Goal: Task Accomplishment & Management: Use online tool/utility

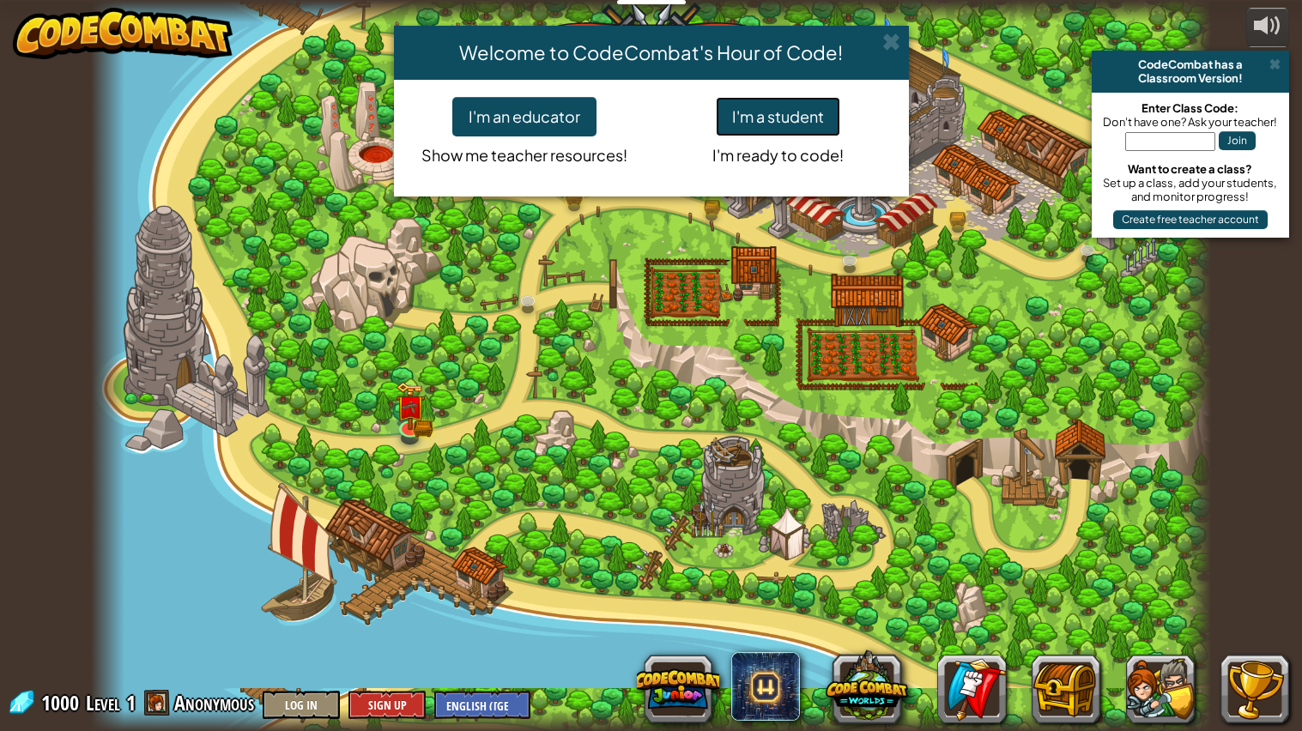
click at [773, 107] on button "I'm a student" at bounding box center [778, 116] width 124 height 39
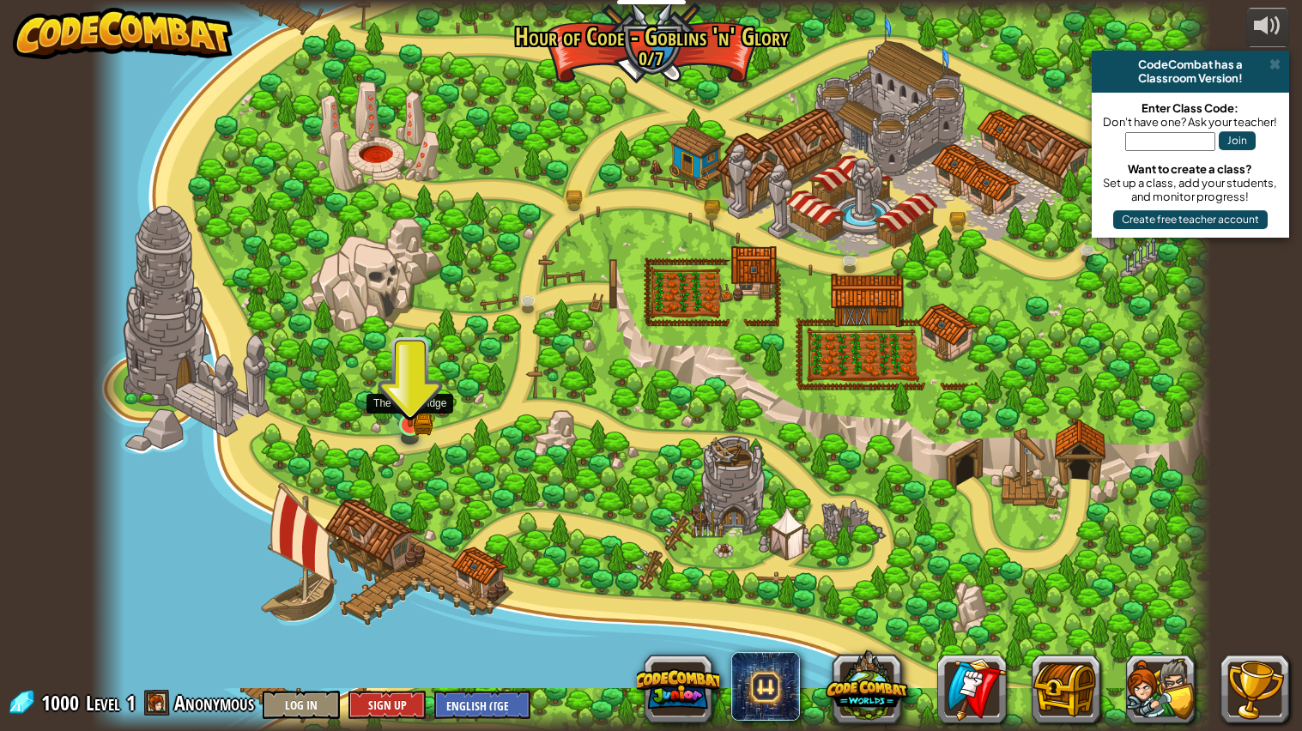
click at [402, 404] on img at bounding box center [410, 395] width 17 height 17
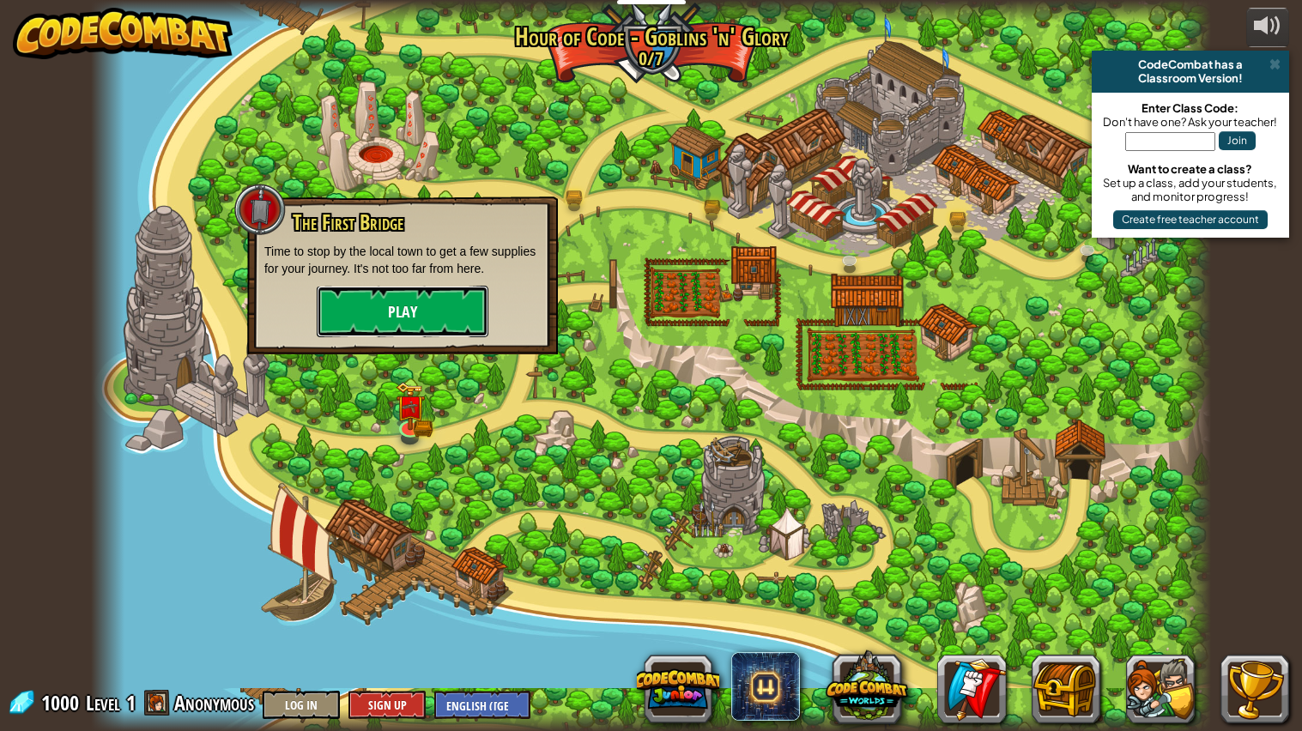
click at [431, 304] on button "Play" at bounding box center [403, 311] width 172 height 51
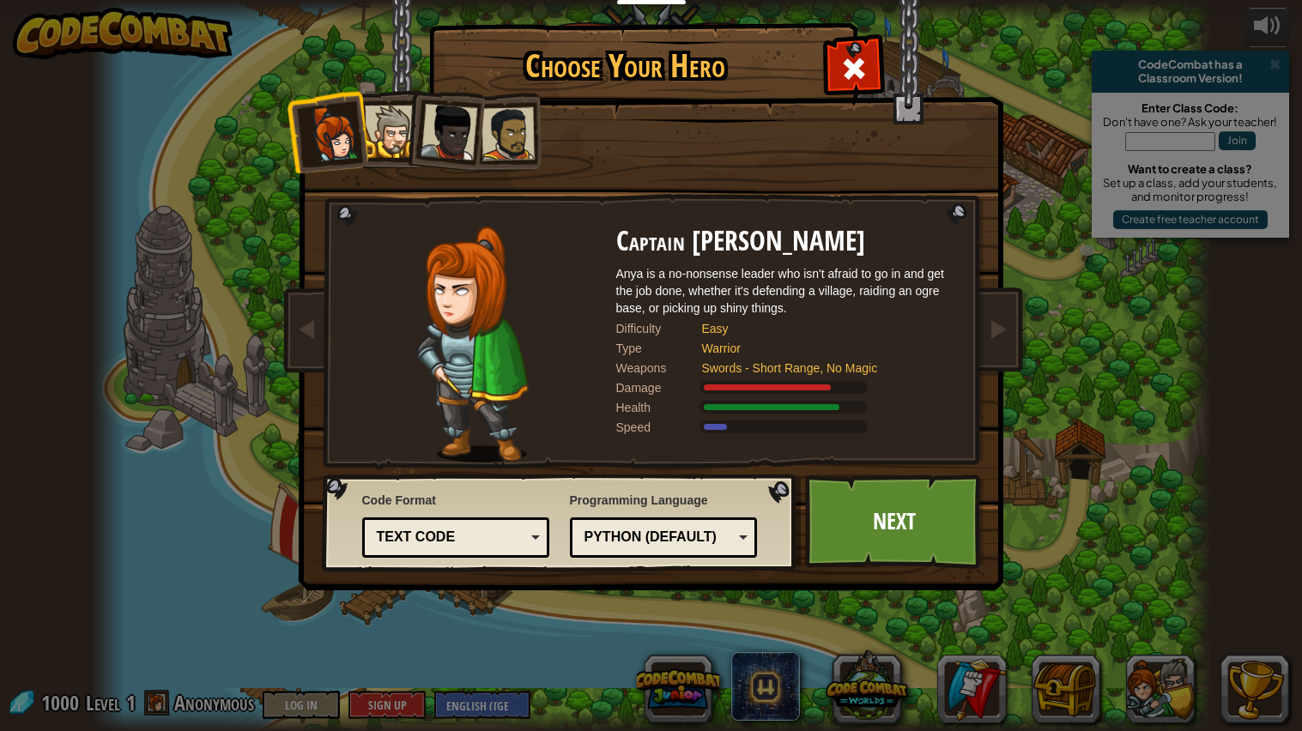
click at [666, 534] on div "Python (Default)" at bounding box center [658, 538] width 148 height 20
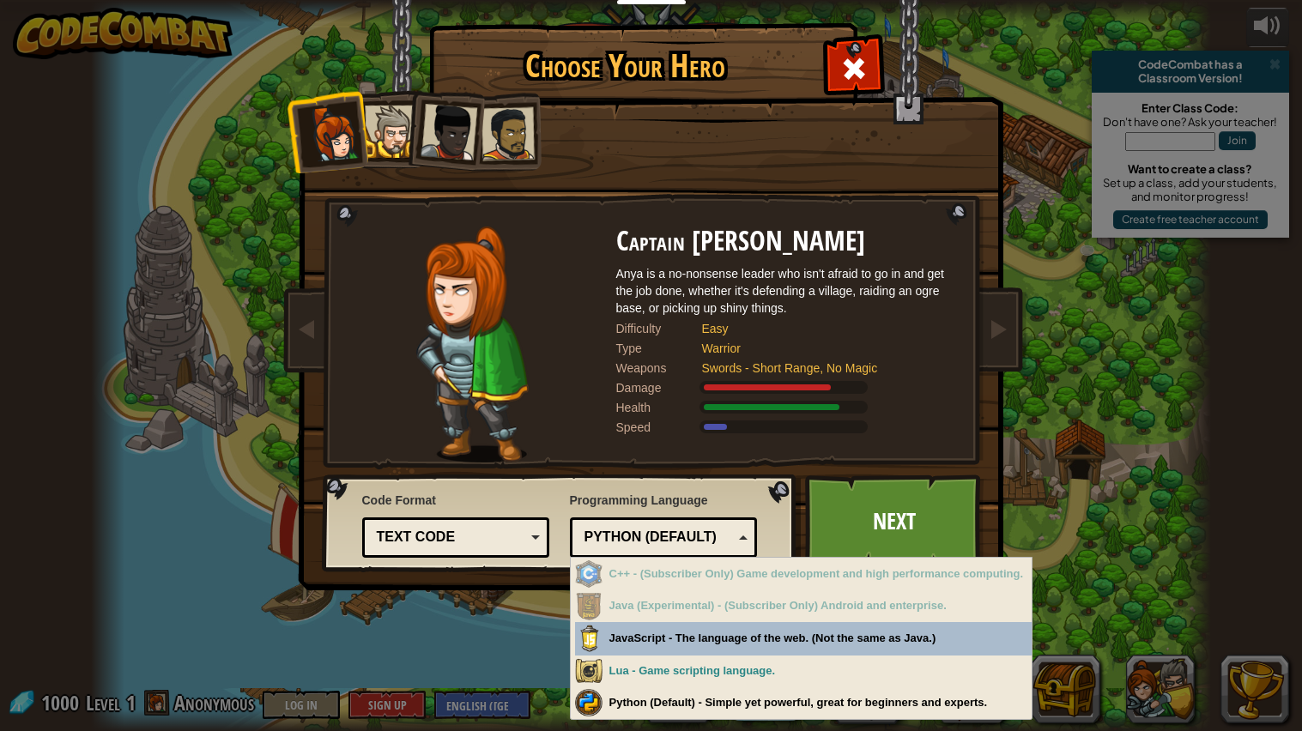
click at [666, 534] on div "Python (Default)" at bounding box center [658, 538] width 148 height 20
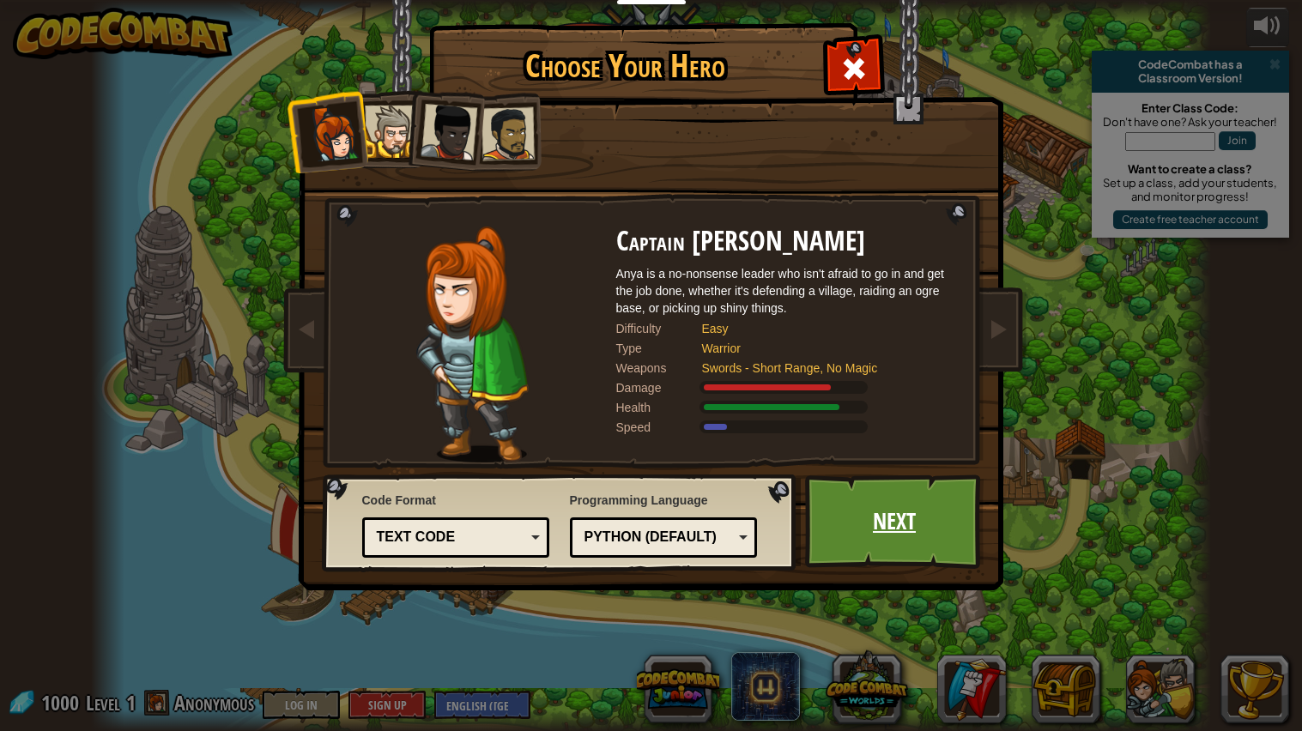
click at [895, 522] on link "Next" at bounding box center [894, 522] width 179 height 94
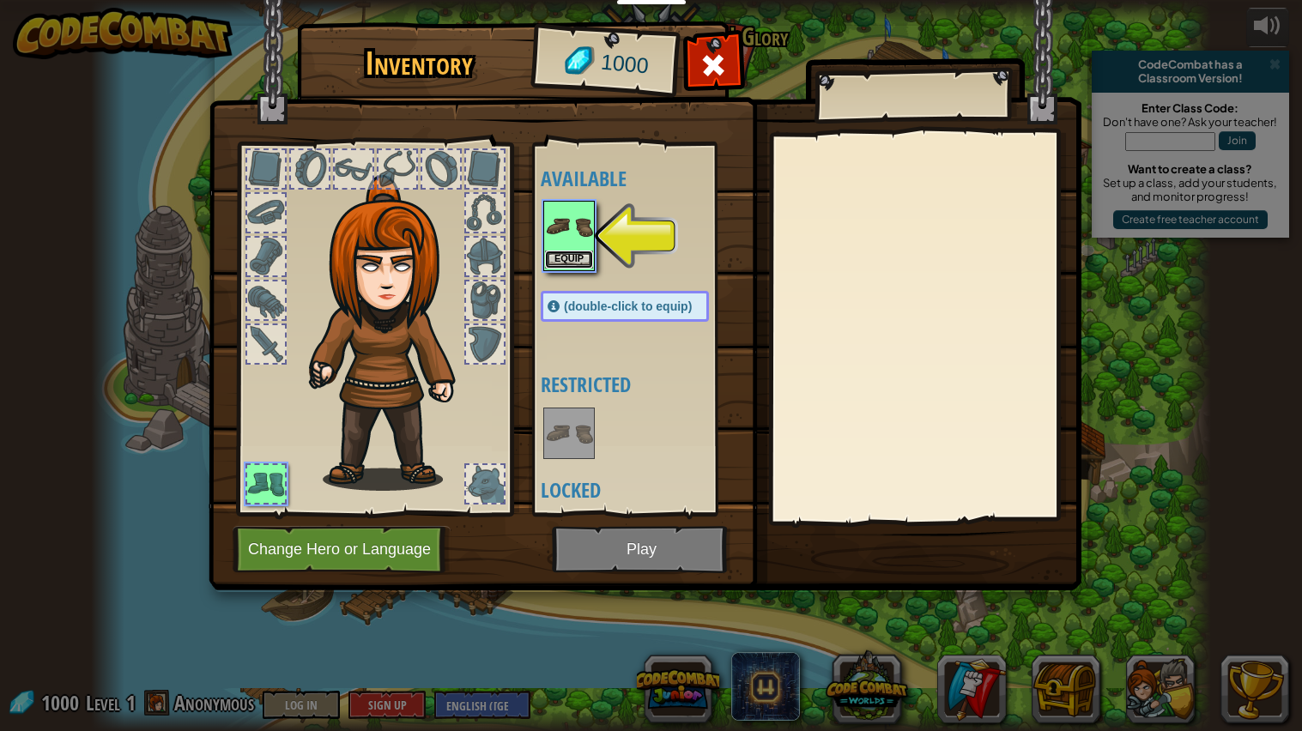
click at [584, 258] on button "Equip" at bounding box center [569, 260] width 48 height 18
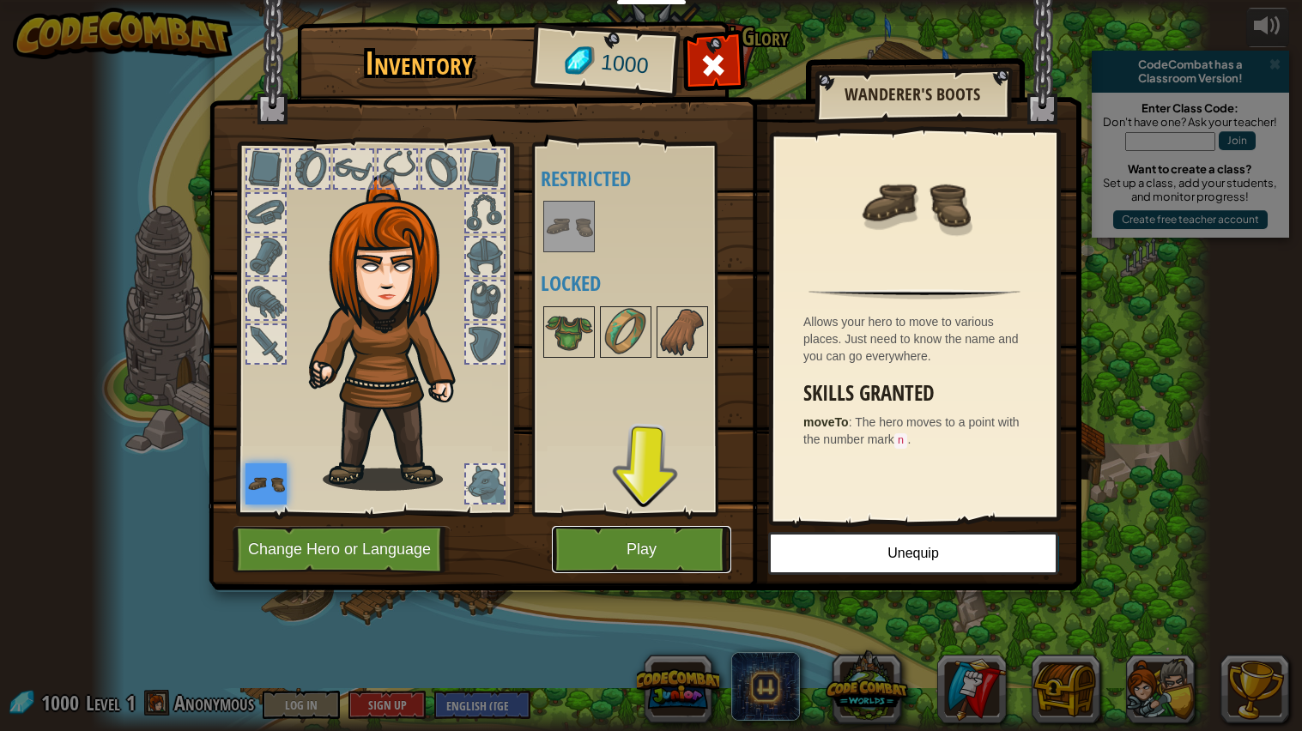
click at [670, 556] on button "Play" at bounding box center [641, 549] width 179 height 47
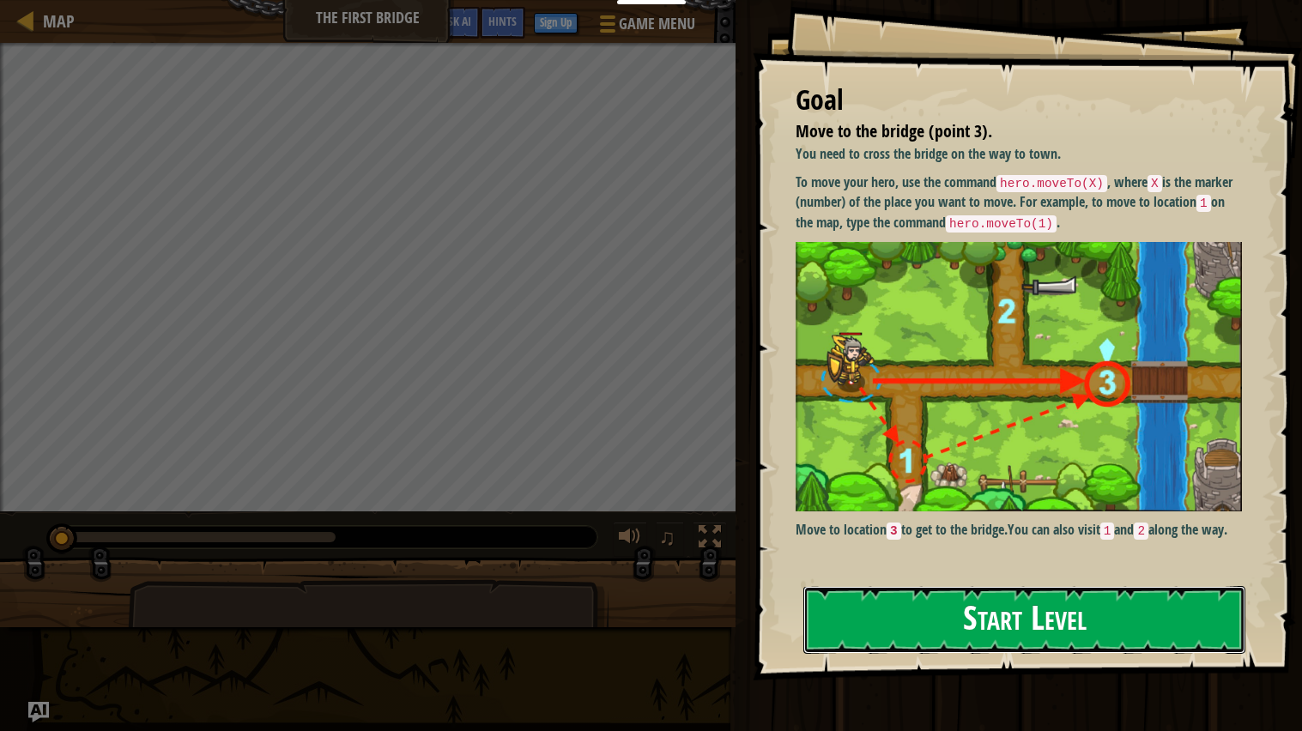
click at [992, 611] on button "Start Level" at bounding box center [1024, 620] width 442 height 68
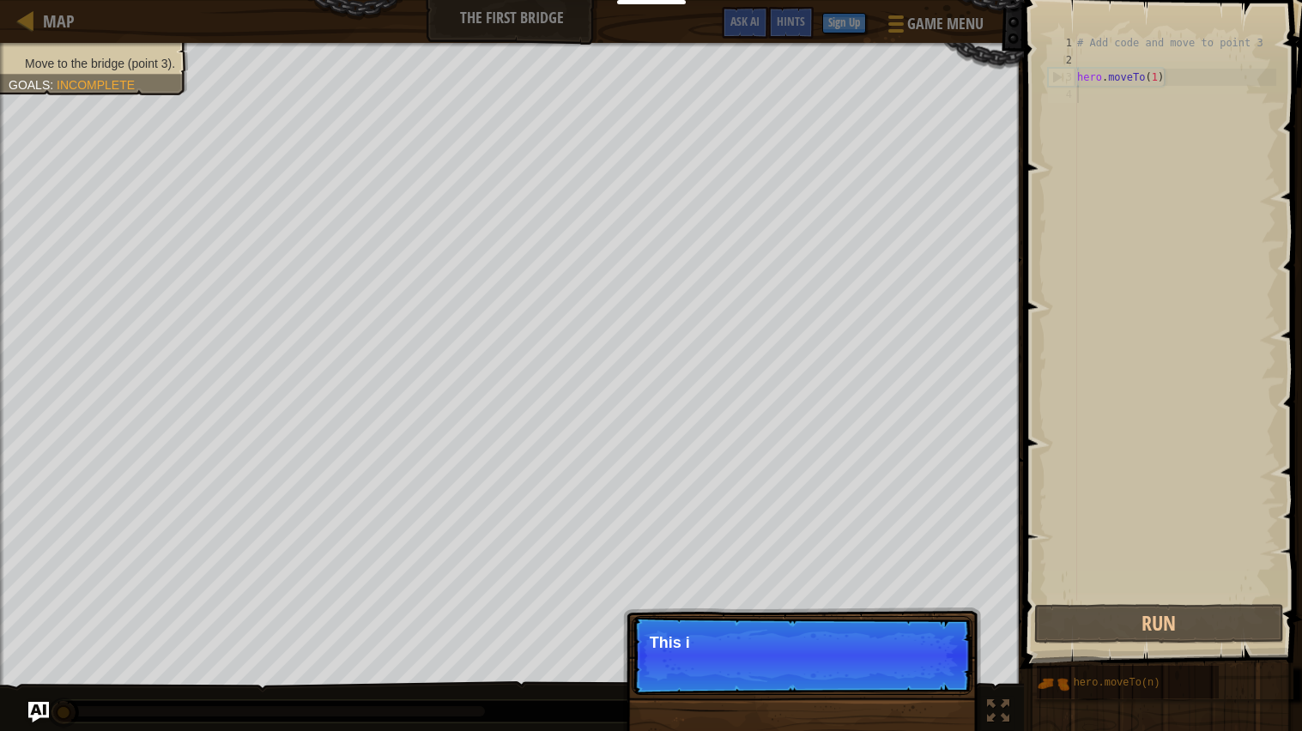
click at [773, 643] on p "Skip (esc) Continue This i" at bounding box center [802, 655] width 341 height 79
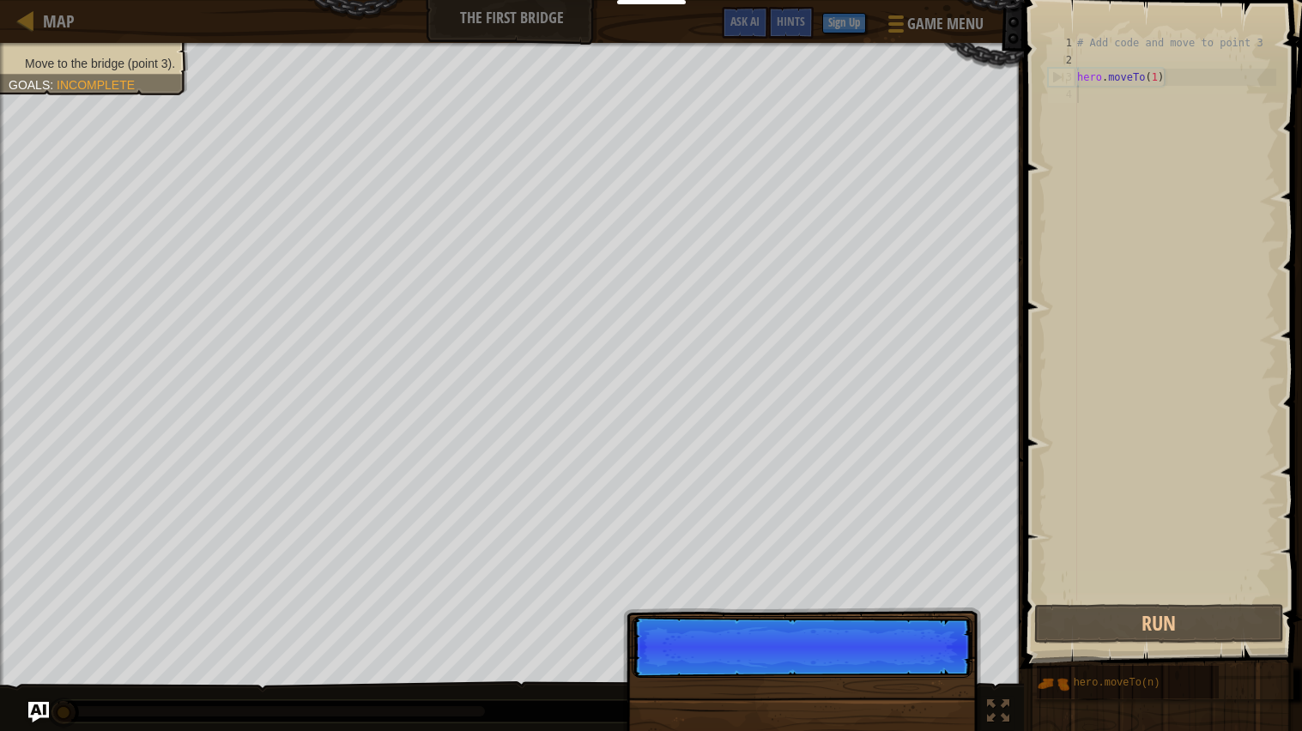
scroll to position [8, 0]
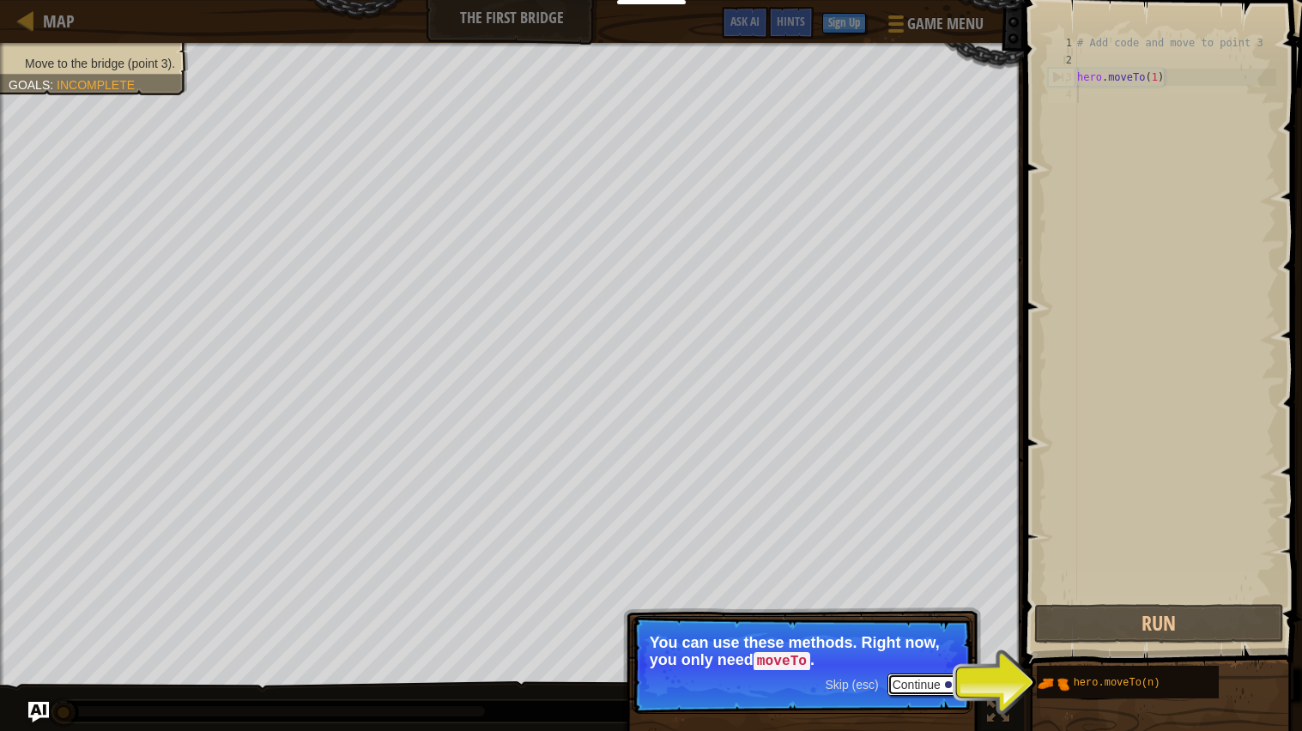
click at [916, 684] on button "Continue" at bounding box center [922, 685] width 71 height 22
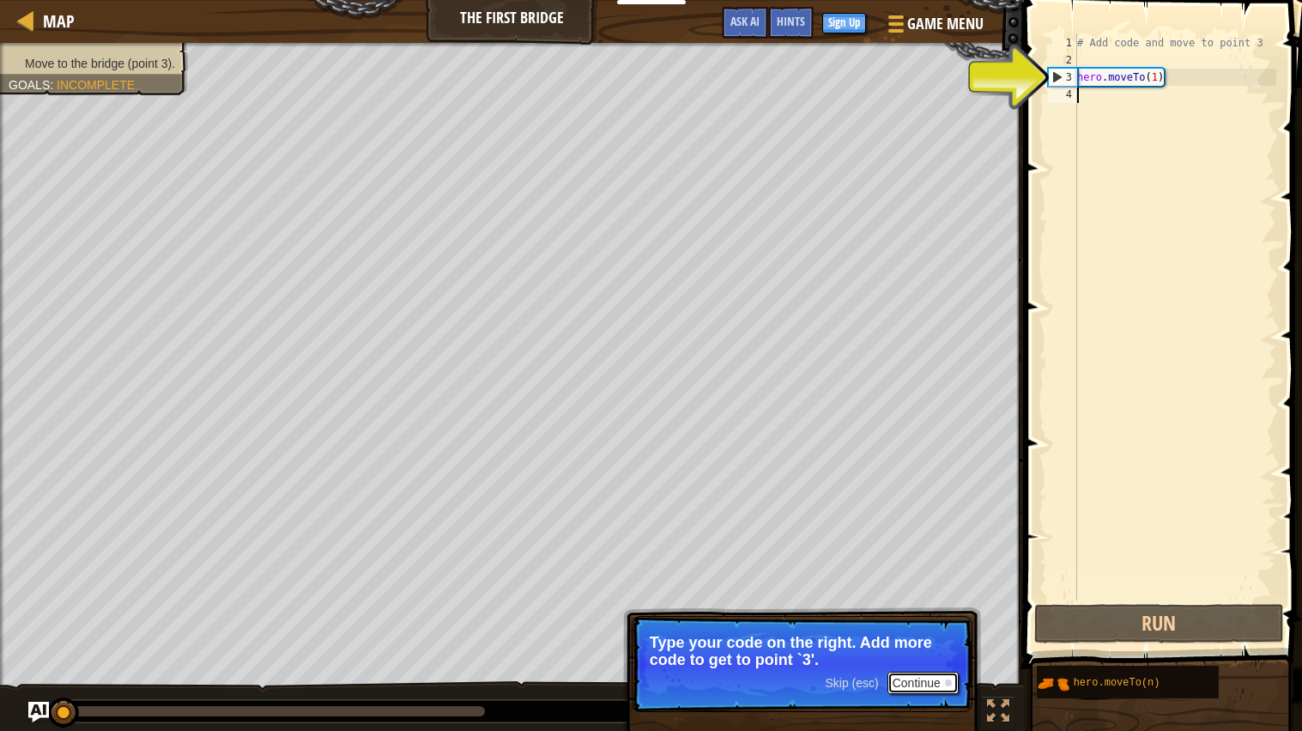
click at [909, 683] on button "Continue" at bounding box center [922, 683] width 71 height 22
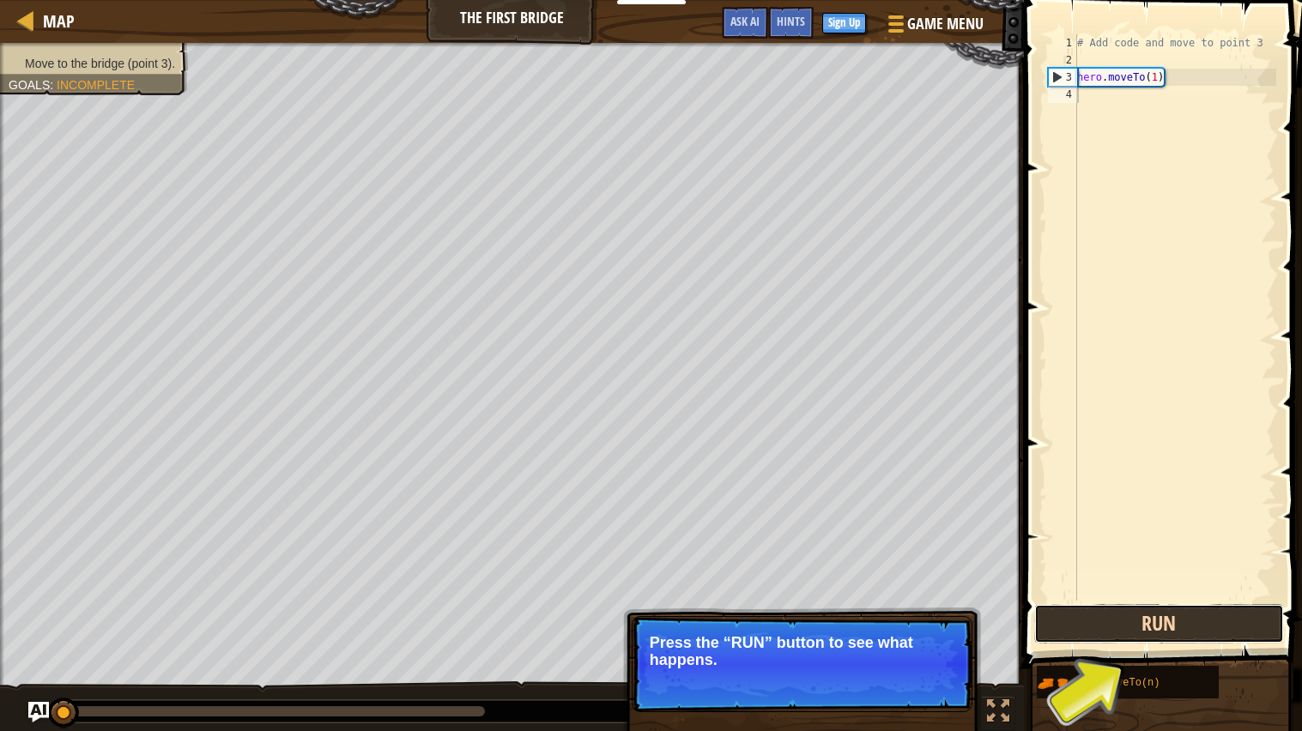
click at [1156, 641] on button "Run" at bounding box center [1159, 623] width 250 height 39
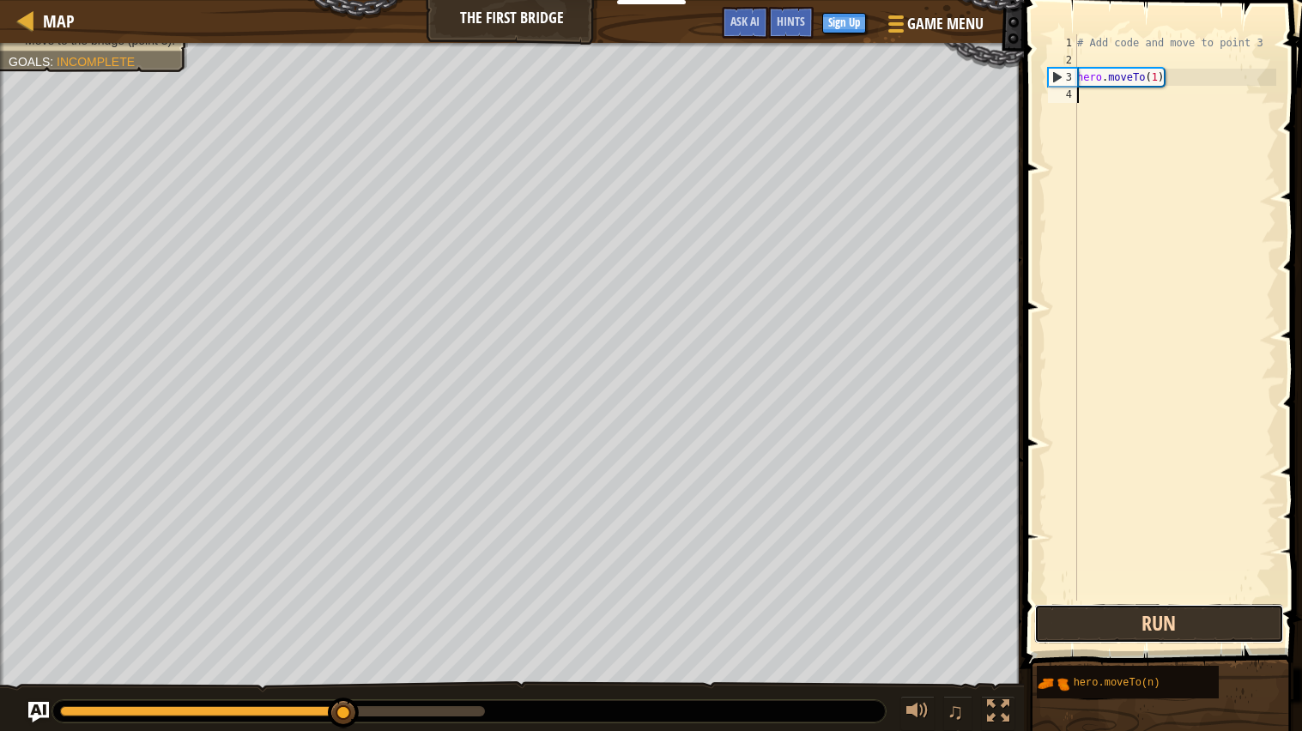
click at [1075, 632] on button "Run" at bounding box center [1159, 623] width 250 height 39
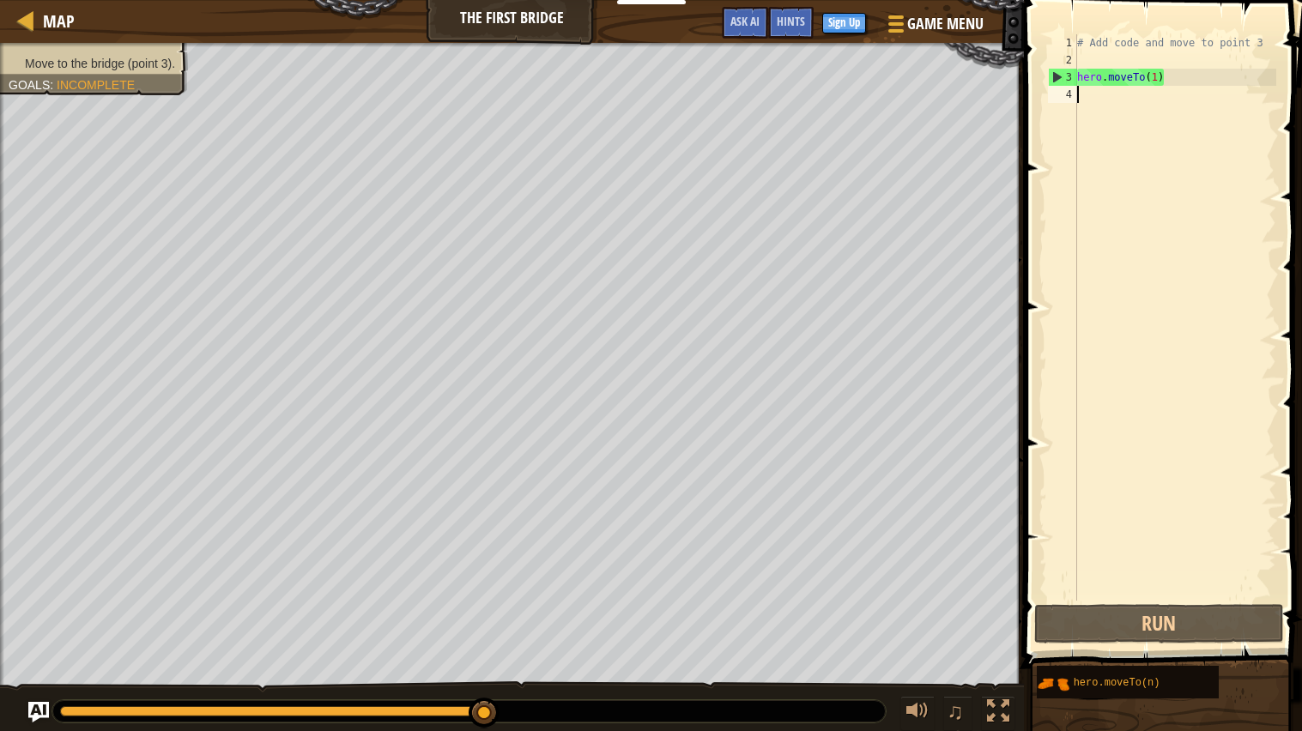
click at [1158, 78] on div "# Add code and move to point 3 hero . moveTo ( 1 )" at bounding box center [1174, 334] width 203 height 601
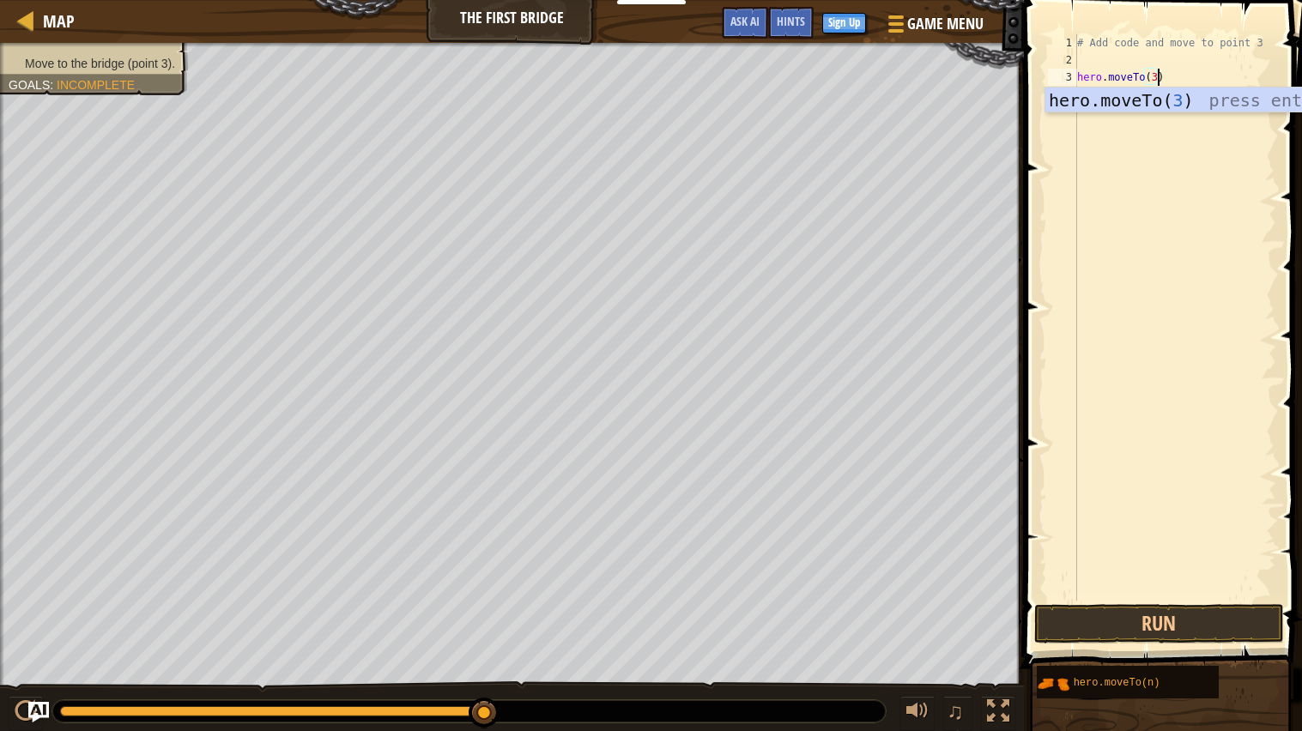
scroll to position [8, 5]
type textarea "hero.moveTo(3)"
click at [1141, 622] on button "Run" at bounding box center [1159, 623] width 250 height 39
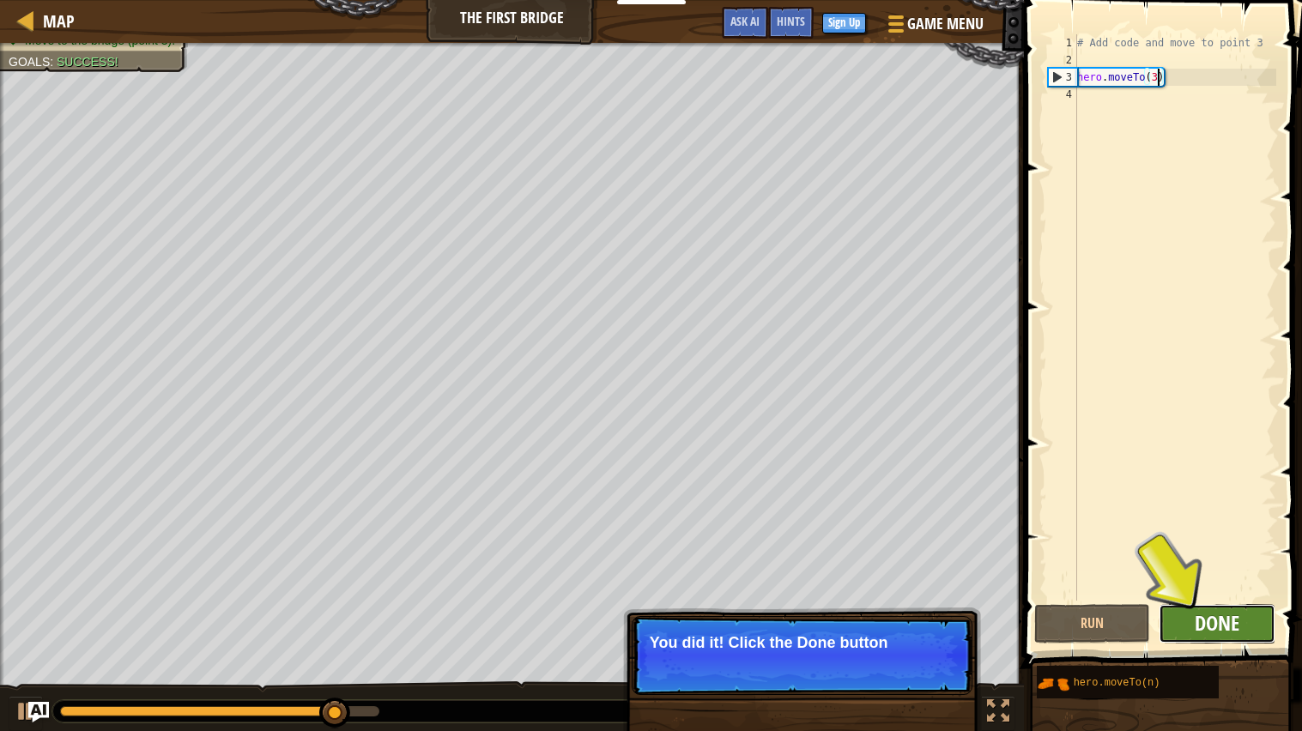
click at [1206, 623] on span "Done" at bounding box center [1216, 622] width 45 height 27
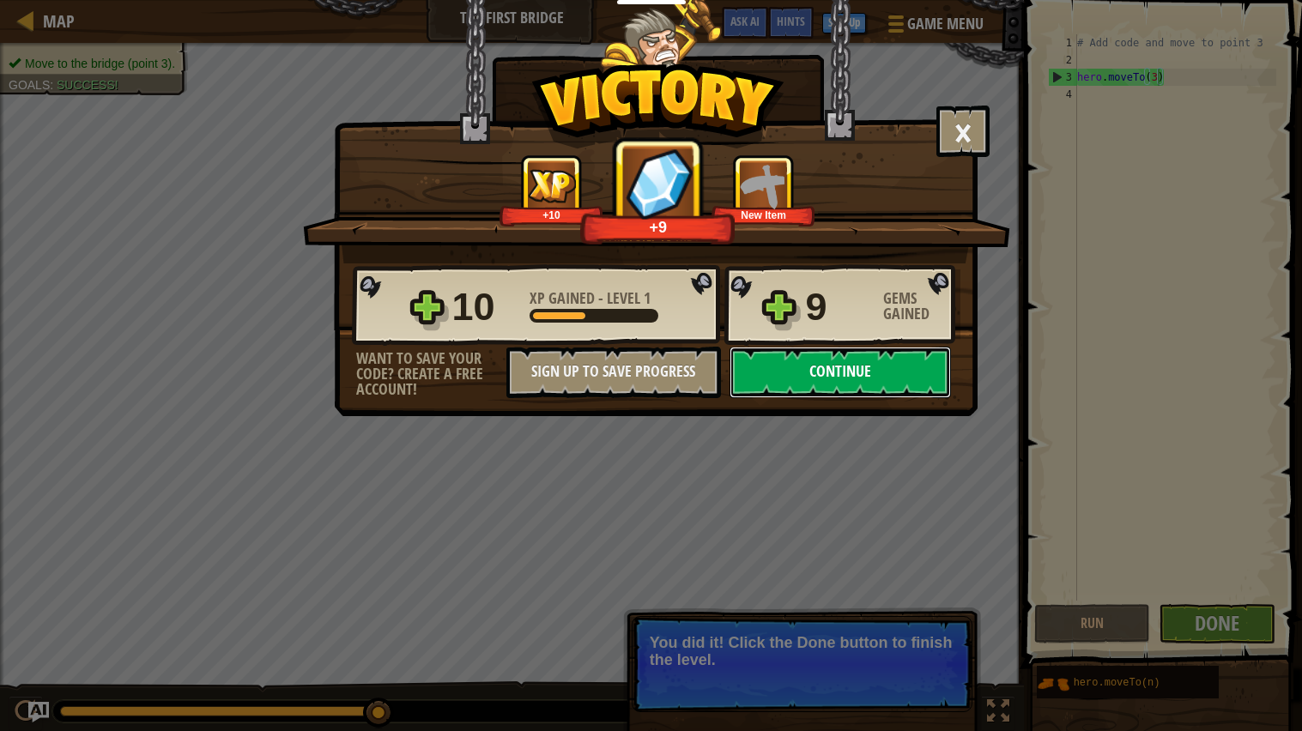
click at [804, 398] on button "Continue" at bounding box center [839, 372] width 221 height 51
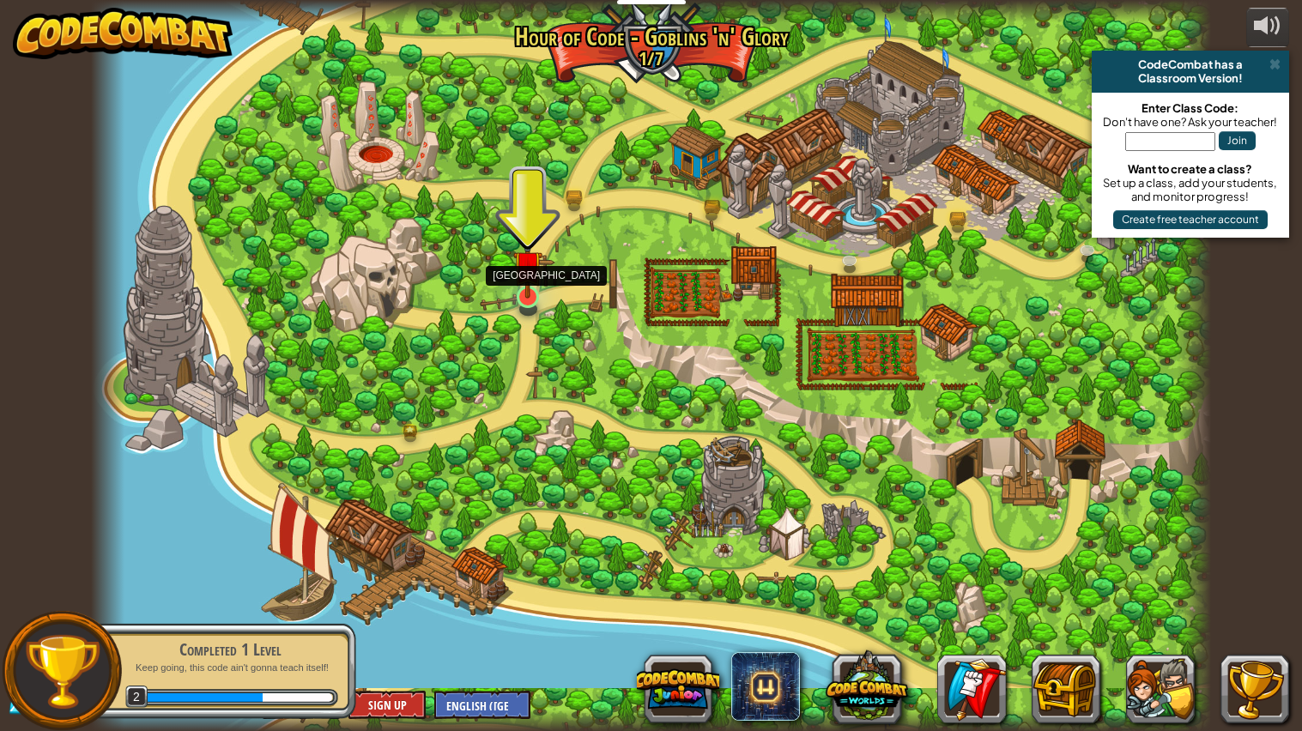
click at [537, 278] on img at bounding box center [527, 265] width 29 height 67
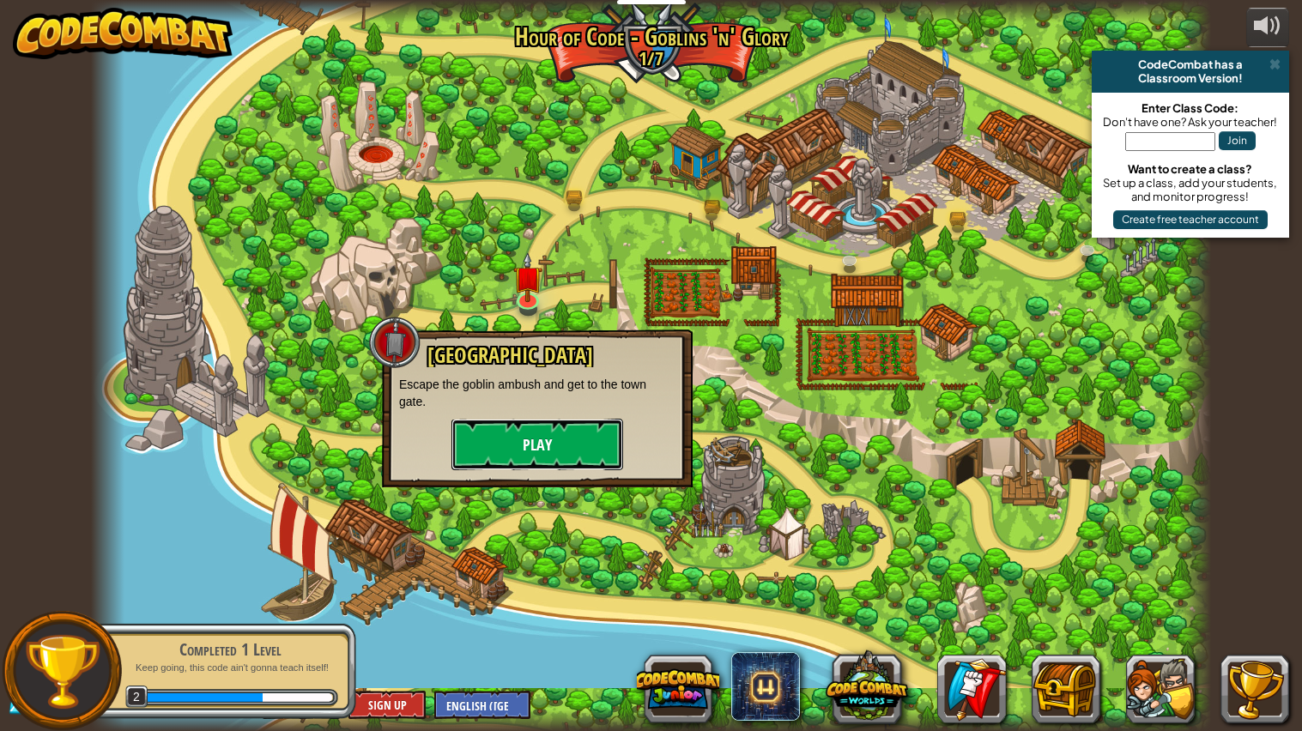
click at [559, 433] on button "Play" at bounding box center [537, 444] width 172 height 51
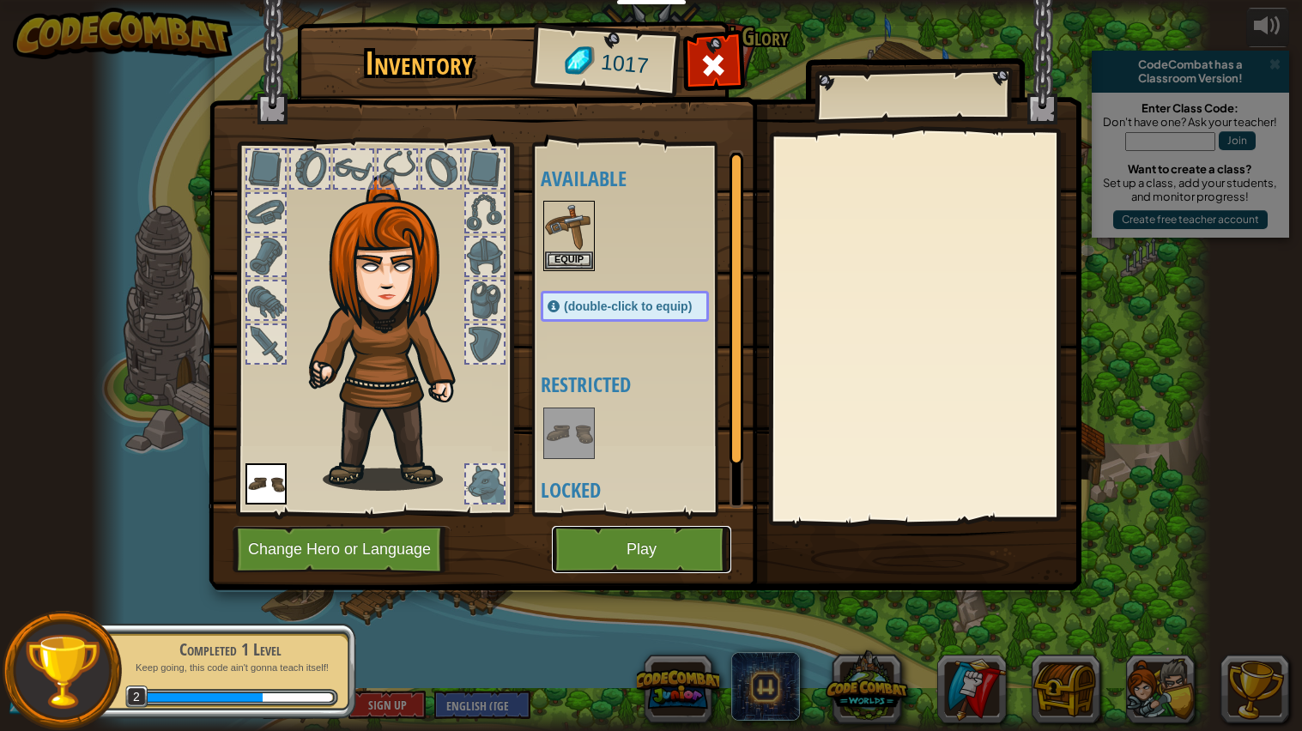
click at [593, 557] on button "Play" at bounding box center [641, 549] width 179 height 47
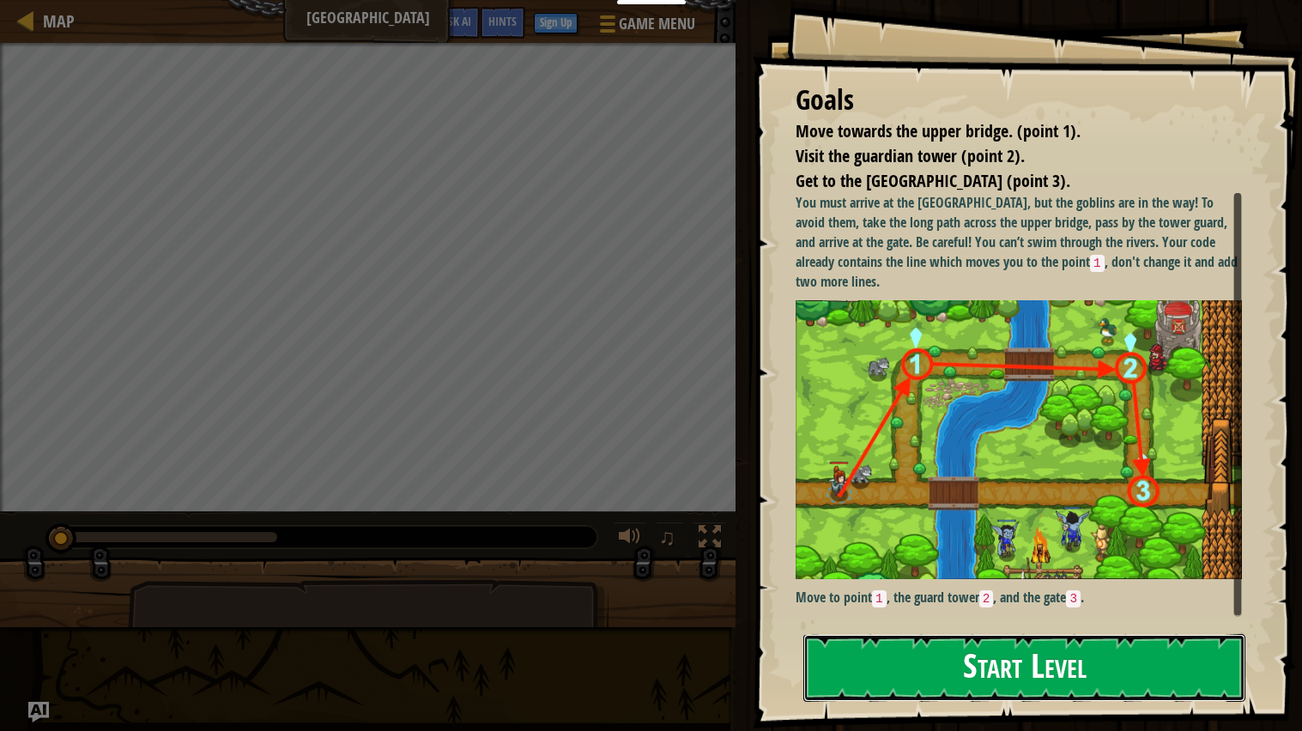
click at [1017, 686] on button "Start Level" at bounding box center [1024, 668] width 442 height 68
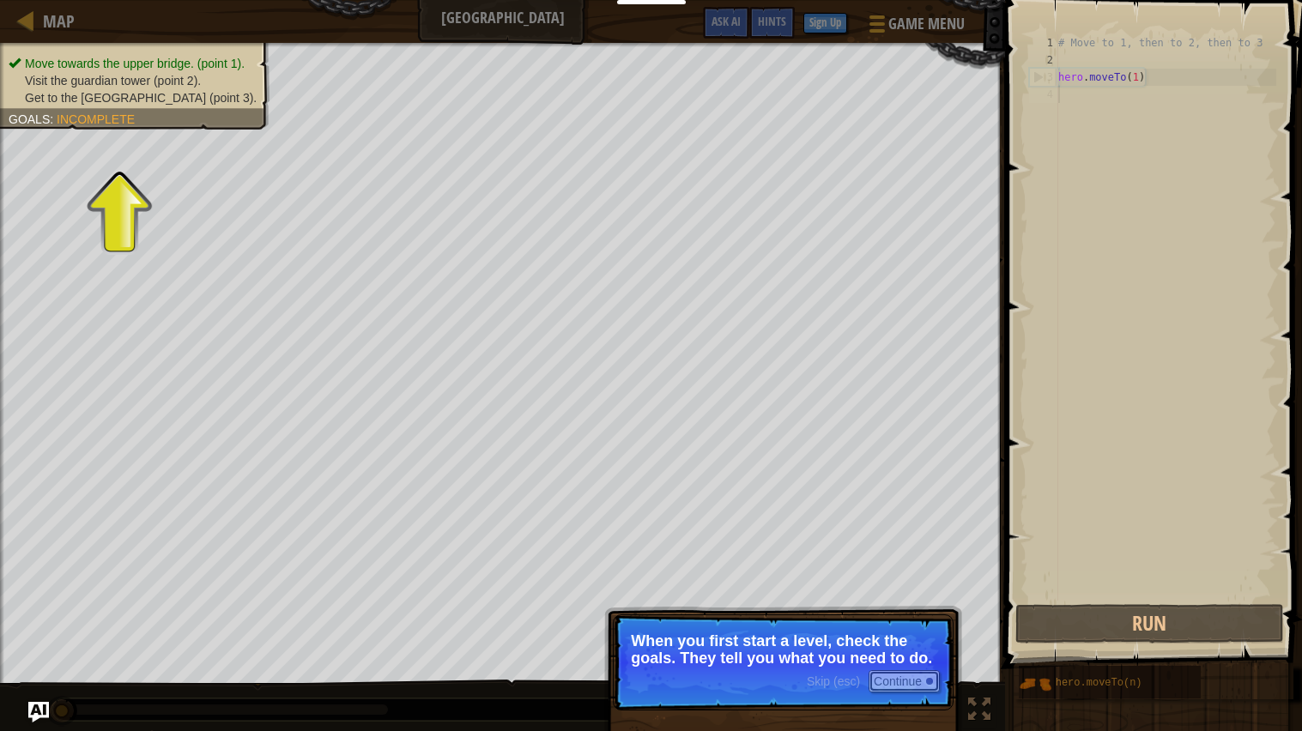
click at [909, 690] on button "Continue" at bounding box center [903, 681] width 71 height 22
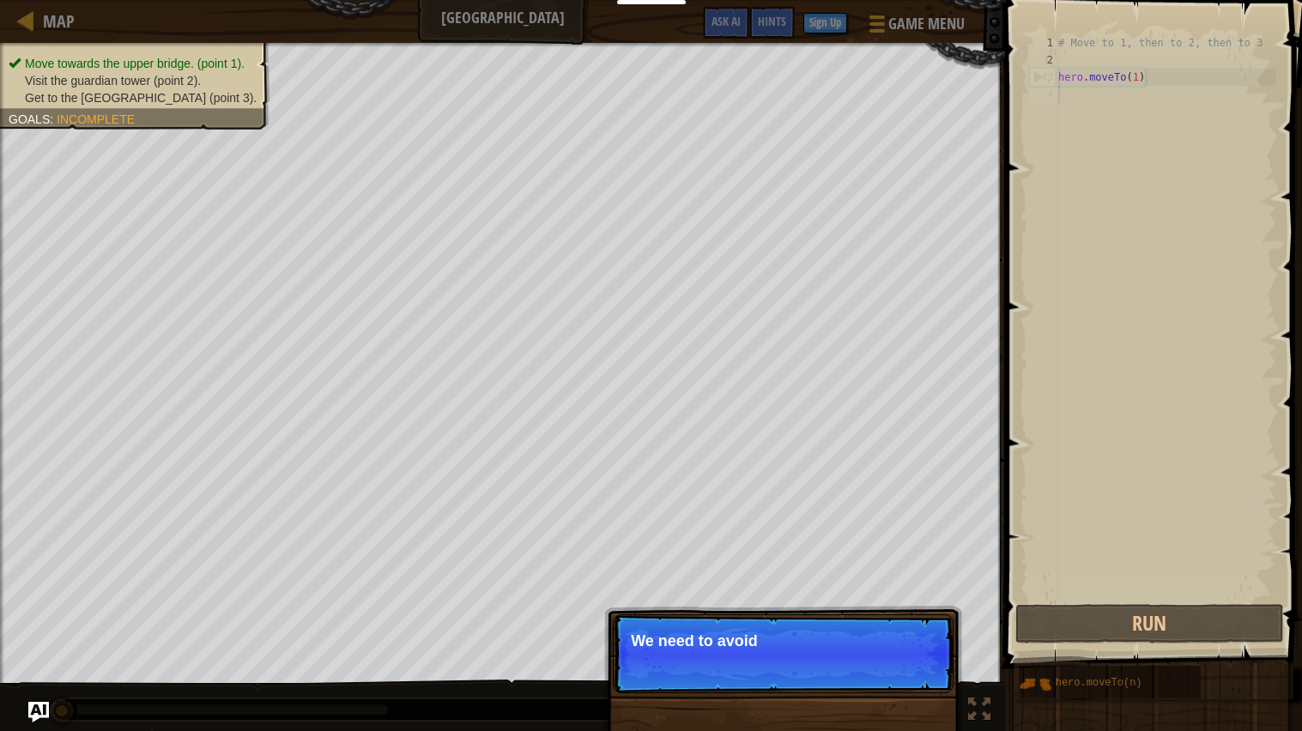
click at [909, 690] on p "Skip (esc) Continue We need to avoid" at bounding box center [783, 653] width 341 height 79
click at [909, 690] on p "Skip (esc) Continue We need to avoid the g" at bounding box center [783, 653] width 341 height 79
click at [918, 680] on p "Skip (esc) Continue We need to avoid the goblins' ambush." at bounding box center [783, 653] width 341 height 79
click at [904, 655] on button "Continue" at bounding box center [903, 664] width 71 height 22
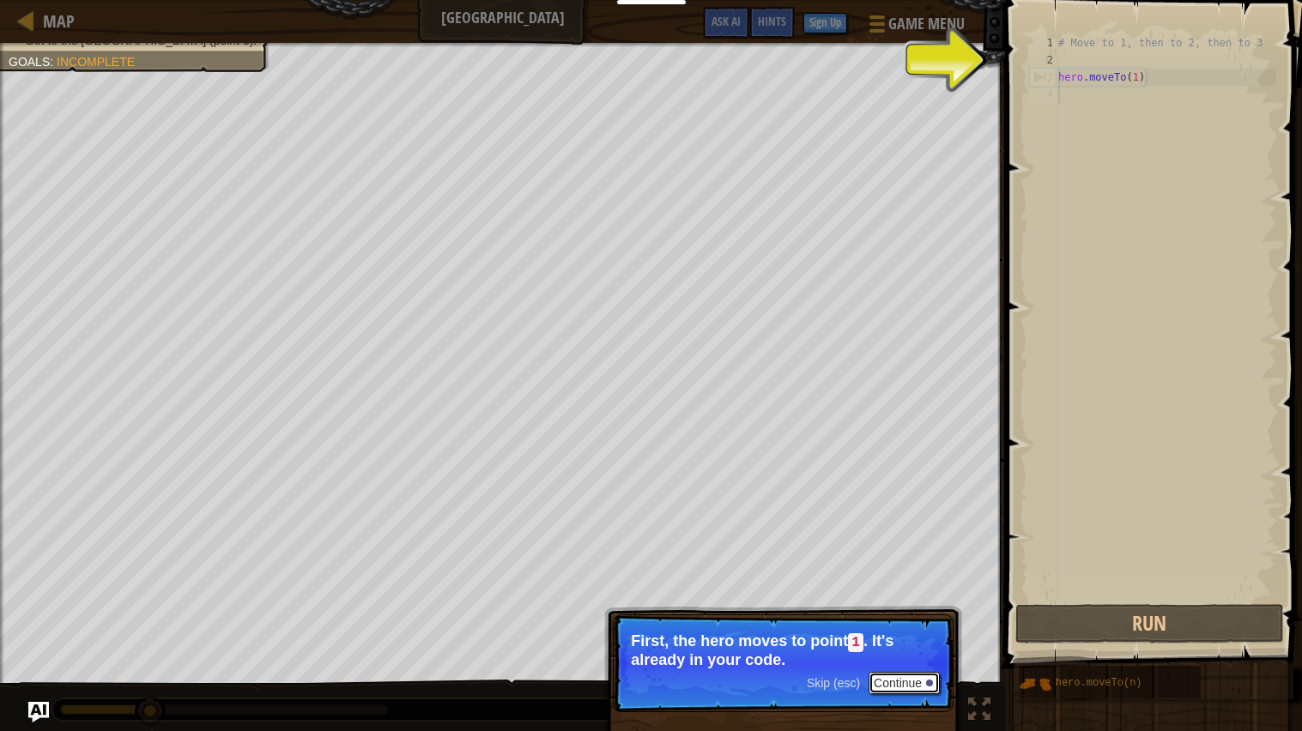
click at [895, 685] on button "Continue" at bounding box center [903, 683] width 71 height 22
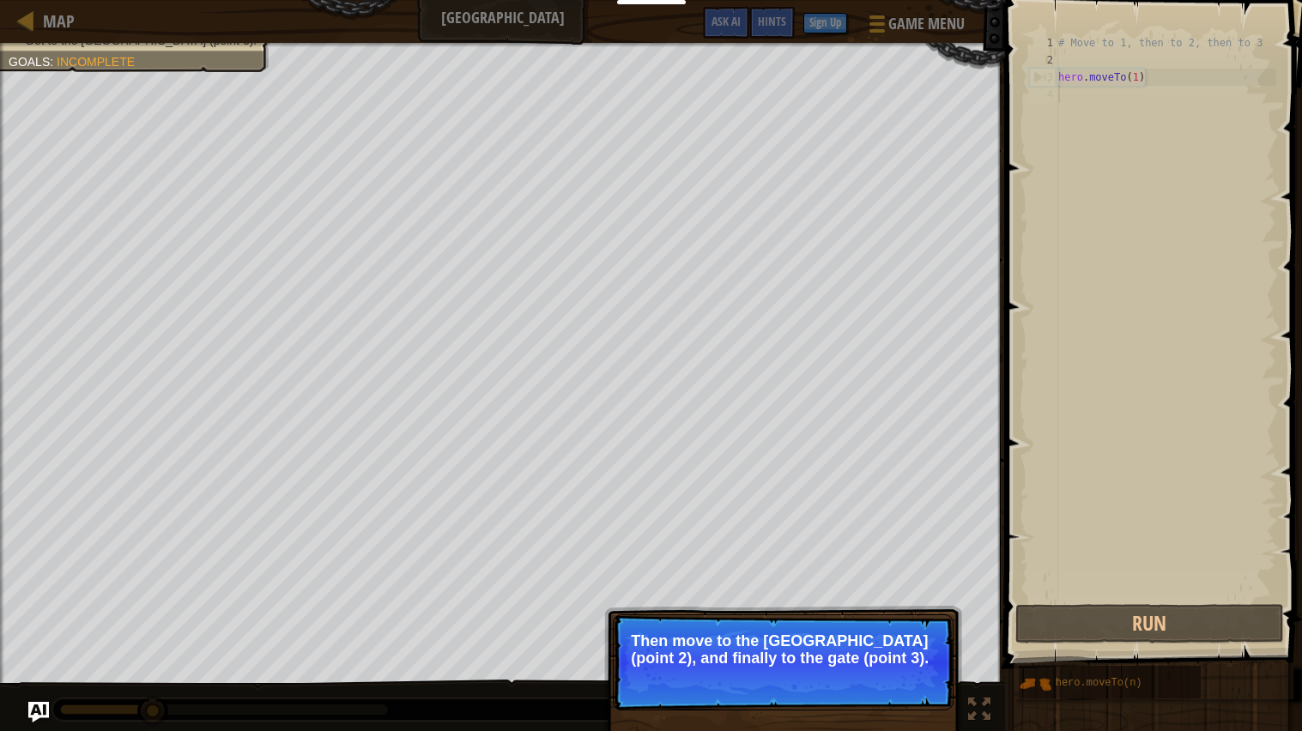
click at [895, 685] on button "Continue" at bounding box center [903, 681] width 71 height 22
click at [895, 685] on p "Skip (esc) Continue Then move to the Guard tower (point 2), and finally to the …" at bounding box center [783, 662] width 341 height 96
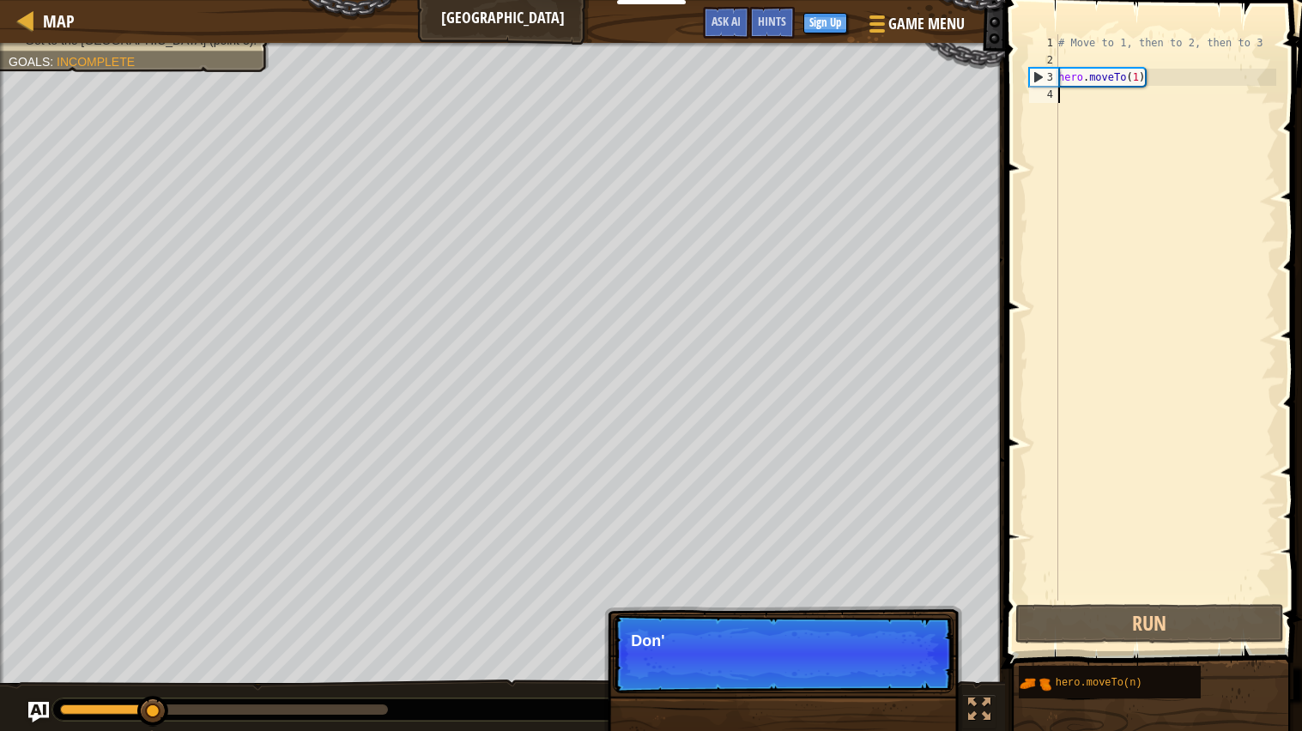
click at [895, 685] on p "Skip (esc) Continue Don'" at bounding box center [783, 653] width 341 height 79
click at [895, 685] on p "Skip (esc) Continue Don't change the" at bounding box center [783, 653] width 341 height 79
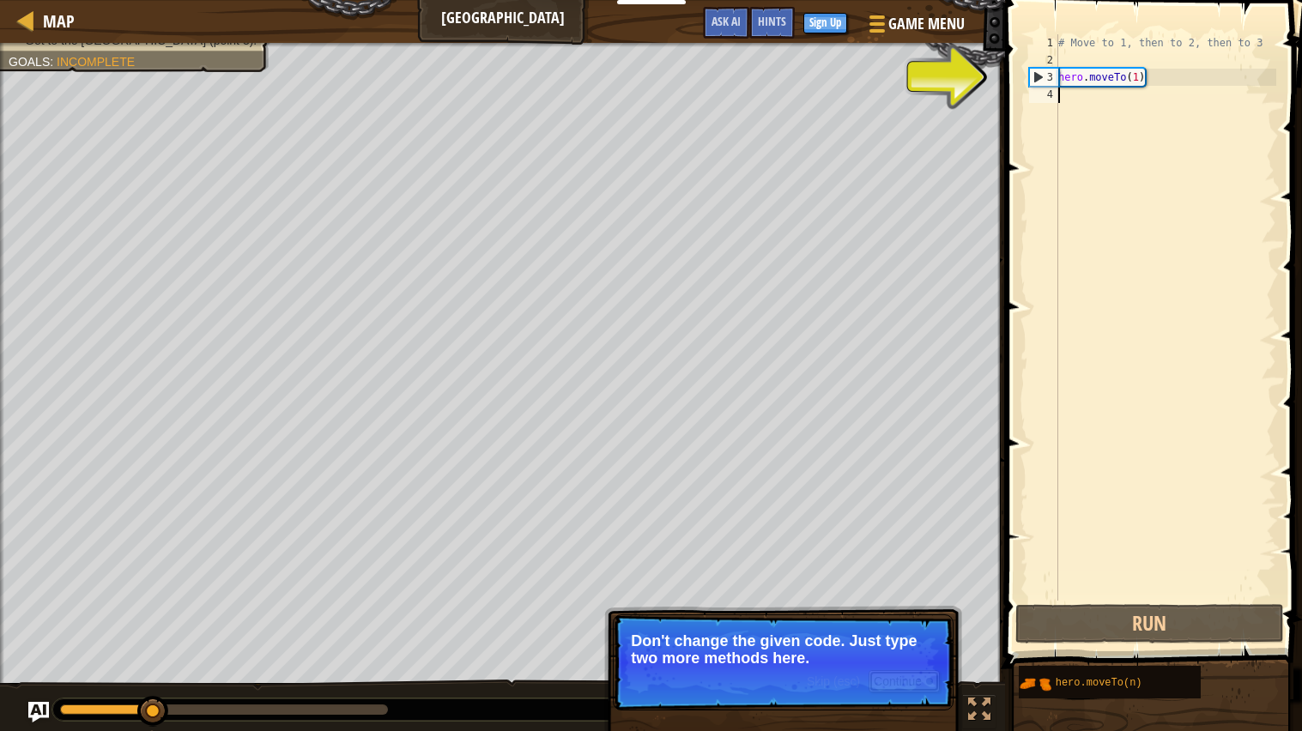
click at [895, 685] on button "Continue" at bounding box center [903, 681] width 71 height 22
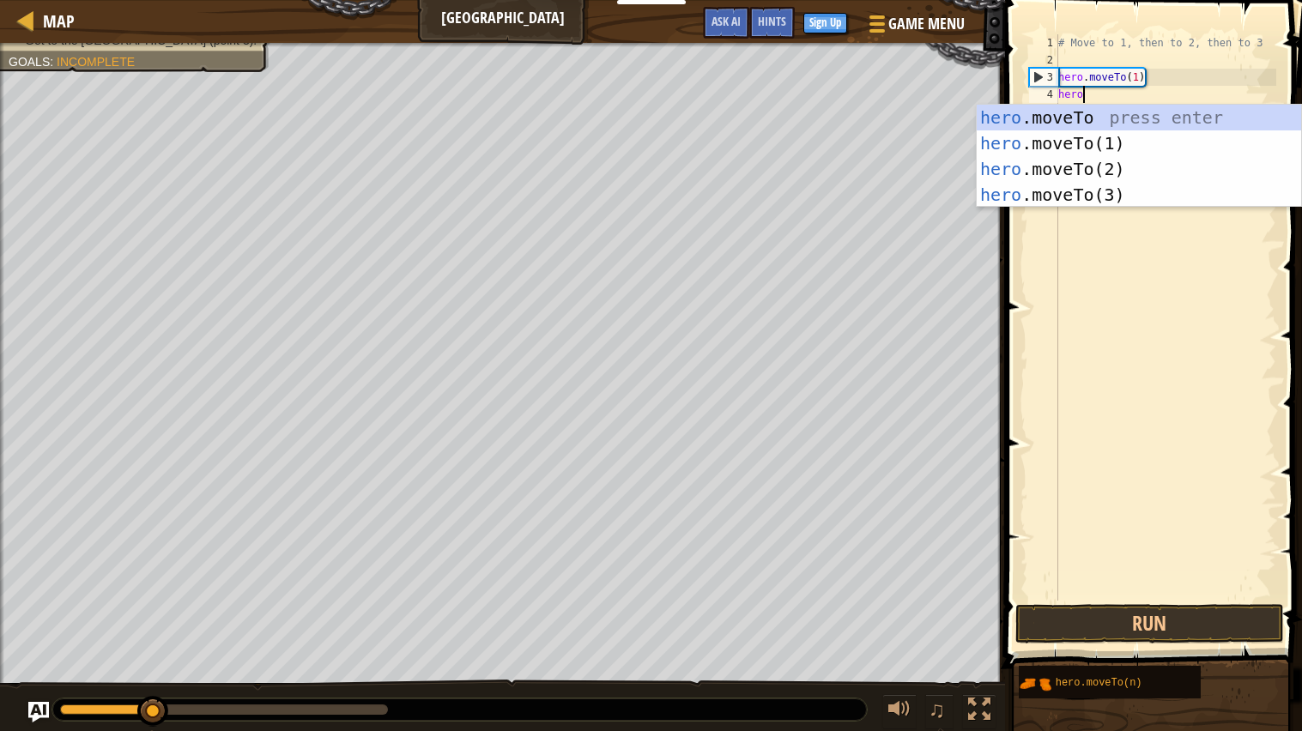
scroll to position [8, 1]
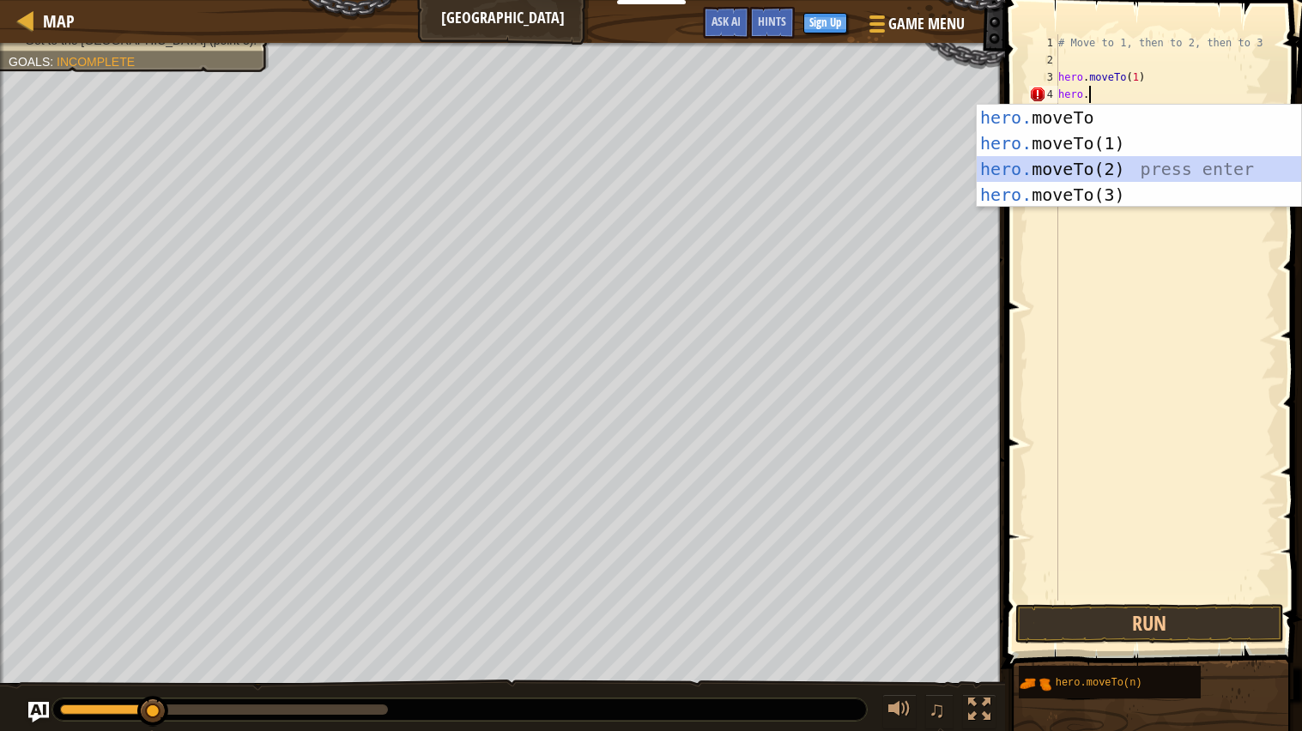
click at [1119, 159] on div "hero. moveTo press enter hero. moveTo(1) press enter hero. moveTo(2) press ente…" at bounding box center [1138, 182] width 324 height 154
type textarea "hero.moveTo(2)"
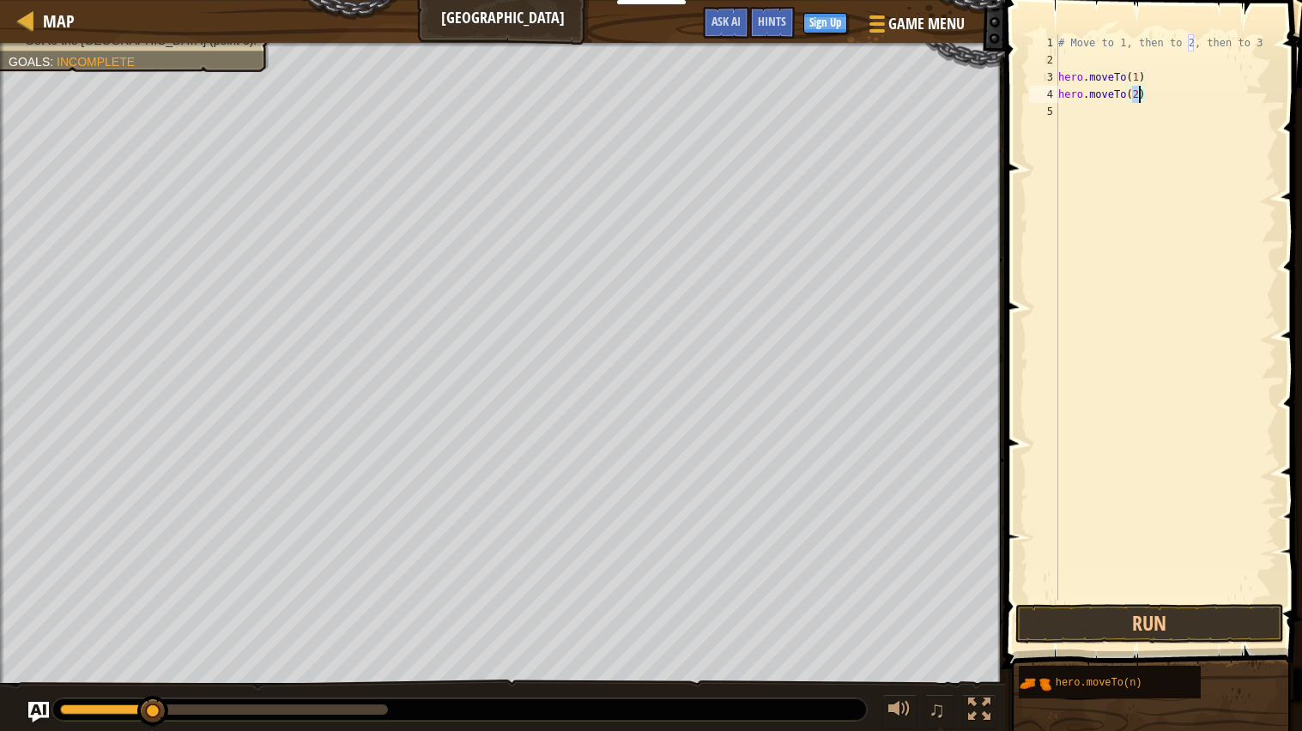
click at [1109, 130] on div "# Move to 1, then to 2, then to 3 hero . moveTo ( 1 ) hero . moveTo ( 2 )" at bounding box center [1165, 334] width 221 height 601
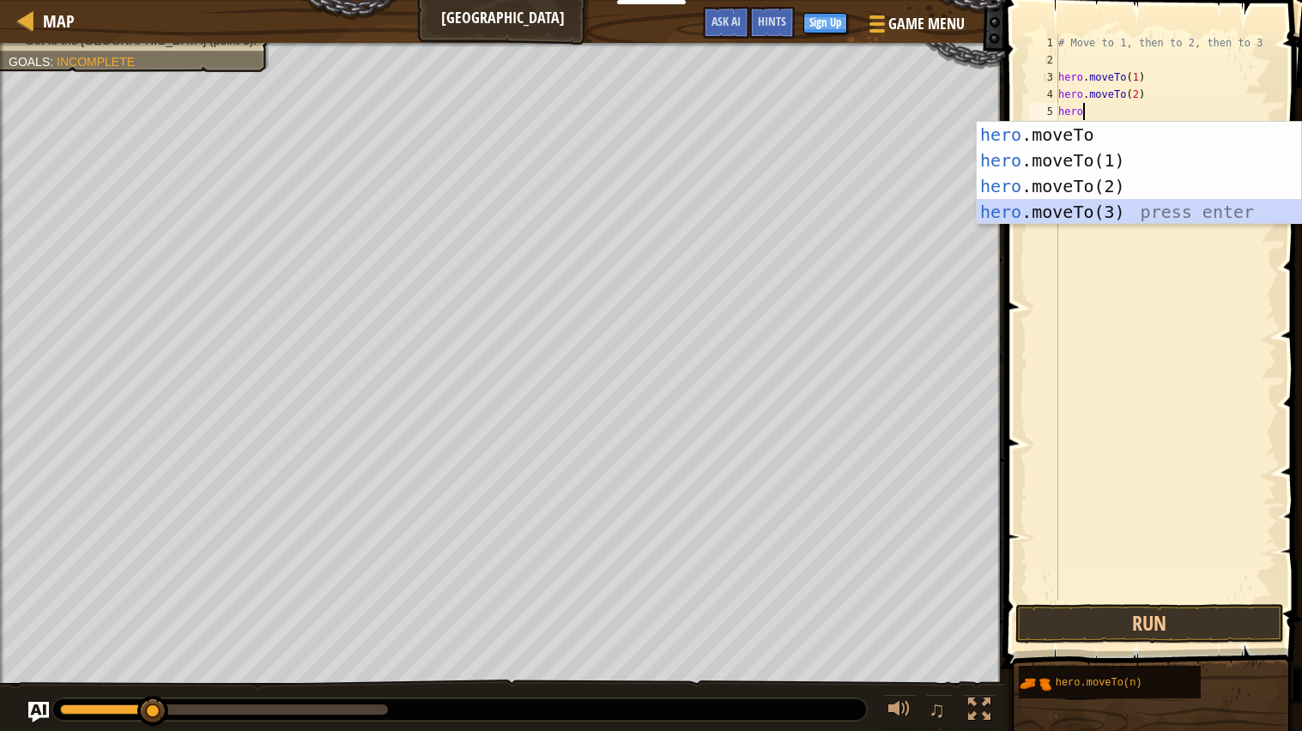
click at [1117, 203] on div "hero .moveTo press enter hero .moveTo(1) press enter hero .moveTo(2) press ente…" at bounding box center [1138, 199] width 324 height 154
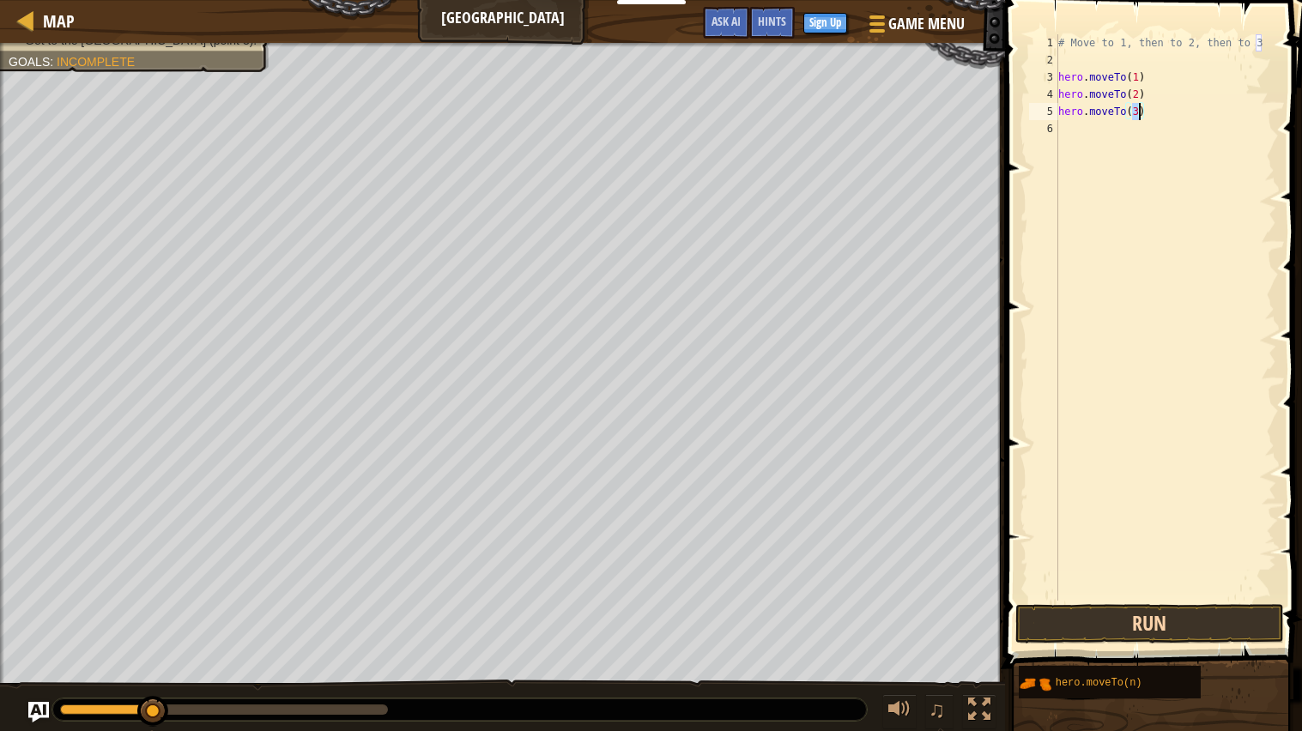
type textarea "hero.moveTo(3)"
click at [1143, 634] on button "Run" at bounding box center [1149, 623] width 268 height 39
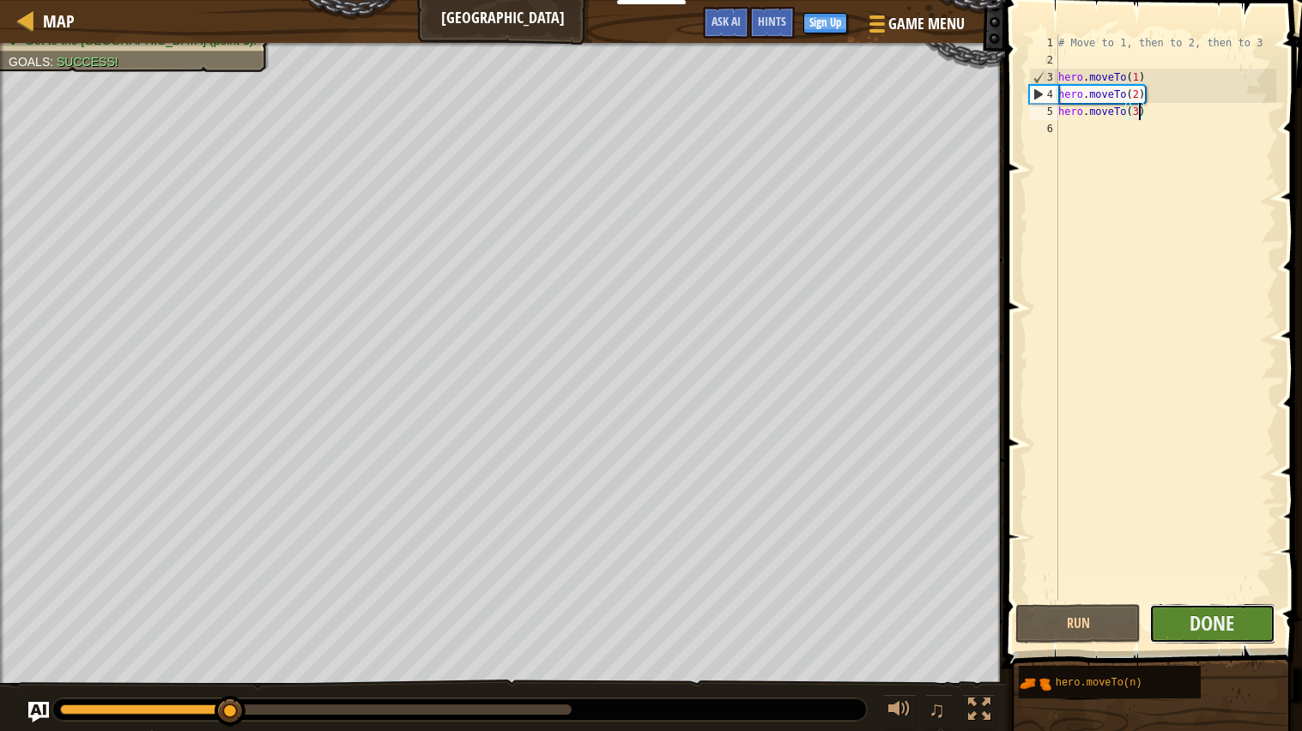
click at [1186, 626] on button "Done" at bounding box center [1211, 623] width 125 height 39
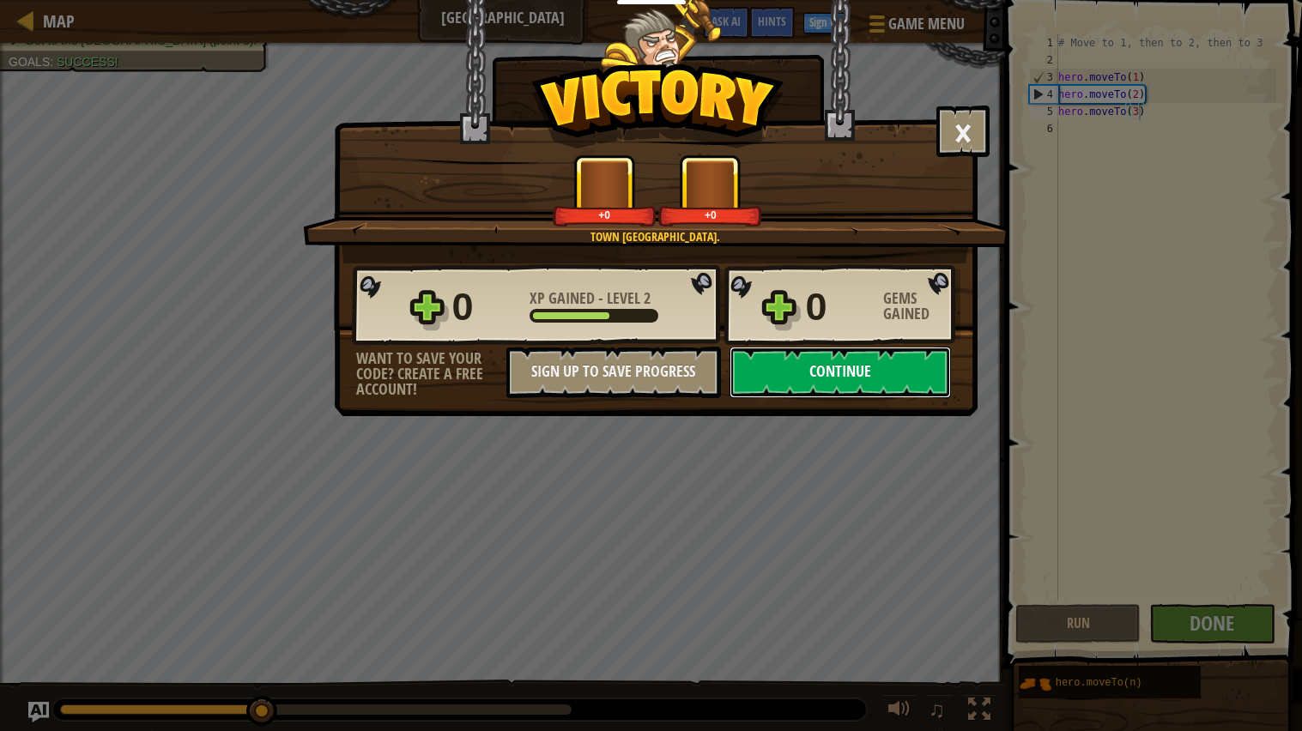
click at [841, 398] on button "Continue" at bounding box center [839, 372] width 221 height 51
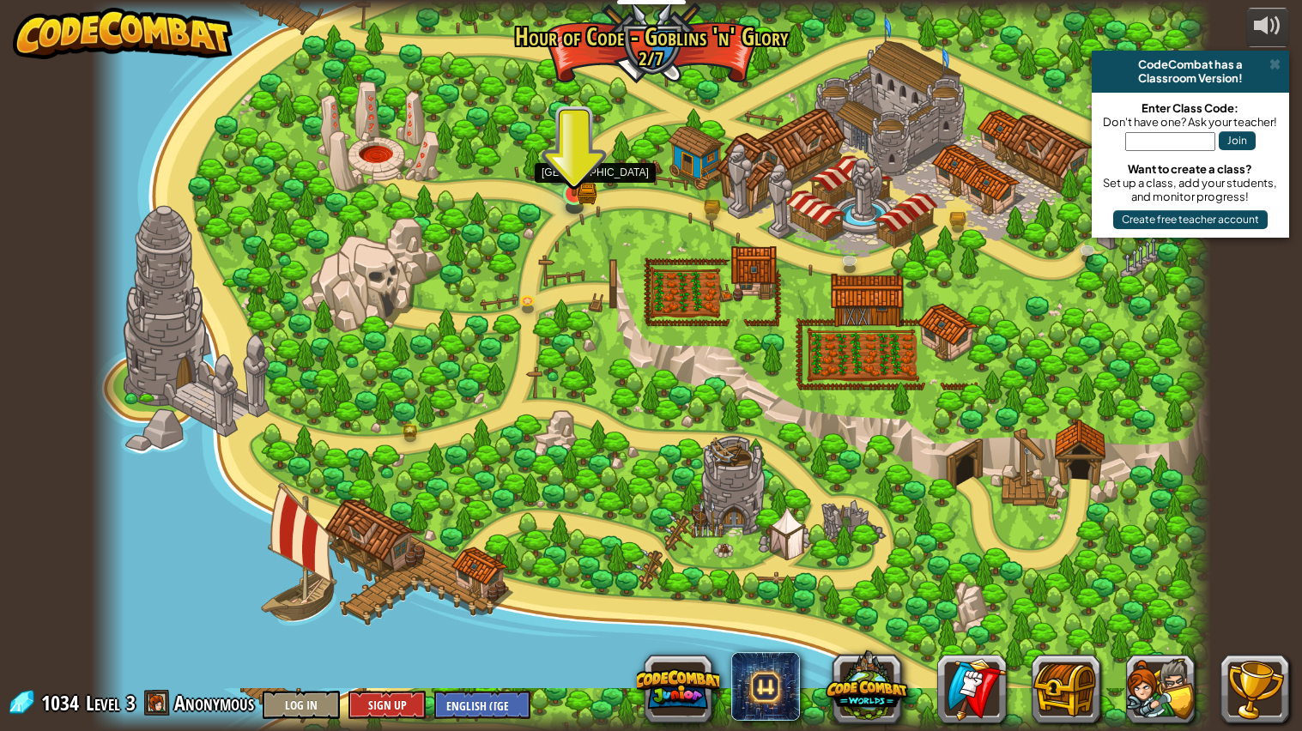
click at [579, 158] on img at bounding box center [573, 164] width 29 height 64
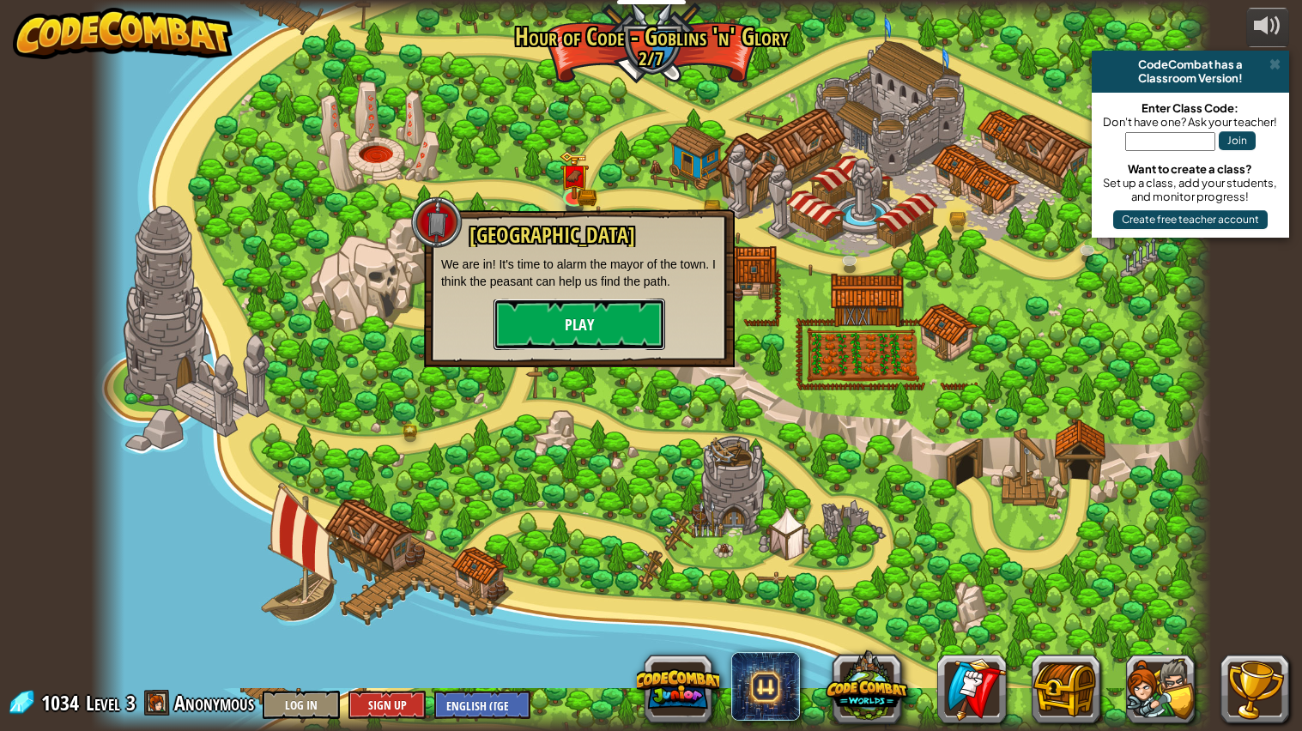
click at [553, 313] on button "Play" at bounding box center [579, 324] width 172 height 51
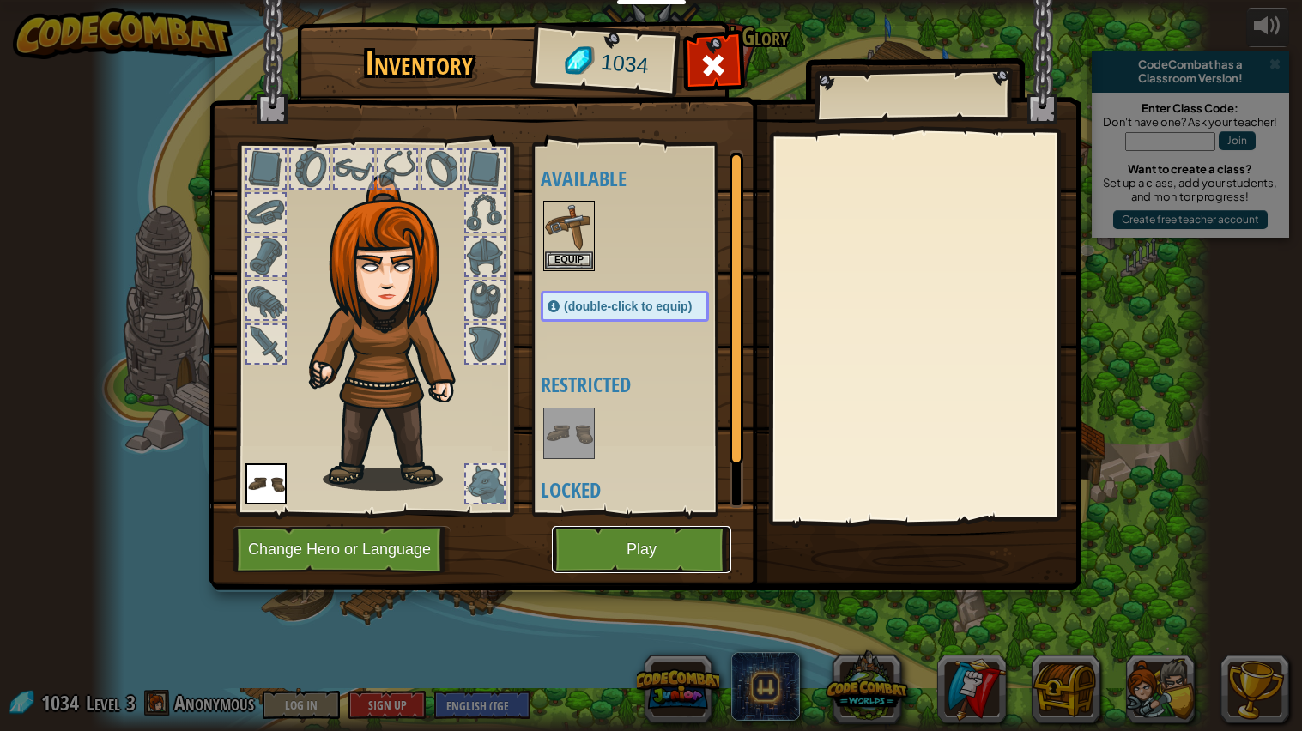
click at [613, 538] on button "Play" at bounding box center [641, 549] width 179 height 47
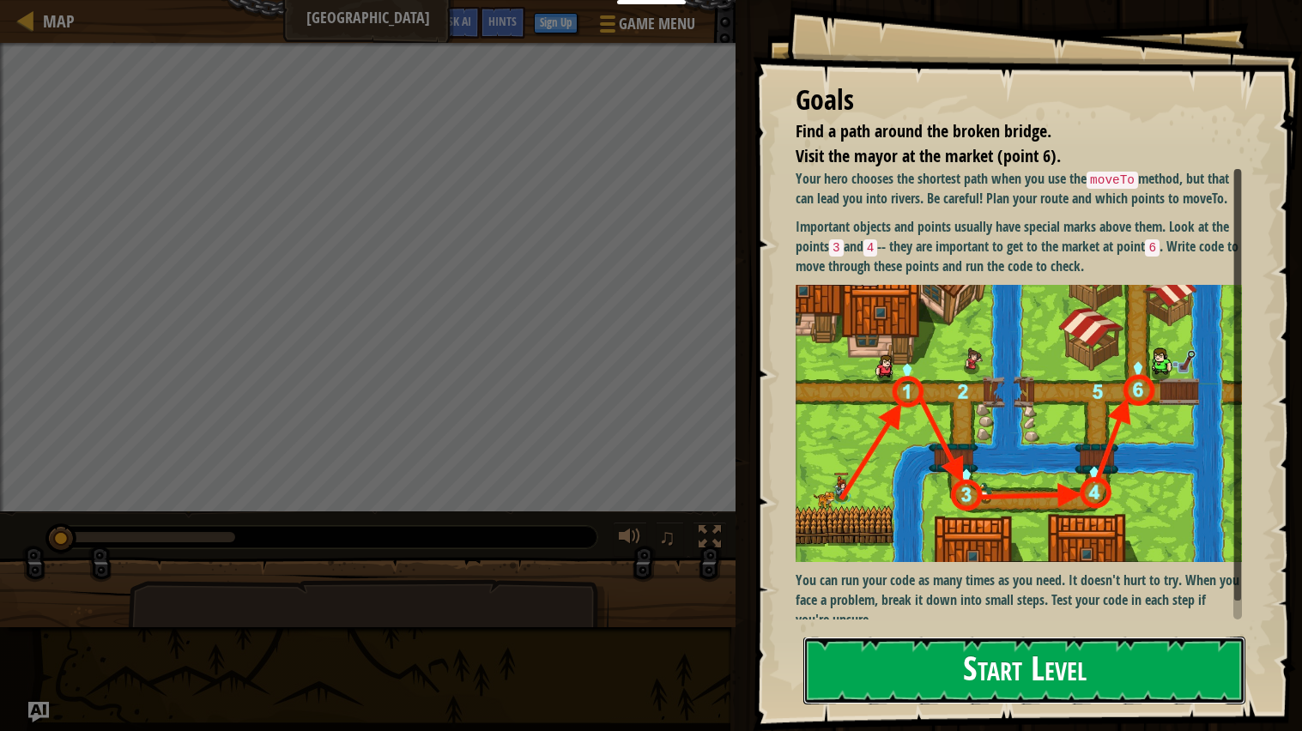
click at [1103, 674] on button "Start Level" at bounding box center [1024, 671] width 442 height 68
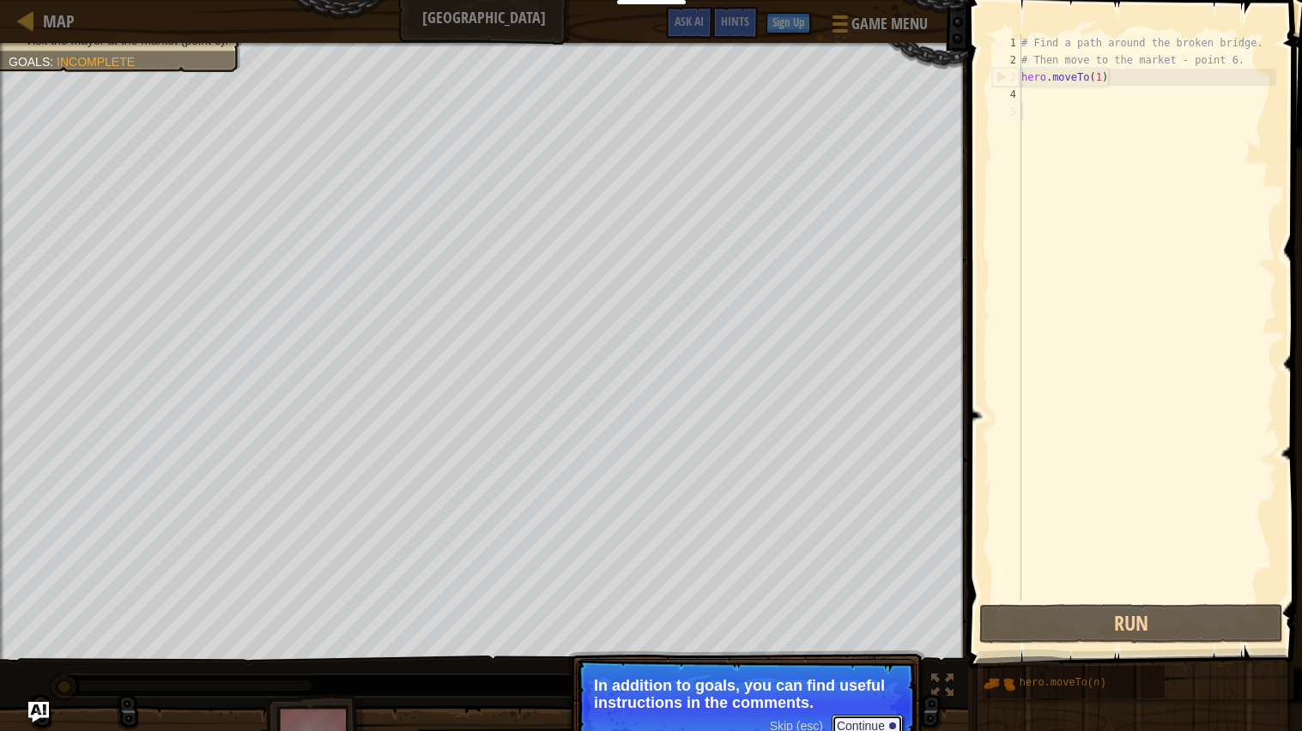
click at [858, 719] on button "Continue" at bounding box center [866, 726] width 71 height 22
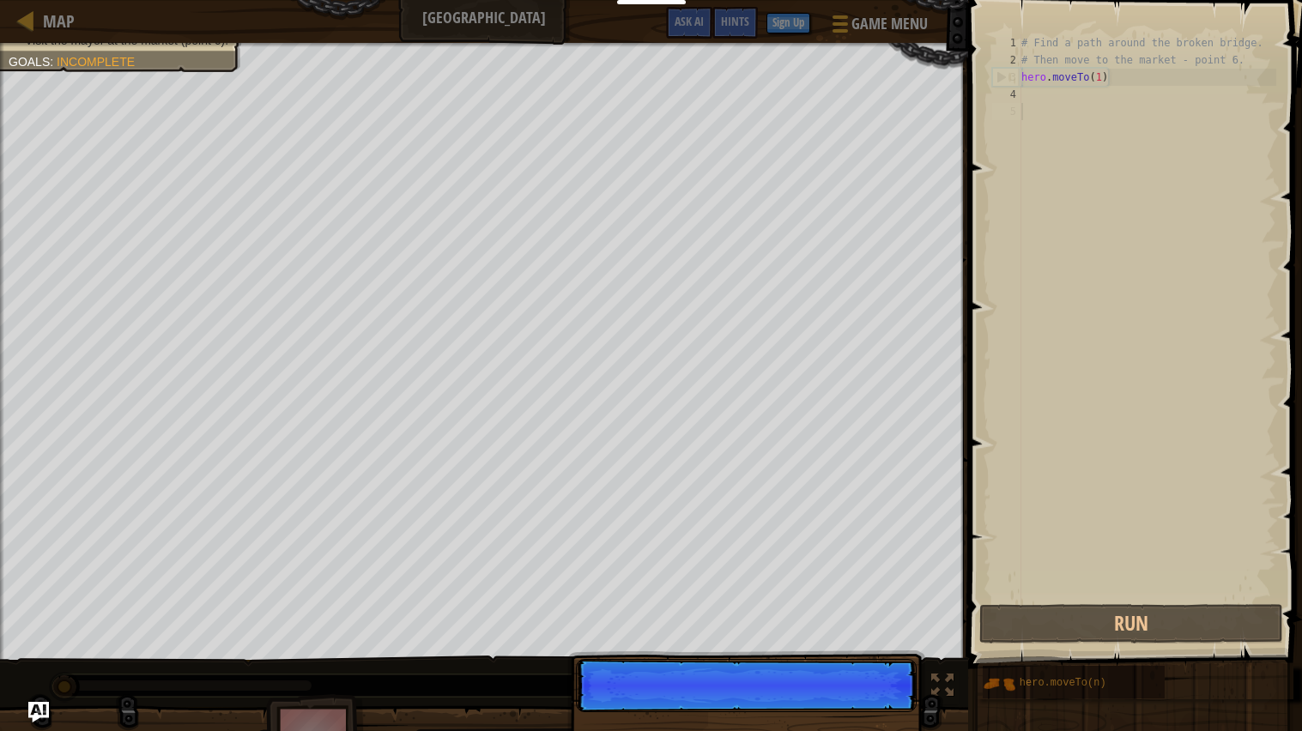
scroll to position [8, 0]
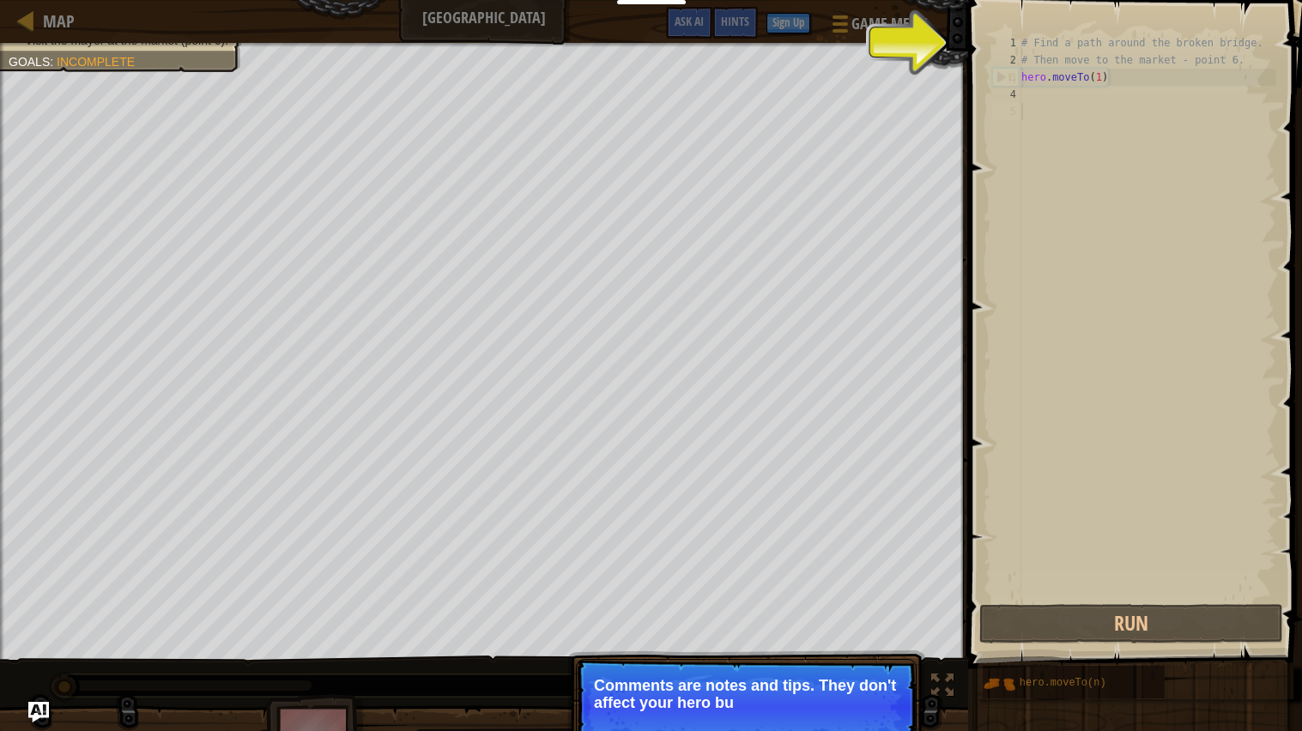
click at [859, 719] on p "Skip (esc) Continue Comments are notes and tips. They don't affect your hero bu" at bounding box center [746, 707] width 341 height 96
click at [859, 711] on p "Comments are notes and tips. They don't affect your hero but can help you under" at bounding box center [746, 694] width 305 height 34
click at [859, 719] on p "Comments are notes and tips. They don't affect your hero but can help you under…" at bounding box center [746, 702] width 305 height 51
click at [855, 725] on button "Continue" at bounding box center [866, 726] width 71 height 22
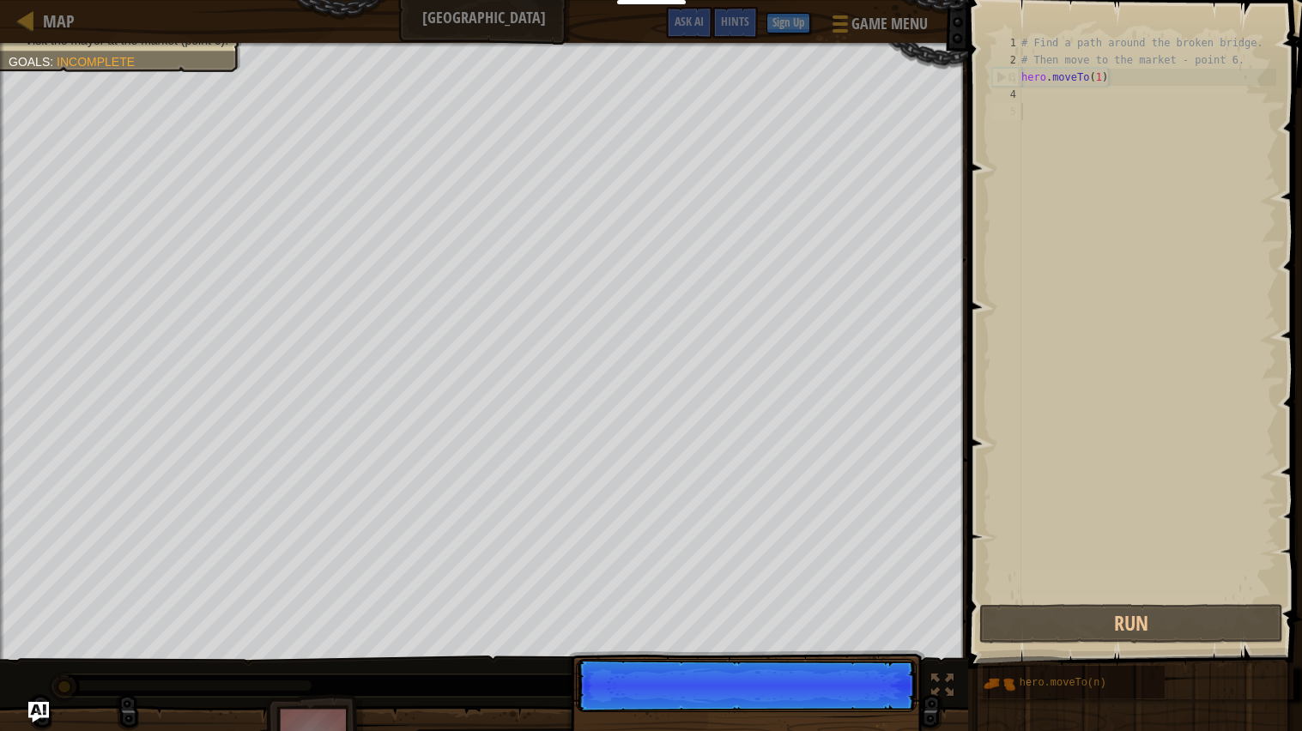
click at [855, 712] on p "Skip (esc) Continue" at bounding box center [746, 685] width 341 height 53
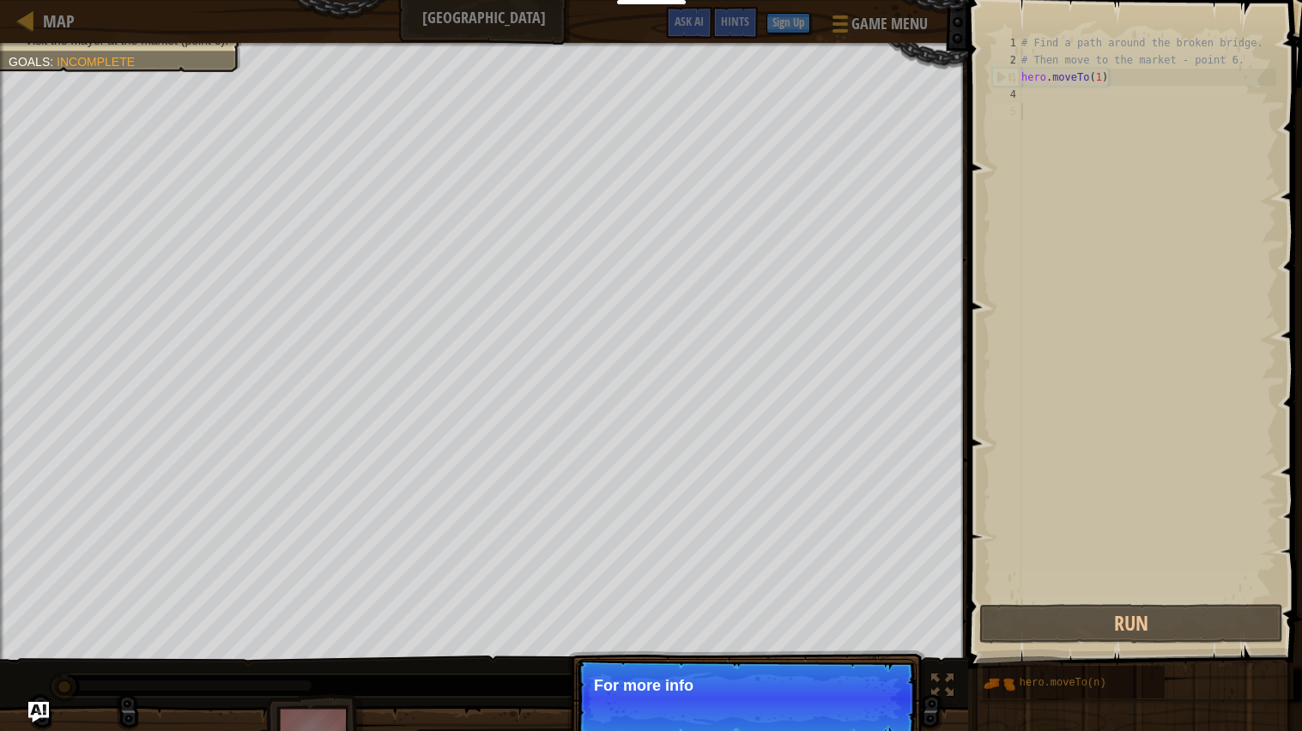
click at [855, 725] on p "Skip (esc) Continue For more info" at bounding box center [746, 698] width 341 height 79
click at [855, 725] on p "Skip (esc) Continue For more informatio" at bounding box center [746, 698] width 341 height 79
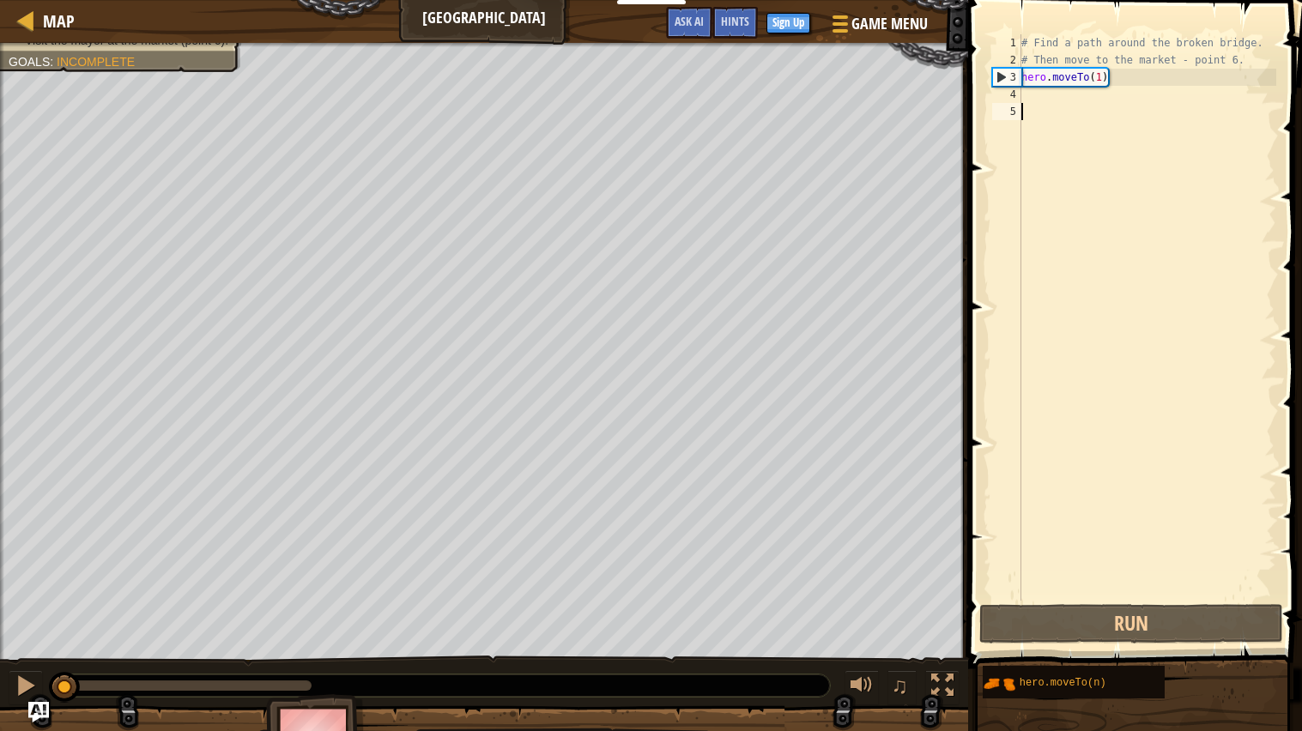
click at [1058, 89] on div "# Find a path around the broken bridge. # Then move to the market - point 6. he…" at bounding box center [1147, 334] width 258 height 601
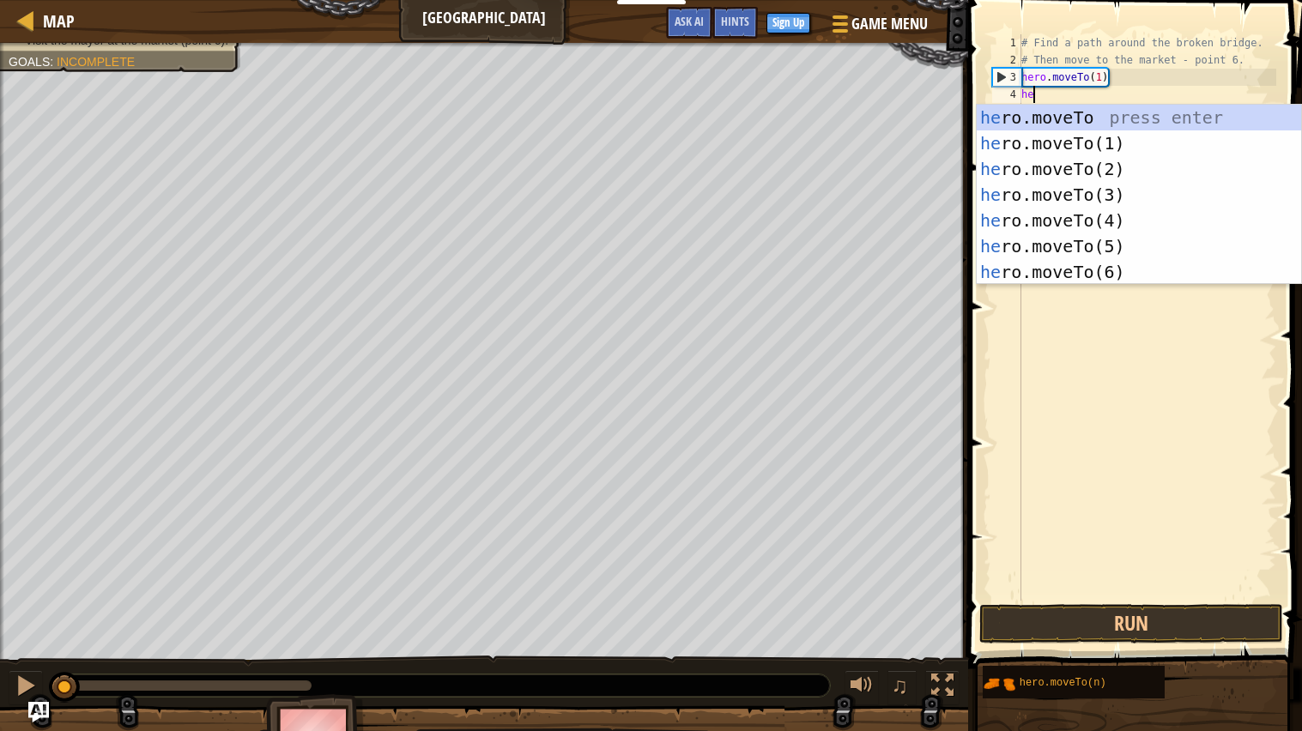
scroll to position [8, 1]
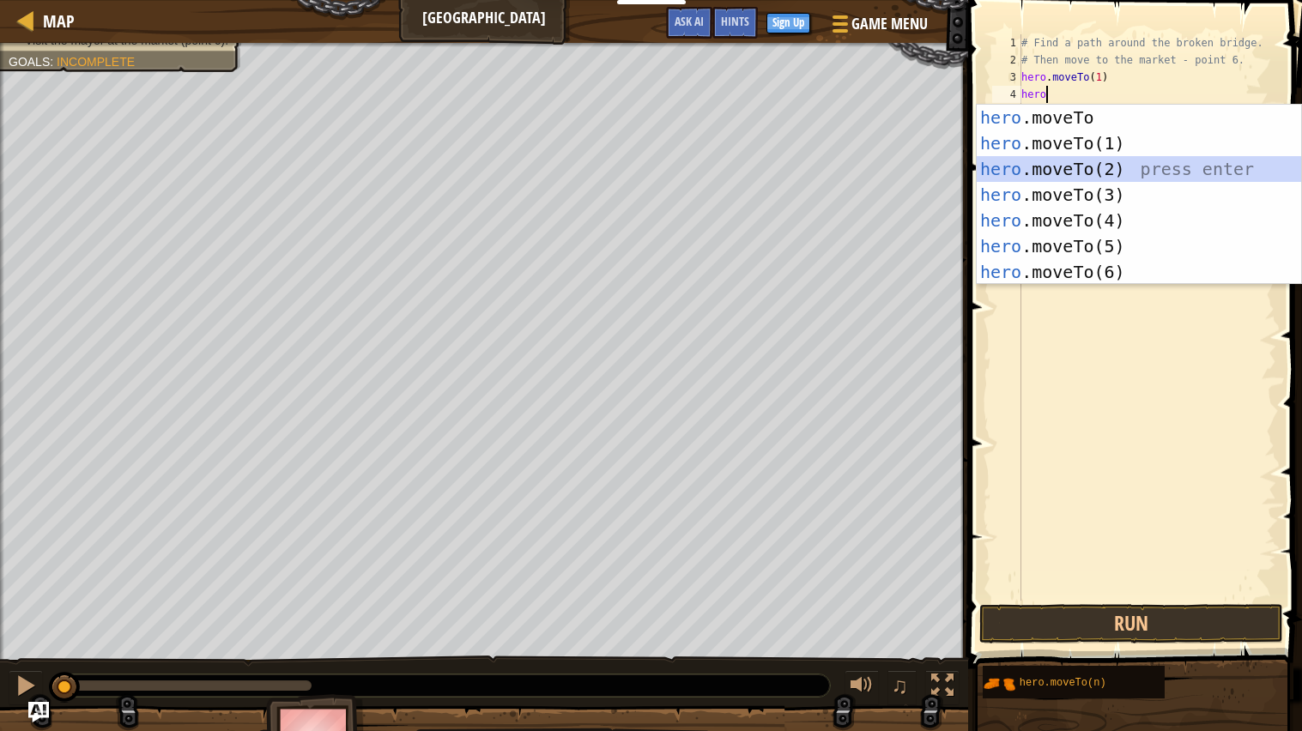
click at [1117, 170] on div "hero .moveTo press enter hero .moveTo(1) press enter hero .moveTo(2) press ente…" at bounding box center [1138, 221] width 324 height 232
type textarea "hero.moveTo(2)"
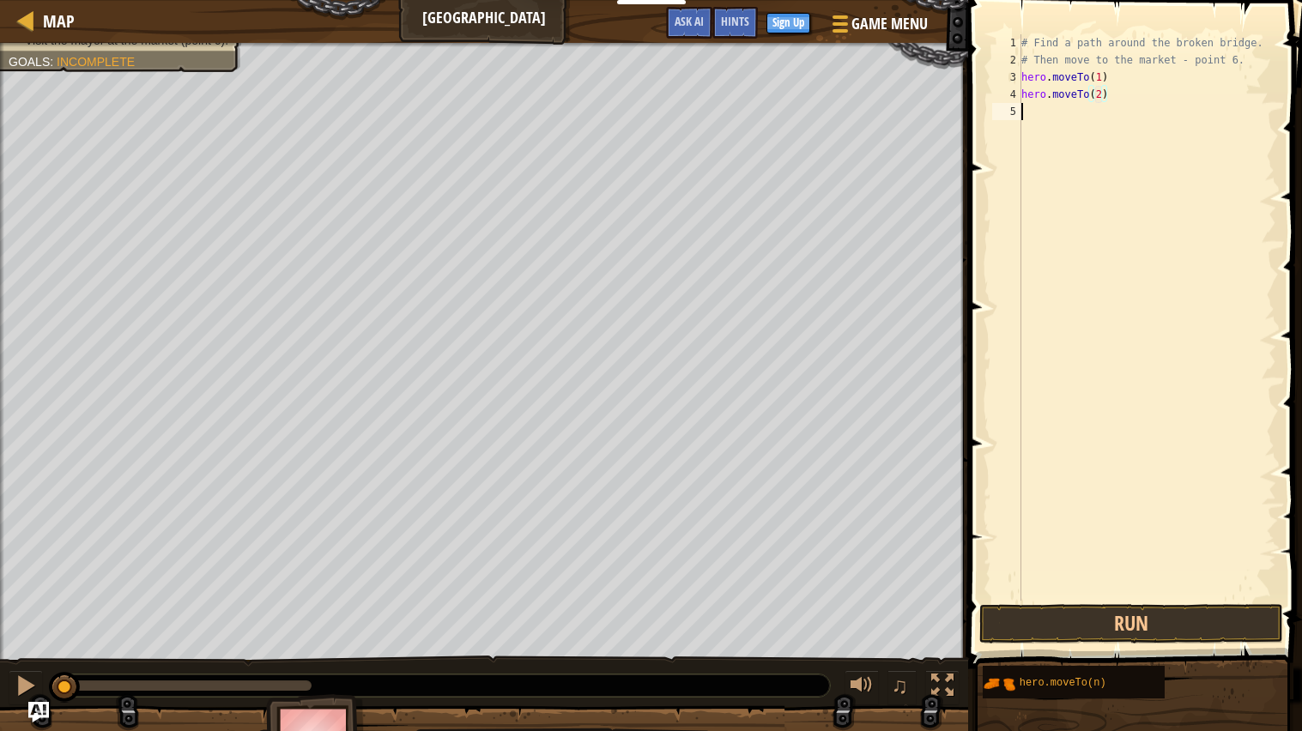
click at [1051, 105] on div "# Find a path around the broken bridge. # Then move to the market - point 6. he…" at bounding box center [1147, 334] width 258 height 601
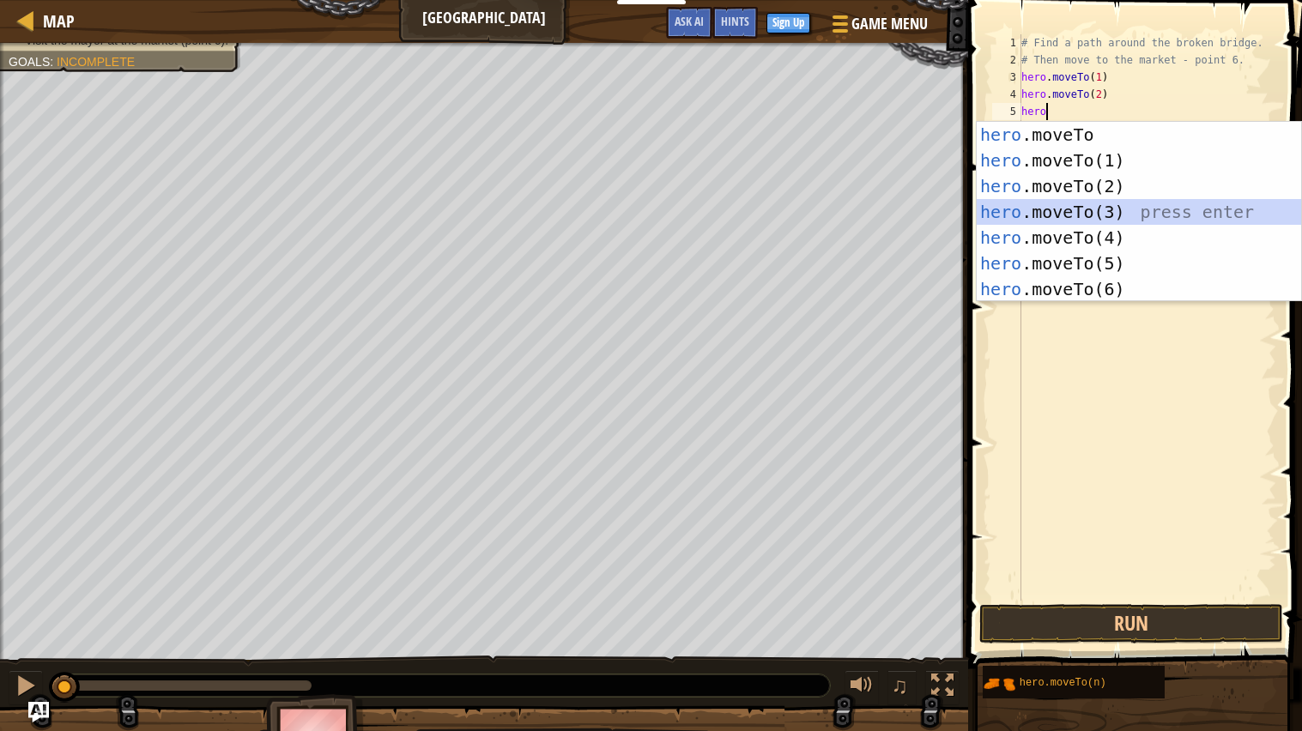
click at [1097, 219] on div "hero .moveTo press enter hero .moveTo(1) press enter hero .moveTo(2) press ente…" at bounding box center [1138, 238] width 324 height 232
type textarea "hero.moveTo(3)"
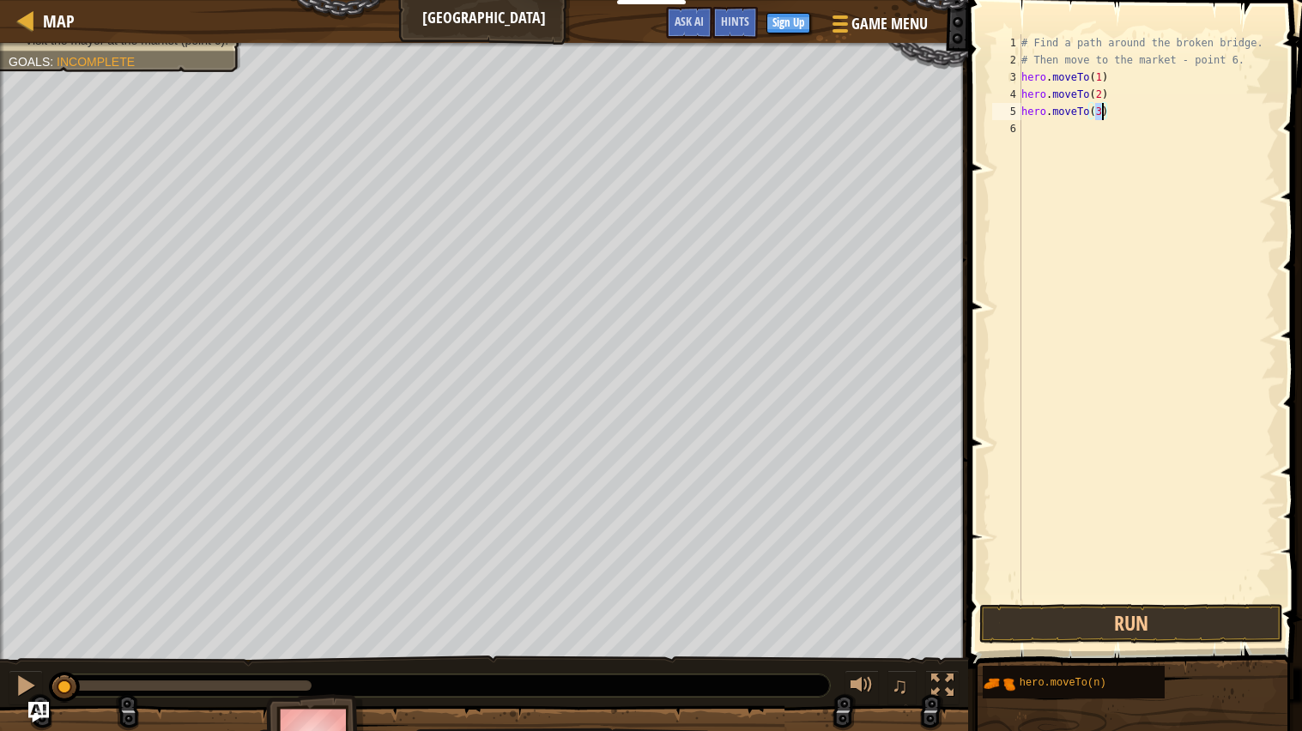
click at [1068, 136] on div "# Find a path around the broken bridge. # Then move to the market - point 6. he…" at bounding box center [1147, 334] width 258 height 601
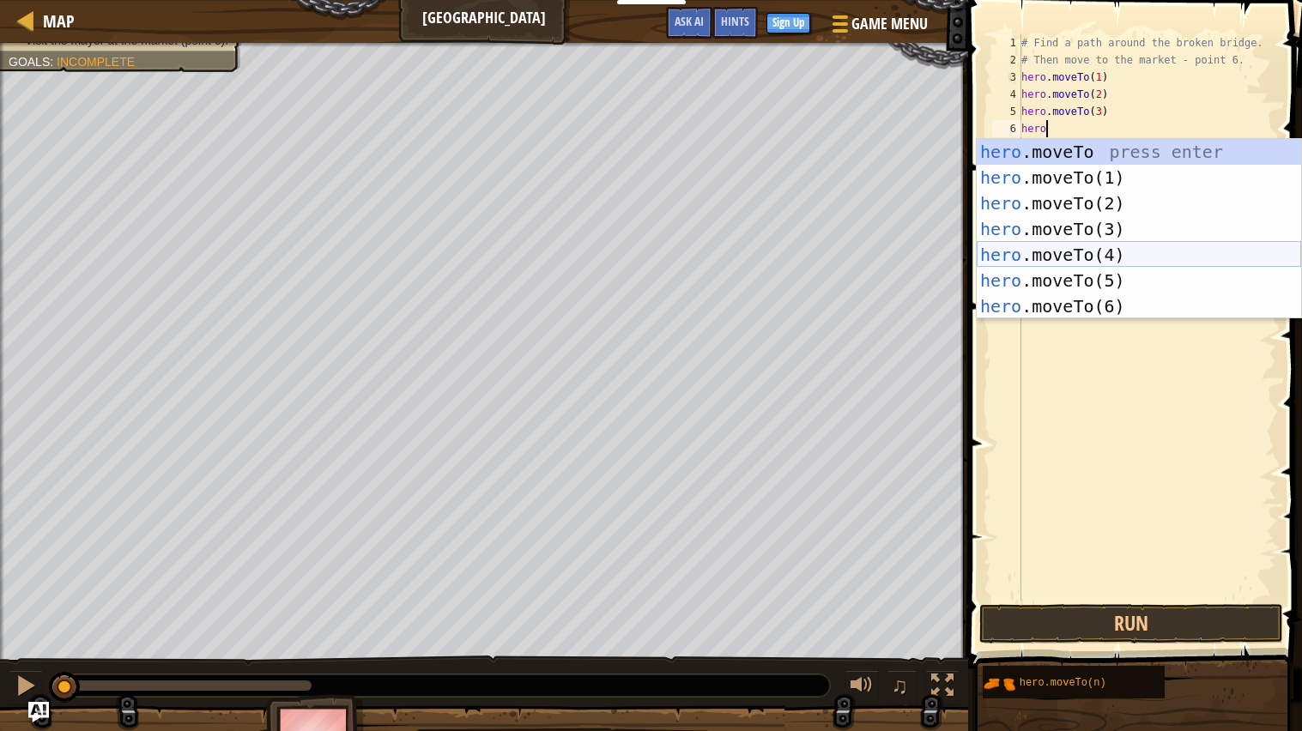
click at [1112, 252] on div "hero .moveTo press enter hero .moveTo(1) press enter hero .moveTo(2) press ente…" at bounding box center [1138, 255] width 324 height 232
type textarea "hero.moveTo(4)"
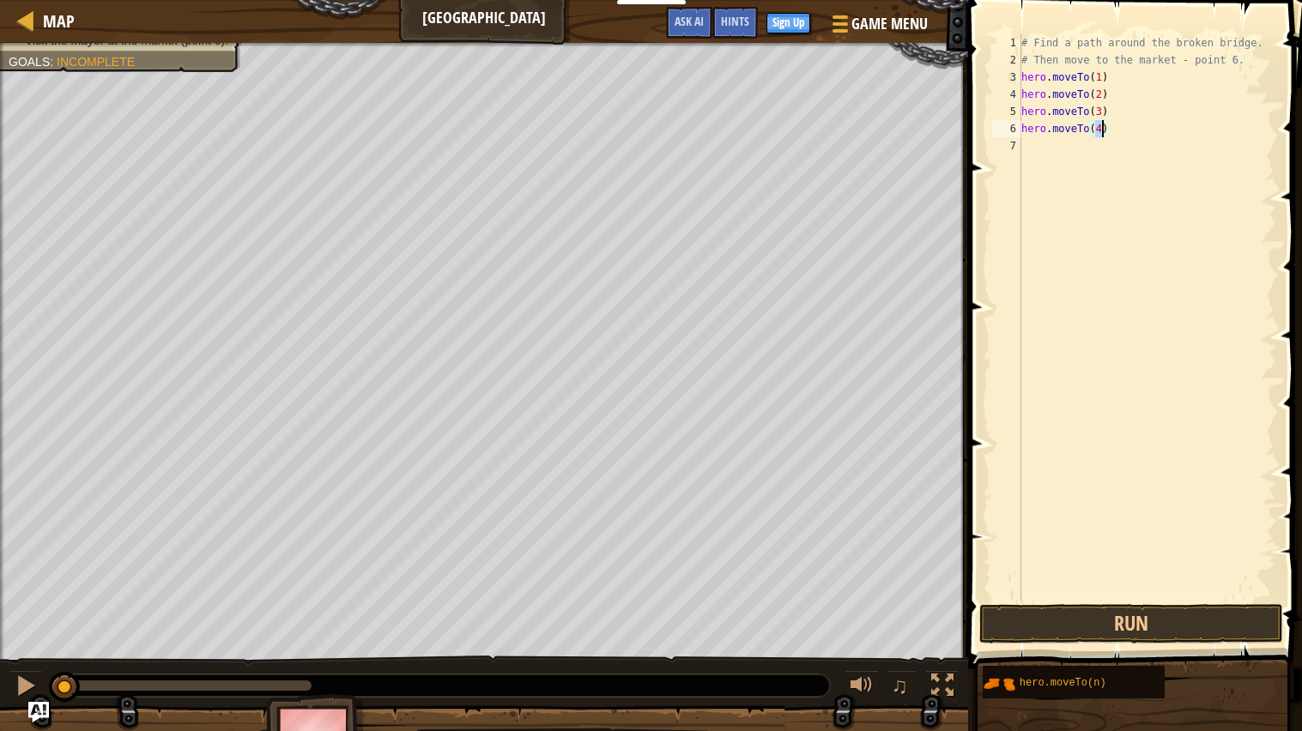
click at [1068, 167] on div "# Find a path around the broken bridge. # Then move to the market - point 6. he…" at bounding box center [1147, 334] width 258 height 601
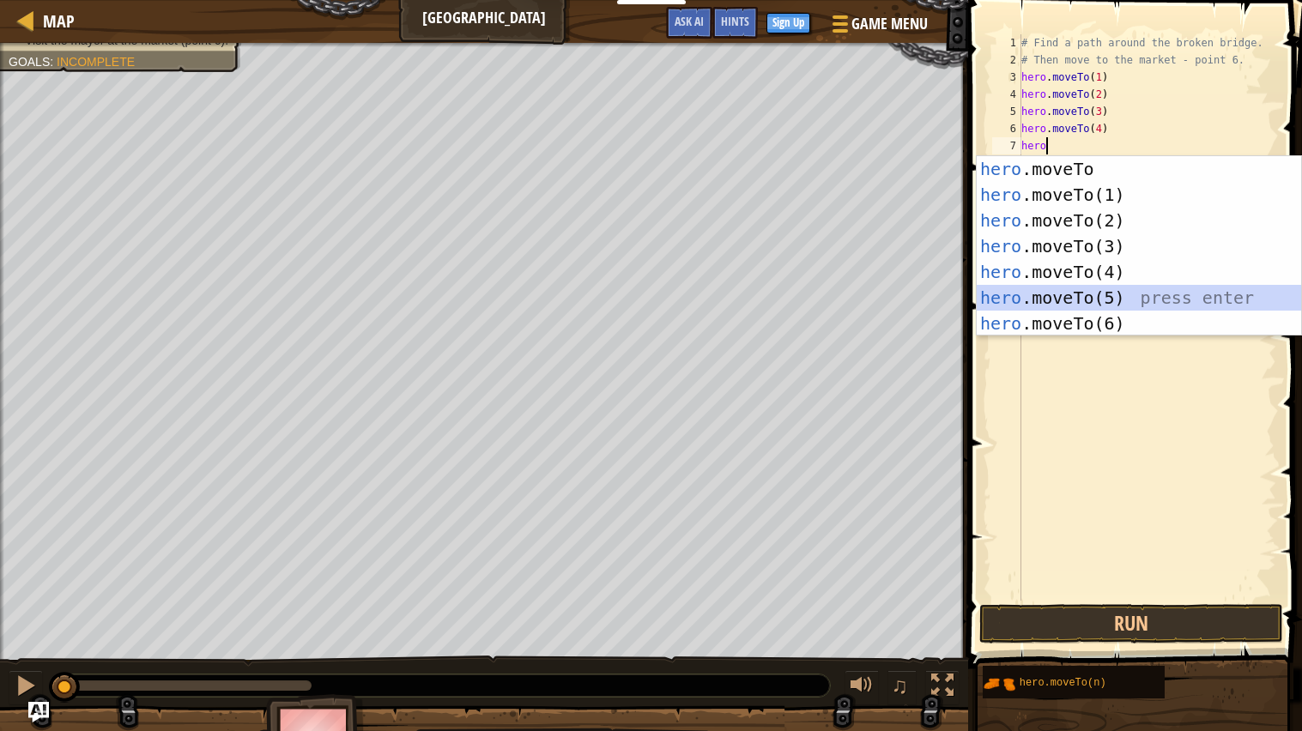
click at [1107, 296] on div "hero .moveTo press enter hero .moveTo(1) press enter hero .moveTo(2) press ente…" at bounding box center [1138, 272] width 324 height 232
type textarea "hero.moveTo(5)"
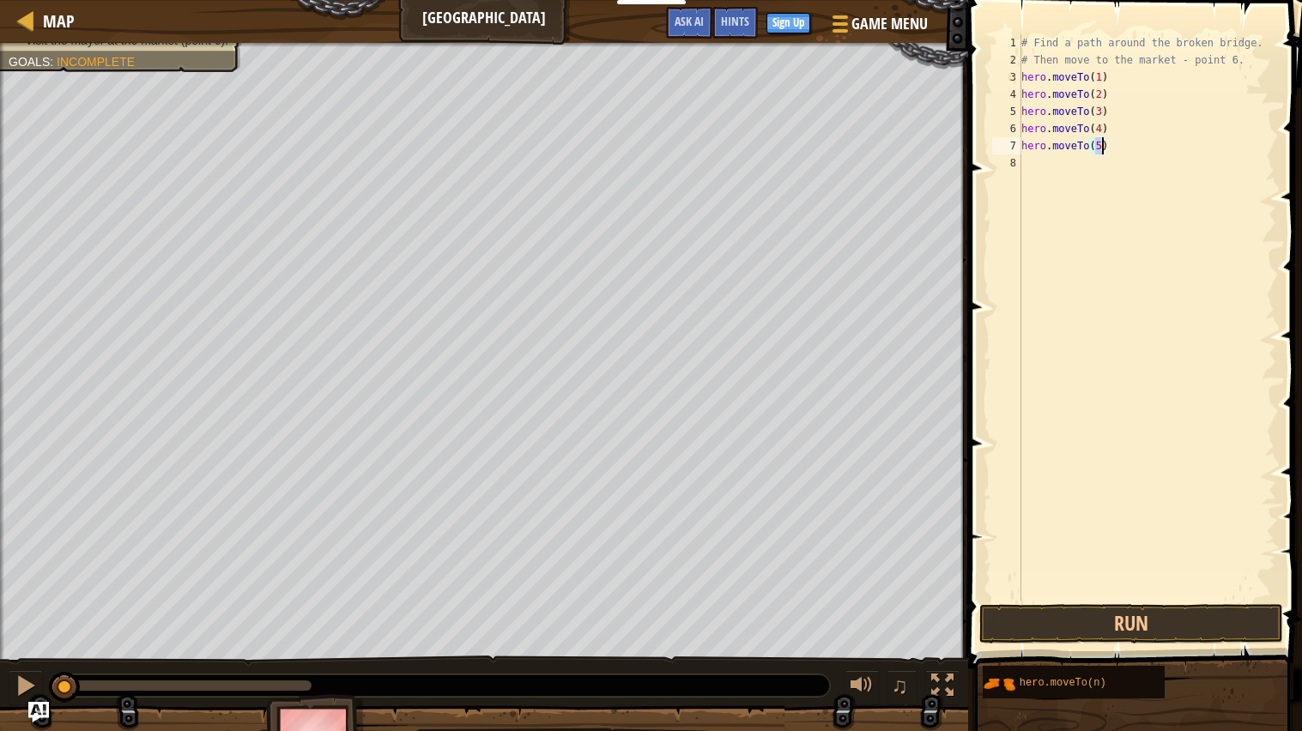
click at [1068, 178] on div "# Find a path around the broken bridge. # Then move to the market - point 6. he…" at bounding box center [1147, 334] width 258 height 601
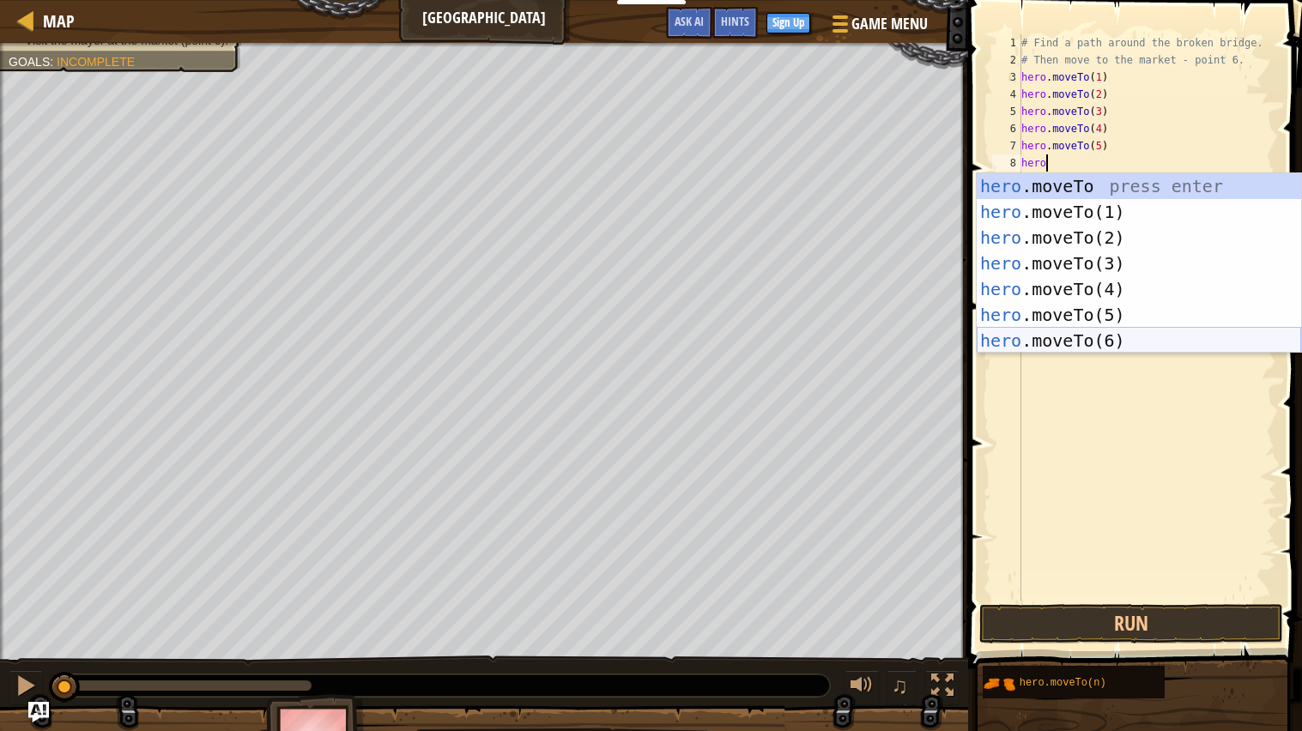
click at [1129, 335] on div "hero .moveTo press enter hero .moveTo(1) press enter hero .moveTo(2) press ente…" at bounding box center [1138, 289] width 324 height 232
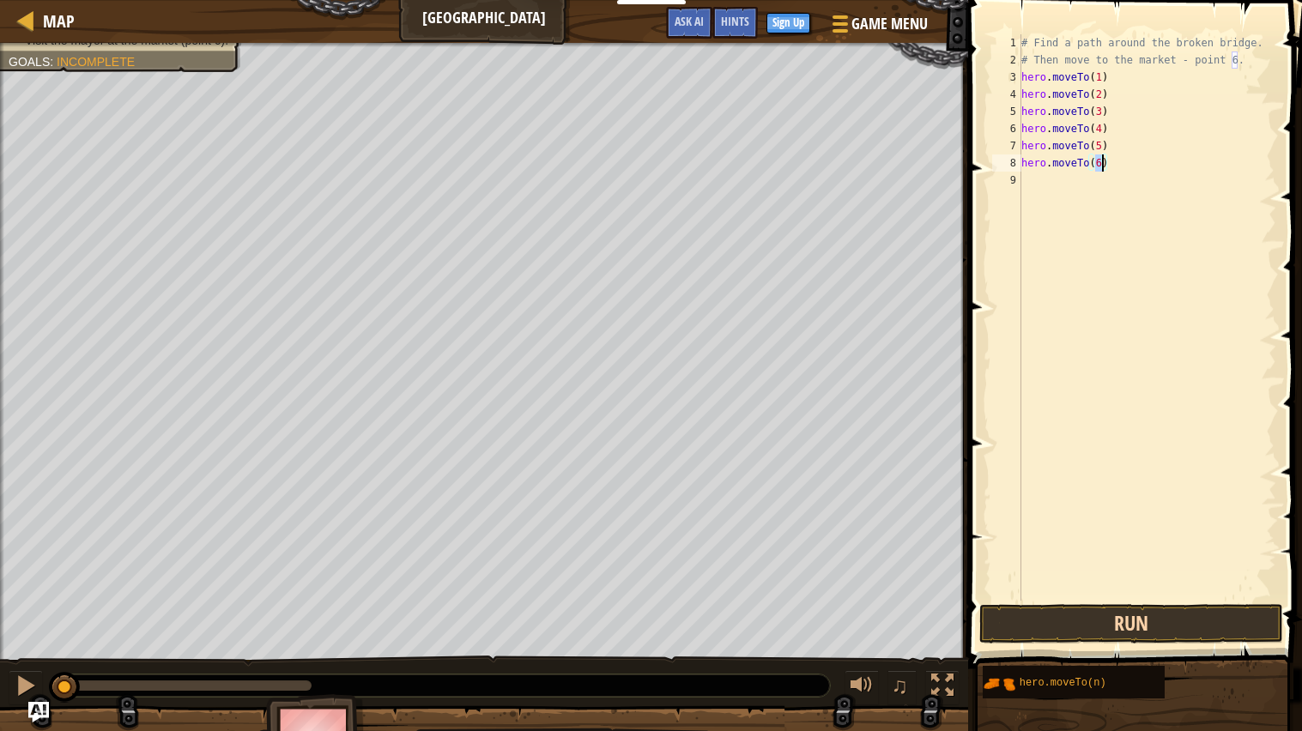
type textarea "hero.moveTo(6)"
click at [1059, 618] on button "Run" at bounding box center [1131, 623] width 304 height 39
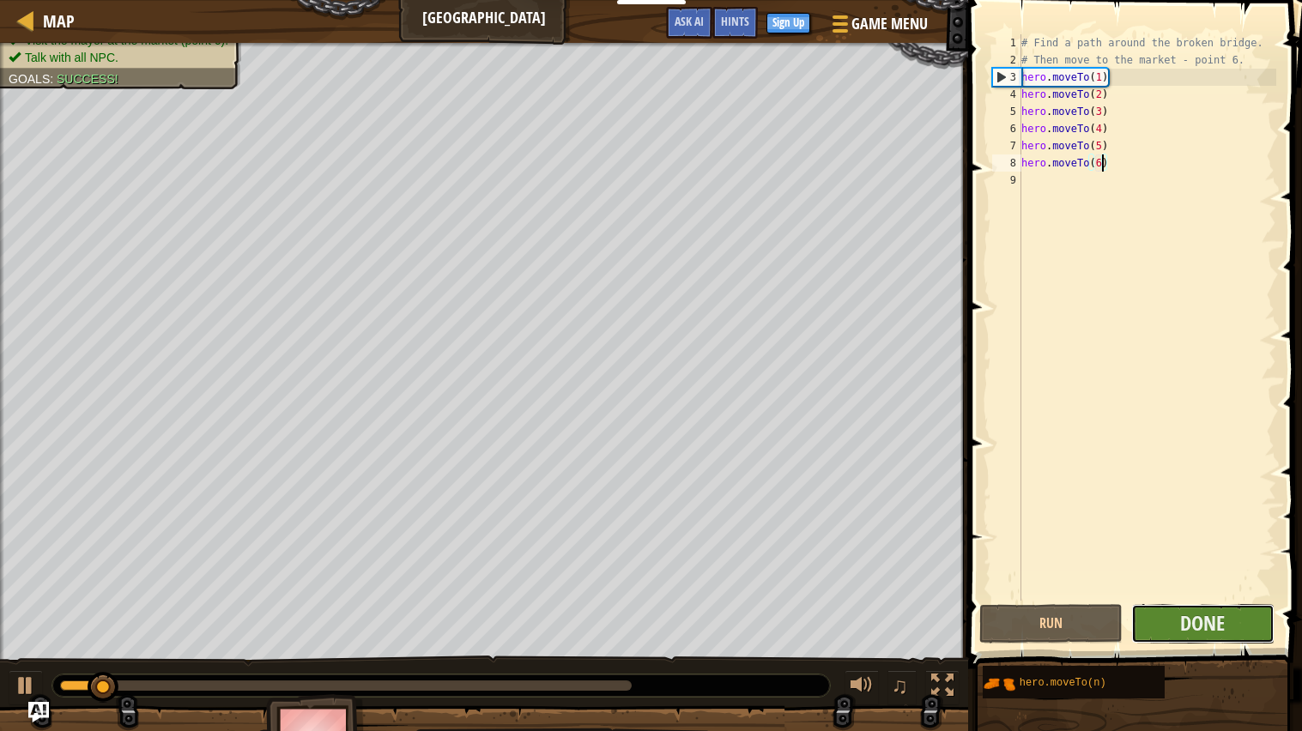
click at [1151, 628] on button "Done" at bounding box center [1202, 623] width 143 height 39
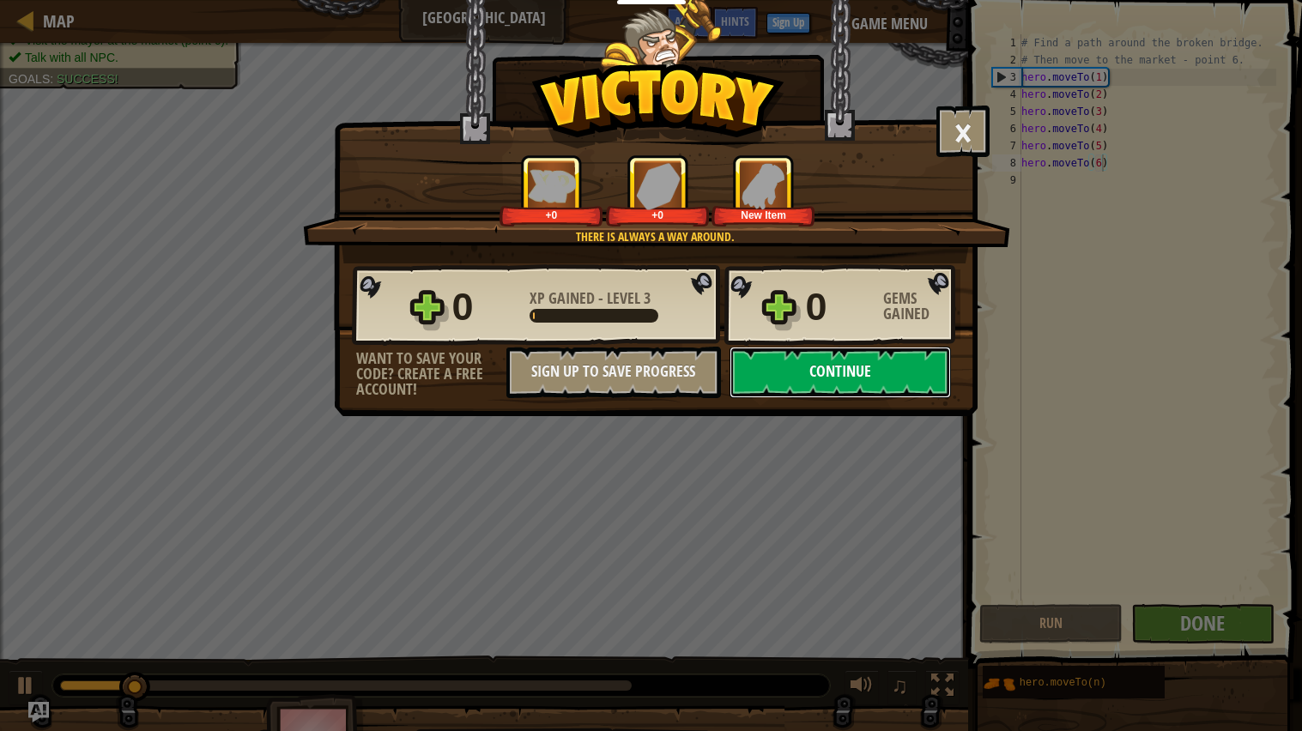
click at [843, 398] on button "Continue" at bounding box center [839, 372] width 221 height 51
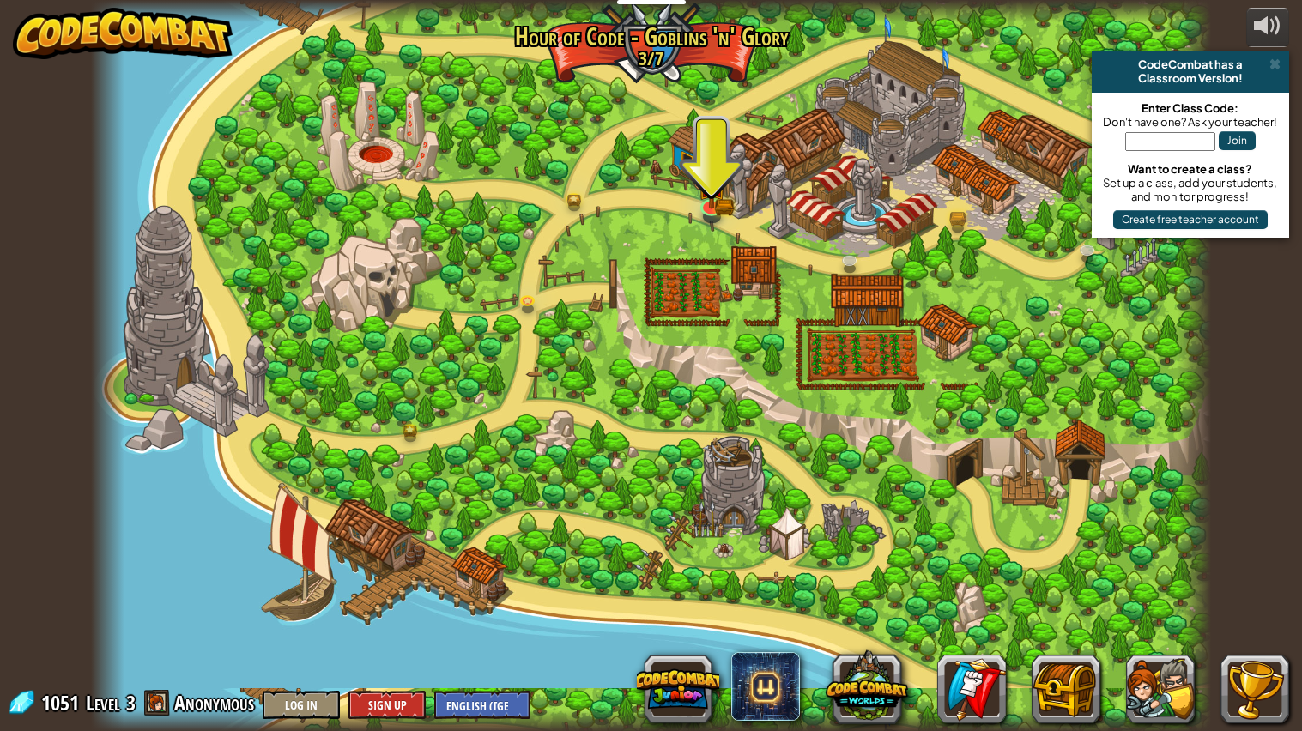
click at [710, 131] on div at bounding box center [651, 366] width 1120 height 732
click at [713, 190] on img at bounding box center [711, 174] width 29 height 64
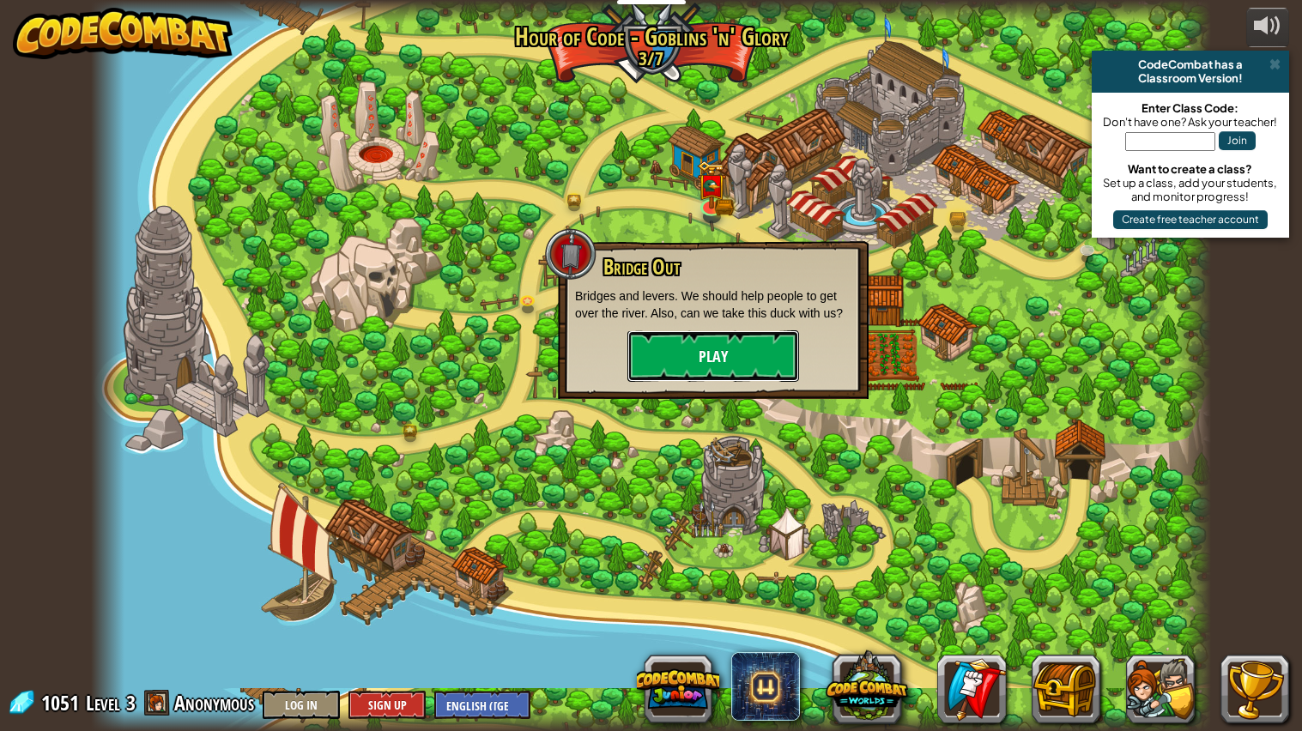
click at [658, 354] on button "Play" at bounding box center [713, 355] width 172 height 51
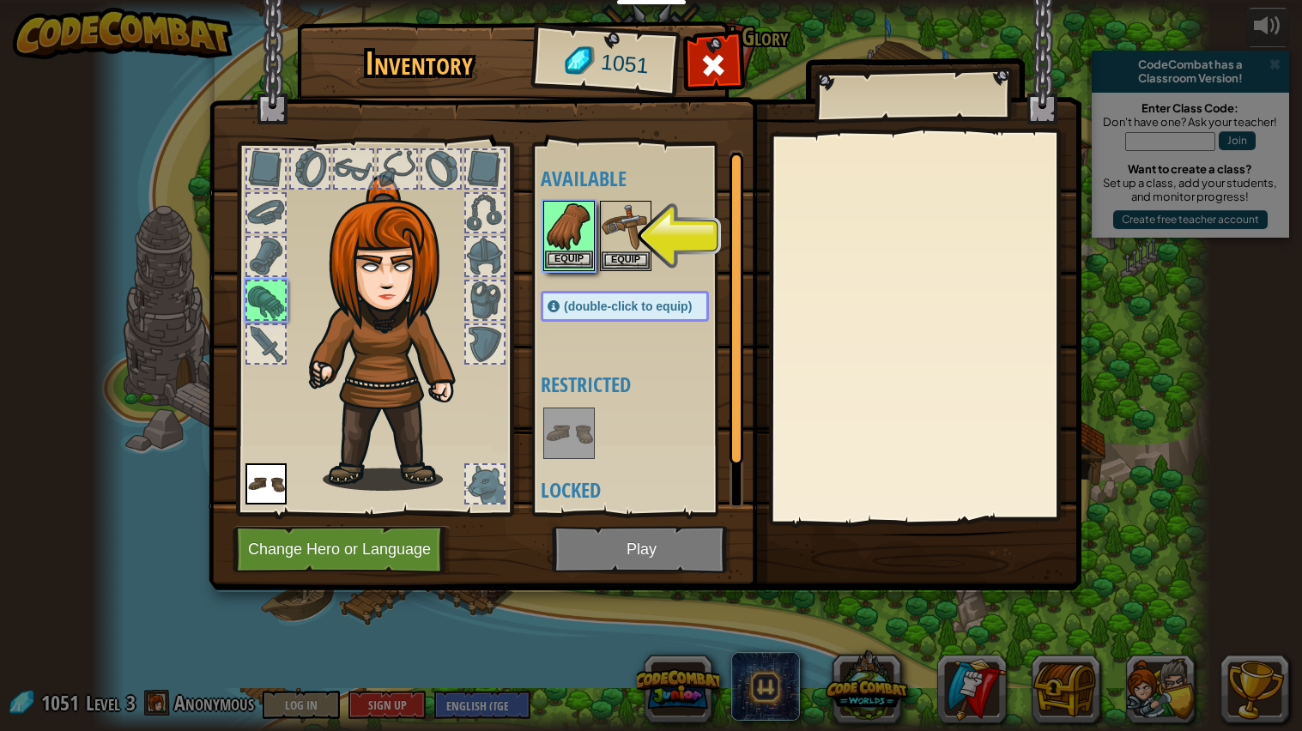
click at [567, 238] on img at bounding box center [569, 227] width 48 height 48
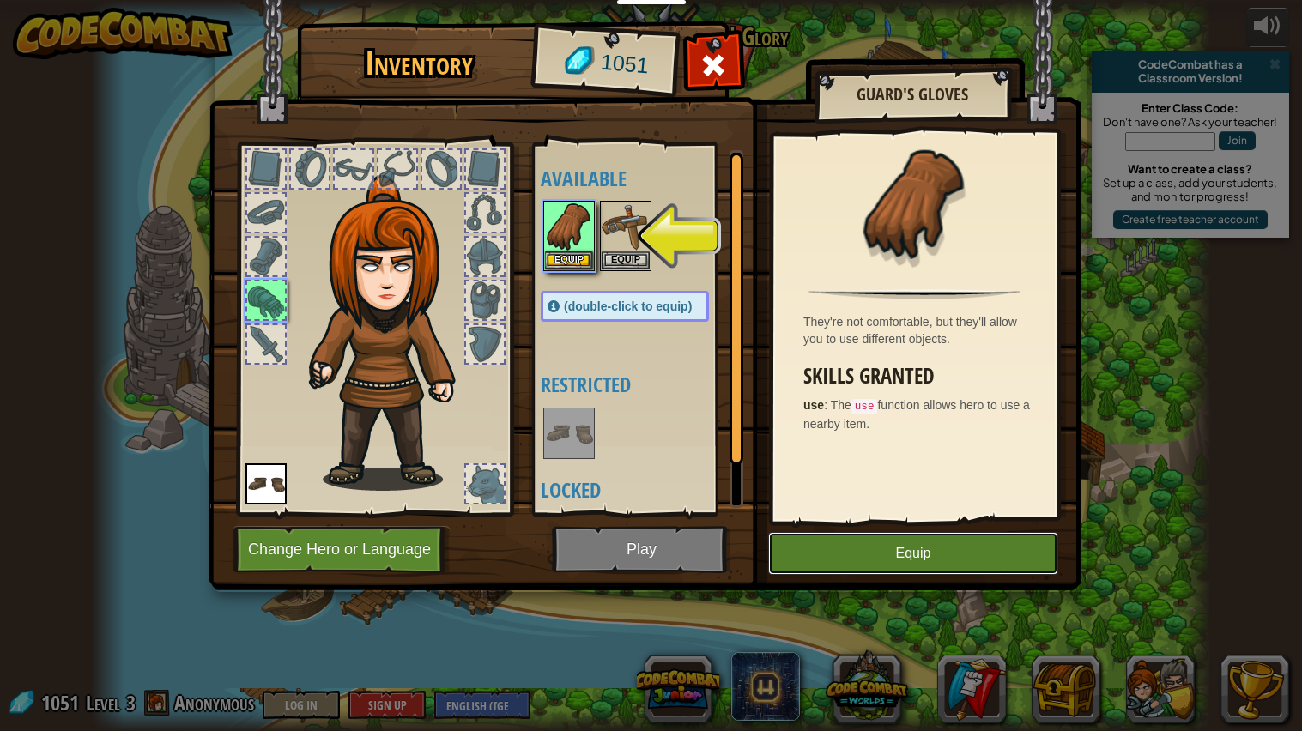
click at [893, 543] on button "Equip" at bounding box center [913, 553] width 290 height 43
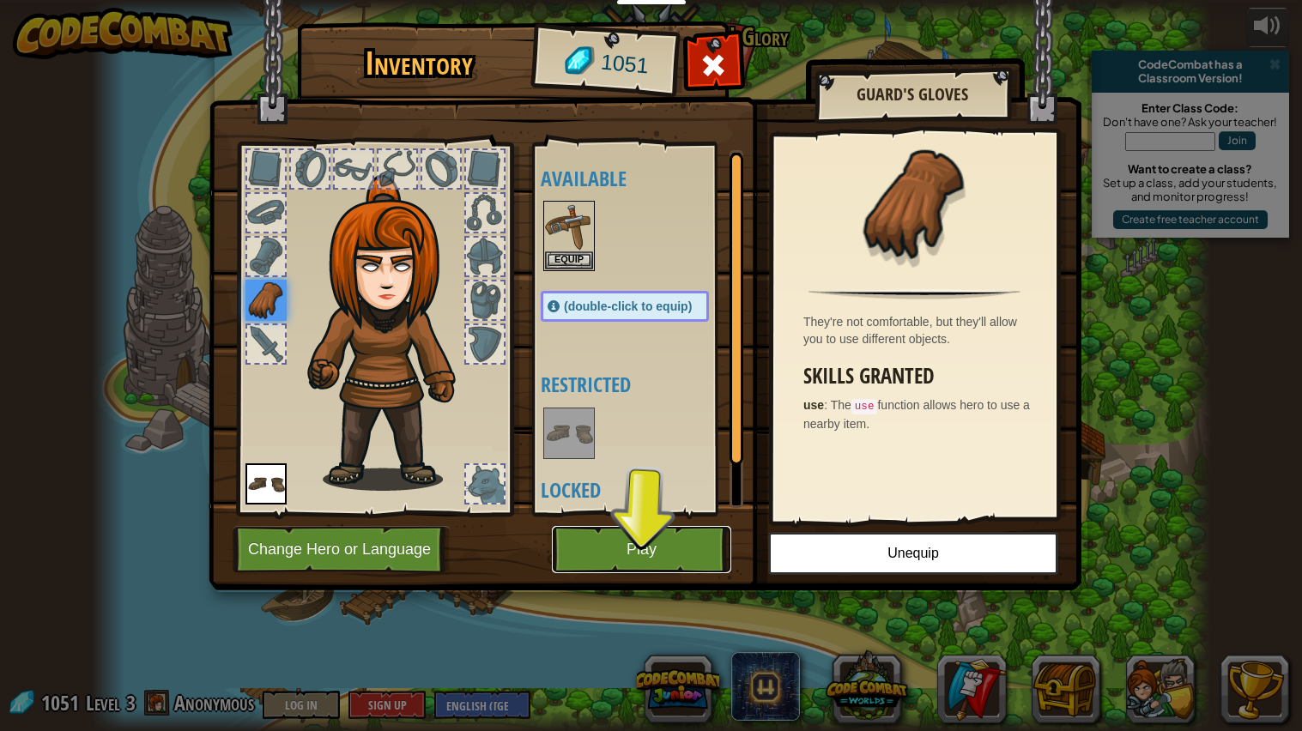
click at [657, 549] on button "Play" at bounding box center [641, 549] width 179 height 47
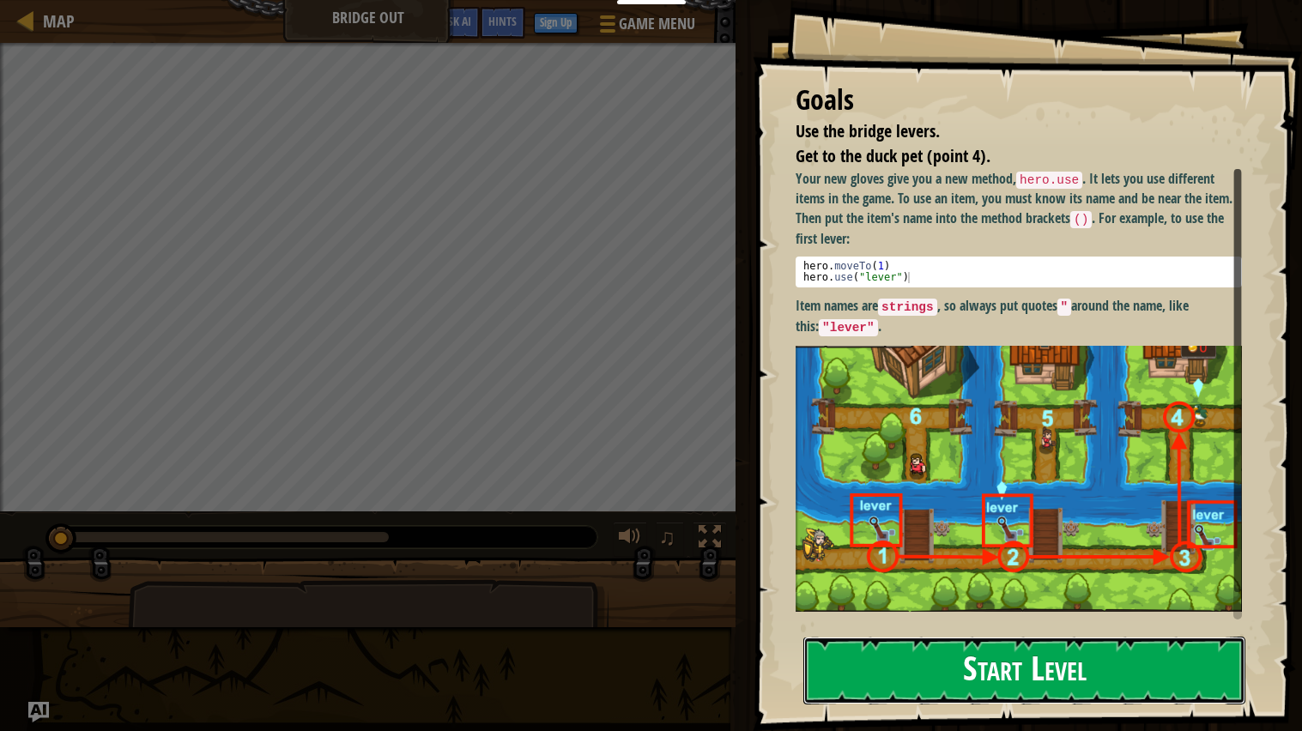
click at [936, 691] on button "Start Level" at bounding box center [1024, 671] width 442 height 68
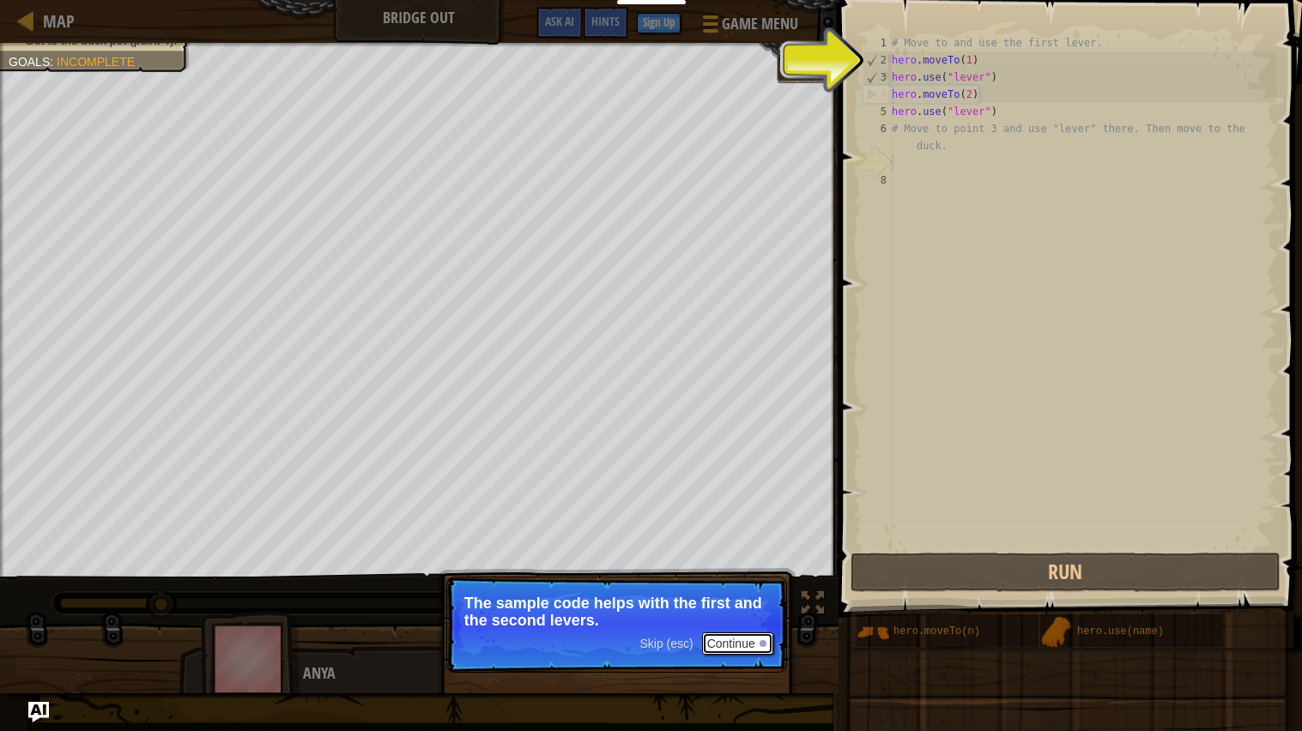
click at [744, 638] on button "Continue" at bounding box center [737, 643] width 71 height 22
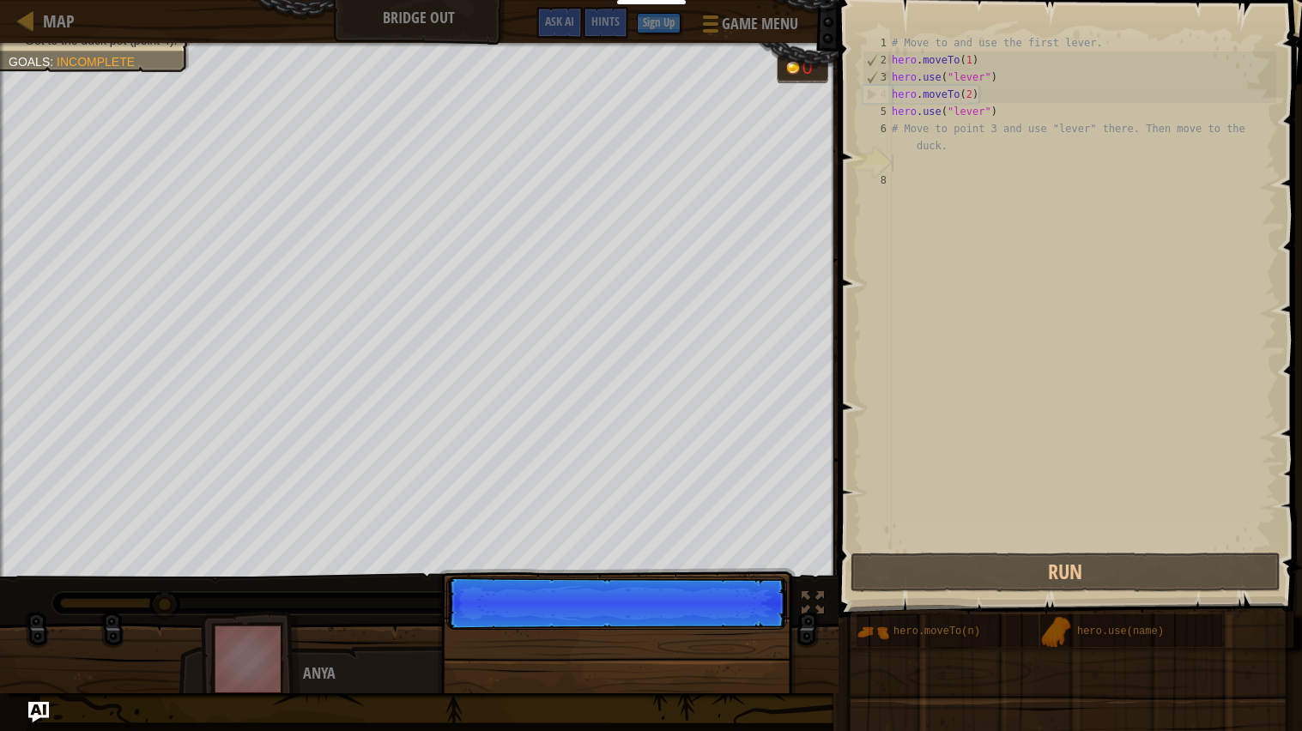
scroll to position [7, 0]
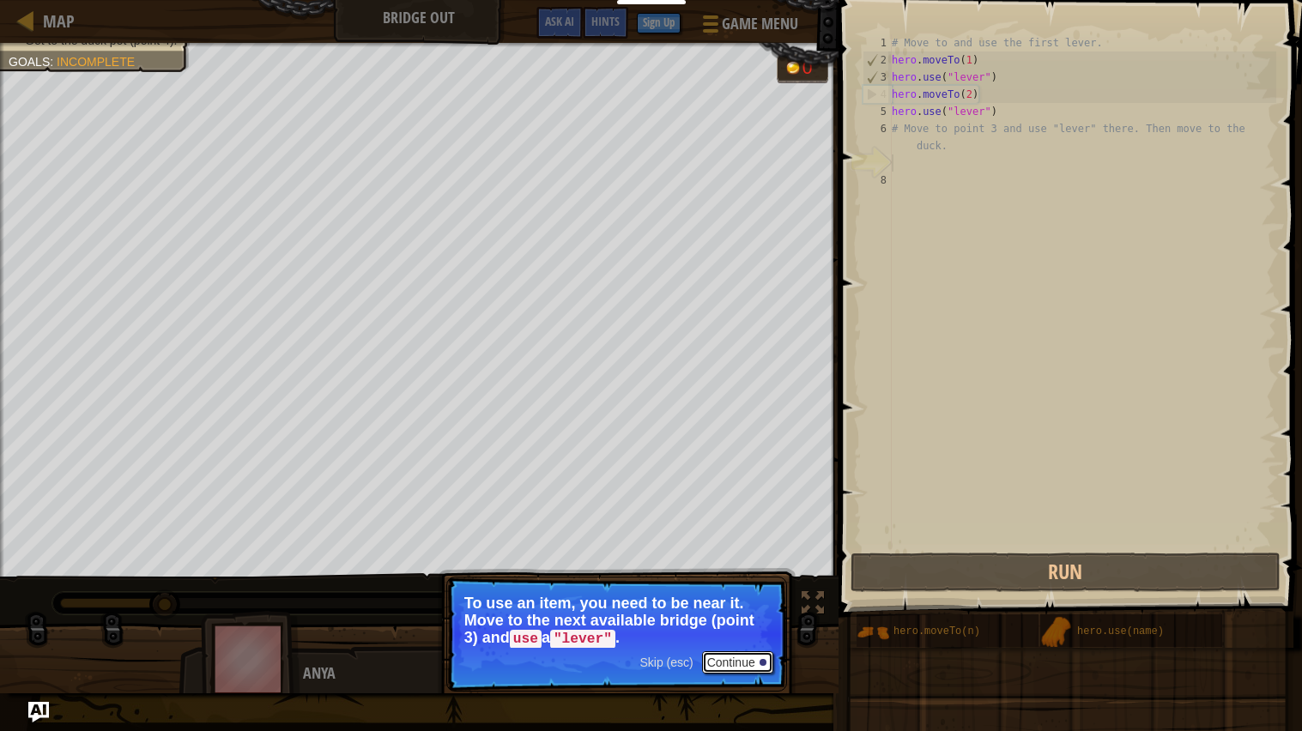
click at [722, 660] on button "Continue" at bounding box center [737, 662] width 71 height 22
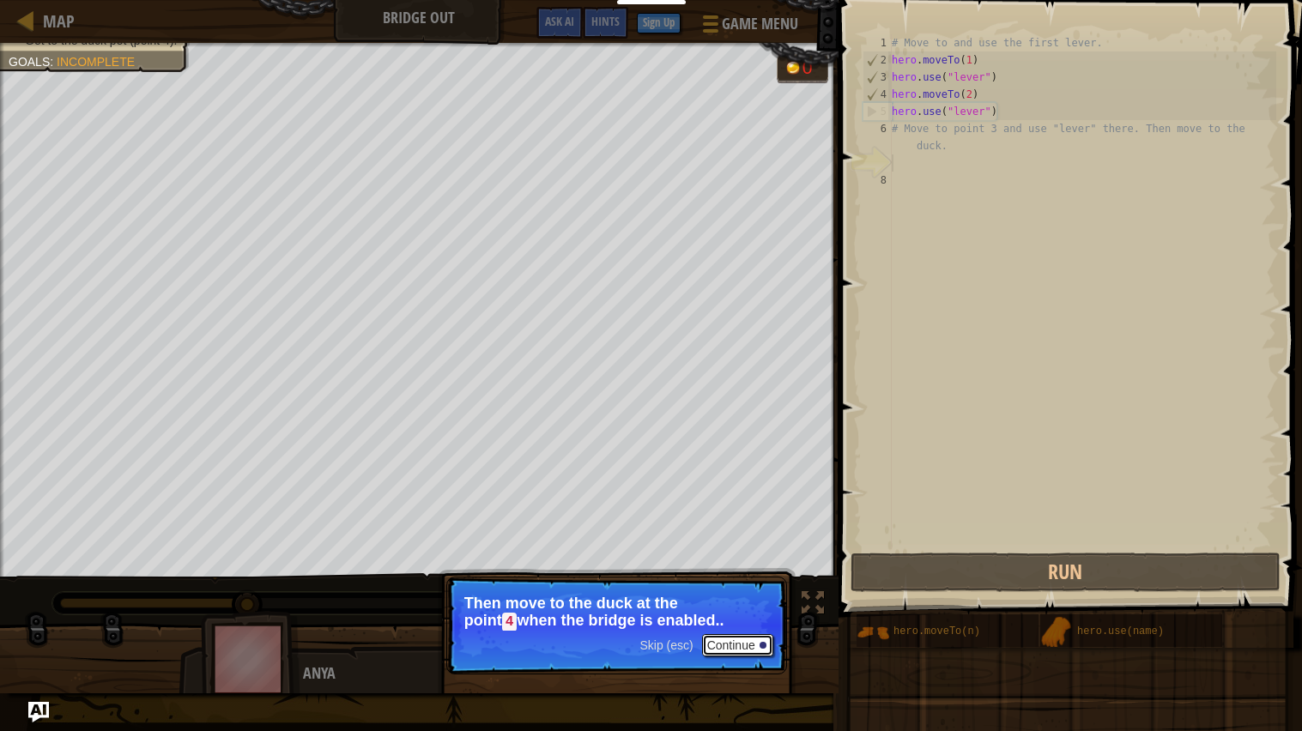
click at [730, 645] on button "Continue" at bounding box center [737, 645] width 71 height 22
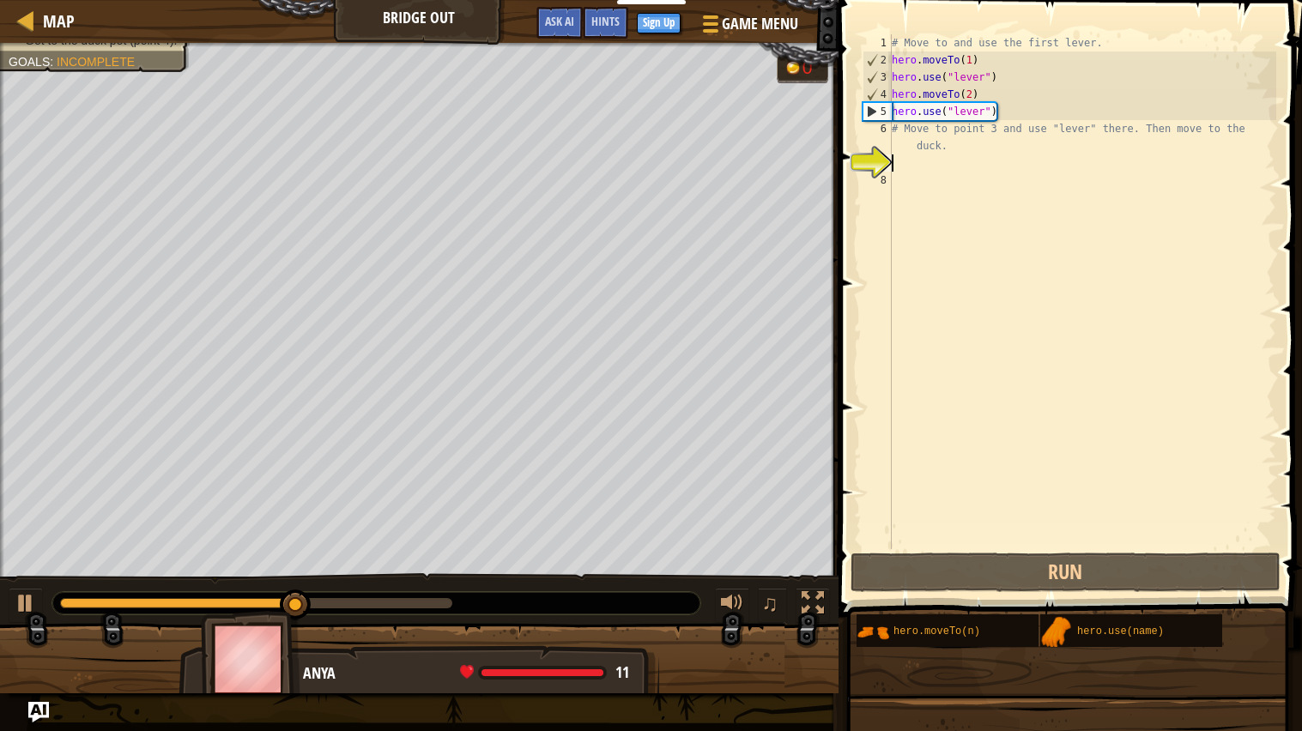
click at [903, 161] on div "# Move to and use the first lever. hero . moveTo ( 1 ) hero . use ( "lever" ) h…" at bounding box center [1082, 308] width 388 height 549
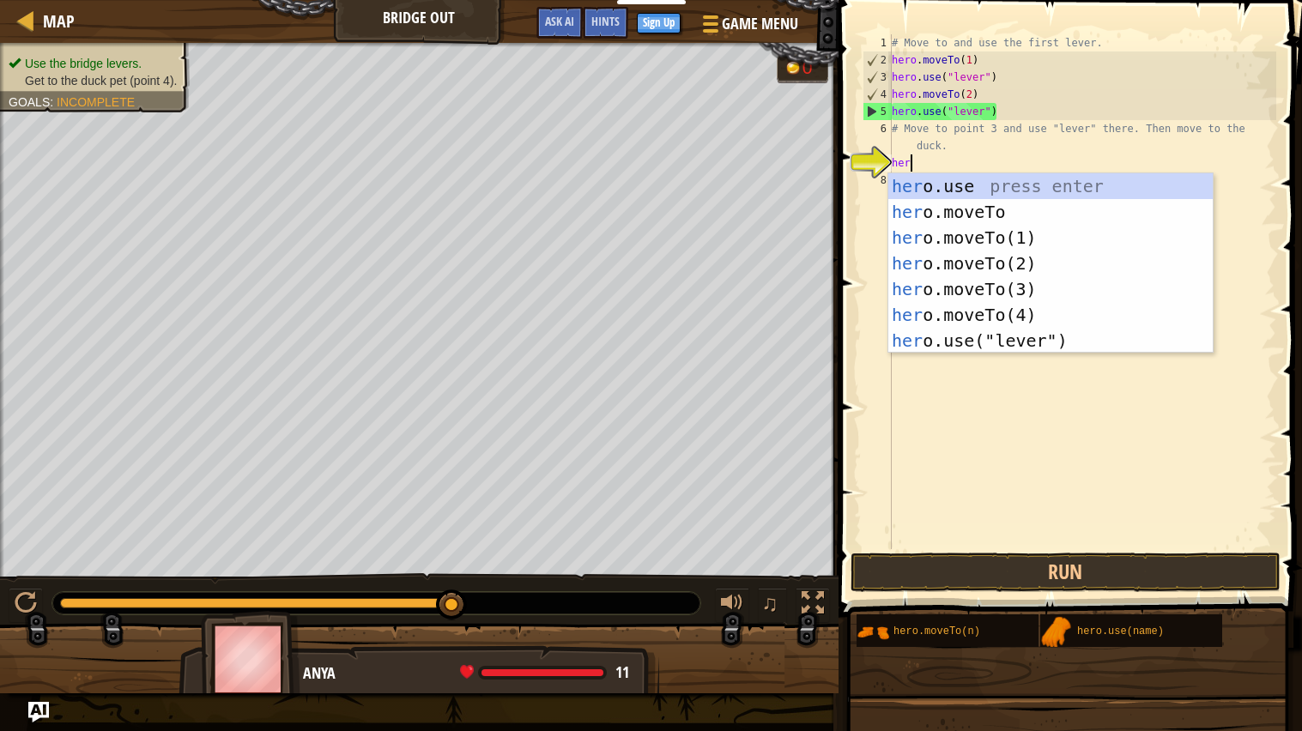
scroll to position [7, 1]
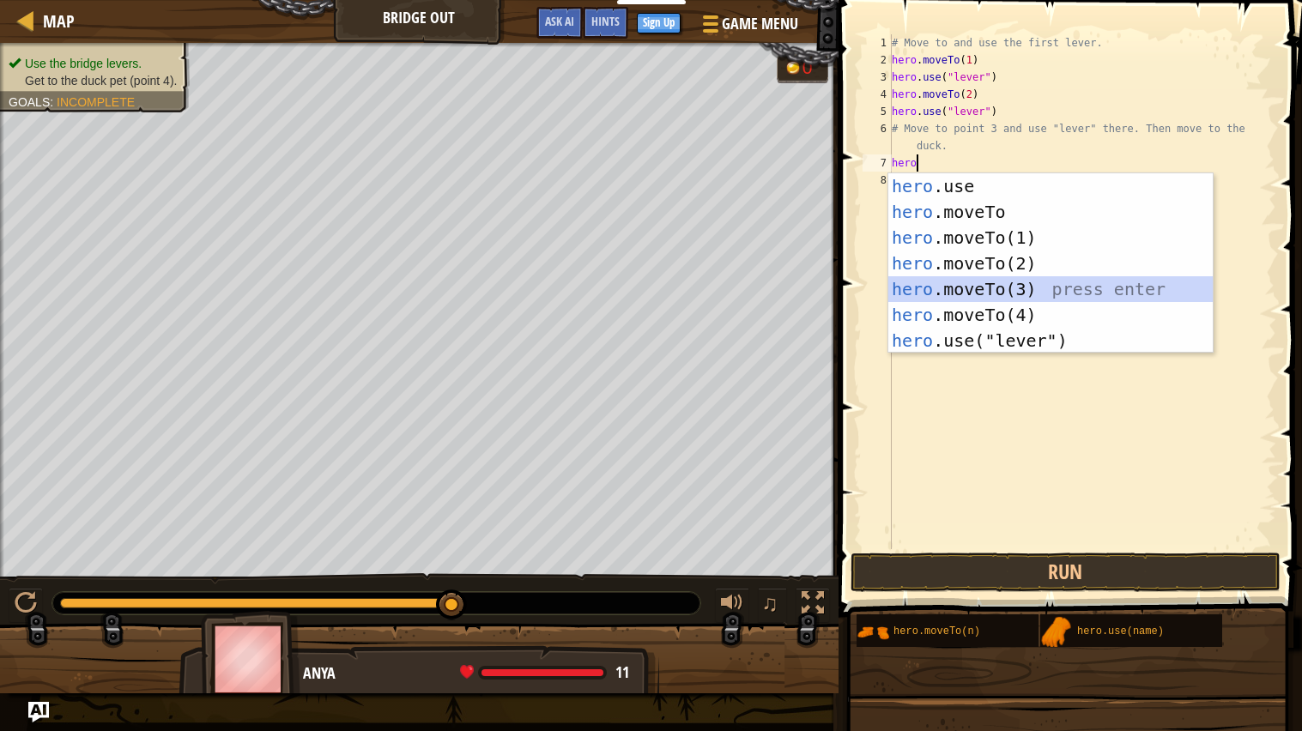
click at [999, 279] on div "hero .use press enter hero .moveTo press enter hero .moveTo(1) press enter hero…" at bounding box center [1050, 289] width 324 height 232
type textarea "hero.moveTo(3)"
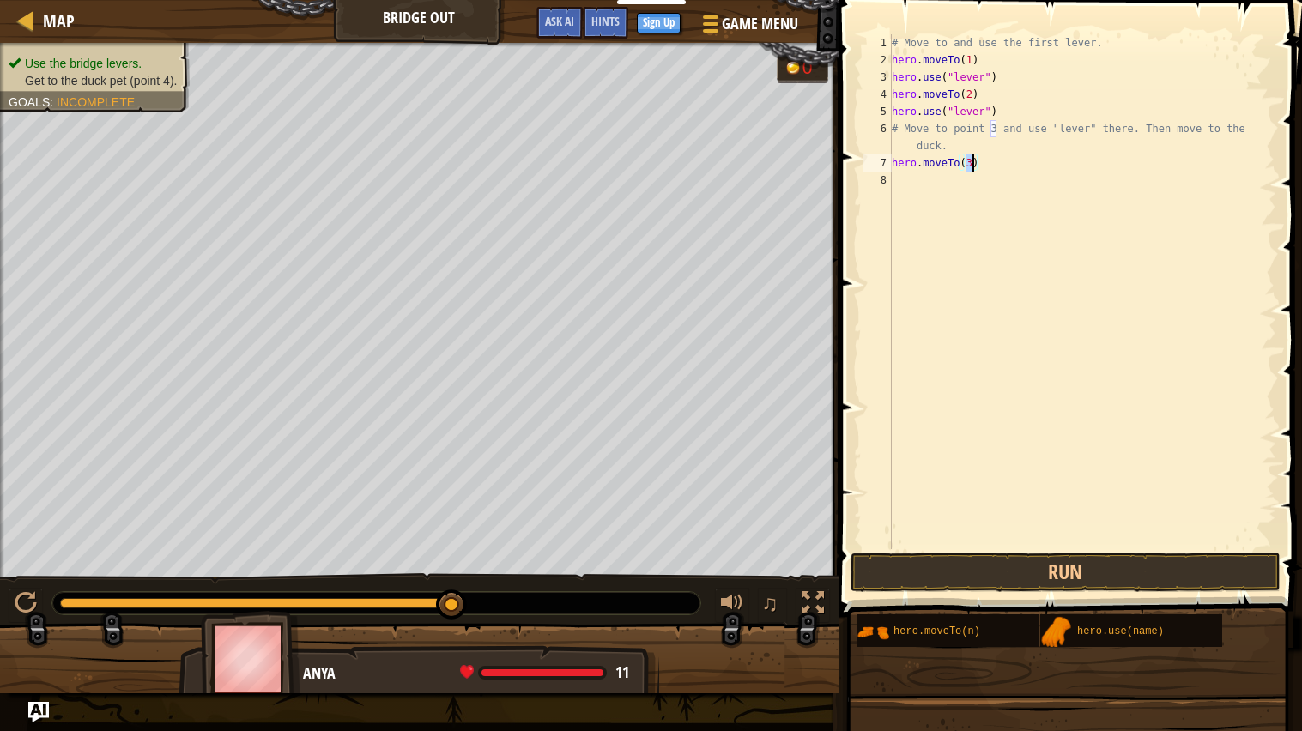
click at [922, 200] on div "# Move to and use the first lever. hero . moveTo ( 1 ) hero . use ( "lever" ) h…" at bounding box center [1082, 308] width 388 height 549
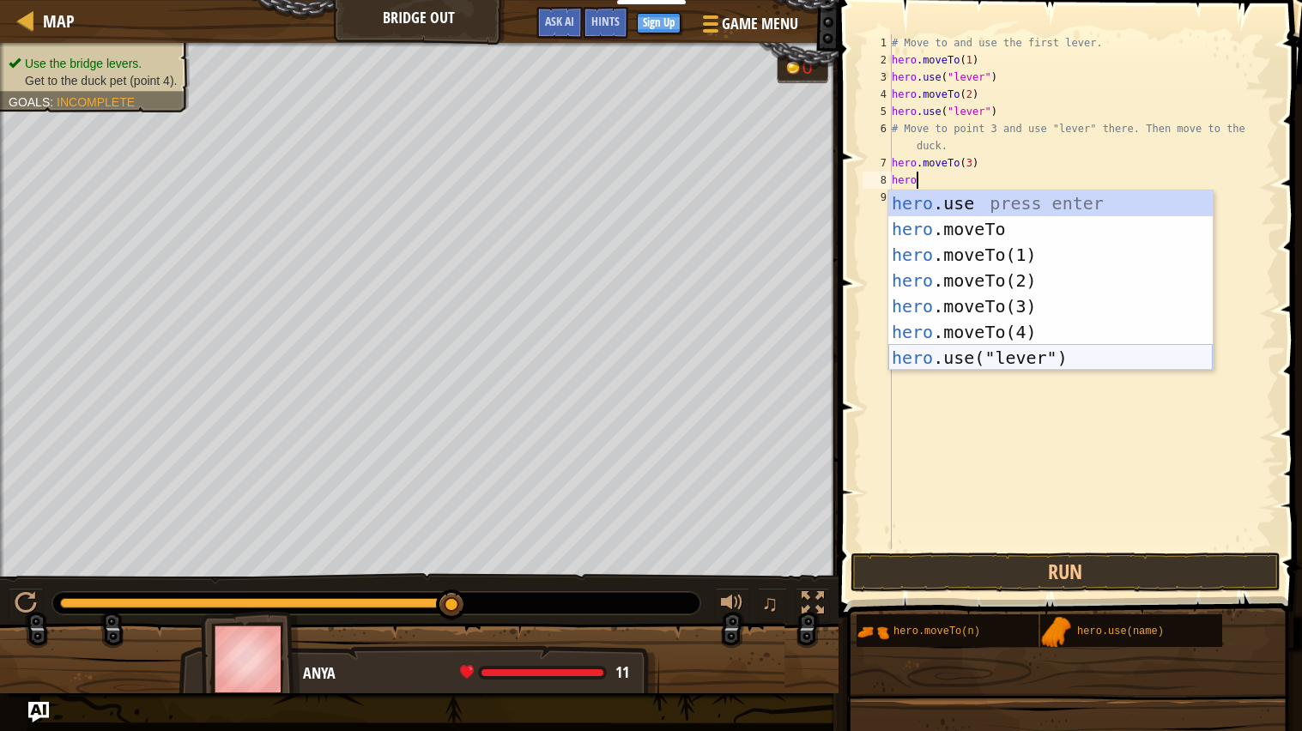
click at [964, 360] on div "hero .use press enter hero .moveTo press enter hero .moveTo(1) press enter hero…" at bounding box center [1050, 306] width 324 height 232
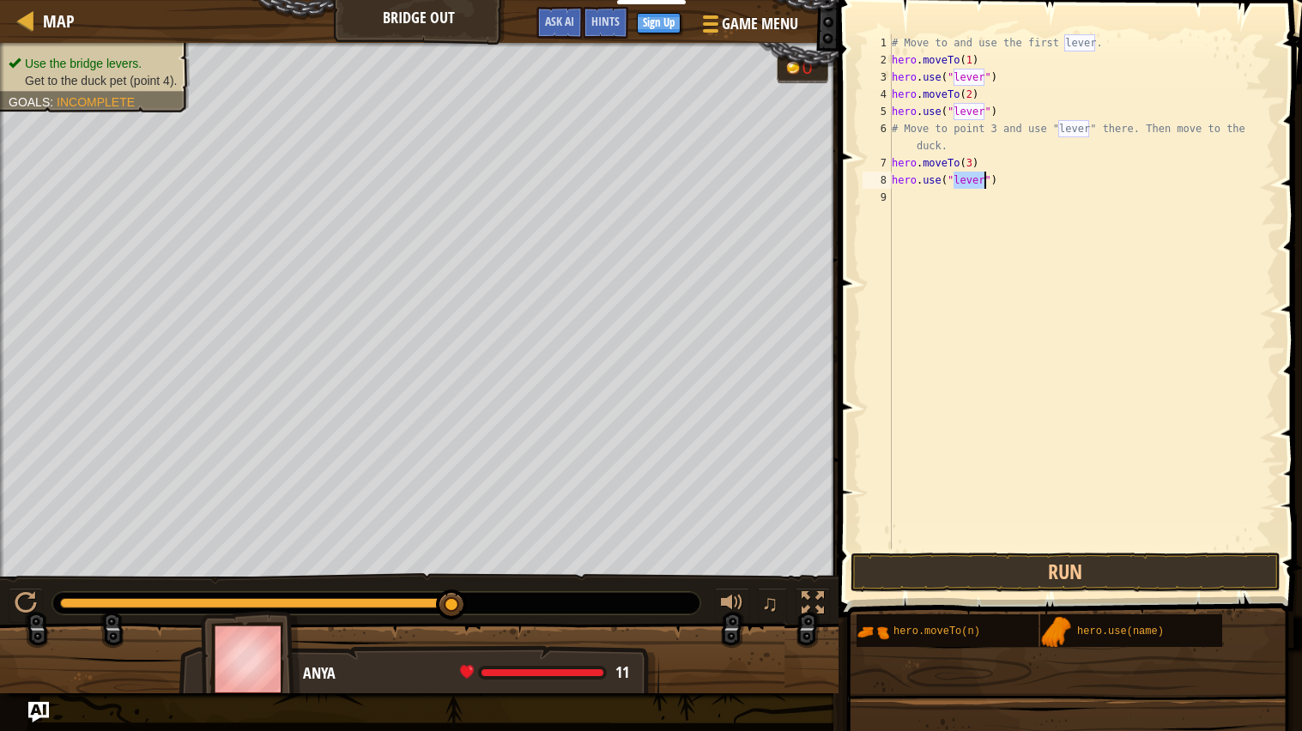
type textarea "hero.use("lever")"
click at [967, 211] on div "# Move to and use the first lever. hero . moveTo ( 1 ) hero . use ( "lever" ) h…" at bounding box center [1082, 308] width 388 height 549
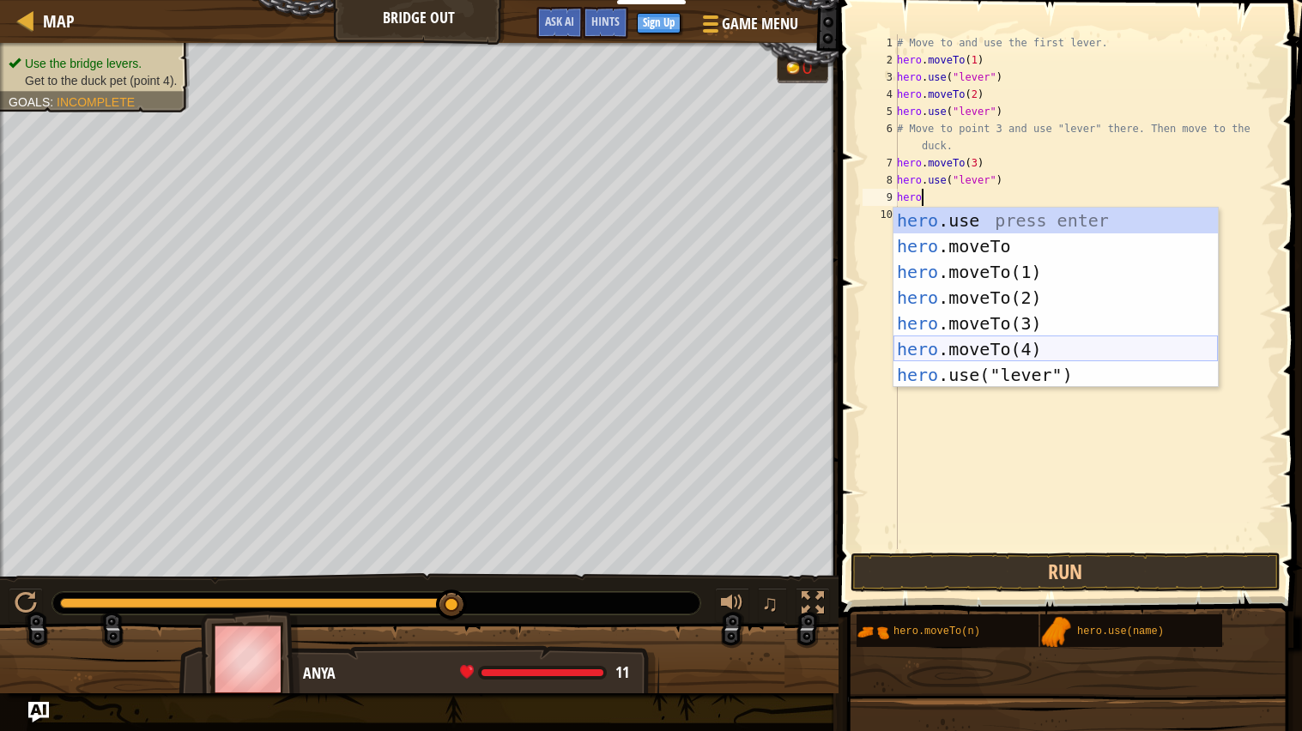
click at [988, 341] on div "hero .use press enter hero .moveTo press enter hero .moveTo(1) press enter hero…" at bounding box center [1055, 324] width 324 height 232
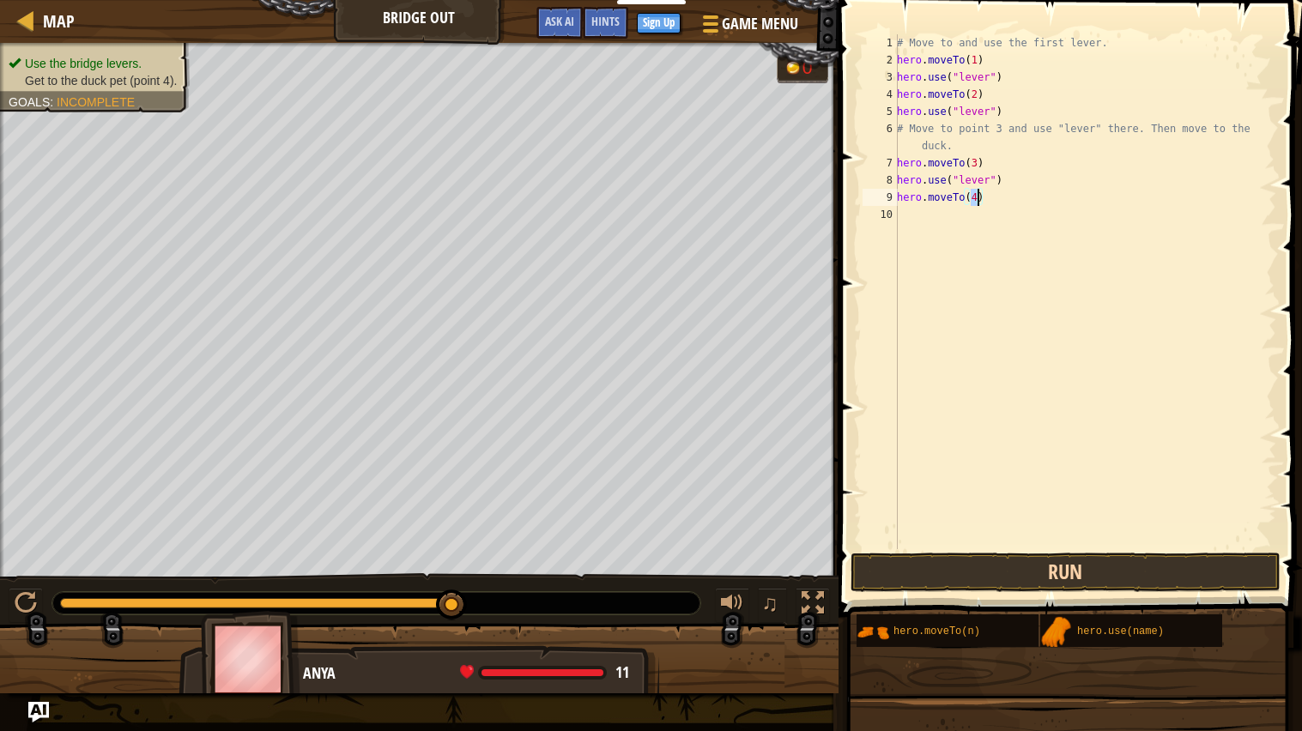
type textarea "hero.moveTo(4)"
click at [994, 573] on button "Run" at bounding box center [1065, 572] width 430 height 39
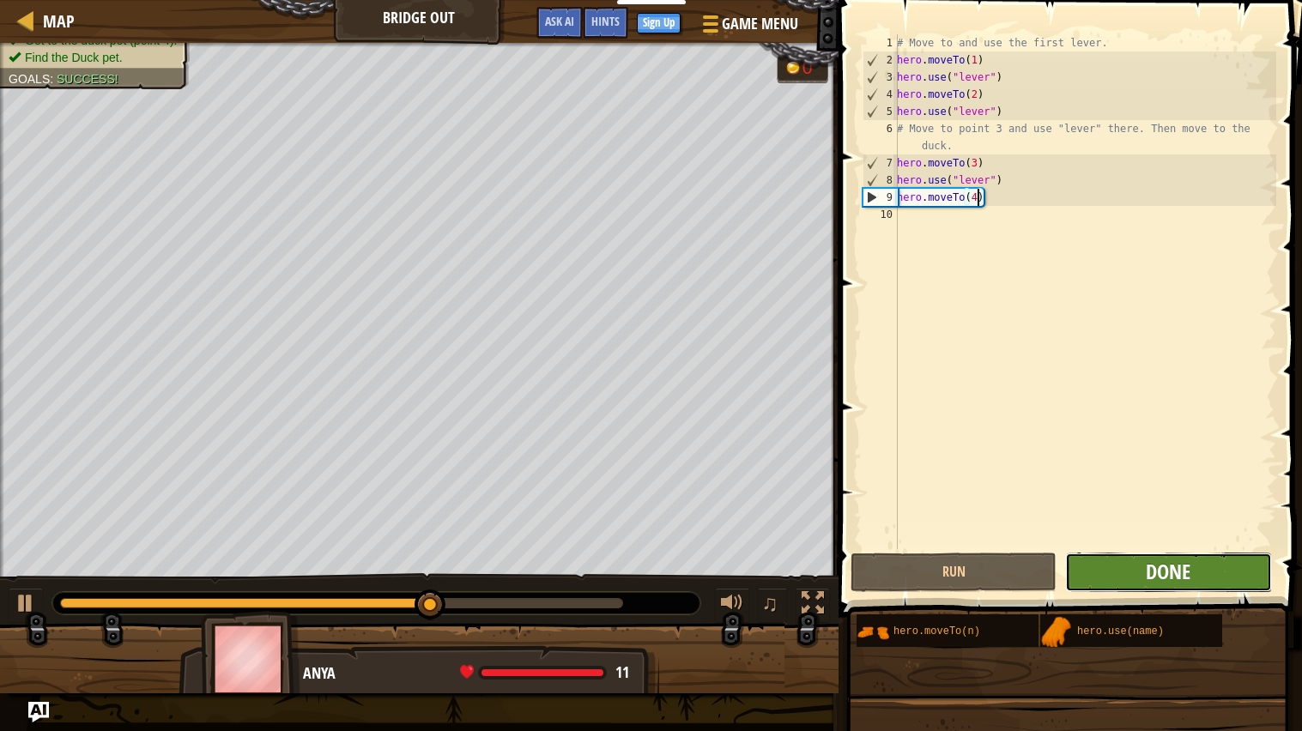
click at [1150, 580] on span "Done" at bounding box center [1168, 571] width 45 height 27
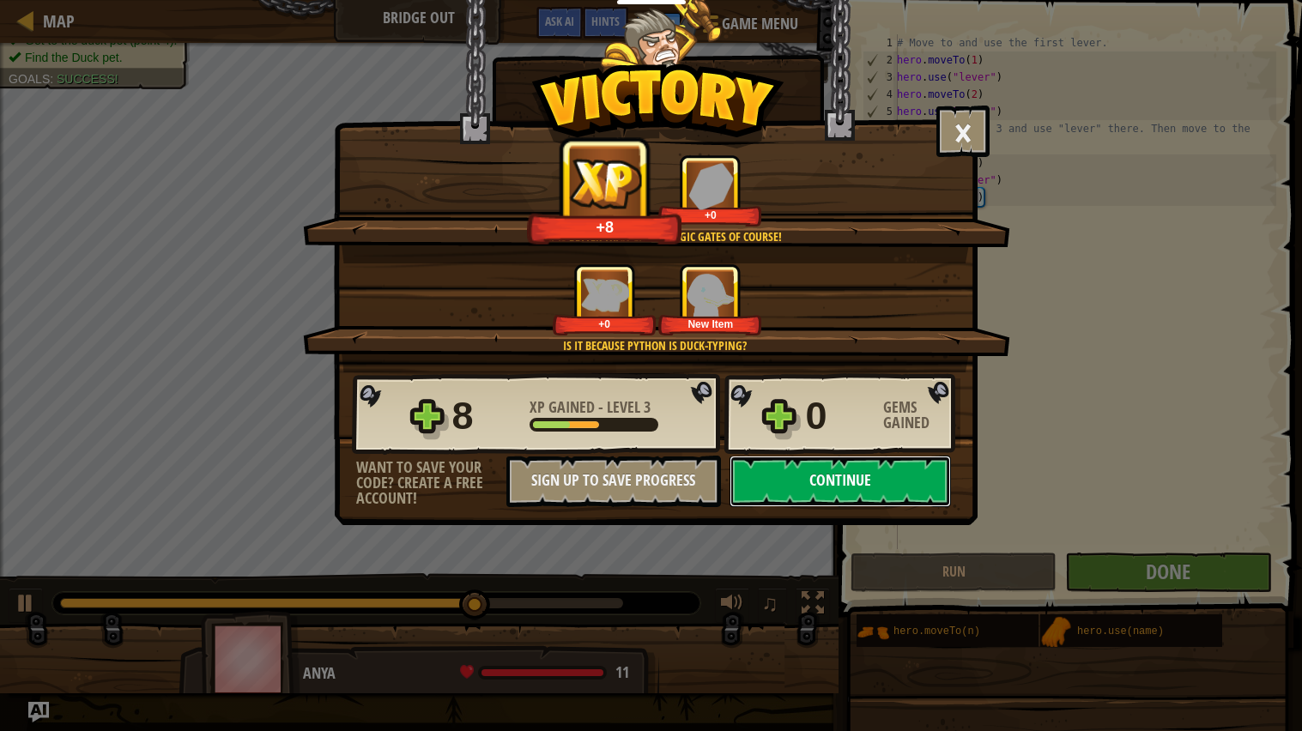
click at [867, 507] on button "Continue" at bounding box center [839, 481] width 221 height 51
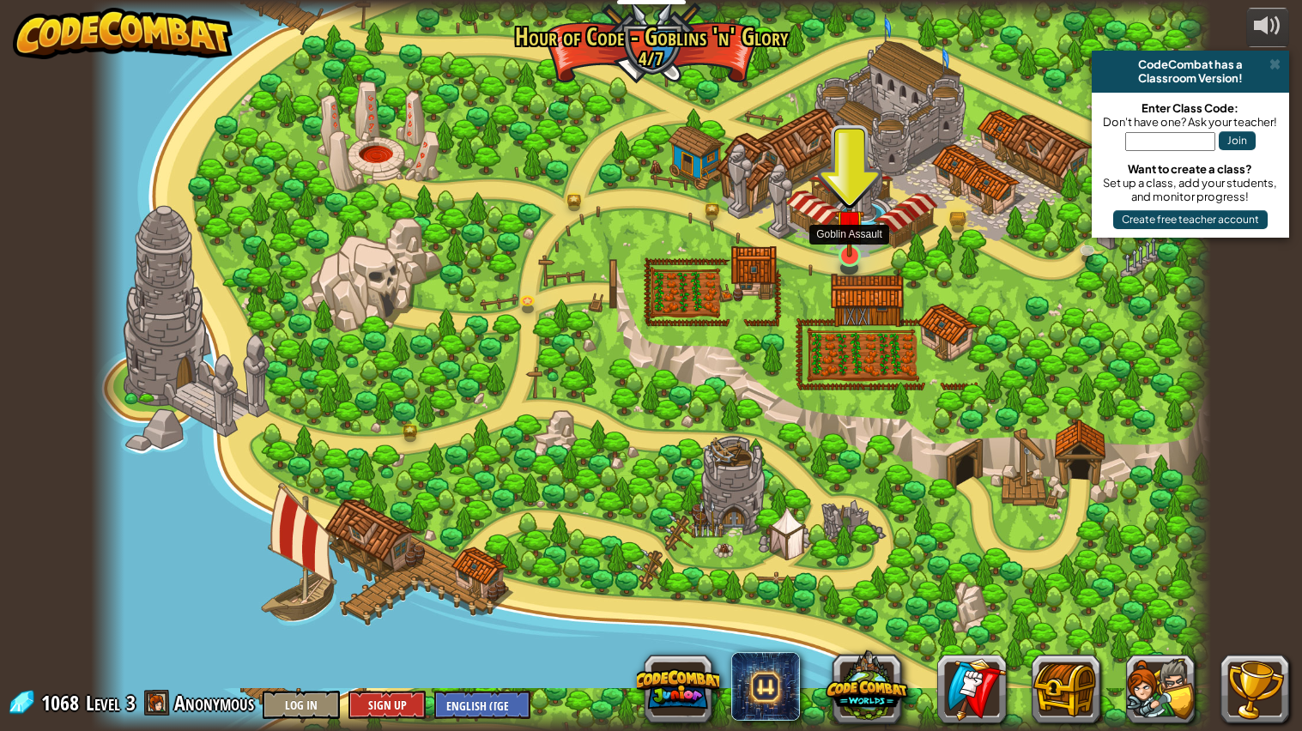
click at [848, 224] on img at bounding box center [849, 223] width 29 height 67
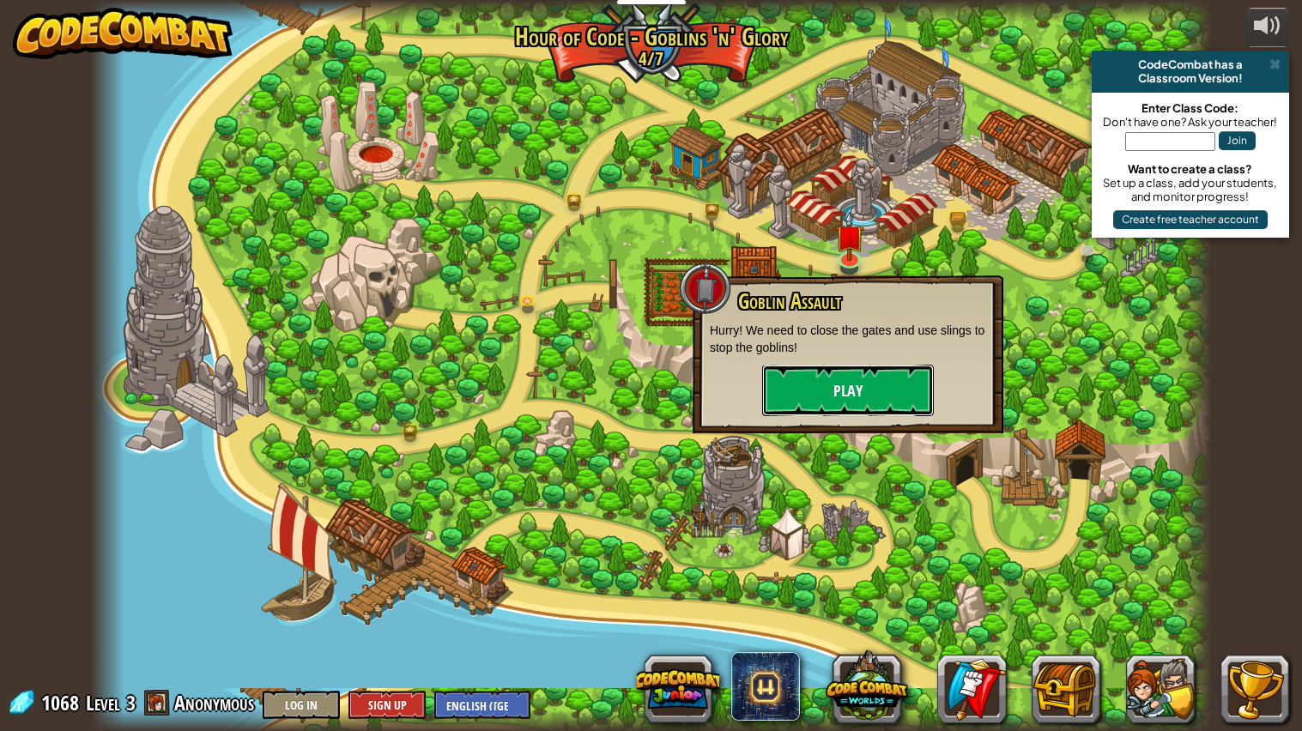
click at [836, 403] on button "Play" at bounding box center [848, 390] width 172 height 51
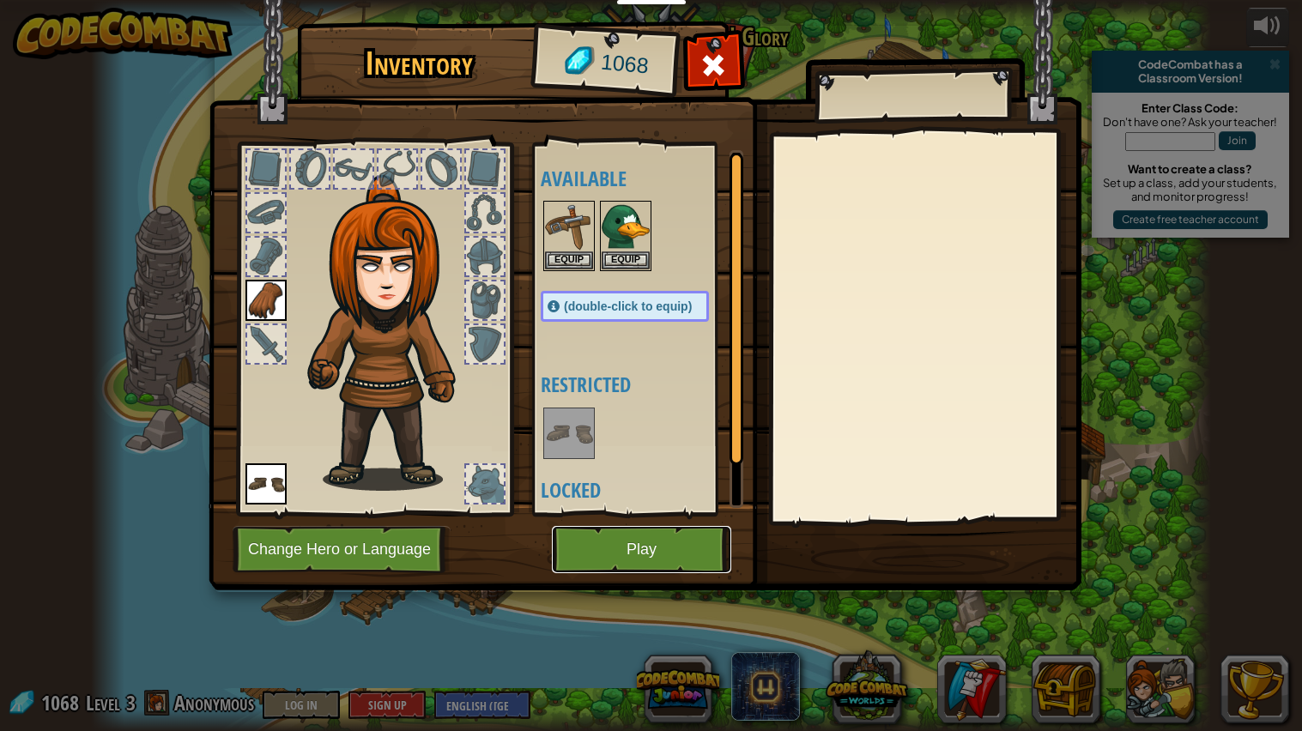
click at [642, 529] on button "Play" at bounding box center [641, 549] width 179 height 47
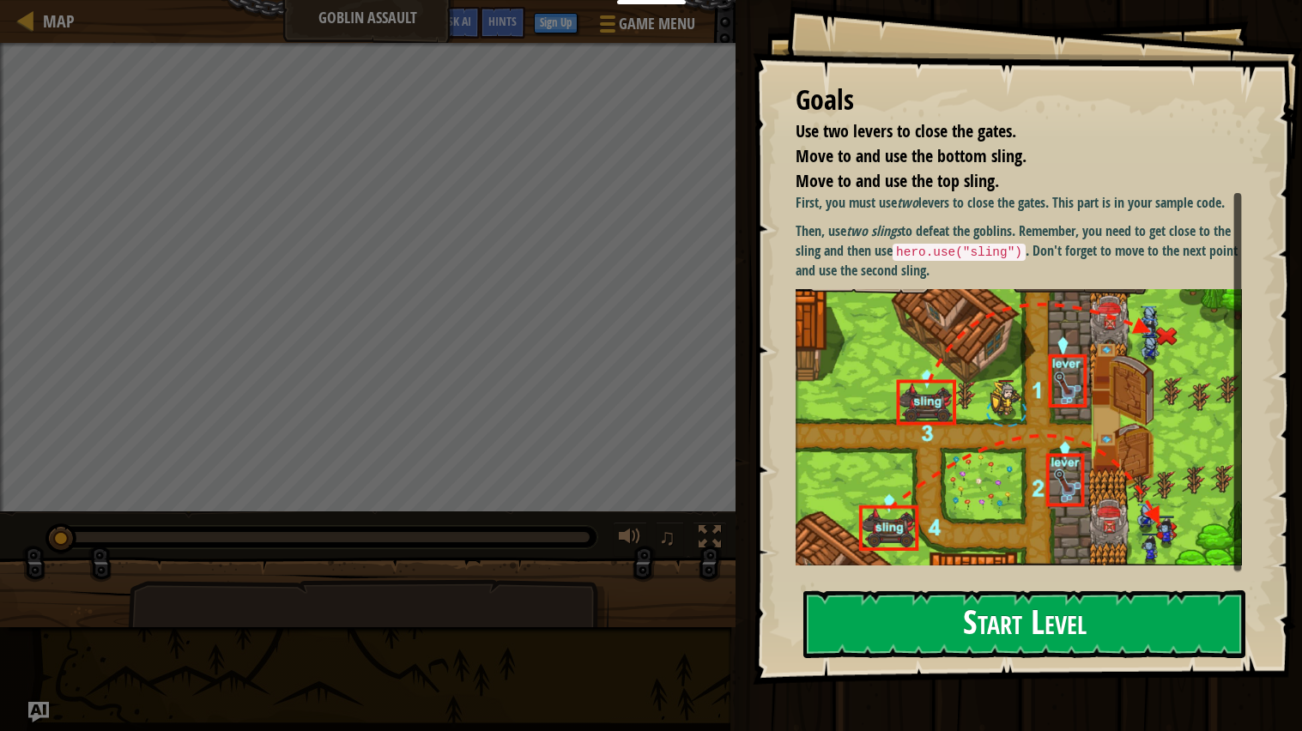
click at [932, 342] on img at bounding box center [1018, 426] width 446 height 275
click at [958, 626] on button "Start Level" at bounding box center [1024, 624] width 442 height 68
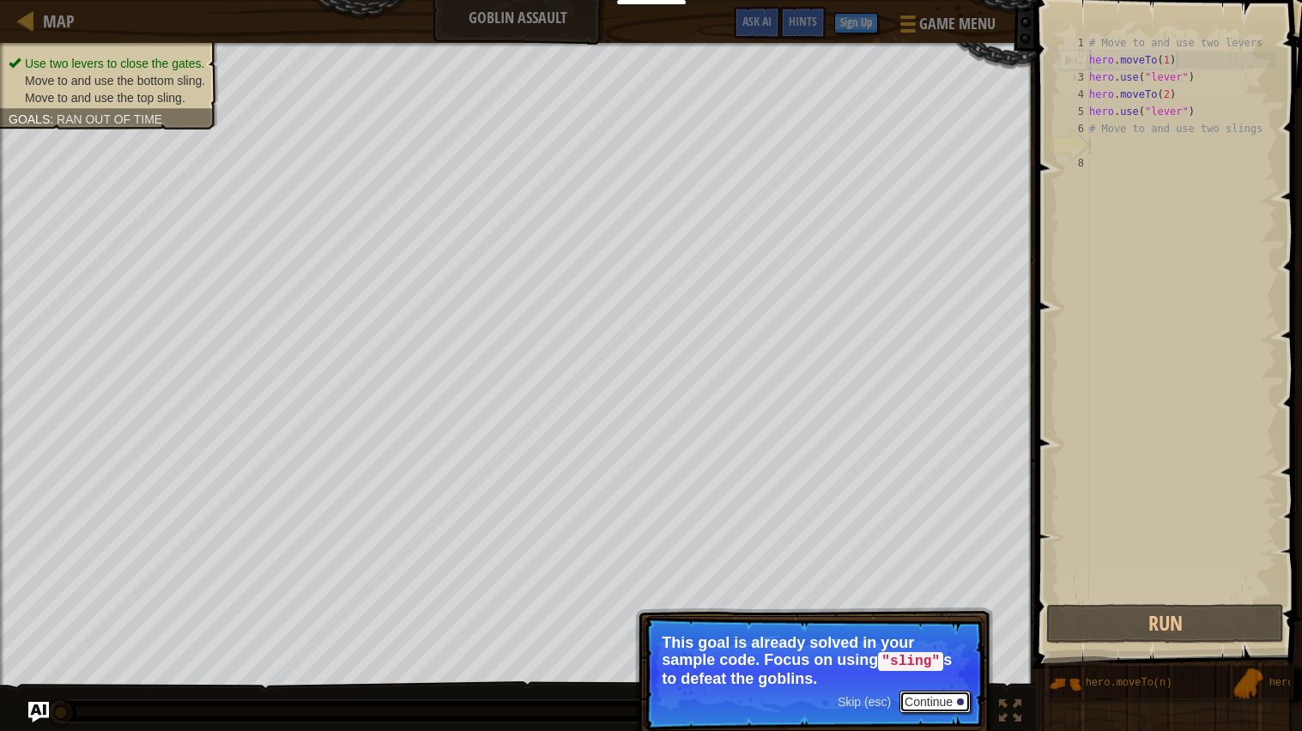
click at [948, 704] on button "Continue" at bounding box center [934, 702] width 71 height 22
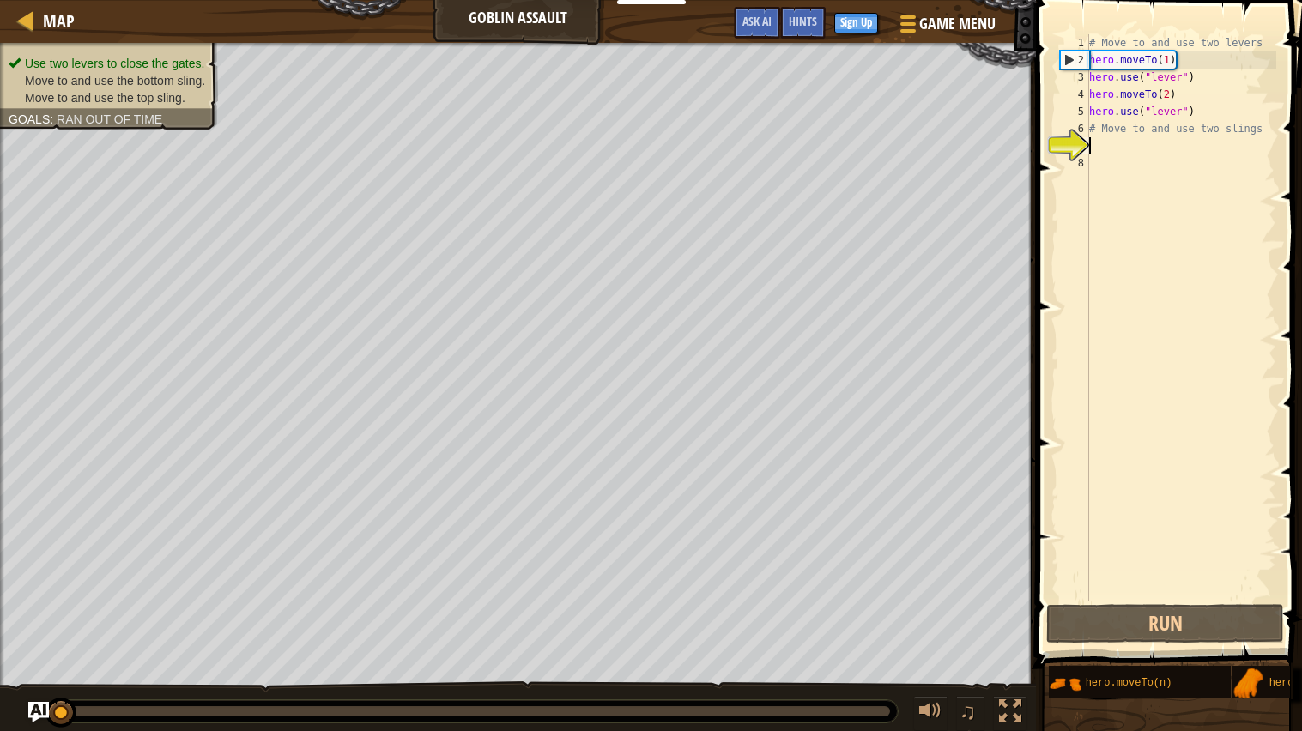
scroll to position [7, 0]
click at [1126, 148] on div "# Move to and use two levers hero . moveTo ( 1 ) hero . use ( "lever" ) hero . …" at bounding box center [1180, 334] width 190 height 601
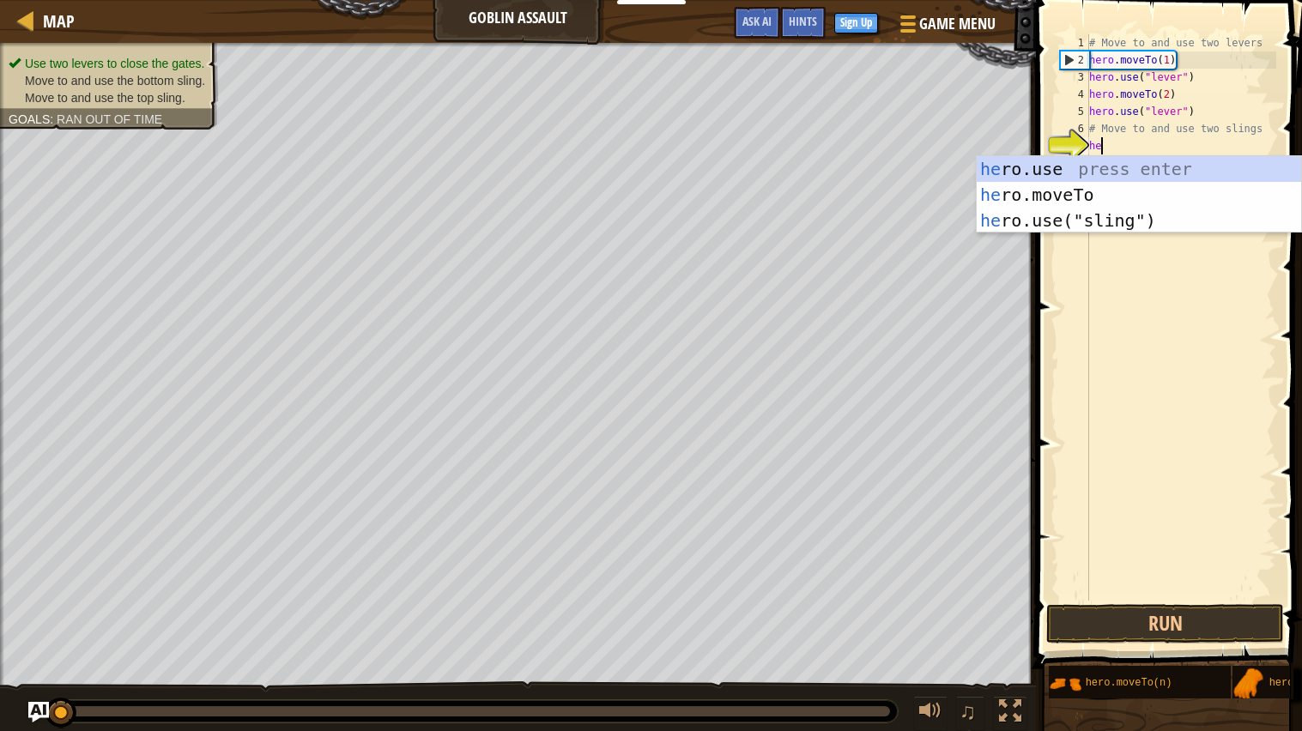
scroll to position [7, 1]
click at [1121, 191] on div "hero .use press enter hero .moveTo press enter hero .use("sling") press enter" at bounding box center [1138, 220] width 324 height 129
type textarea "hero.moveTo(2)"
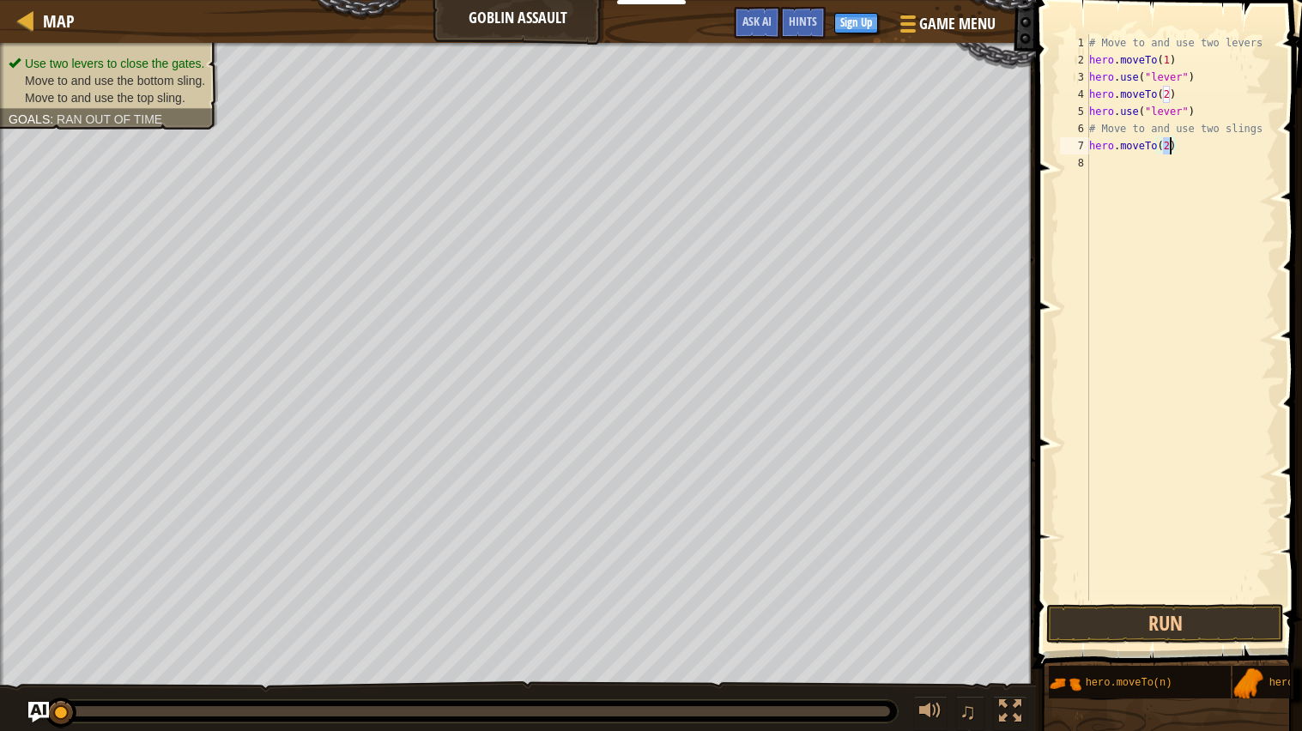
click at [1142, 171] on div "# Move to and use two levers hero . moveTo ( 1 ) hero . use ( "lever" ) hero . …" at bounding box center [1180, 334] width 190 height 601
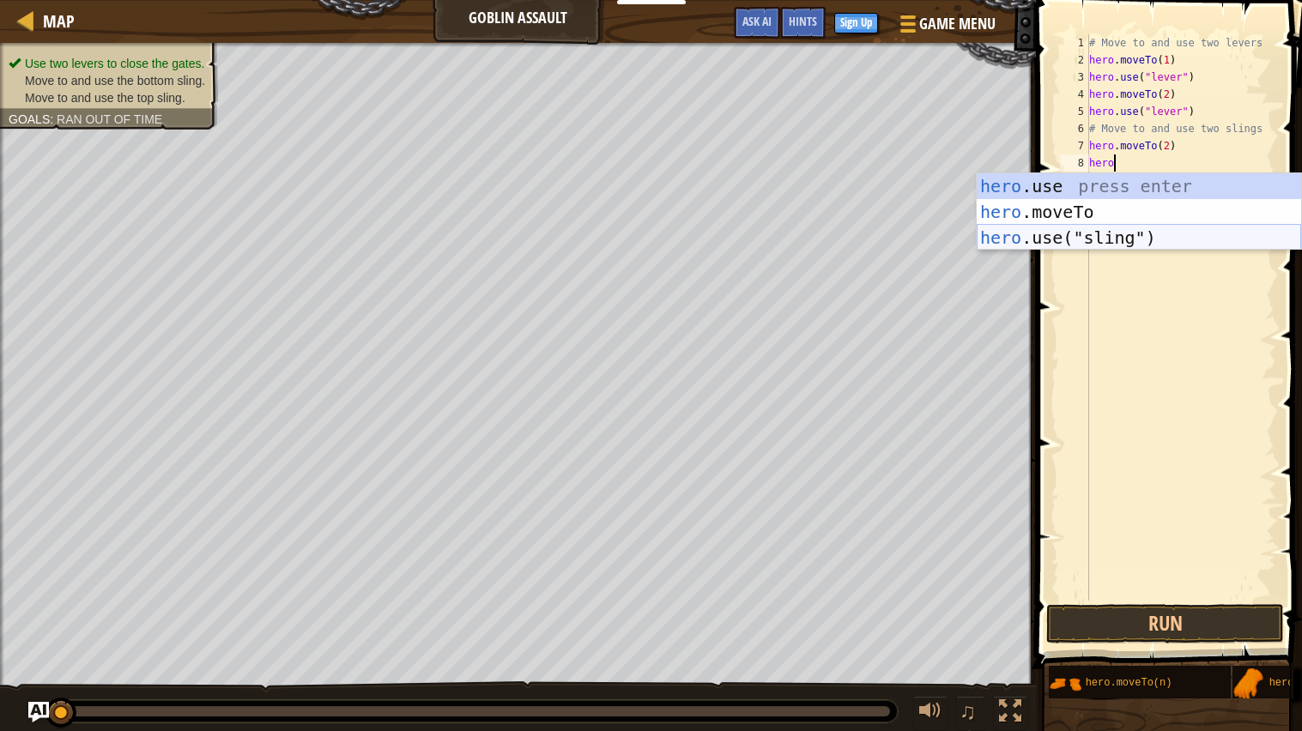
click at [1141, 244] on div "hero .use press enter hero .moveTo press enter hero .use("sling") press enter" at bounding box center [1138, 237] width 324 height 129
type textarea "hero.use("sling")"
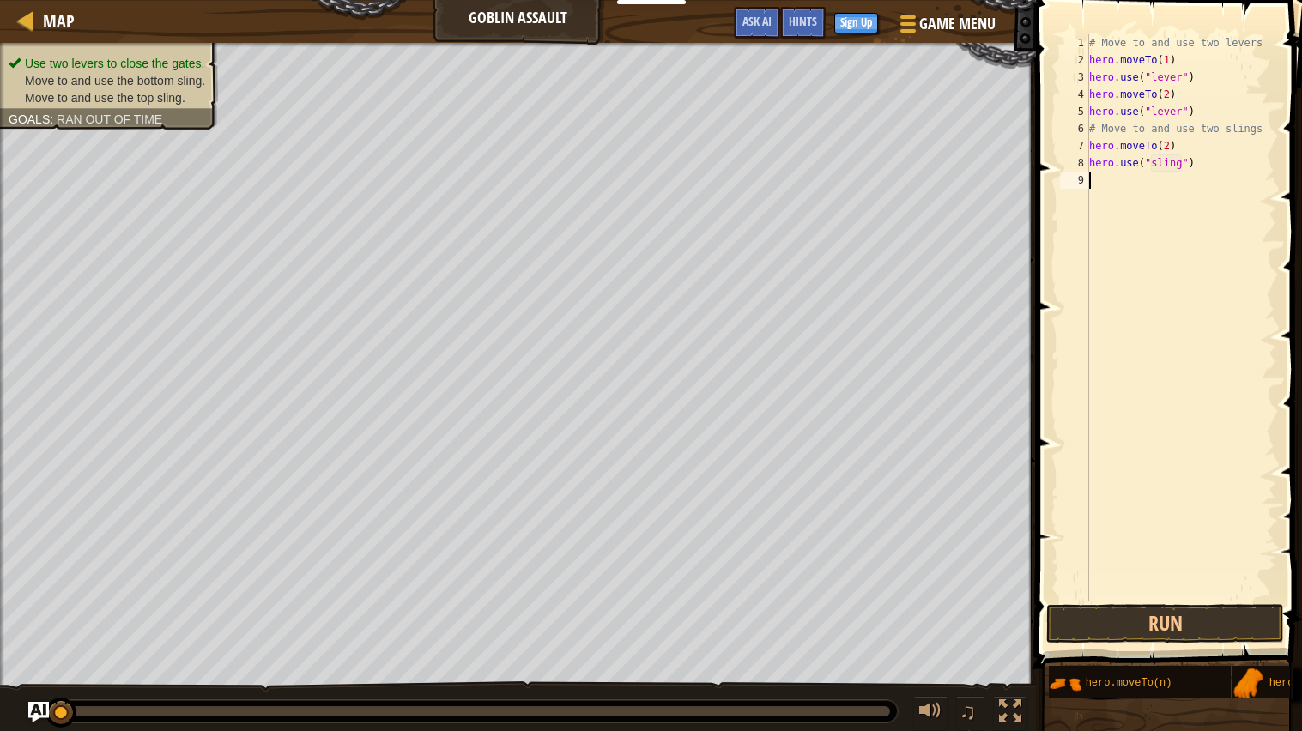
click at [1153, 392] on div "# Move to and use two levers hero . moveTo ( 1 ) hero . use ( "lever" ) hero . …" at bounding box center [1180, 334] width 190 height 601
click at [1147, 613] on button "Run" at bounding box center [1165, 623] width 238 height 39
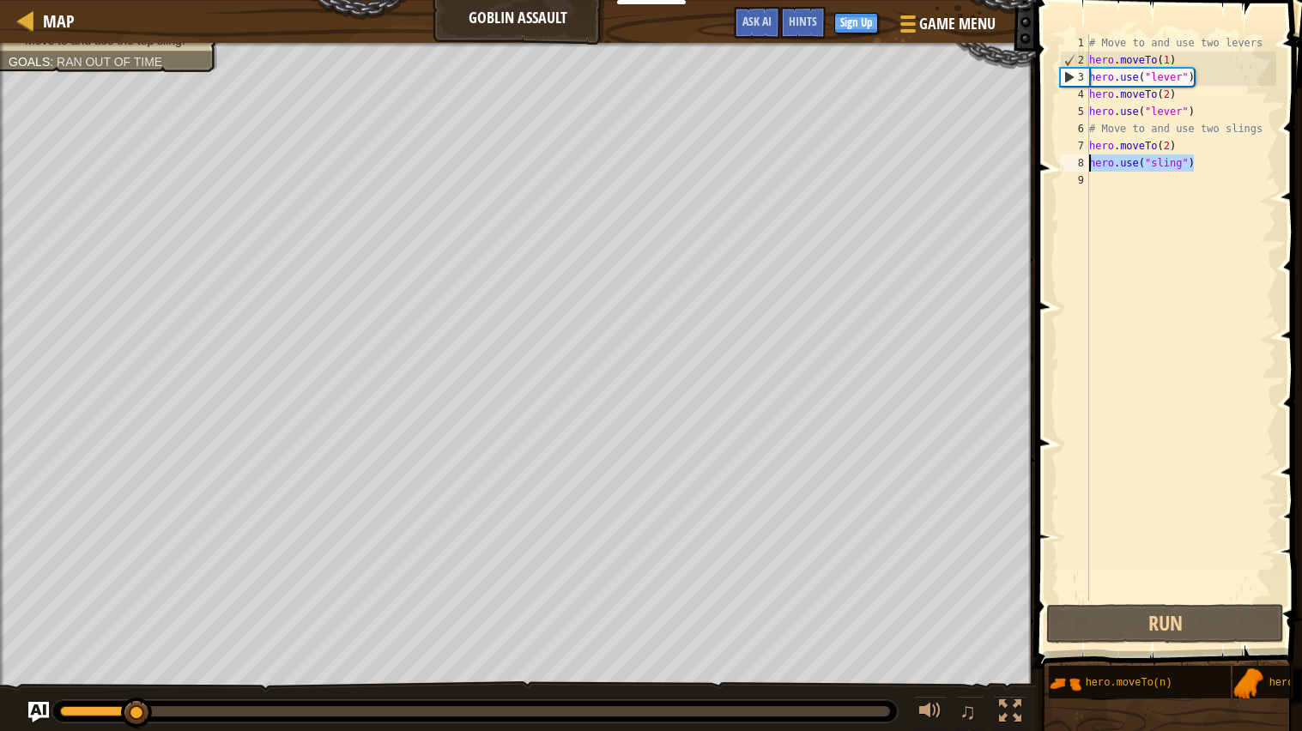
drag, startPoint x: 1192, startPoint y: 161, endPoint x: 1084, endPoint y: 166, distance: 108.2
click at [1084, 166] on div "1 2 3 4 5 6 7 8 9 # Move to and use two levers hero . moveTo ( 1 ) hero . use (…" at bounding box center [1166, 317] width 220 height 566
type textarea "hero.use("sling")"
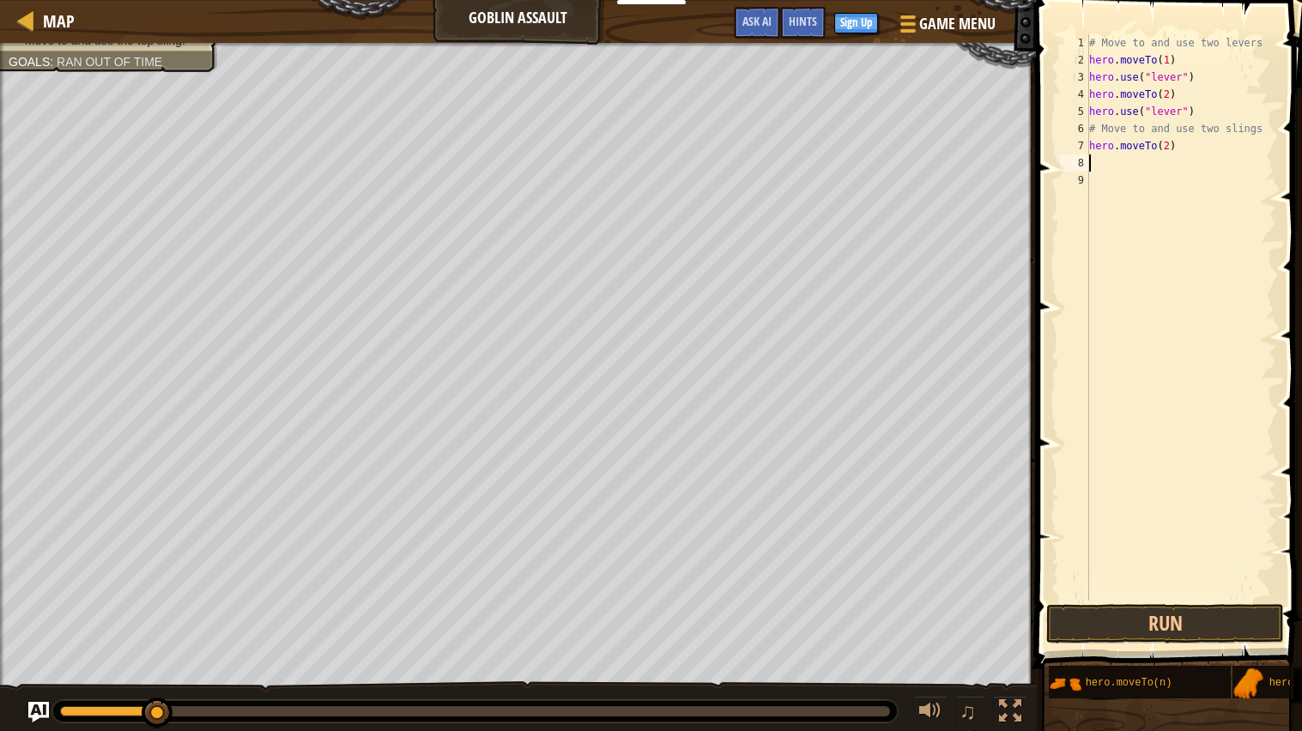
click at [1135, 160] on div "# Move to and use two levers hero . moveTo ( 1 ) hero . use ( "lever" ) hero . …" at bounding box center [1180, 334] width 190 height 601
click at [1184, 148] on div "# Move to and use two levers hero . moveTo ( 1 ) hero . use ( "lever" ) hero . …" at bounding box center [1180, 334] width 190 height 601
click at [1164, 144] on div "# Move to and use two levers hero . moveTo ( 1 ) hero . use ( "lever" ) hero . …" at bounding box center [1180, 334] width 190 height 601
type textarea "hero.moveTo(4)"
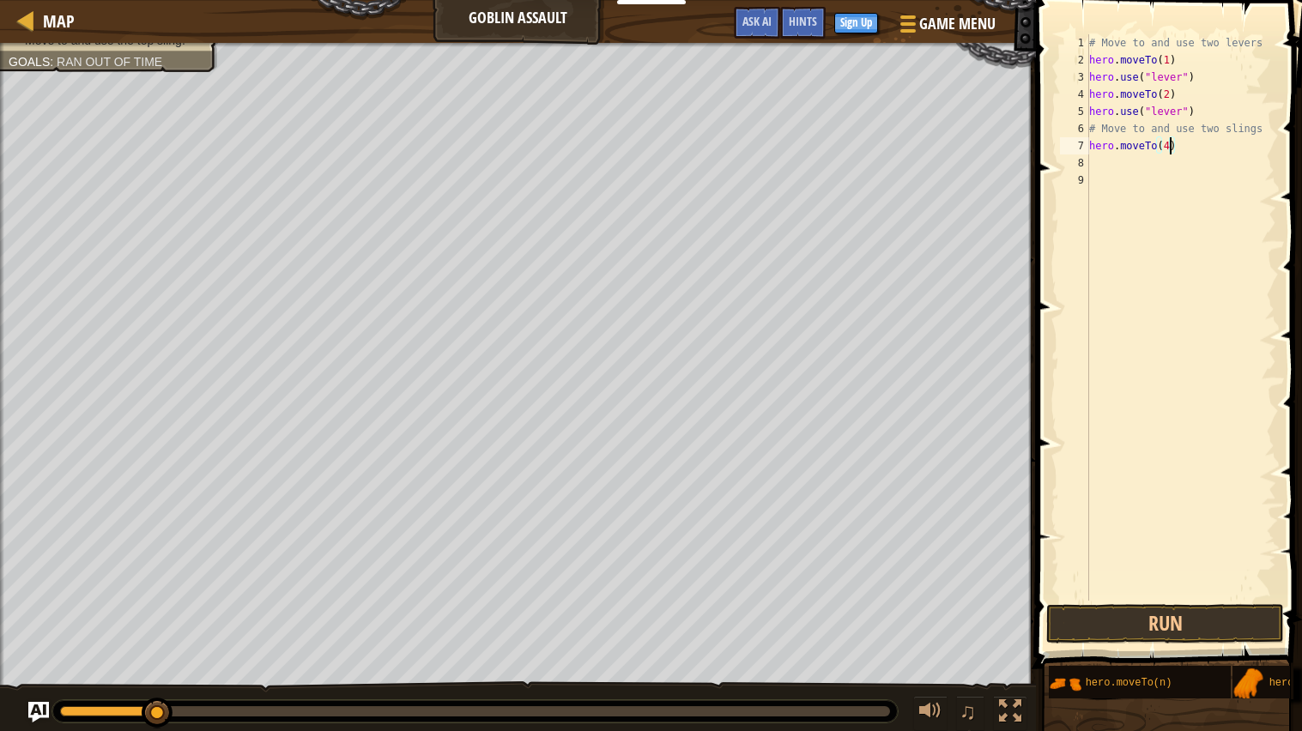
scroll to position [7, 5]
click at [1200, 180] on div "# Move to and use two levers hero . moveTo ( 1 ) hero . use ( "lever" ) hero . …" at bounding box center [1180, 334] width 190 height 601
click at [1158, 164] on div "# Move to and use two levers hero . moveTo ( 1 ) hero . use ( "lever" ) hero . …" at bounding box center [1180, 334] width 190 height 601
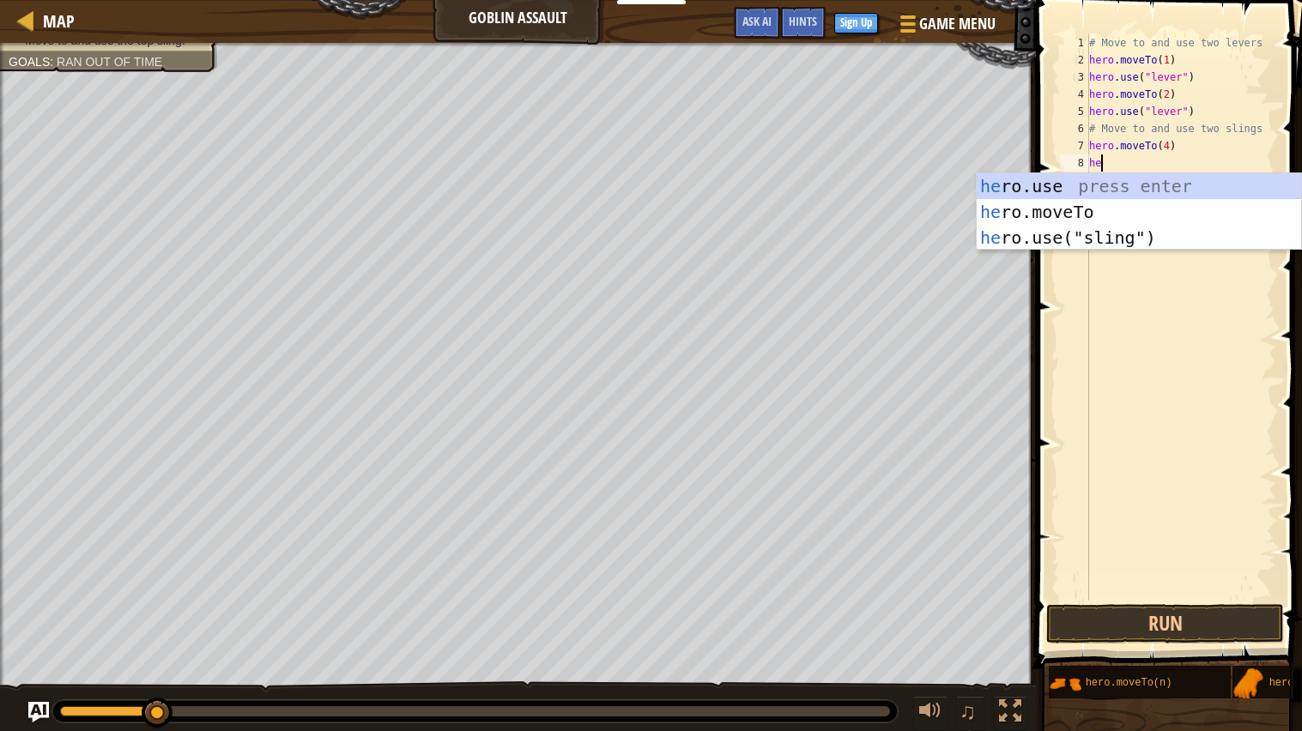
scroll to position [7, 1]
click at [1169, 244] on div "hero .use press enter hero .moveTo press enter hero .use("sling") press enter" at bounding box center [1138, 237] width 324 height 129
type textarea "hero.use("sling")"
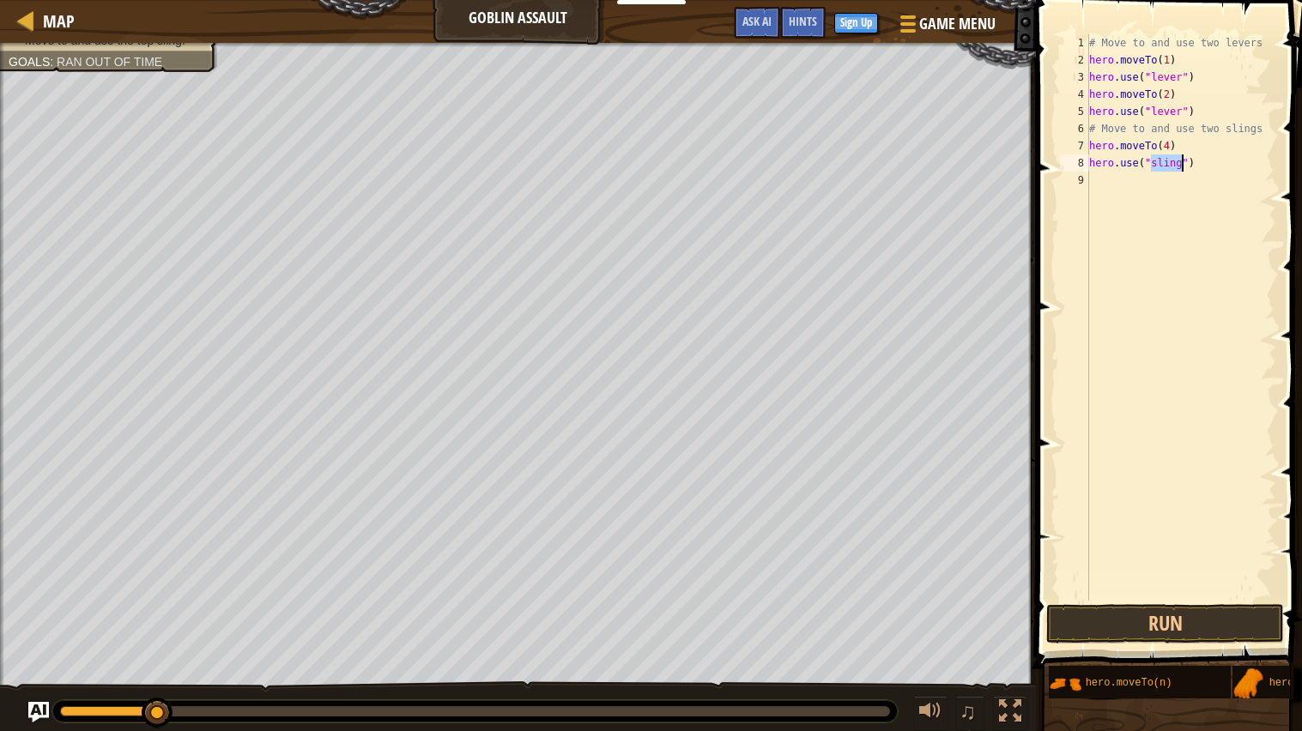
click at [1109, 177] on div "# Move to and use two levers hero . moveTo ( 1 ) hero . use ( "lever" ) hero . …" at bounding box center [1180, 334] width 190 height 601
click at [1182, 632] on button "Run" at bounding box center [1165, 623] width 238 height 39
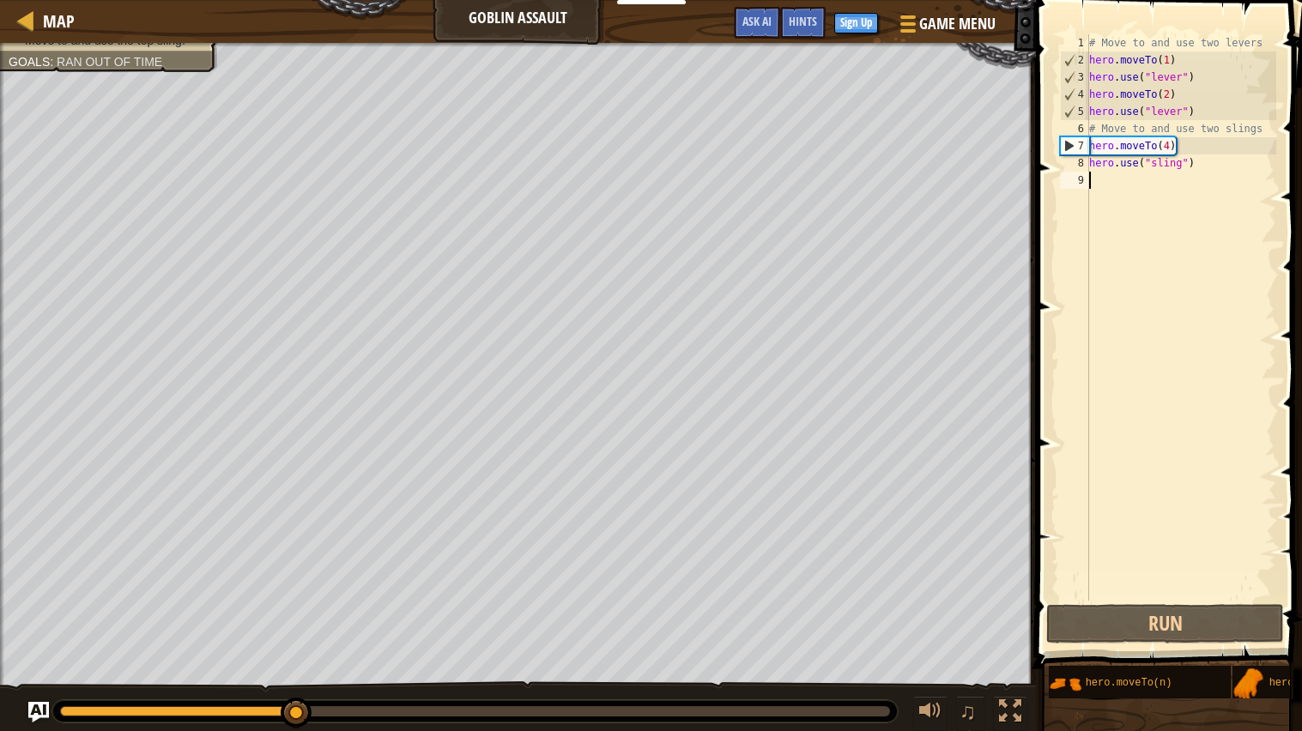
click at [1144, 176] on div "# Move to and use two levers hero . moveTo ( 1 ) hero . use ( "lever" ) hero . …" at bounding box center [1180, 334] width 190 height 601
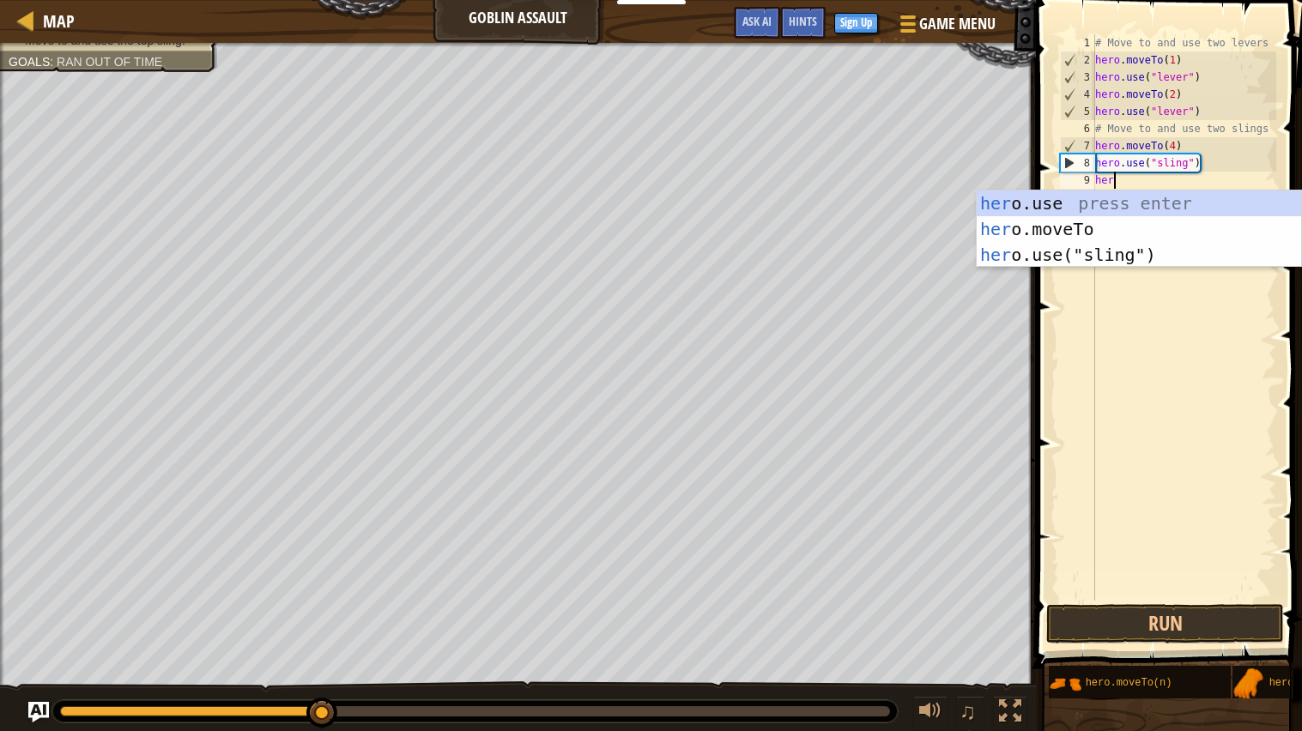
scroll to position [7, 1]
click at [1167, 165] on div "# Move to and use two levers hero . moveTo ( 1 ) hero . use ( "lever" ) hero . …" at bounding box center [1183, 334] width 185 height 601
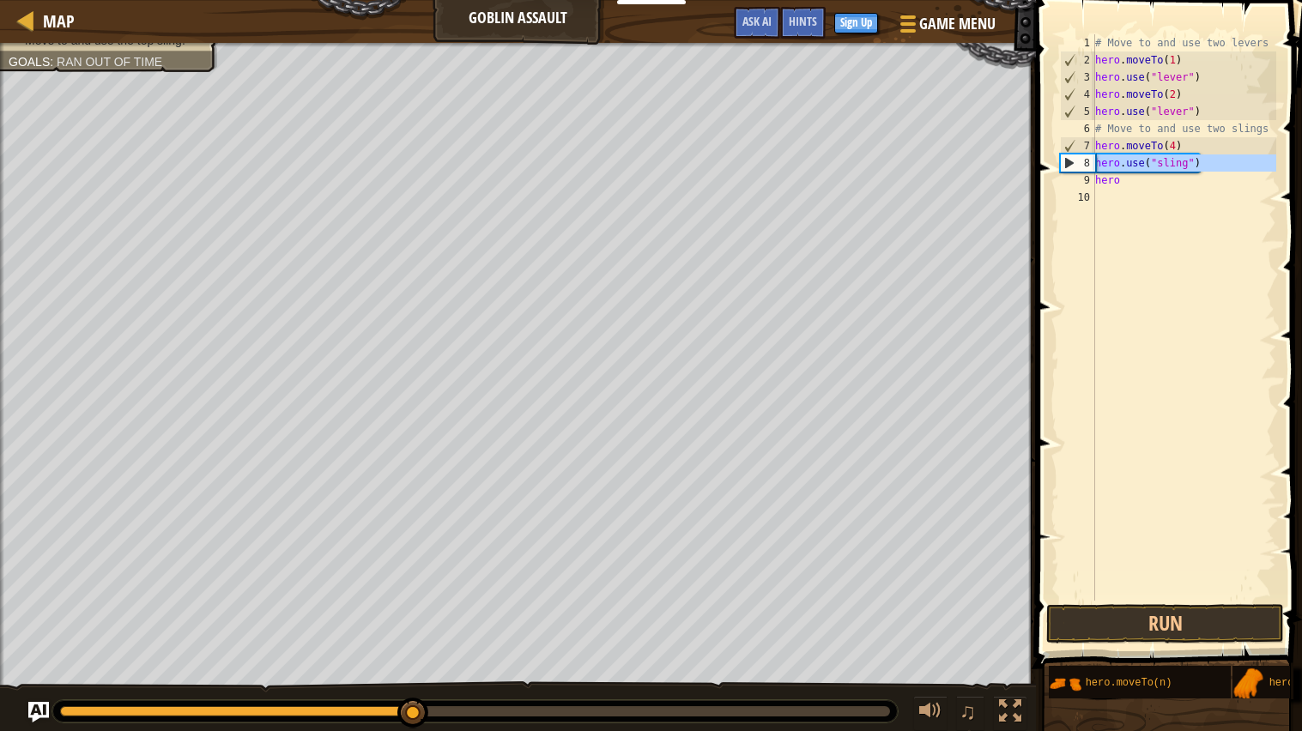
click at [1061, 162] on div "8" at bounding box center [1078, 162] width 34 height 17
click at [1067, 163] on div "8" at bounding box center [1078, 162] width 34 height 17
click at [1188, 179] on div "# Move to and use two levers hero . moveTo ( 1 ) hero . use ( "lever" ) hero . …" at bounding box center [1183, 334] width 185 height 601
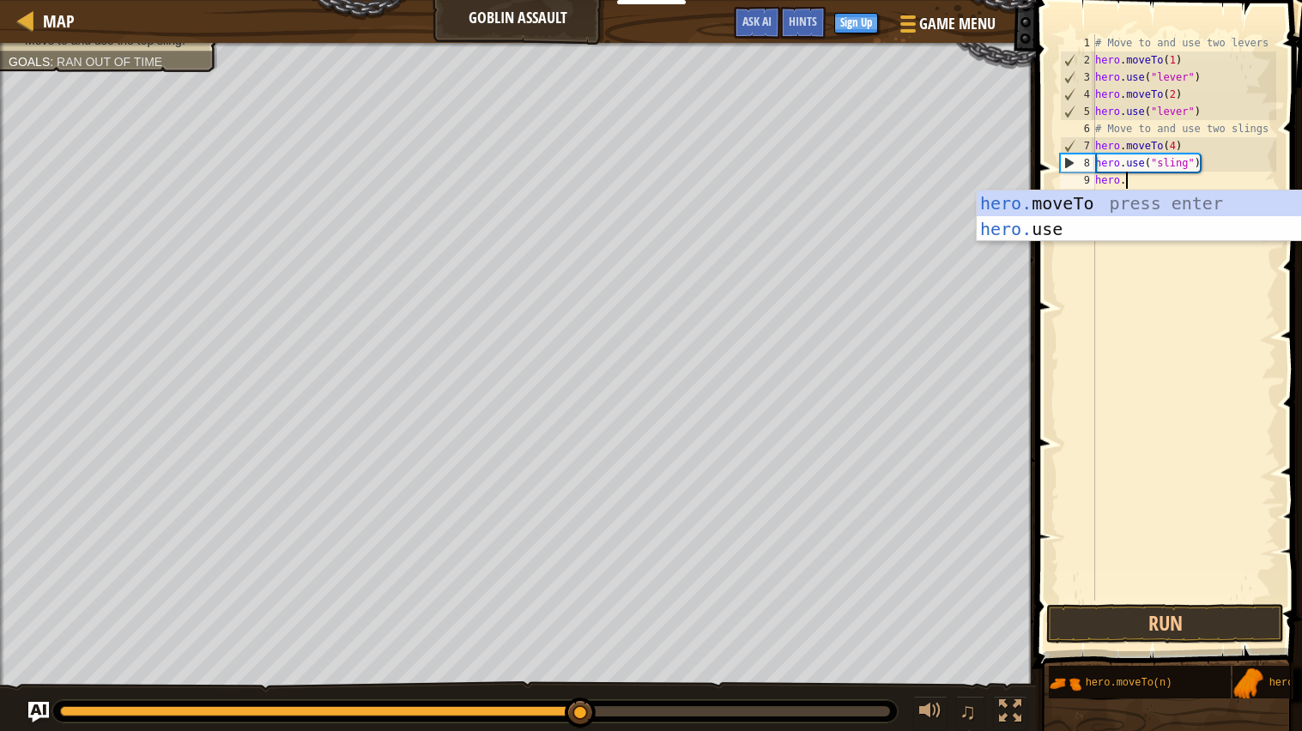
scroll to position [7, 2]
click at [1142, 208] on div "hero. moveTo press enter hero. use press enter" at bounding box center [1138, 241] width 324 height 103
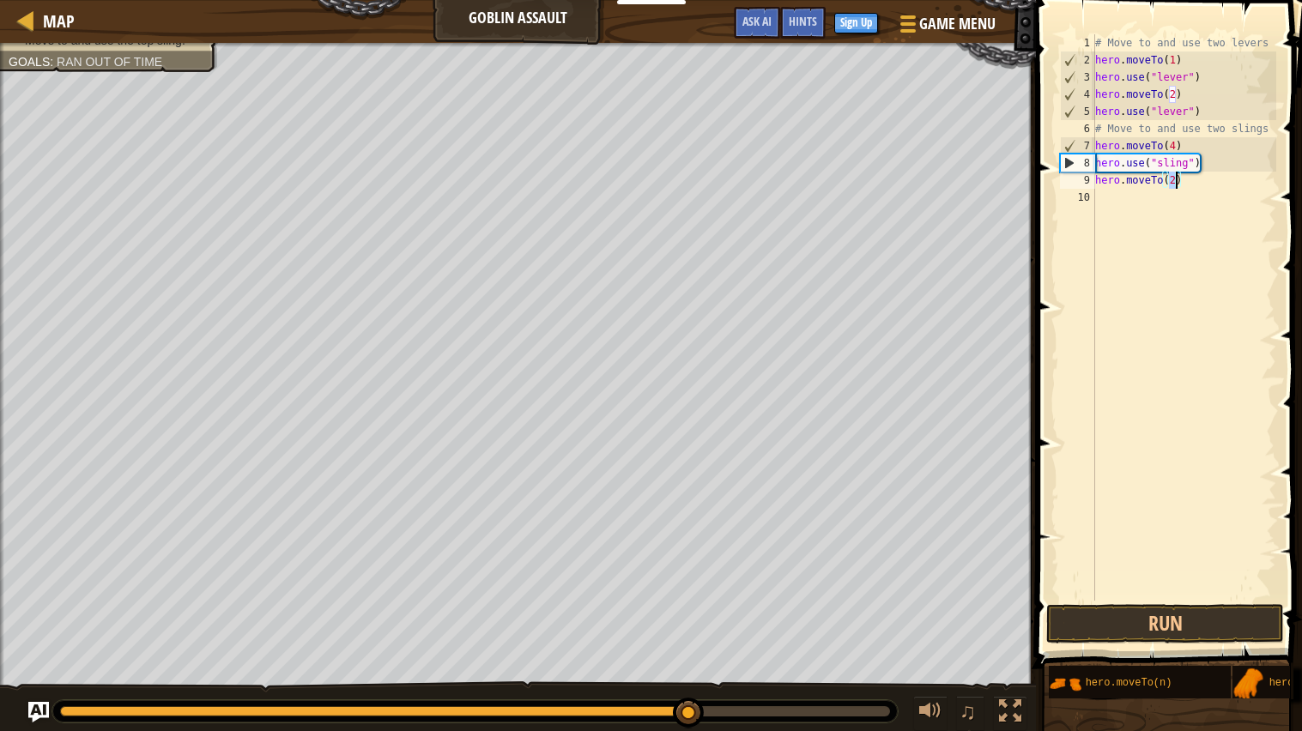
type textarea "hero.moveTo(3)"
click at [1131, 187] on div "# Move to and use two levers hero . moveTo ( 1 ) hero . use ( "lever" ) hero . …" at bounding box center [1183, 334] width 185 height 601
click at [1132, 190] on div "# Move to and use two levers hero . moveTo ( 1 ) hero . use ( "lever" ) hero . …" at bounding box center [1183, 334] width 185 height 601
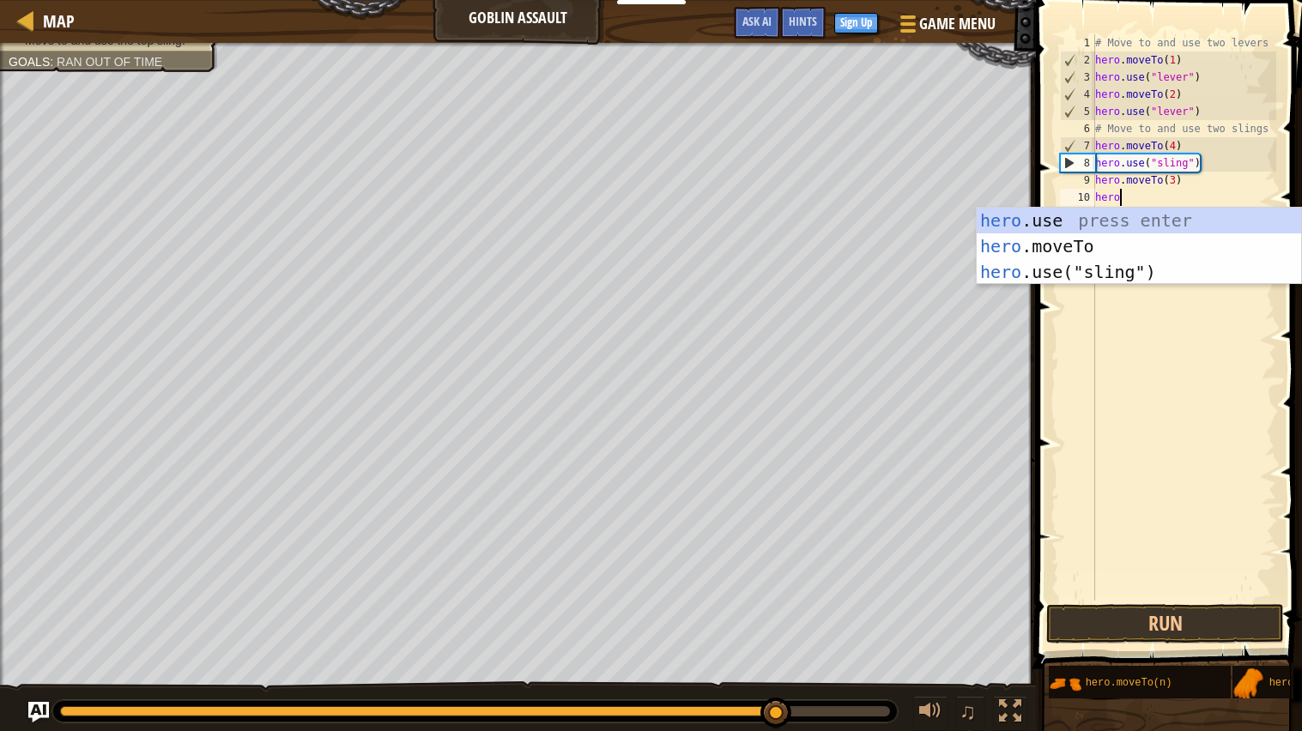
scroll to position [7, 1]
click at [1170, 267] on div "hero .use press enter hero .moveTo press enter hero .use("sling") press enter" at bounding box center [1138, 272] width 324 height 129
type textarea "hero.use("sling")"
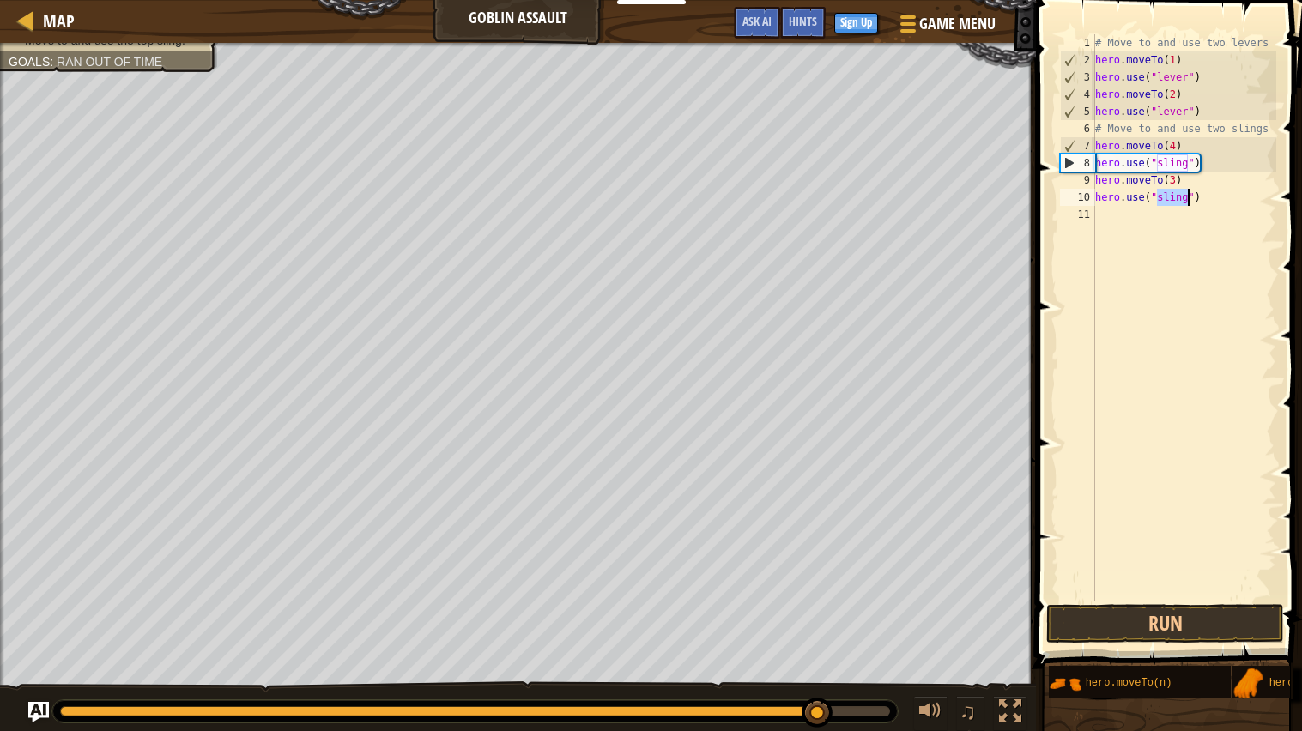
click at [1208, 224] on div "# Move to and use two levers hero . moveTo ( 1 ) hero . use ( "lever" ) hero . …" at bounding box center [1183, 334] width 185 height 601
drag, startPoint x: 1211, startPoint y: 164, endPoint x: 1095, endPoint y: 166, distance: 115.9
click at [1095, 166] on div "# Move to and use two levers hero . moveTo ( 1 ) hero . use ( "lever" ) hero . …" at bounding box center [1183, 334] width 185 height 601
type textarea "hero.use("sling")"
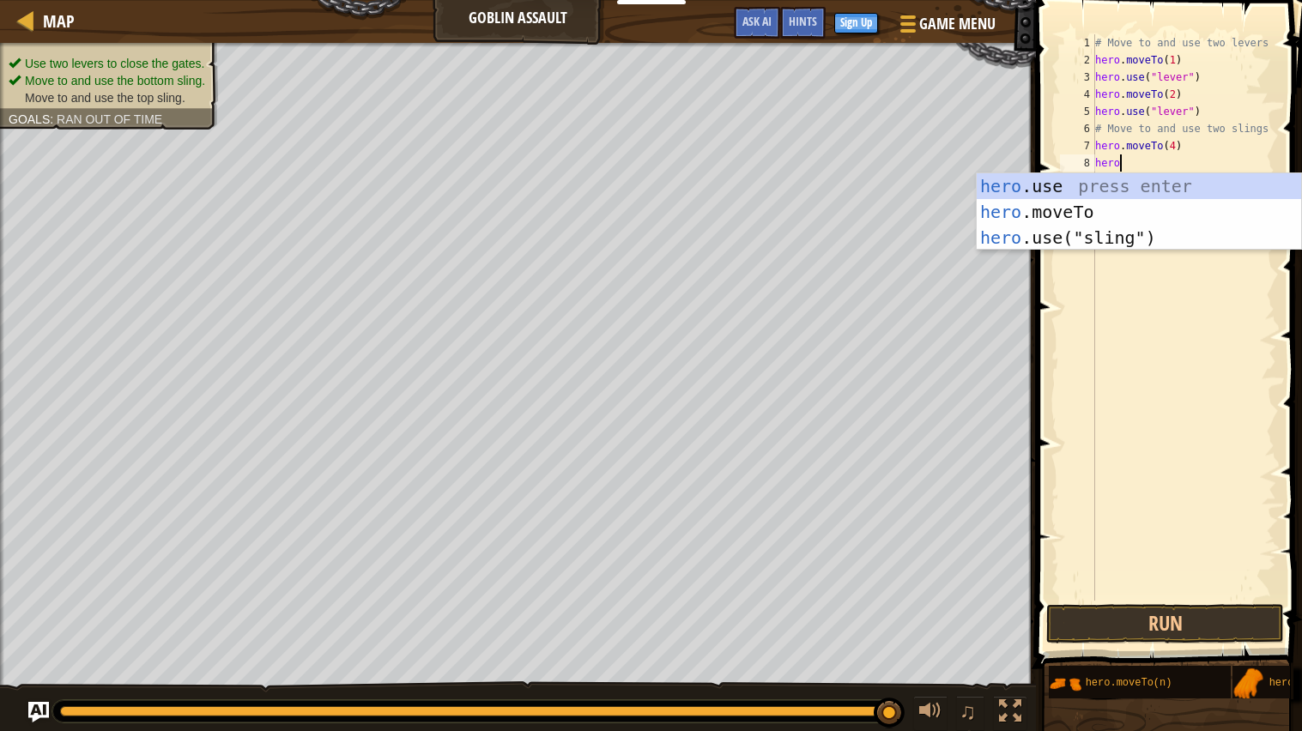
scroll to position [7, 1]
click at [1104, 229] on div "hero .use press enter hero .moveTo press enter hero .use("sling") press enter" at bounding box center [1138, 237] width 324 height 129
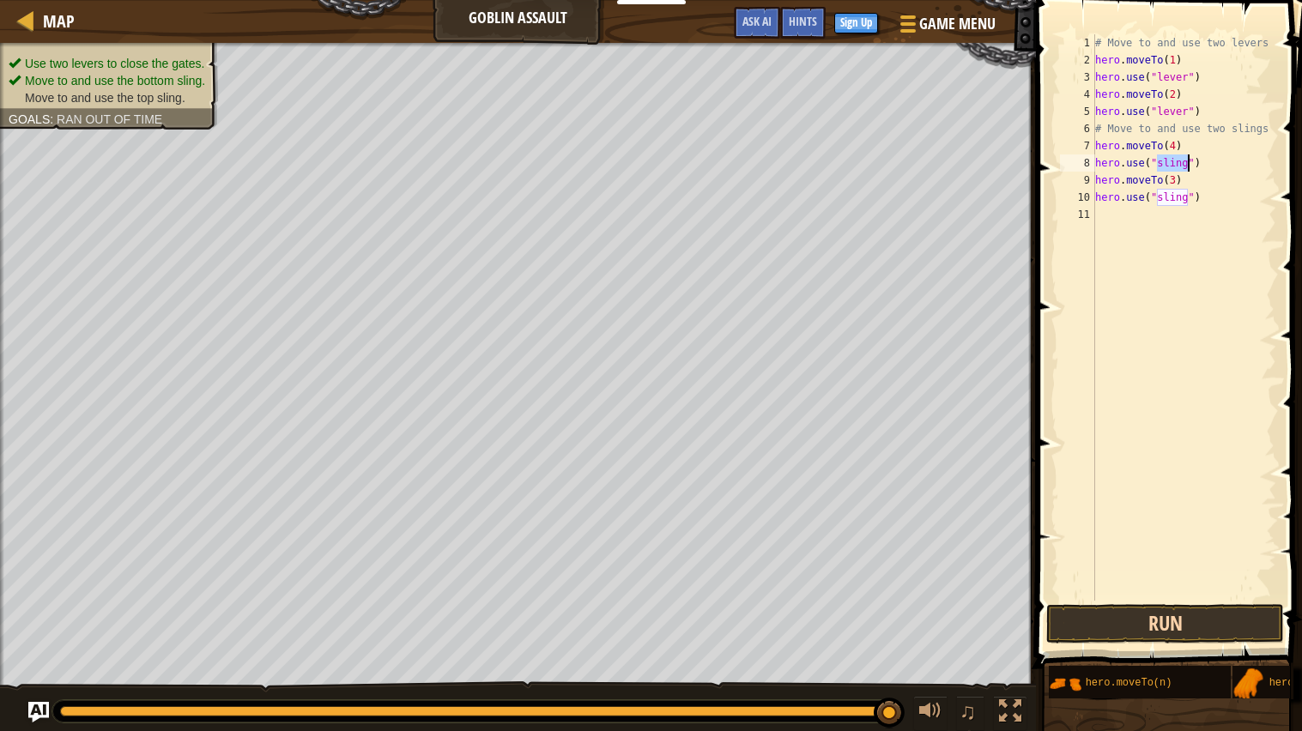
type textarea "hero.use("sling")"
click at [1109, 620] on button "Run" at bounding box center [1165, 623] width 238 height 39
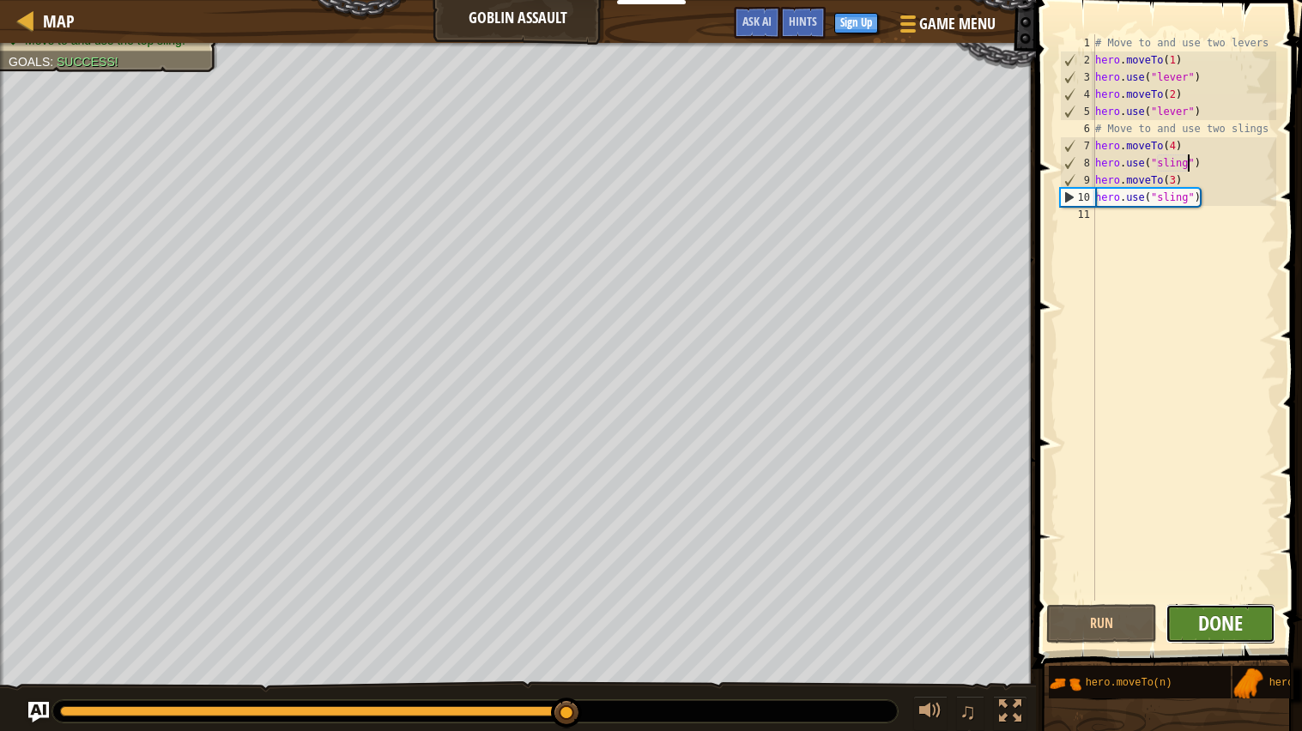
click at [1206, 632] on span "Done" at bounding box center [1220, 622] width 45 height 27
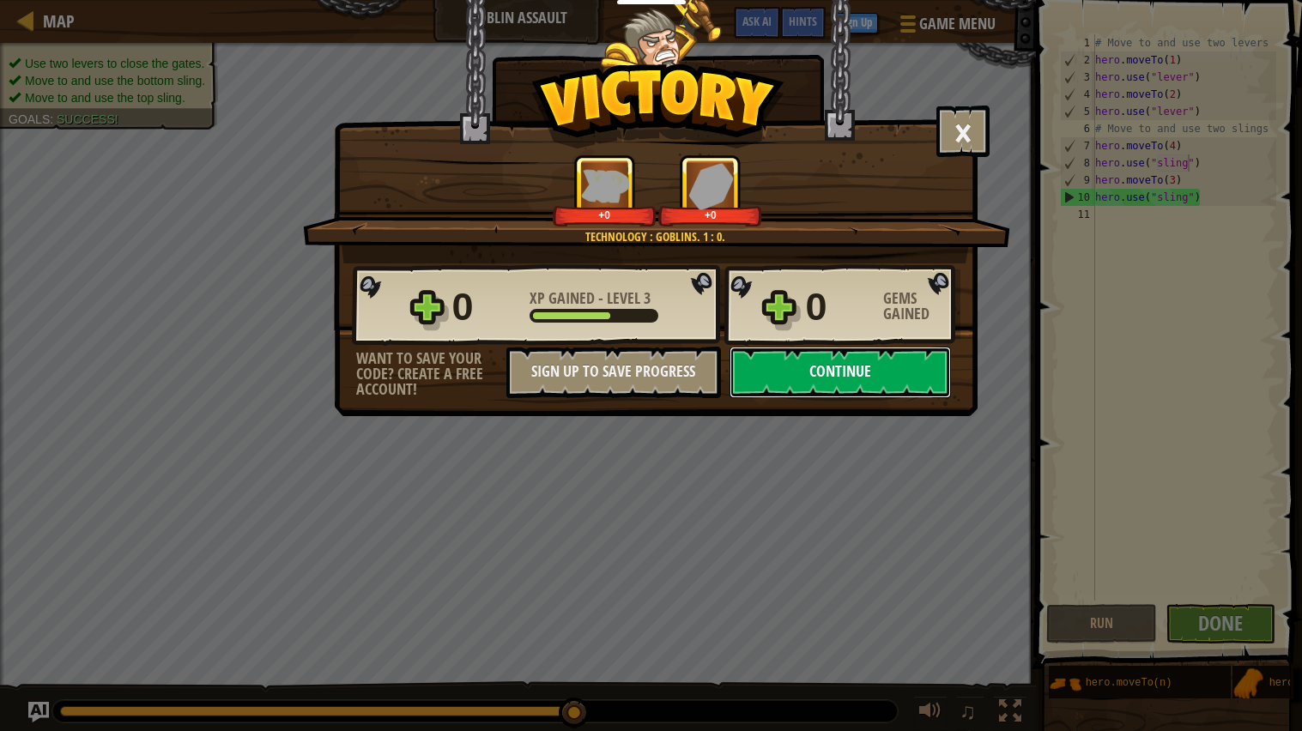
click at [825, 398] on button "Continue" at bounding box center [839, 372] width 221 height 51
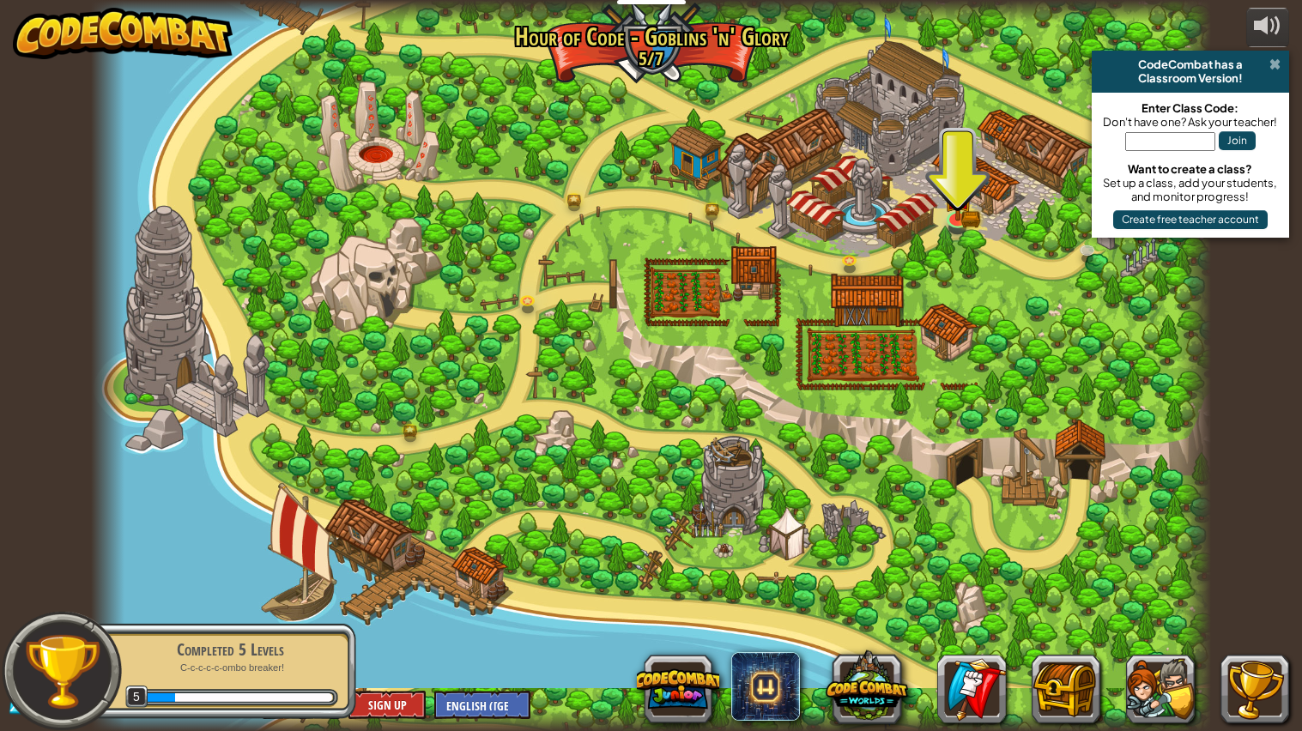
click at [1277, 59] on span at bounding box center [1274, 64] width 11 height 14
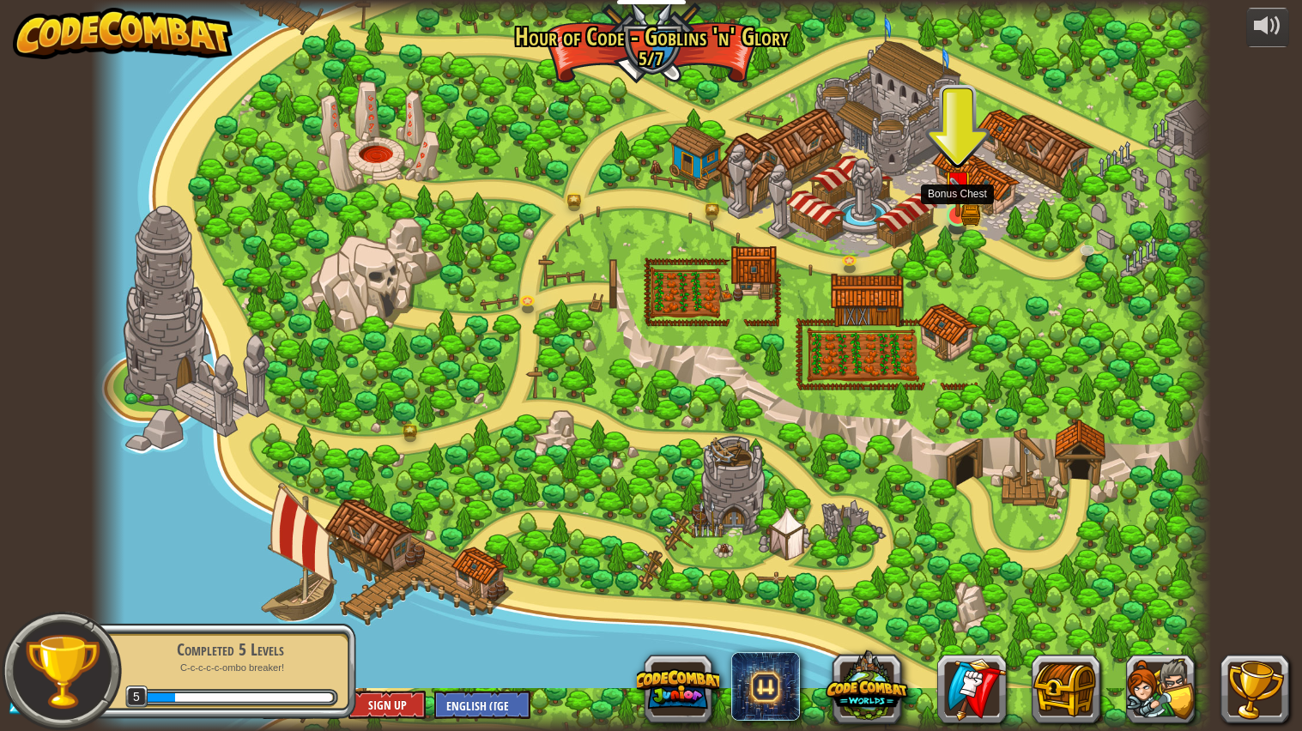
click at [951, 183] on img at bounding box center [957, 185] width 29 height 64
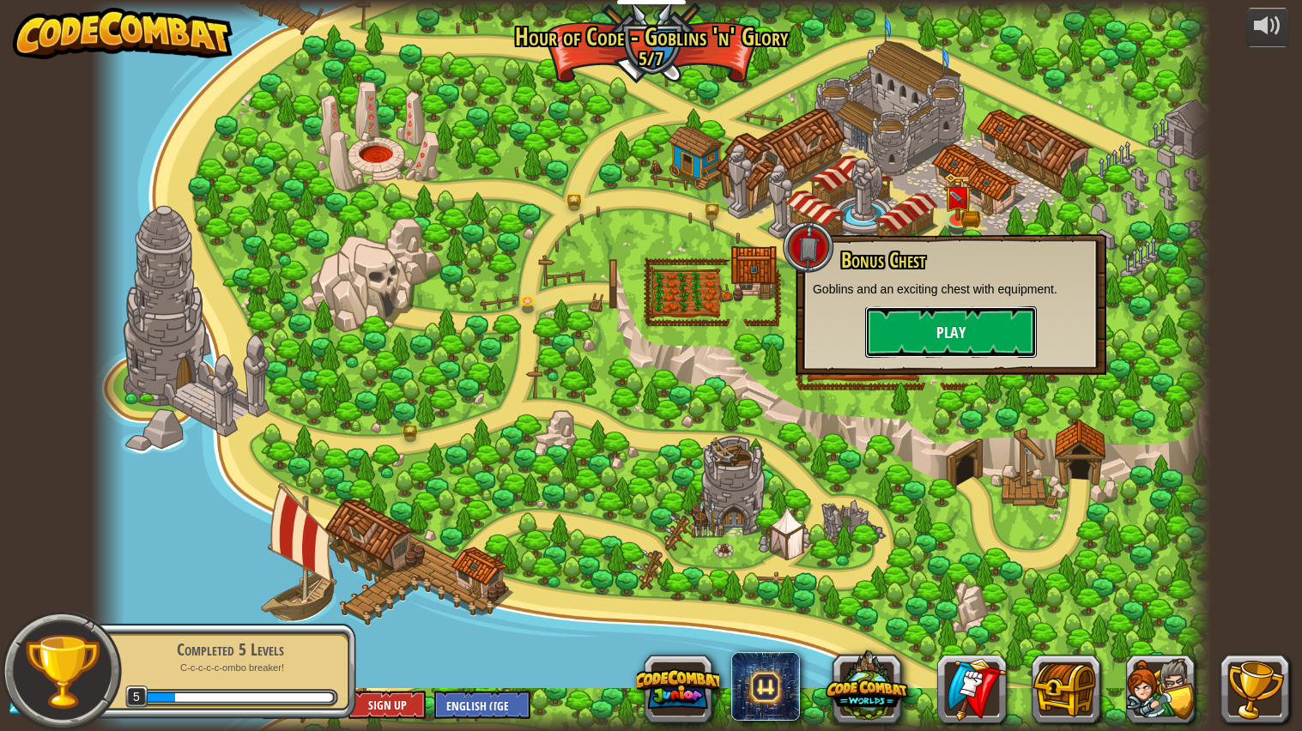
click at [942, 319] on button "Play" at bounding box center [951, 331] width 172 height 51
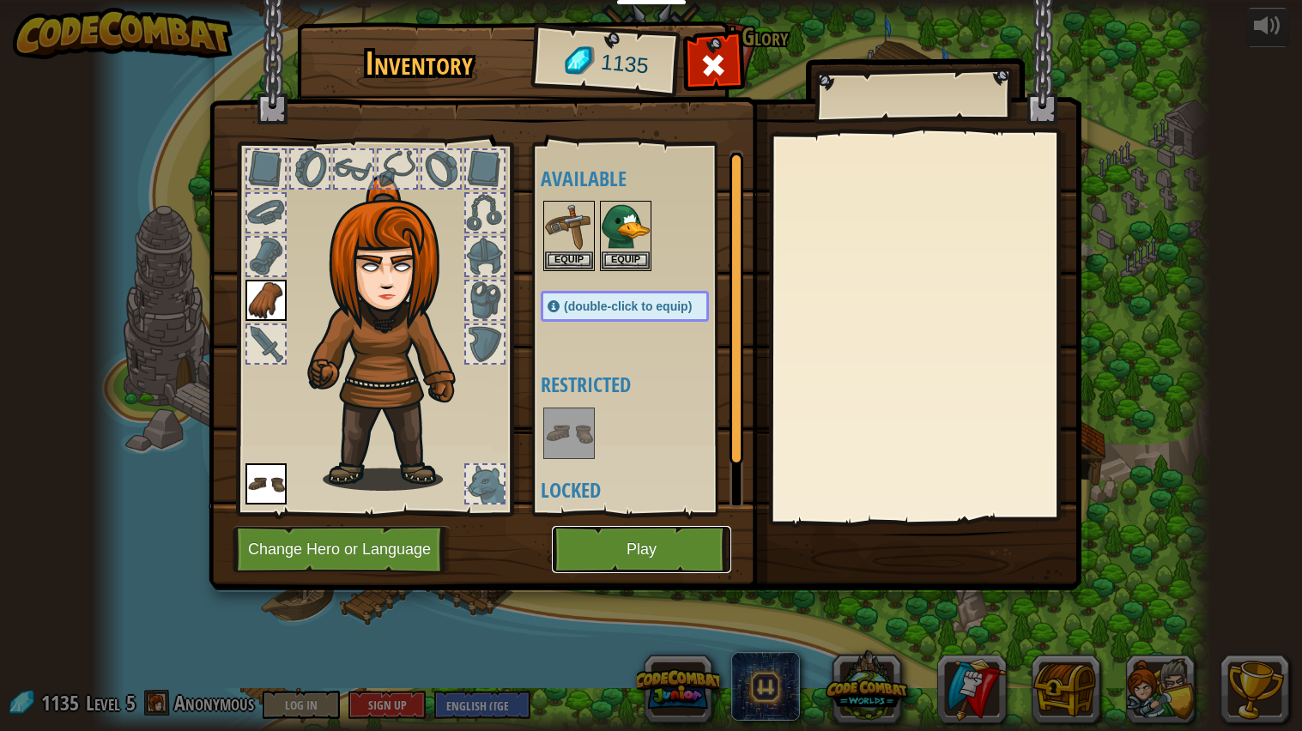
click at [632, 547] on button "Play" at bounding box center [641, 549] width 179 height 47
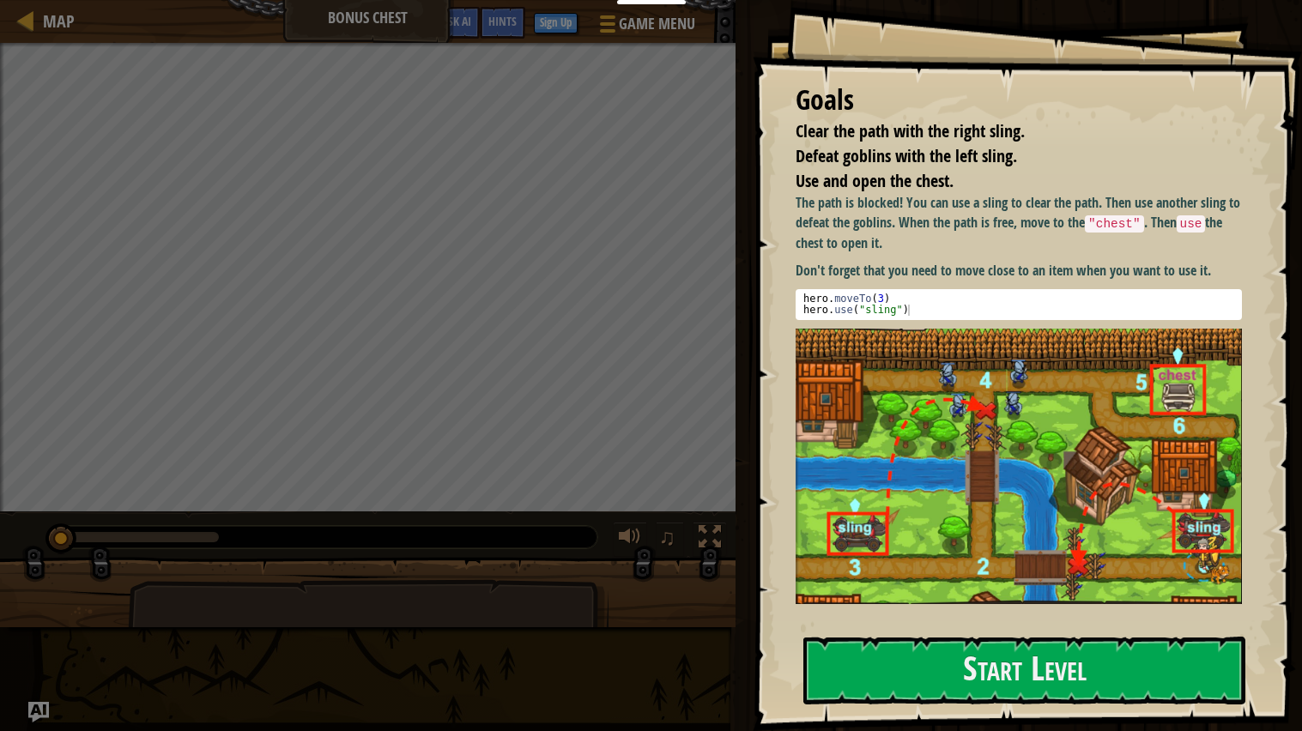
click at [959, 353] on img at bounding box center [1018, 466] width 446 height 275
click at [930, 668] on button "Start Level" at bounding box center [1024, 671] width 442 height 68
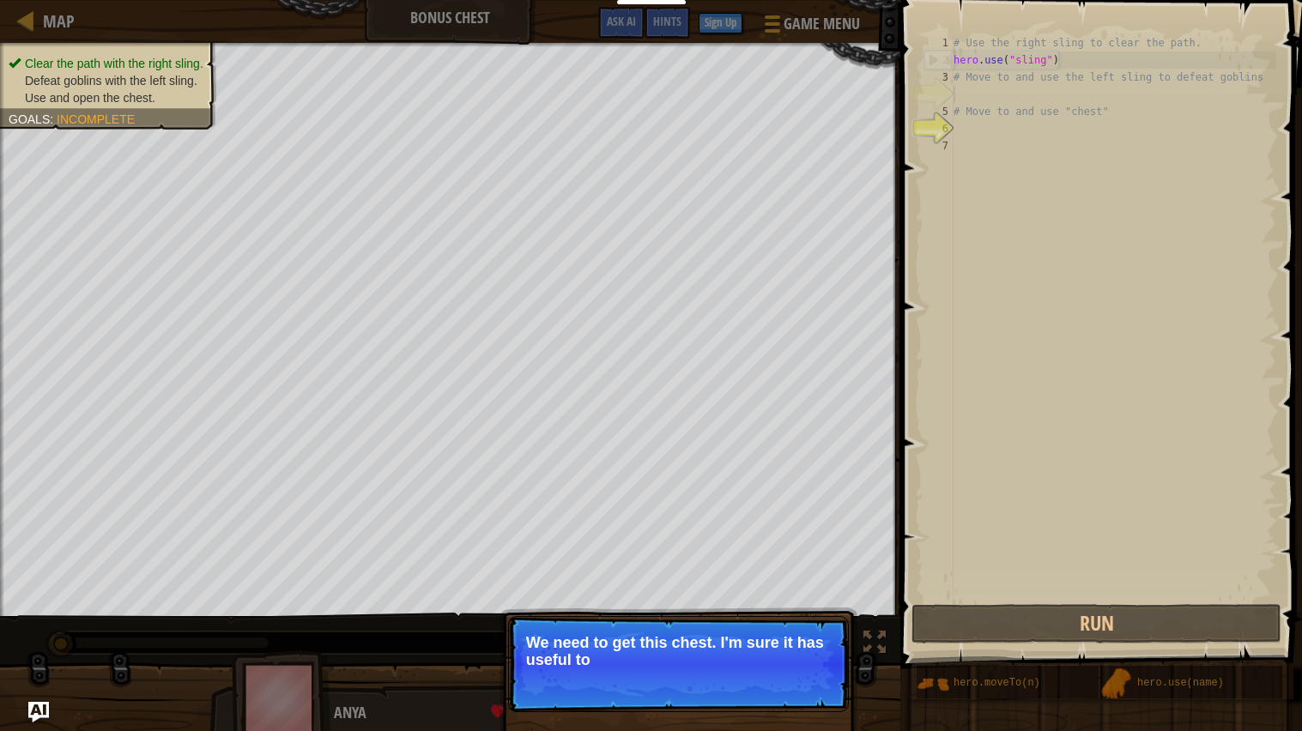
click at [814, 676] on p "Skip (esc) Continue We need to get this chest. I'm sure it has useful to" at bounding box center [678, 664] width 341 height 96
click at [813, 686] on button "Continue" at bounding box center [799, 683] width 71 height 22
click at [813, 686] on p "Skip (esc) Continue We need to get this chest. I'm sure it has useful tools ins…" at bounding box center [678, 664] width 341 height 96
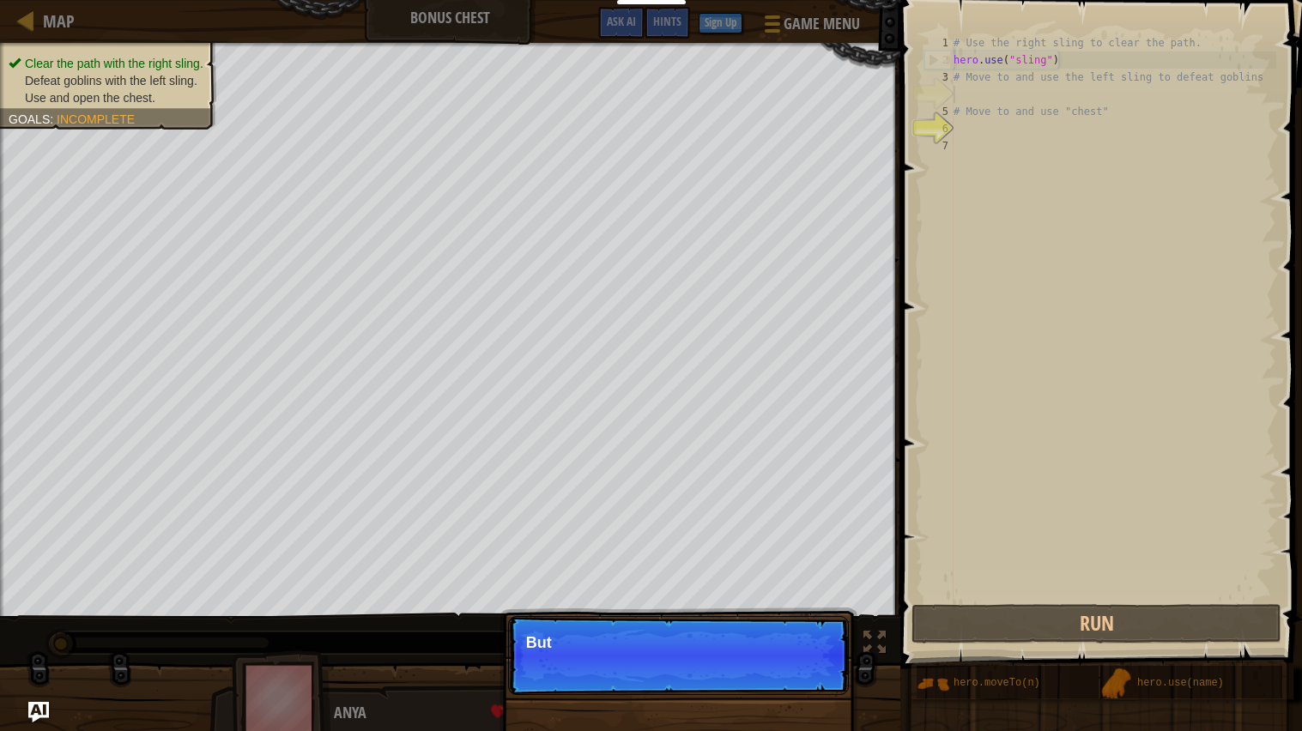
click at [813, 686] on p "Skip (esc) Continue But" at bounding box center [678, 655] width 341 height 79
click at [813, 686] on p "Skip (esc) Continue But first," at bounding box center [678, 655] width 341 height 79
click at [810, 674] on p "Skip (esc) Continue But first, you need to u" at bounding box center [678, 655] width 341 height 79
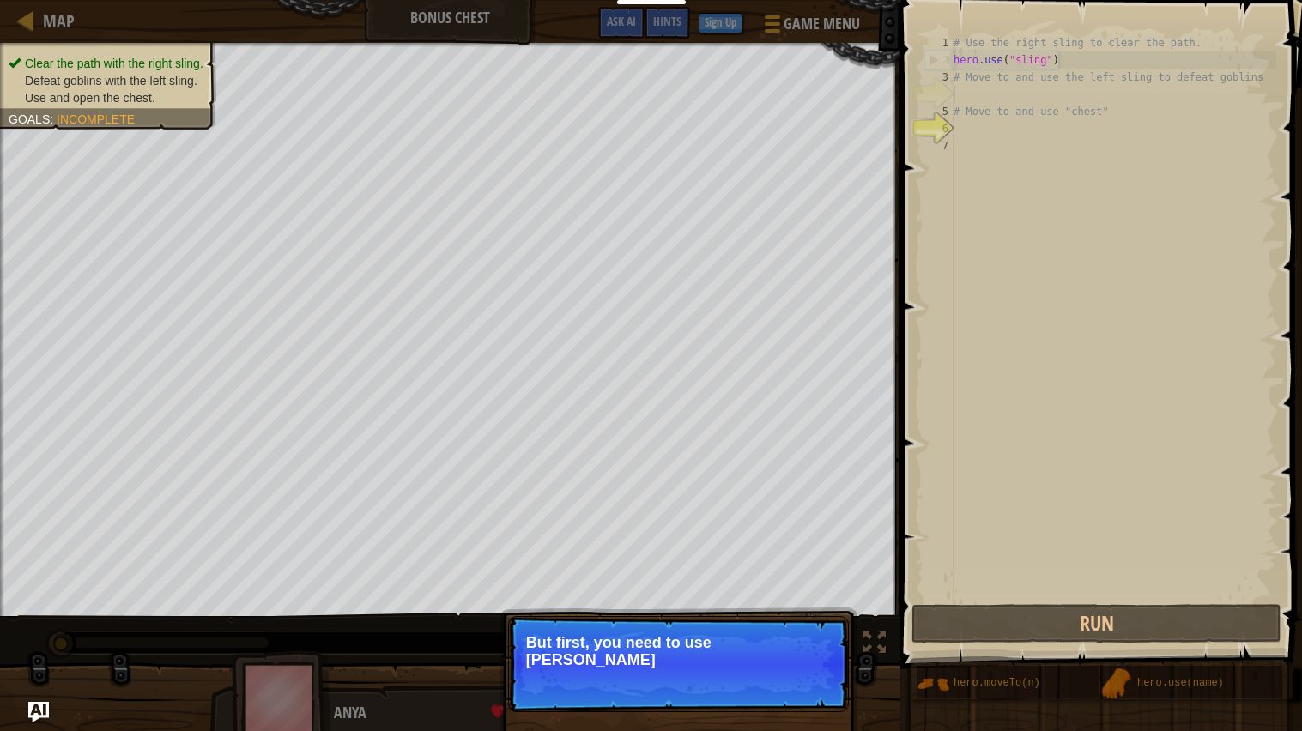
click at [810, 674] on p "Skip (esc) Continue But first, you need to use thos" at bounding box center [678, 664] width 341 height 96
click at [818, 679] on p "Skip (esc) Continue But first, you need to use those slings to cl" at bounding box center [678, 664] width 341 height 96
click at [818, 679] on p "Skip (esc) Continue But first, you need to use those slings to clear th" at bounding box center [678, 664] width 341 height 96
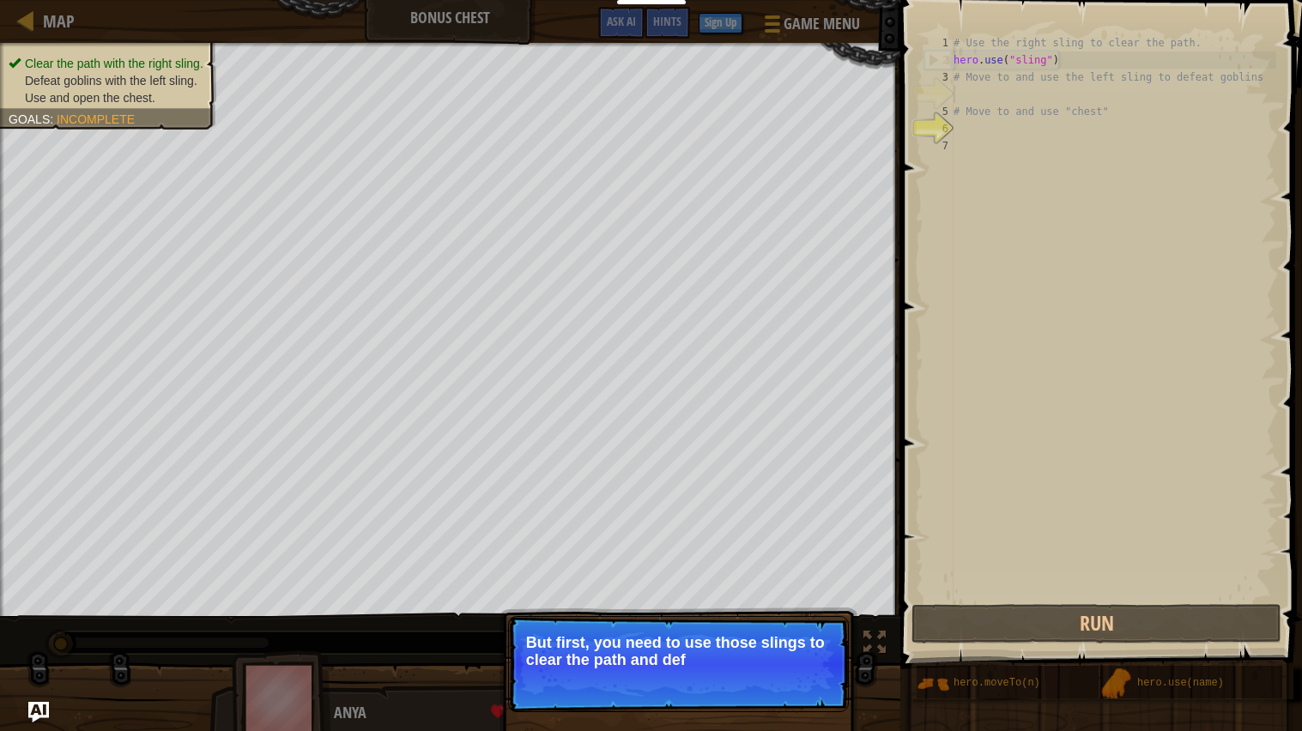
click at [816, 693] on p "Skip (esc) Continue But first, you need to use those slings to clear the path a…" at bounding box center [678, 664] width 341 height 96
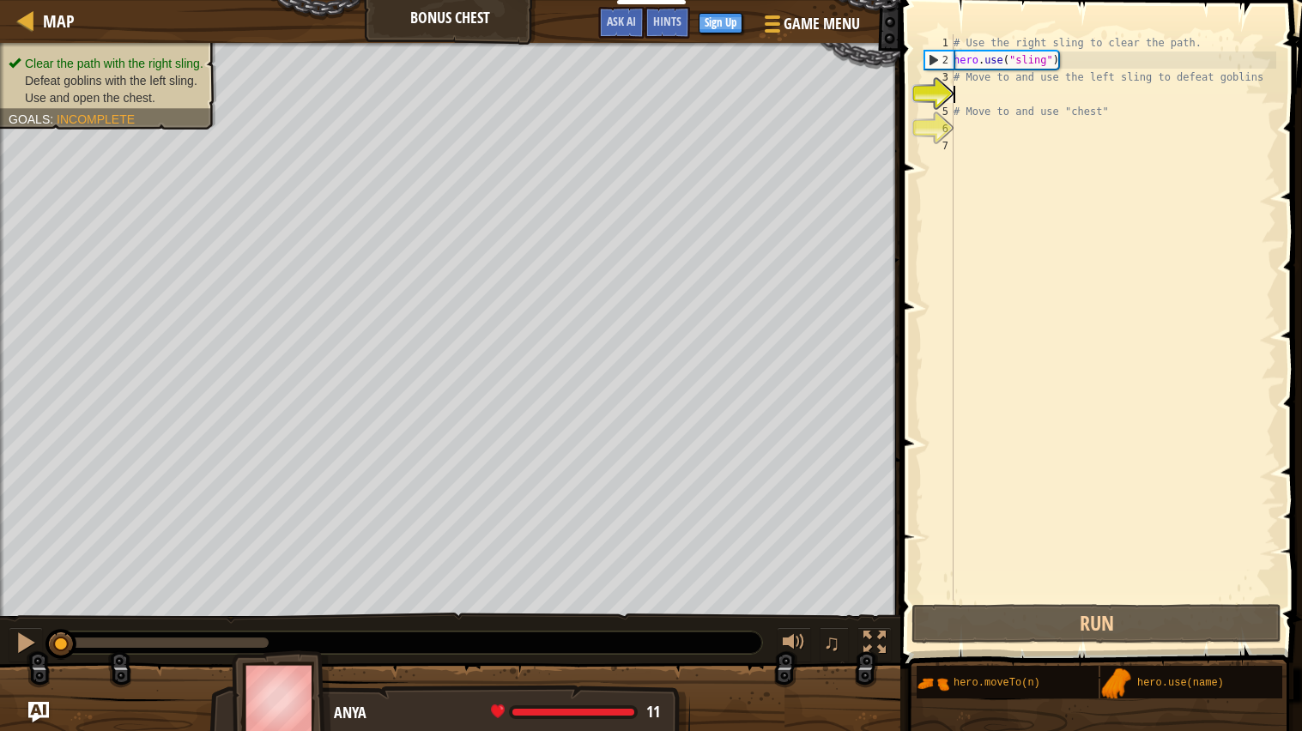
click at [816, 693] on div at bounding box center [450, 705] width 900 height 86
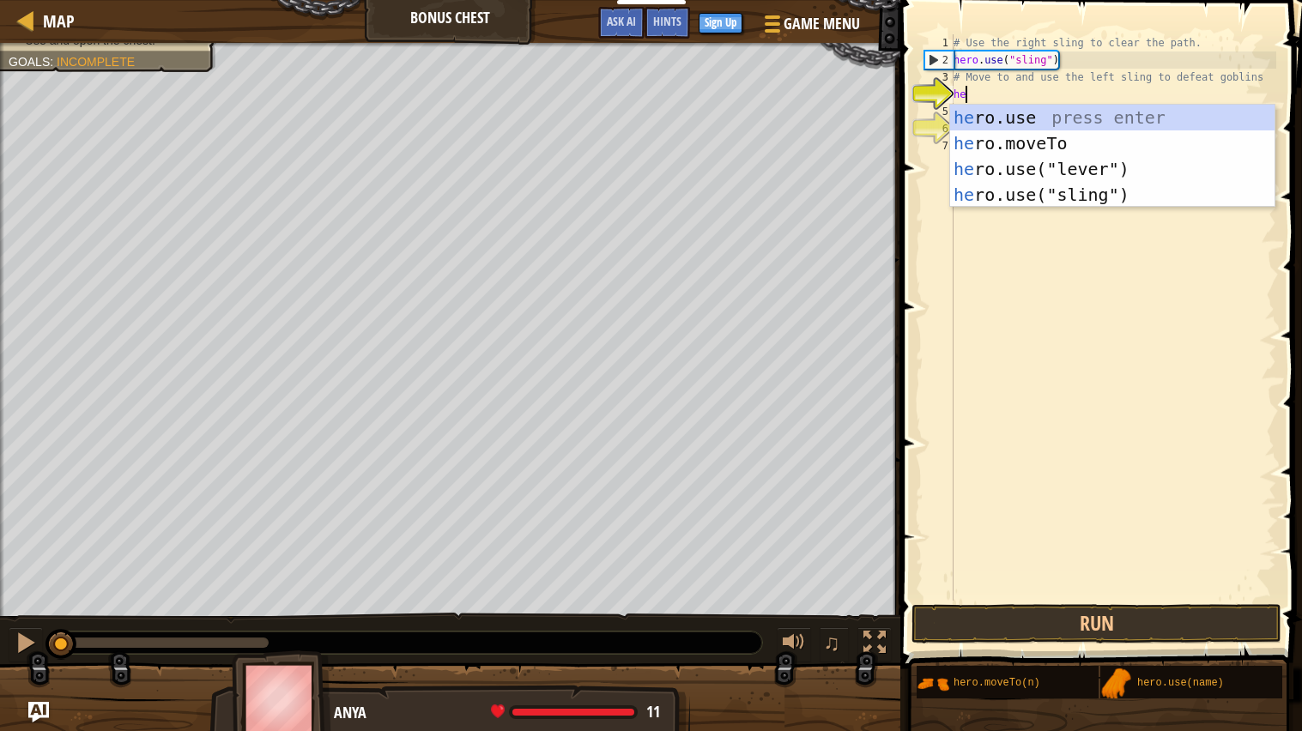
scroll to position [8, 1]
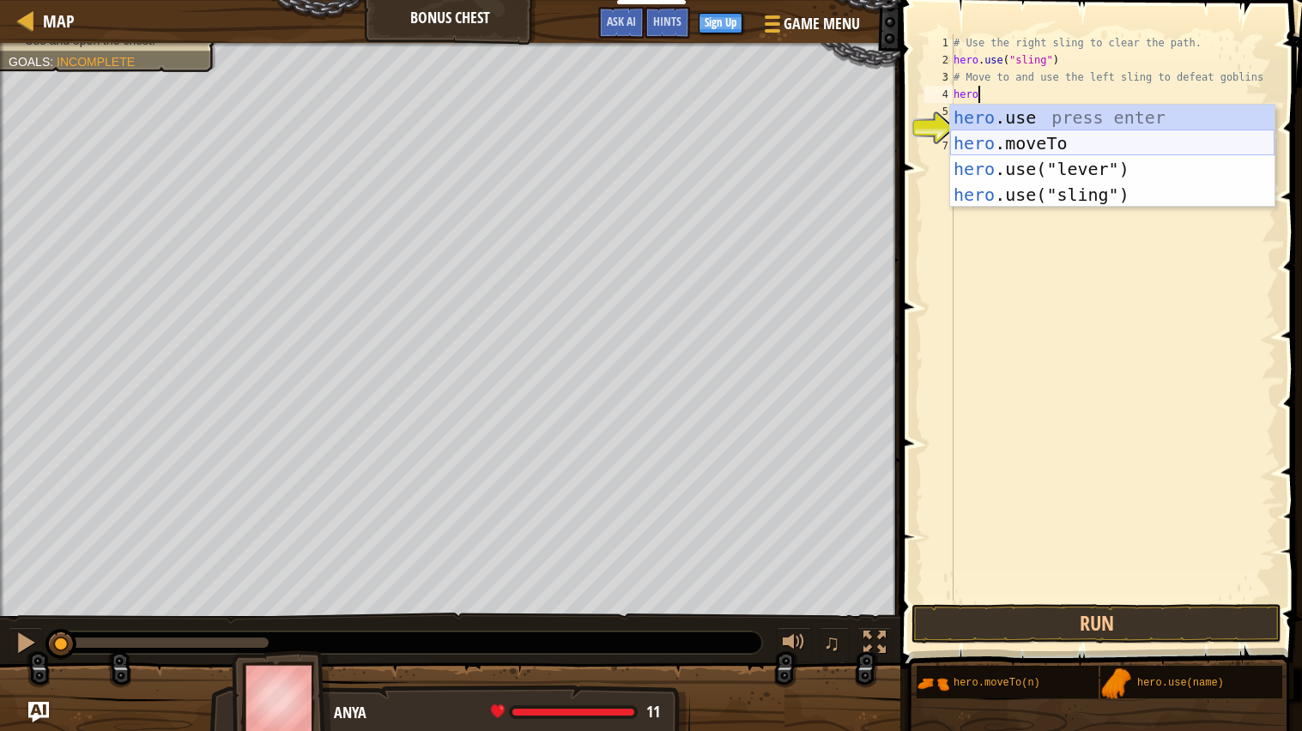
click at [1024, 149] on div "hero .use press enter hero .moveTo press enter hero .use("lever") press enter h…" at bounding box center [1112, 182] width 324 height 154
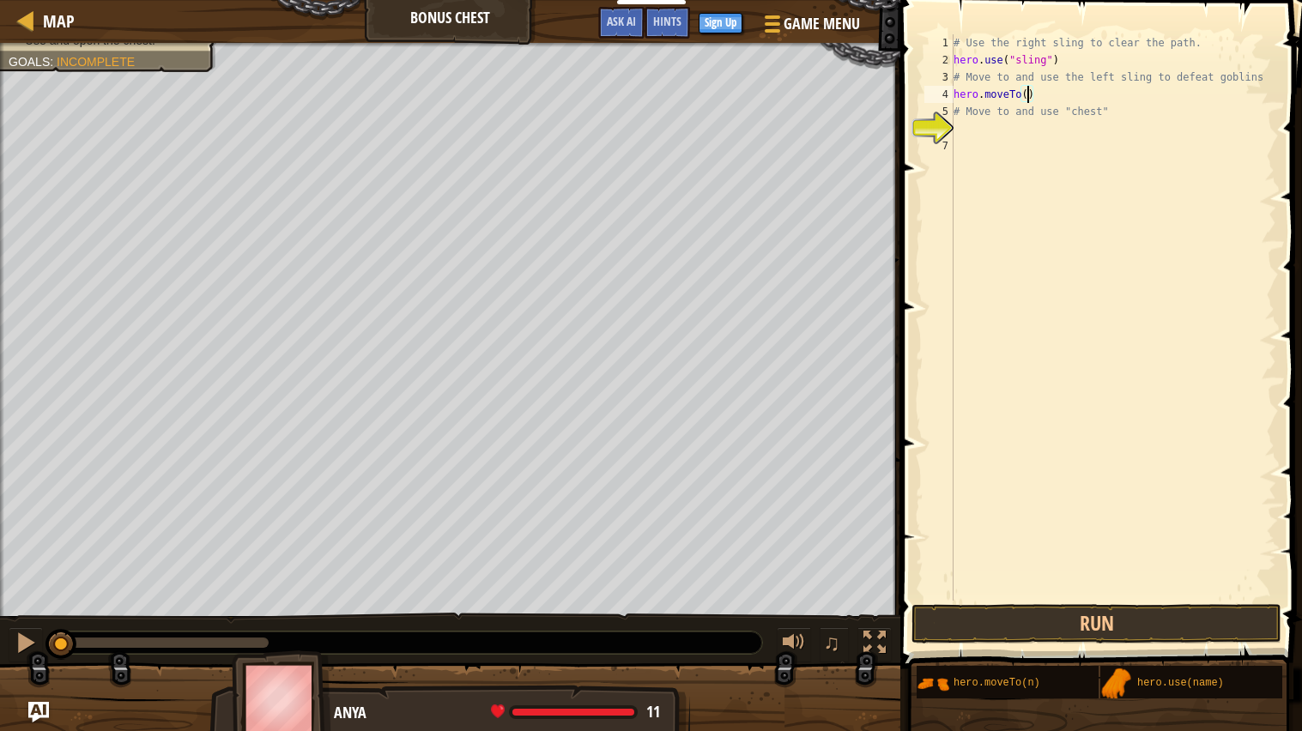
type textarea "hero.moveTo(3)"
click at [1016, 131] on div "# Use the right sling to clear the path. hero . use ( "sling" ) # Move to and u…" at bounding box center [1113, 334] width 326 height 601
click at [1015, 128] on div "# Use the right sling to clear the path. hero . use ( "sling" ) # Move to and u…" at bounding box center [1113, 334] width 326 height 601
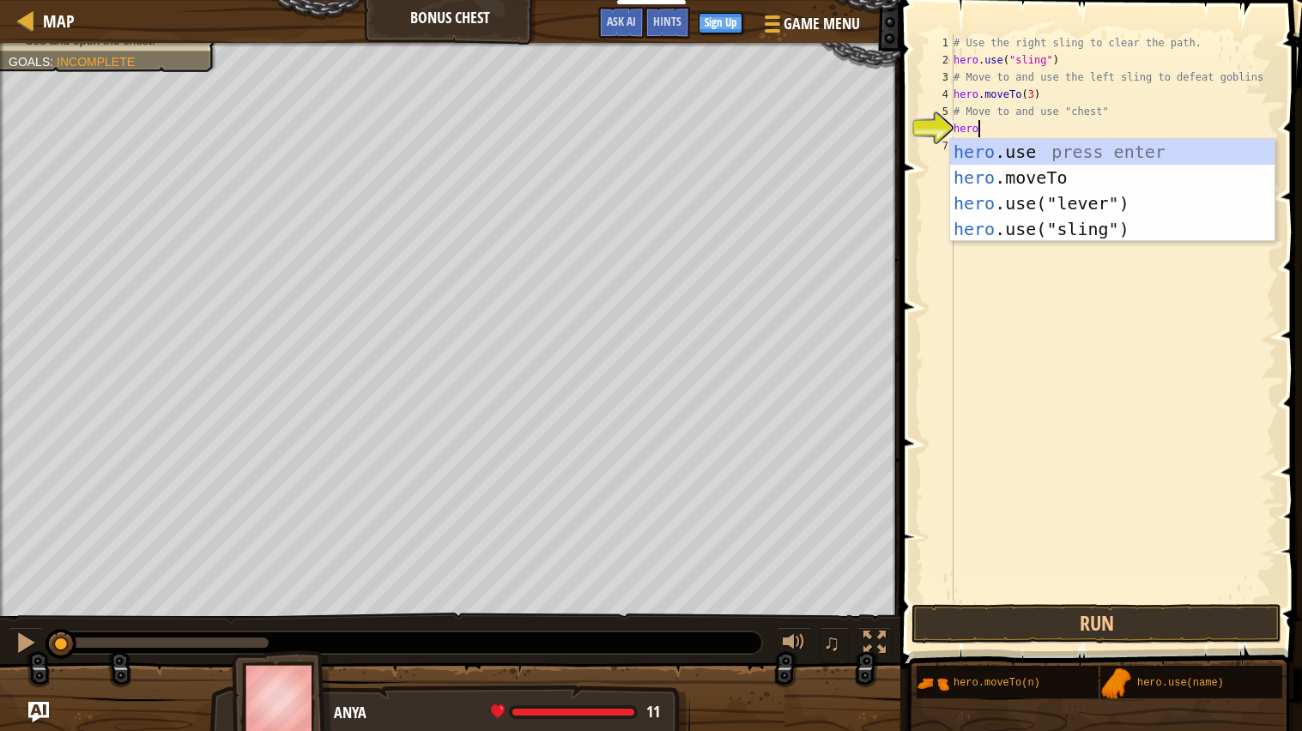
scroll to position [8, 1]
click at [1051, 172] on div "hero .use press enter hero .moveTo press enter hero .use("lever") press enter h…" at bounding box center [1112, 216] width 324 height 154
type textarea "hero.moveTo(2)"
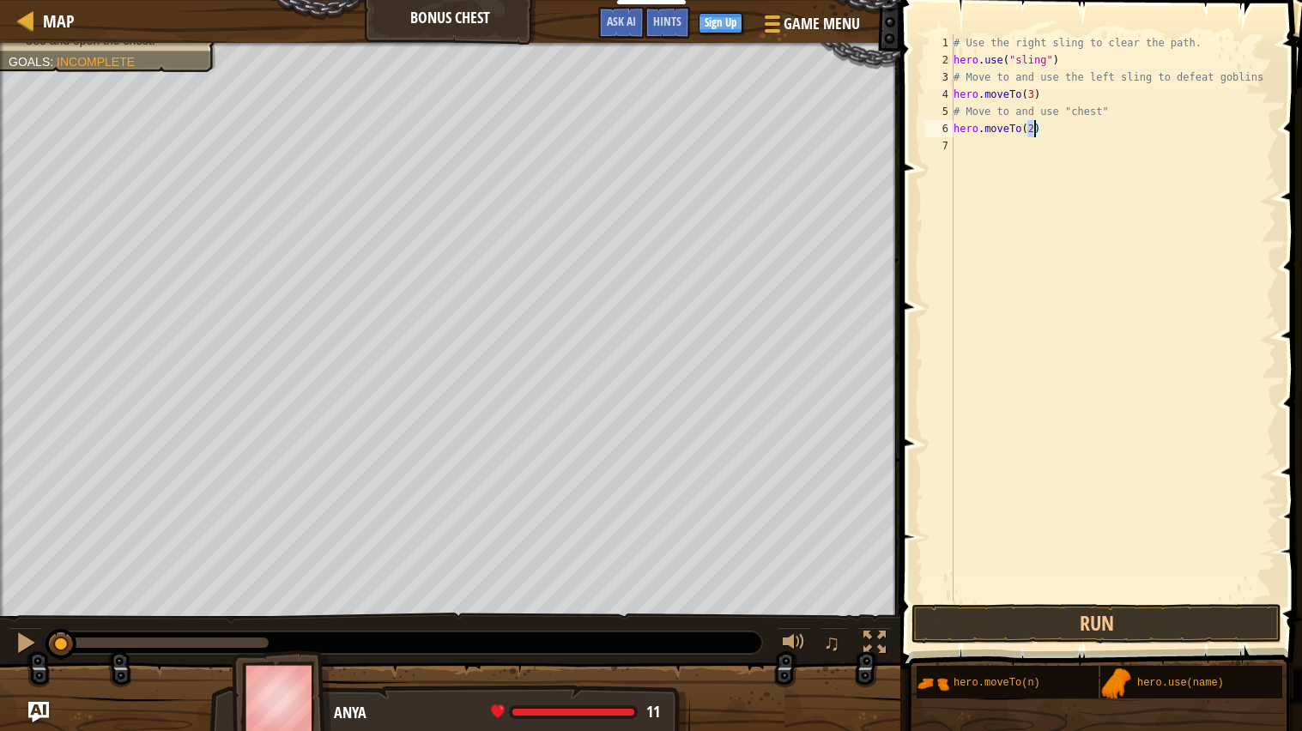
click at [1000, 153] on div "# Use the right sling to clear the path. hero . use ( "sling" ) # Move to and u…" at bounding box center [1113, 334] width 326 height 601
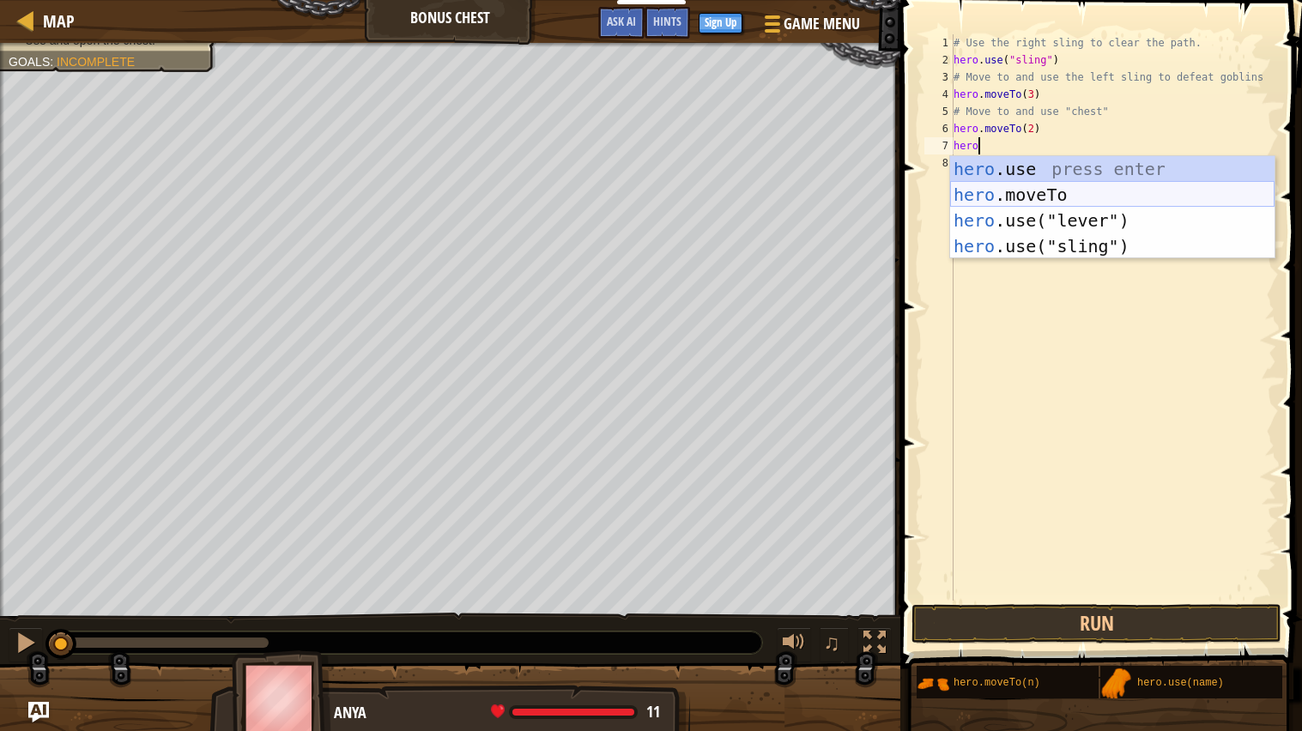
click at [1031, 188] on div "hero .use press enter hero .moveTo press enter hero .use("lever") press enter h…" at bounding box center [1112, 233] width 324 height 154
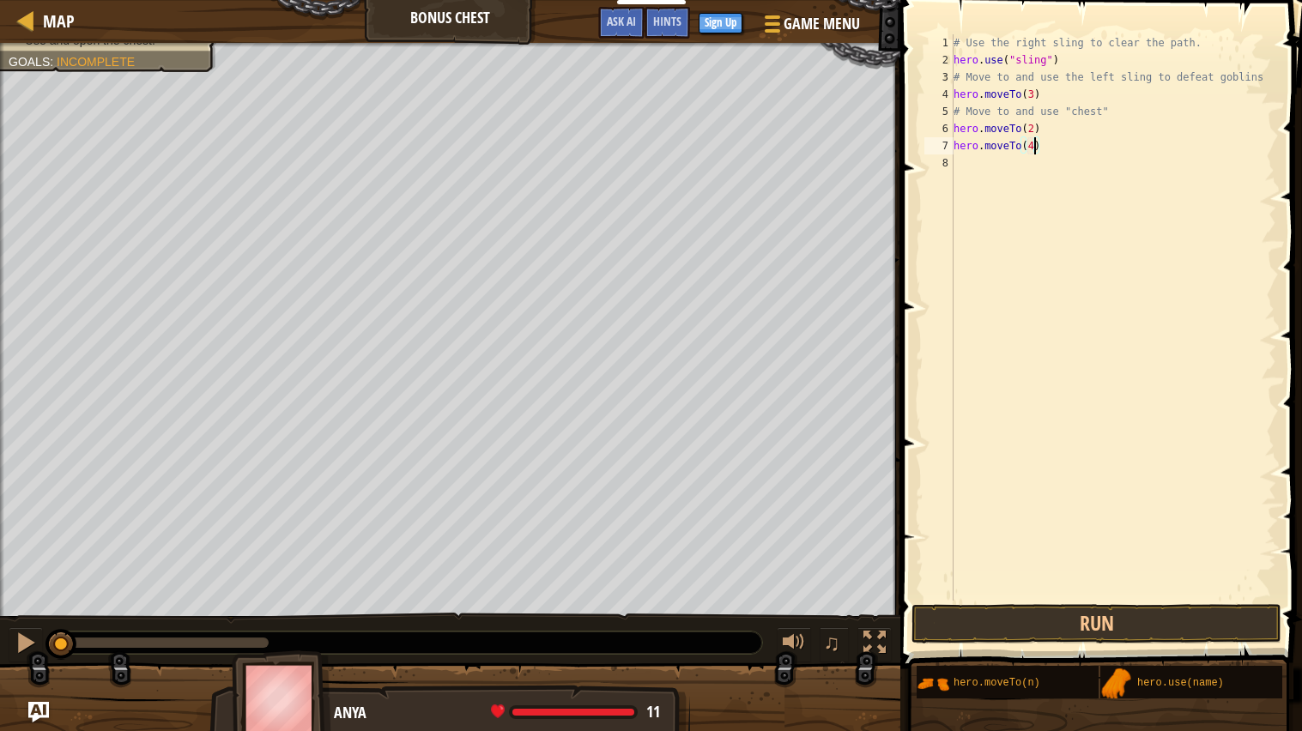
type textarea "hero.moveTo(4)"
click at [1012, 166] on div "# Use the right sling to clear the path. hero . use ( "sling" ) # Move to and u…" at bounding box center [1113, 334] width 326 height 601
type textarea "6"
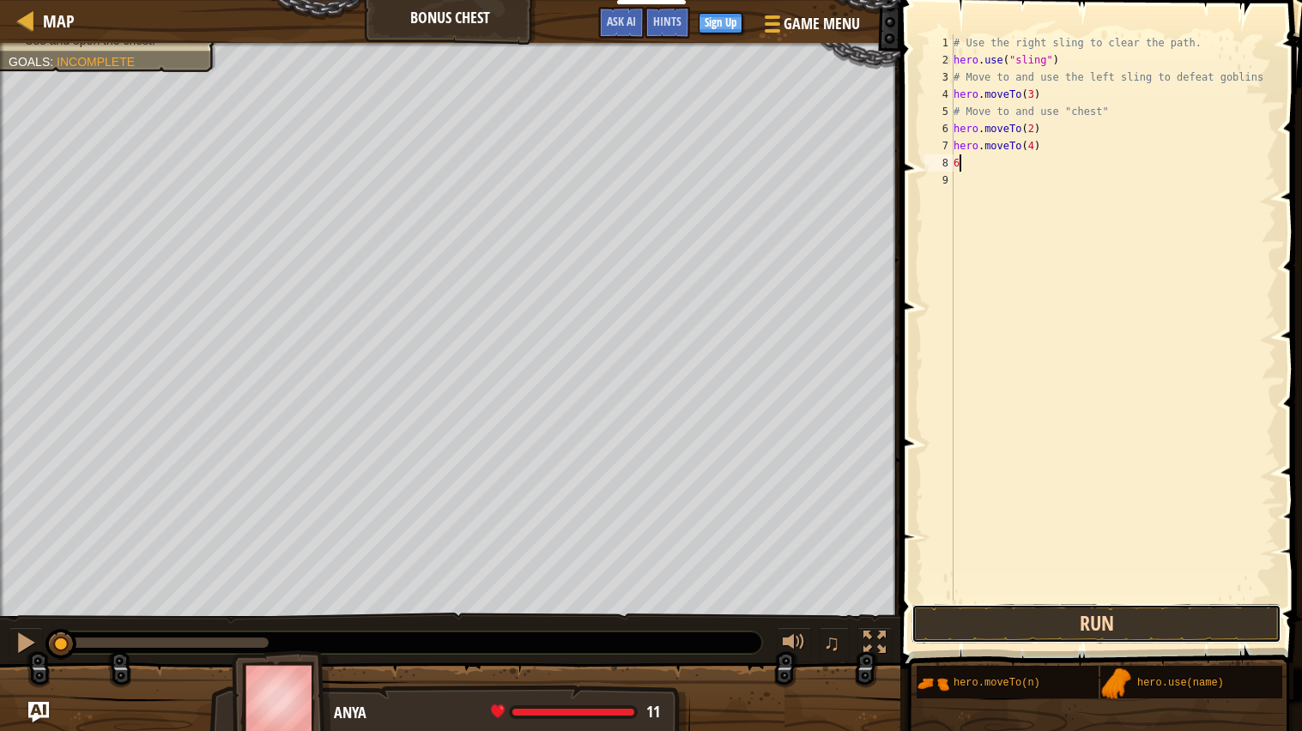
click at [1117, 625] on button "Run" at bounding box center [1096, 623] width 370 height 39
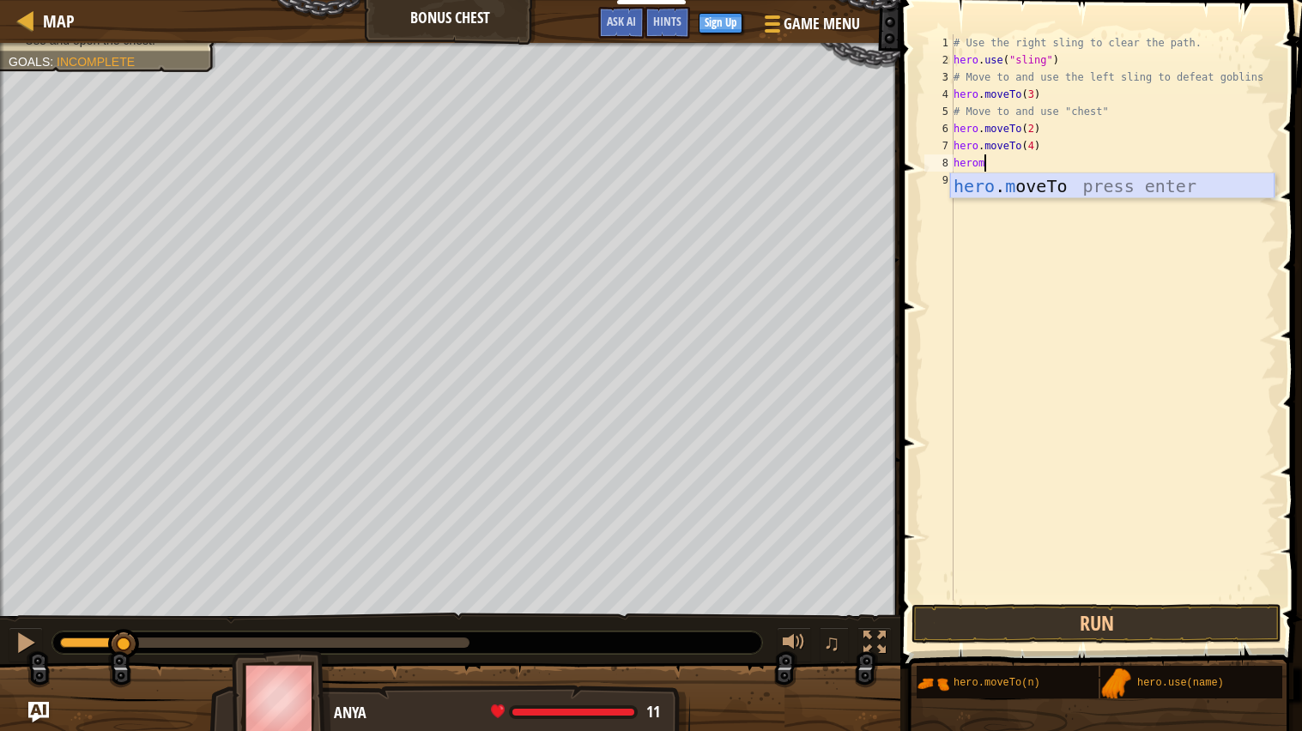
click at [1018, 184] on div "hero . m oveTo press enter" at bounding box center [1112, 211] width 324 height 77
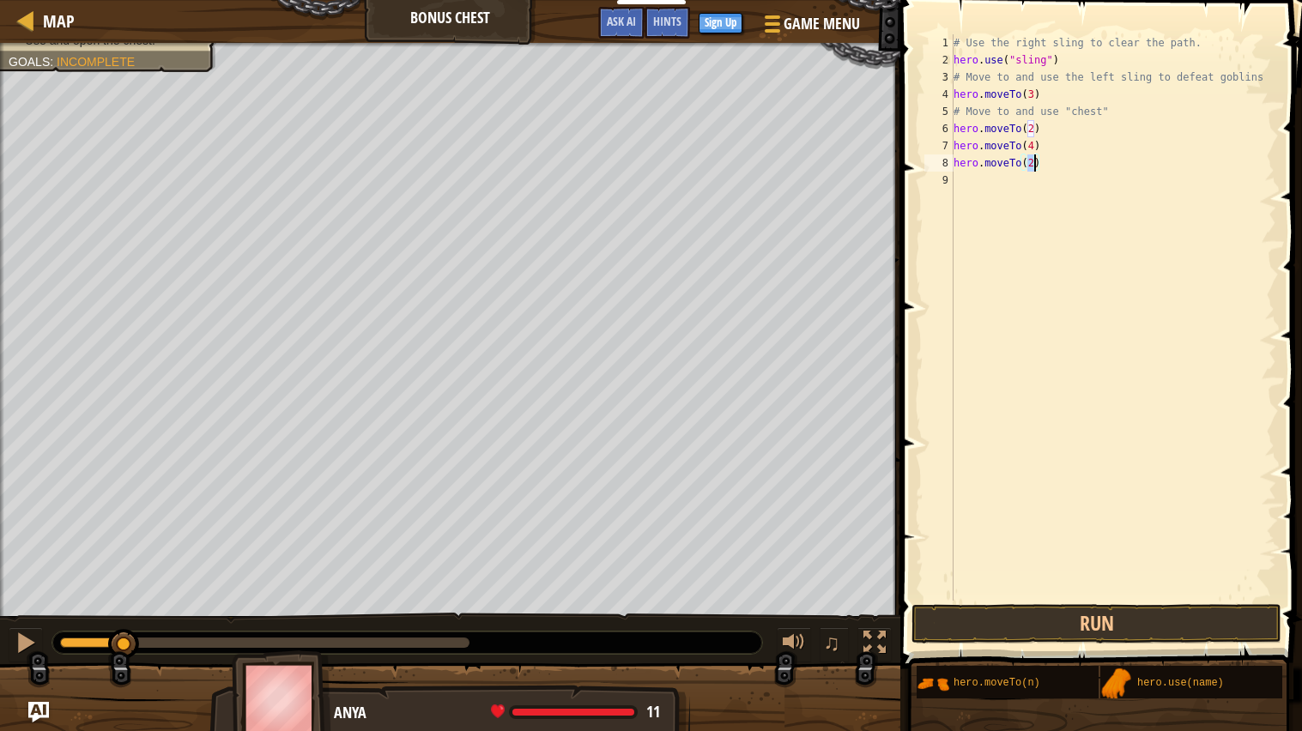
type textarea "hero.moveTo(6)"
click at [1021, 175] on div "# Use the right sling to clear the path. hero . use ( "sling" ) # Move to and u…" at bounding box center [1113, 334] width 326 height 601
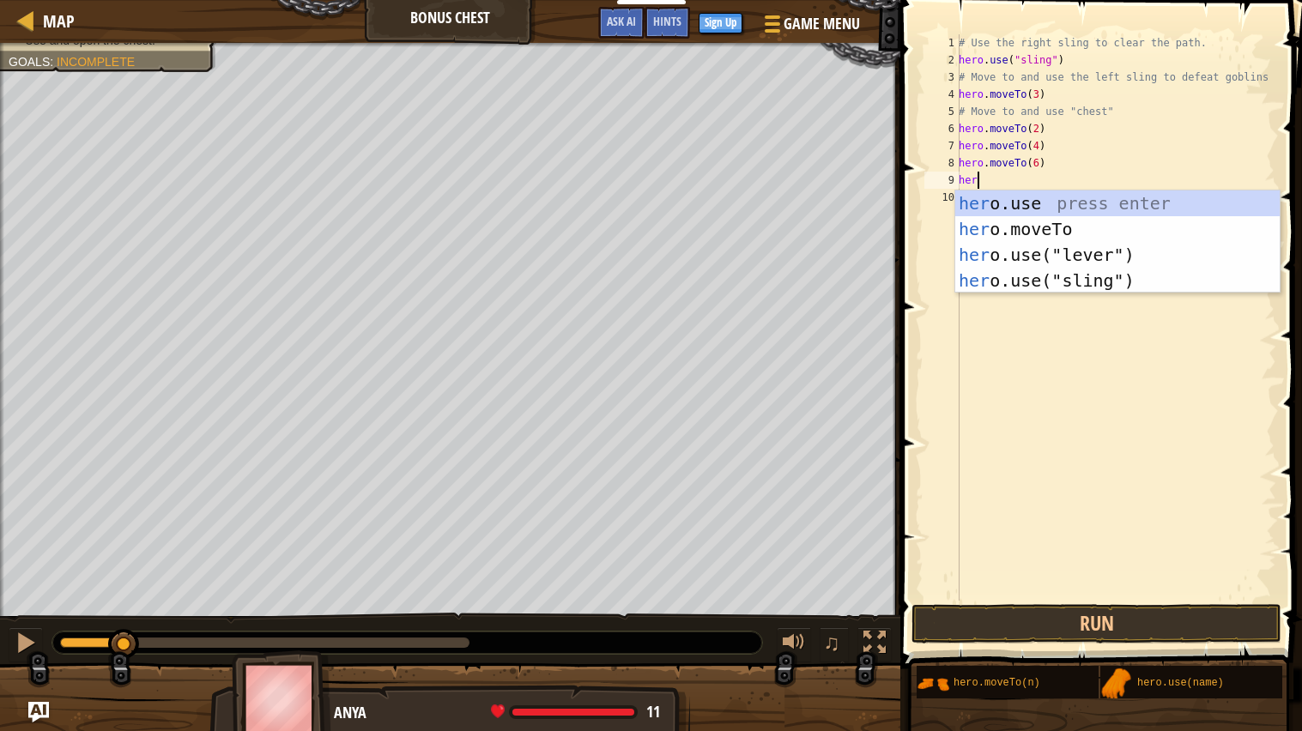
scroll to position [8, 1]
click at [1085, 201] on div "hero .use press enter hero .moveTo press enter hero .use("lever") press enter h…" at bounding box center [1117, 267] width 324 height 154
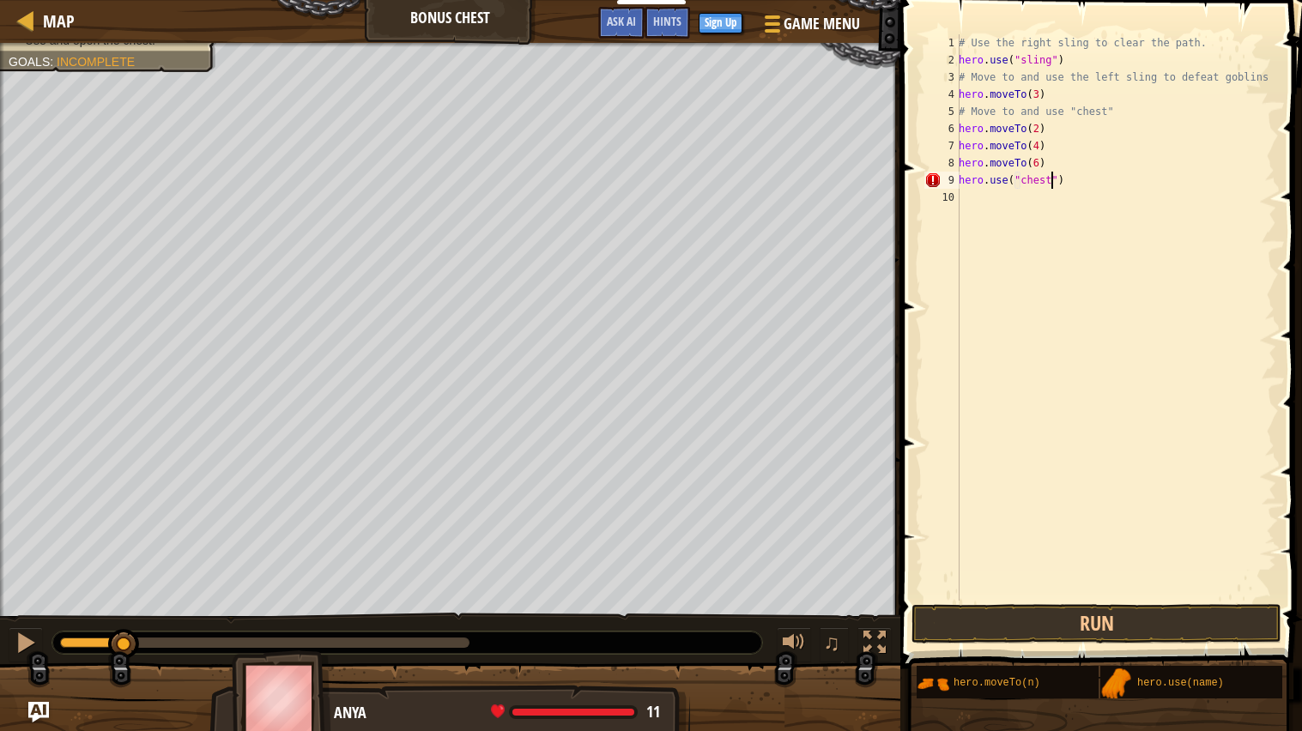
scroll to position [8, 7]
type textarea "hero.use("chest")"
click at [952, 620] on button "Run" at bounding box center [1096, 623] width 370 height 39
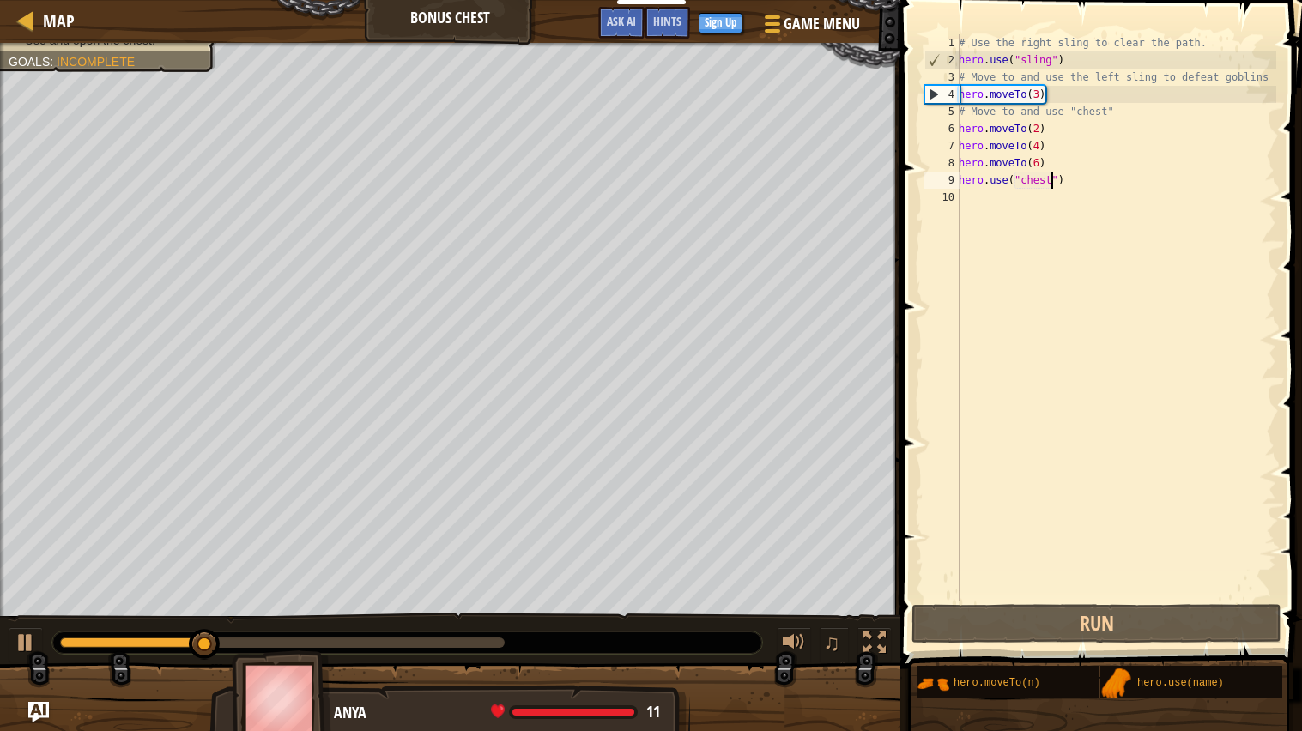
click at [1043, 243] on div "# Use the right sling to clear the path. hero . use ( "sling" ) # Move to and u…" at bounding box center [1115, 334] width 321 height 601
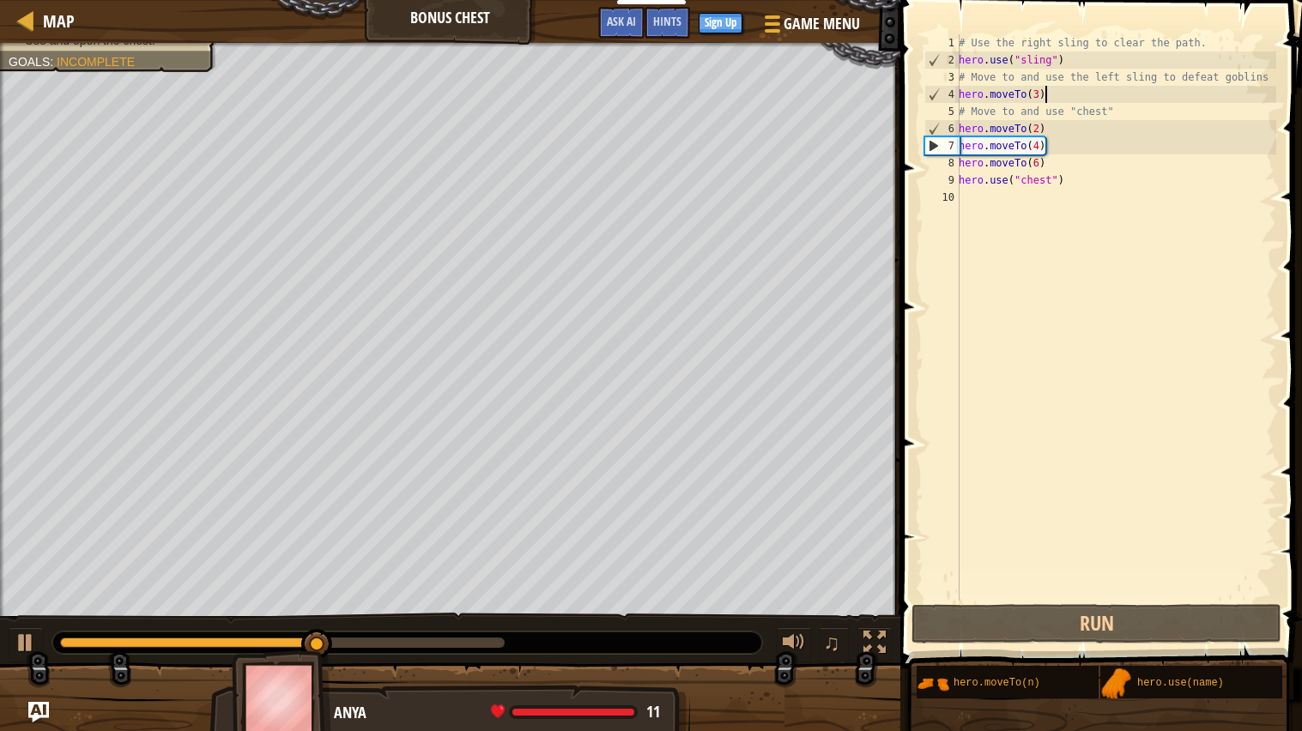
click at [1062, 98] on div "# Use the right sling to clear the path. hero . use ( "sling" ) # Move to and u…" at bounding box center [1115, 334] width 321 height 601
type textarea "hero.moveTo(3)"
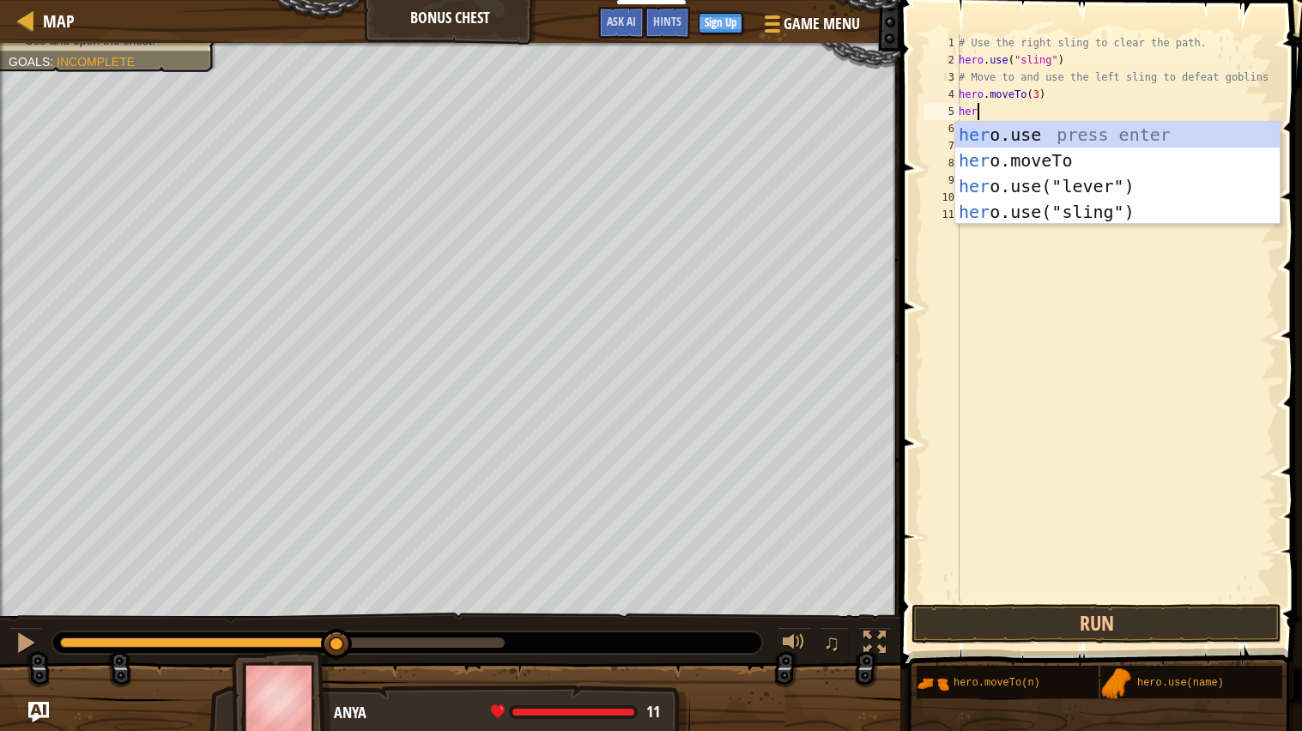
scroll to position [8, 1]
click at [1085, 177] on div "her o.use press enter her o.moveTo press enter her o.use("lever") press enter h…" at bounding box center [1117, 199] width 324 height 154
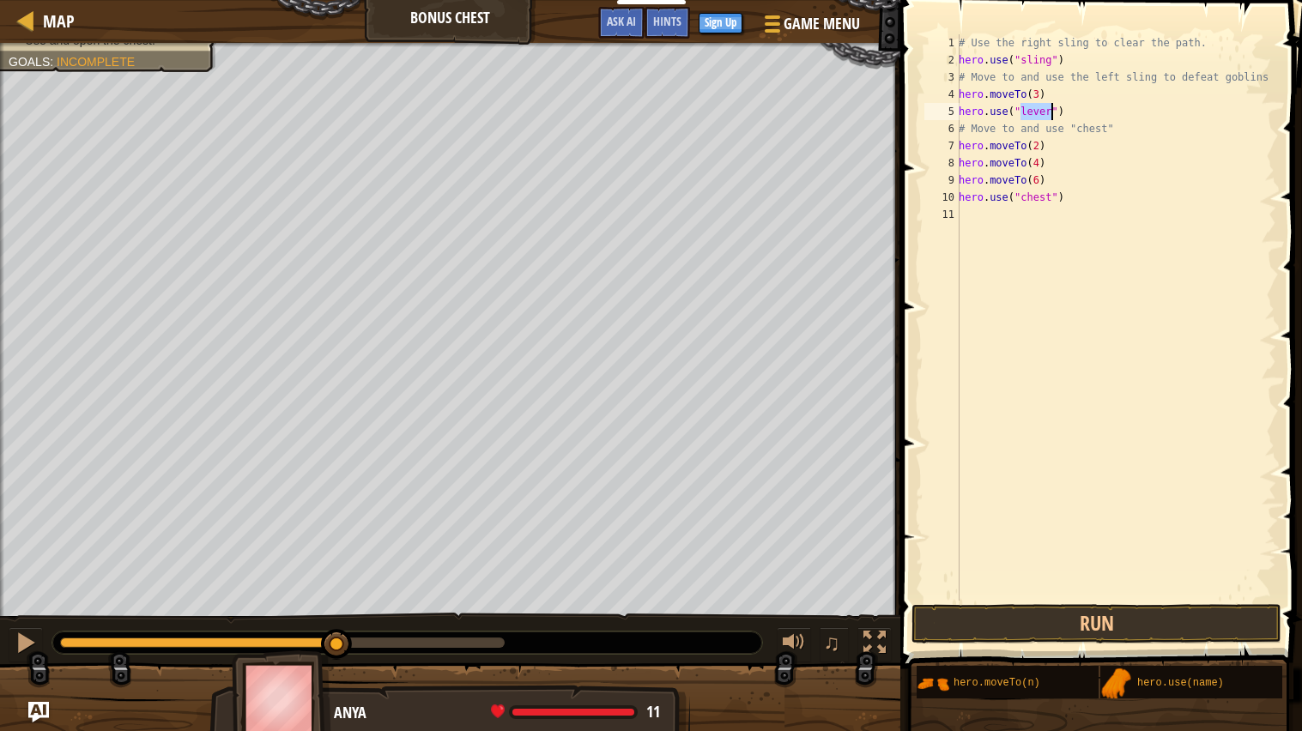
click at [1038, 116] on div "# Use the right sling to clear the path. hero . use ( "sling" ) # Move to and u…" at bounding box center [1115, 317] width 321 height 566
click at [1038, 116] on div "# Use the right sling to clear the path. hero . use ( "sling" ) # Move to and u…" at bounding box center [1115, 334] width 321 height 601
type textarea "hero.use("sling")"
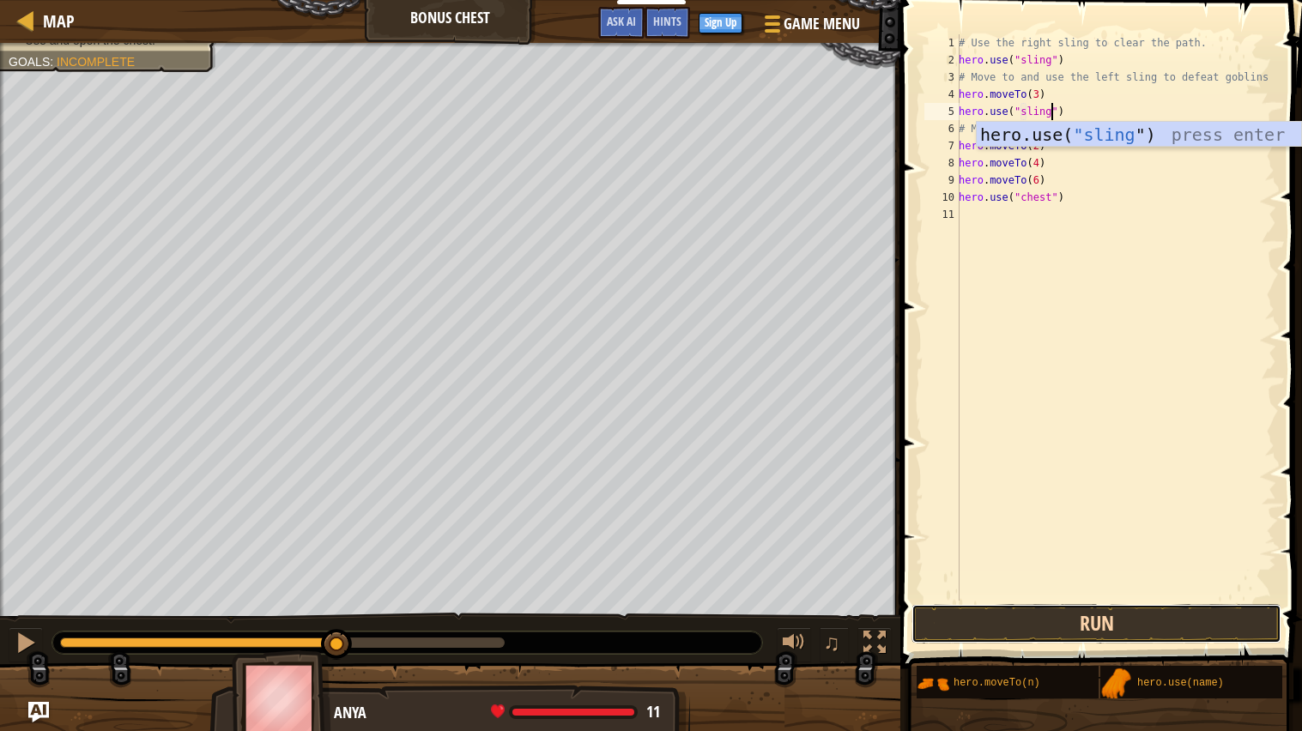
click at [1082, 615] on button "Run" at bounding box center [1096, 623] width 370 height 39
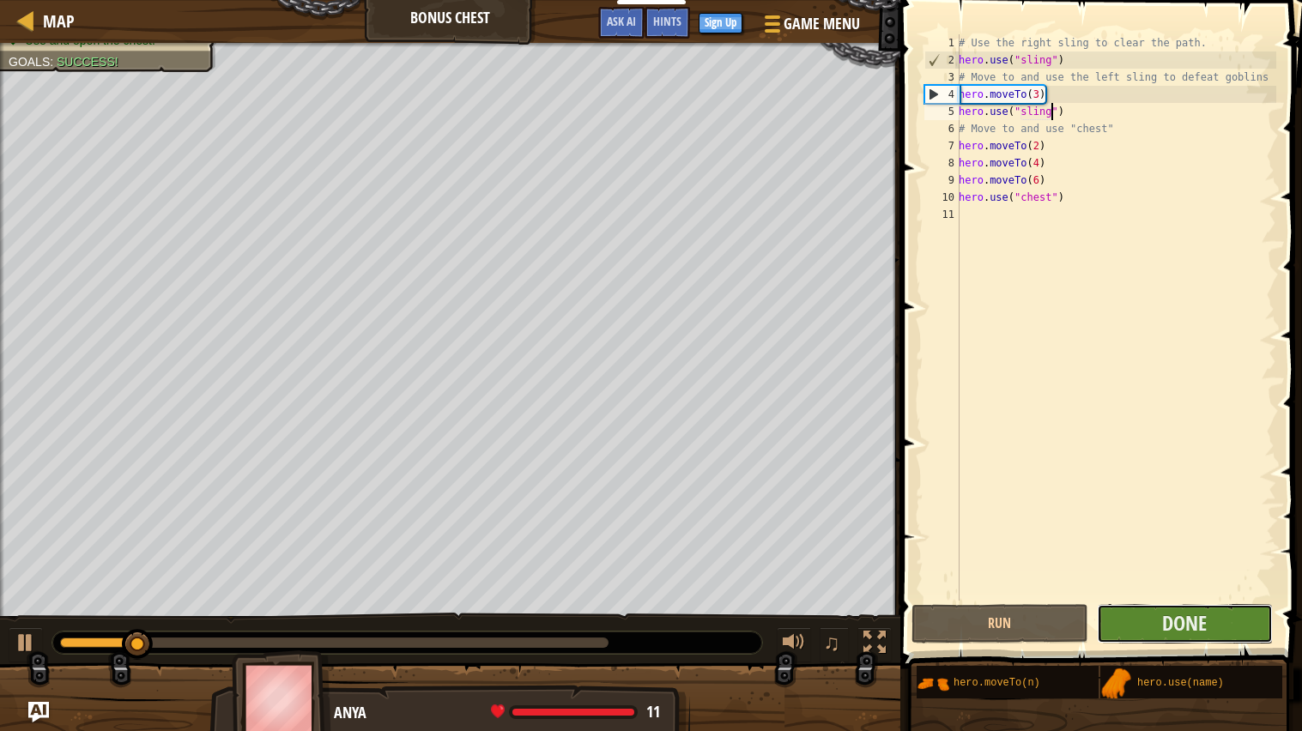
click at [1216, 628] on button "Done" at bounding box center [1185, 623] width 176 height 39
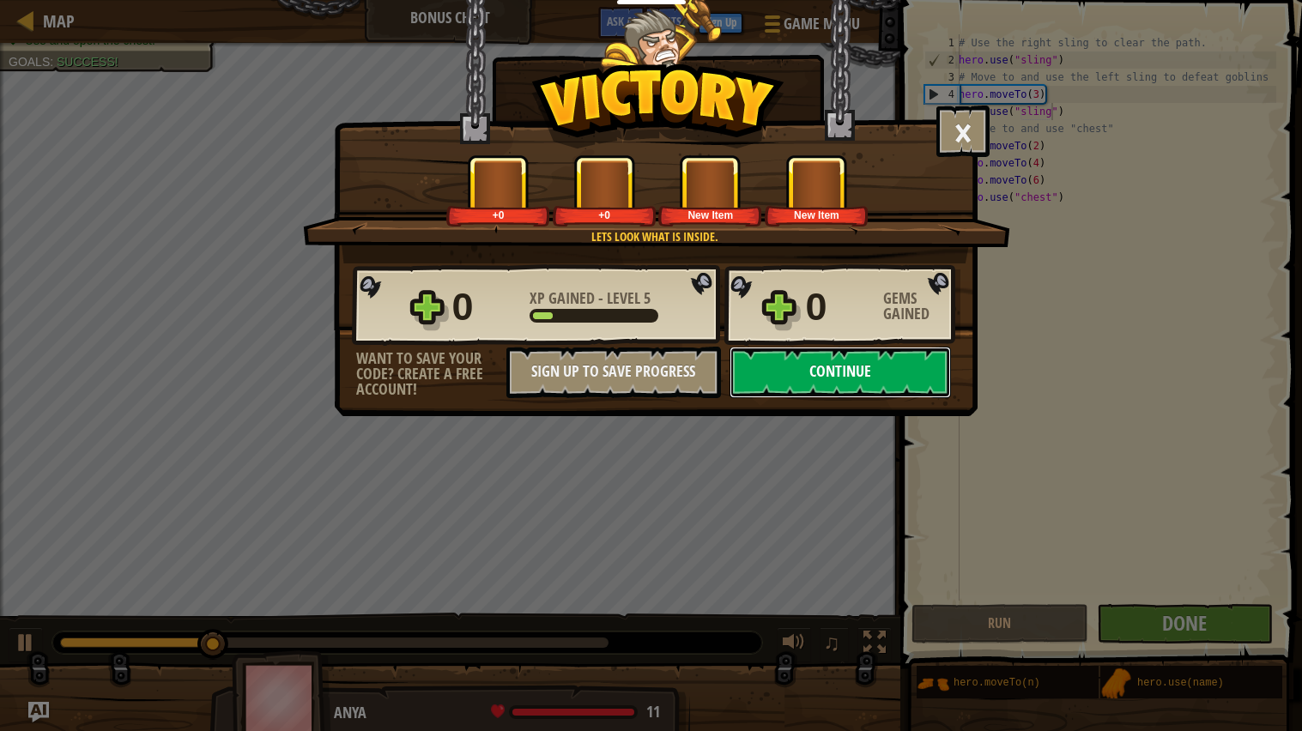
click at [782, 398] on button "Continue" at bounding box center [839, 372] width 221 height 51
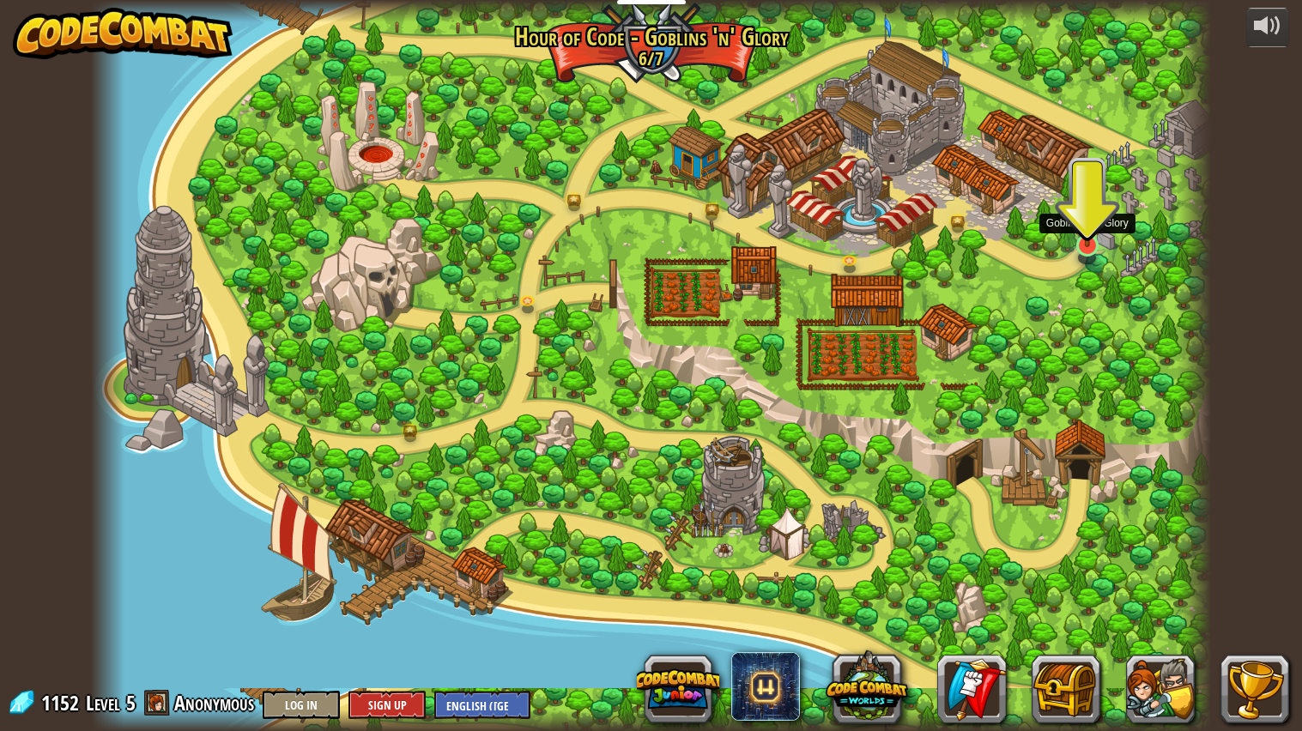
click at [1093, 216] on img at bounding box center [1087, 208] width 29 height 77
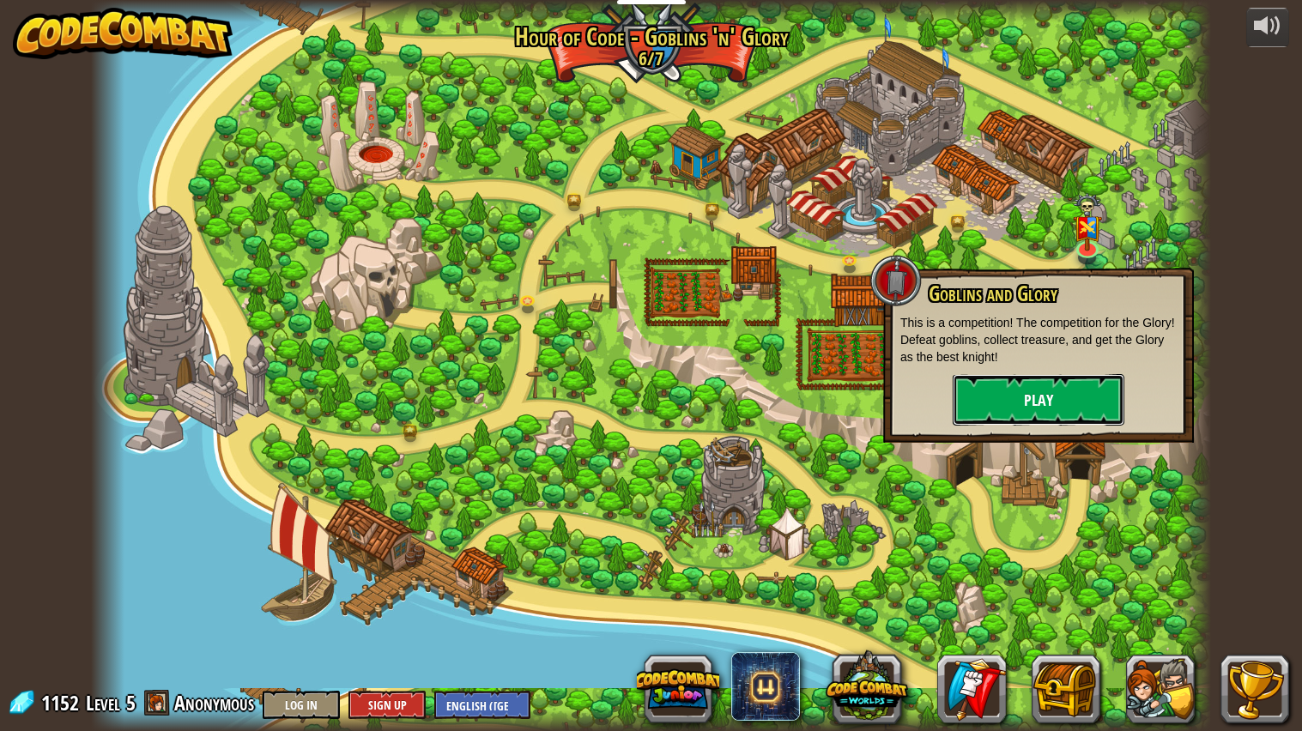
click at [998, 394] on button "Play" at bounding box center [1038, 399] width 172 height 51
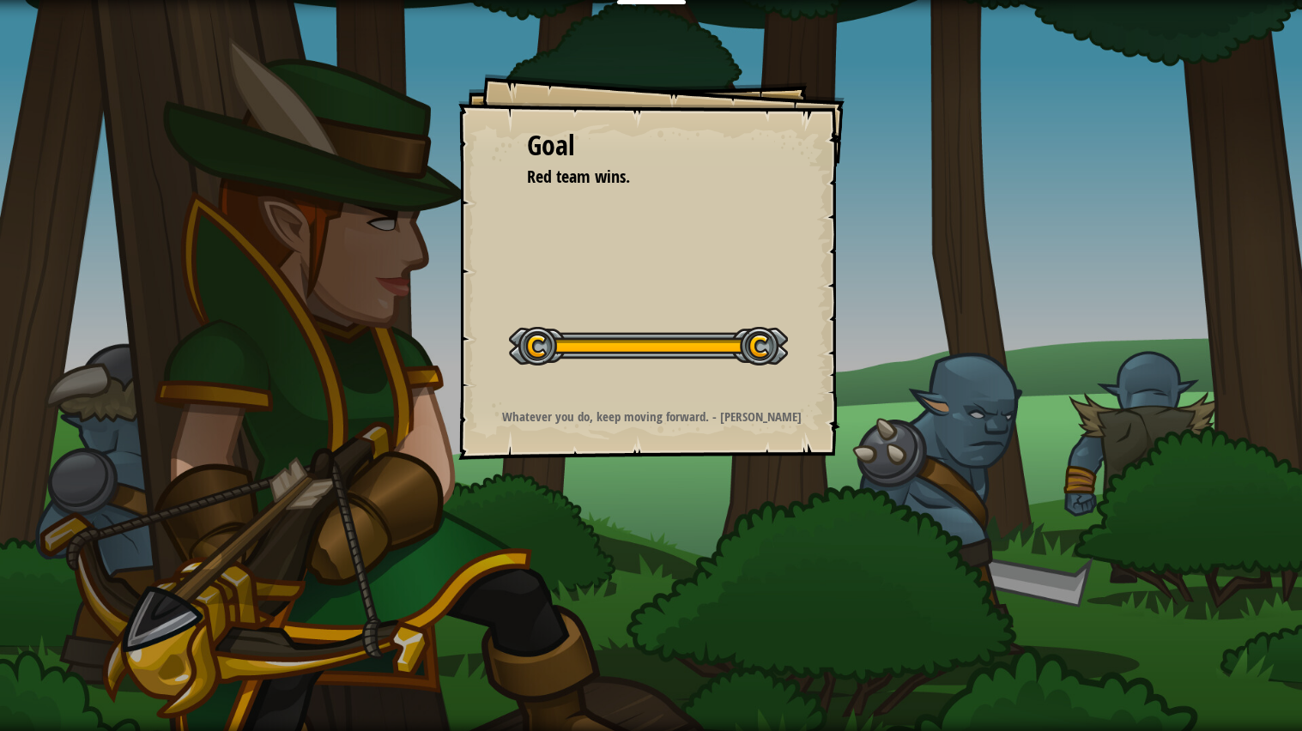
click at [705, 355] on div at bounding box center [648, 346] width 279 height 39
click at [759, 354] on div at bounding box center [648, 346] width 279 height 39
click at [713, 399] on div "Goal Red team wins. Start Level Error loading from server. Try refreshing the p…" at bounding box center [651, 267] width 386 height 386
click at [745, 280] on div "Goal Red team wins. Start Level Error loading from server. Try refreshing the p…" at bounding box center [651, 267] width 386 height 386
click at [542, 348] on div at bounding box center [648, 346] width 279 height 39
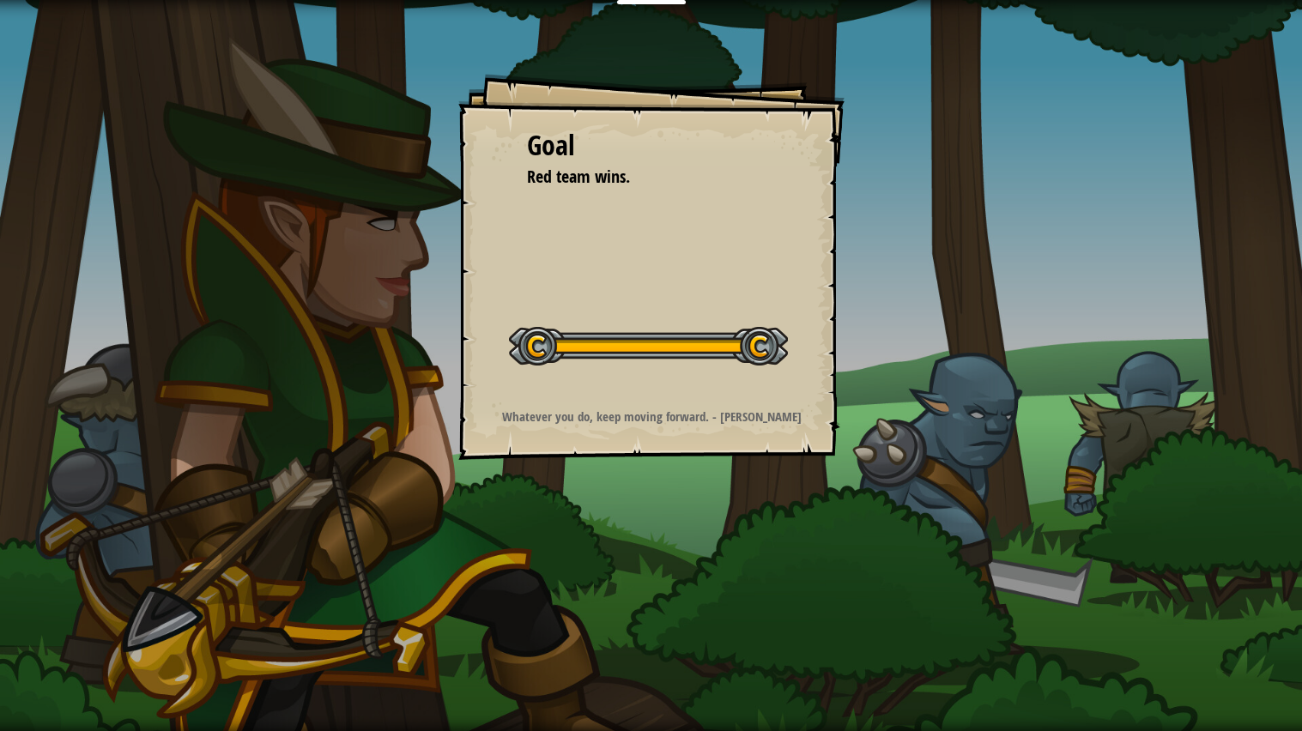
click at [617, 182] on span "Red team wins." at bounding box center [578, 176] width 103 height 23
click at [803, 280] on div "Goal Red team wins. Start Level Error loading from server. Try refreshing the p…" at bounding box center [651, 267] width 386 height 386
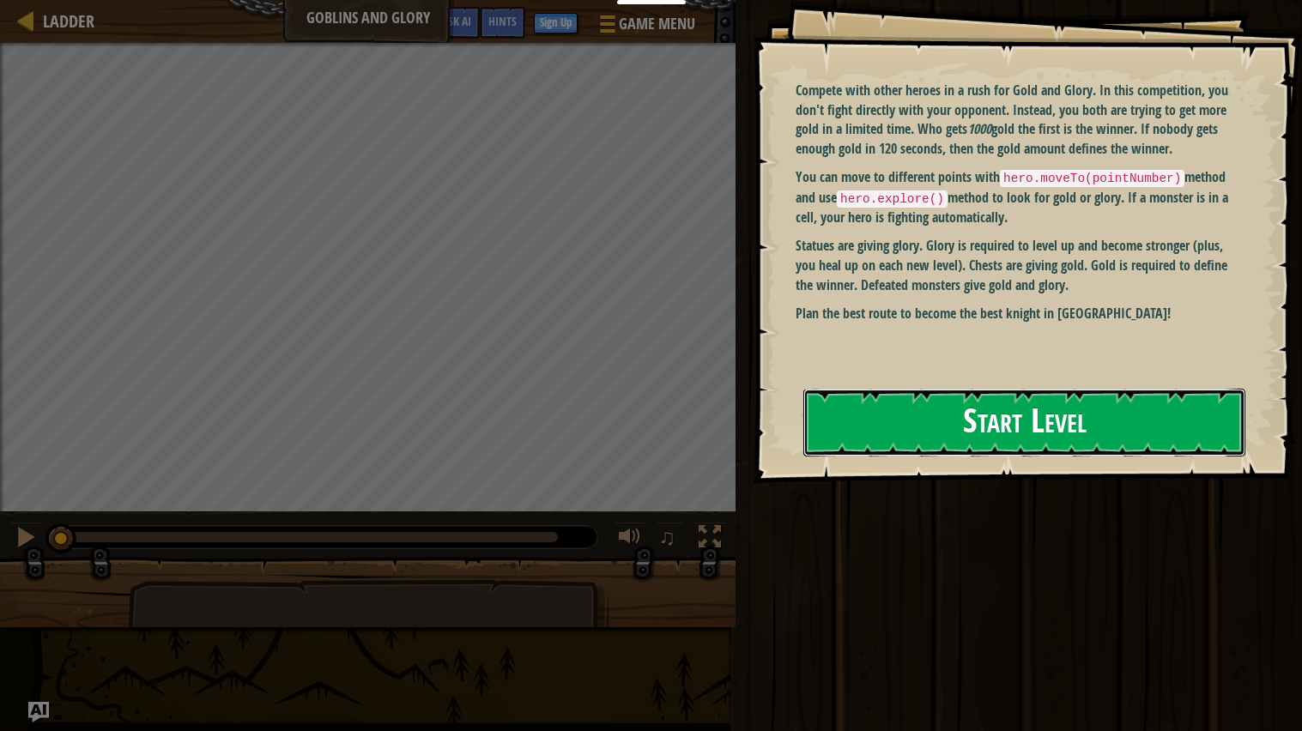
click at [1170, 426] on button "Start Level" at bounding box center [1024, 423] width 442 height 68
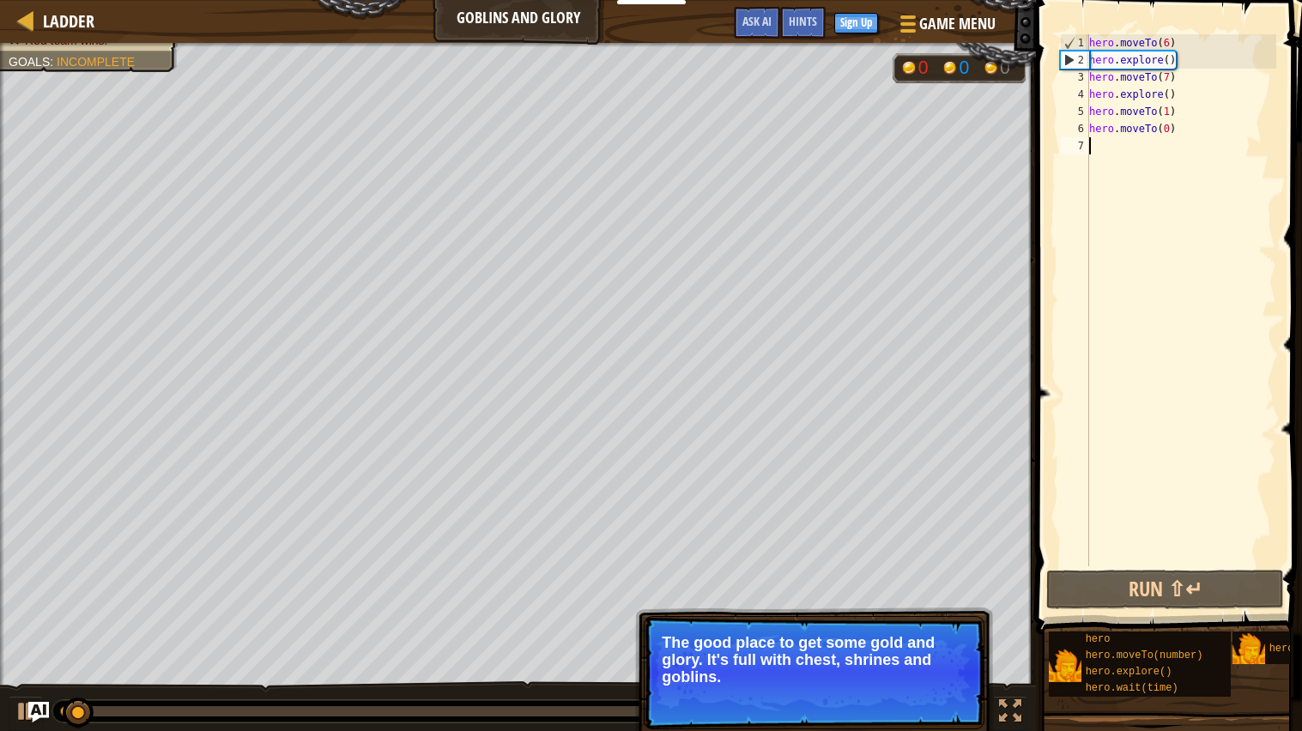
click at [934, 708] on button "Continue" at bounding box center [934, 700] width 71 height 22
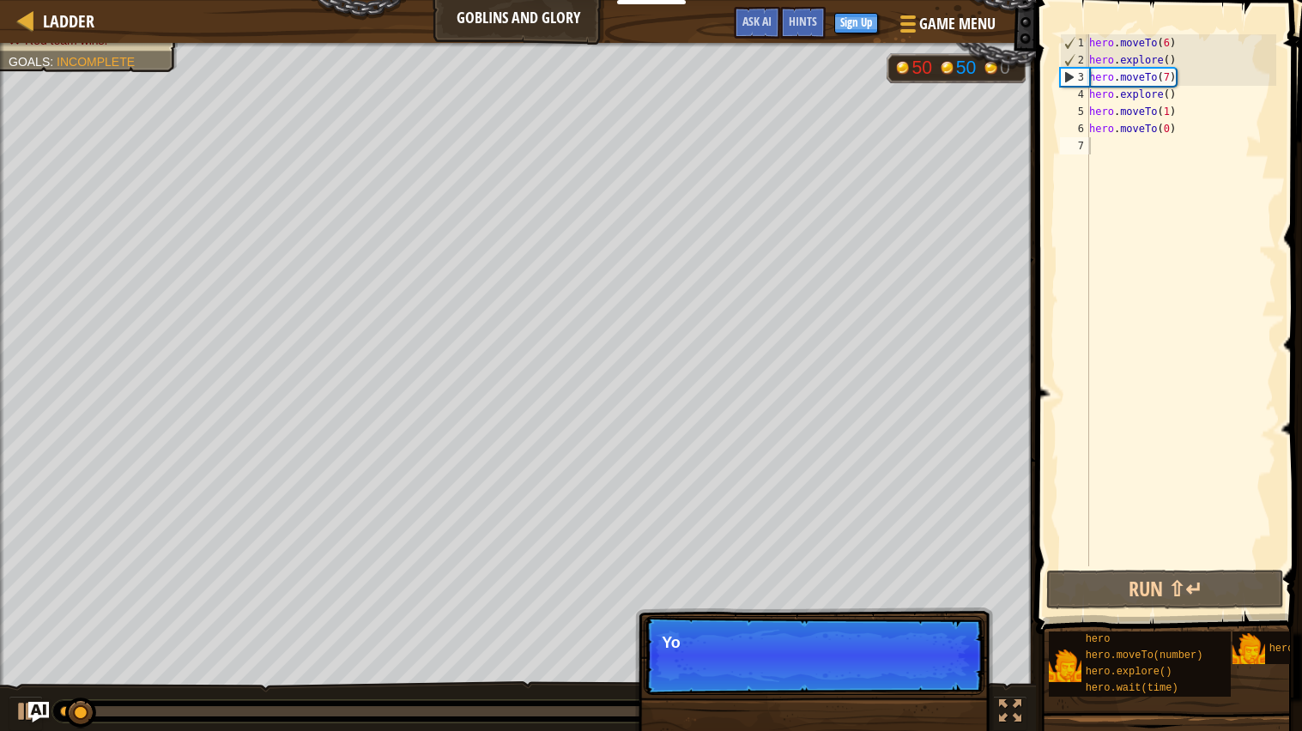
click at [934, 708] on div "Skip (esc) Continue Yo" at bounding box center [814, 743] width 358 height 254
click at [952, 676] on p "Skip (esc) Continue You control a knight that can" at bounding box center [814, 655] width 341 height 79
click at [952, 676] on p "Skip (esc) Continue You control a knight that can move" at bounding box center [814, 656] width 341 height 81
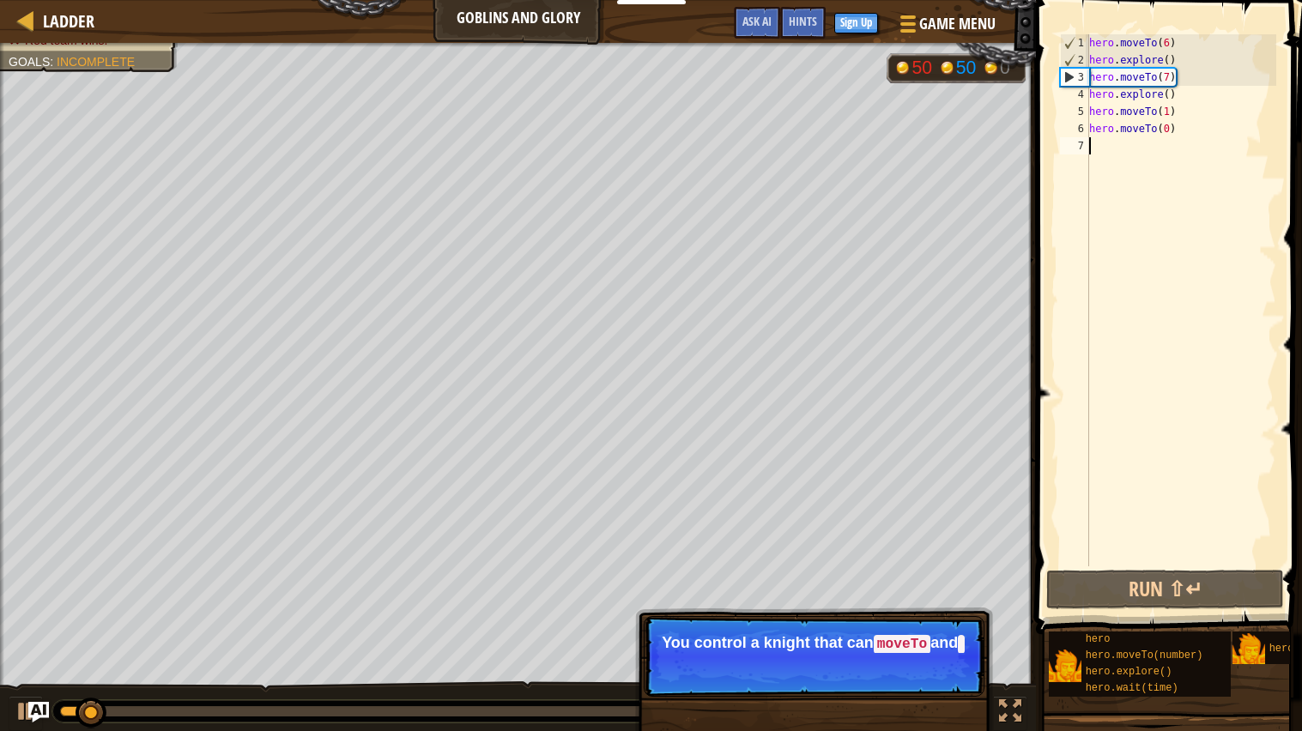
click at [952, 676] on p "Skip (esc) Continue You control a knight that can moveTo and" at bounding box center [814, 656] width 341 height 81
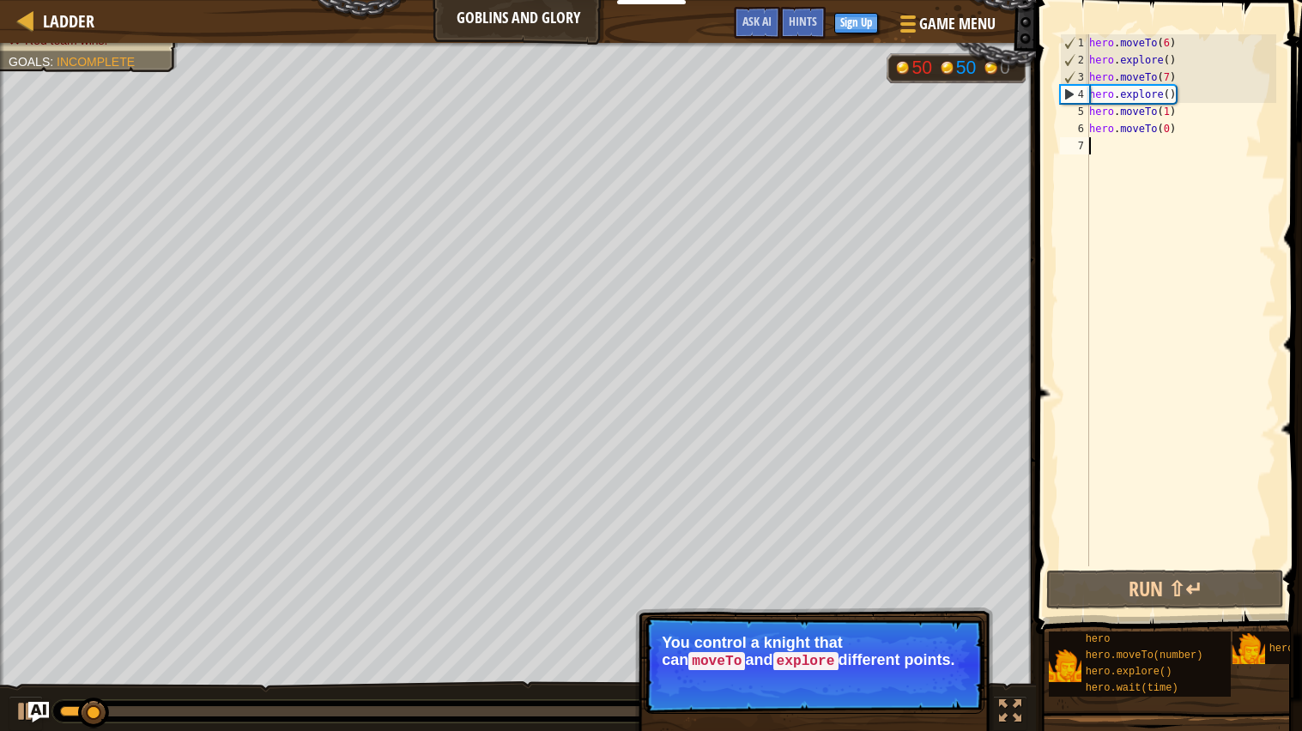
click at [952, 676] on button "Continue" at bounding box center [934, 685] width 71 height 22
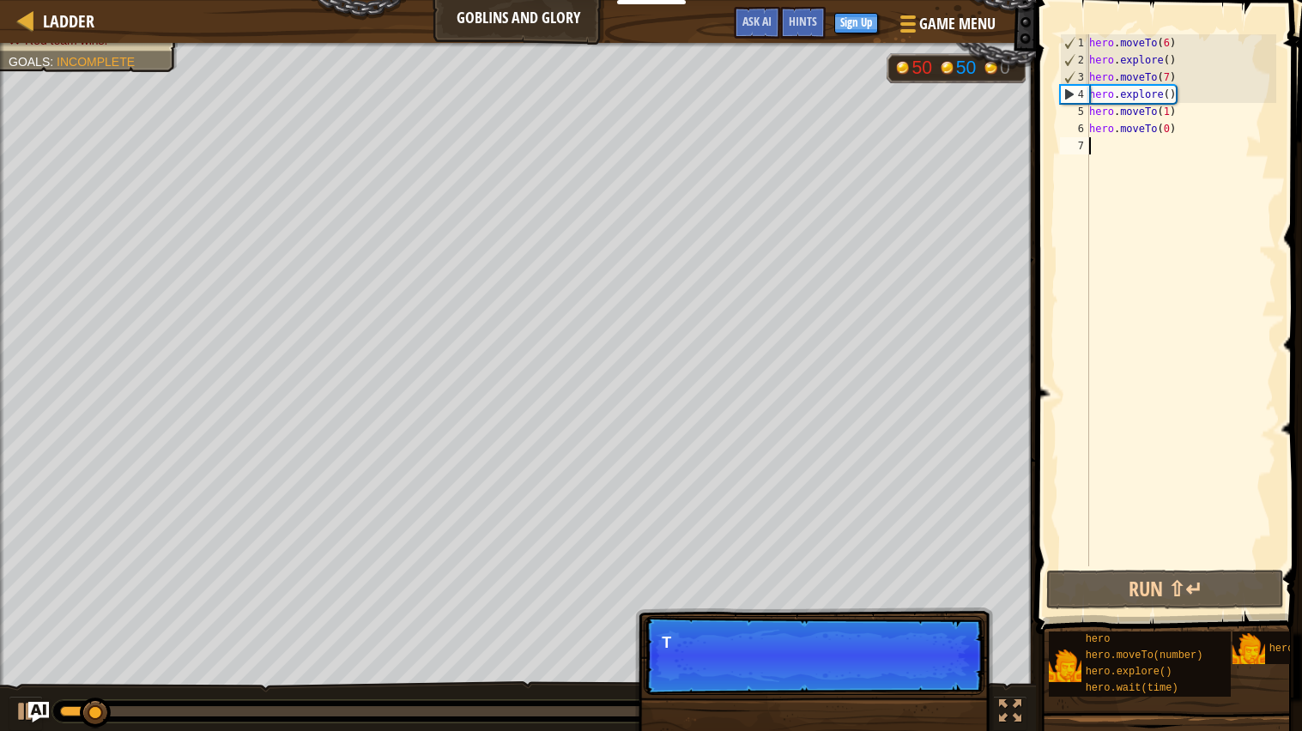
click at [952, 676] on p "Skip (esc) Continue T" at bounding box center [814, 655] width 341 height 79
click at [952, 676] on p "Skip (esc) Continue To win y" at bounding box center [814, 655] width 341 height 79
click at [952, 676] on p "Skip (esc) Continue To win you need to g" at bounding box center [814, 655] width 341 height 79
click at [952, 676] on p "Skip (esc) Continue To win you need to get more" at bounding box center [814, 655] width 341 height 79
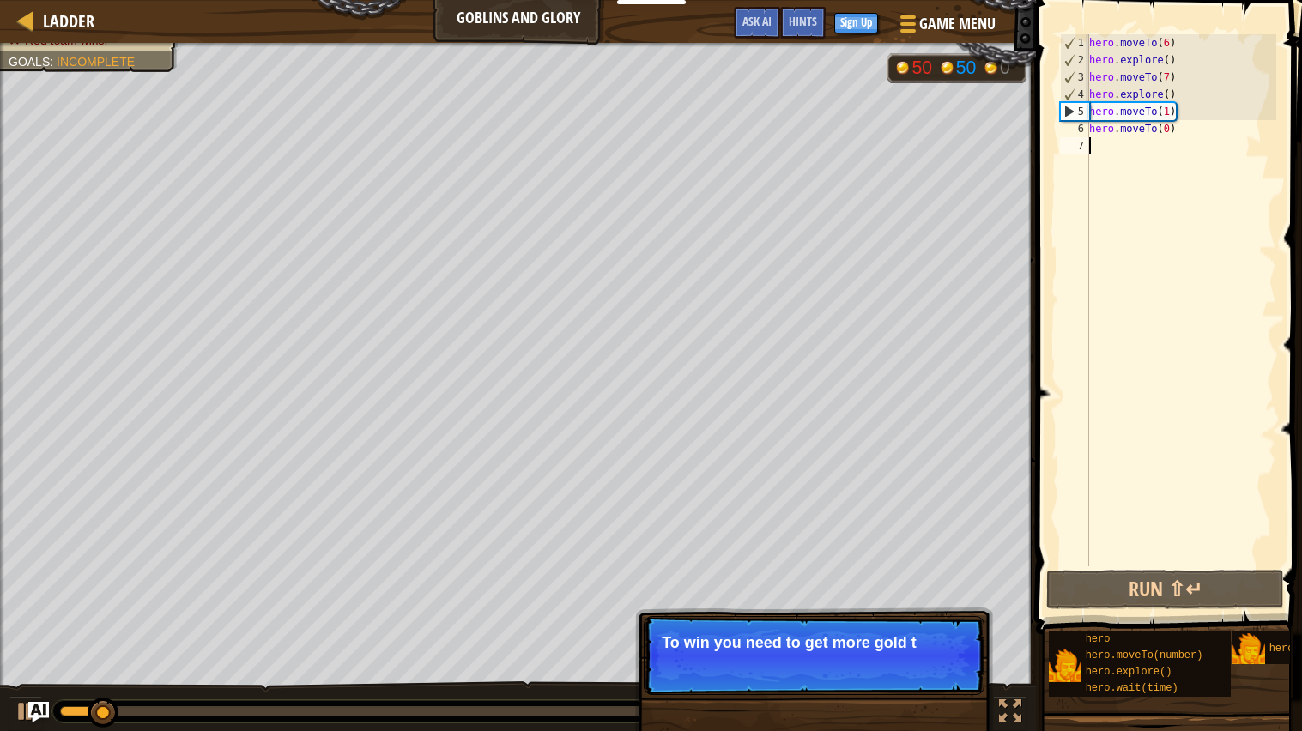
click at [952, 676] on p "Skip (esc) Continue To win you need to get more gold t" at bounding box center [814, 655] width 341 height 79
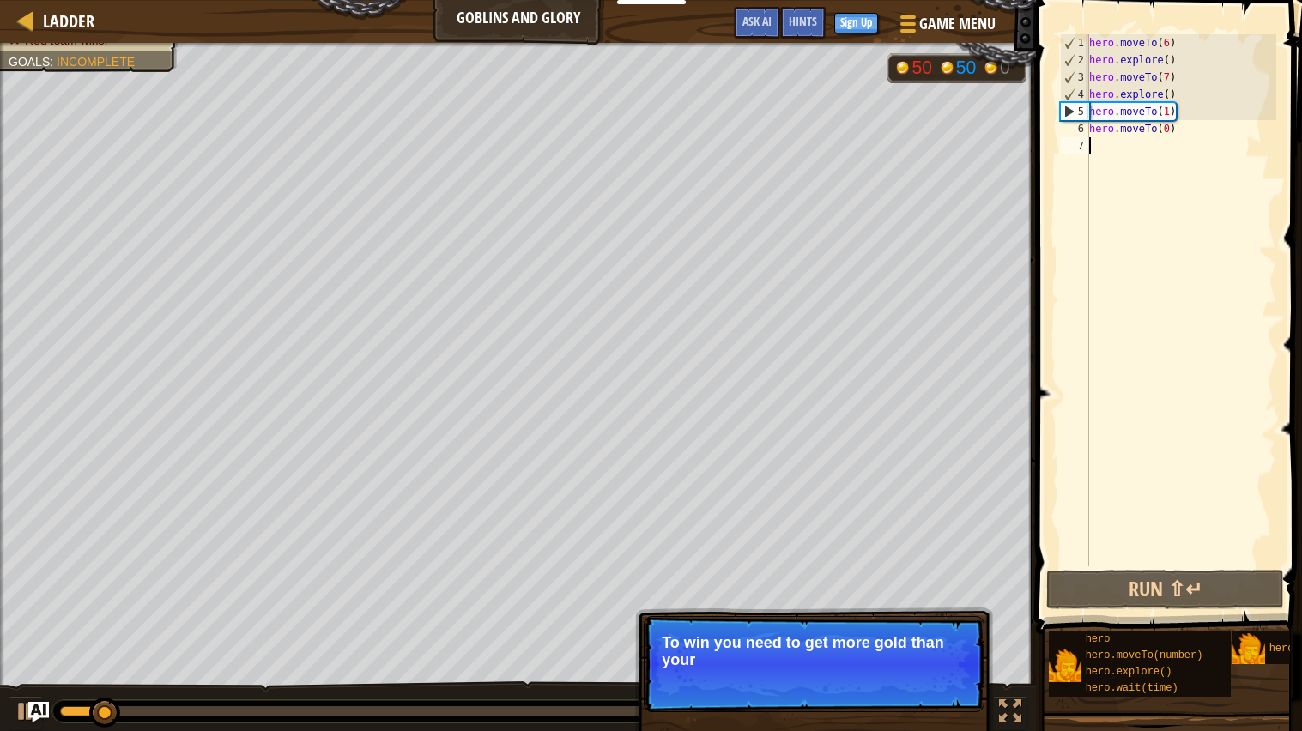
click at [952, 676] on p "Skip (esc) Continue To win you need to get more gold than your" at bounding box center [814, 664] width 341 height 96
click at [952, 676] on p "Skip (esc) Continue To win you need to get more gold than your opponent. M" at bounding box center [814, 664] width 341 height 96
click at [952, 676] on p "Skip (esc) Continue To win you need to get more gold than your opponent. Move c…" at bounding box center [814, 664] width 341 height 96
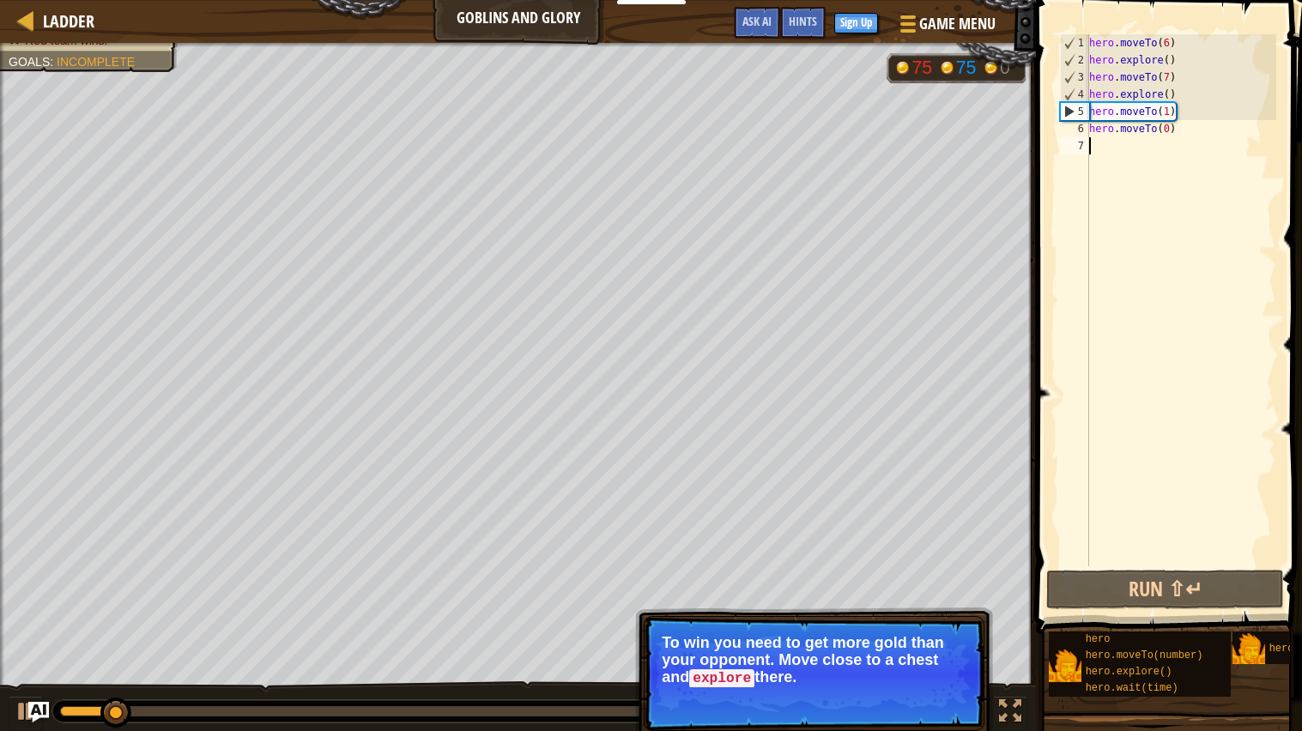
click at [944, 688] on p "Skip (esc) Continue To win you need to get more gold than your opponent. Move c…" at bounding box center [814, 673] width 341 height 115
click at [938, 724] on p "Skip (esc) Continue To win you need to get more gold than your opponent. Move c…" at bounding box center [814, 673] width 341 height 115
click at [943, 702] on button "Continue" at bounding box center [934, 702] width 71 height 22
click at [943, 702] on div "Skip (esc) Continue To win you need to get more gold than your opponent. Move c…" at bounding box center [814, 743] width 358 height 254
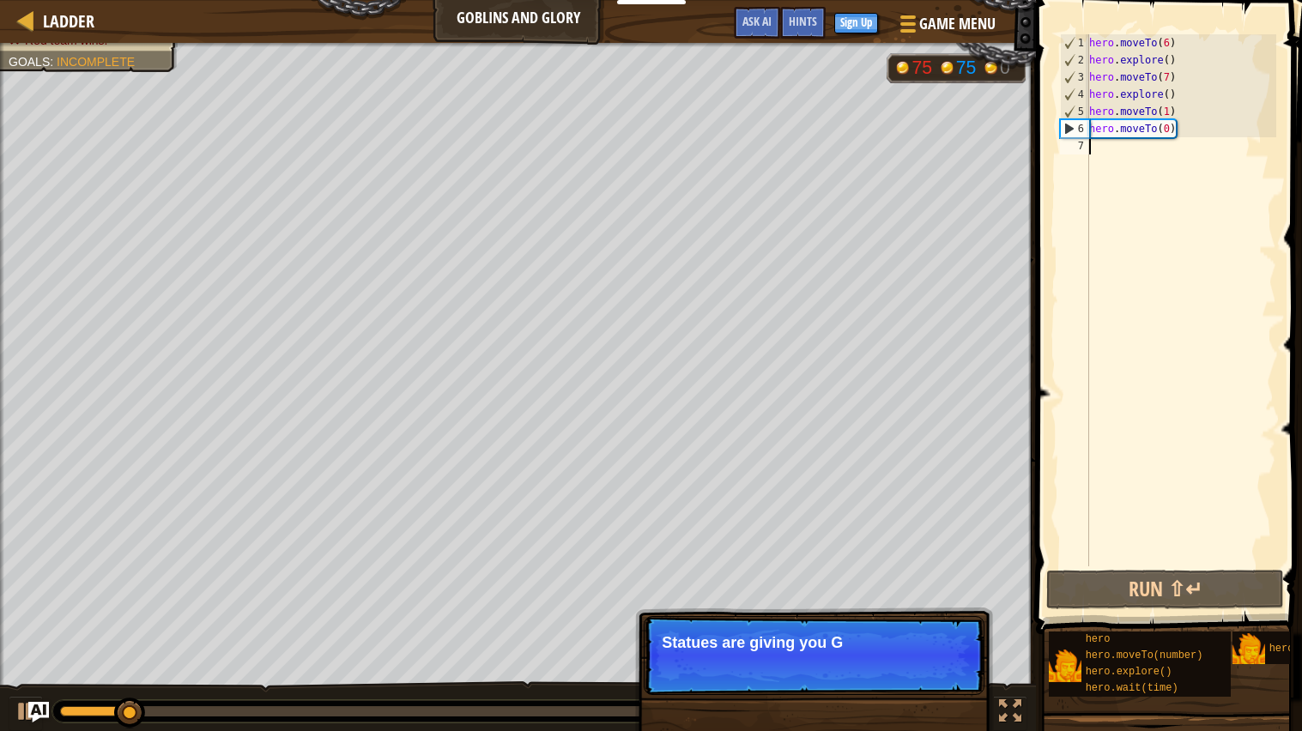
click at [951, 680] on p "Skip (esc) Continue Statues are giving you G" at bounding box center [814, 655] width 341 height 79
click at [951, 680] on p "Skip (esc) Continue Statues are giving you Glory. Th" at bounding box center [814, 655] width 341 height 79
click at [951, 680] on p "Skip (esc) Continue Statues are giving you Glory. The glo" at bounding box center [814, 655] width 341 height 79
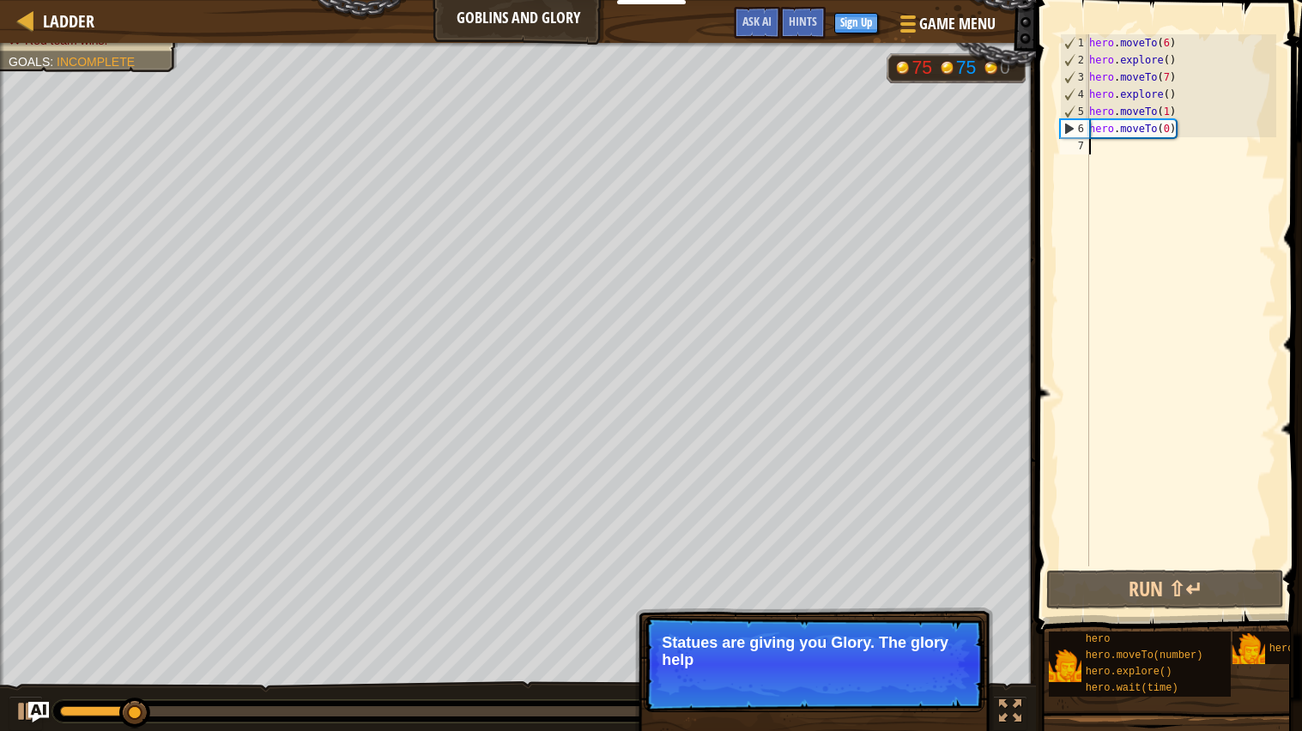
click at [951, 680] on p "Skip (esc) Continue Statues are giving you Glory. The glory help" at bounding box center [814, 664] width 341 height 96
click at [951, 680] on p "Skip (esc) Continue Statues are giving you Glory. The glory helps you l" at bounding box center [814, 664] width 341 height 96
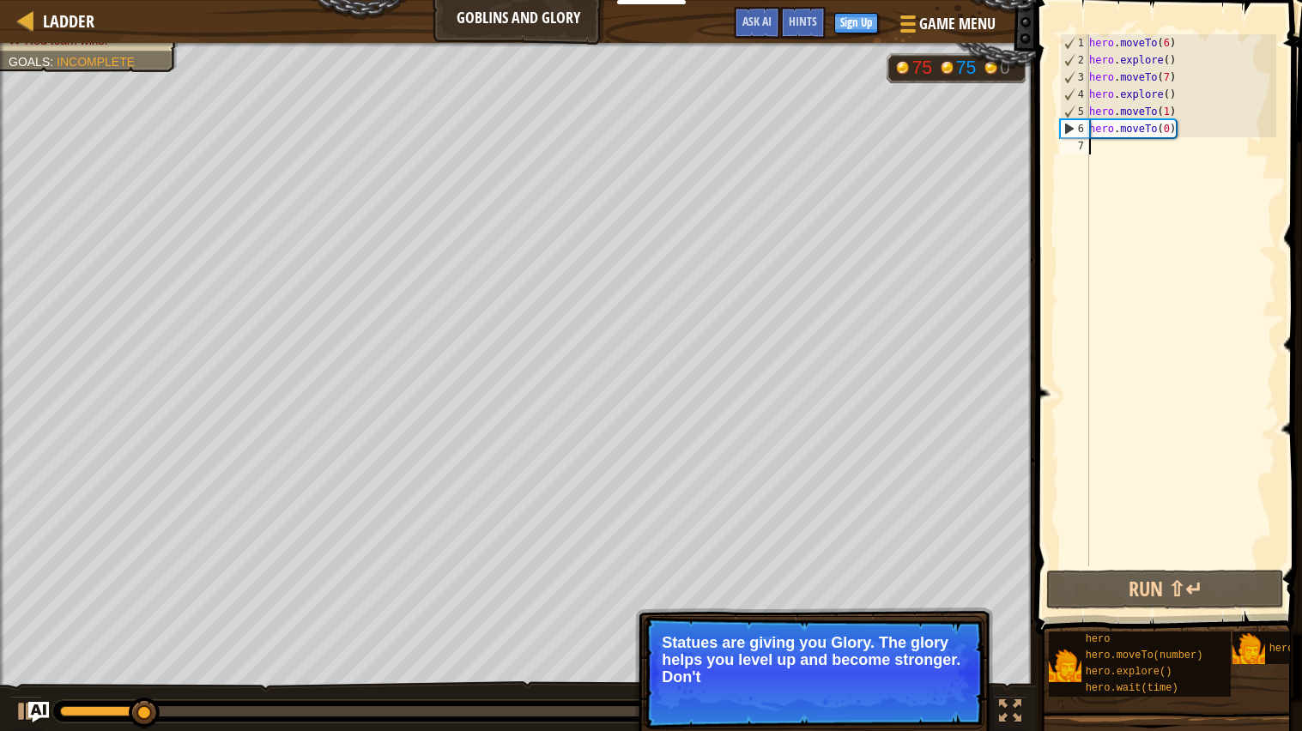
click at [952, 691] on p "Skip (esc) Continue Statues are giving you Glory. The glory helps you level up …" at bounding box center [814, 672] width 341 height 113
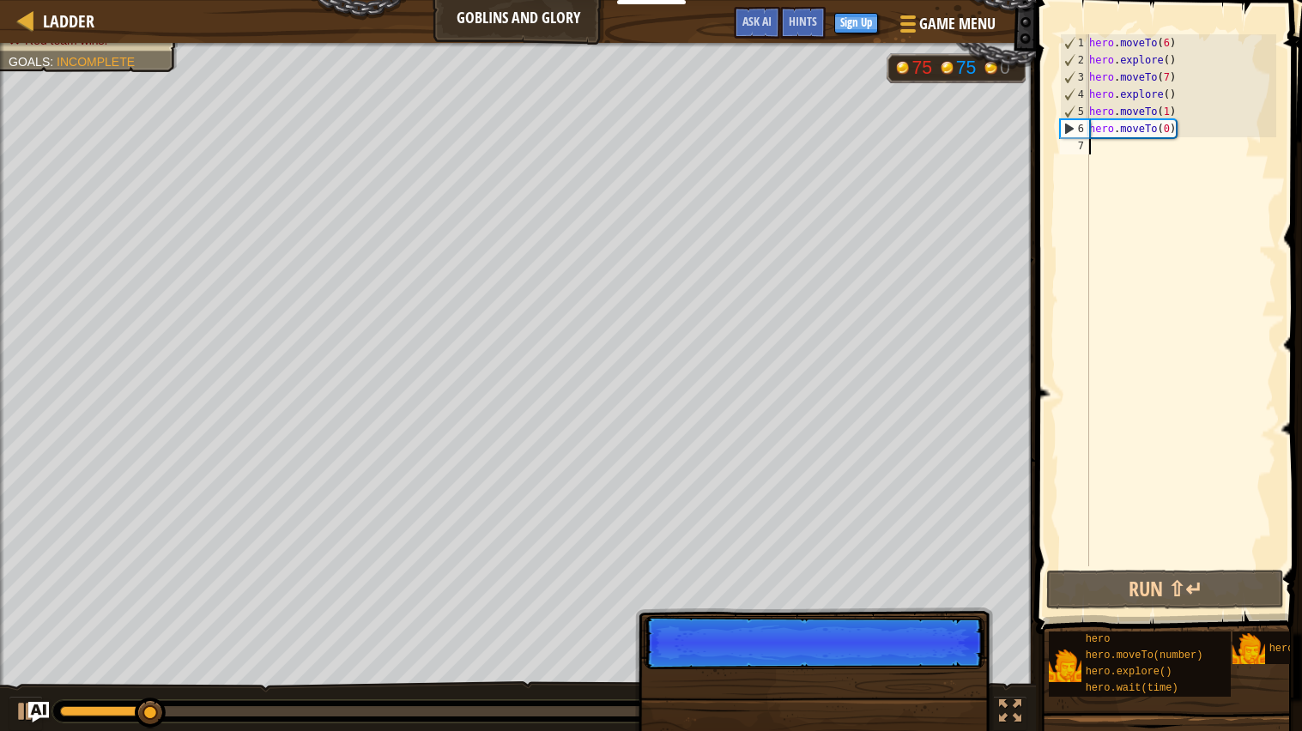
click at [954, 706] on div "Skip (esc) Continue" at bounding box center [814, 743] width 358 height 254
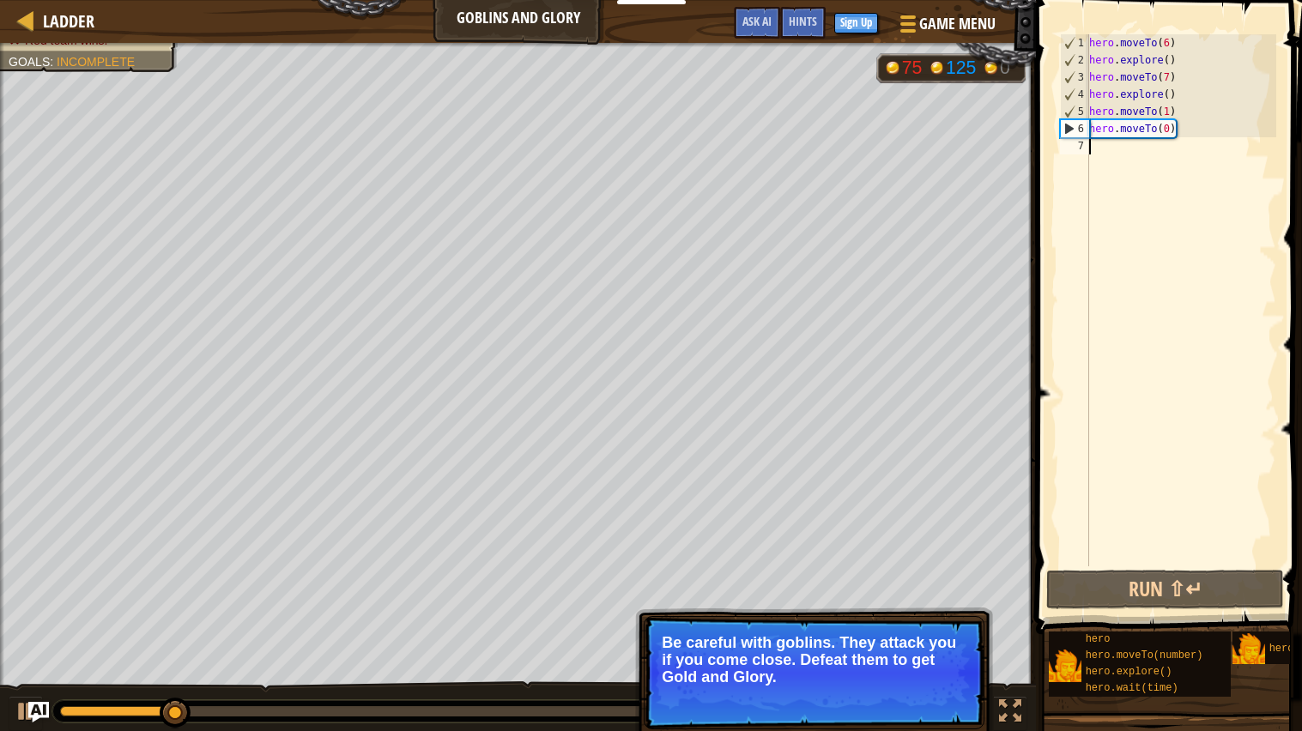
click at [948, 700] on button "Continue" at bounding box center [934, 700] width 71 height 22
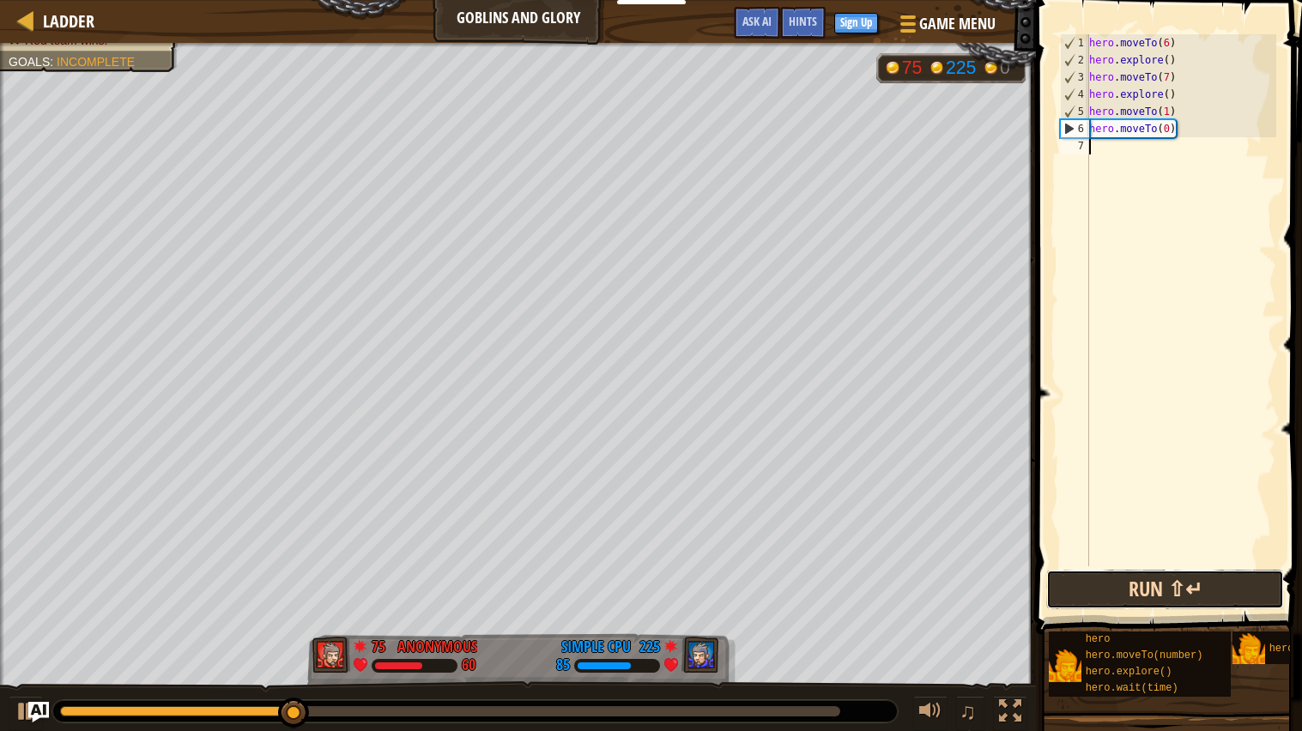
click at [1208, 602] on button "Run ⇧↵" at bounding box center [1165, 589] width 238 height 39
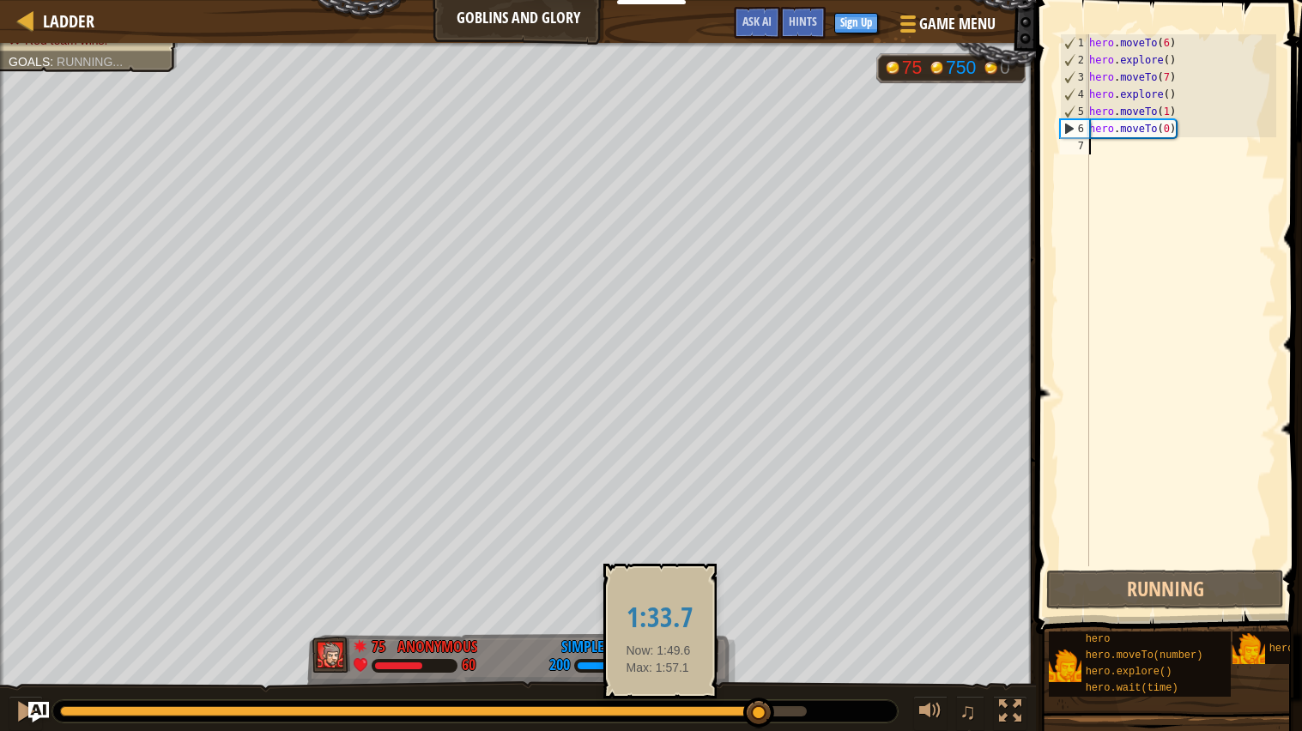
drag, startPoint x: 300, startPoint y: 709, endPoint x: 661, endPoint y: 708, distance: 360.4
click at [657, 709] on div at bounding box center [409, 711] width 699 height 10
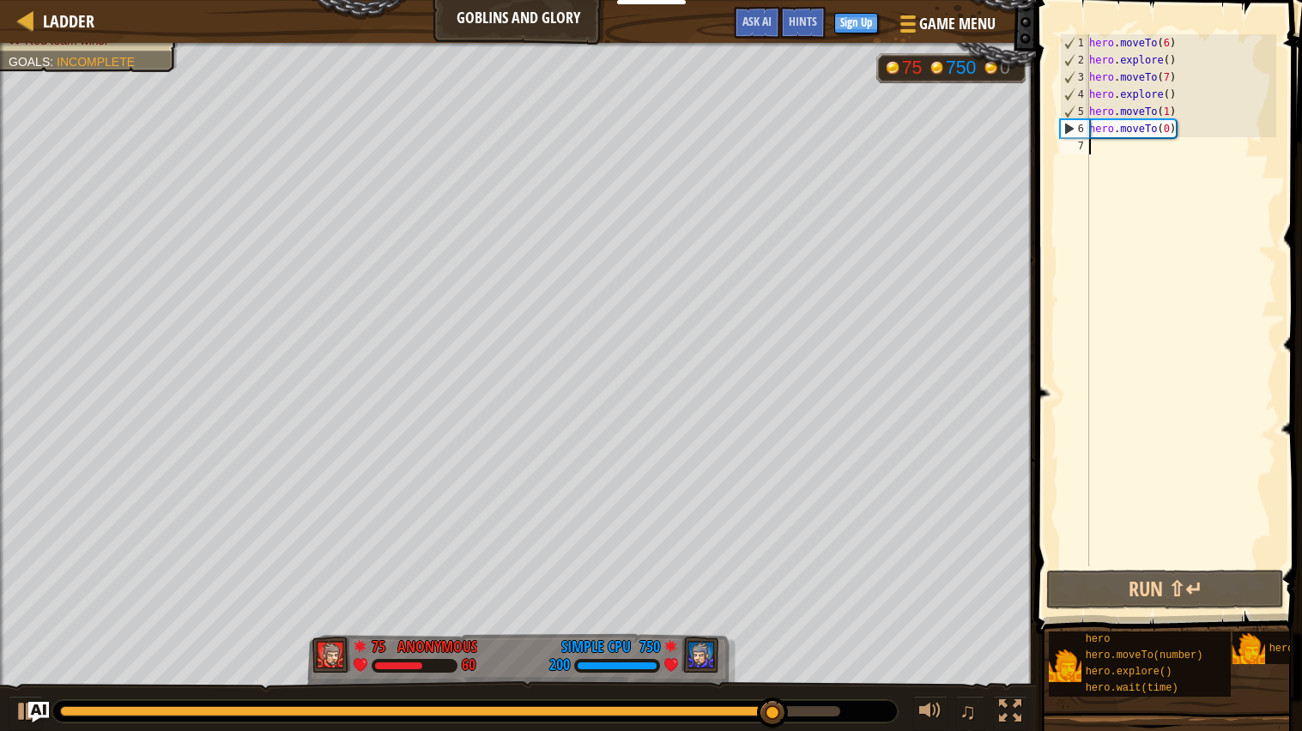
click at [1091, 186] on div "hero . moveTo ( 6 ) hero . explore ( ) hero . moveTo ( 7 ) hero . explore ( ) h…" at bounding box center [1180, 317] width 190 height 566
click at [911, 22] on span at bounding box center [906, 23] width 16 height 3
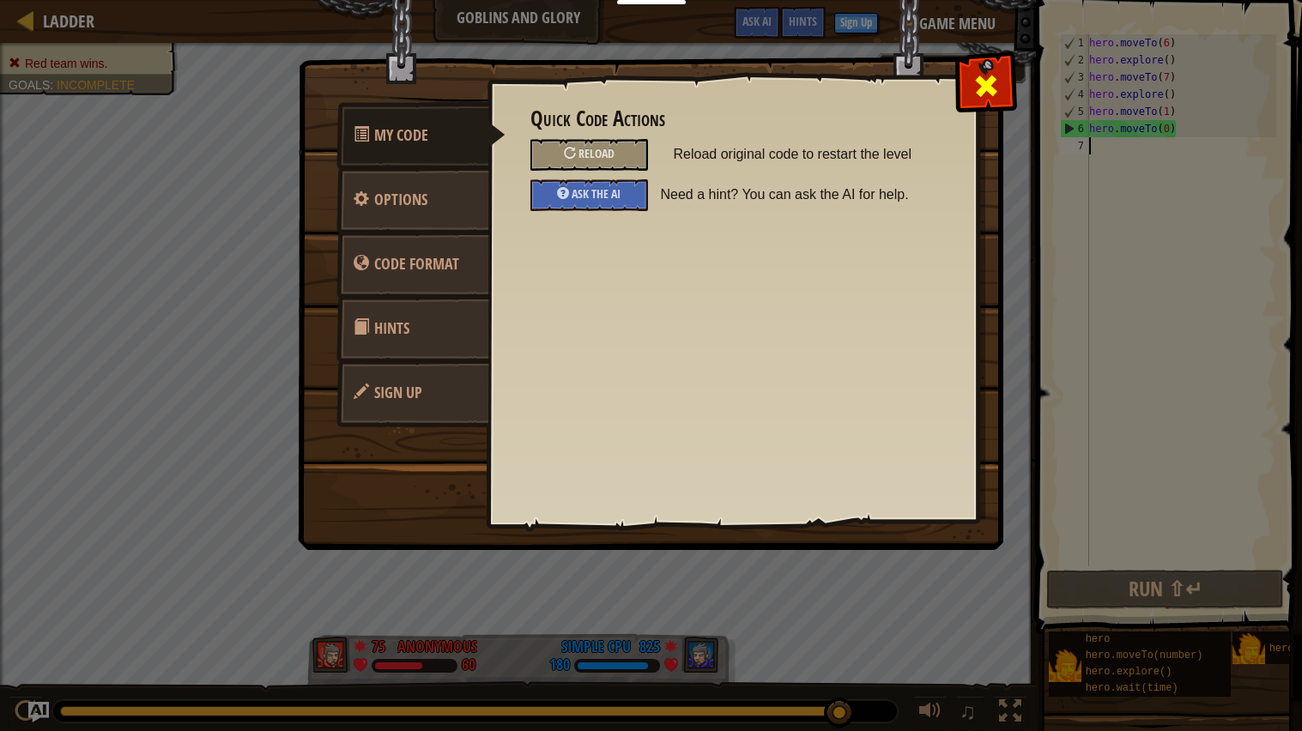
click at [974, 100] on span at bounding box center [985, 85] width 27 height 27
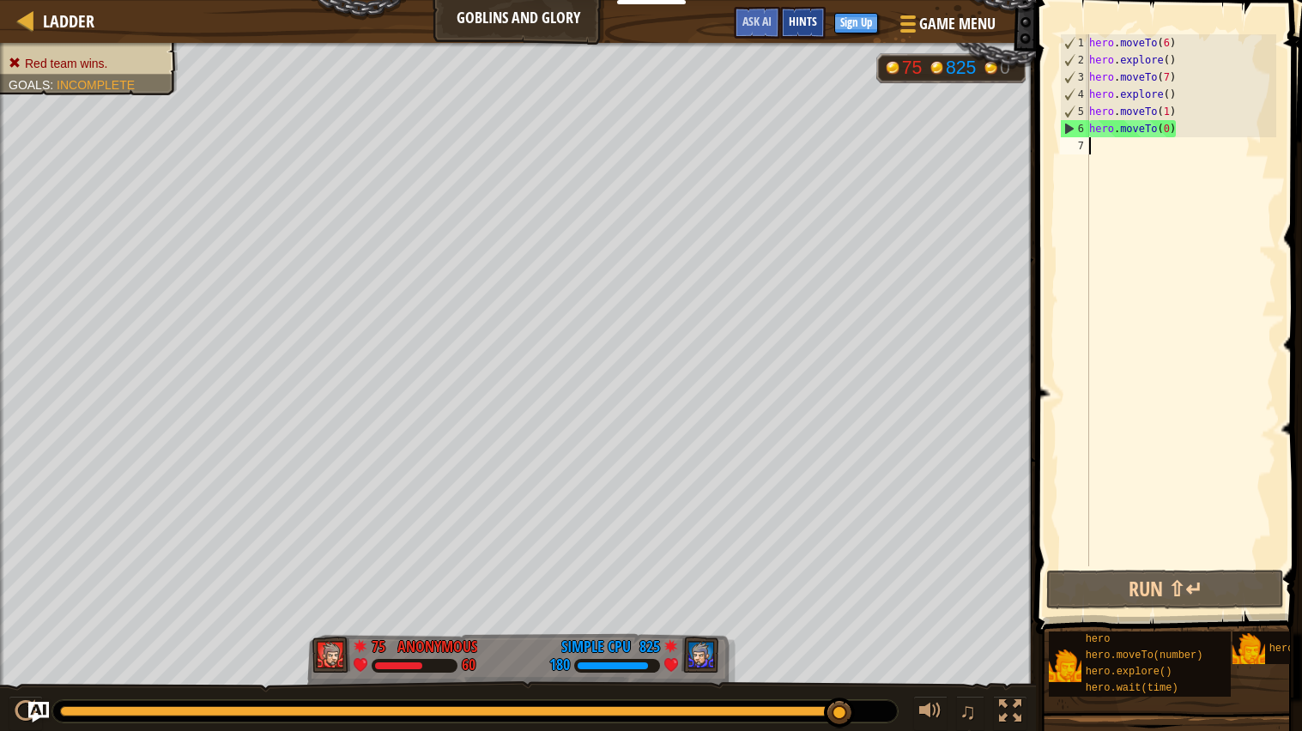
click at [795, 18] on span "Hints" at bounding box center [803, 21] width 28 height 16
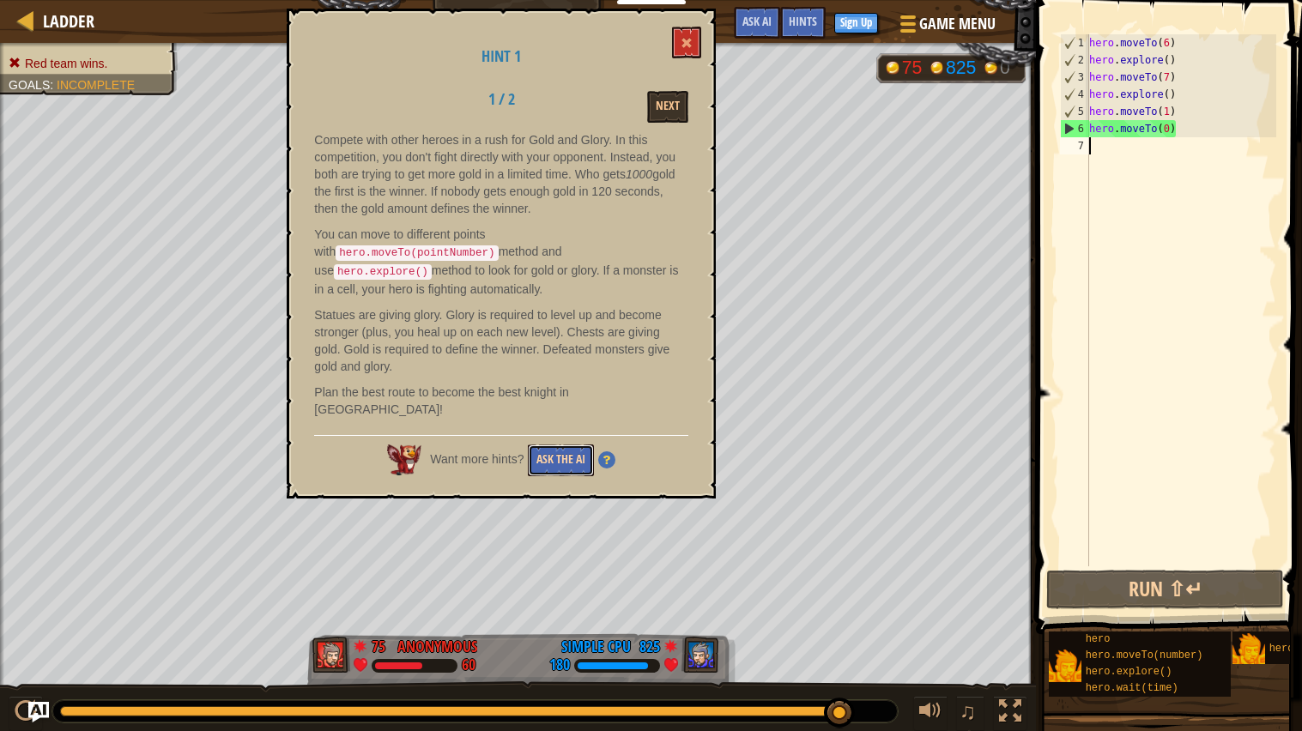
click at [572, 444] on button "Ask the AI" at bounding box center [561, 460] width 66 height 32
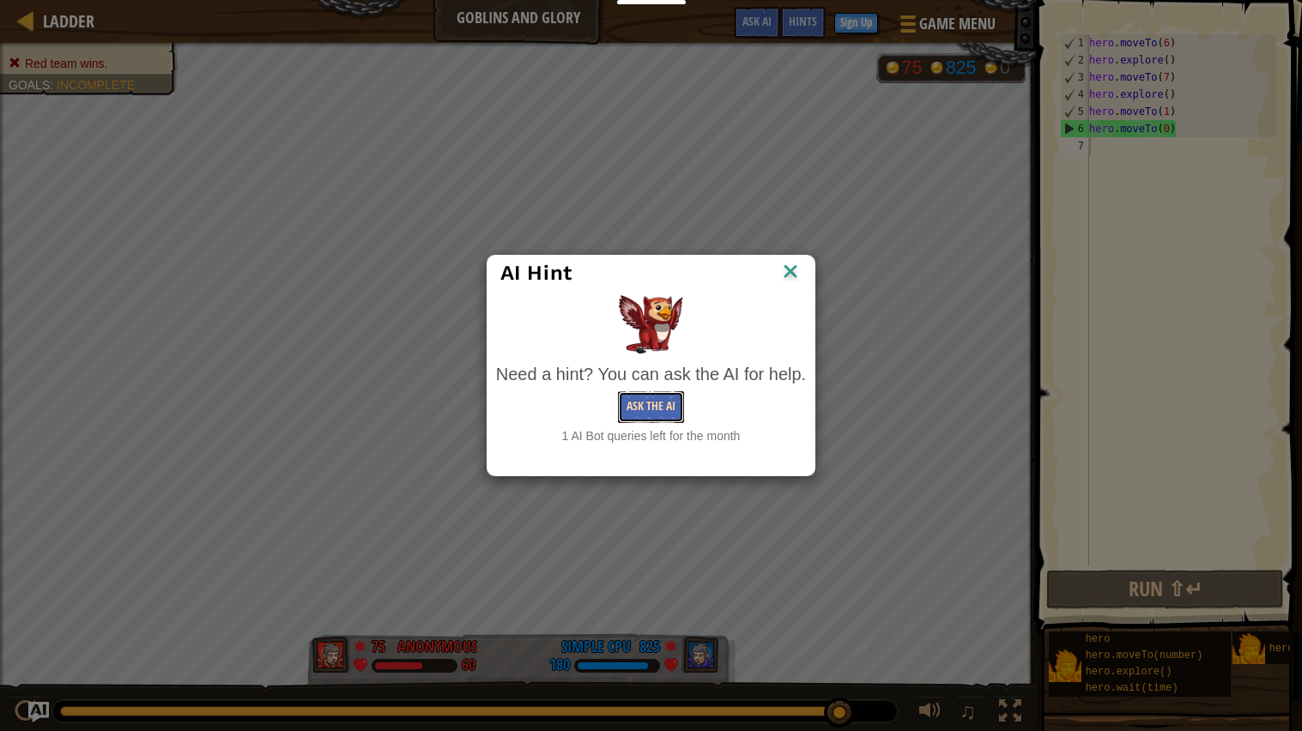
click at [662, 396] on button "Ask the AI" at bounding box center [651, 407] width 66 height 32
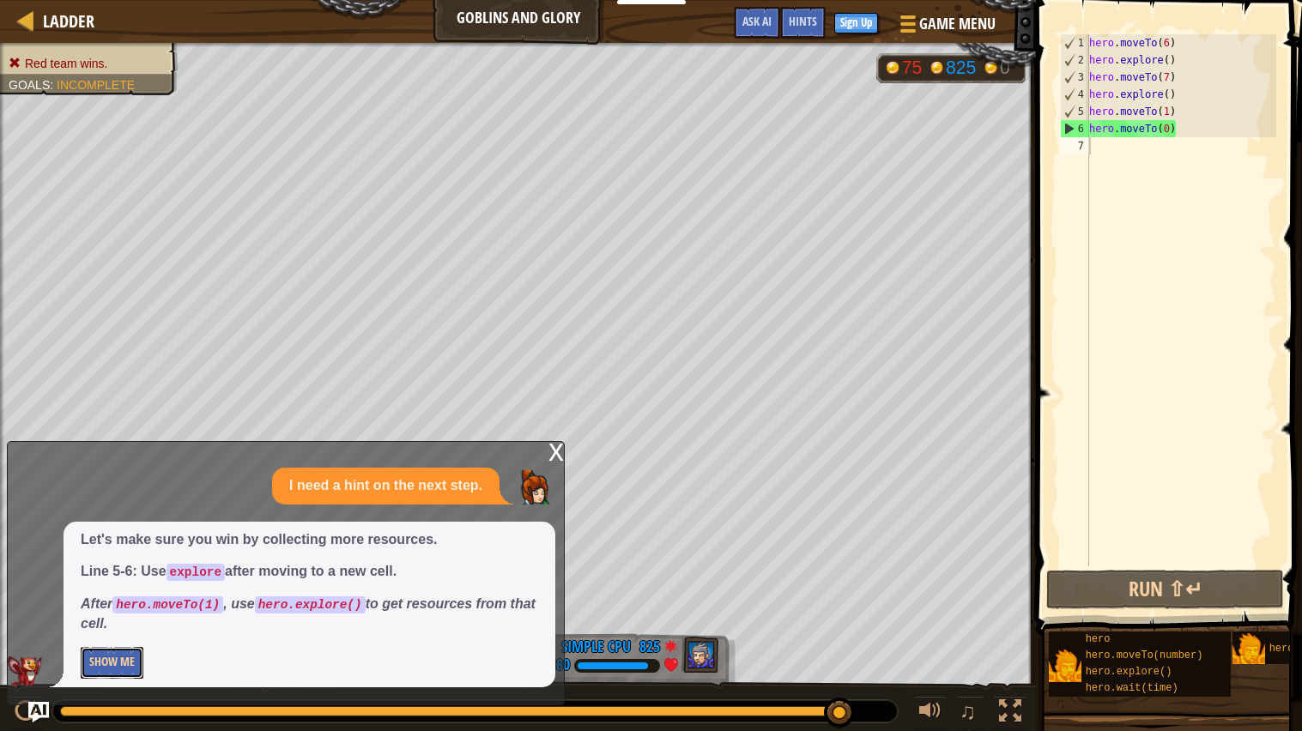
click at [112, 679] on button "Show Me" at bounding box center [112, 663] width 63 height 32
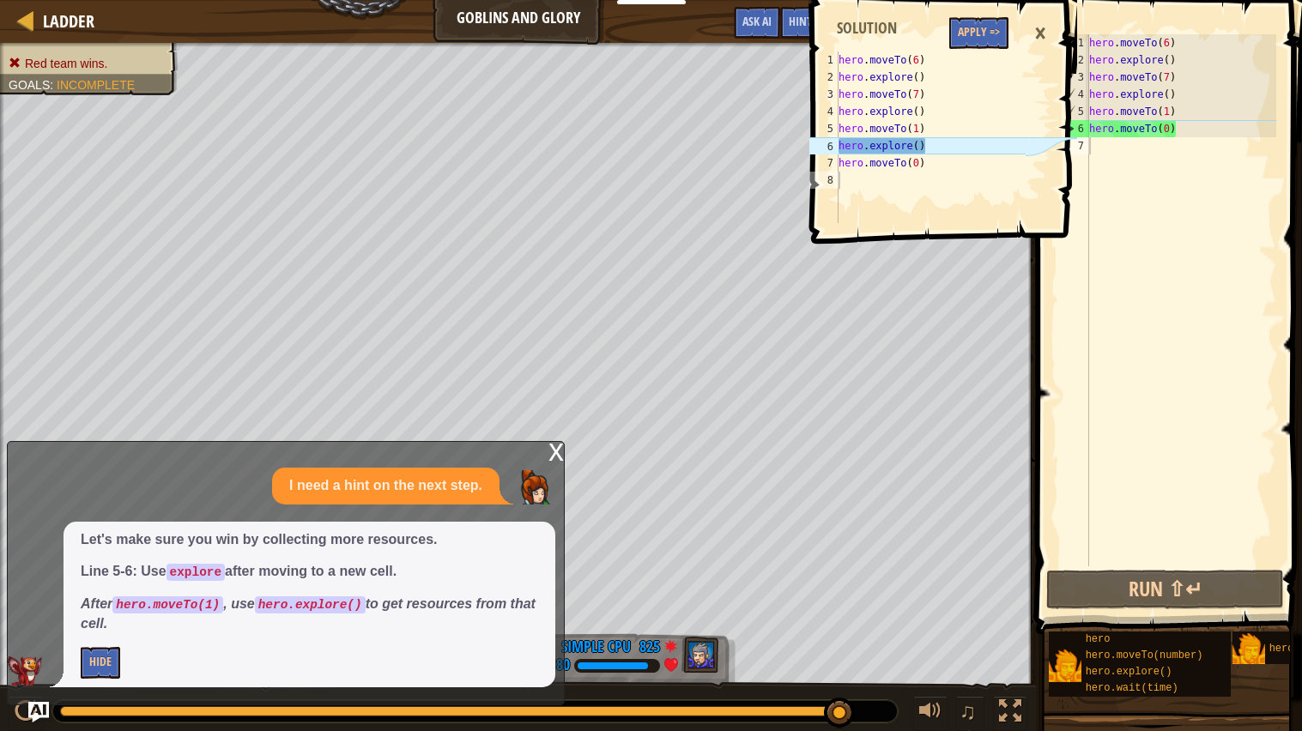
type textarea "hero.explore()"
drag, startPoint x: 936, startPoint y: 145, endPoint x: 981, endPoint y: 144, distance: 44.6
click at [981, 144] on div "hero . moveTo ( 6 ) hero . explore ( ) hero . moveTo ( 7 ) hero . explore ( ) h…" at bounding box center [930, 154] width 190 height 206
click at [1109, 143] on div "hero . moveTo ( 6 ) hero . explore ( ) hero . moveTo ( 7 ) hero . explore ( ) h…" at bounding box center [1180, 317] width 190 height 566
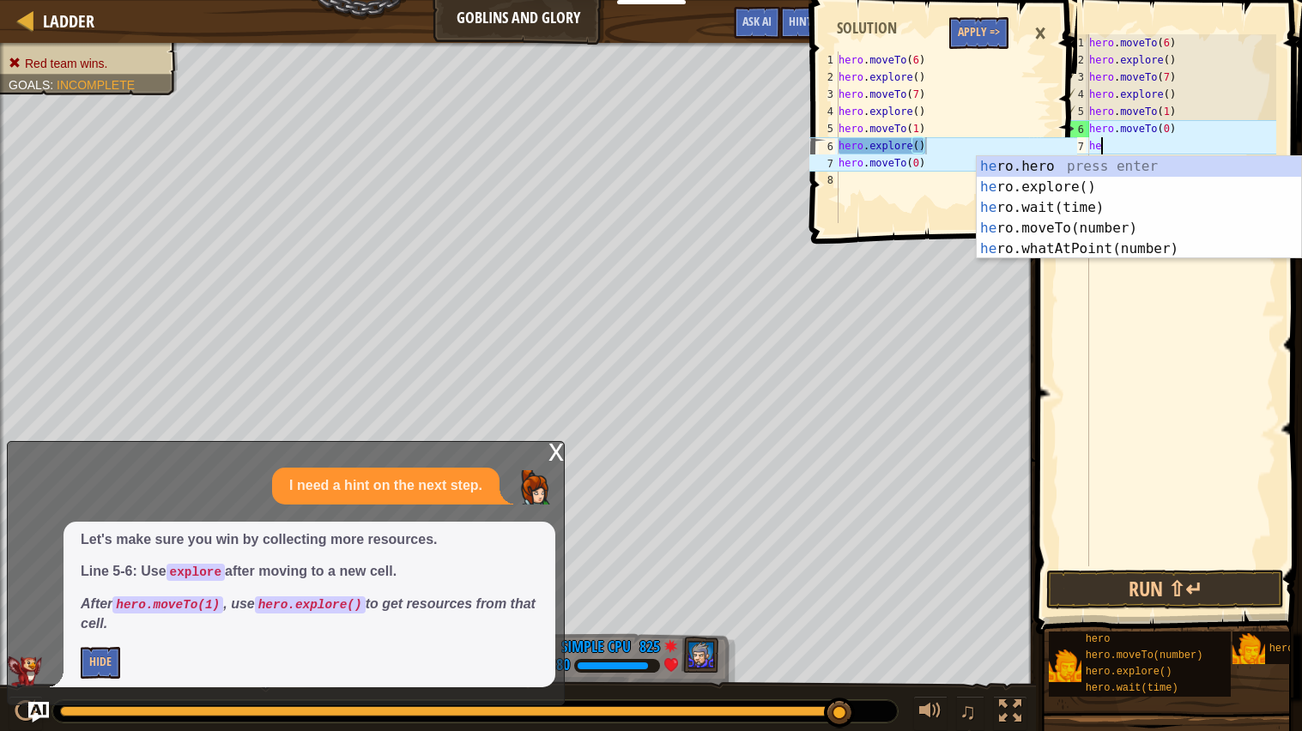
type textarea "hero"
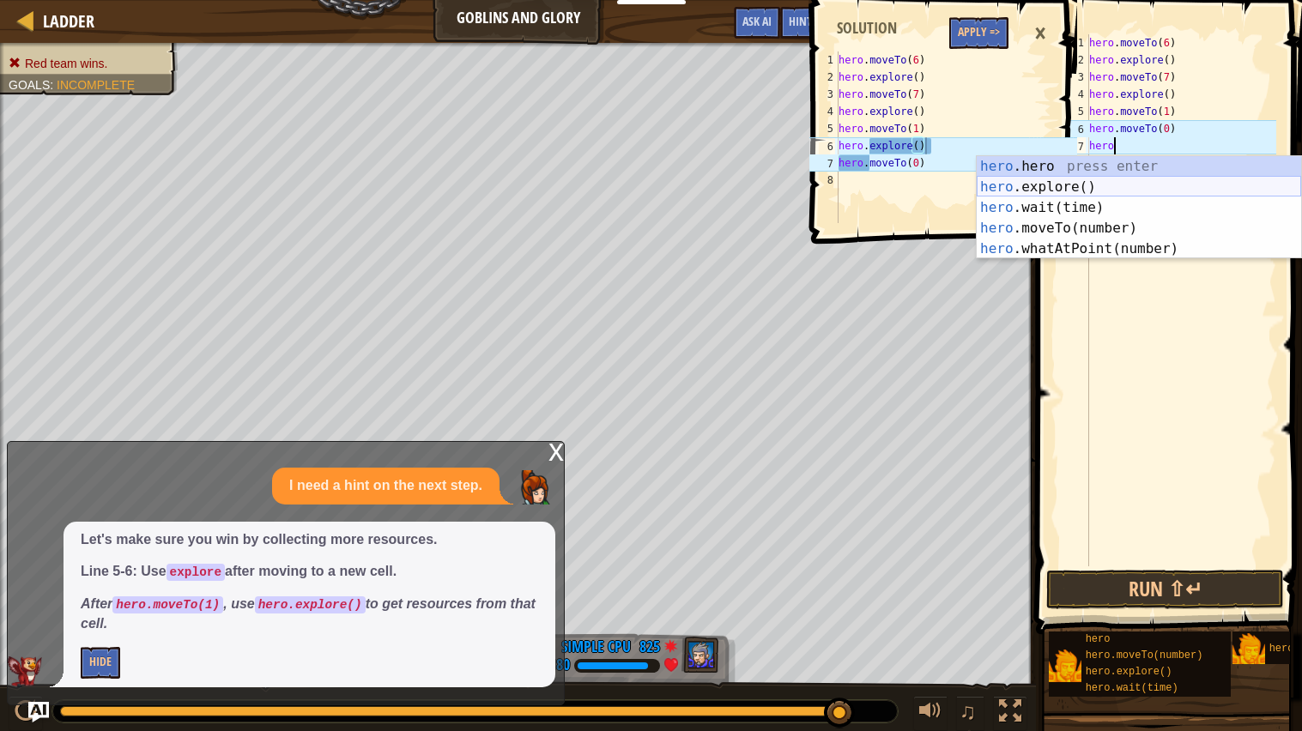
click at [1111, 186] on div "hero .hero press enter hero .explore() press enter hero .wait(time) press enter…" at bounding box center [1138, 228] width 324 height 144
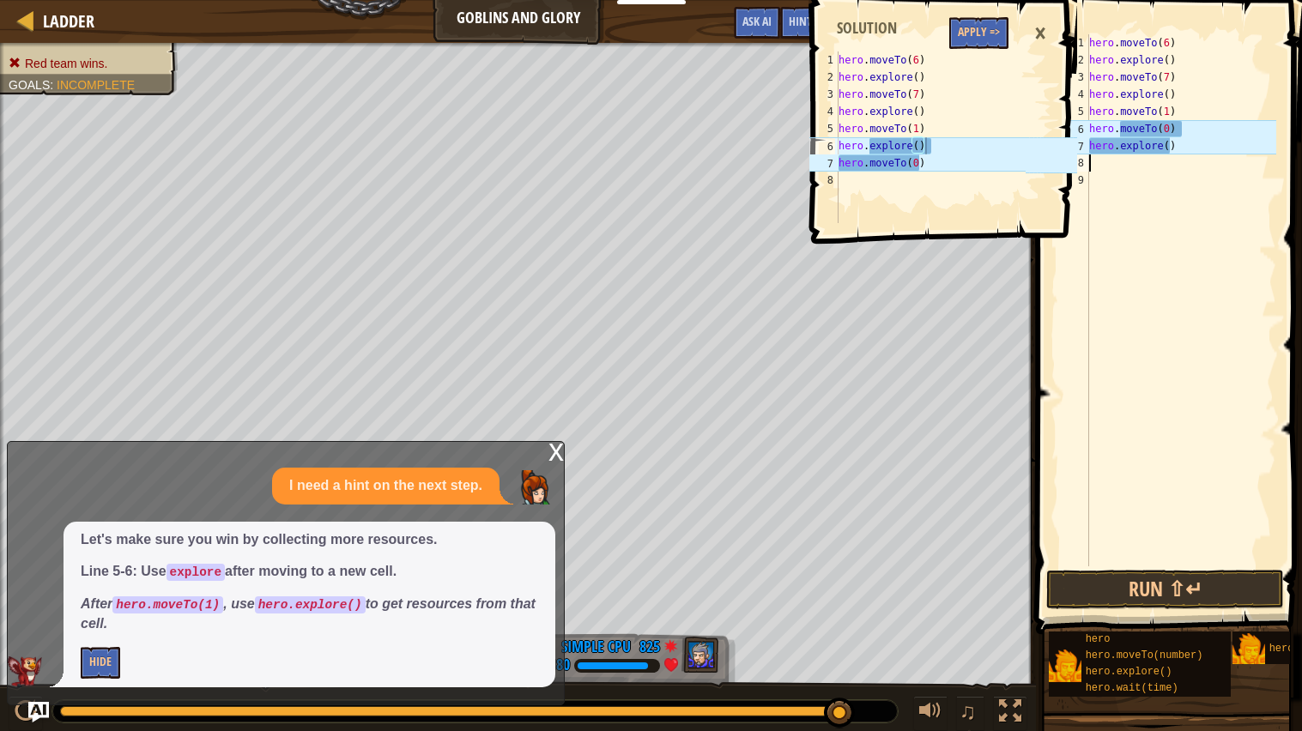
scroll to position [7, 0]
click at [1144, 173] on div "hero . moveTo ( 6 ) hero . explore ( ) hero . moveTo ( 7 ) hero . explore ( ) h…" at bounding box center [1180, 317] width 190 height 566
click at [1142, 171] on div "hero . moveTo ( 6 ) hero . explore ( ) hero . moveTo ( 7 ) hero . explore ( ) h…" at bounding box center [1180, 317] width 190 height 566
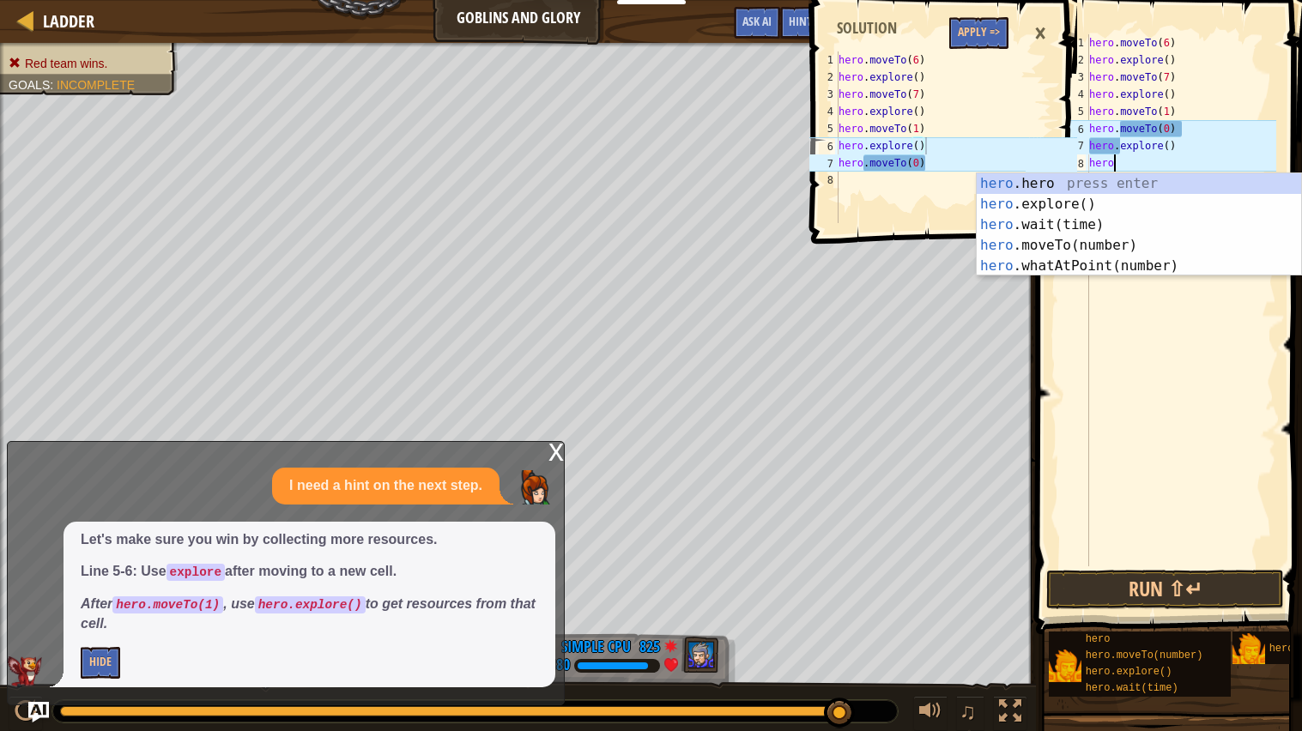
scroll to position [7, 1]
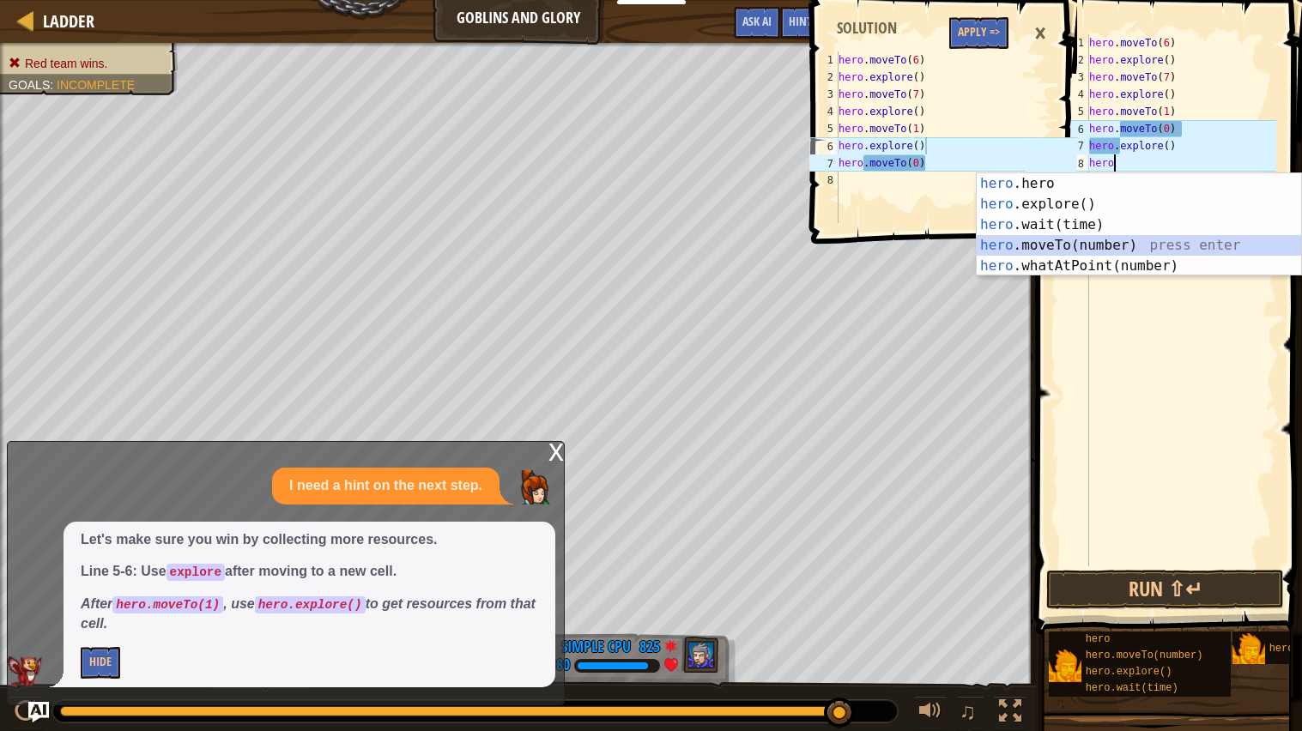
click at [1150, 246] on div "hero .hero press enter hero .explore() press enter hero .wait(time) press enter…" at bounding box center [1138, 245] width 324 height 144
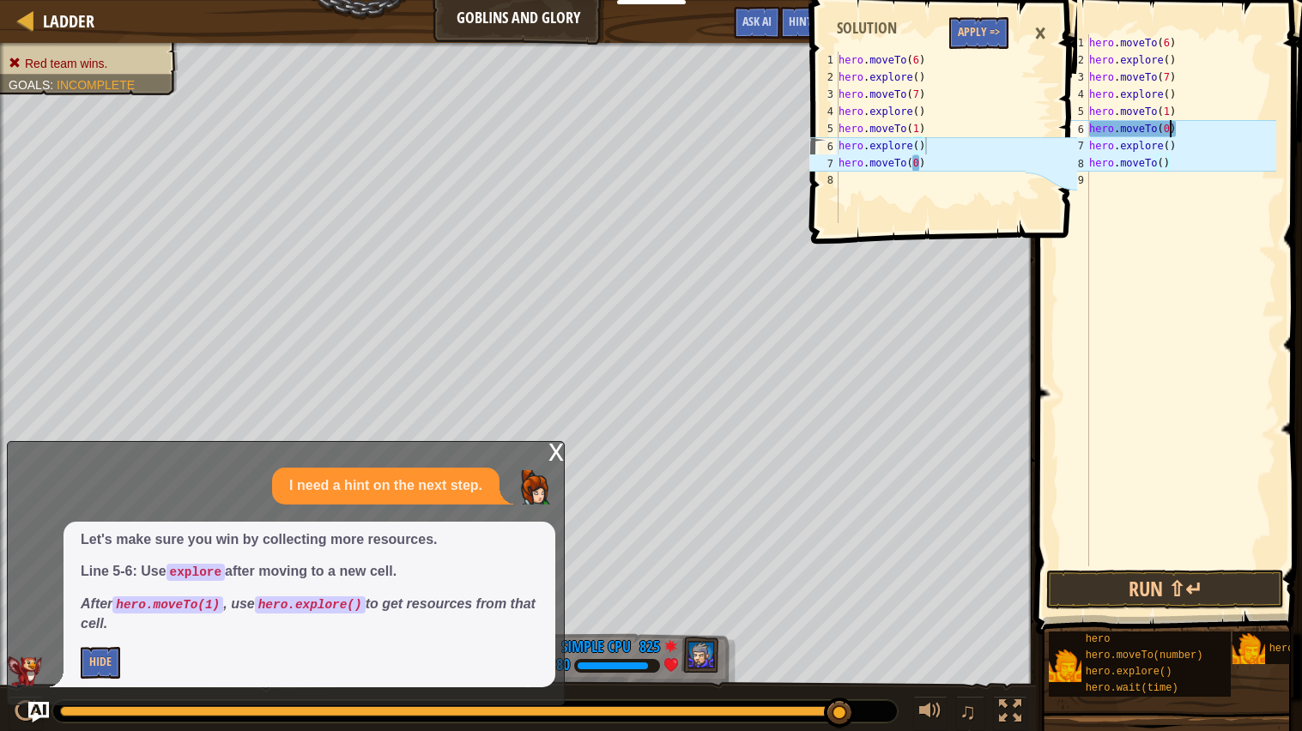
click at [1170, 127] on div "hero . moveTo ( 6 ) hero . explore ( ) hero . moveTo ( 7 ) hero . explore ( ) h…" at bounding box center [1180, 317] width 190 height 566
click at [1164, 160] on div "hero . moveTo ( 6 ) hero . explore ( ) hero . moveTo ( 7 ) hero . explore ( ) h…" at bounding box center [1180, 317] width 190 height 566
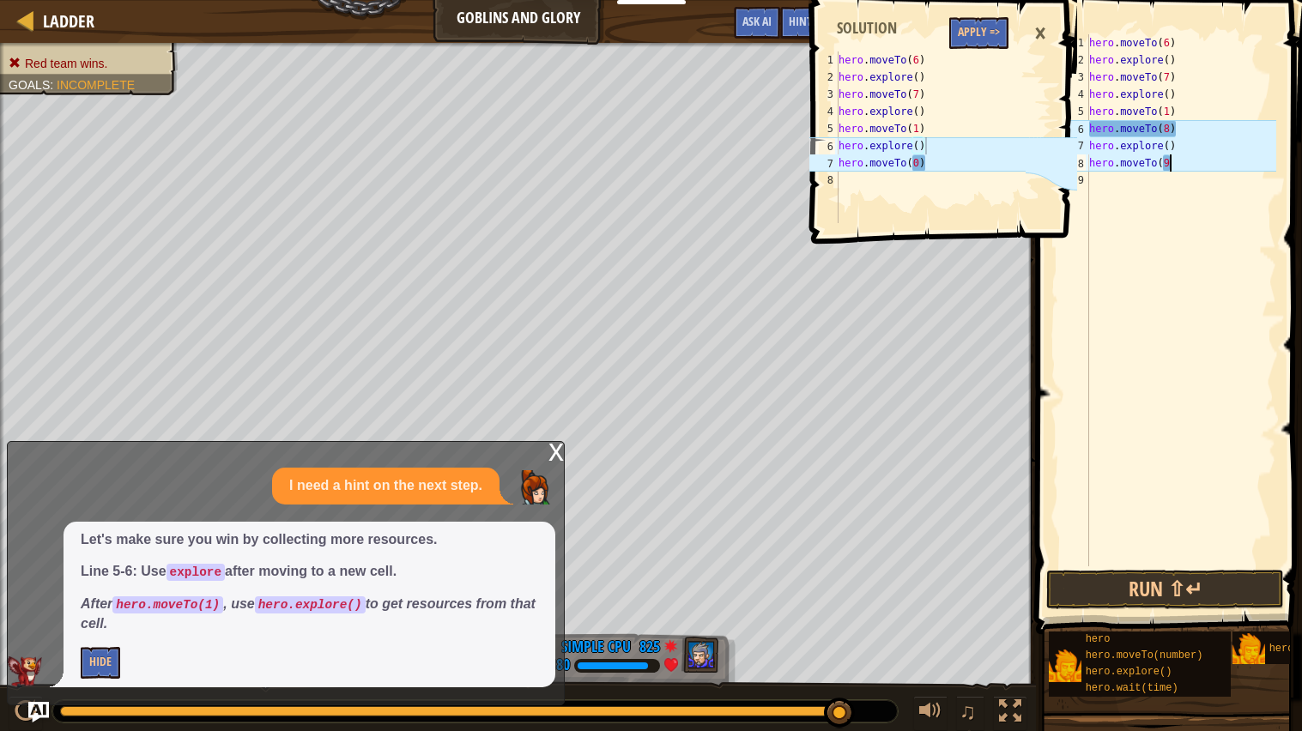
type textarea "hero.moveTo(9)"
click at [1160, 193] on div "hero . moveTo ( 6 ) hero . explore ( ) hero . moveTo ( 7 ) hero . explore ( ) h…" at bounding box center [1180, 317] width 190 height 566
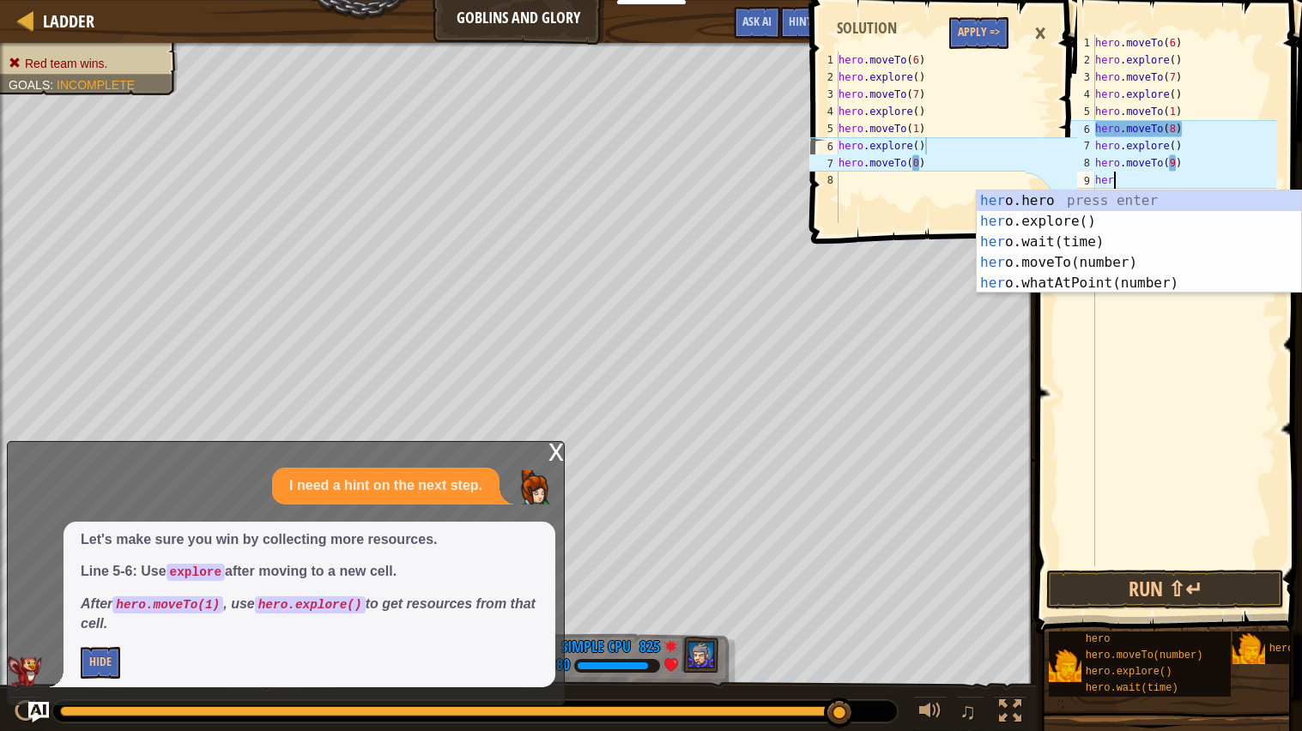
type textarea "hero"
click at [1139, 227] on div "hero .hero press enter hero .explore() press enter hero .wait(time) press enter…" at bounding box center [1138, 262] width 324 height 144
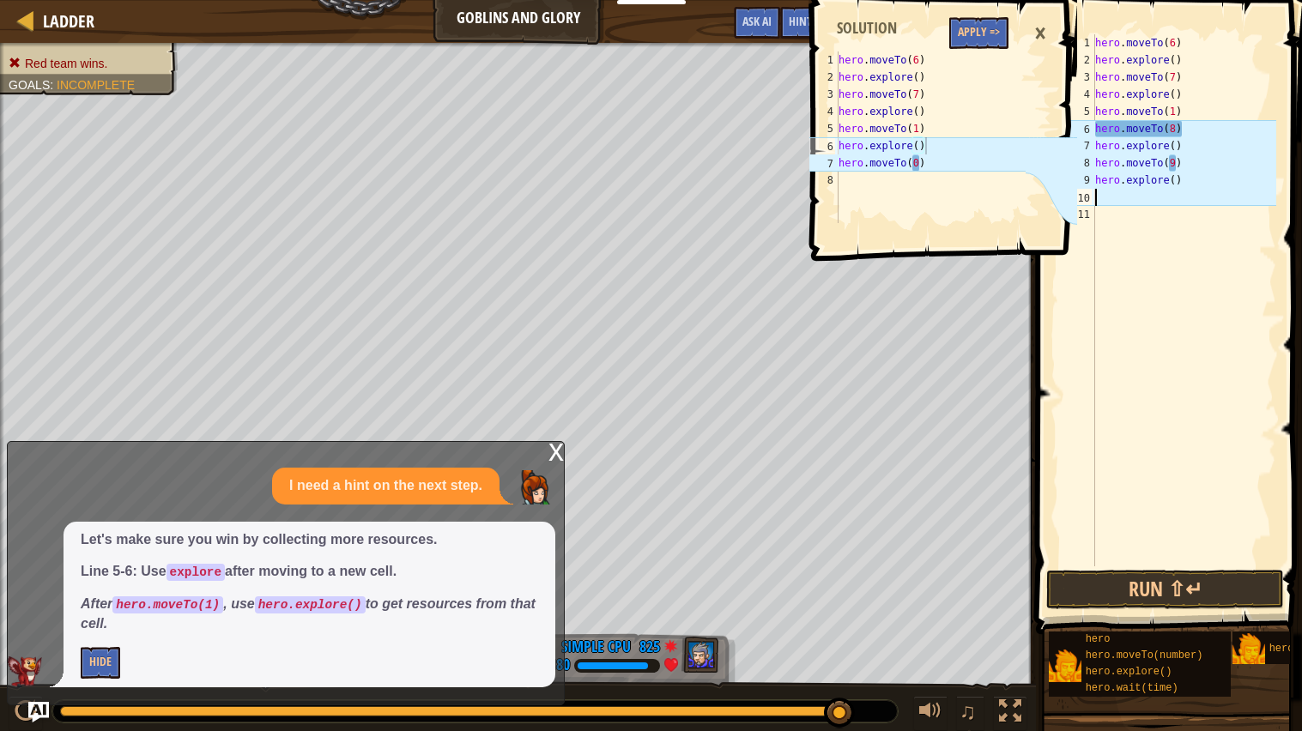
scroll to position [7, 0]
click at [1154, 583] on button "Run ⇧↵" at bounding box center [1165, 589] width 238 height 39
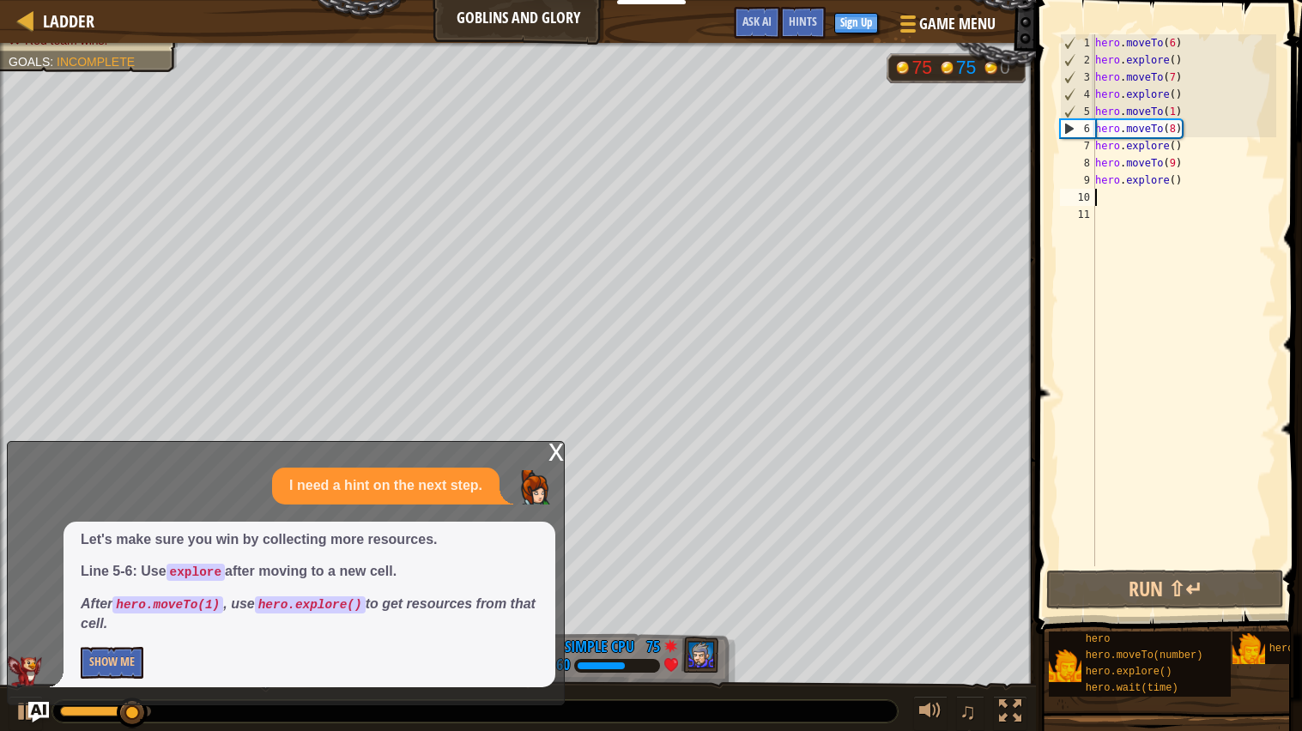
click at [1172, 62] on div "hero . moveTo ( 6 ) hero . explore ( ) hero . moveTo ( 7 ) hero . explore ( ) h…" at bounding box center [1183, 317] width 185 height 566
click at [1174, 92] on div "hero . moveTo ( 6 ) hero . explore ( 6 ) hero . moveTo ( 7 ) hero . explore ( )…" at bounding box center [1183, 317] width 185 height 566
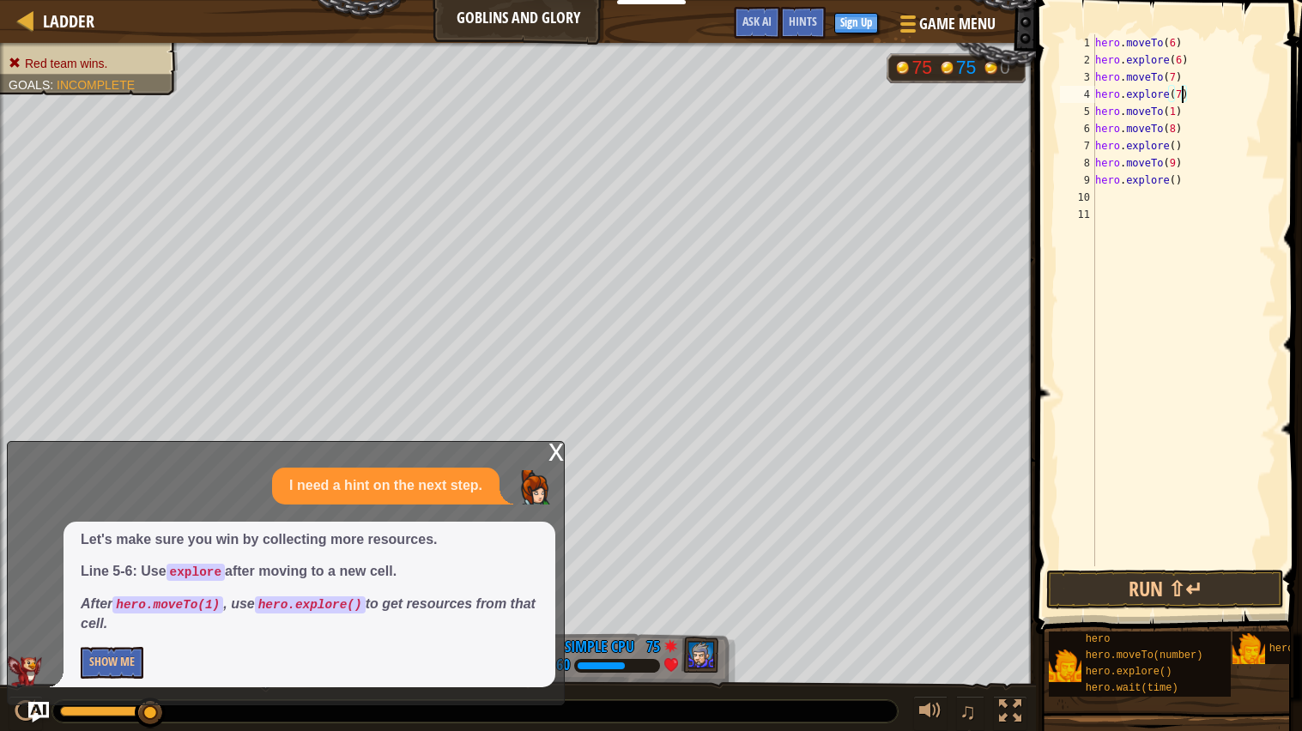
click at [1171, 124] on div "hero . moveTo ( 6 ) hero . explore ( 6 ) hero . moveTo ( 7 ) hero . explore ( 7…" at bounding box center [1183, 317] width 185 height 566
click at [1172, 130] on div "hero . moveTo ( 6 ) hero . explore ( 6 ) hero . moveTo ( 7 ) hero . explore ( 7…" at bounding box center [1183, 317] width 185 height 566
click at [1198, 106] on div "hero . moveTo ( 6 ) hero . explore ( 6 ) hero . moveTo ( 7 ) hero . explore ( 7…" at bounding box center [1183, 317] width 185 height 566
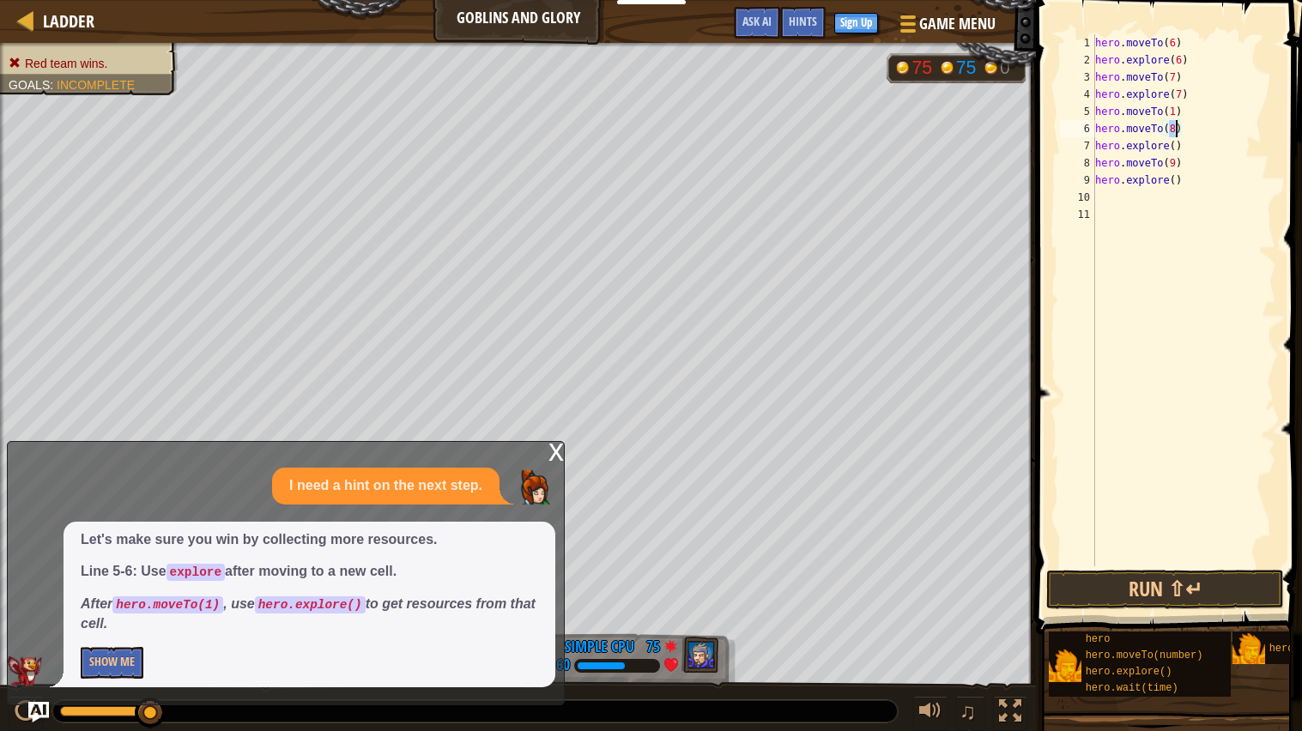
type textarea "hero.moveTo(1)"
type textarea "hero"
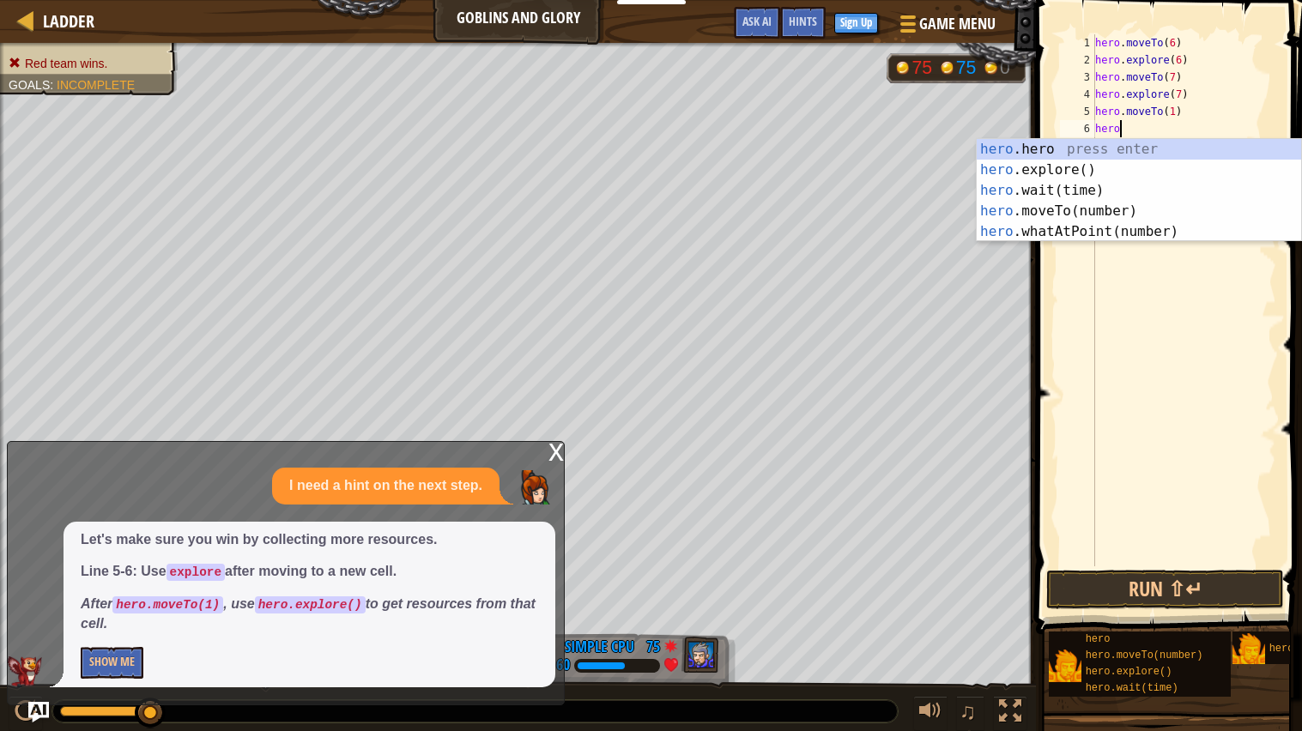
scroll to position [7, 1]
click at [1160, 165] on div "hero .hero press enter hero .explore() press enter hero .wait(time) press enter…" at bounding box center [1138, 211] width 324 height 144
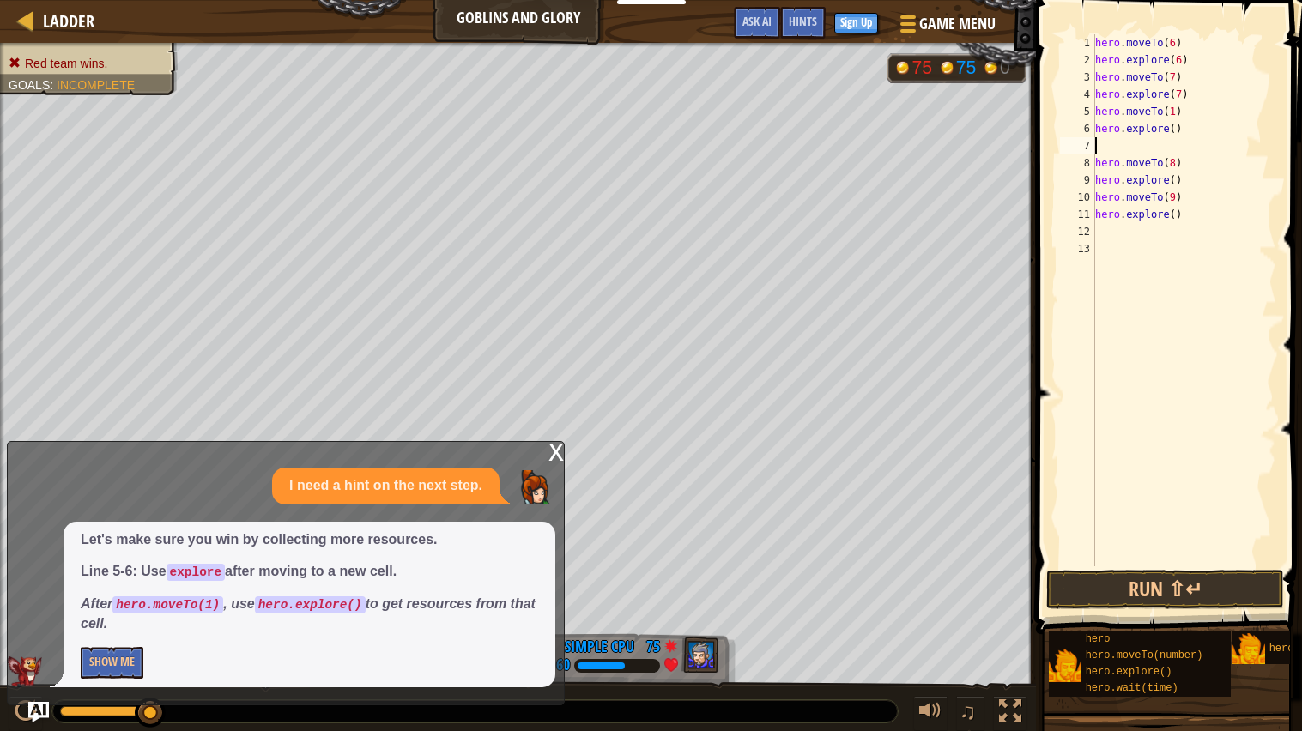
scroll to position [7, 0]
click at [1174, 130] on div "hero . moveTo ( 6 ) hero . explore ( 6 ) hero . moveTo ( 7 ) hero . explore ( 7…" at bounding box center [1183, 317] width 185 height 566
click at [1172, 162] on div "hero . moveTo ( 6 ) hero . explore ( 6 ) hero . moveTo ( 7 ) hero . explore ( 7…" at bounding box center [1183, 317] width 185 height 566
click at [1173, 201] on div "hero . moveTo ( 6 ) hero . explore ( 6 ) hero . moveTo ( 7 ) hero . explore ( 7…" at bounding box center [1183, 317] width 185 height 566
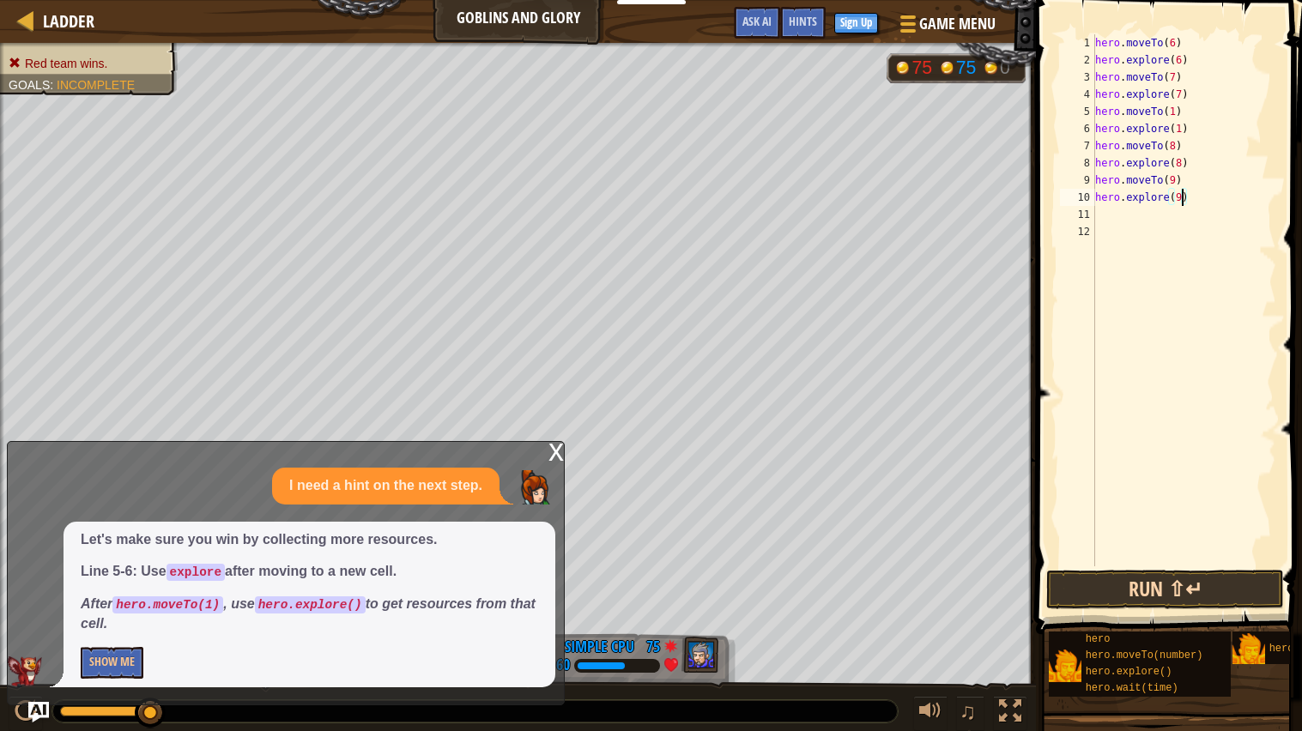
type textarea "hero.explore(9)"
click at [1150, 607] on button "Run ⇧↵" at bounding box center [1165, 589] width 238 height 39
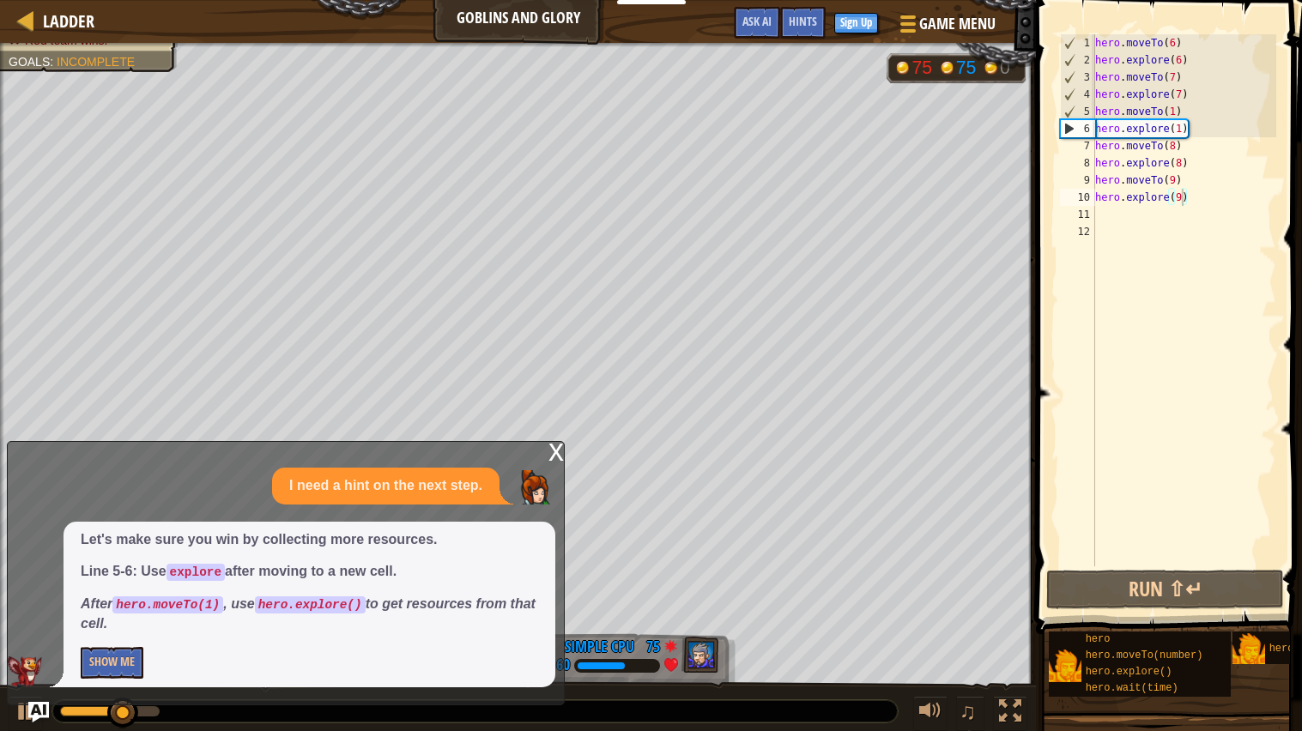
click at [559, 456] on div "x" at bounding box center [555, 450] width 15 height 17
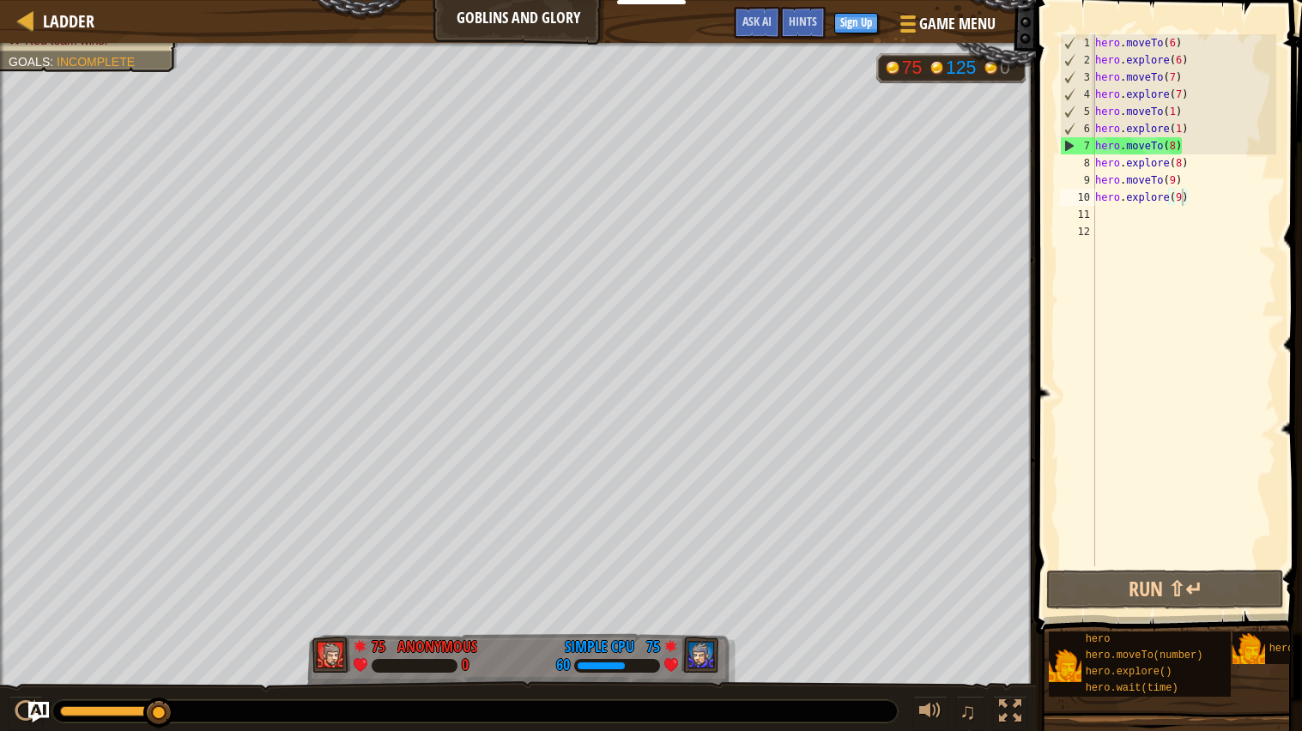
click at [1183, 337] on div "hero . moveTo ( 6 ) hero . explore ( 6 ) hero . moveTo ( 7 ) hero . explore ( 7…" at bounding box center [1183, 317] width 185 height 566
click at [1130, 209] on div "hero . moveTo ( 6 ) hero . explore ( 6 ) hero . moveTo ( 7 ) hero . explore ( 7…" at bounding box center [1183, 317] width 185 height 566
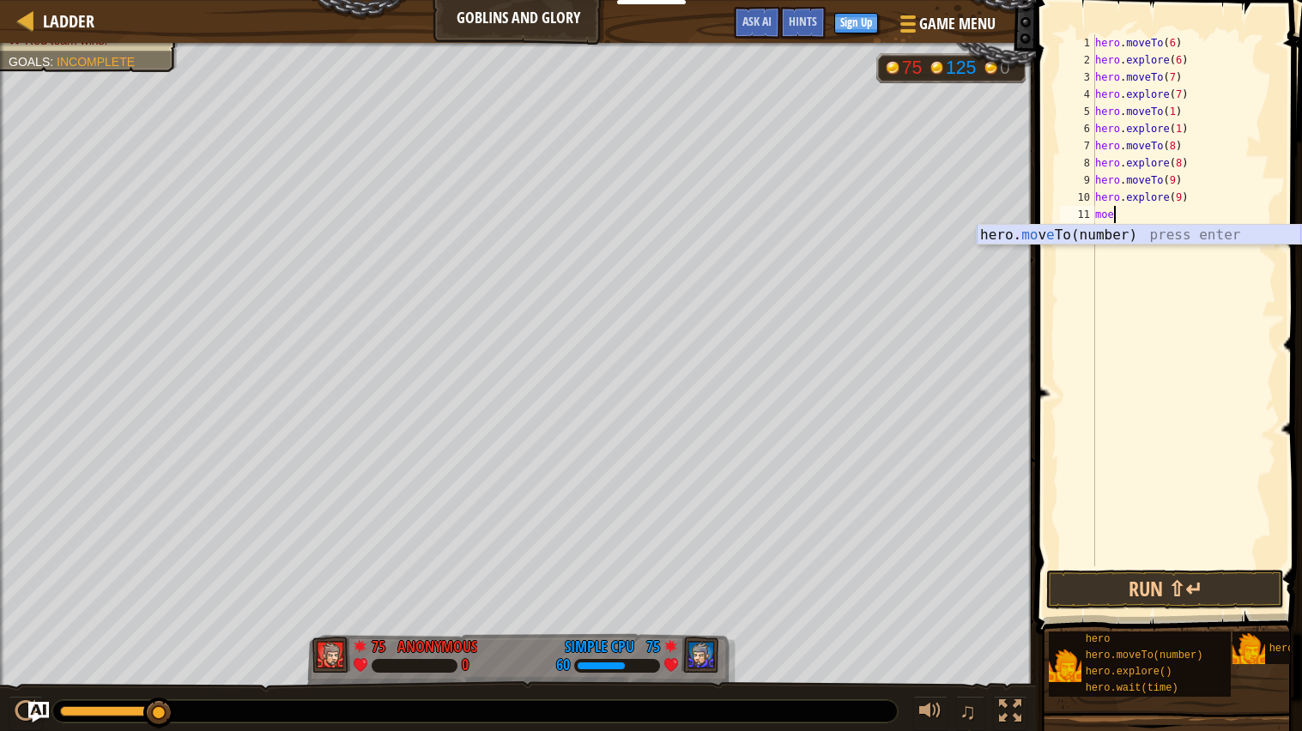
click at [1120, 239] on div "hero. mo v e To(number) press enter" at bounding box center [1138, 256] width 324 height 62
type textarea "hero.moveTo(1)"
click at [1126, 236] on div "hero . moveTo ( 6 ) hero . explore ( 6 ) hero . moveTo ( 7 ) hero . explore ( 7…" at bounding box center [1183, 317] width 185 height 566
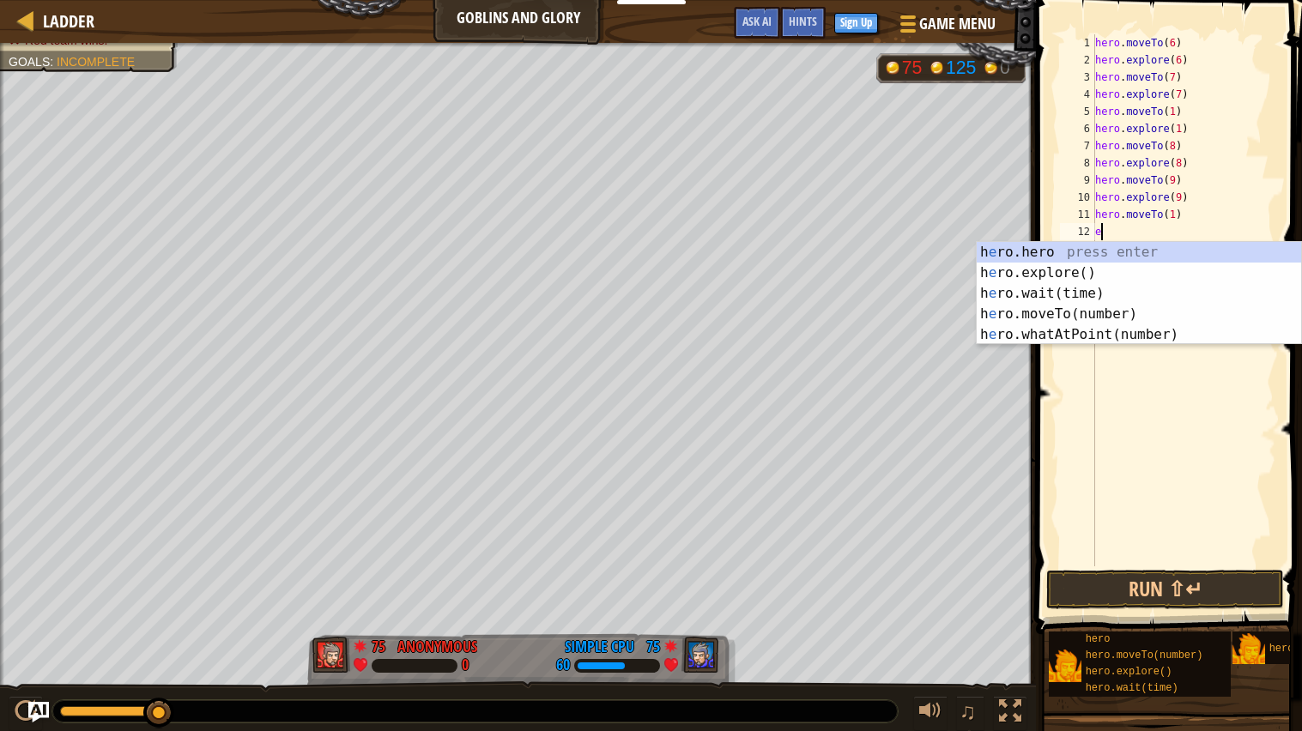
type textarea "ex"
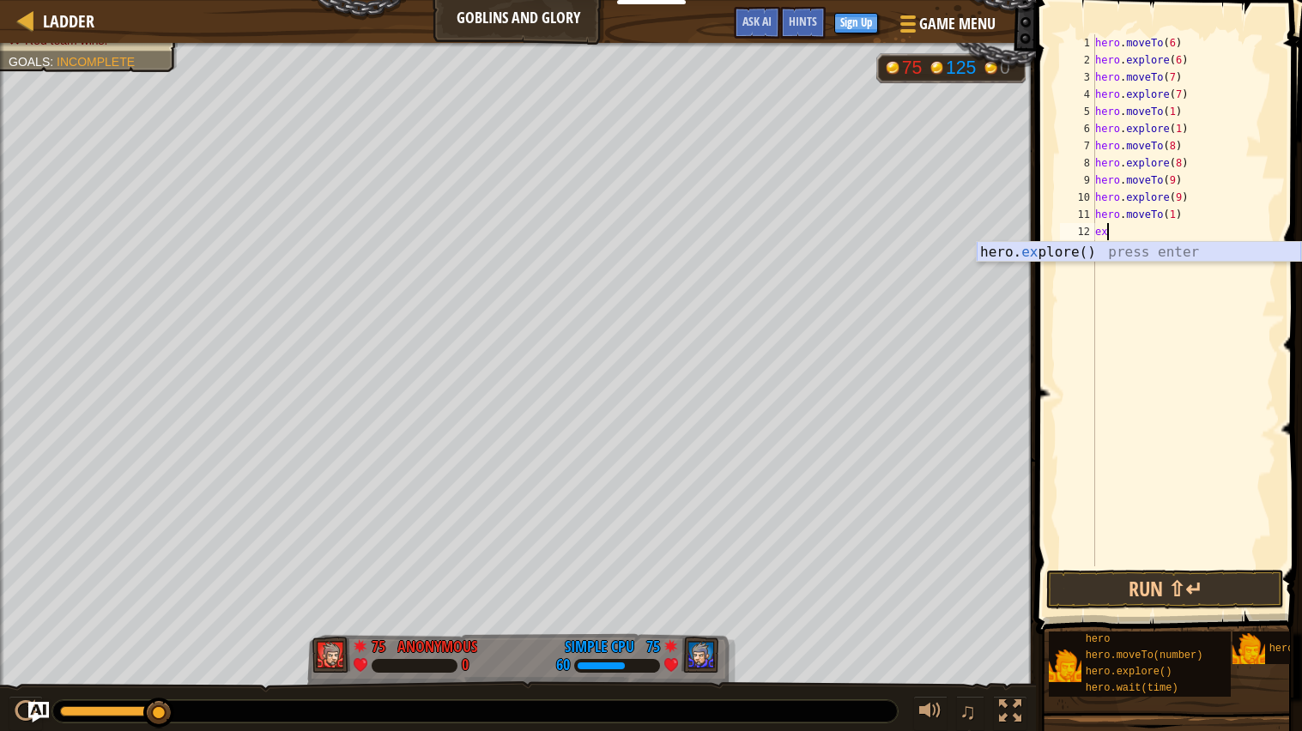
click at [1123, 257] on div "hero. ex plore() press enter" at bounding box center [1138, 273] width 324 height 62
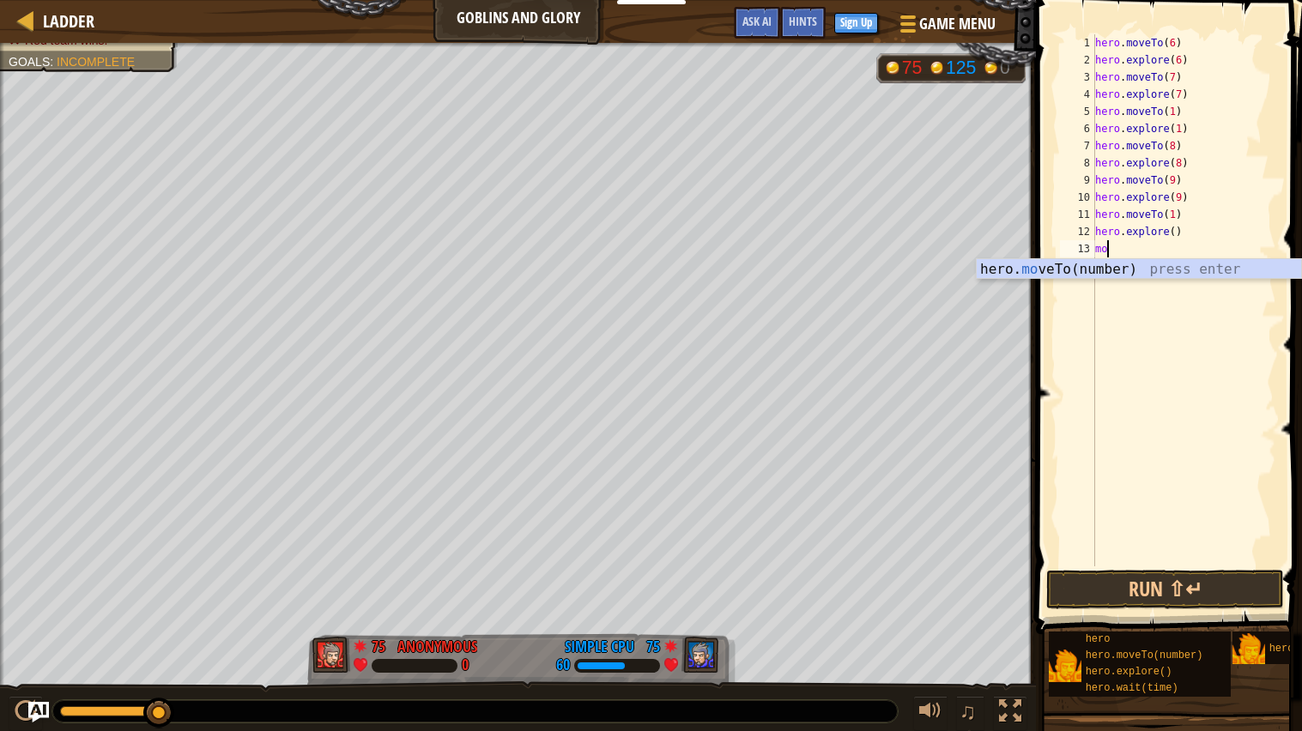
click at [1082, 277] on div "hero. mo veTo(number) press enter" at bounding box center [1138, 290] width 324 height 62
type textarea "hero.moveTo(1)"
click at [1108, 267] on div "hero . moveTo ( 6 ) hero . explore ( 6 ) hero . moveTo ( 7 ) hero . explore ( 7…" at bounding box center [1183, 317] width 185 height 566
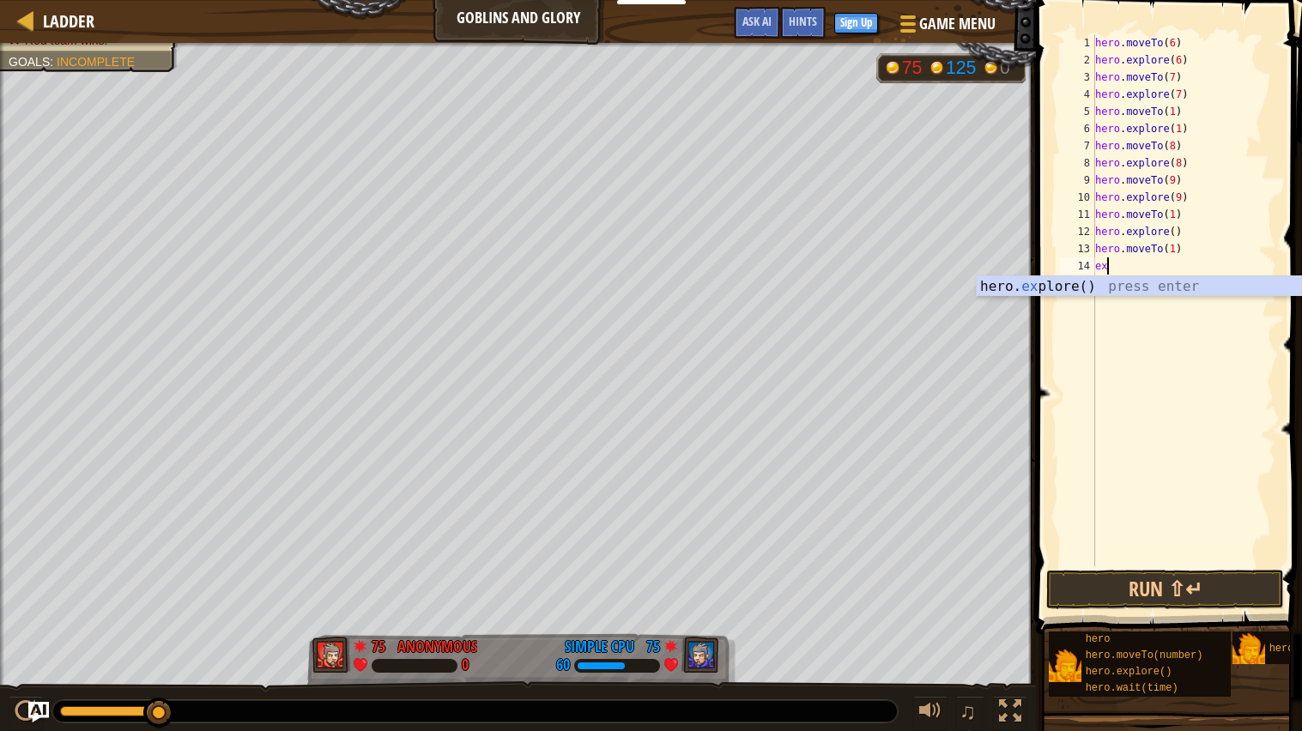
type textarea "expl"
click at [1114, 280] on div "hero. expl ore() press enter" at bounding box center [1138, 307] width 324 height 62
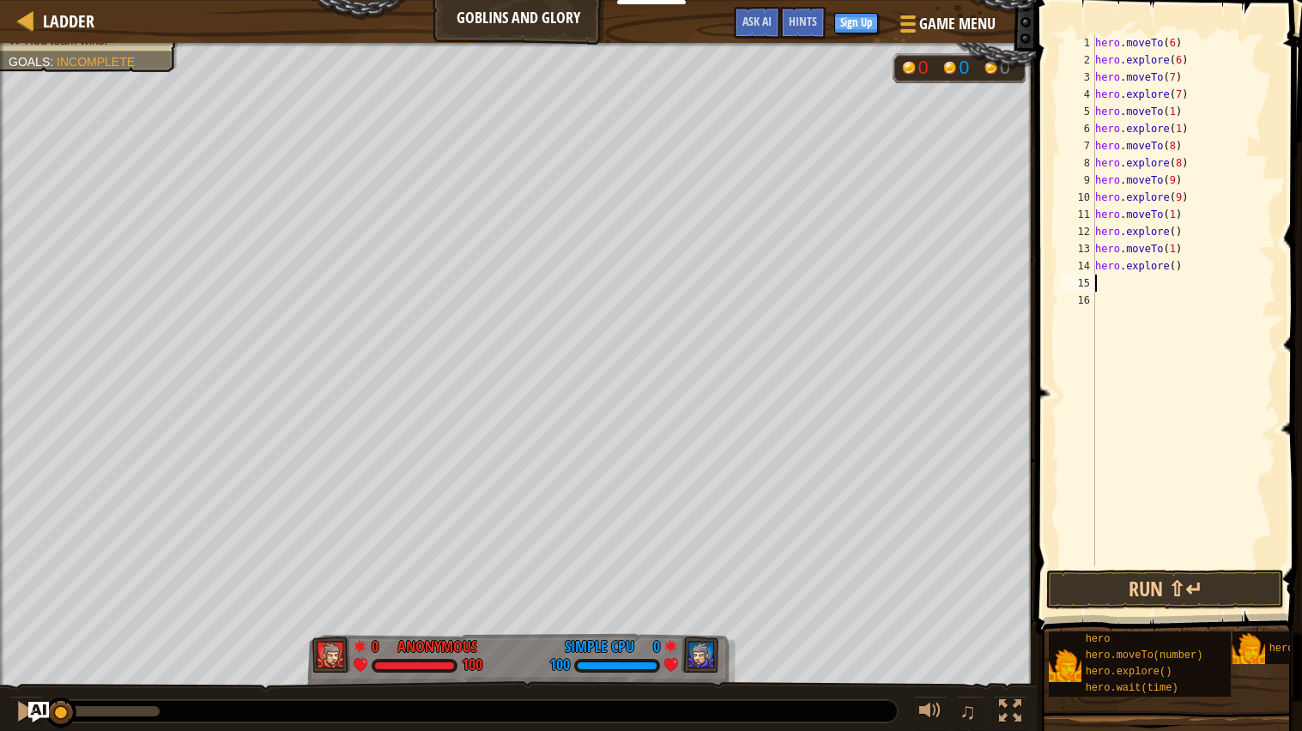
drag, startPoint x: 162, startPoint y: 718, endPoint x: 0, endPoint y: 728, distance: 162.4
click at [0, 728] on div "♫" at bounding box center [518, 706] width 1036 height 51
click at [1169, 74] on div "hero . moveTo ( 6 ) hero . explore ( 6 ) hero . moveTo ( 7 ) hero . explore ( 7…" at bounding box center [1183, 317] width 185 height 566
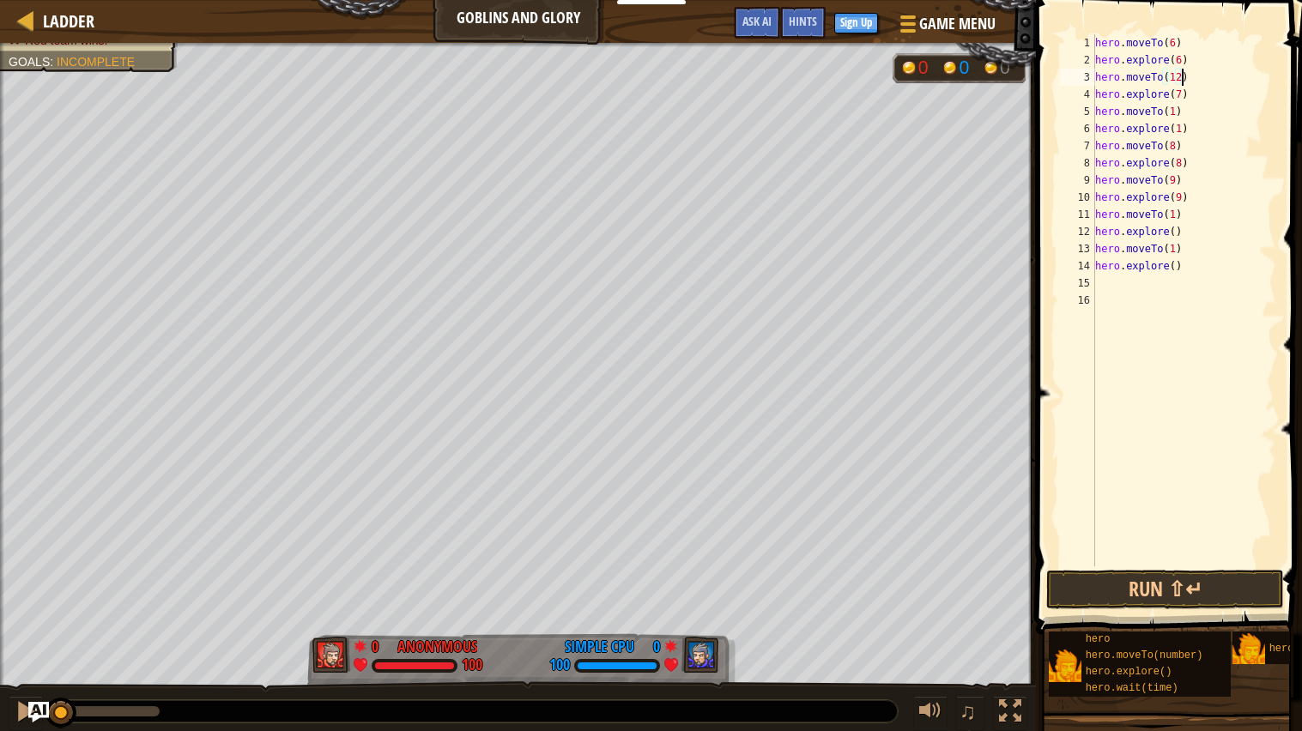
scroll to position [7, 6]
click at [1176, 93] on div "hero . moveTo ( 6 ) hero . explore ( 6 ) hero . moveTo ( 12 ) hero . explore ( …" at bounding box center [1183, 317] width 185 height 566
click at [1170, 113] on div "hero . moveTo ( 6 ) hero . explore ( 6 ) hero . moveTo ( 12 ) hero . explore ( …" at bounding box center [1183, 317] width 185 height 566
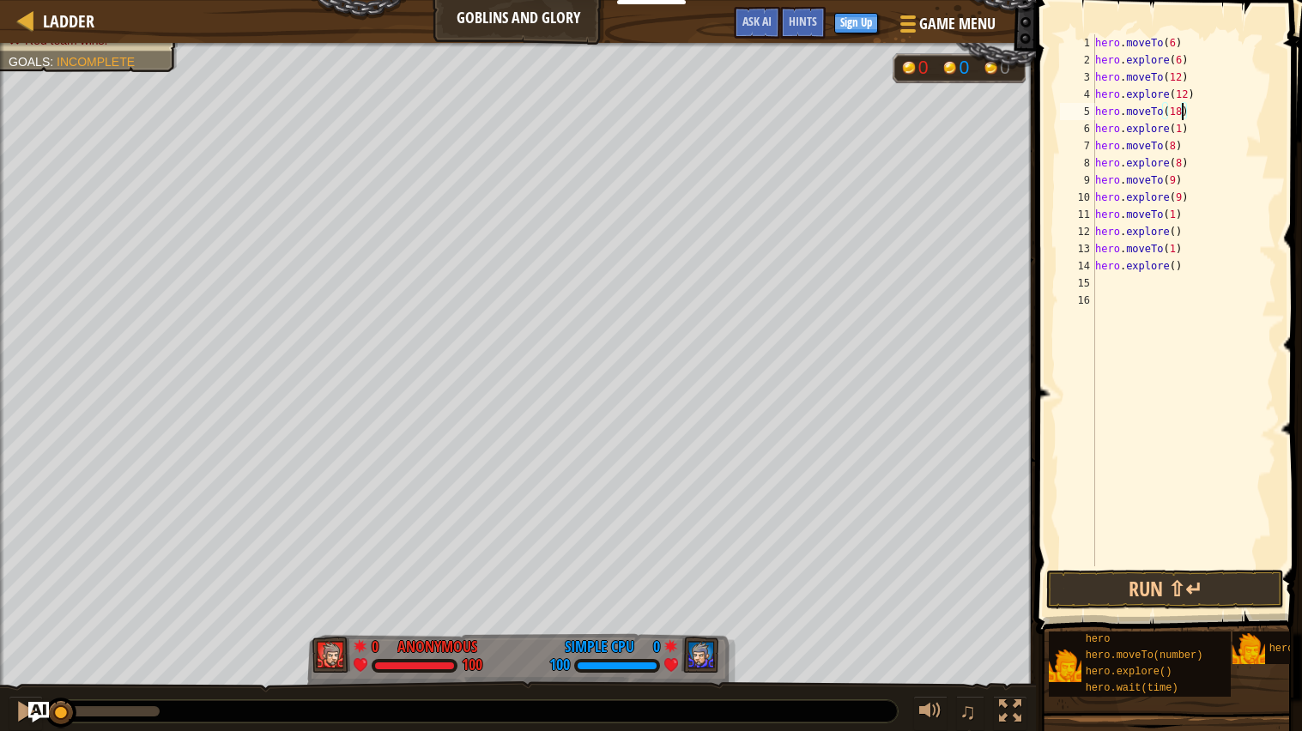
click at [1177, 126] on div "hero . moveTo ( 6 ) hero . explore ( 6 ) hero . moveTo ( 12 ) hero . explore ( …" at bounding box center [1183, 317] width 185 height 566
click at [1173, 153] on div "hero . moveTo ( 6 ) hero . explore ( 6 ) hero . moveTo ( 12 ) hero . explore ( …" at bounding box center [1183, 317] width 185 height 566
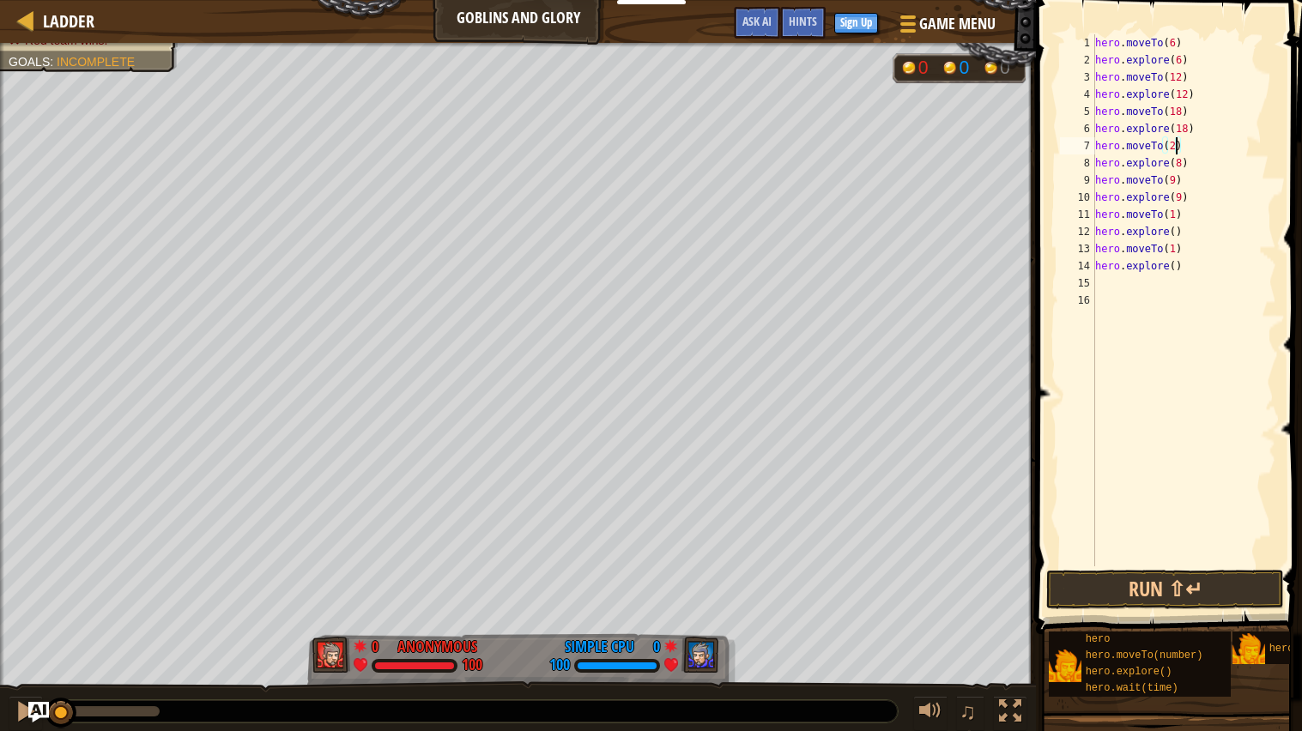
scroll to position [7, 6]
click at [1176, 166] on div "hero . moveTo ( 6 ) hero . explore ( 6 ) hero . moveTo ( 12 ) hero . explore ( …" at bounding box center [1183, 317] width 185 height 566
click at [1171, 178] on div "hero . moveTo ( 6 ) hero . explore ( 6 ) hero . moveTo ( 12 ) hero . explore ( …" at bounding box center [1183, 317] width 185 height 566
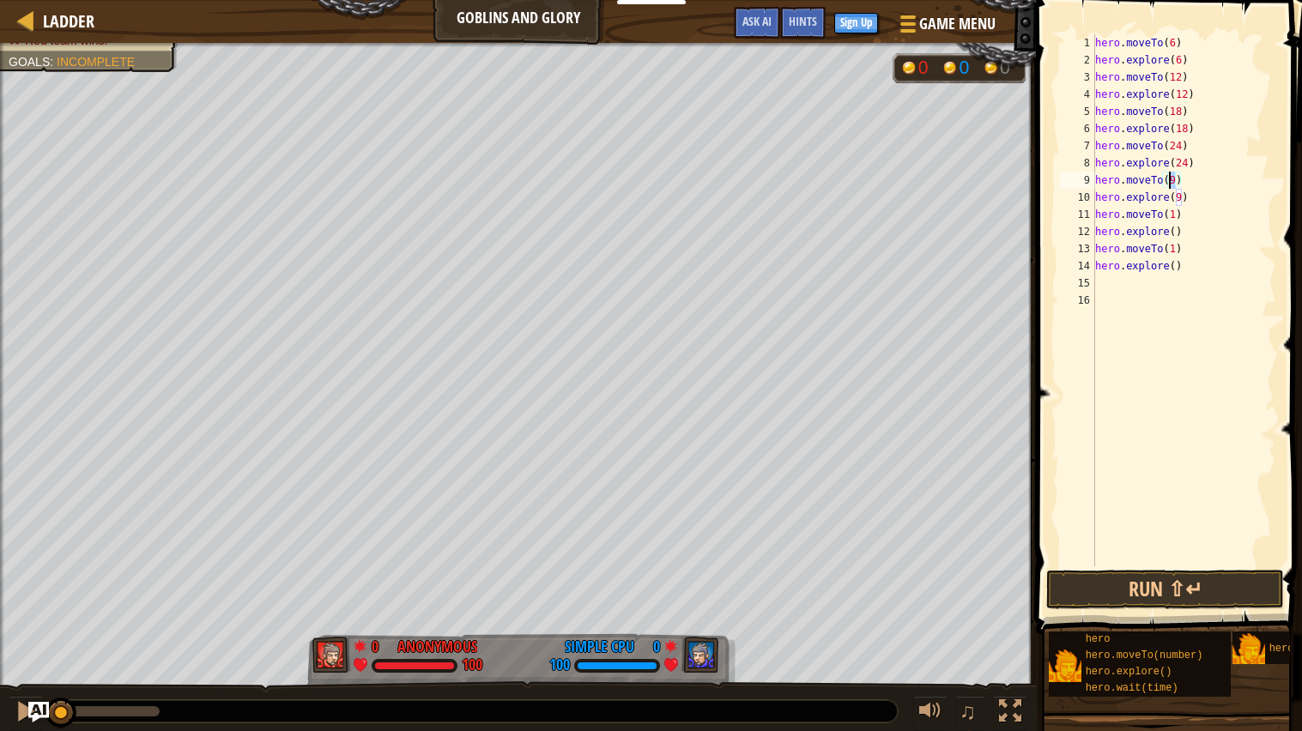
click at [1171, 178] on div "hero . moveTo ( 6 ) hero . explore ( 6 ) hero . moveTo ( 12 ) hero . explore ( …" at bounding box center [1183, 317] width 185 height 566
click at [1175, 193] on div "hero . moveTo ( 6 ) hero . explore ( 6 ) hero . moveTo ( 12 ) hero . explore ( …" at bounding box center [1183, 317] width 185 height 566
click at [1171, 210] on div "hero . moveTo ( 6 ) hero . explore ( 6 ) hero . moveTo ( 12 ) hero . explore ( …" at bounding box center [1183, 317] width 185 height 566
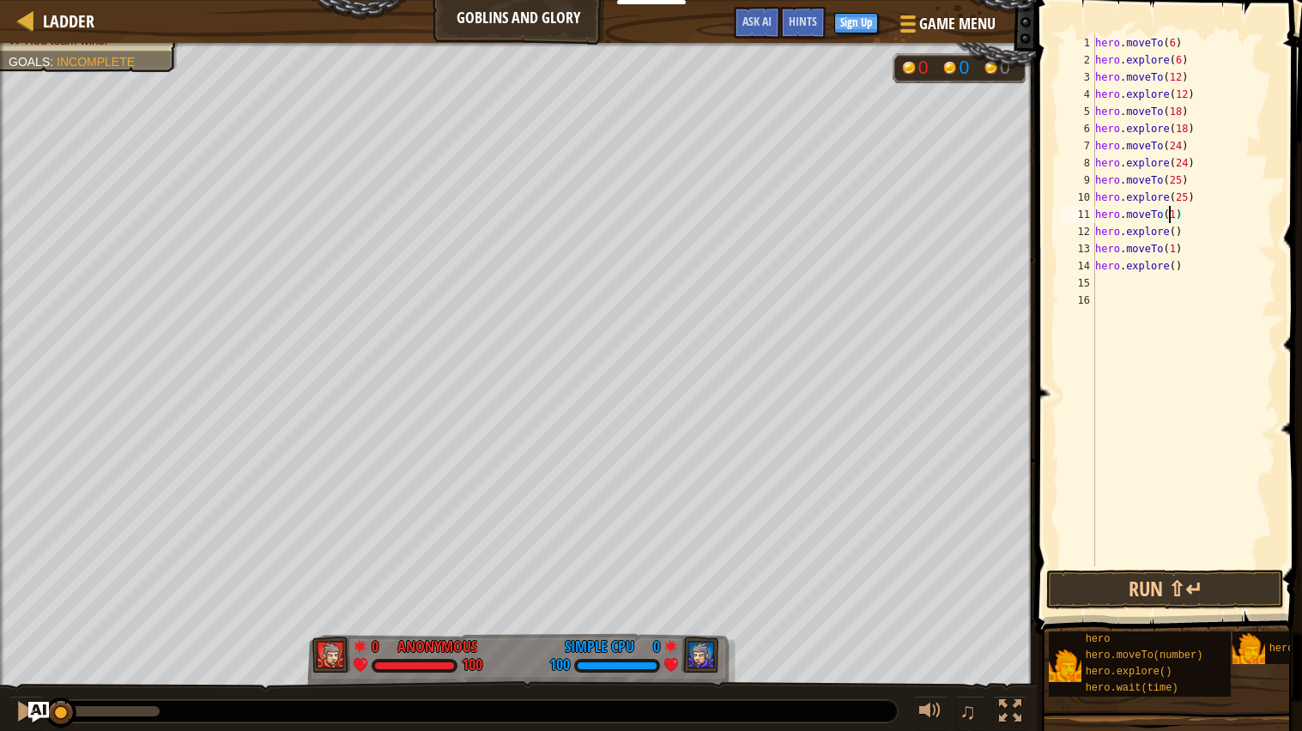
scroll to position [7, 5]
click at [1171, 210] on div "hero . moveTo ( 6 ) hero . explore ( 6 ) hero . moveTo ( 12 ) hero . explore ( …" at bounding box center [1183, 317] width 185 height 566
click at [1175, 227] on div "hero . moveTo ( 6 ) hero . explore ( 6 ) hero . moveTo ( 12 ) hero . explore ( …" at bounding box center [1183, 317] width 185 height 566
click at [1169, 251] on div "hero . moveTo ( 6 ) hero . explore ( 6 ) hero . moveTo ( 12 ) hero . explore ( …" at bounding box center [1183, 317] width 185 height 566
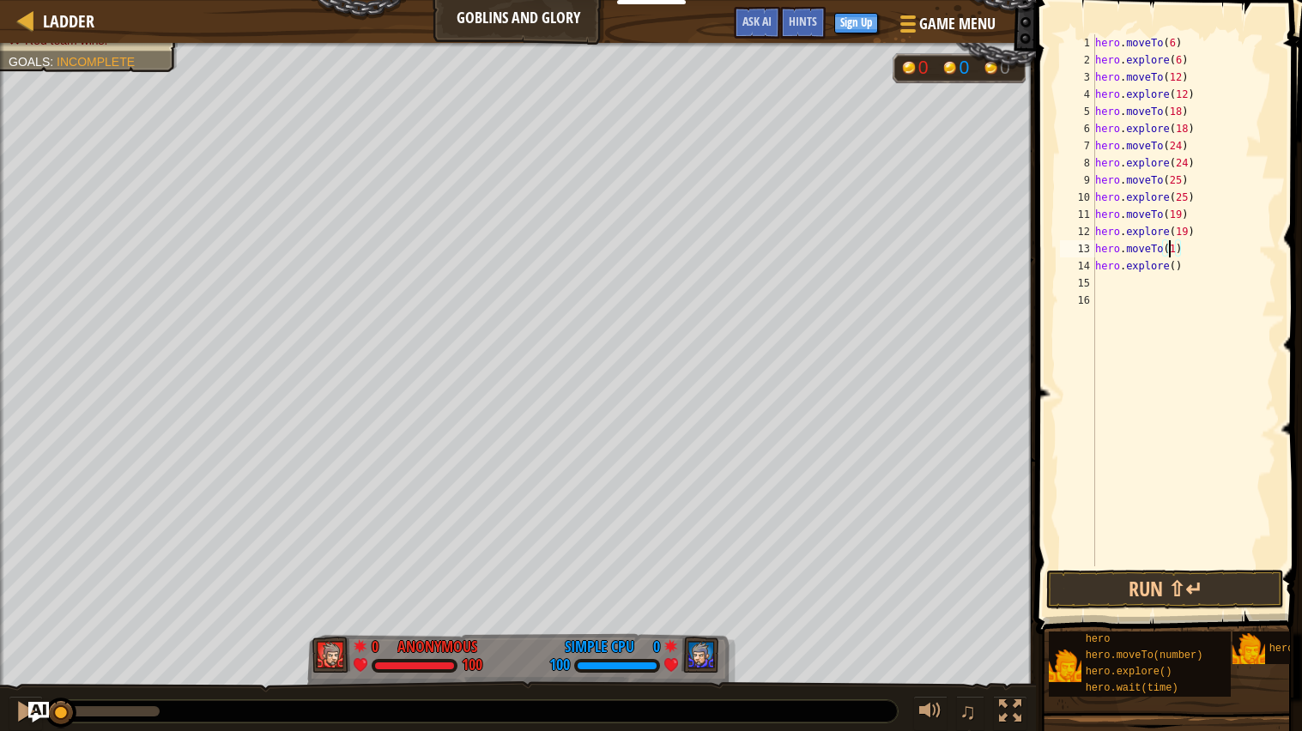
scroll to position [7, 5]
click at [1169, 251] on div "hero . moveTo ( 6 ) hero . explore ( 6 ) hero . moveTo ( 12 ) hero . explore ( …" at bounding box center [1183, 317] width 185 height 566
click at [1175, 261] on div "hero . moveTo ( 6 ) hero . explore ( 6 ) hero . moveTo ( 12 ) hero . explore ( …" at bounding box center [1183, 317] width 185 height 566
type textarea "hero.explore(13)"
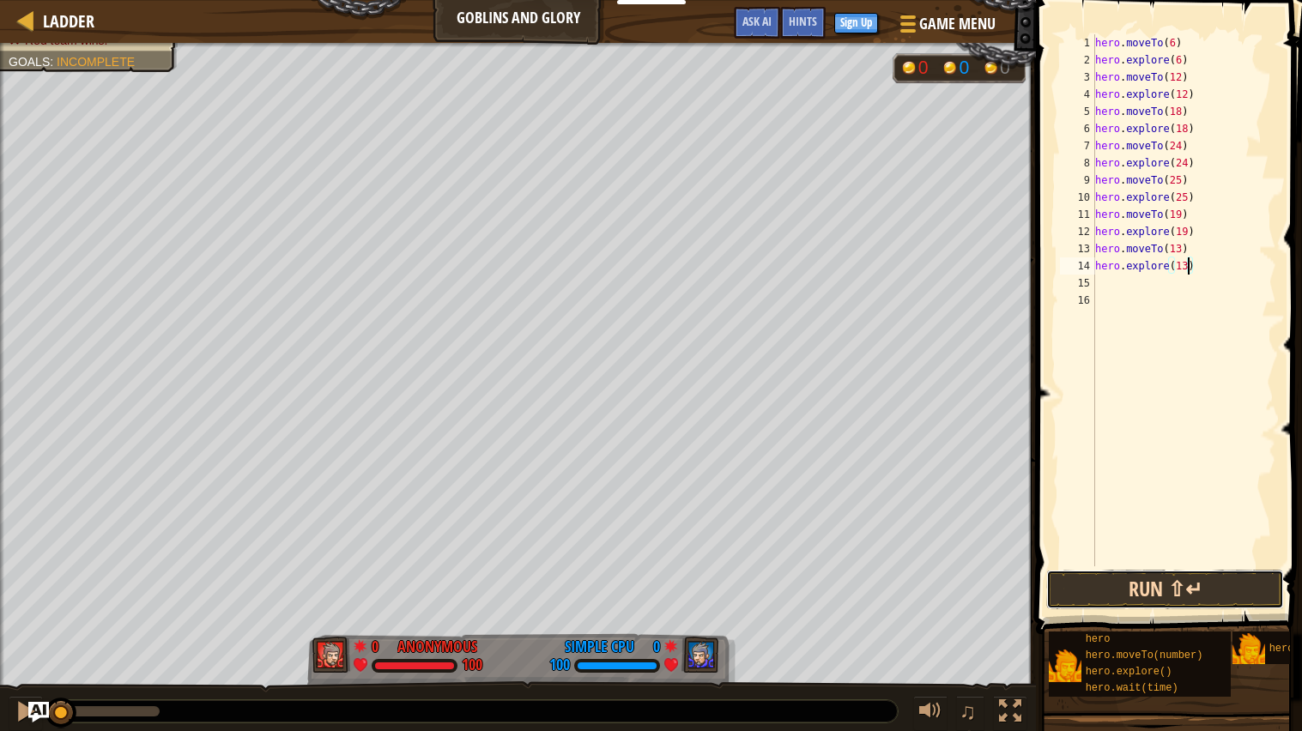
click at [1156, 598] on button "Run ⇧↵" at bounding box center [1165, 589] width 238 height 39
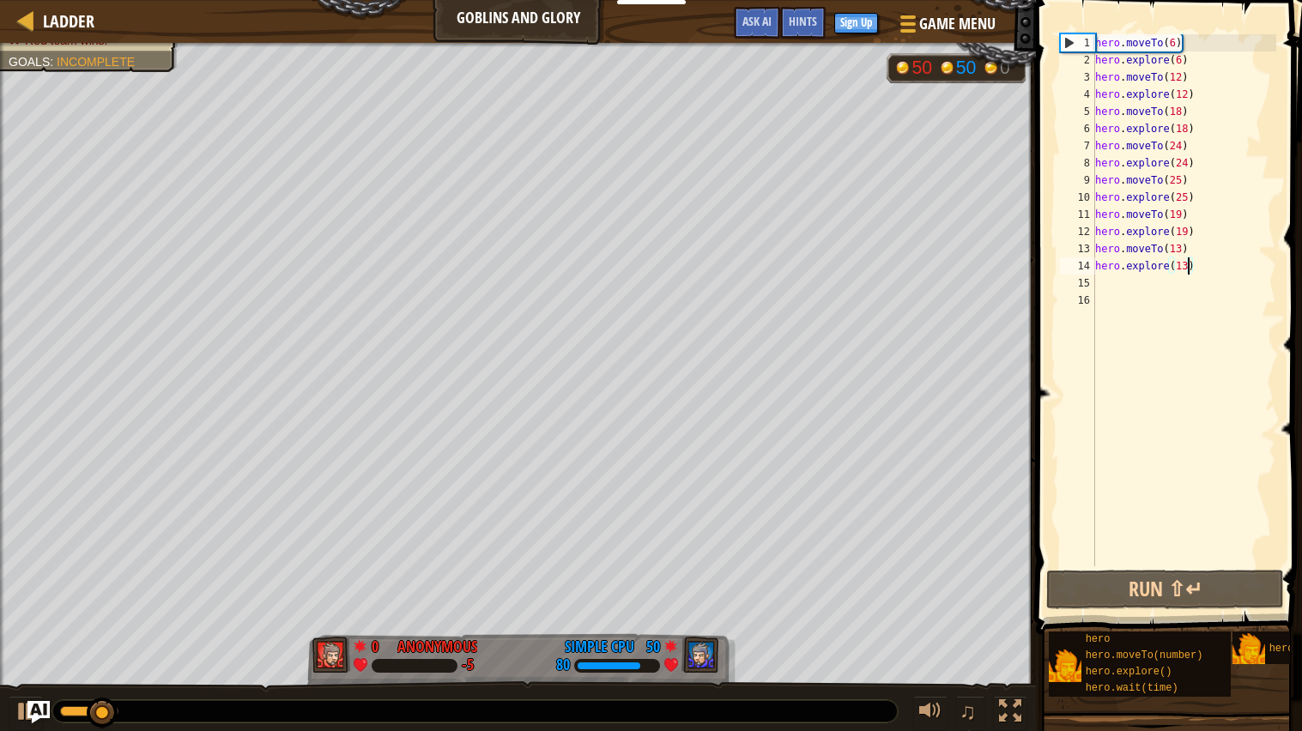
click at [35, 709] on img "Ask AI" at bounding box center [38, 712] width 22 height 22
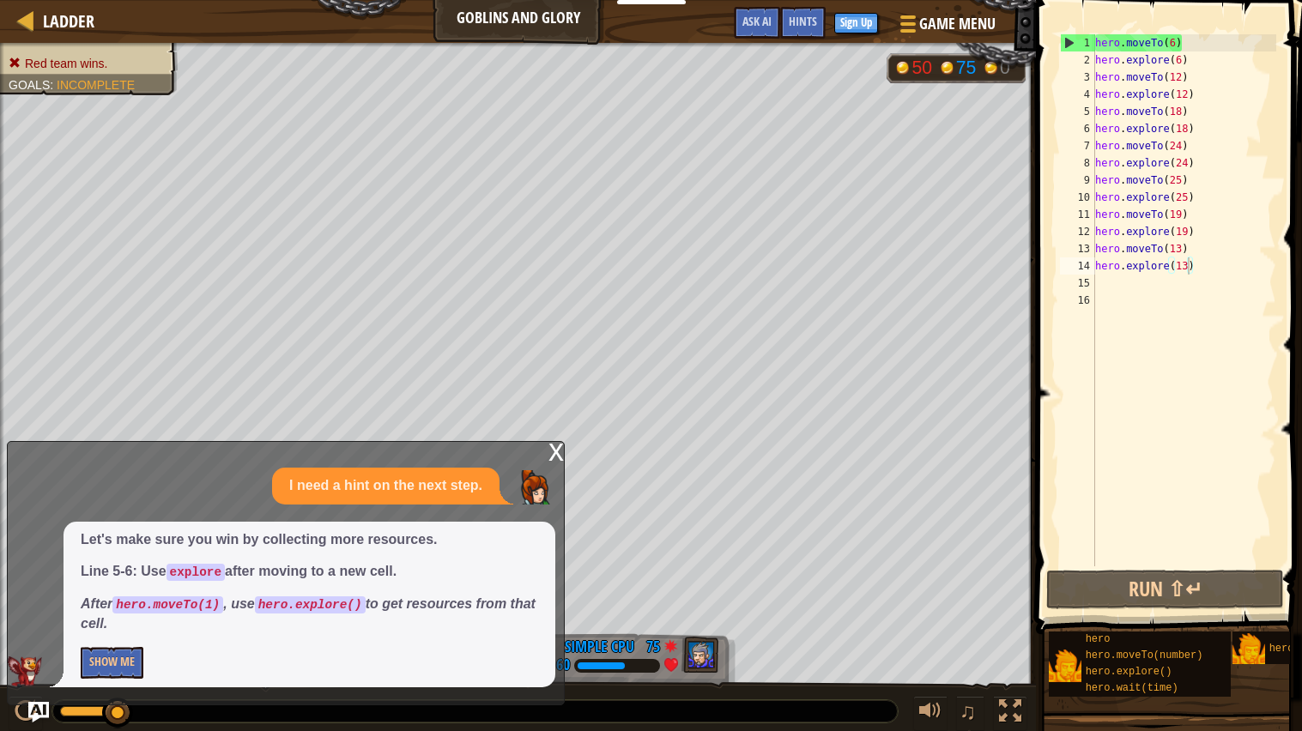
click at [558, 441] on div "x I need a hint on the next step. Let's make sure you win by collecting more re…" at bounding box center [286, 573] width 558 height 264
click at [555, 449] on div "x" at bounding box center [555, 450] width 15 height 17
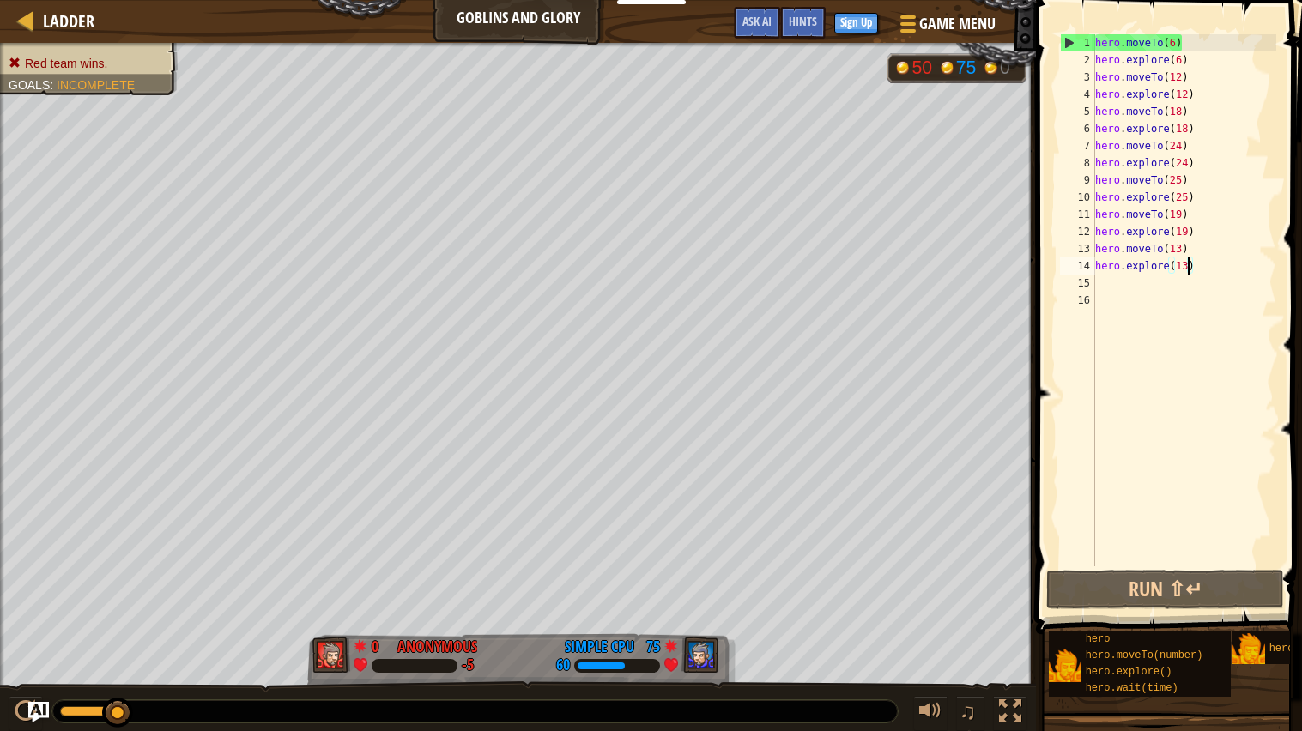
click at [1140, 277] on div "hero . moveTo ( 6 ) hero . explore ( 6 ) hero . moveTo ( 12 ) hero . explore ( …" at bounding box center [1183, 317] width 185 height 566
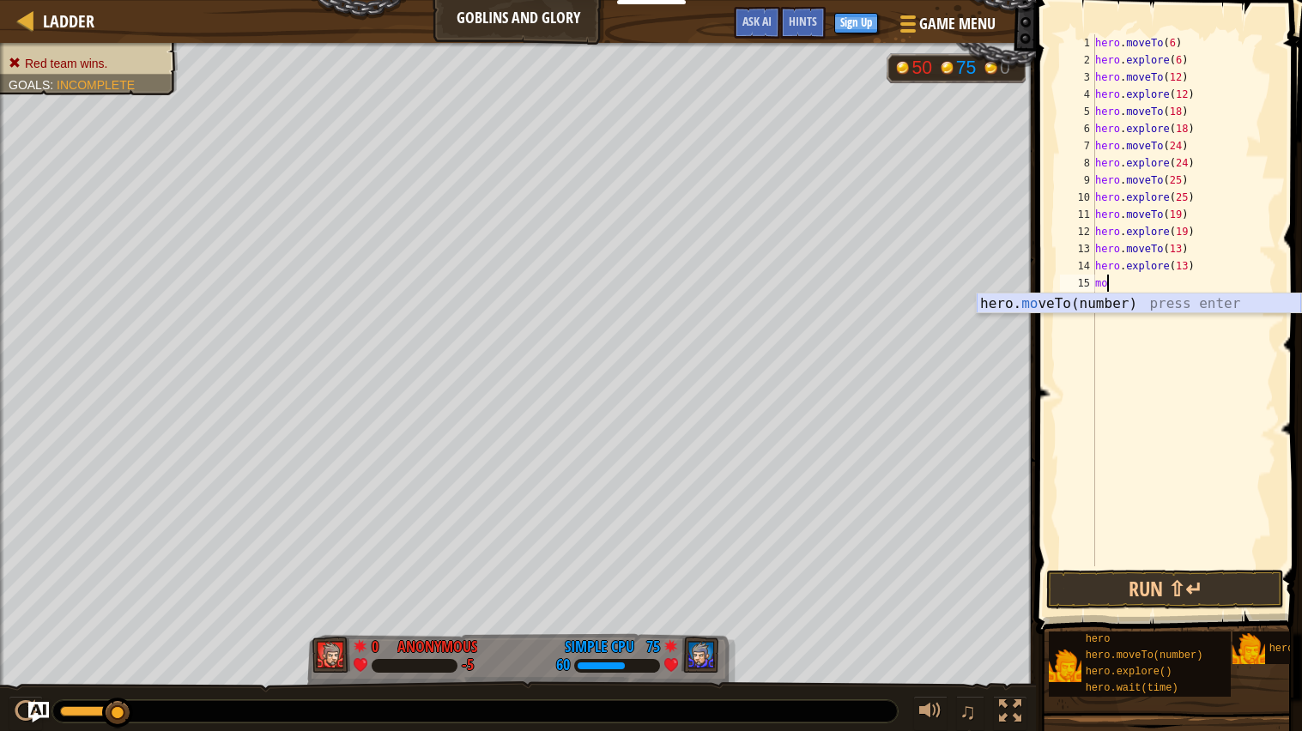
click at [1127, 299] on div "hero. mo veTo(number) press enter" at bounding box center [1138, 324] width 324 height 62
type textarea "hero.moveTo(1)"
click at [1132, 304] on div "hero . moveTo ( 6 ) hero . explore ( 6 ) hero . moveTo ( 12 ) hero . explore ( …" at bounding box center [1183, 317] width 185 height 566
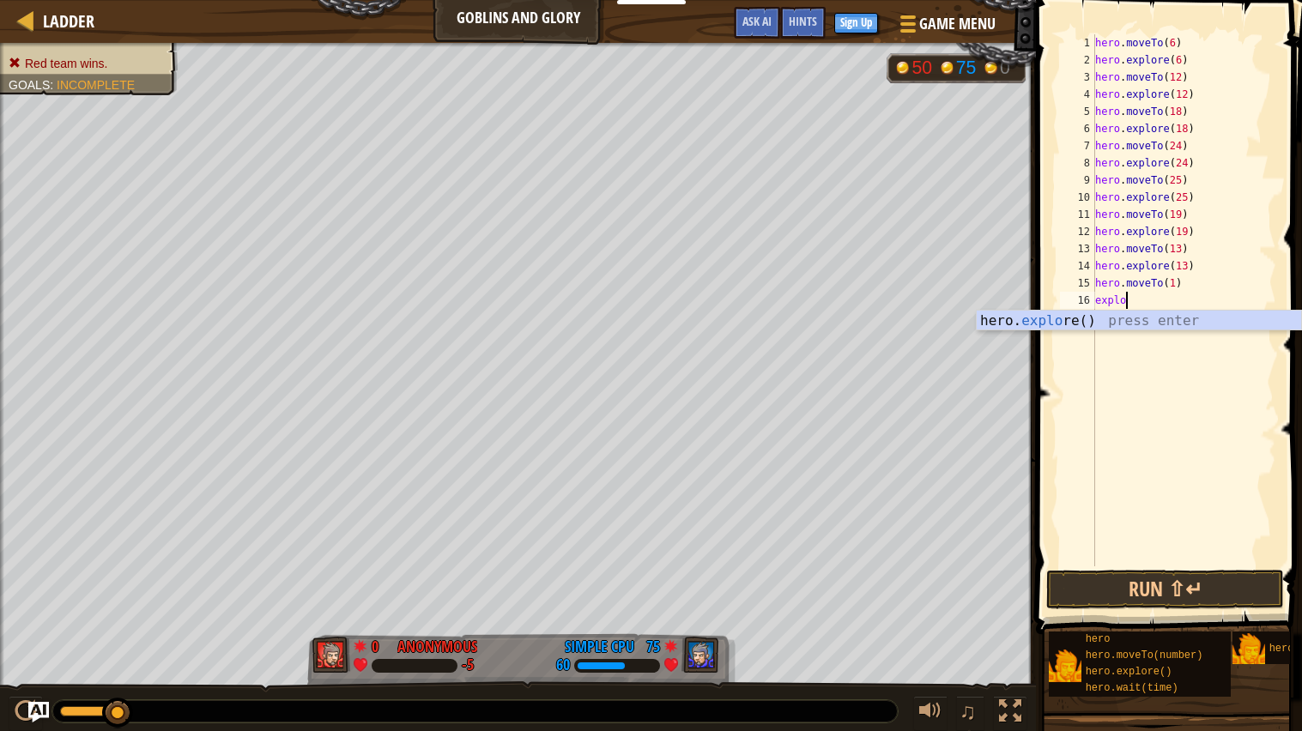
scroll to position [7, 2]
type textarea "explore"
click at [1121, 311] on div "hero. explore () press enter" at bounding box center [1138, 342] width 324 height 62
click at [1127, 319] on div "hero . moveTo ( 6 ) hero . explore ( 6 ) hero . moveTo ( 12 ) hero . explore ( …" at bounding box center [1183, 317] width 185 height 566
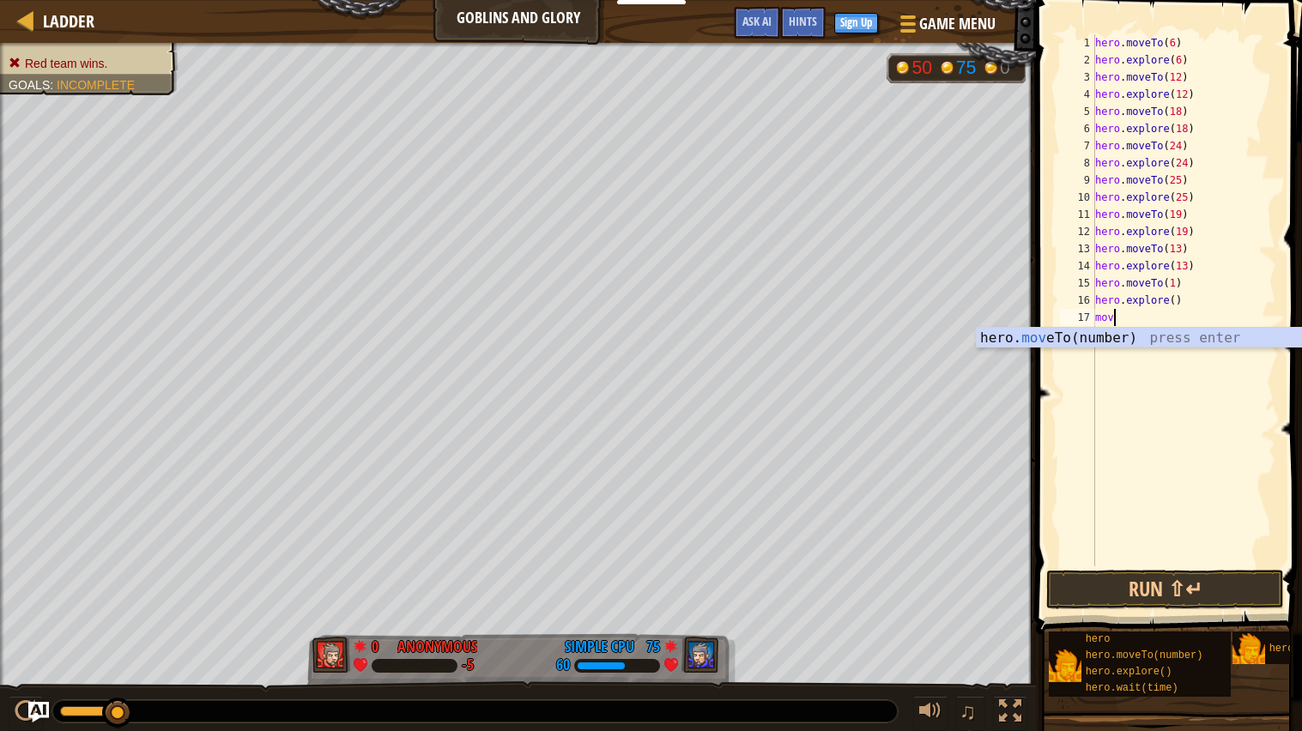
scroll to position [7, 1]
click at [1133, 336] on div "hero. move To(number) press enter" at bounding box center [1138, 359] width 324 height 62
type textarea "hero.moveTo(1)"
click at [1133, 337] on div "hero . moveTo ( 6 ) hero . explore ( 6 ) hero . moveTo ( 12 ) hero . explore ( …" at bounding box center [1183, 317] width 185 height 566
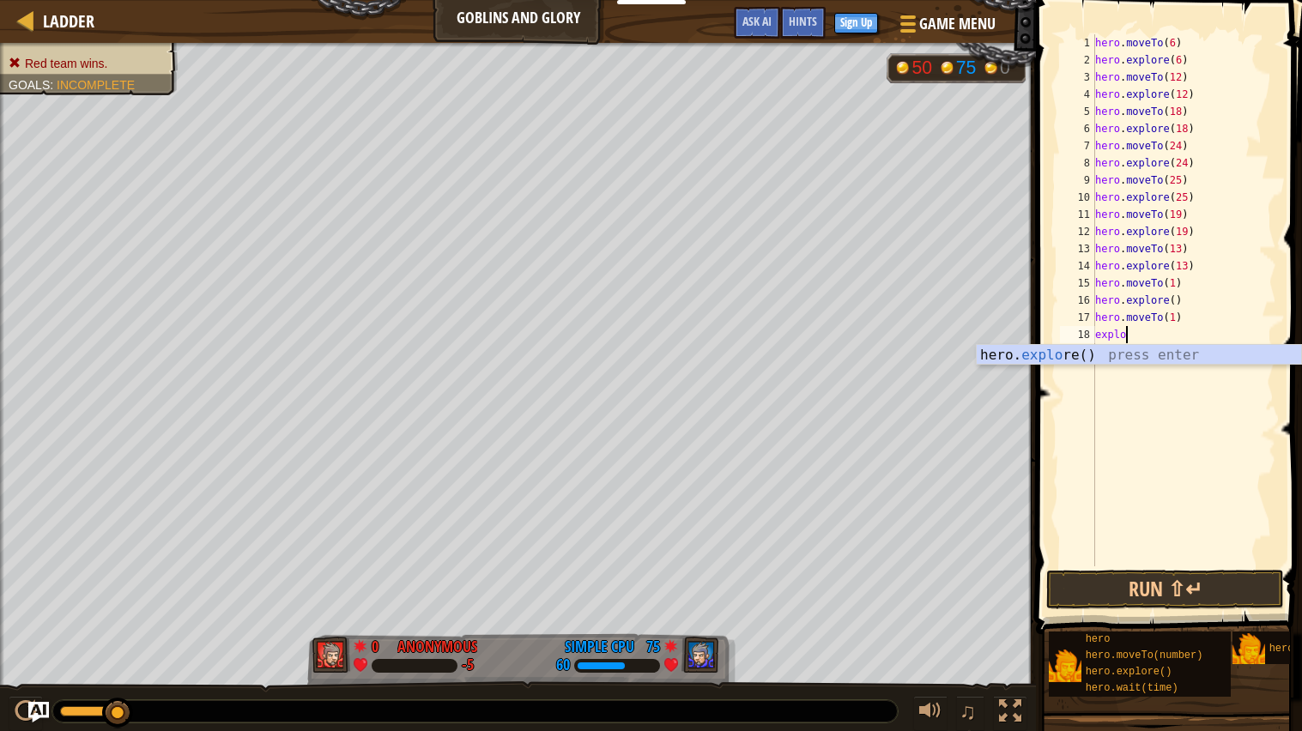
scroll to position [7, 2]
type textarea "explore"
click at [1157, 355] on div "hero. explore () press enter" at bounding box center [1138, 376] width 324 height 62
click at [1174, 281] on div "hero . moveTo ( 6 ) hero . explore ( 6 ) hero . moveTo ( 12 ) hero . explore ( …" at bounding box center [1183, 317] width 185 height 566
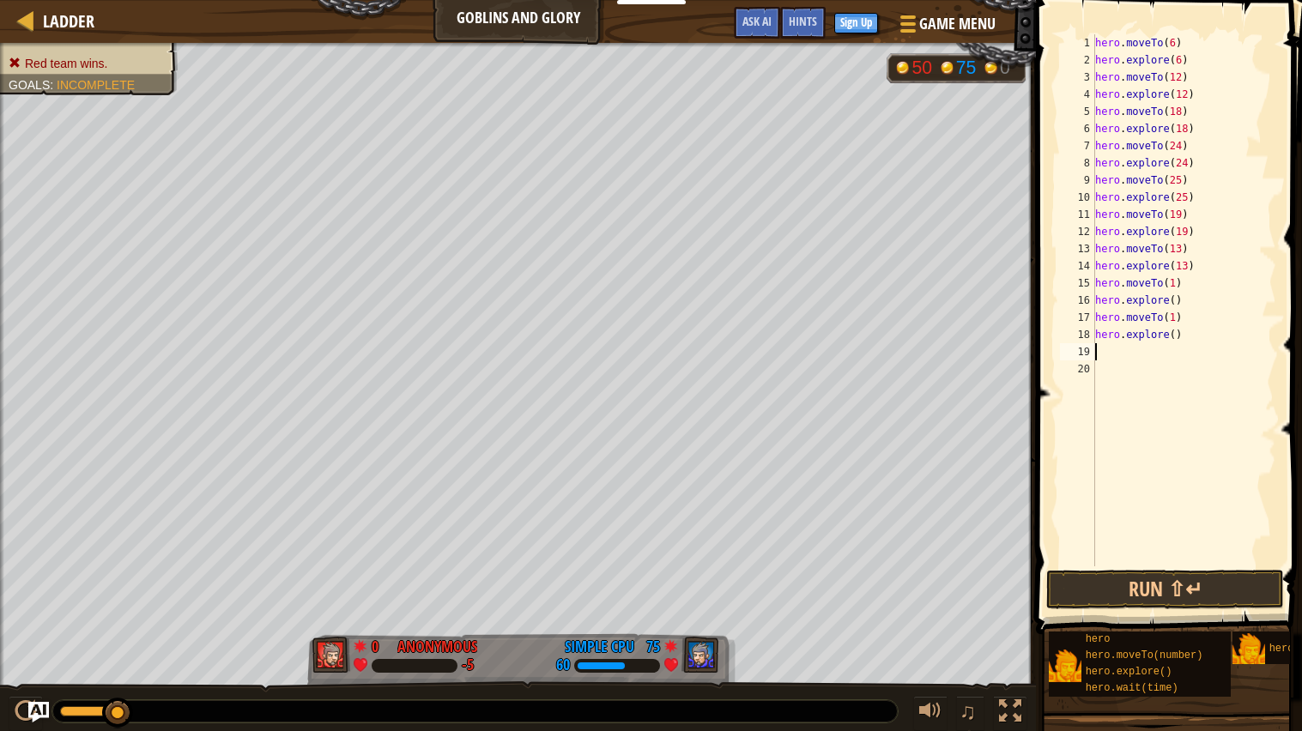
click at [1174, 281] on div "hero . moveTo ( 6 ) hero . explore ( 6 ) hero . moveTo ( 12 ) hero . explore ( …" at bounding box center [1183, 317] width 185 height 566
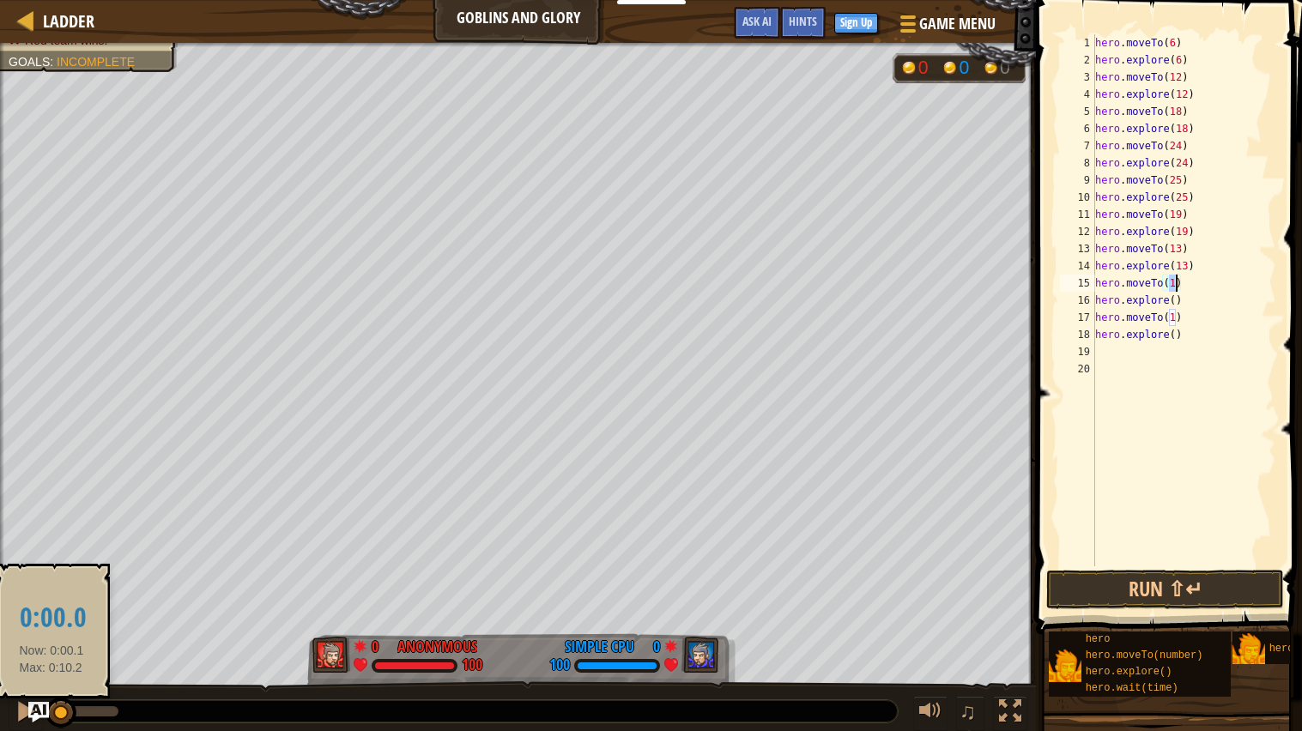
drag, startPoint x: 116, startPoint y: 715, endPoint x: 50, endPoint y: 717, distance: 66.1
click at [50, 717] on div at bounding box center [60, 713] width 31 height 31
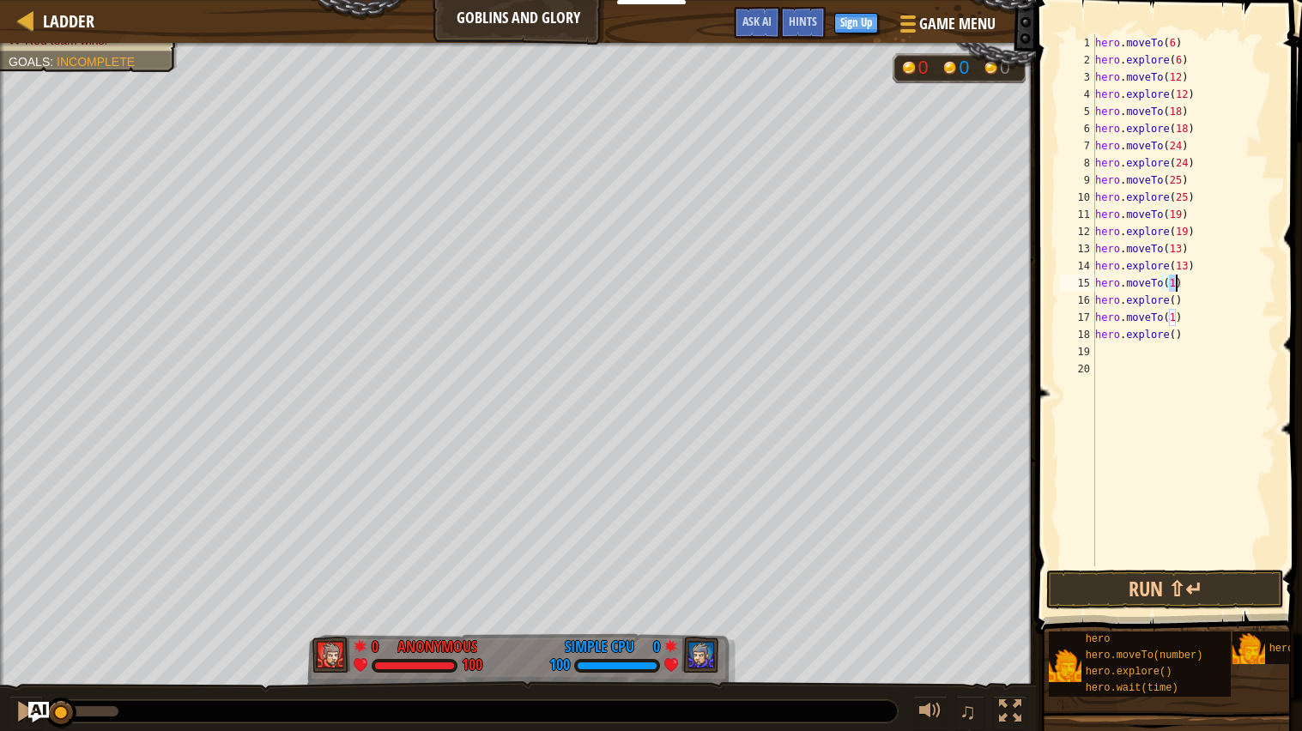
scroll to position [7, 5]
click at [1174, 300] on div "hero . moveTo ( 6 ) hero . explore ( 6 ) hero . moveTo ( 12 ) hero . explore ( …" at bounding box center [1183, 317] width 185 height 566
click at [1173, 331] on div "hero . moveTo ( 6 ) hero . explore ( 6 ) hero . moveTo ( 12 ) hero . explore ( …" at bounding box center [1183, 317] width 185 height 566
type textarea "hero.explore(1)"
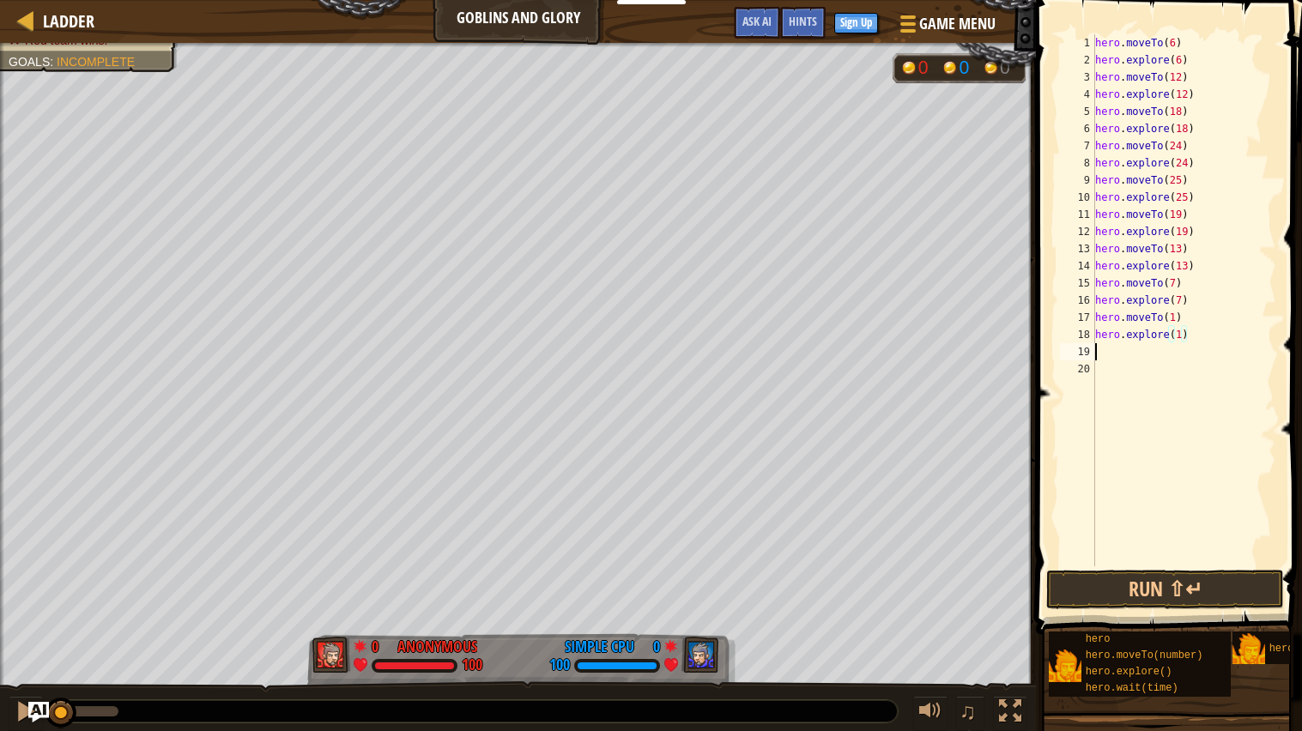
click at [1132, 347] on div "hero . moveTo ( 6 ) hero . explore ( 6 ) hero . moveTo ( 12 ) hero . explore ( …" at bounding box center [1183, 317] width 185 height 566
click at [1076, 367] on div "hero. move To(number) press enter" at bounding box center [1138, 393] width 324 height 62
type textarea "hero.moveTo(1)"
click at [1127, 368] on div "hero . moveTo ( 6 ) hero . explore ( 6 ) hero . moveTo ( 12 ) hero . explore ( …" at bounding box center [1183, 317] width 185 height 566
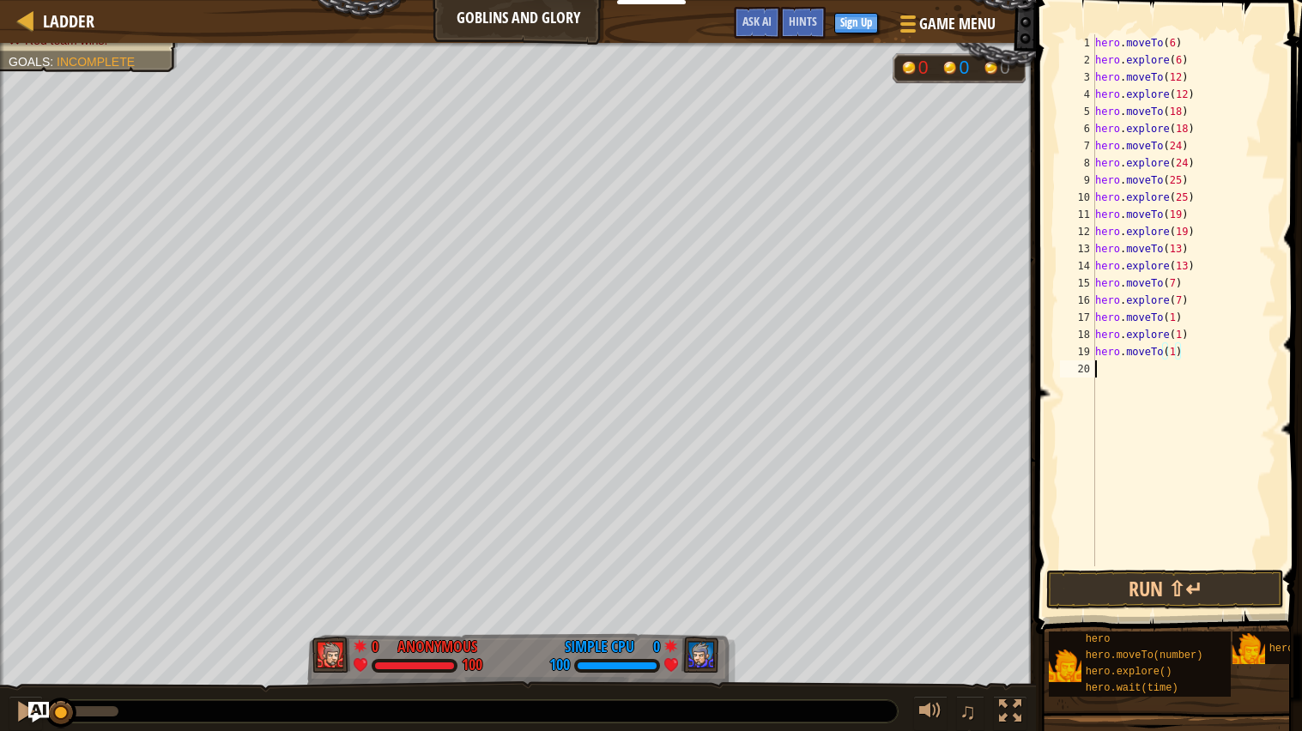
scroll to position [7, 0]
type textarea "expl"
click at [1122, 385] on div "hero. expl ore() press enter" at bounding box center [1138, 410] width 324 height 62
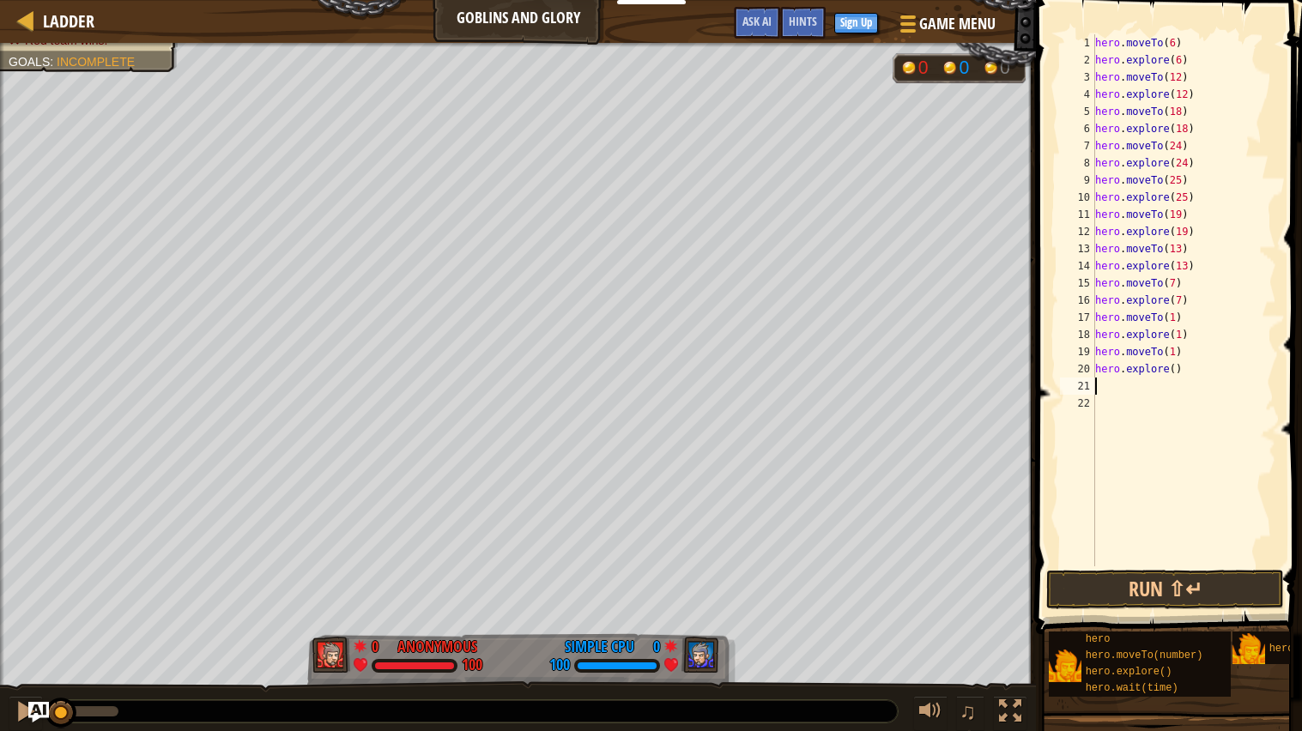
click at [1172, 350] on div "hero . moveTo ( 6 ) hero . explore ( 6 ) hero . moveTo ( 12 ) hero . explore ( …" at bounding box center [1183, 317] width 185 height 566
click at [1171, 353] on div "hero . moveTo ( 6 ) hero . explore ( 6 ) hero . moveTo ( 12 ) hero . explore ( …" at bounding box center [1183, 317] width 185 height 566
click at [1176, 367] on div "hero . moveTo ( 6 ) hero . explore ( 6 ) hero . moveTo ( 12 ) hero . explore ( …" at bounding box center [1183, 317] width 185 height 566
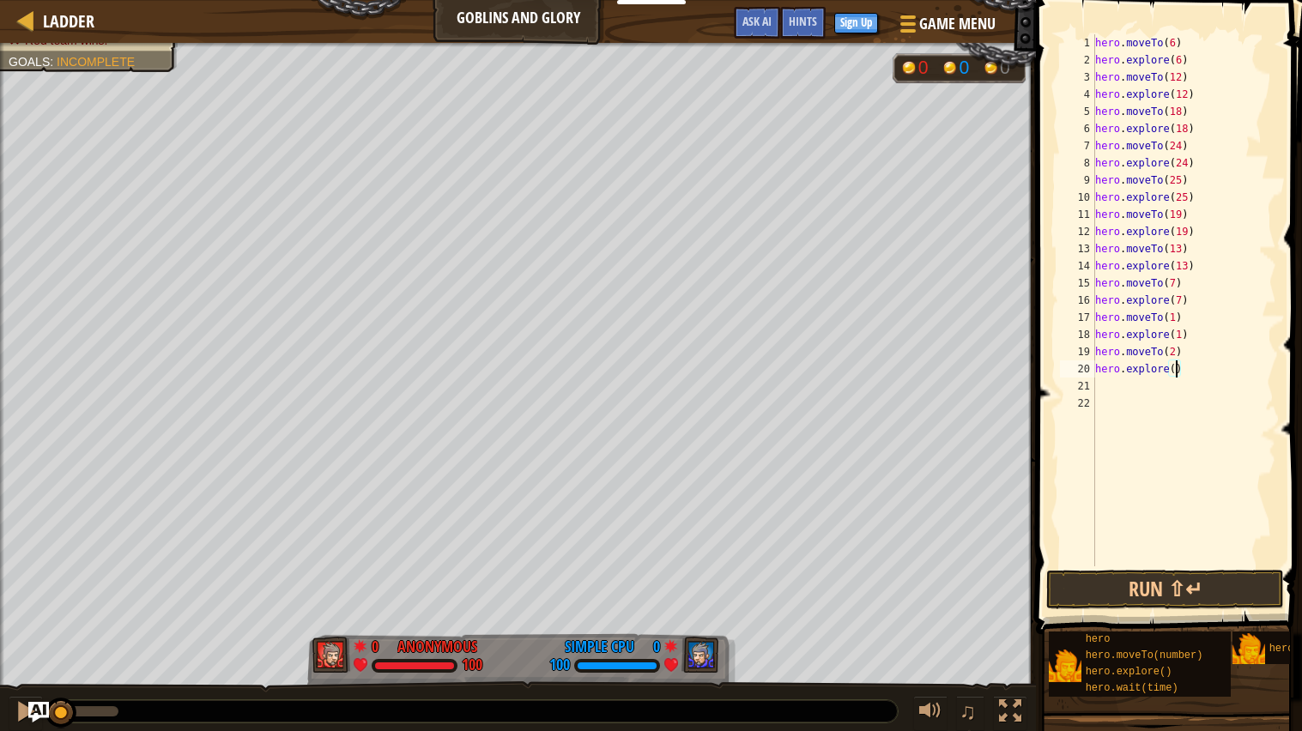
scroll to position [7, 6]
click at [1125, 574] on button "Run ⇧↵" at bounding box center [1165, 589] width 238 height 39
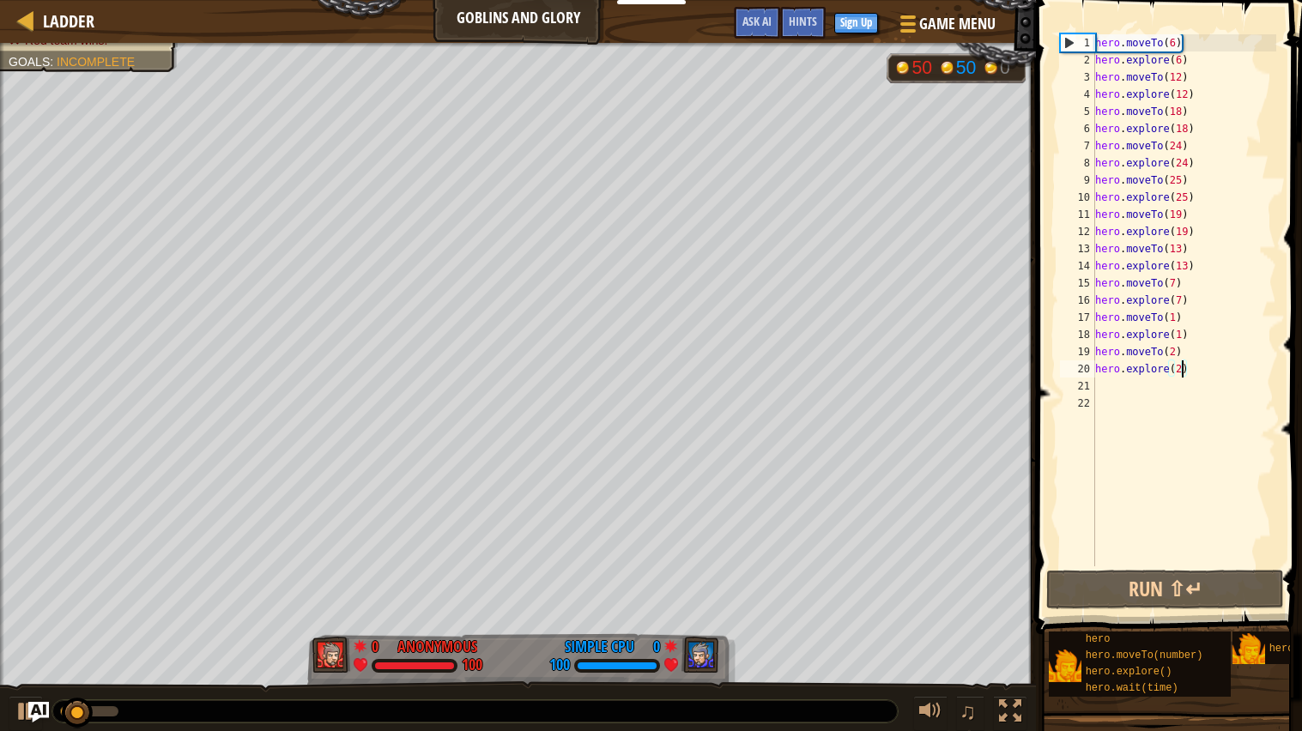
click at [1300, 178] on span at bounding box center [1171, 292] width 280 height 685
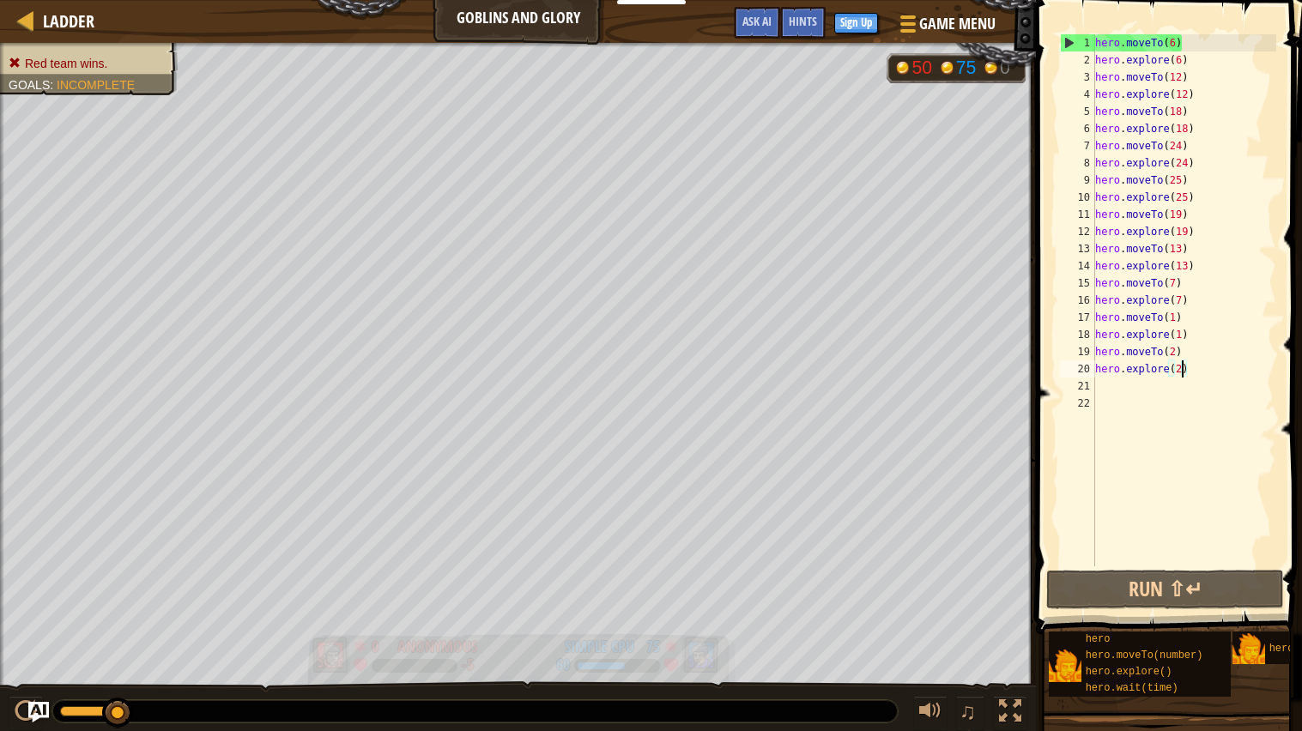
drag, startPoint x: 114, startPoint y: 711, endPoint x: 414, endPoint y: 666, distance: 302.9
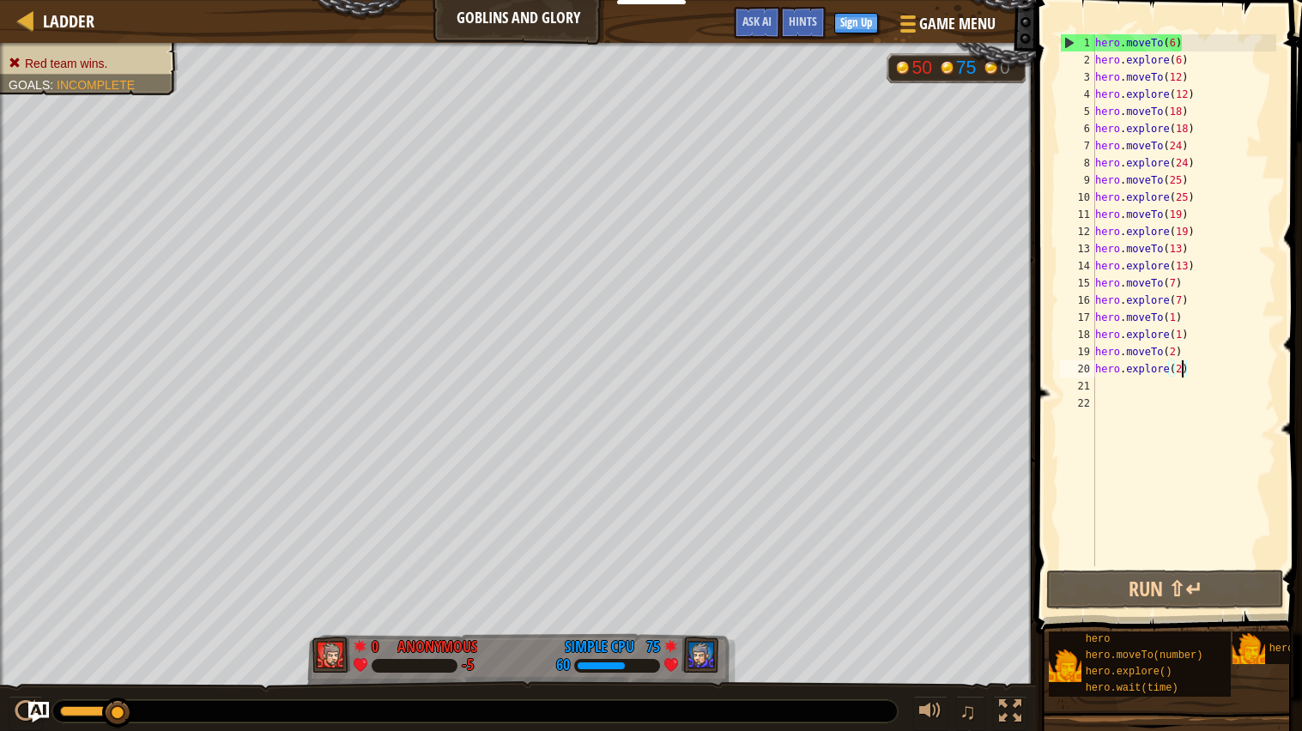
drag, startPoint x: 70, startPoint y: 714, endPoint x: 209, endPoint y: 711, distance: 139.0
click at [209, 711] on div at bounding box center [474, 711] width 845 height 22
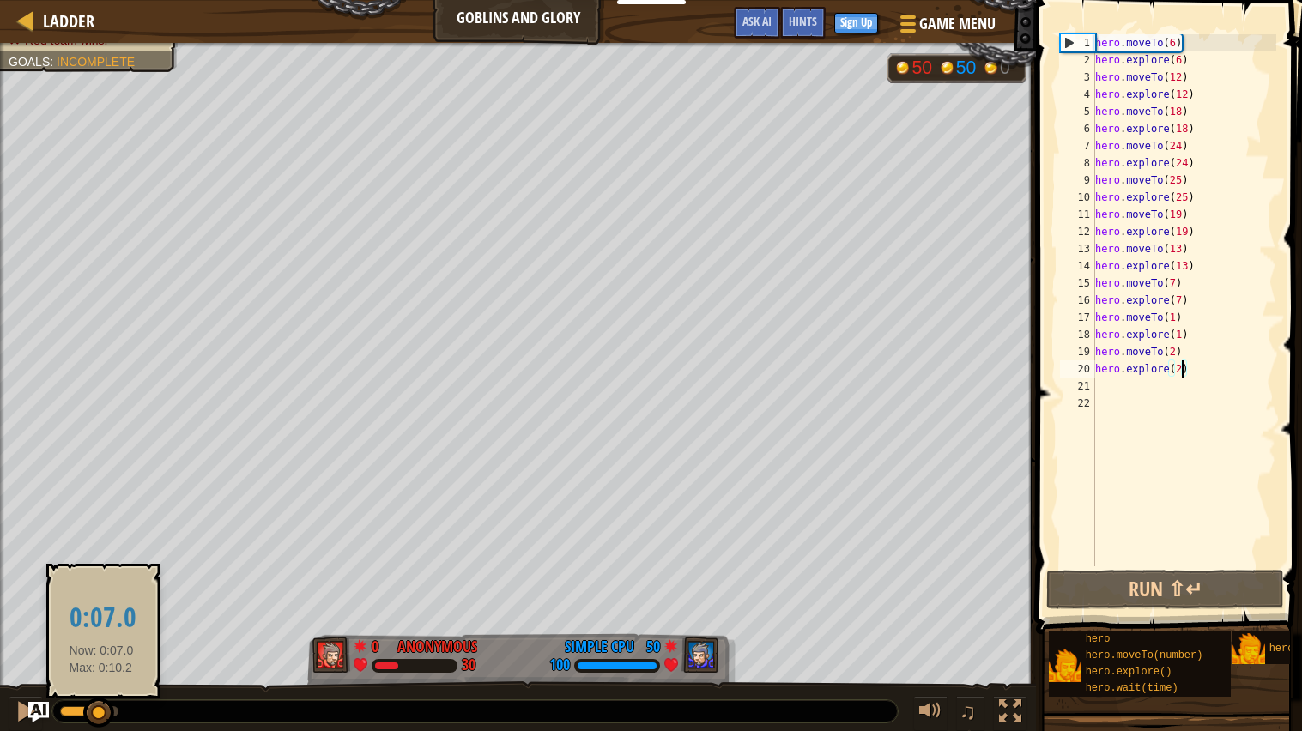
drag, startPoint x: 113, startPoint y: 709, endPoint x: 78, endPoint y: 710, distance: 35.2
click at [83, 710] on div at bounding box center [98, 713] width 31 height 31
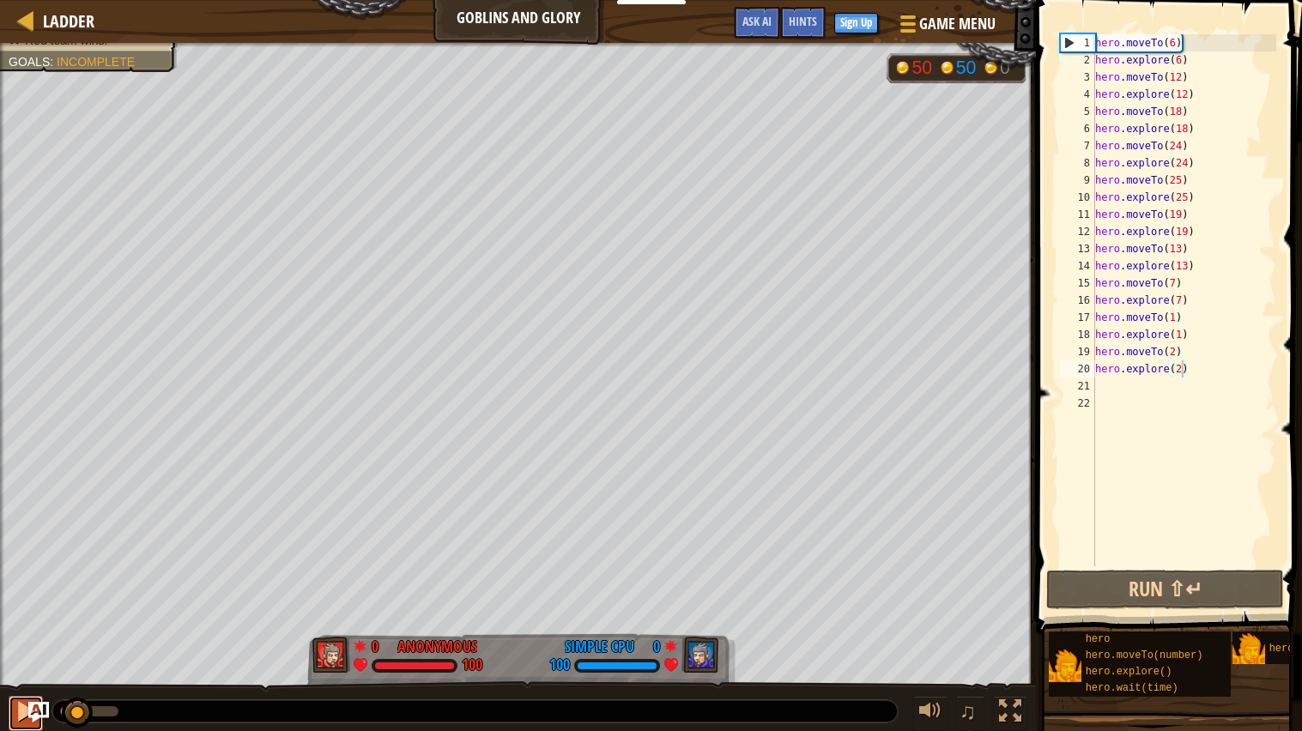
click at [13, 717] on button at bounding box center [26, 713] width 34 height 35
drag, startPoint x: 116, startPoint y: 716, endPoint x: 33, endPoint y: 710, distance: 83.5
click at [33, 710] on div "Ladder Goblins and Glory Game Menu Done Sign Up Hints Ask AI hero.explore() 1 2…" at bounding box center [651, 365] width 1302 height 731
click at [6, 711] on div "♫" at bounding box center [518, 706] width 1036 height 51
click at [15, 712] on div at bounding box center [26, 711] width 22 height 22
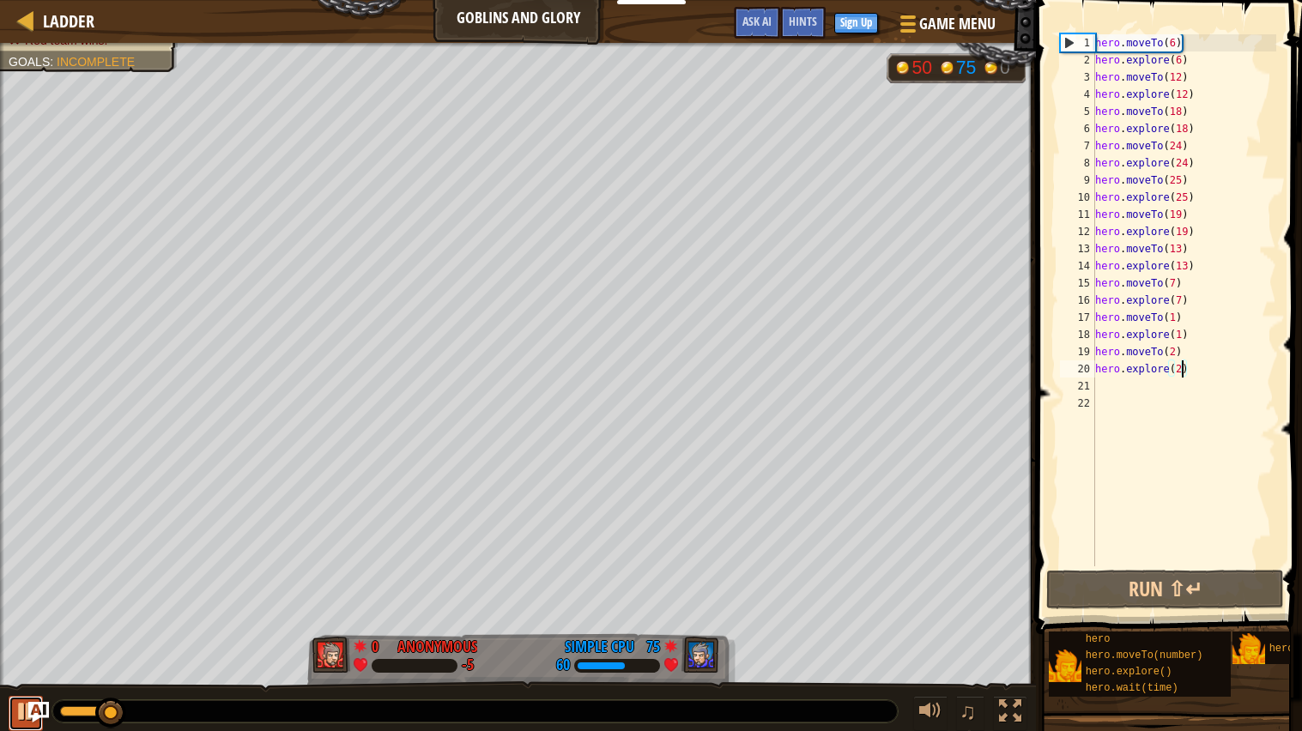
click at [15, 712] on div at bounding box center [26, 711] width 22 height 22
drag, startPoint x: 107, startPoint y: 704, endPoint x: 37, endPoint y: 710, distance: 70.7
click at [37, 710] on div "Ladder Goblins and Glory Game Menu Done Sign Up Hints Ask AI hero.explore() 1 2…" at bounding box center [651, 365] width 1302 height 731
click at [1171, 43] on div "hero . moveTo ( 6 ) hero . explore ( 6 ) hero . moveTo ( 12 ) hero . explore ( …" at bounding box center [1183, 317] width 185 height 566
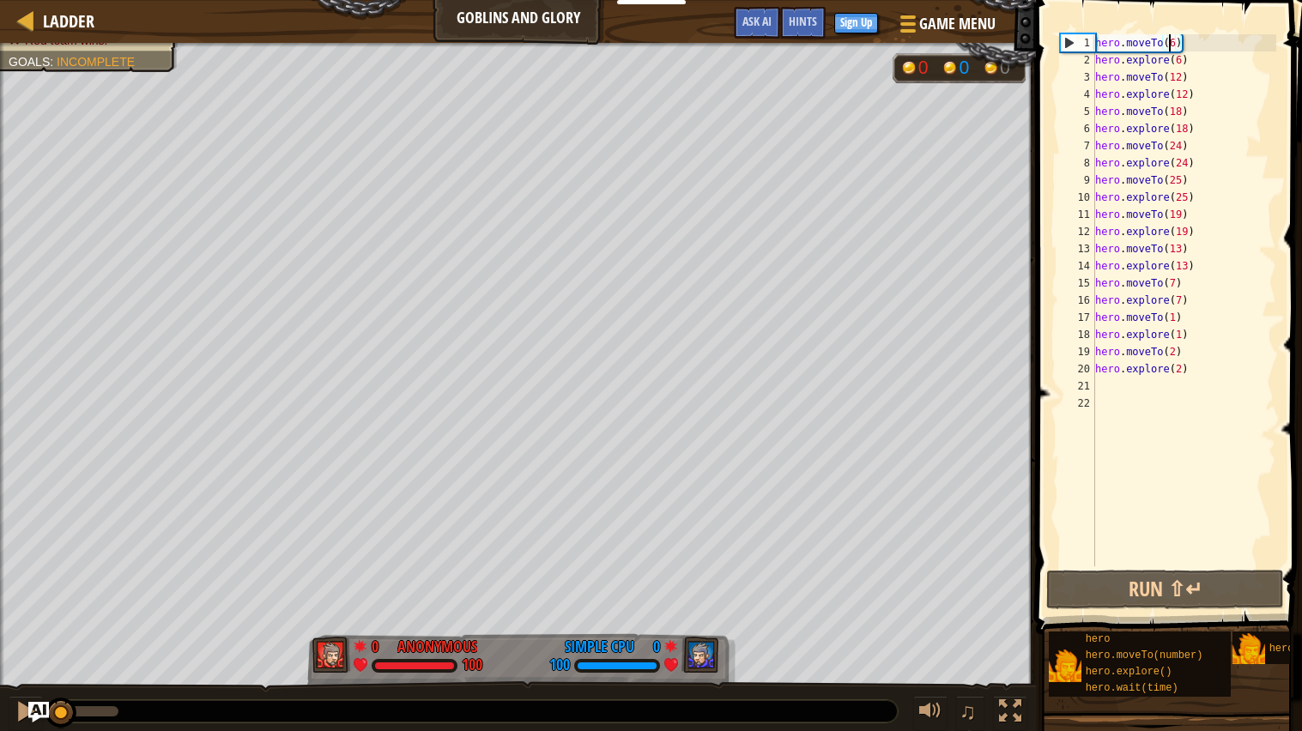
click at [1171, 43] on div "hero . moveTo ( 6 ) hero . explore ( 6 ) hero . moveTo ( 12 ) hero . explore ( …" at bounding box center [1183, 317] width 185 height 566
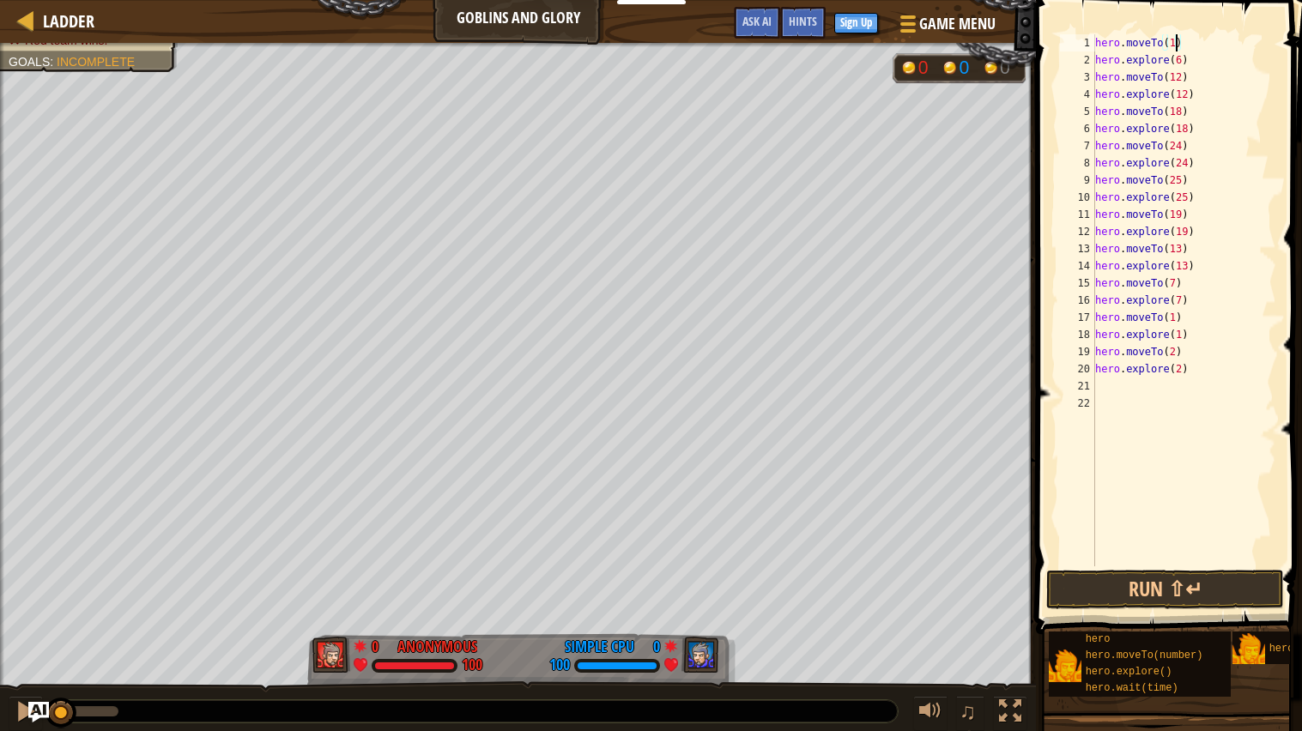
click at [1176, 59] on div "hero . moveTo ( 1 ) hero . explore ( 6 ) hero . moveTo ( 12 ) hero . explore ( …" at bounding box center [1183, 317] width 185 height 566
click at [1179, 82] on div "hero . moveTo ( 1 ) hero . explore ( 1 ) hero . moveTo ( 12 ) hero . explore ( …" at bounding box center [1183, 317] width 185 height 566
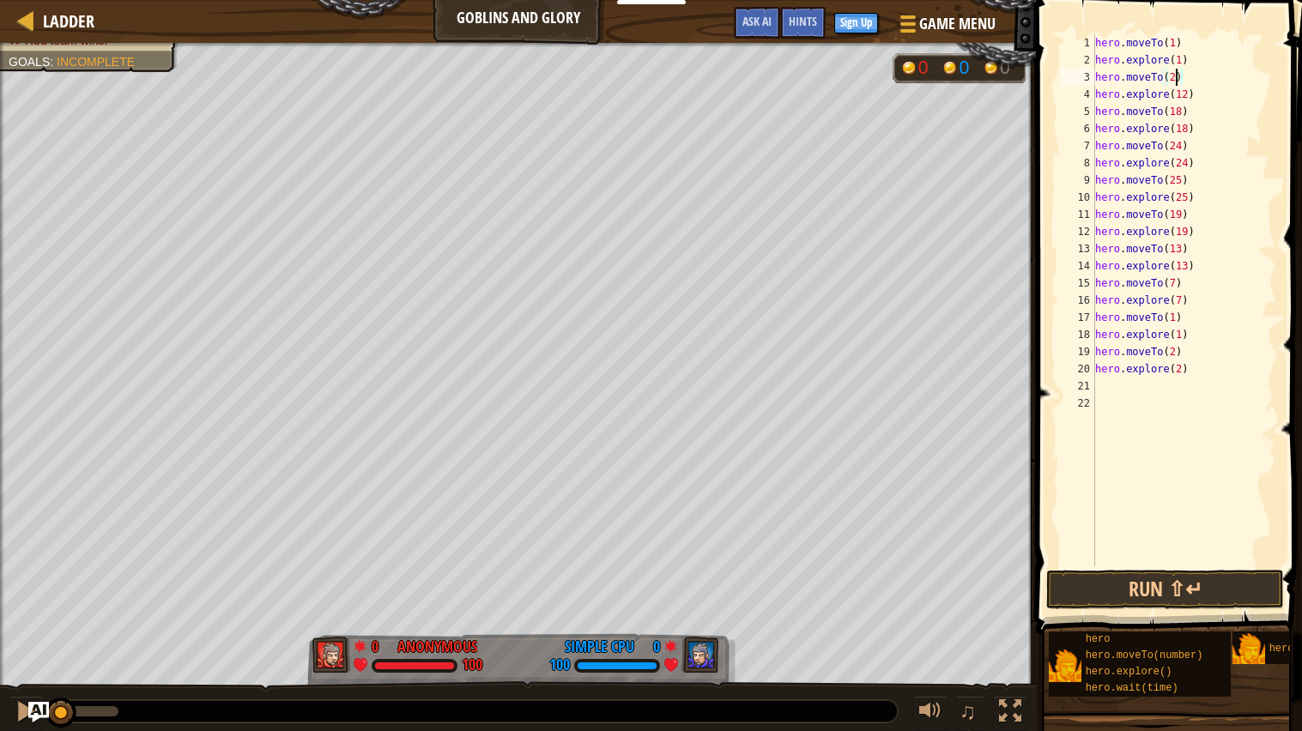
scroll to position [7, 5]
click at [1176, 98] on div "hero . moveTo ( 1 ) hero . explore ( 1 ) hero . moveTo ( 2 ) hero . explore ( 1…" at bounding box center [1183, 317] width 185 height 566
type textarea "hero.explore(2)"
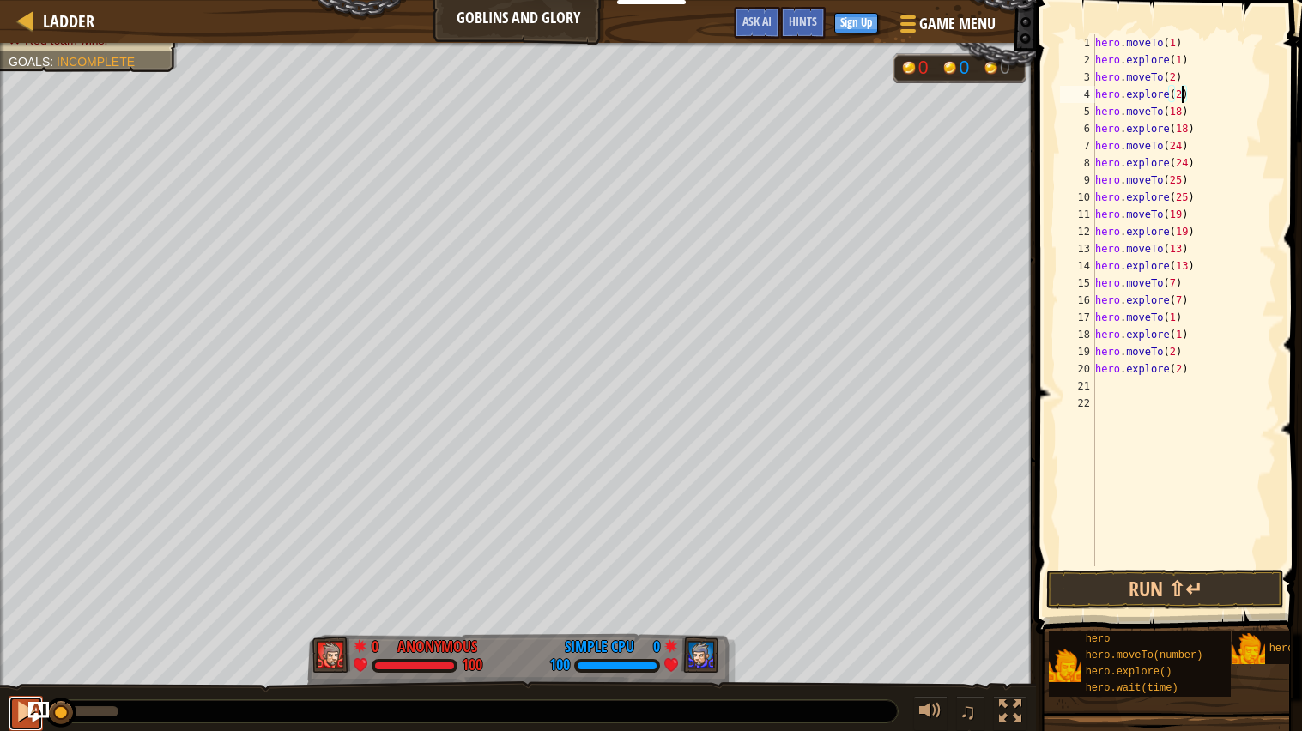
click at [15, 716] on div at bounding box center [26, 711] width 22 height 22
click at [24, 713] on div at bounding box center [26, 711] width 22 height 22
drag, startPoint x: 112, startPoint y: 714, endPoint x: 37, endPoint y: 719, distance: 75.7
click at [37, 719] on div "Ladder Goblins and Glory Game Menu Done Sign Up Hints Ask AI hero.explore() 1 2…" at bounding box center [651, 365] width 1302 height 731
click at [18, 705] on div at bounding box center [26, 711] width 22 height 22
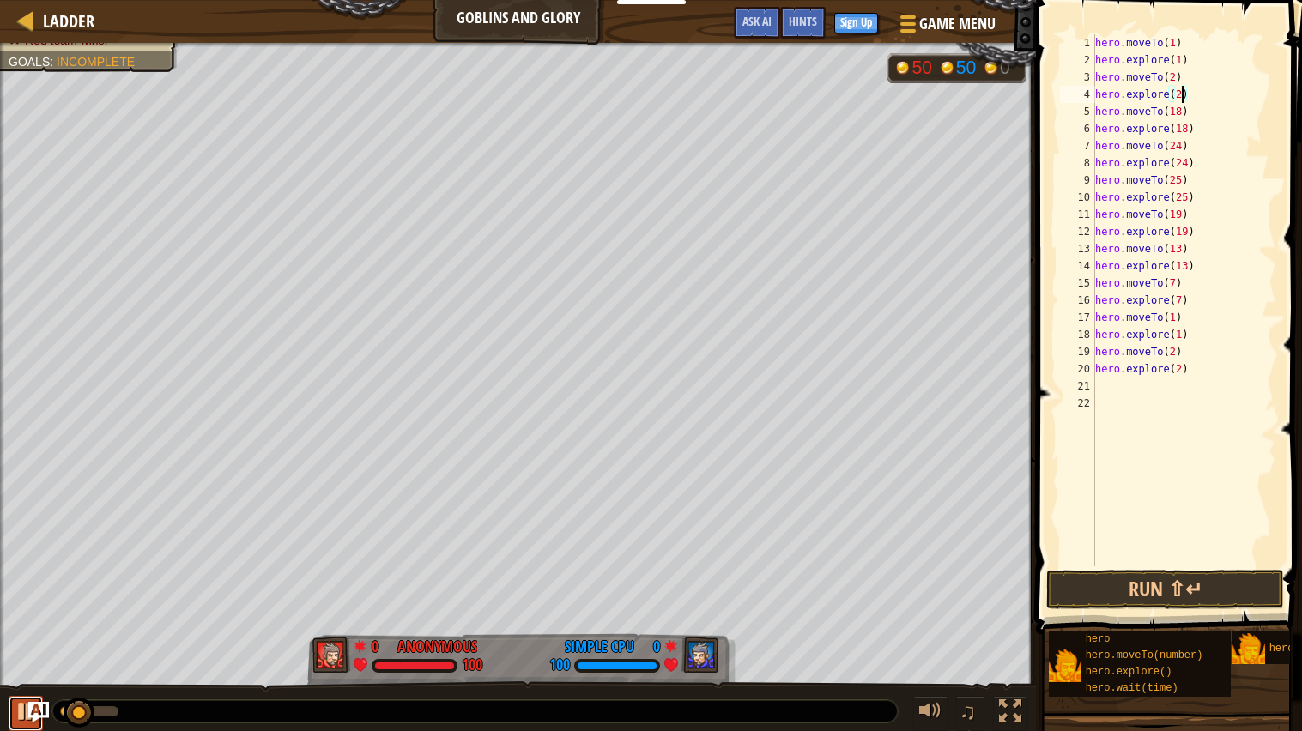
click at [17, 716] on div at bounding box center [26, 711] width 22 height 22
click at [747, 15] on span "Ask AI" at bounding box center [756, 21] width 29 height 16
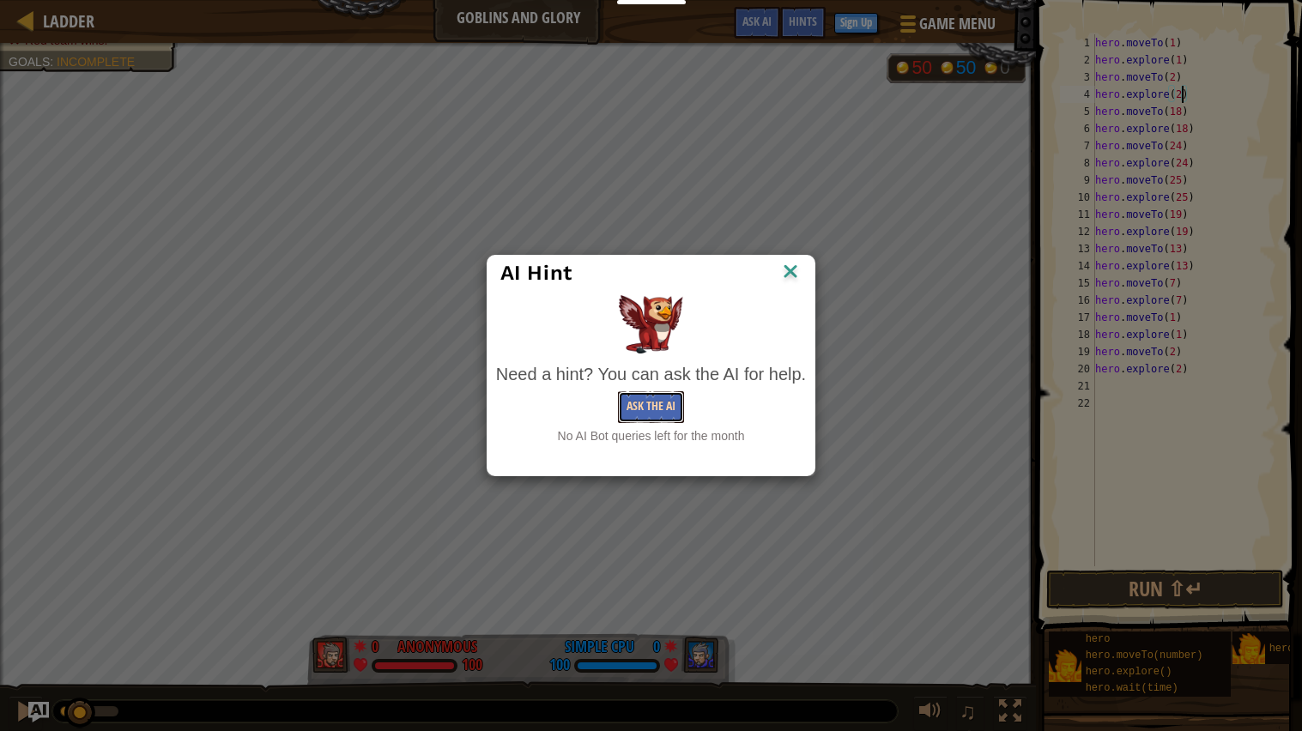
click at [638, 408] on button "Ask the AI" at bounding box center [651, 407] width 66 height 32
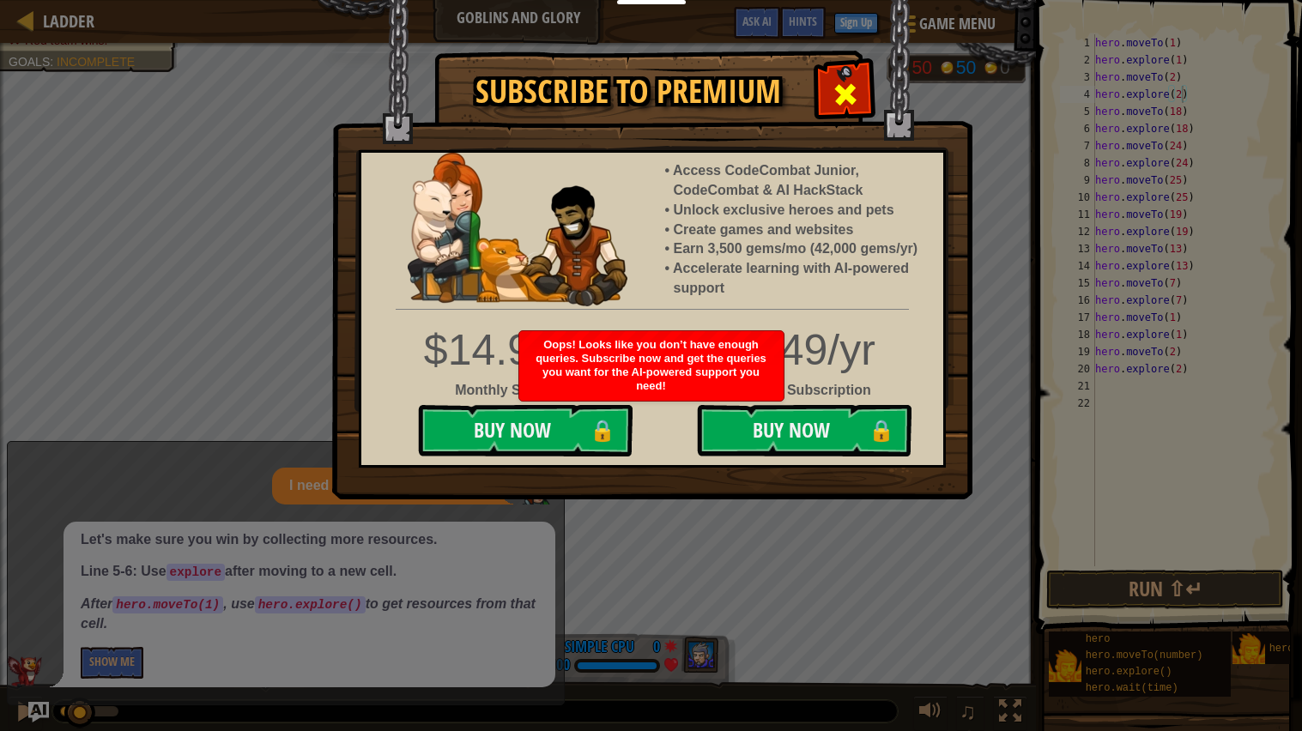
click at [867, 94] on div at bounding box center [845, 92] width 54 height 54
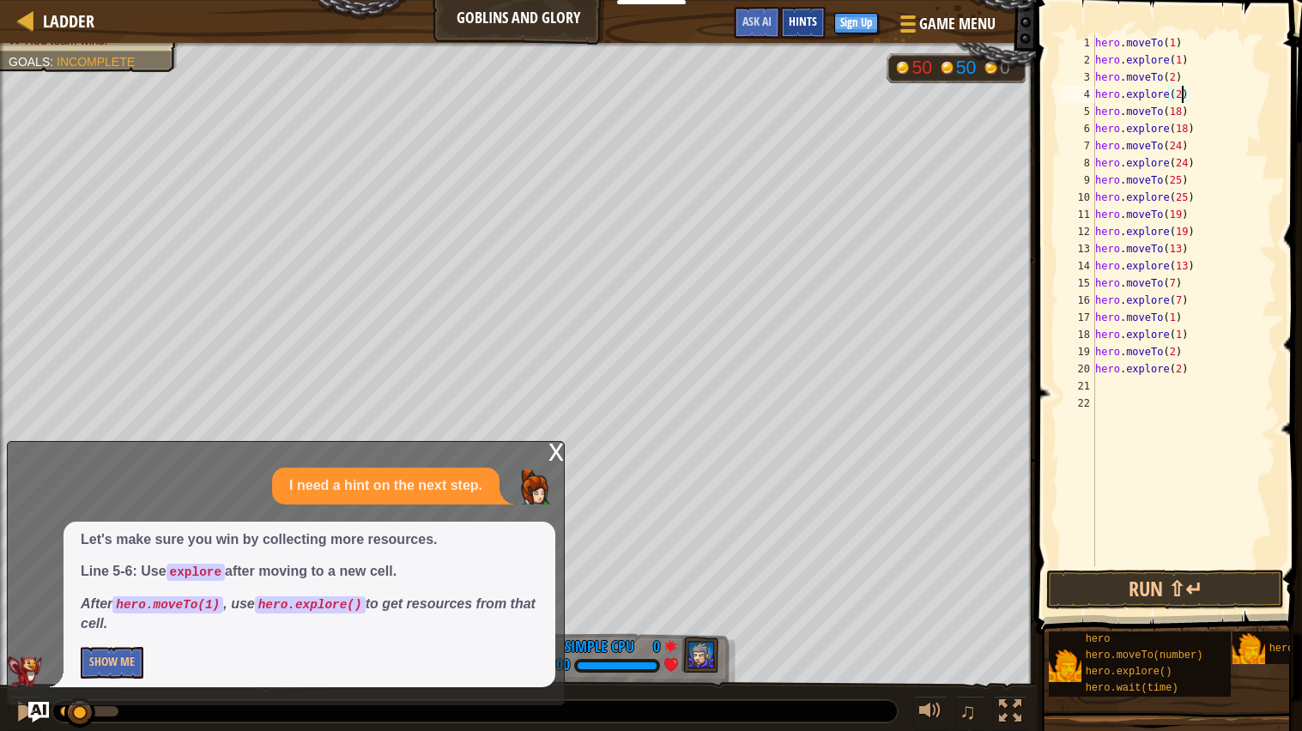
click at [812, 18] on span "Hints" at bounding box center [803, 21] width 28 height 16
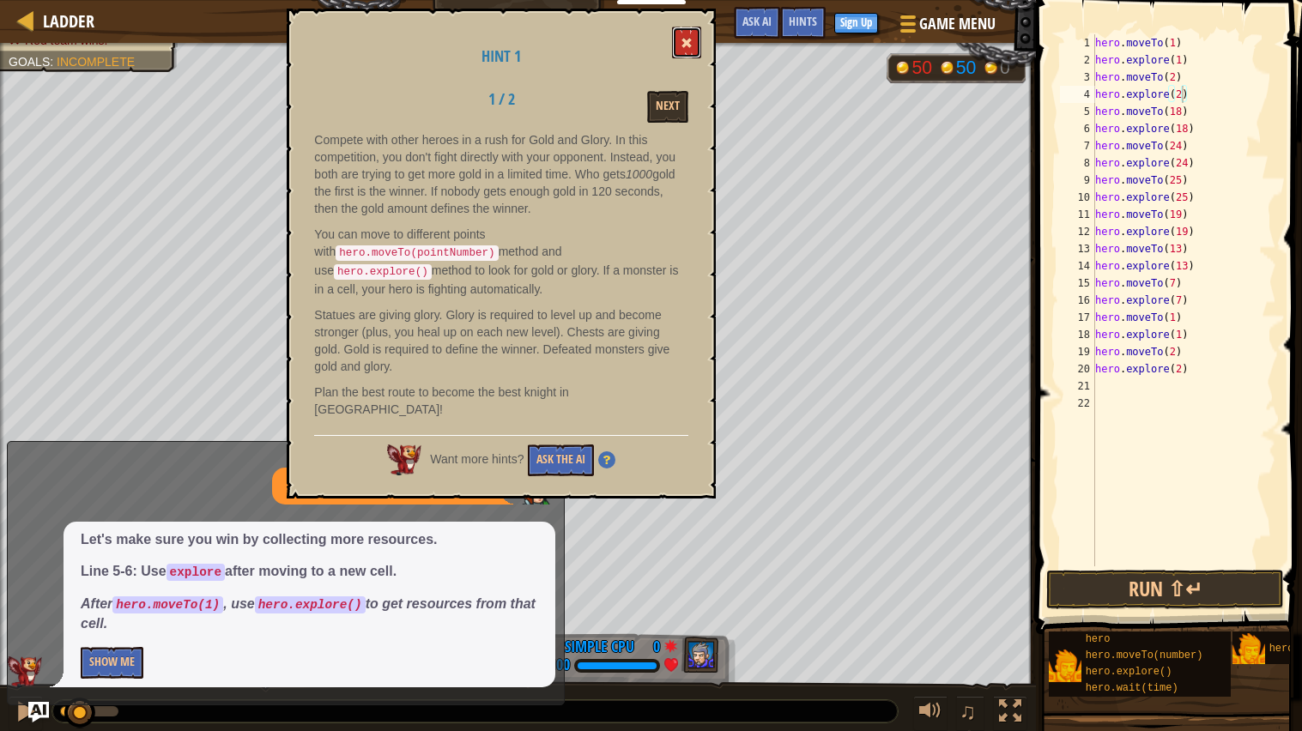
click at [677, 48] on button at bounding box center [686, 43] width 29 height 32
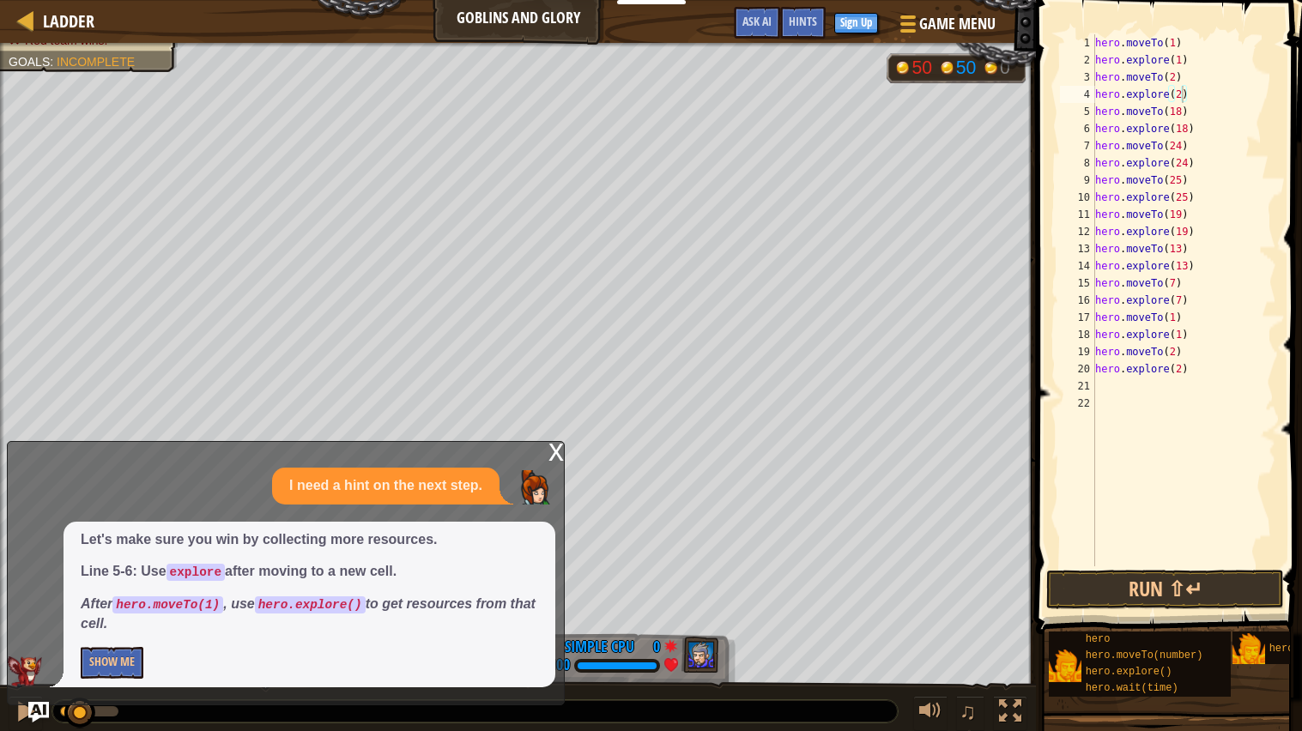
click at [564, 455] on div "x I need a hint on the next step. Let's make sure you win by collecting more re…" at bounding box center [286, 573] width 558 height 264
click at [557, 455] on div "x" at bounding box center [555, 450] width 15 height 17
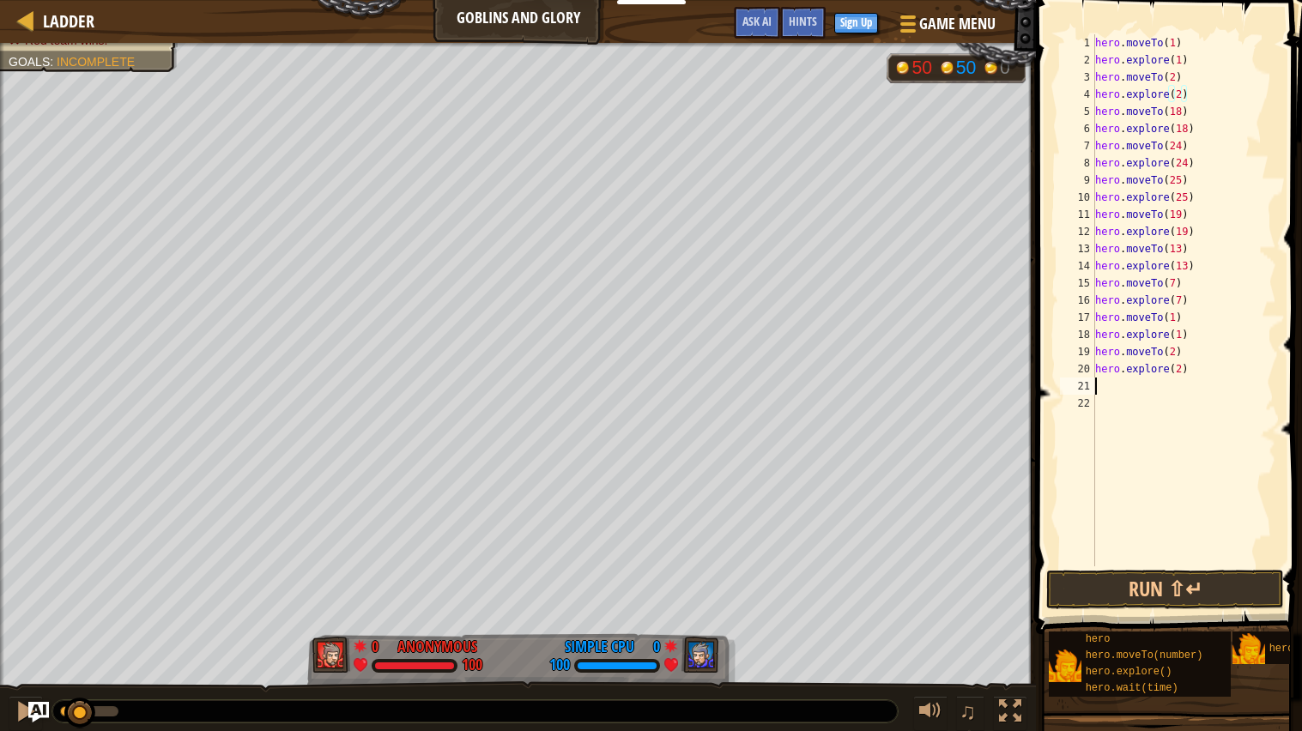
scroll to position [7, 0]
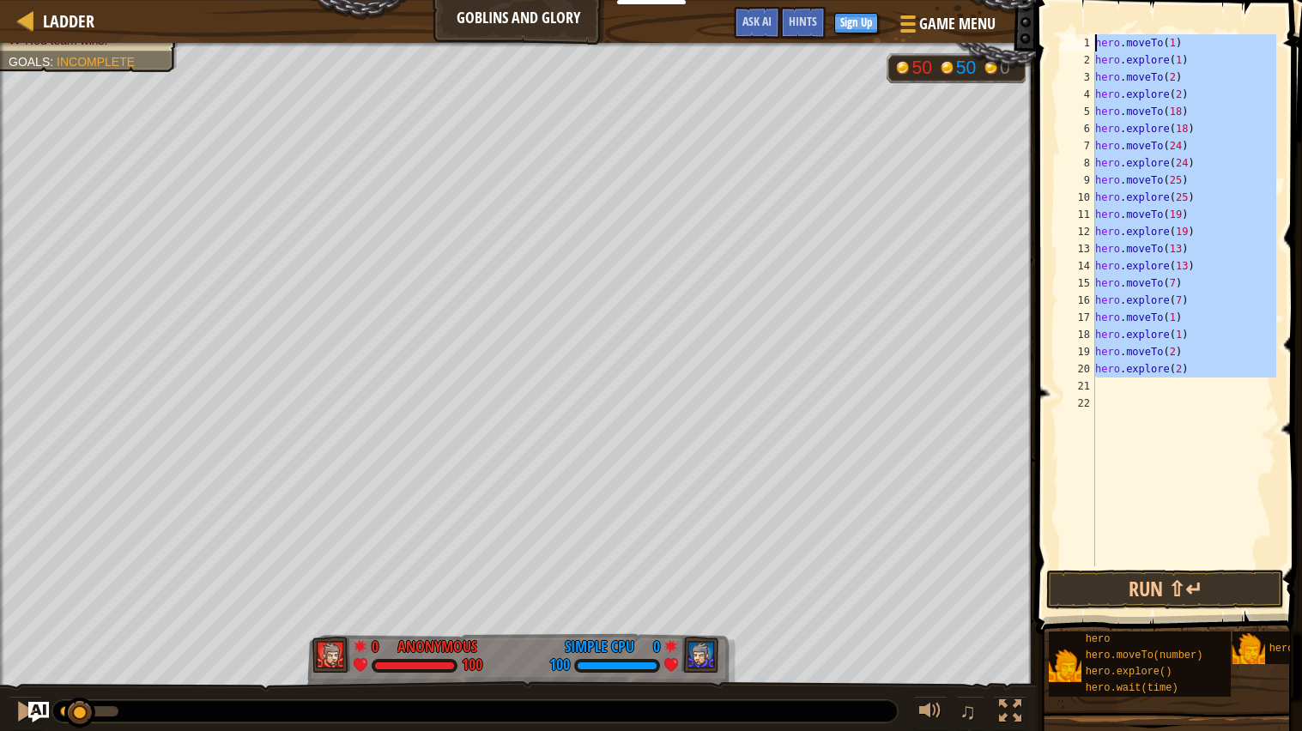
drag, startPoint x: 1224, startPoint y: 382, endPoint x: 1055, endPoint y: 39, distance: 382.2
click at [1056, 39] on div "1 2 3 4 5 6 7 8 9 10 11 12 13 14 15 16 17 18 19 20 21 22 hero . moveTo ( 1 ) he…" at bounding box center [1166, 300] width 220 height 532
type textarea "hero.moveTo(1) hero.explore(1)"
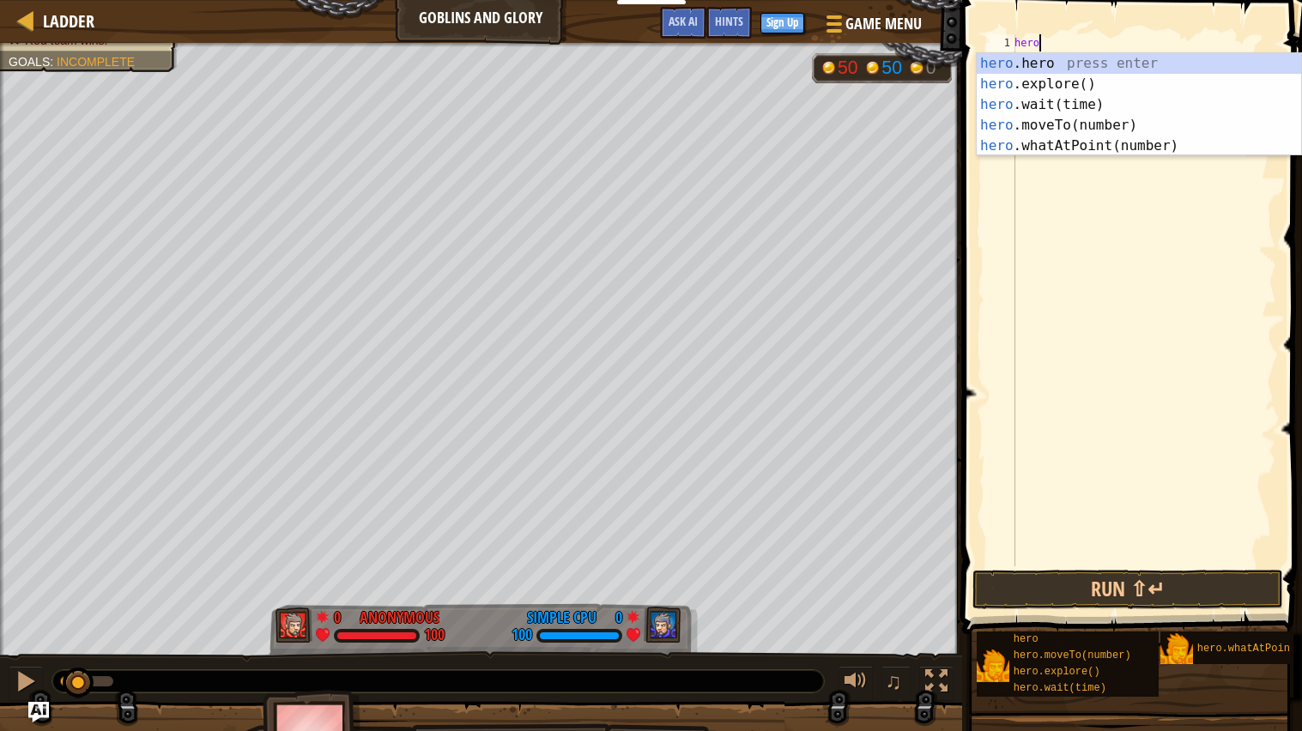
scroll to position [7, 1]
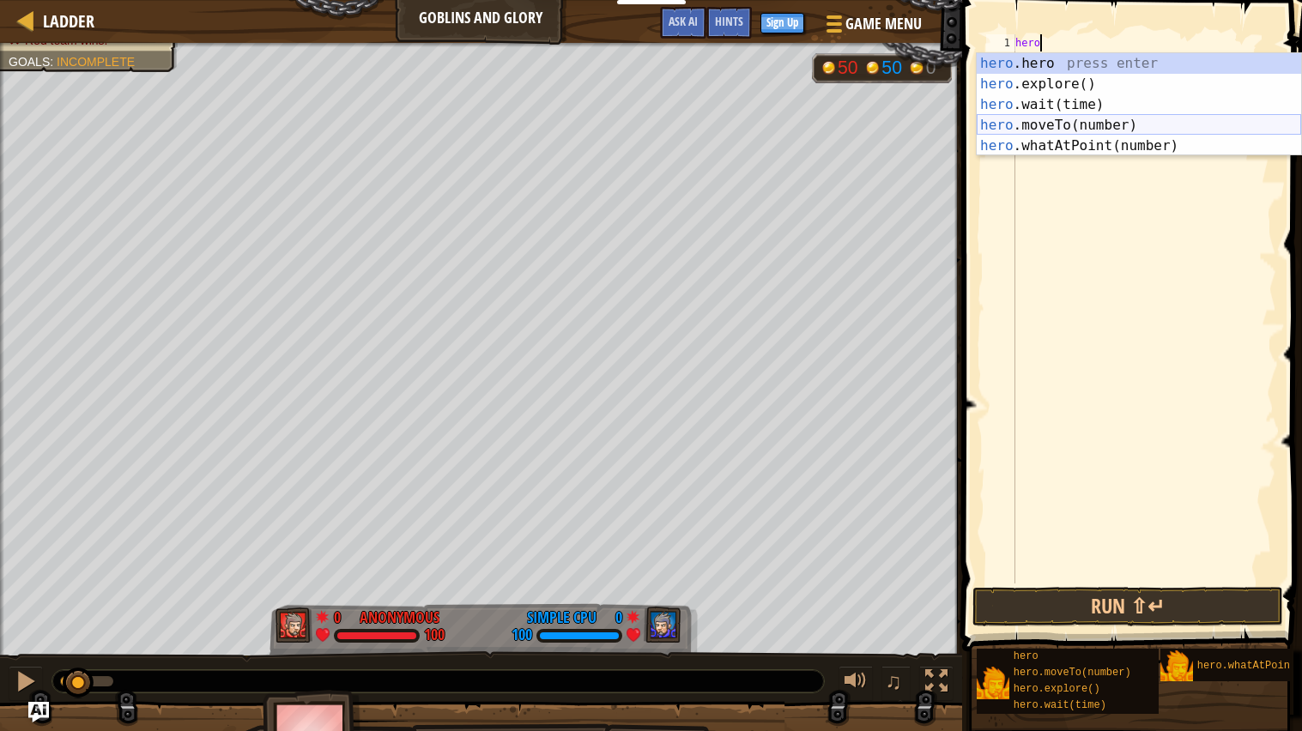
click at [1079, 118] on div "hero .hero press enter hero .explore() press enter hero .wait(time) press enter…" at bounding box center [1138, 125] width 324 height 144
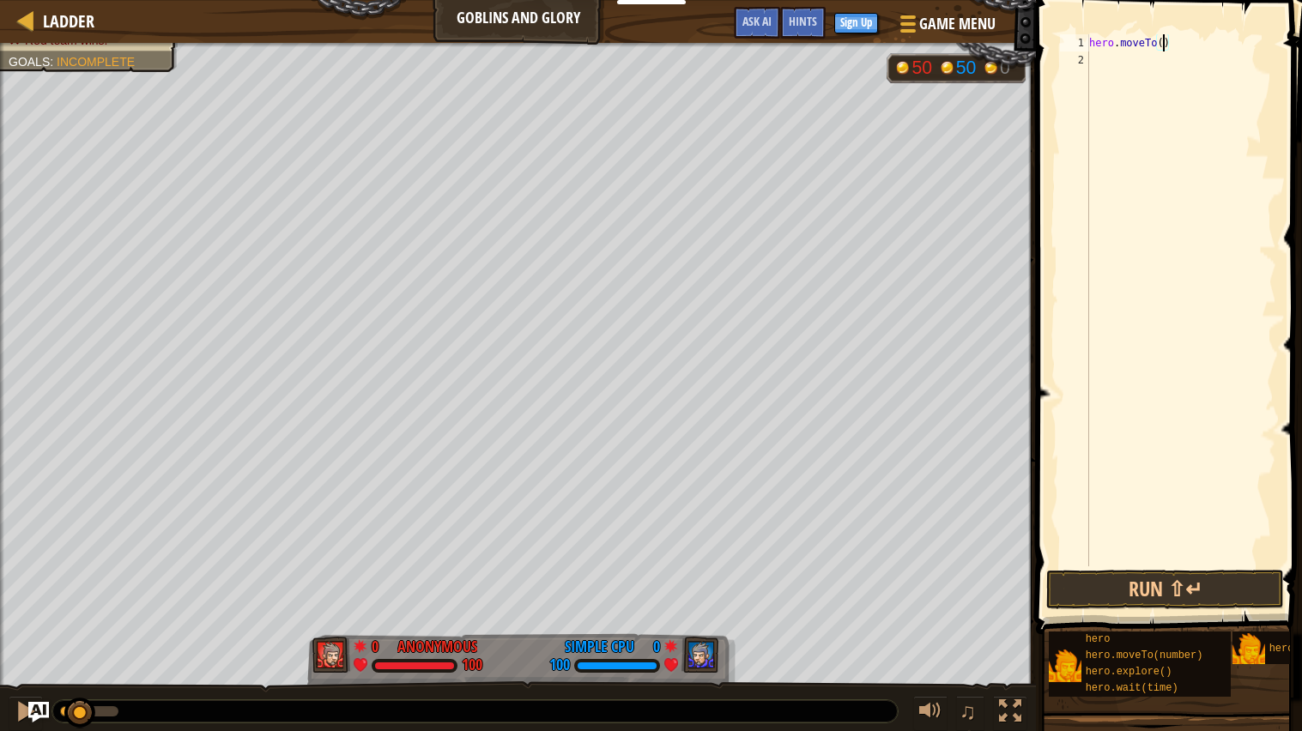
type textarea "hero.moveTo(6)"
click at [1170, 54] on div "hero . moveTo ( 6 )" at bounding box center [1180, 317] width 190 height 566
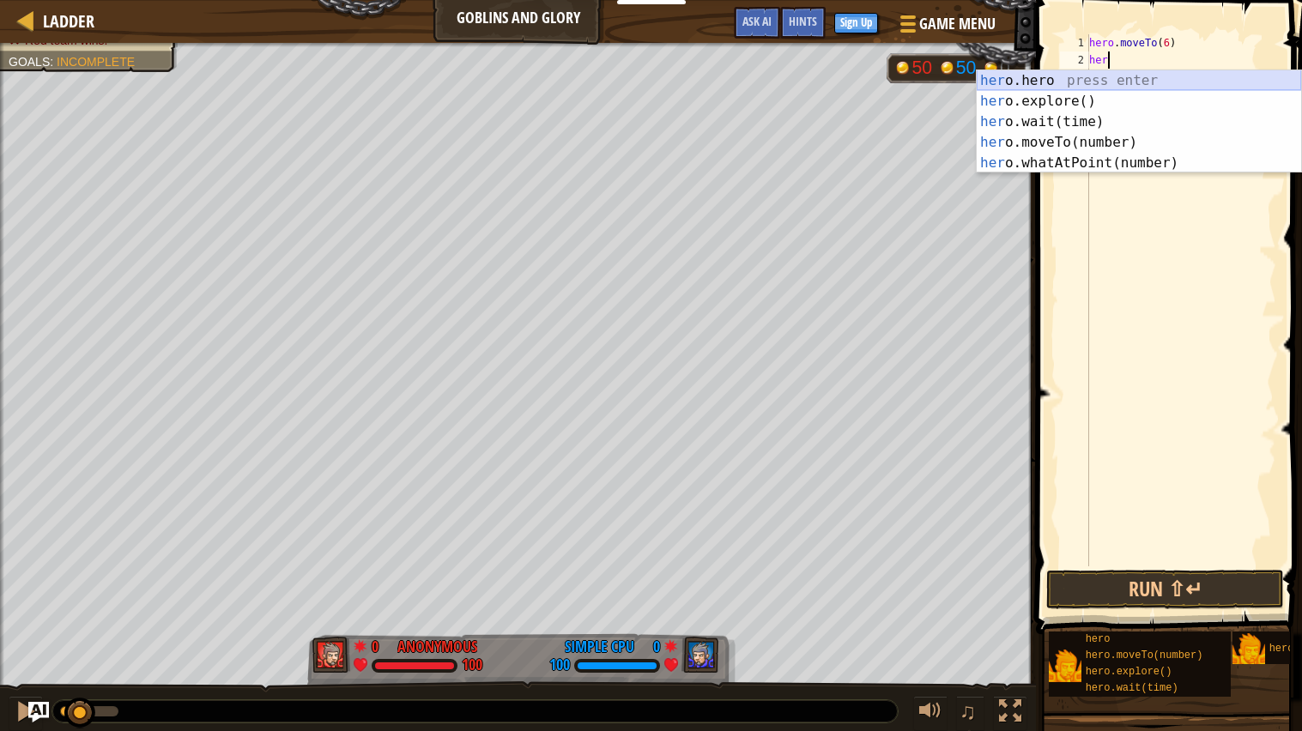
click at [1147, 88] on div "her o.hero press enter her o.explore() press enter her o.wait(time) press enter…" at bounding box center [1138, 142] width 324 height 144
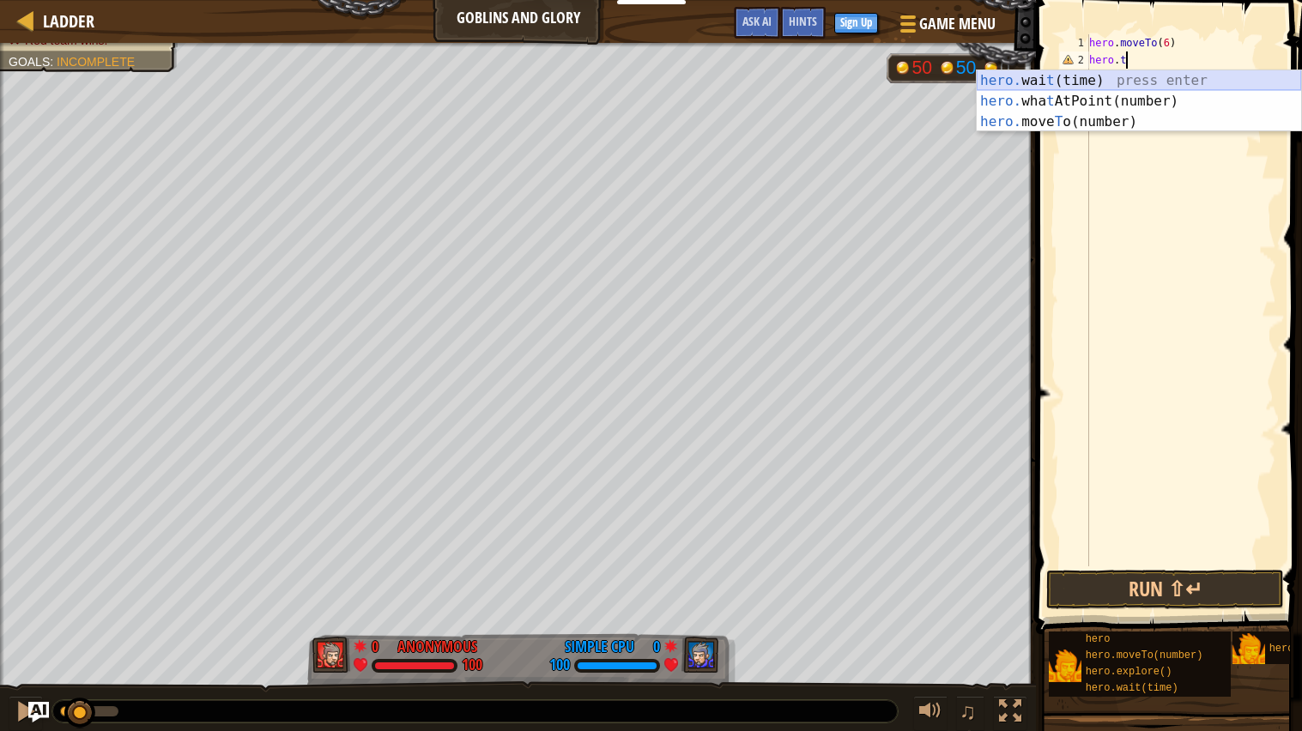
type textarea "hero."
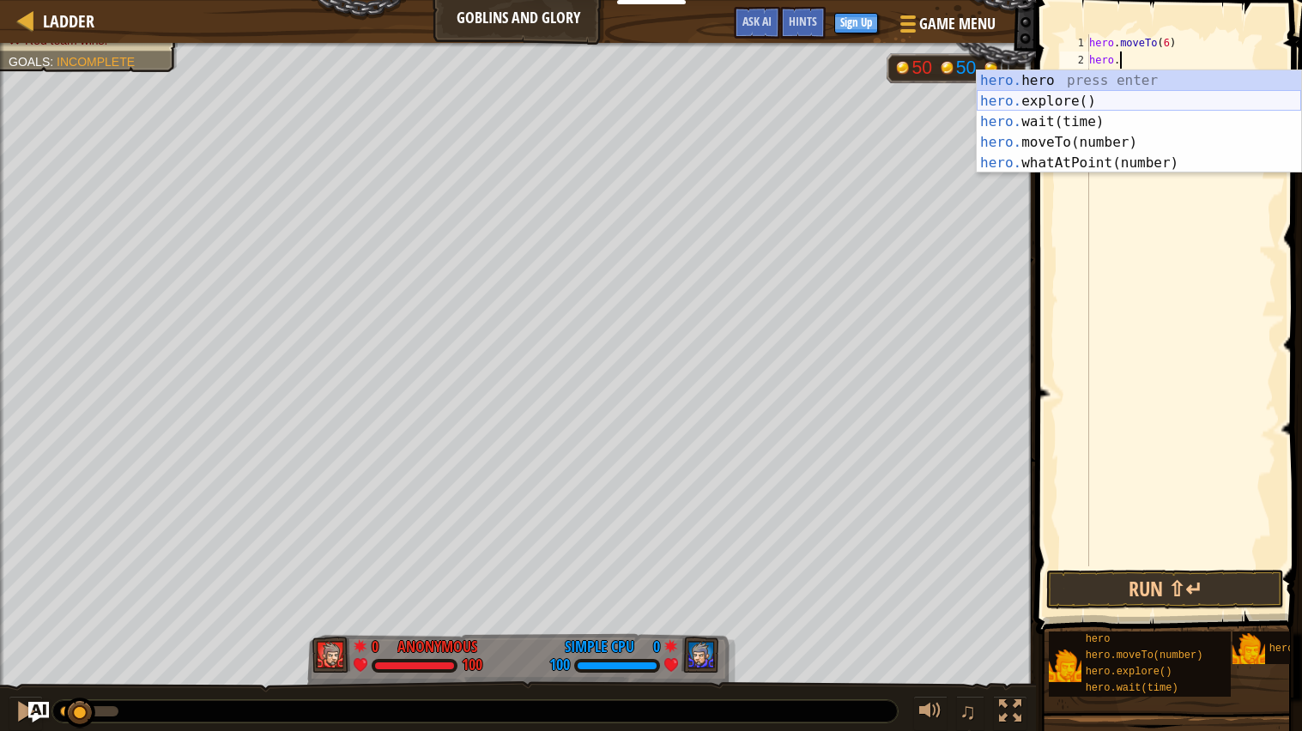
click at [1168, 100] on div "hero. hero press enter hero. explore() press enter hero. wait(time) press enter…" at bounding box center [1138, 142] width 324 height 144
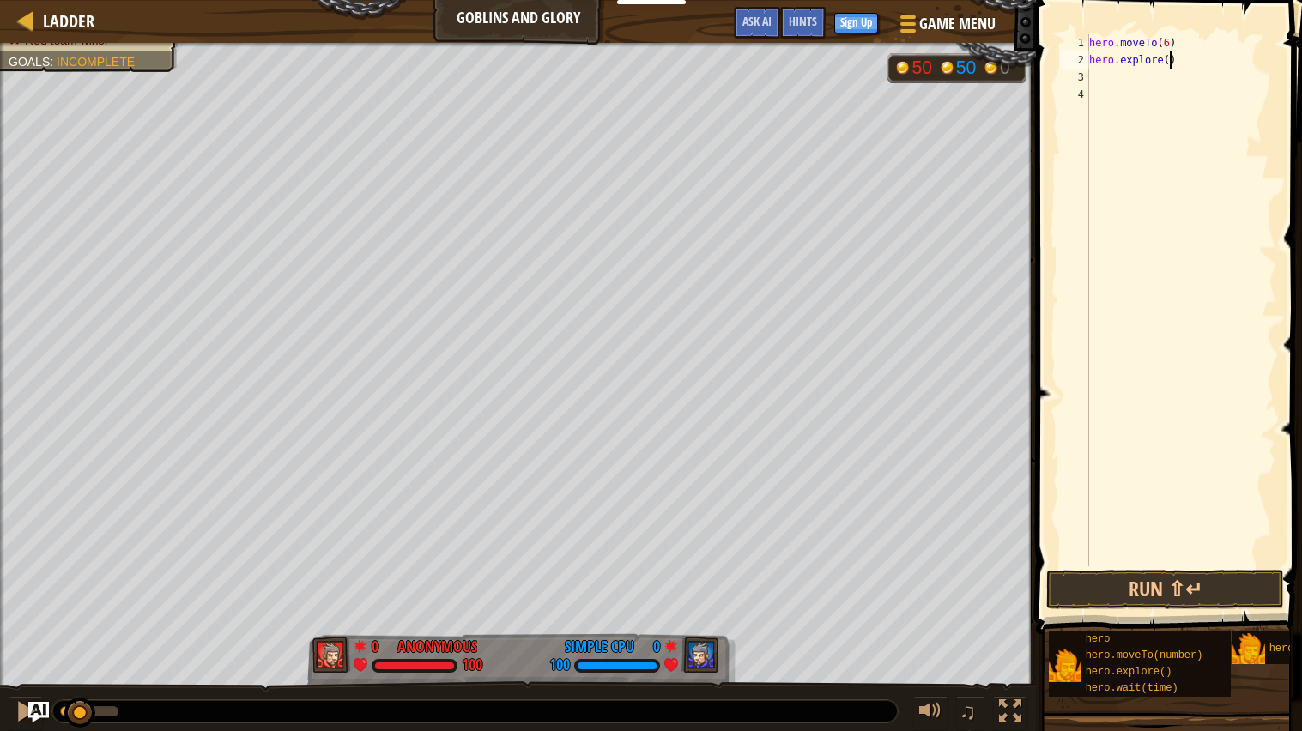
click at [1170, 63] on div "hero . moveTo ( 6 ) hero . explore ( )" at bounding box center [1180, 317] width 190 height 566
type textarea "hero.explore(6)"
click at [1103, 82] on div "hero . moveTo ( 6 ) hero . explore ( 6 )" at bounding box center [1180, 317] width 190 height 566
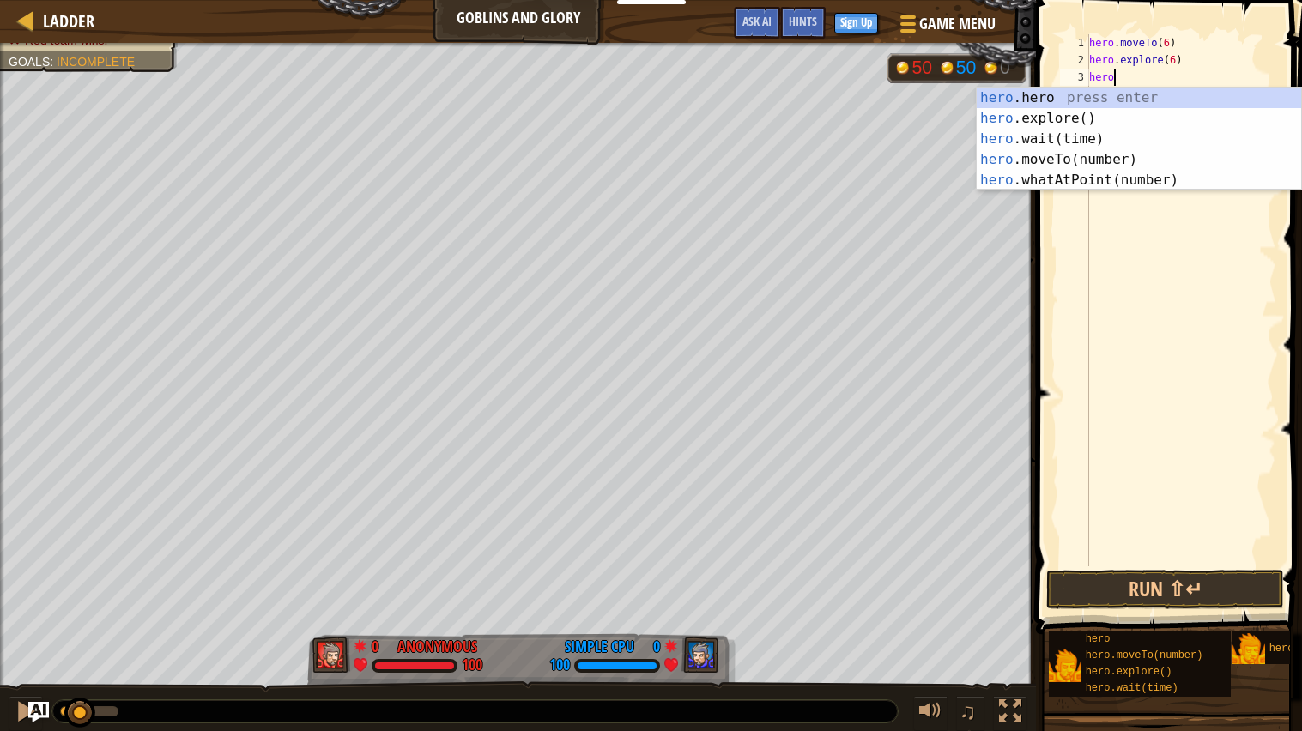
scroll to position [7, 1]
click at [1099, 157] on div "hero .hero press enter hero .explore() press enter hero .wait(time) press enter…" at bounding box center [1138, 160] width 324 height 144
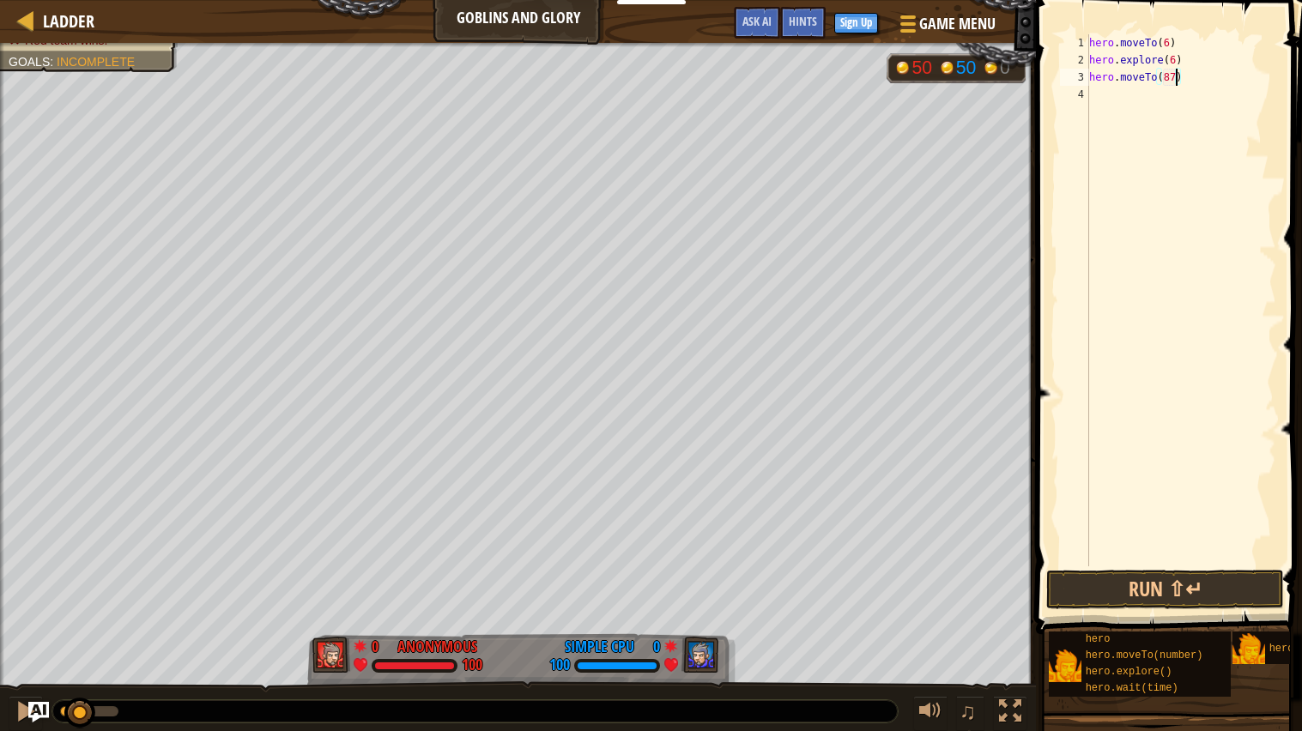
scroll to position [7, 5]
type textarea "hero.moveTo(7)"
click at [1146, 88] on div "hero . moveTo ( 6 ) hero . explore ( 6 ) hero . moveTo ( 7 )" at bounding box center [1180, 317] width 190 height 566
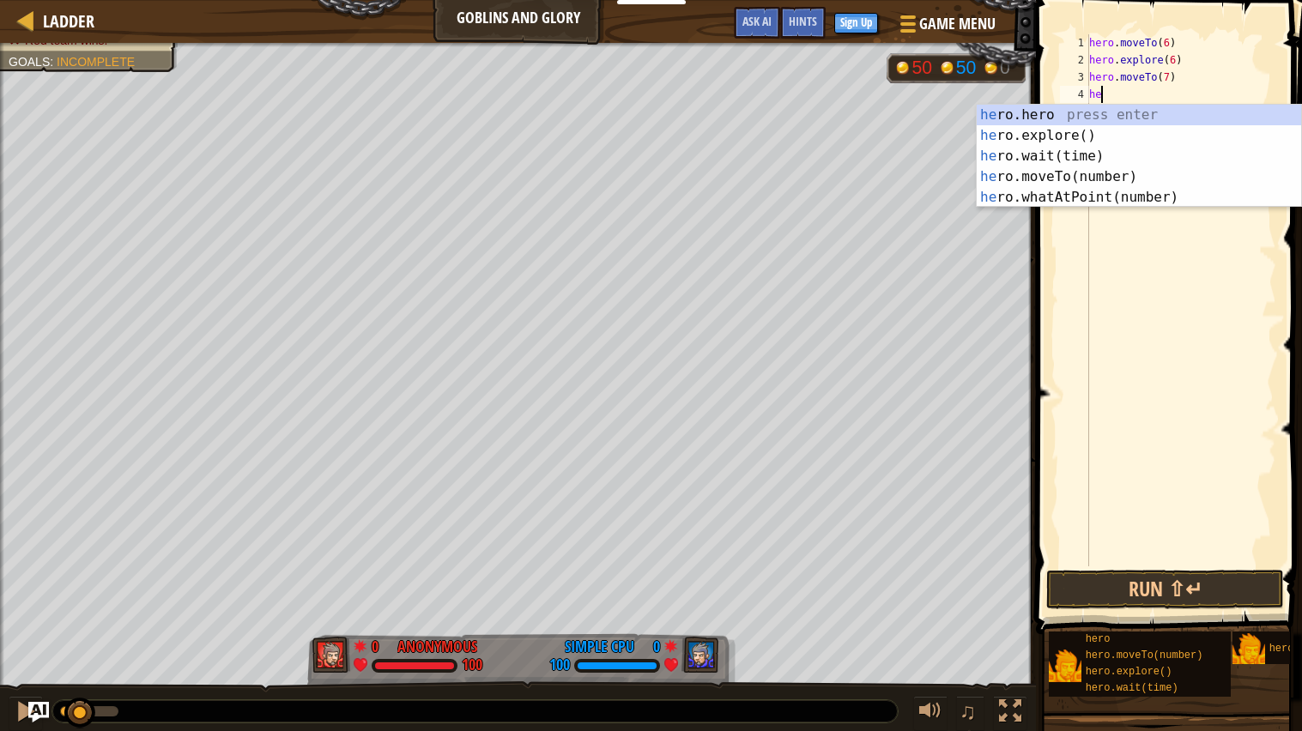
type textarea "hero"
click at [1149, 129] on div "hero .hero press enter hero .explore() press enter hero .wait(time) press enter…" at bounding box center [1138, 177] width 324 height 144
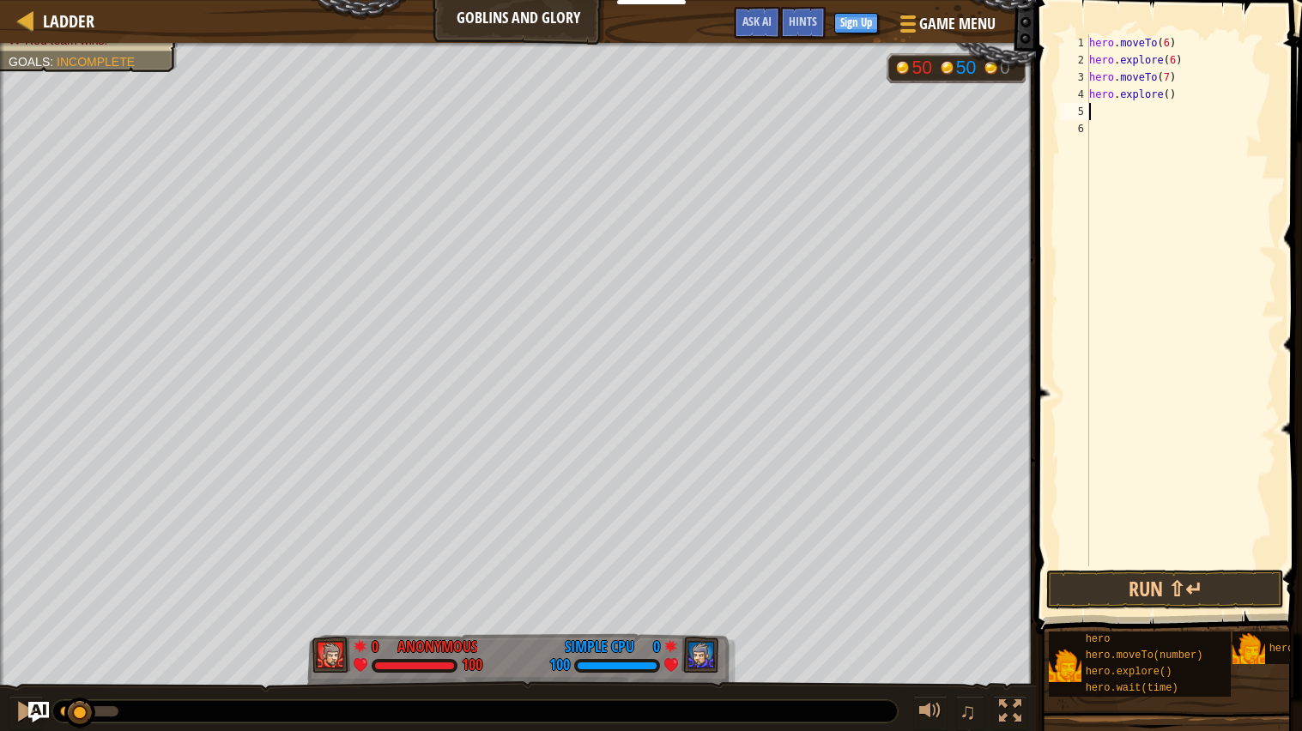
click at [1168, 89] on div "hero . moveTo ( 6 ) hero . explore ( 6 ) hero . moveTo ( 7 ) hero . explore ( )" at bounding box center [1180, 317] width 190 height 566
type textarea "hero.explore(7)"
click at [1129, 109] on div "hero . moveTo ( 6 ) hero . explore ( 6 ) hero . moveTo ( 7 ) hero . explore ( 7…" at bounding box center [1180, 317] width 190 height 566
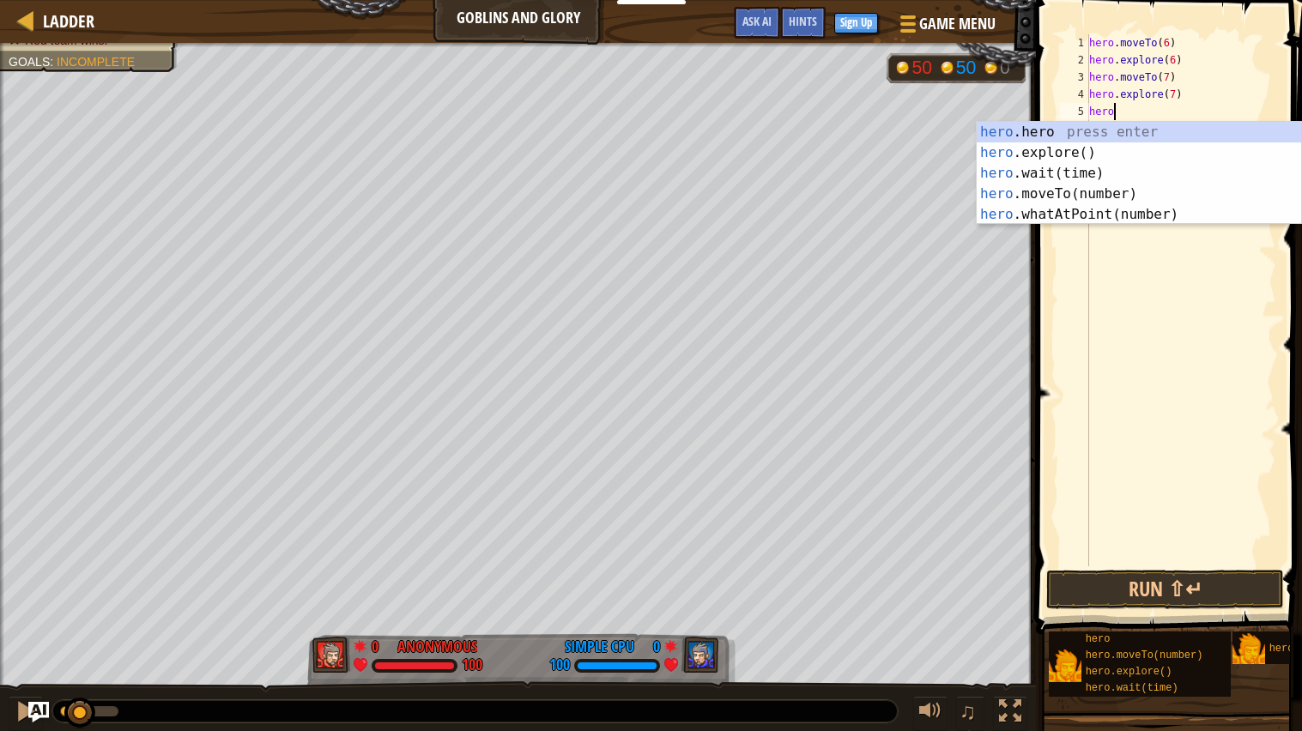
scroll to position [7, 1]
click at [1113, 197] on div "hero .hero press enter hero .explore() press enter hero .wait(time) press enter…" at bounding box center [1138, 194] width 324 height 144
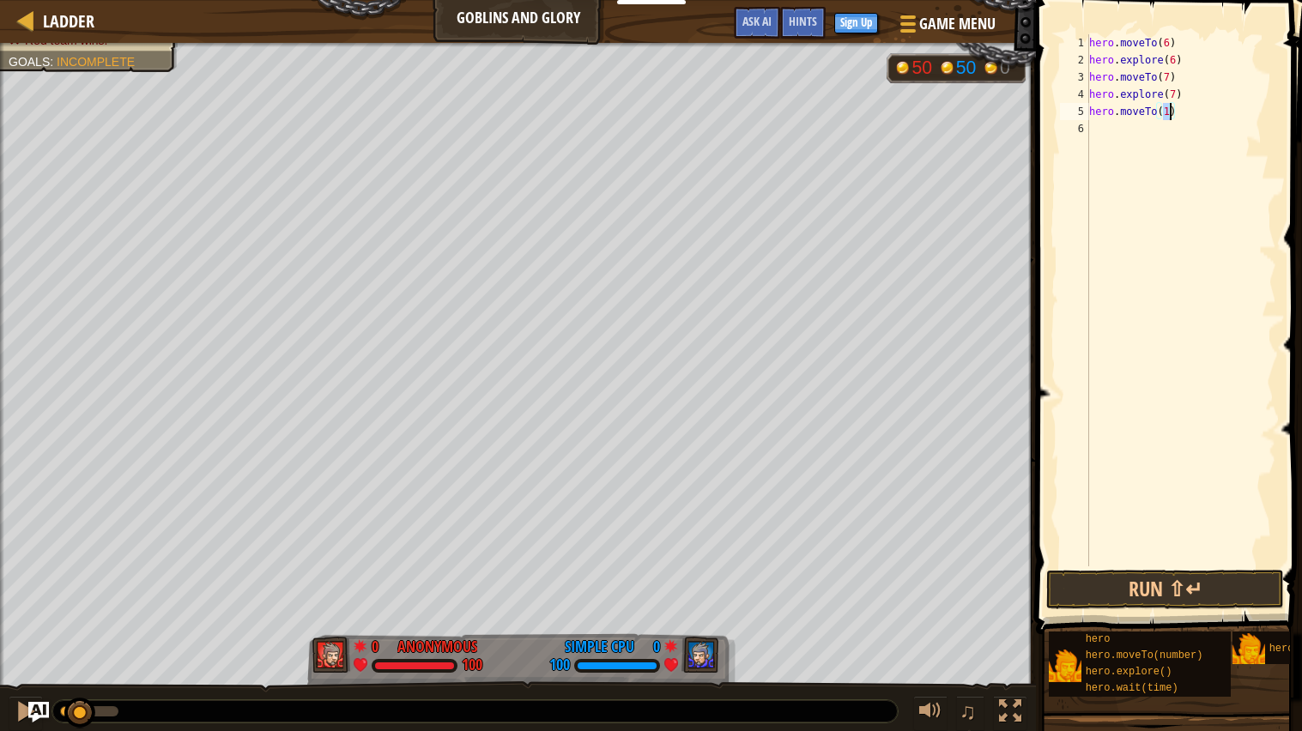
type textarea "hero.moveTo(1)"
click at [3, 721] on div "♫" at bounding box center [518, 706] width 1036 height 51
click at [9, 717] on button at bounding box center [26, 713] width 34 height 35
drag, startPoint x: 94, startPoint y: 720, endPoint x: 29, endPoint y: 722, distance: 64.4
click at [29, 722] on div "Ladder Goblins and Glory Game Menu Done Sign Up Hints Ask AI hero.explore() 1 2…" at bounding box center [651, 365] width 1302 height 731
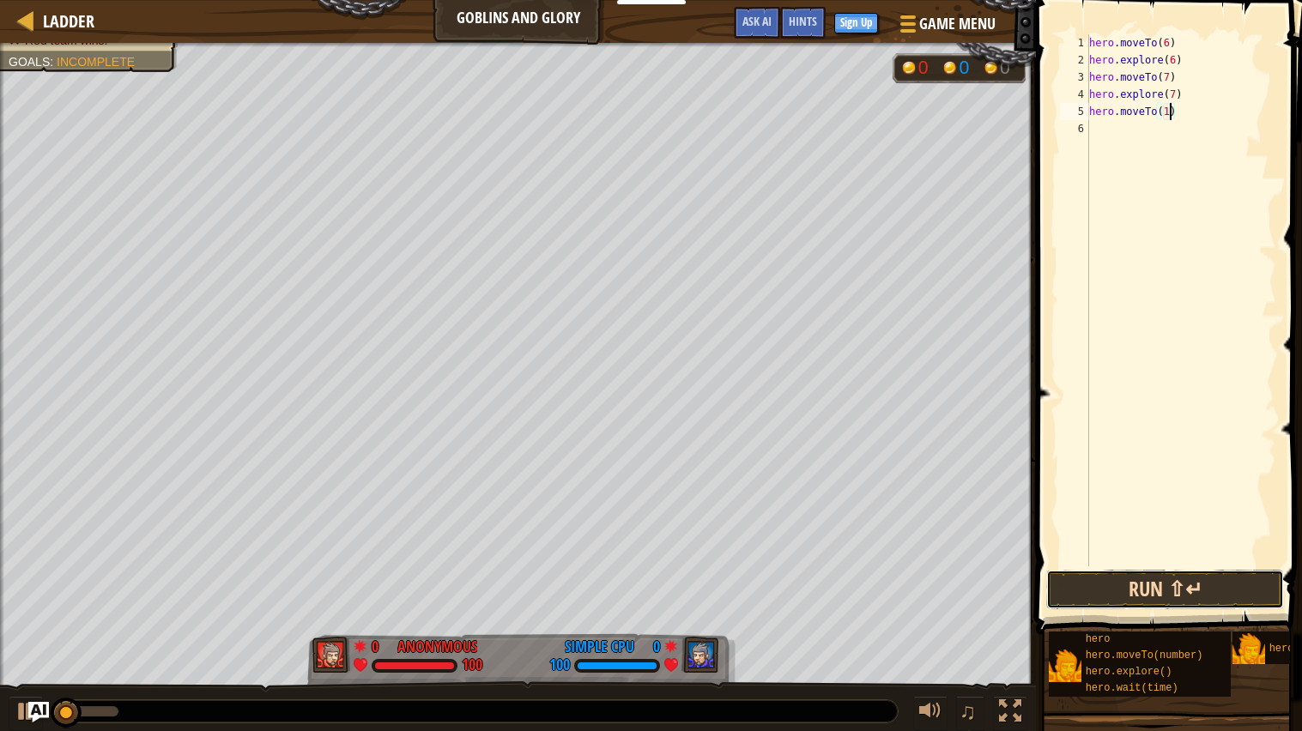
click at [1170, 577] on button "Run ⇧↵" at bounding box center [1165, 589] width 238 height 39
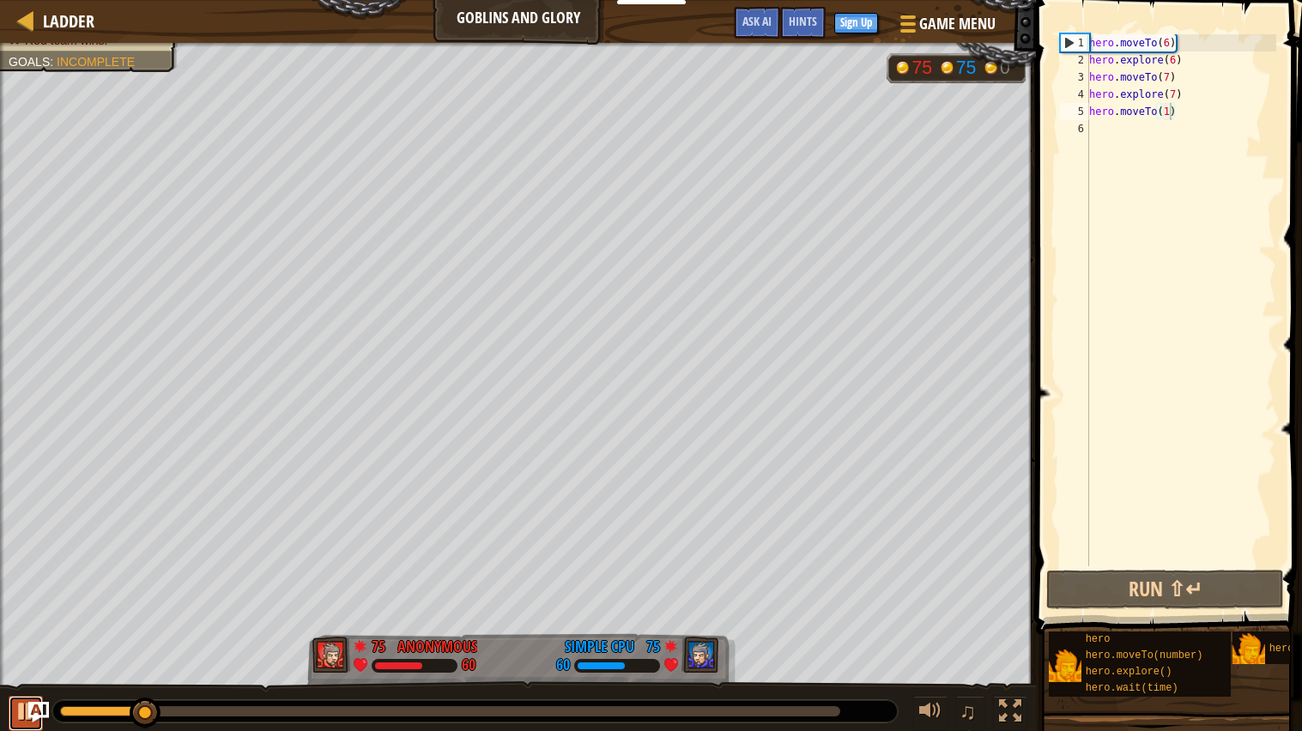
click at [15, 714] on div at bounding box center [26, 711] width 22 height 22
click at [1102, 123] on div "hero . moveTo ( 6 ) hero . explore ( 6 ) hero . moveTo ( 7 ) hero . explore ( 7…" at bounding box center [1180, 317] width 190 height 566
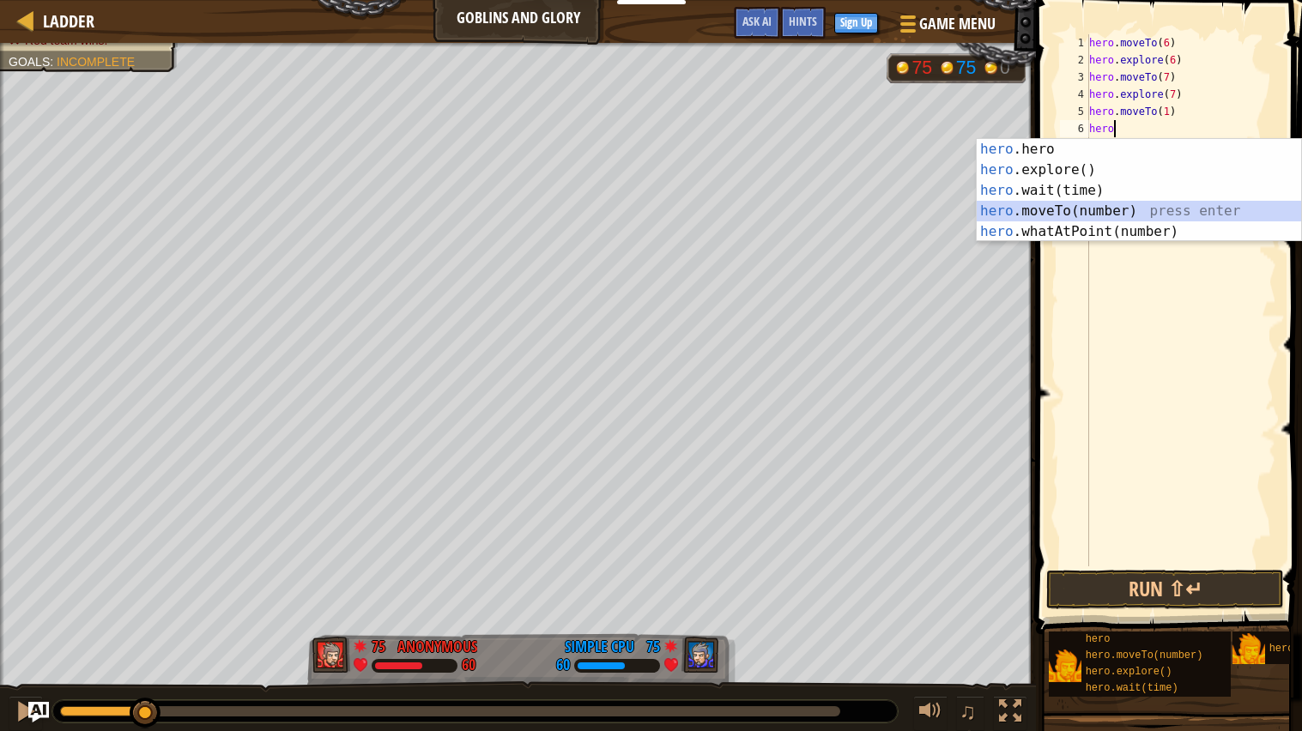
click at [1104, 214] on div "hero .hero press enter hero .explore() press enter hero .wait(time) press enter…" at bounding box center [1138, 211] width 324 height 144
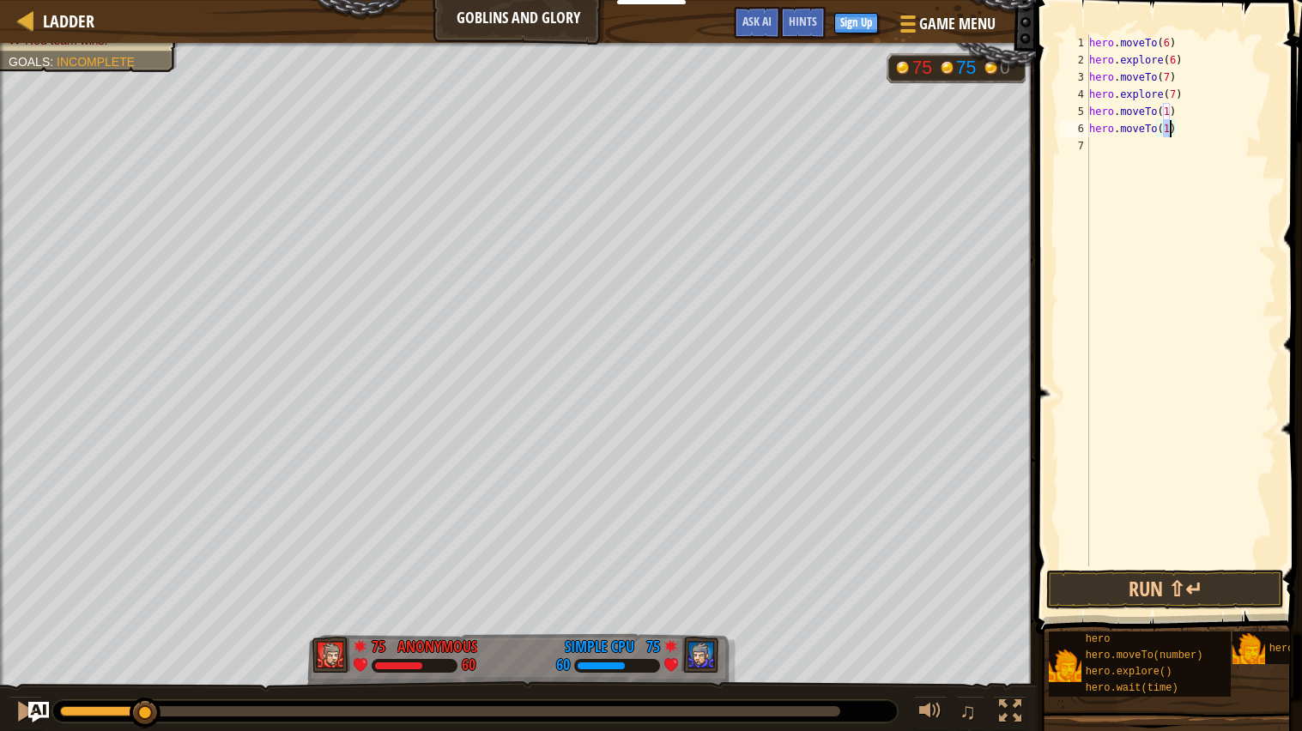
type textarea "hero.moveTo(2)"
click at [1119, 153] on div "hero . moveTo ( 6 ) hero . explore ( 6 ) hero . moveTo ( 7 ) hero . explore ( 7…" at bounding box center [1180, 317] width 190 height 566
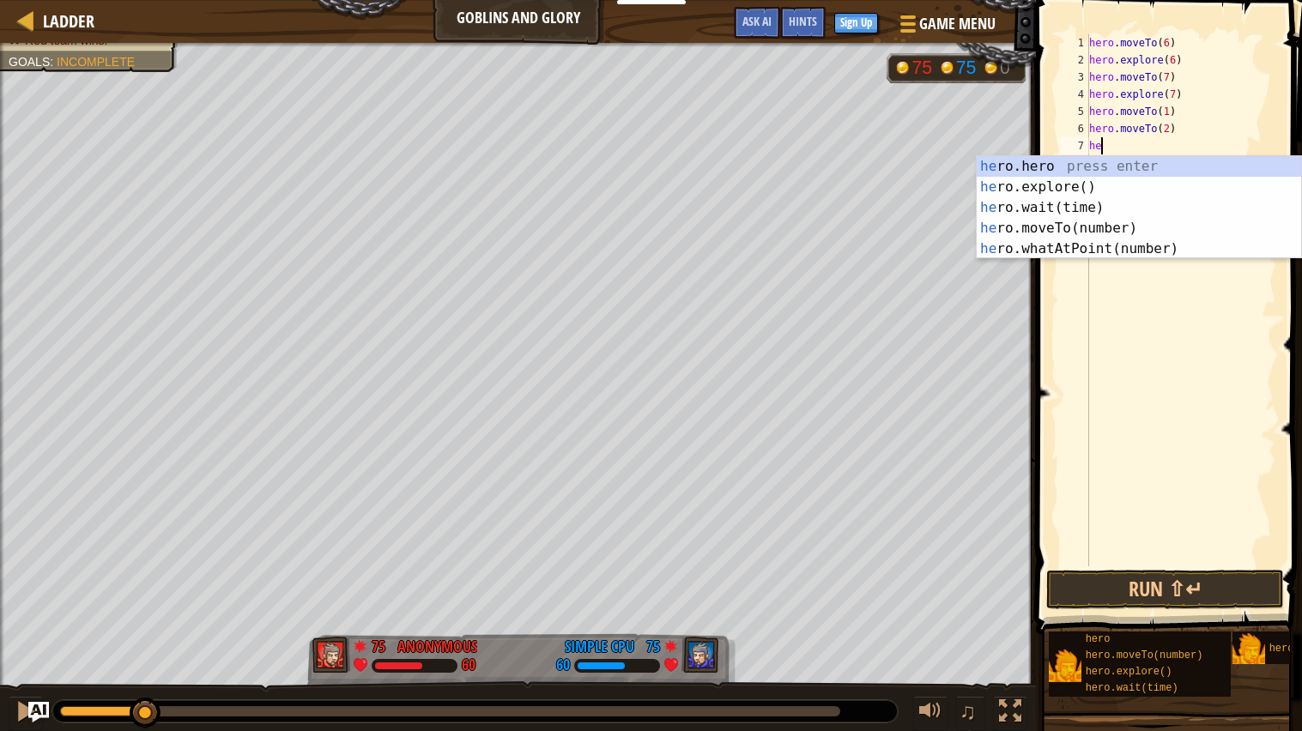
type textarea "hero"
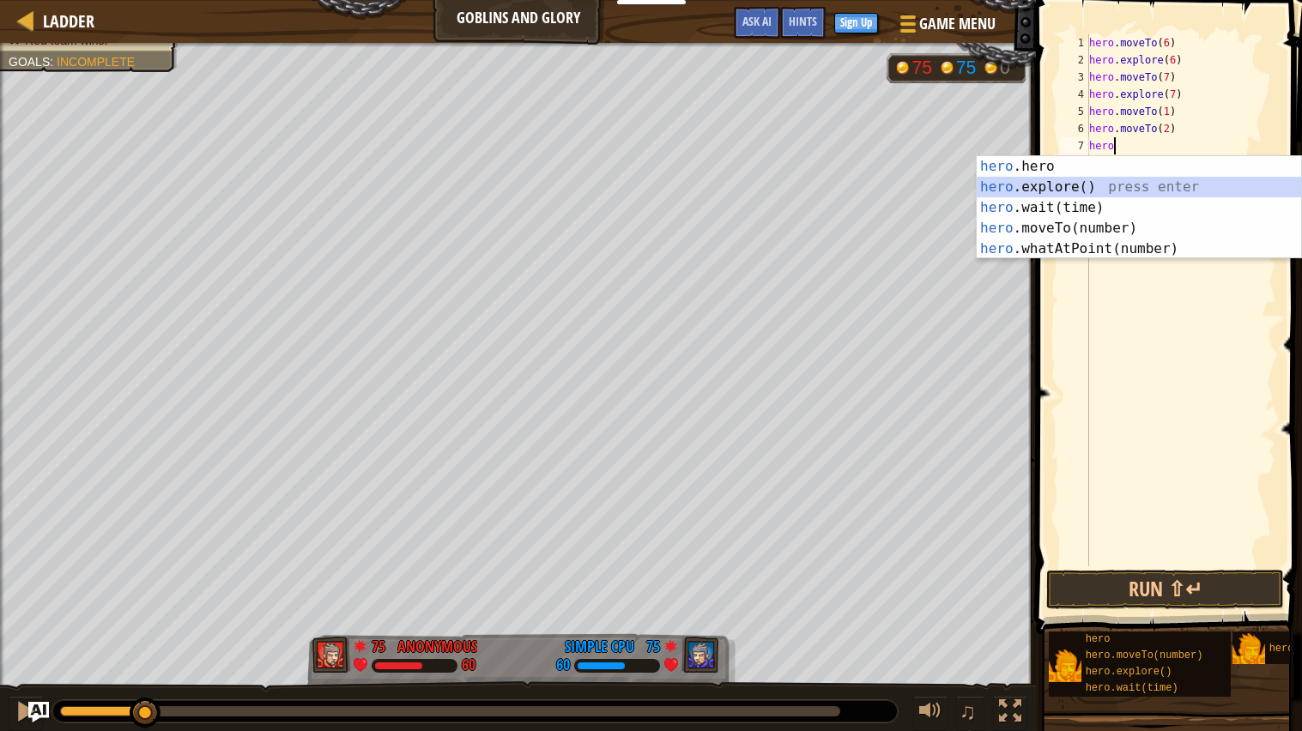
click at [1122, 185] on div "hero .hero press enter hero .explore() press enter hero .wait(time) press enter…" at bounding box center [1138, 228] width 324 height 144
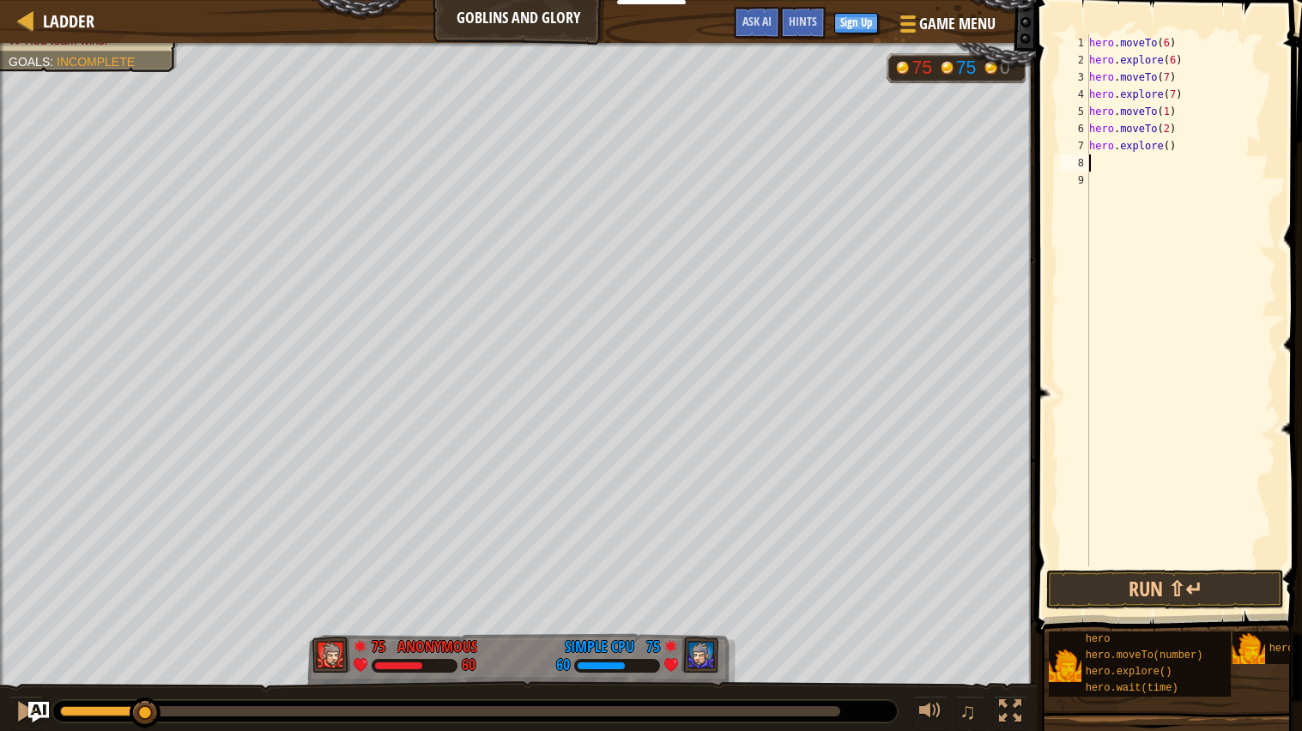
click at [1167, 145] on div "hero . moveTo ( 6 ) hero . explore ( 6 ) hero . moveTo ( 7 ) hero . explore ( 7…" at bounding box center [1180, 317] width 190 height 566
type textarea "hero.explore(2)"
click at [1125, 162] on div "hero . moveTo ( 6 ) hero . explore ( 6 ) hero . moveTo ( 7 ) hero . explore ( 7…" at bounding box center [1180, 317] width 190 height 566
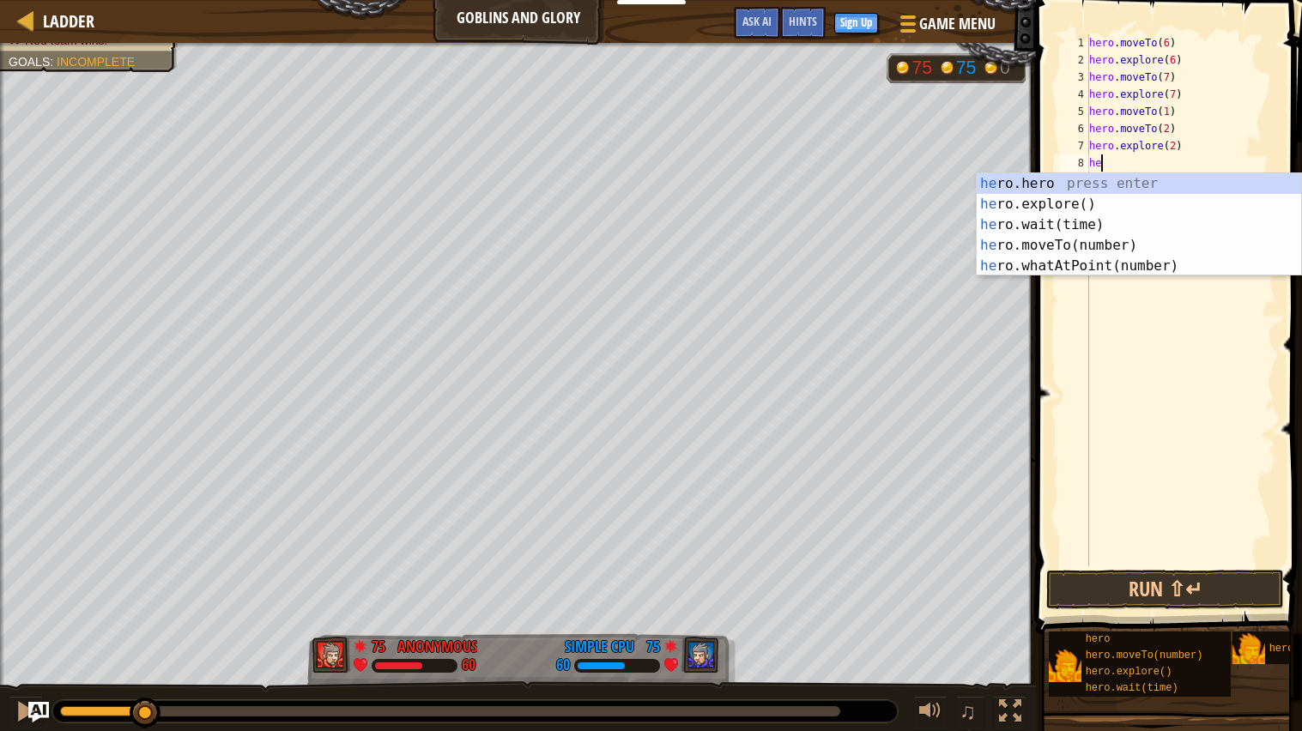
scroll to position [7, 1]
click at [1127, 247] on div "hero .hero press enter hero .explore() press enter hero .wait(time) press enter…" at bounding box center [1138, 245] width 324 height 144
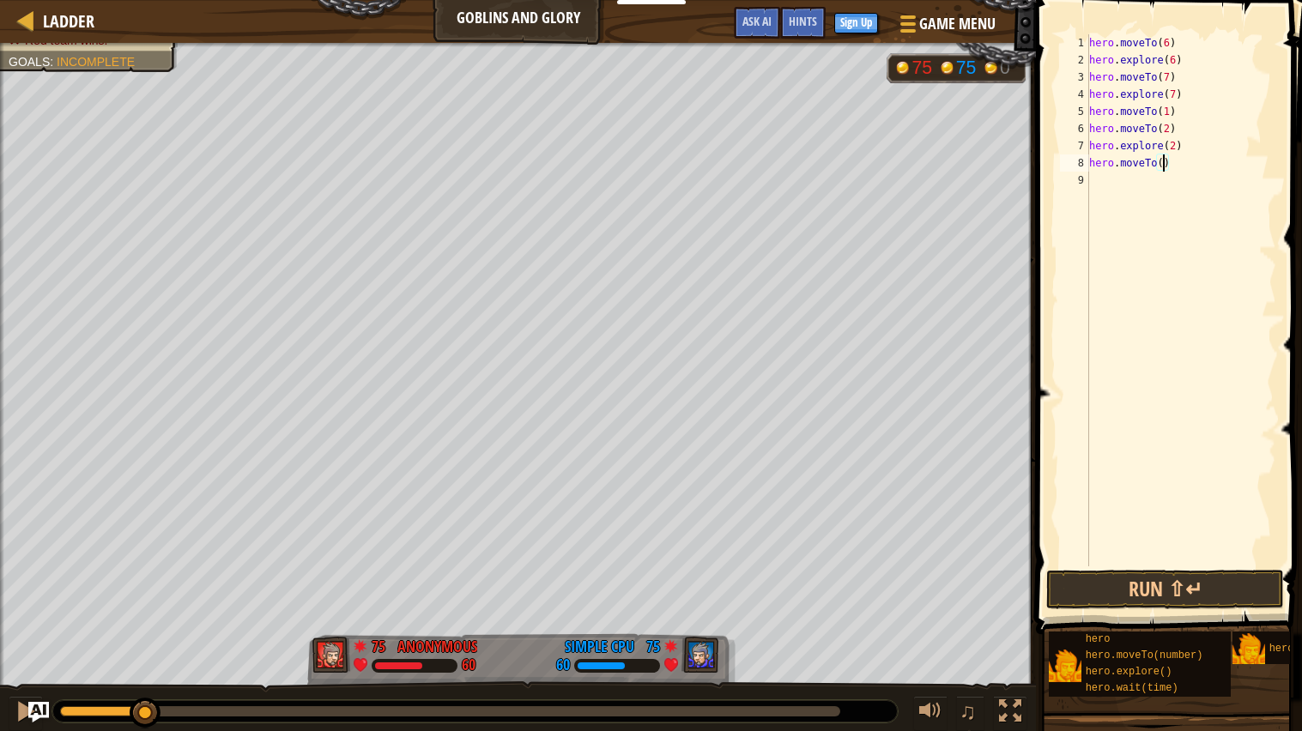
type textarea "hero.moveTo(3)"
click at [1192, 171] on div "hero . moveTo ( 6 ) hero . explore ( 6 ) hero . moveTo ( 7 ) hero . explore ( 7…" at bounding box center [1180, 317] width 190 height 566
click at [1161, 188] on div "hero . moveTo ( 6 ) hero . explore ( 6 ) hero . moveTo ( 7 ) hero . explore ( 7…" at bounding box center [1180, 317] width 190 height 566
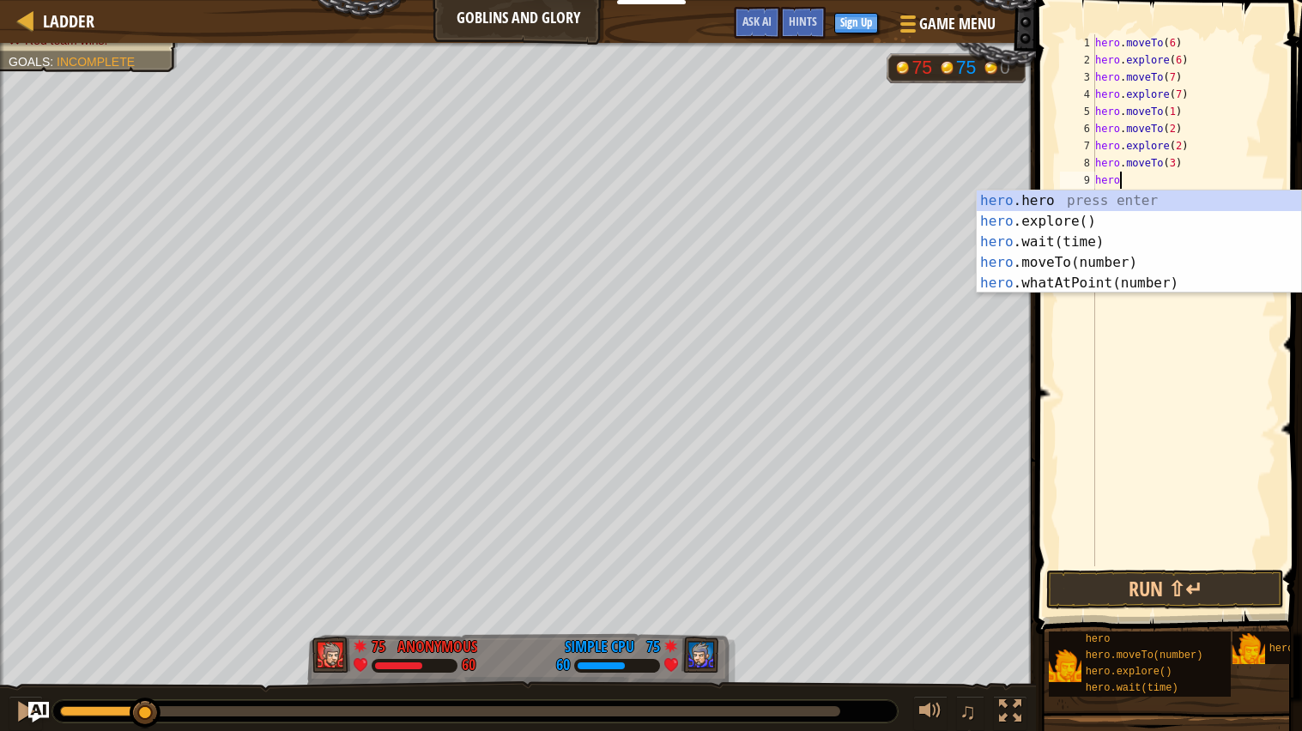
scroll to position [7, 1]
click at [1152, 267] on div "hero .hero press enter hero .explore() press enter hero .wait(time) press enter…" at bounding box center [1138, 262] width 324 height 144
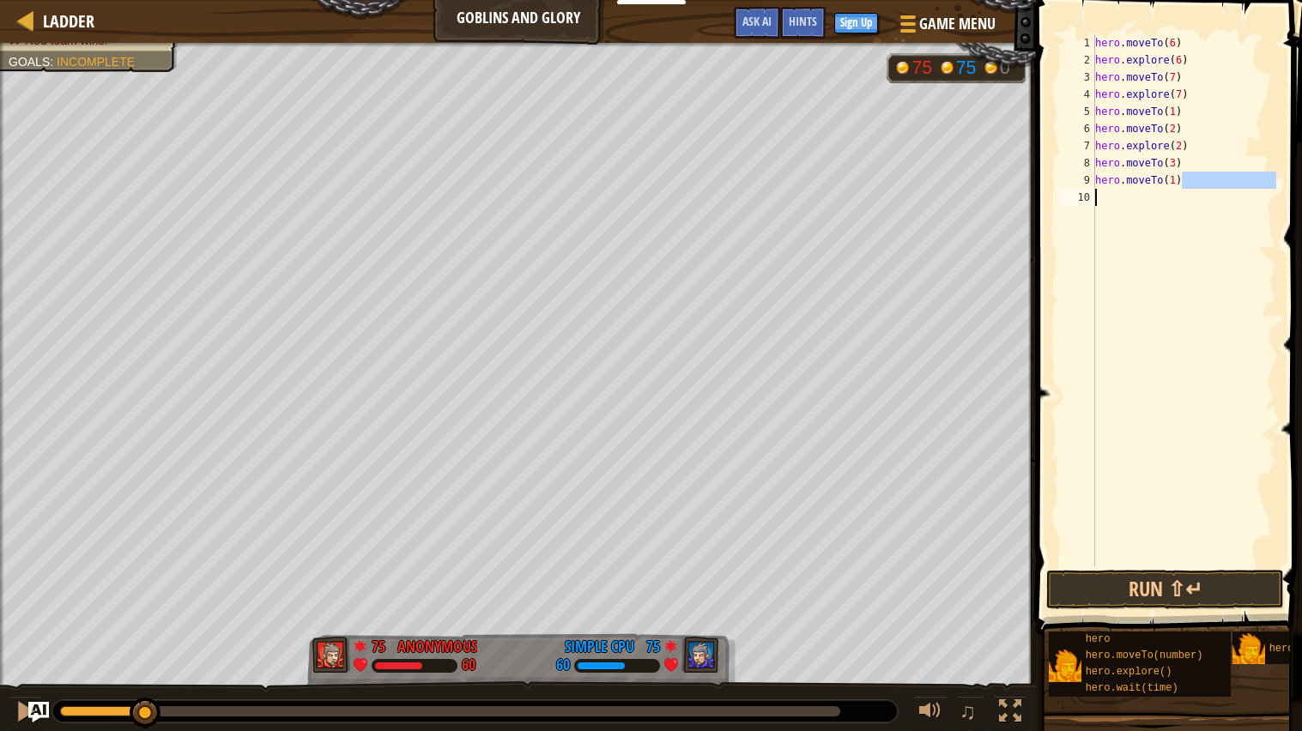
drag, startPoint x: 1187, startPoint y: 181, endPoint x: 1053, endPoint y: 190, distance: 134.1
click at [1053, 190] on div "hero.moveTo(1) 1 2 3 4 5 6 7 8 9 10 hero . moveTo ( 6 ) hero . explore ( 6 ) he…" at bounding box center [1166, 351] width 271 height 685
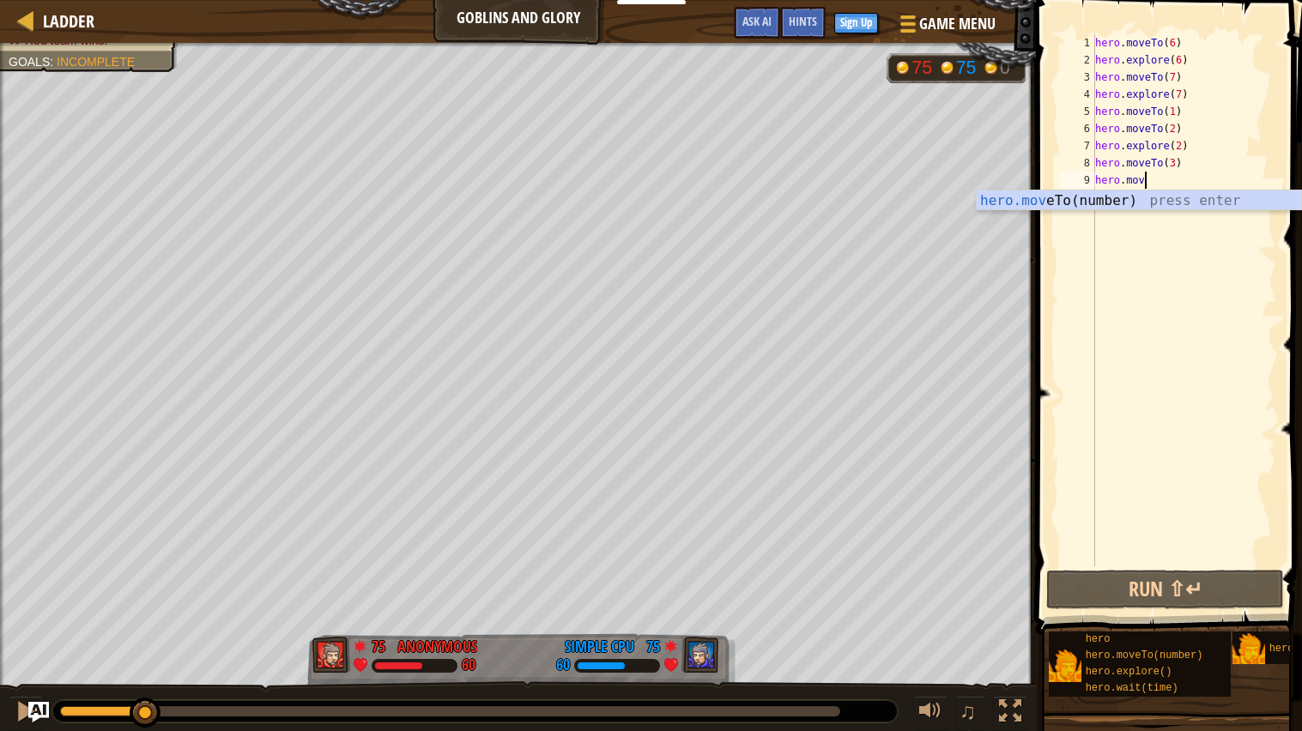
type textarea "her"
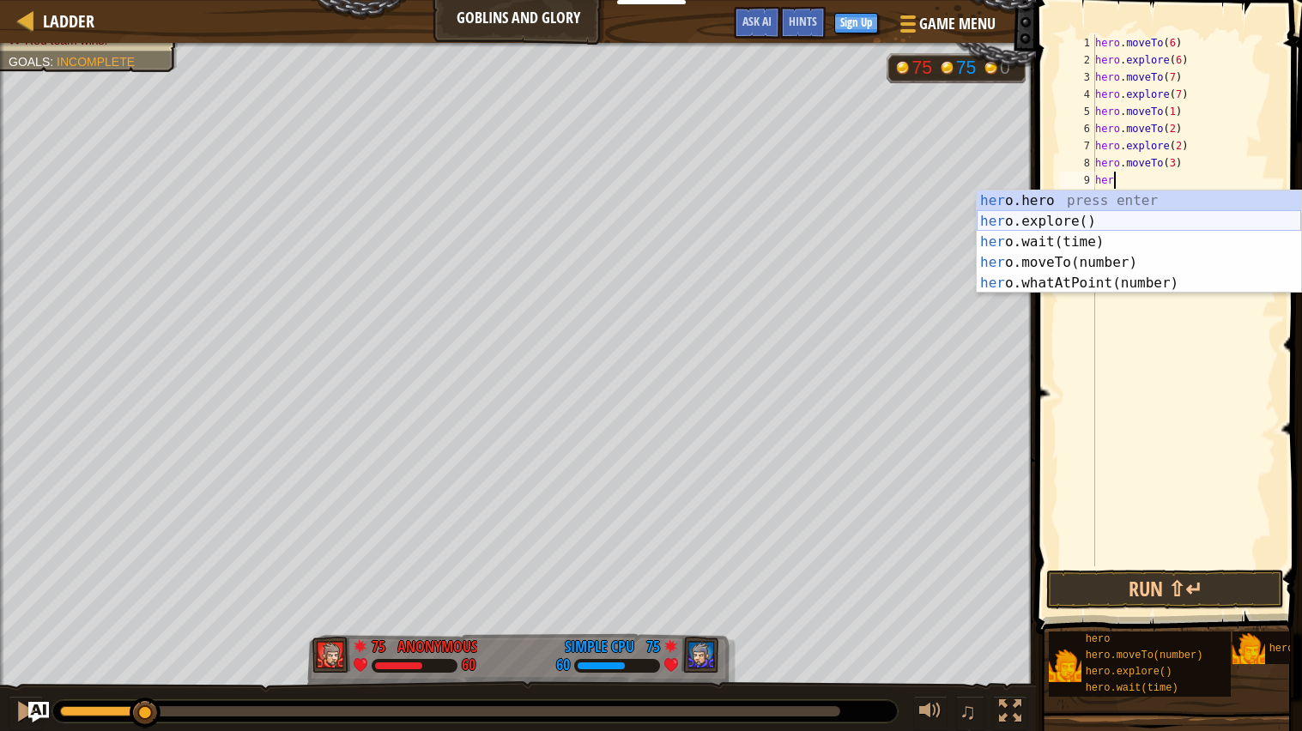
click at [1068, 221] on div "her o.hero press enter her o.explore() press enter her o.wait(time) press enter…" at bounding box center [1138, 262] width 324 height 144
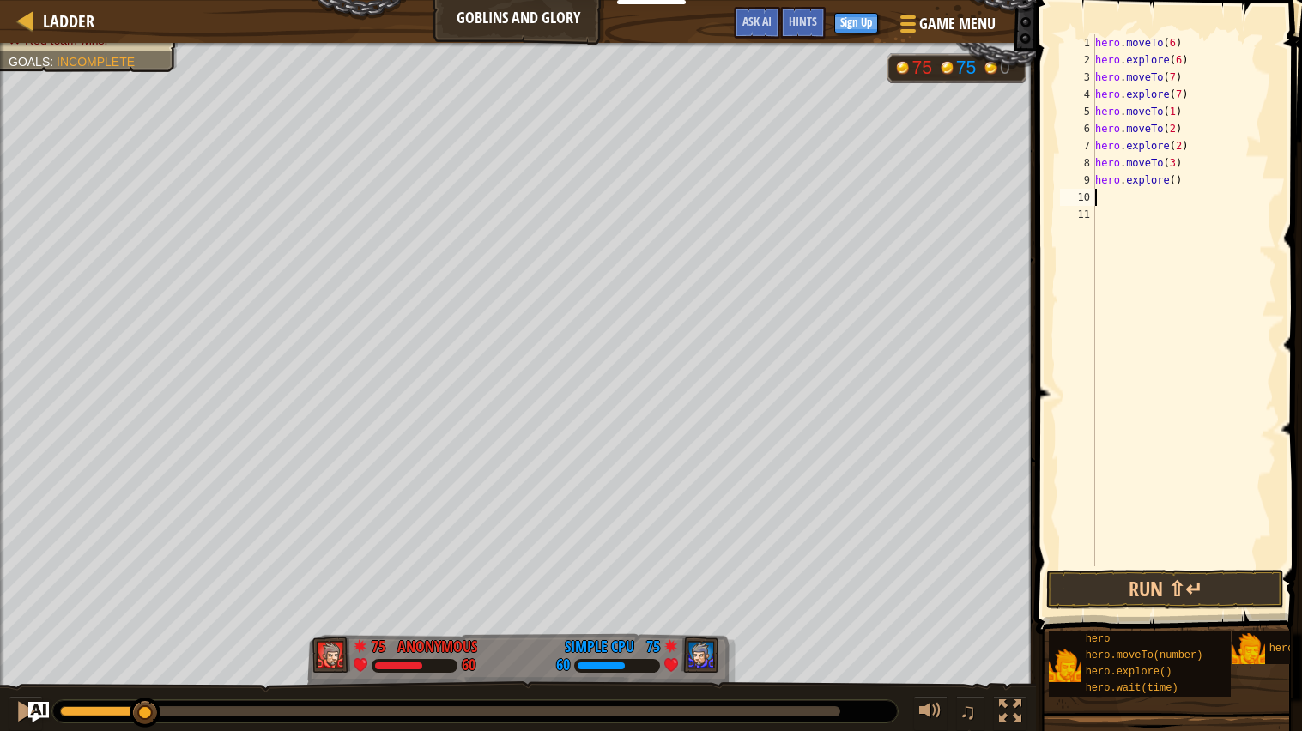
scroll to position [7, 0]
click at [1179, 180] on div "hero . moveTo ( 6 ) hero . explore ( 6 ) hero . moveTo ( 7 ) hero . explore ( 7…" at bounding box center [1183, 317] width 185 height 566
click at [1176, 178] on div "hero . moveTo ( 6 ) hero . explore ( 6 ) hero . moveTo ( 7 ) hero . explore ( 7…" at bounding box center [1183, 317] width 185 height 566
type textarea "hero.explore(3)"
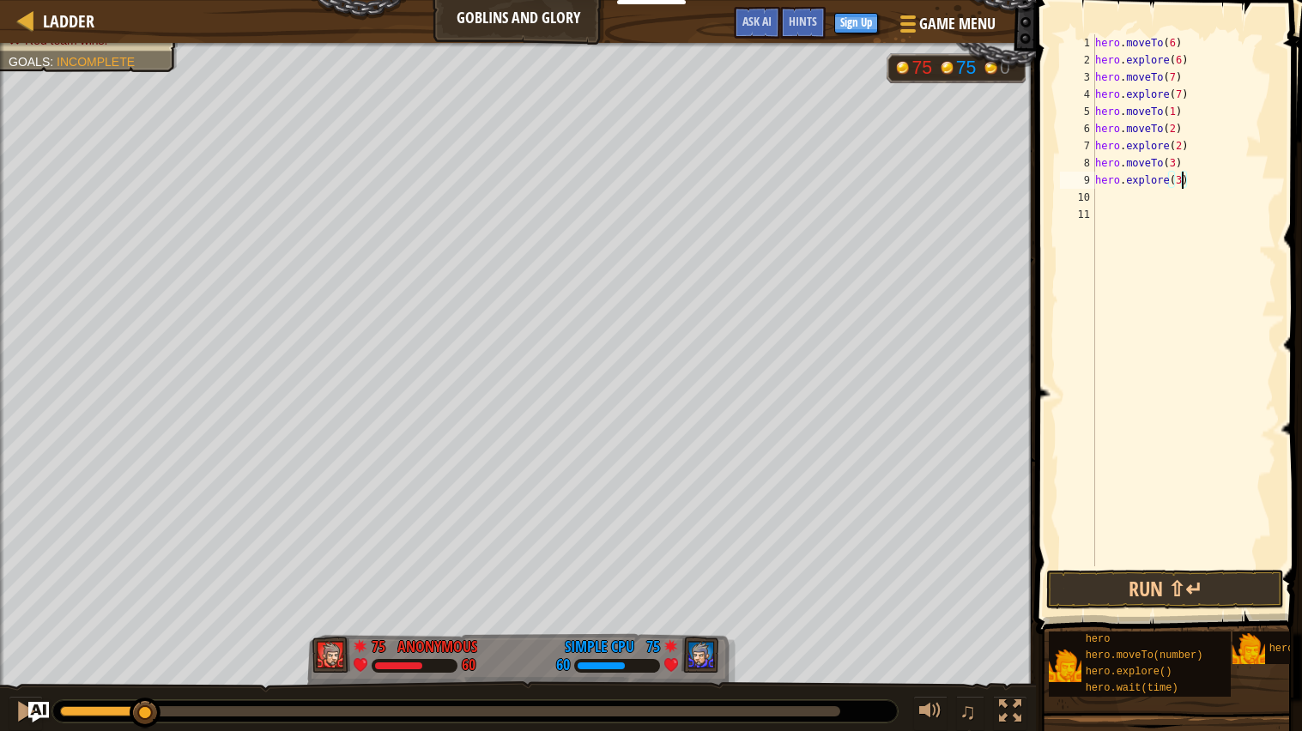
click at [1146, 191] on div "hero . moveTo ( 6 ) hero . explore ( 6 ) hero . moveTo ( 7 ) hero . explore ( 7…" at bounding box center [1183, 317] width 185 height 566
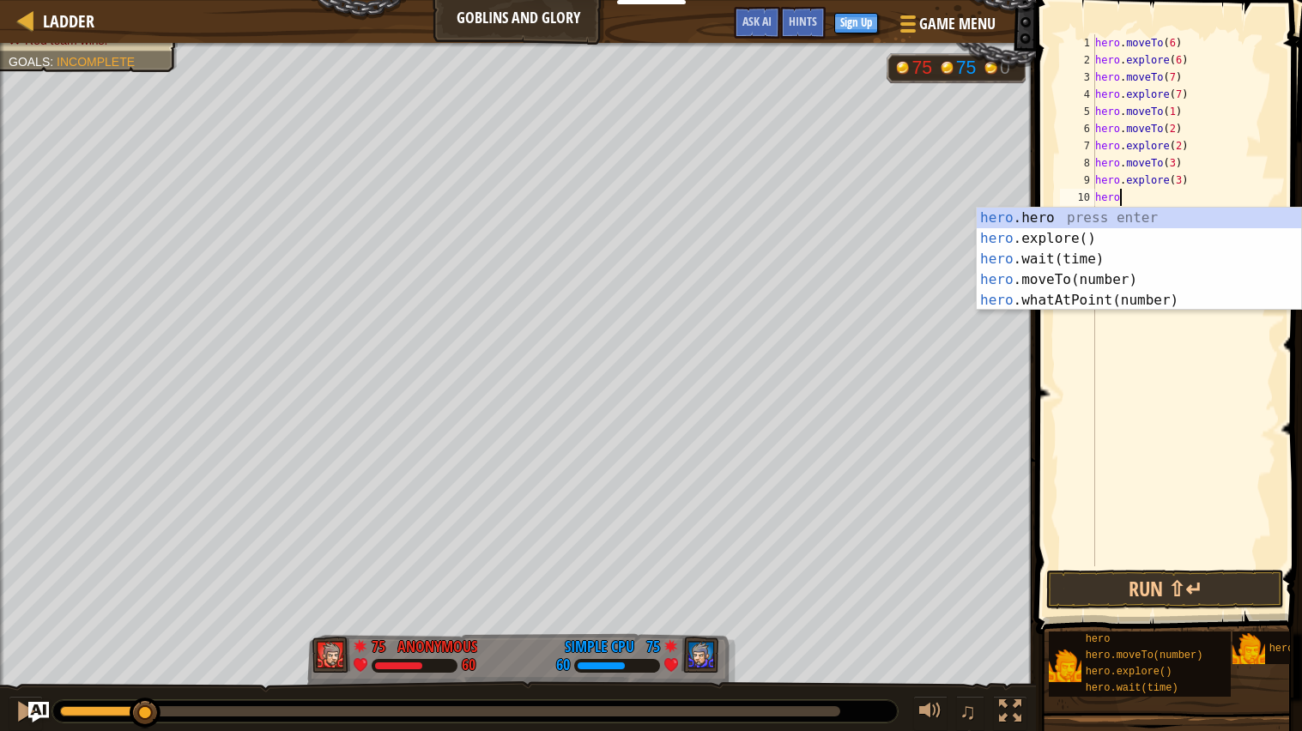
scroll to position [7, 1]
click at [1096, 285] on div "hero .hero press enter hero .explore() press enter hero .wait(time) press enter…" at bounding box center [1138, 280] width 324 height 144
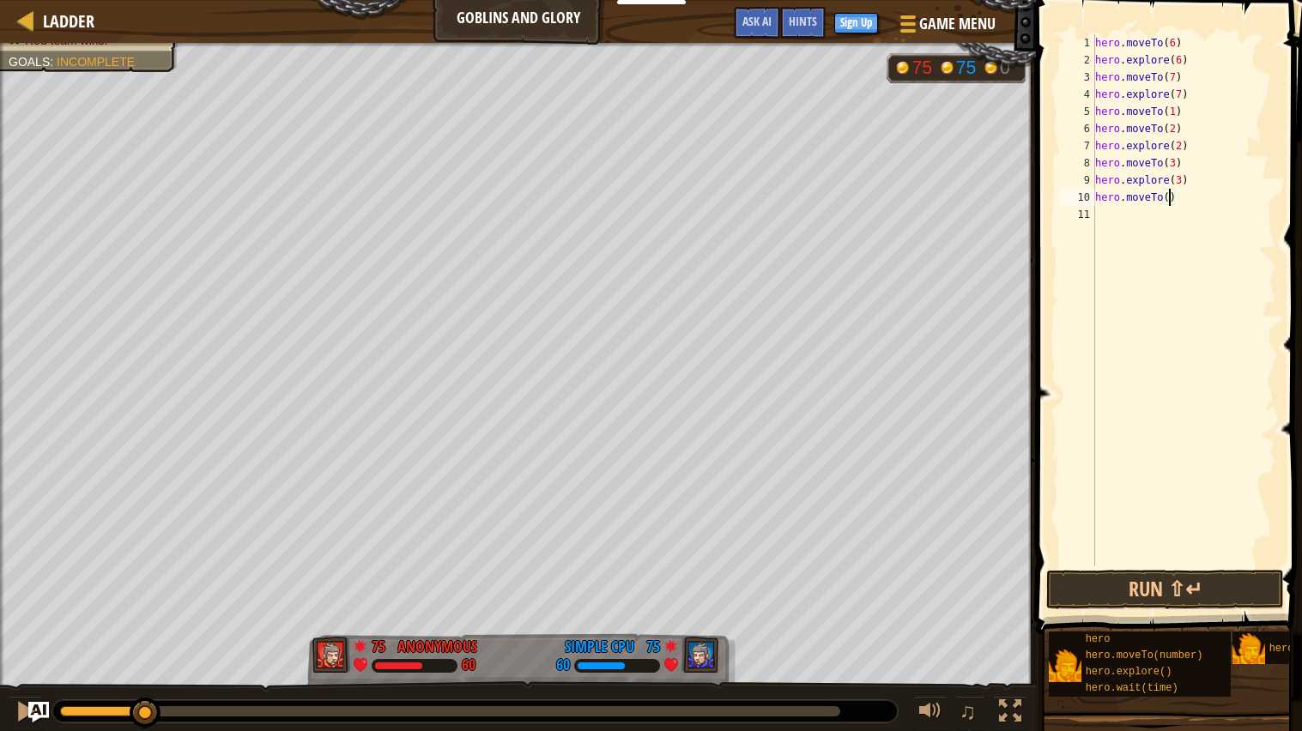
type textarea "hero.moveTo(4)"
click at [1162, 208] on div "hero . moveTo ( 6 ) hero . explore ( 6 ) hero . moveTo ( 7 ) hero . explore ( 7…" at bounding box center [1183, 317] width 185 height 566
type textarea "hero"
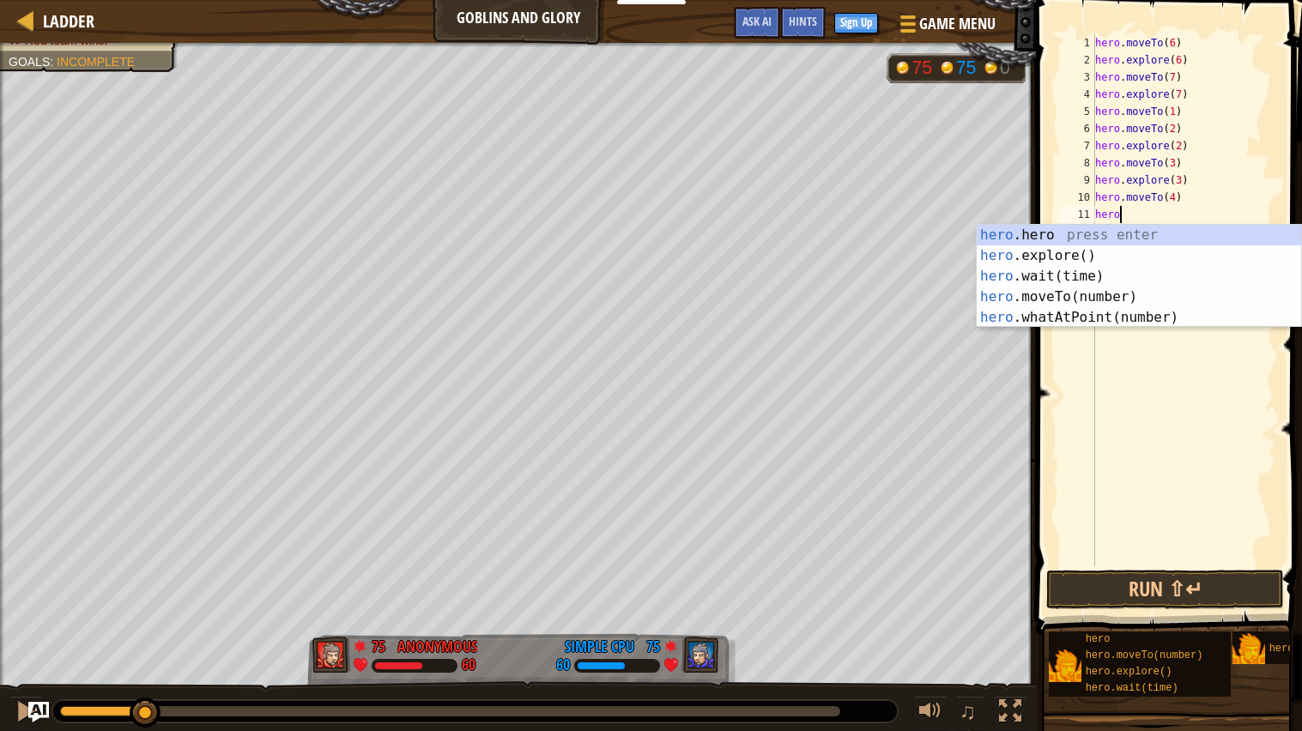
scroll to position [7, 1]
click at [1133, 263] on div "hero .hero press enter hero .explore() press enter hero .wait(time) press enter…" at bounding box center [1138, 297] width 324 height 144
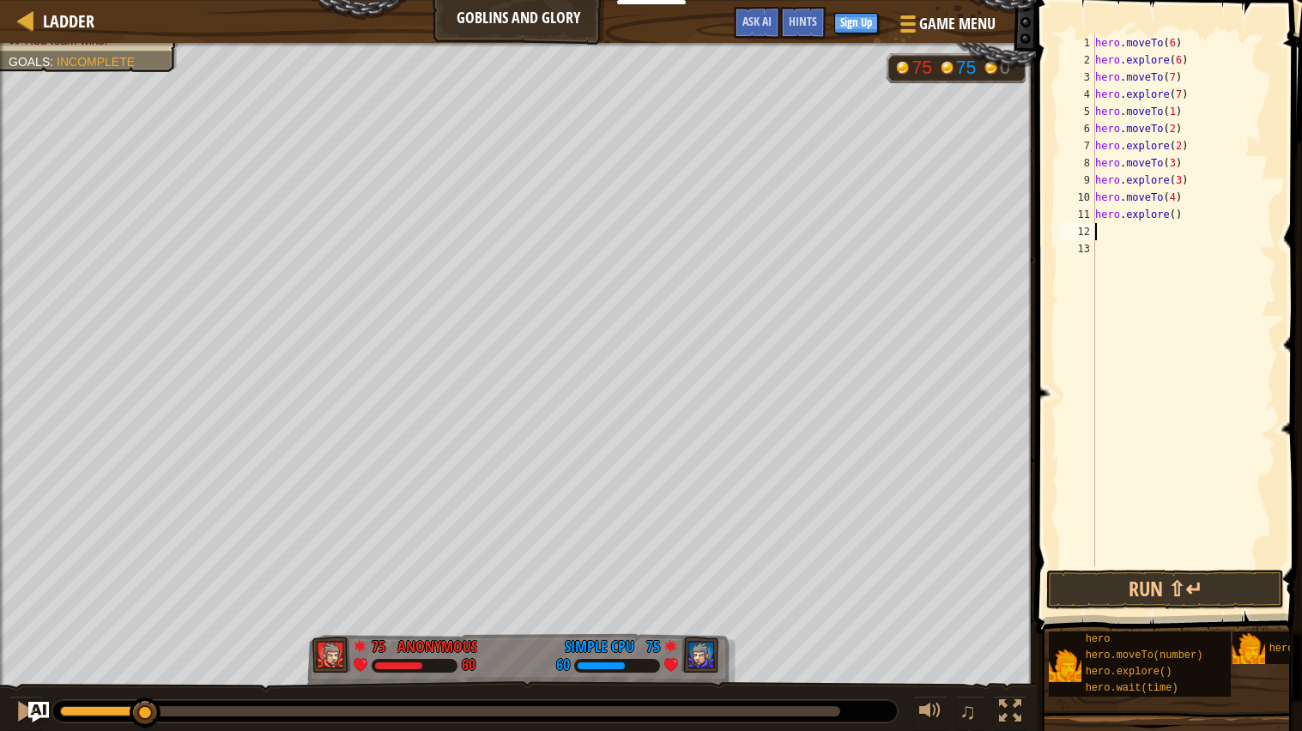
scroll to position [7, 0]
click at [1176, 213] on div "hero . moveTo ( 6 ) hero . explore ( 6 ) hero . moveTo ( 7 ) hero . explore ( 7…" at bounding box center [1183, 317] width 185 height 566
type textarea "hero.explore(4)"
click at [1144, 229] on div "hero . moveTo ( 6 ) hero . explore ( 6 ) hero . moveTo ( 7 ) hero . explore ( 7…" at bounding box center [1183, 317] width 185 height 566
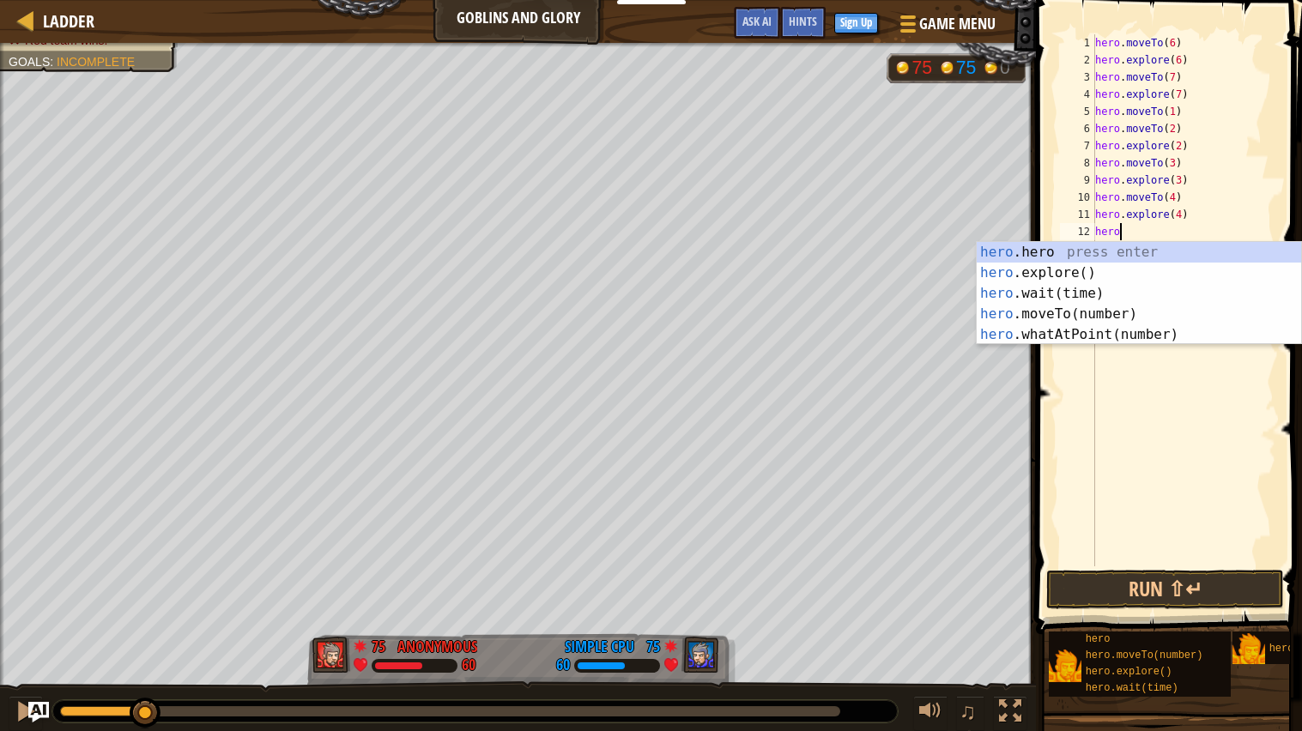
scroll to position [7, 1]
click at [1133, 311] on div "hero .hero press enter hero .explore() press enter hero .wait(time) press enter…" at bounding box center [1138, 314] width 324 height 144
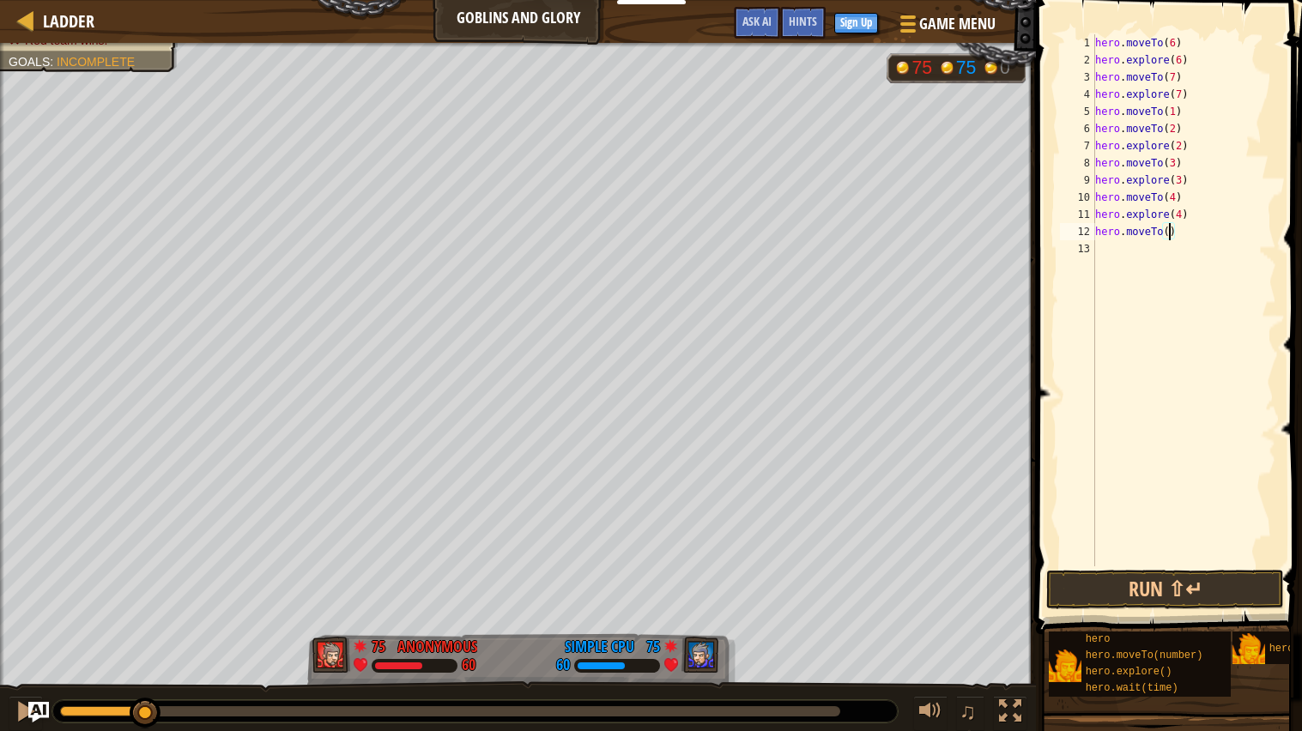
type textarea "hero.moveTo(5)"
click at [1140, 251] on div "hero . moveTo ( 6 ) hero . explore ( 6 ) hero . moveTo ( 7 ) hero . explore ( 7…" at bounding box center [1183, 317] width 185 height 566
type textarea "hero"
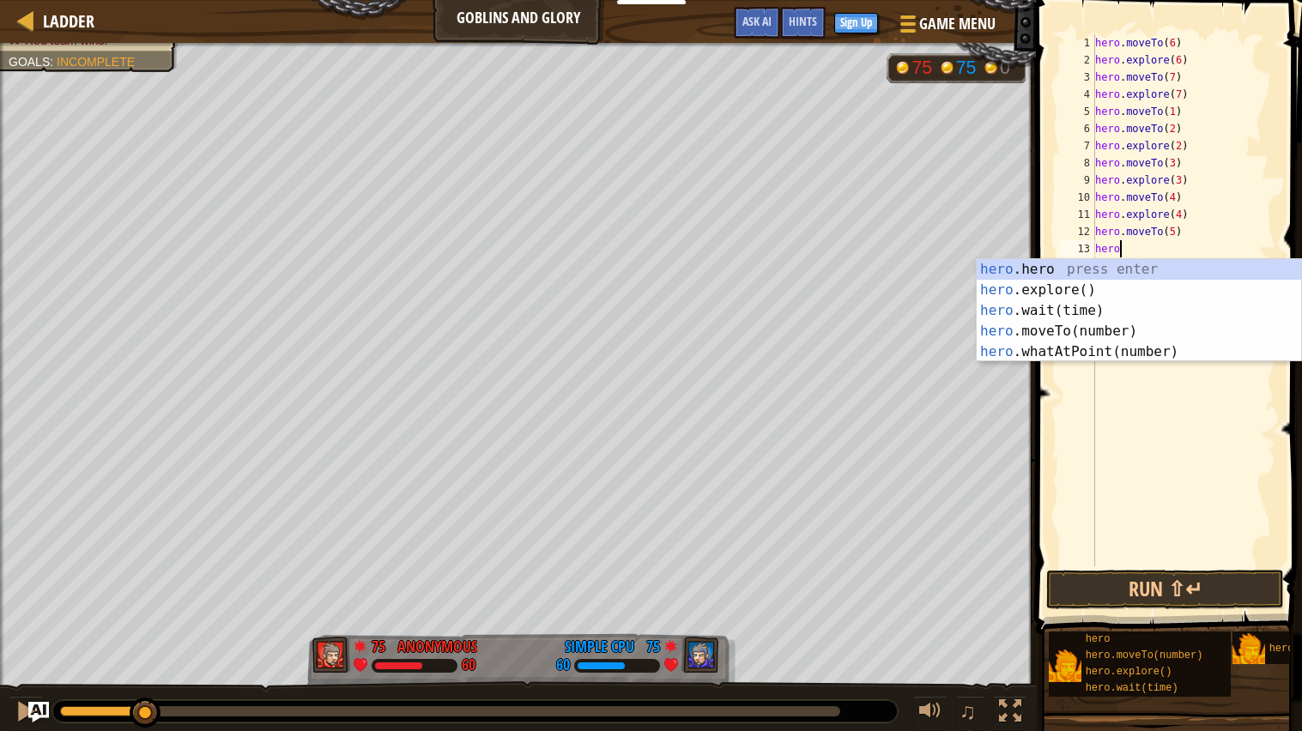
scroll to position [7, 1]
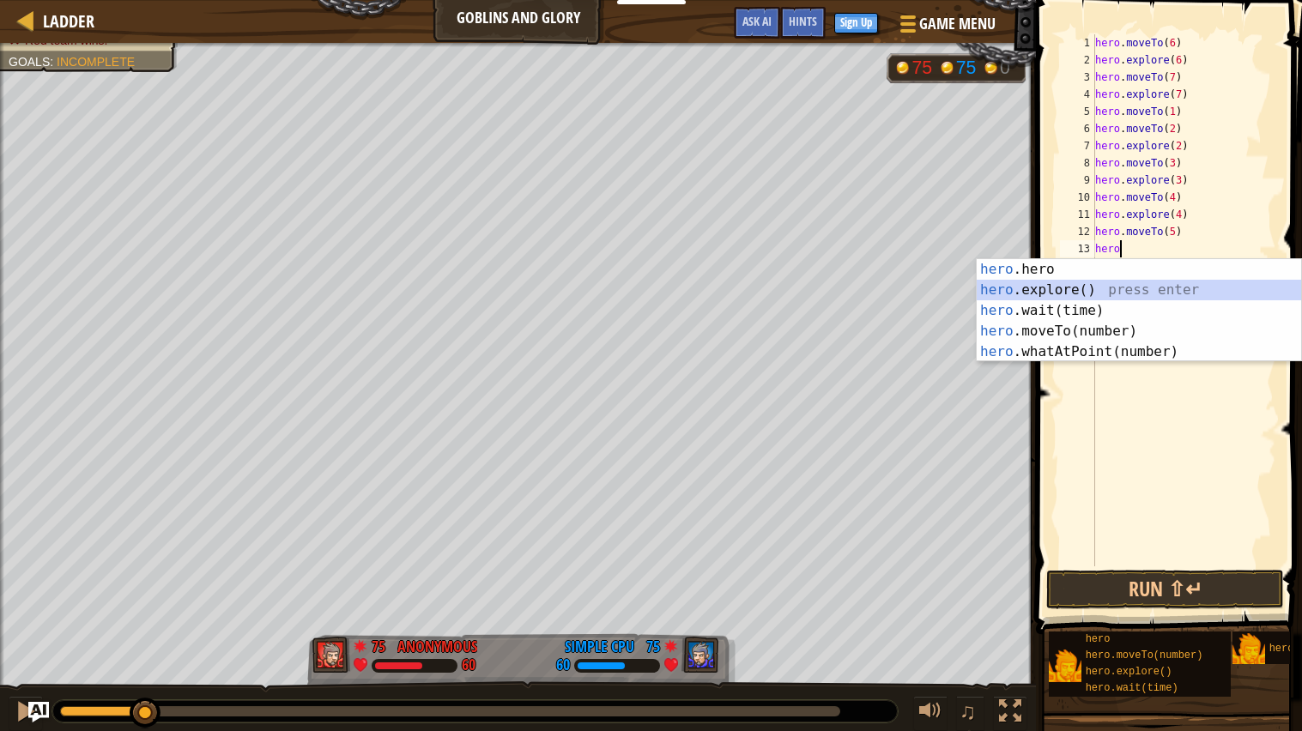
click at [1074, 284] on div "hero .hero press enter hero .explore() press enter hero .wait(time) press enter…" at bounding box center [1138, 331] width 324 height 144
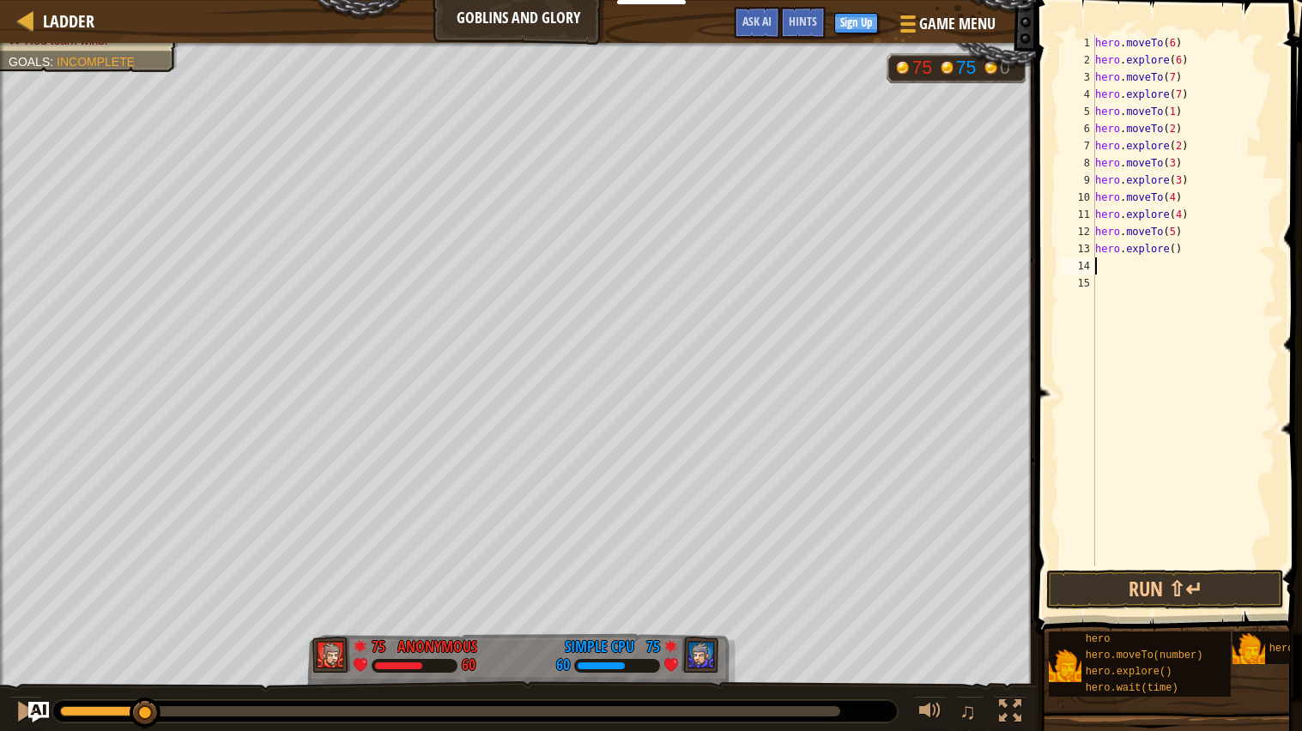
scroll to position [7, 0]
click at [1174, 248] on div "hero . moveTo ( 6 ) hero . explore ( 6 ) hero . moveTo ( 7 ) hero . explore ( 7…" at bounding box center [1183, 317] width 185 height 566
type textarea "hero.explore(5)"
click at [1153, 271] on div "hero . moveTo ( 6 ) hero . explore ( 6 ) hero . moveTo ( 7 ) hero . explore ( 7…" at bounding box center [1183, 317] width 185 height 566
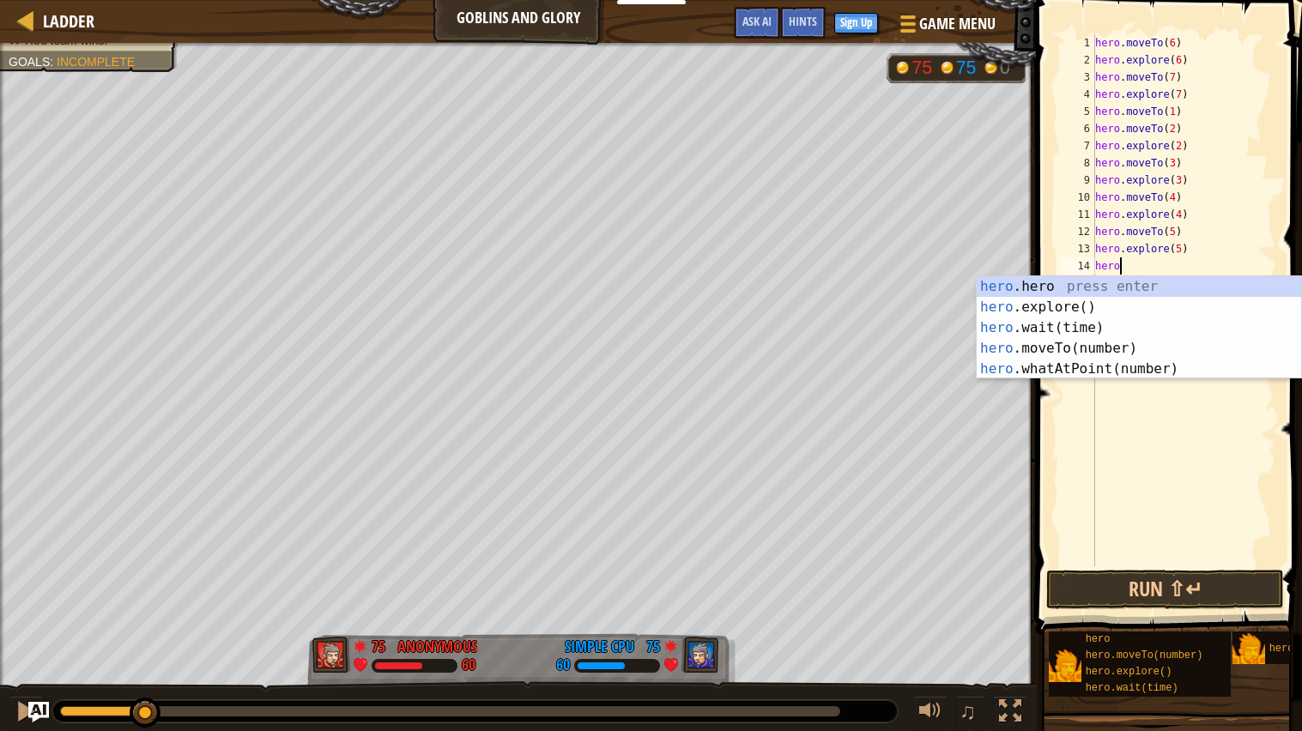
scroll to position [7, 1]
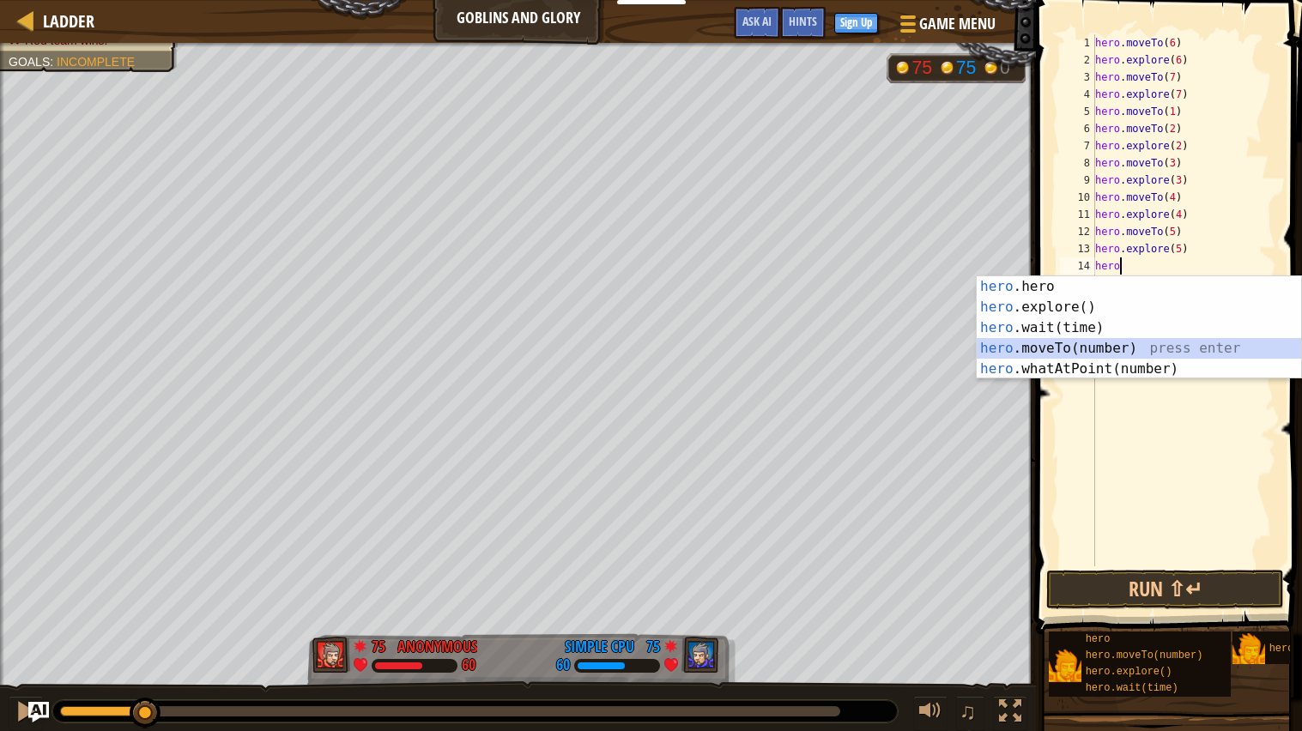
click at [1096, 349] on div "hero .hero press enter hero .explore() press enter hero .wait(time) press enter…" at bounding box center [1138, 348] width 324 height 144
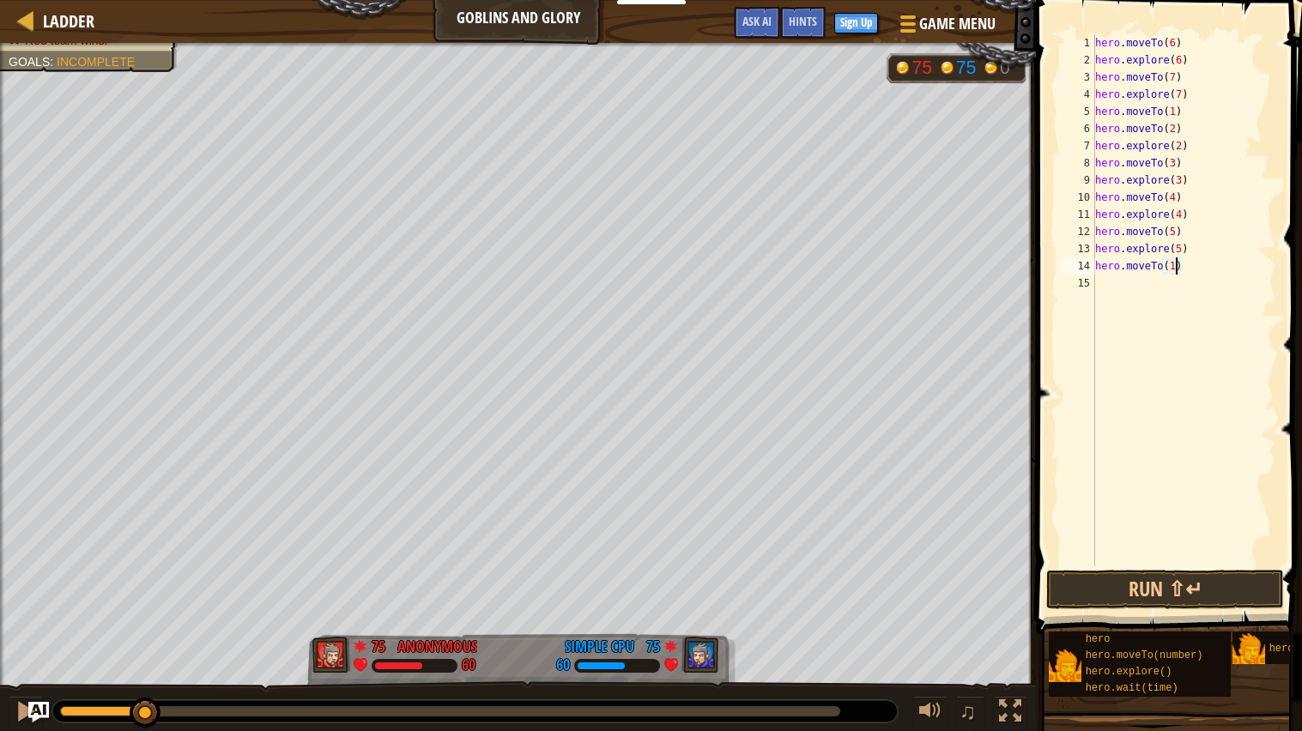
type textarea "hero.moveTo(11)"
click at [1146, 286] on div "hero . moveTo ( 6 ) hero . explore ( 6 ) hero . moveTo ( 7 ) hero . explore ( 7…" at bounding box center [1183, 317] width 185 height 566
type textarea "her"
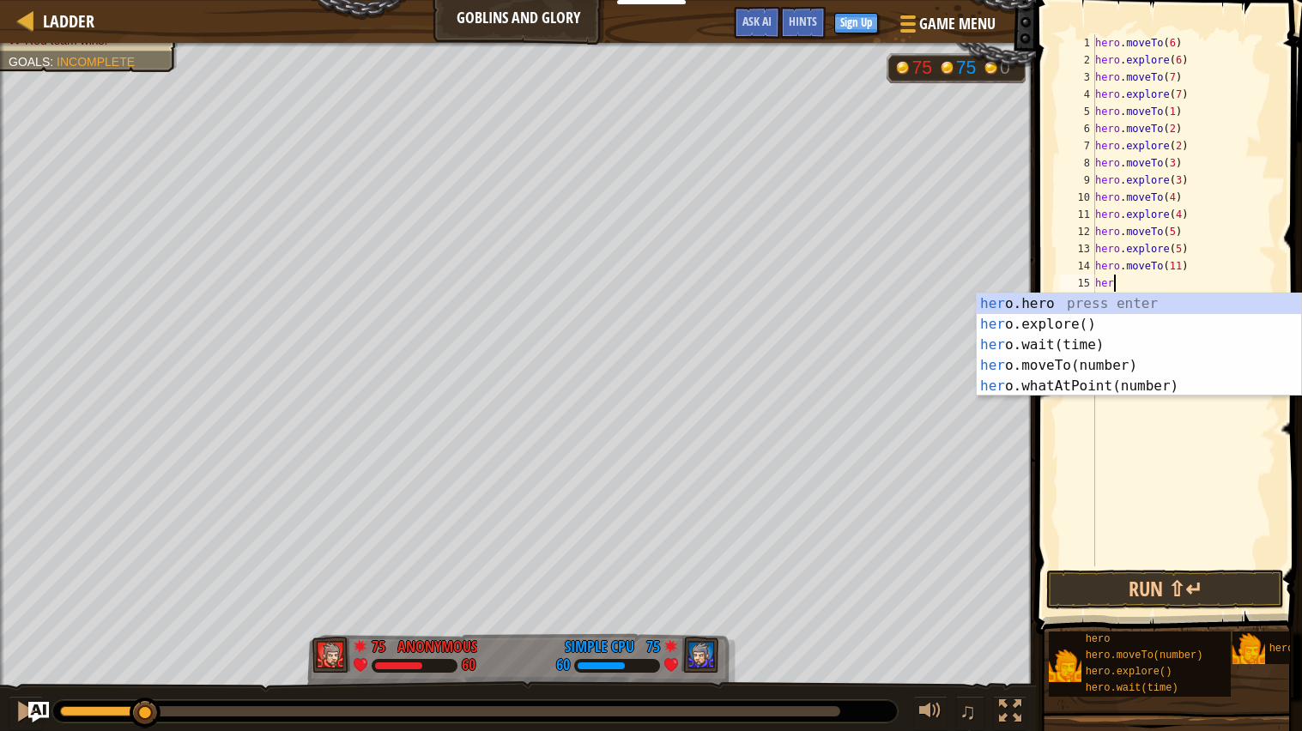
click at [1086, 326] on div "her o.hero press enter her o.explore() press enter her o.wait(time) press enter…" at bounding box center [1138, 365] width 324 height 144
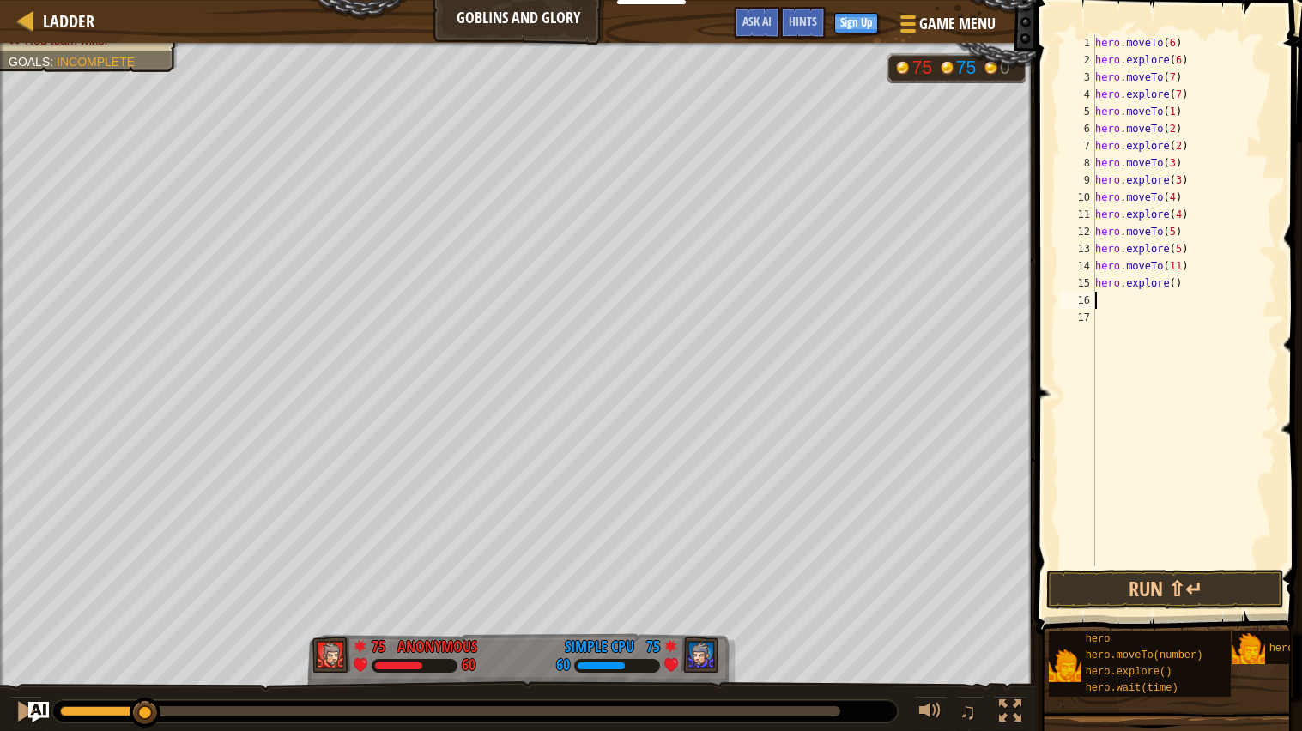
click at [1107, 320] on div "hero . moveTo ( 6 ) hero . explore ( 6 ) hero . moveTo ( 7 ) hero . explore ( 7…" at bounding box center [1183, 317] width 185 height 566
click at [1173, 281] on div "hero . moveTo ( 6 ) hero . explore ( 6 ) hero . moveTo ( 7 ) hero . explore ( 7…" at bounding box center [1183, 317] width 185 height 566
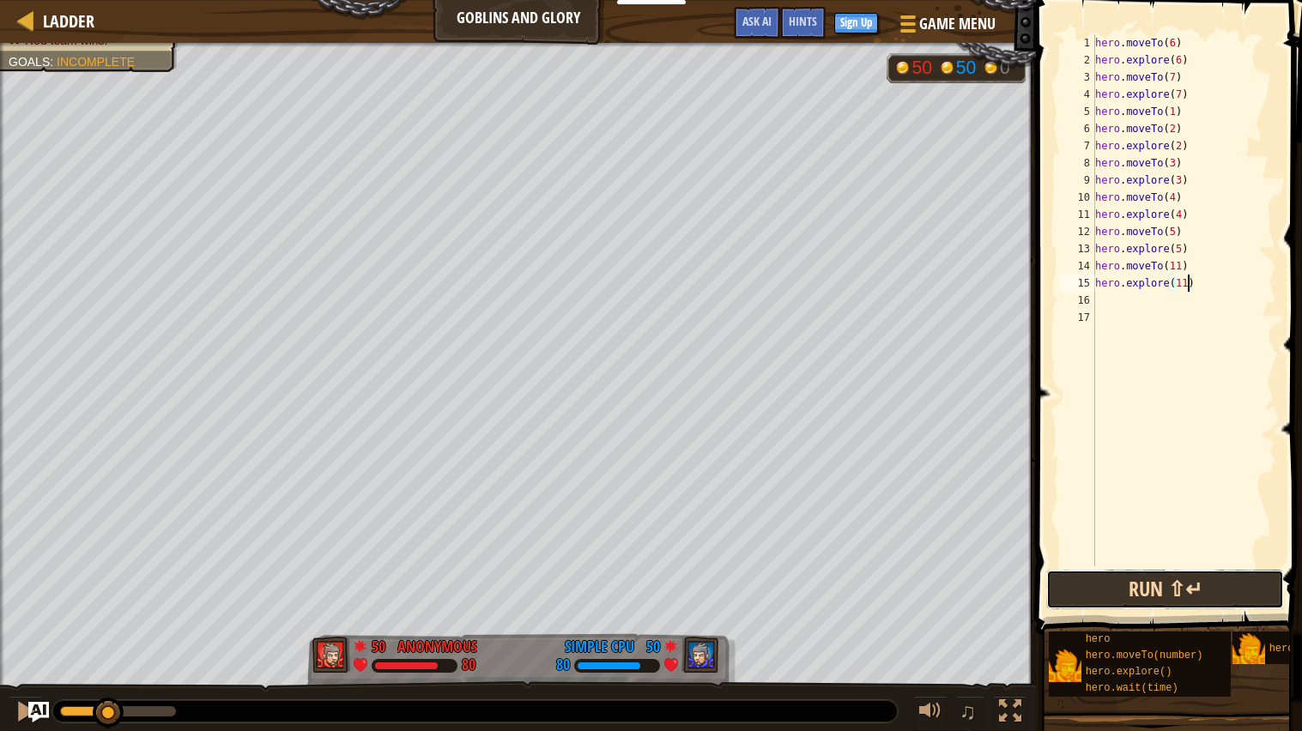
click at [1060, 576] on button "Run ⇧↵" at bounding box center [1165, 589] width 238 height 39
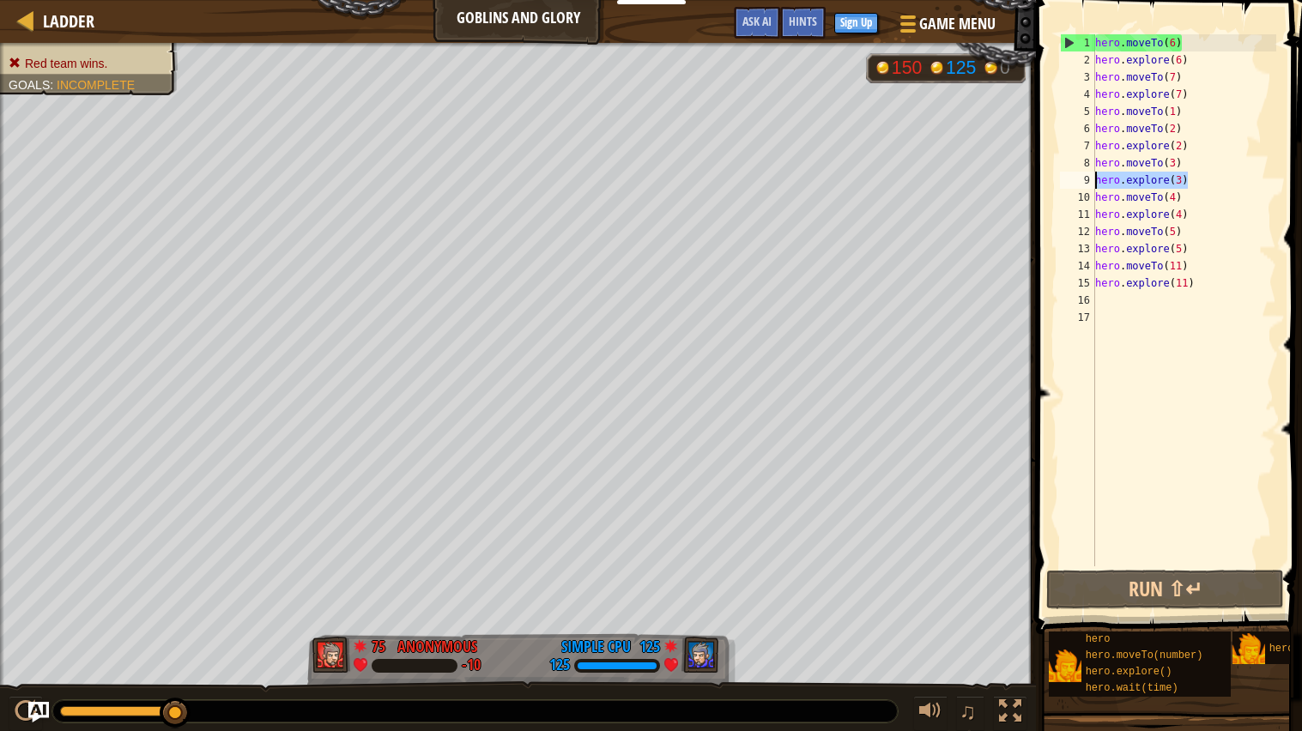
drag, startPoint x: 1193, startPoint y: 178, endPoint x: 1078, endPoint y: 184, distance: 115.1
click at [1078, 184] on div "hero.explore(11) 1 2 3 4 5 6 7 8 9 10 11 12 13 14 15 16 17 hero . moveTo ( 6 ) …" at bounding box center [1166, 300] width 220 height 532
type textarea "hero.explore(3)"
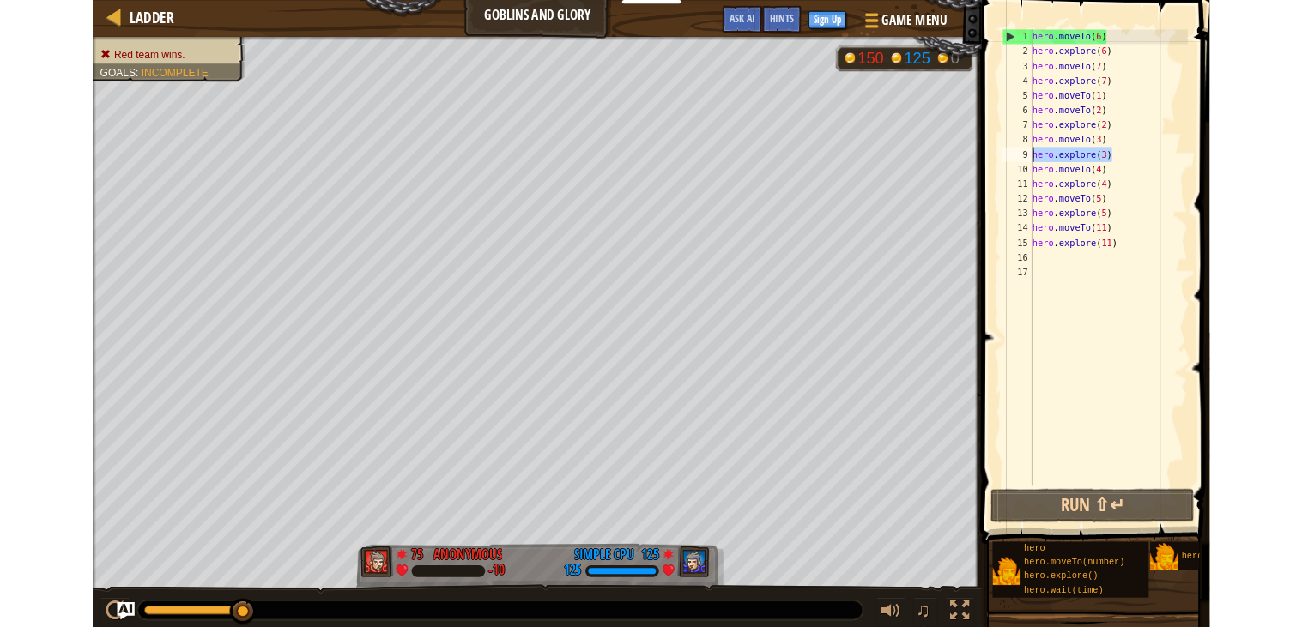
scroll to position [7, 0]
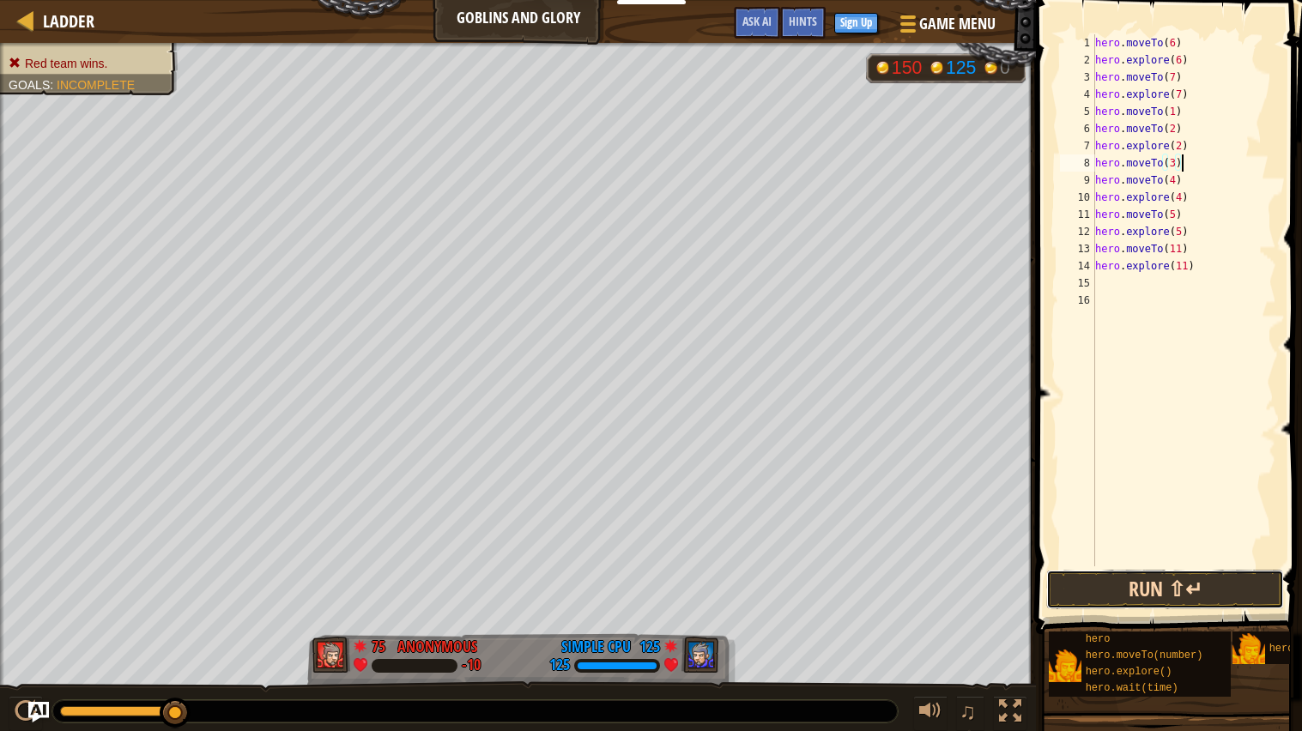
click at [1120, 586] on button "Run ⇧↵" at bounding box center [1165, 589] width 238 height 39
click at [1143, 577] on button "Run ⇧↵" at bounding box center [1165, 589] width 238 height 39
click at [1103, 581] on button "Run ⇧↵" at bounding box center [1165, 589] width 238 height 39
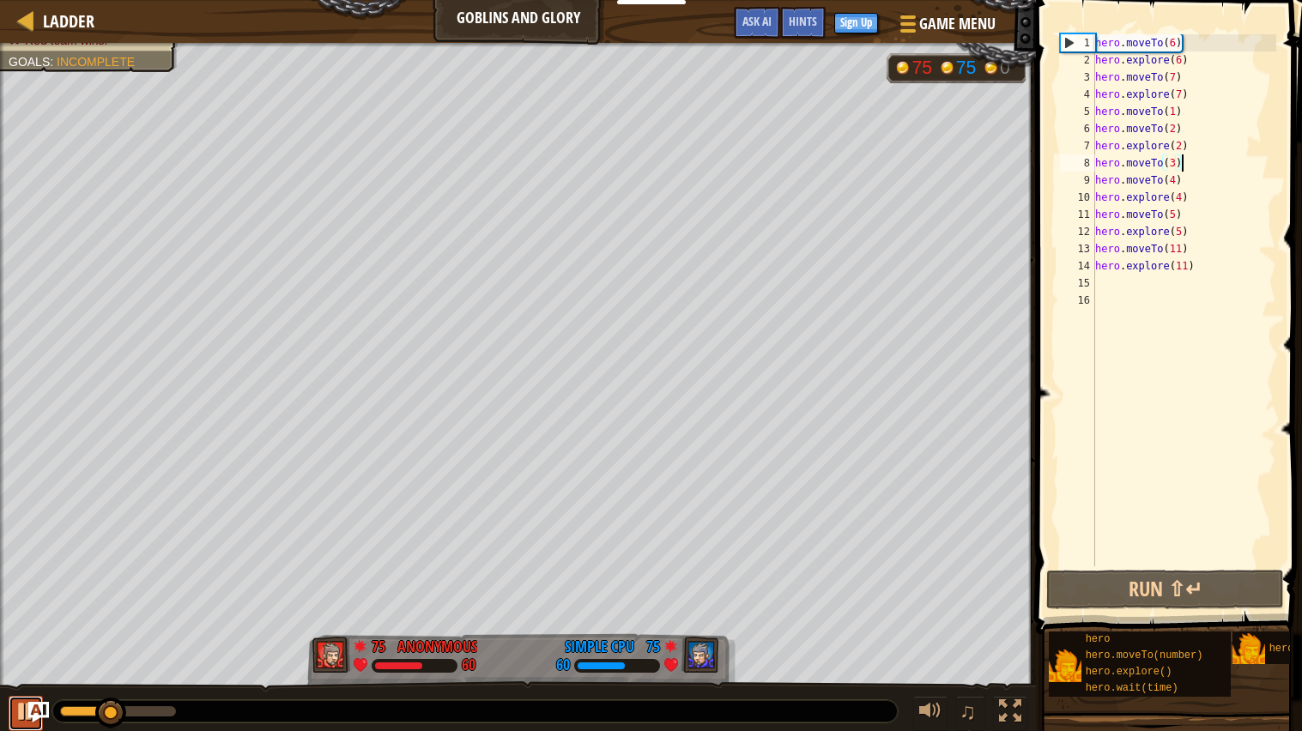
click at [9, 728] on button at bounding box center [26, 713] width 34 height 35
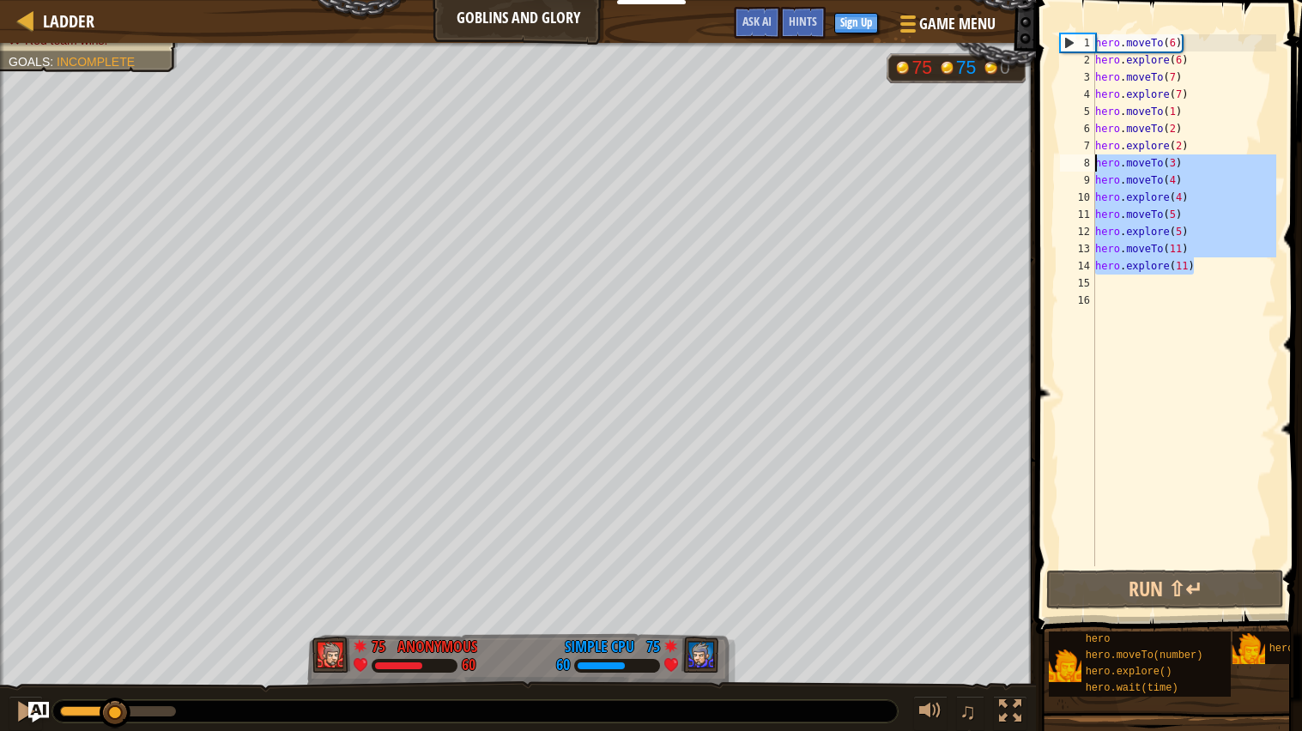
drag, startPoint x: 1200, startPoint y: 266, endPoint x: 1073, endPoint y: 165, distance: 161.7
click at [1073, 165] on div "hero.moveTo(3) 1 2 3 4 5 6 7 8 9 10 11 12 13 14 15 16 hero . moveTo ( 6 ) hero …" at bounding box center [1166, 300] width 220 height 532
type textarea "hero.moveTo(3) hero.moveTo(4)"
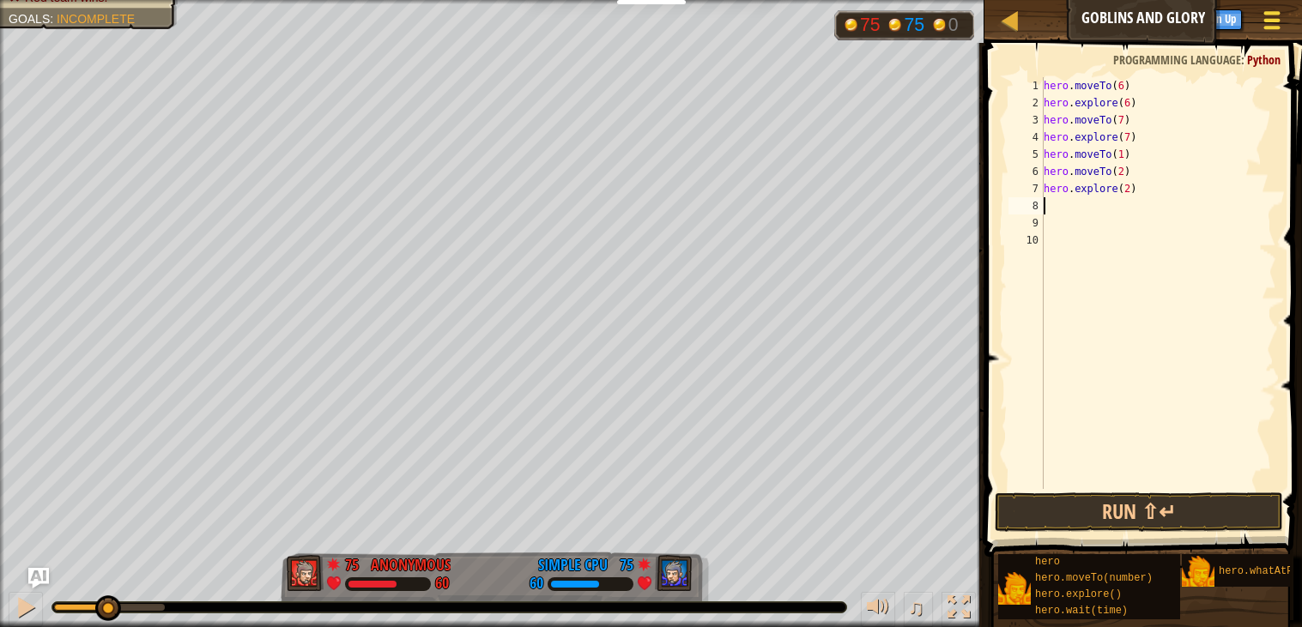
click at [1273, 24] on div at bounding box center [1271, 20] width 23 height 25
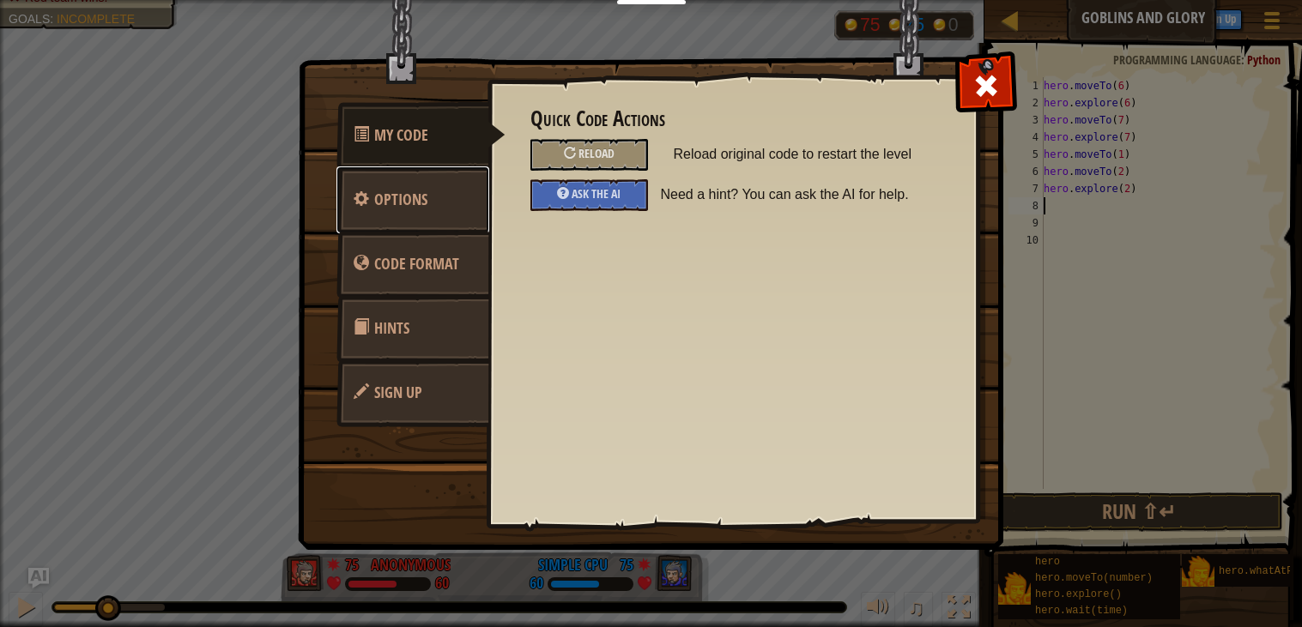
click at [416, 201] on span "Options" at bounding box center [400, 199] width 53 height 21
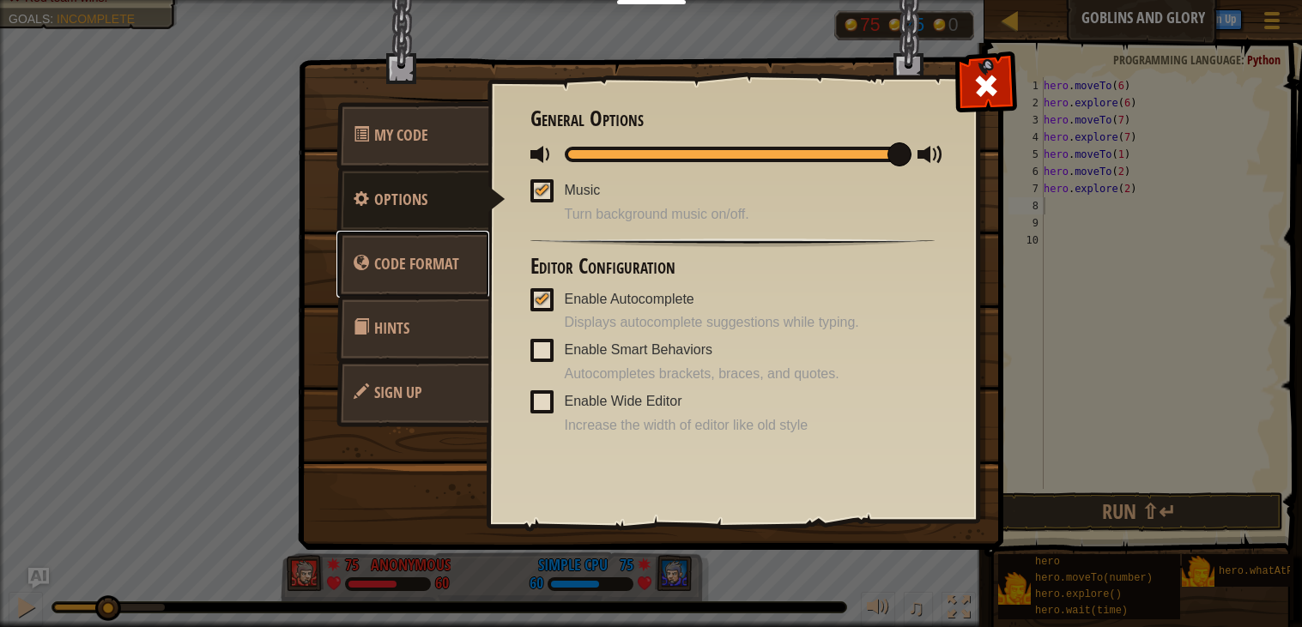
click at [405, 261] on span "Code Format" at bounding box center [416, 263] width 85 height 21
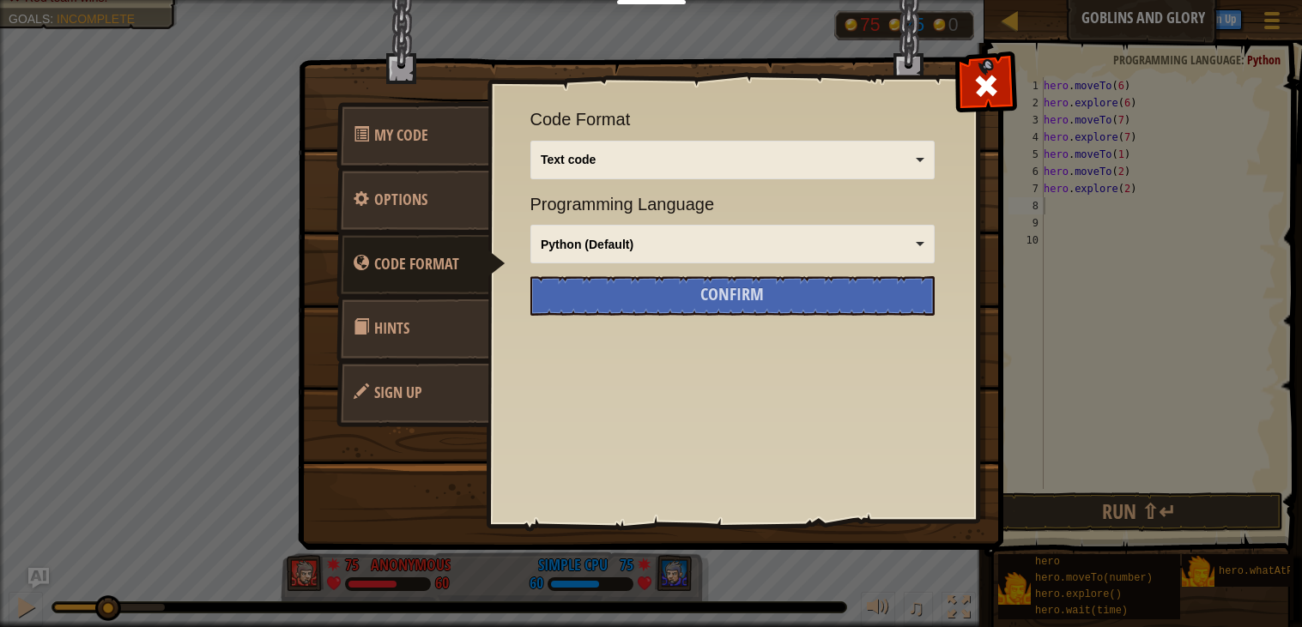
click at [399, 316] on link "Hints" at bounding box center [412, 328] width 153 height 67
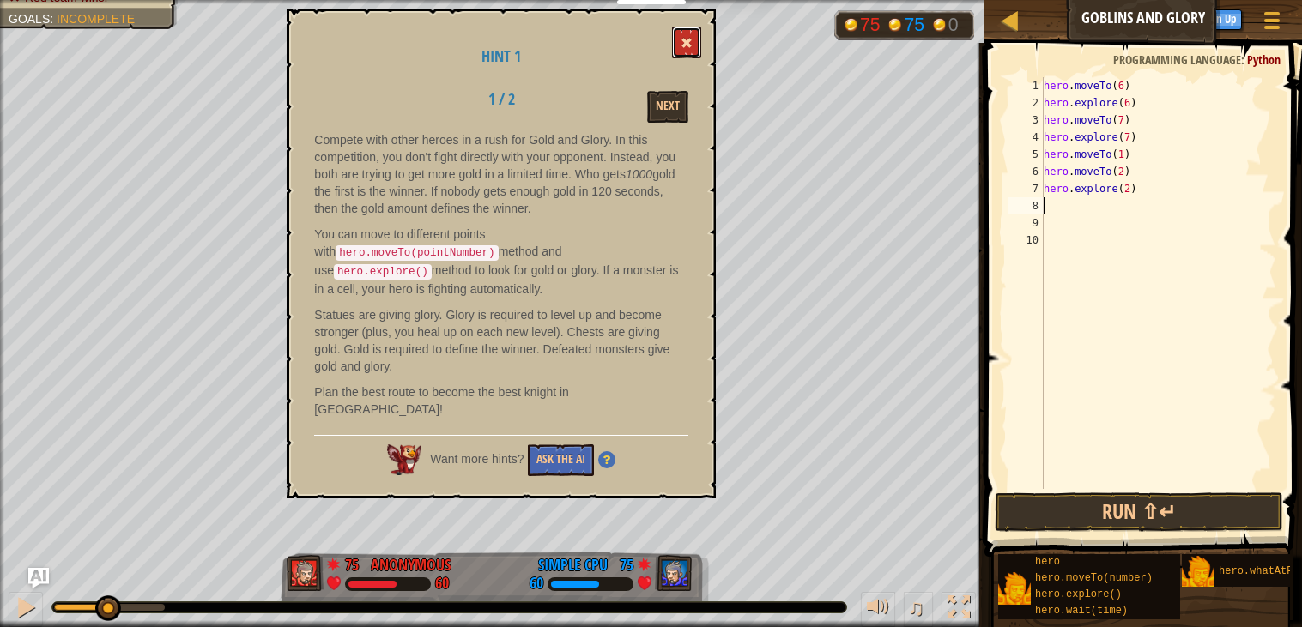
click at [672, 33] on button at bounding box center [686, 43] width 29 height 32
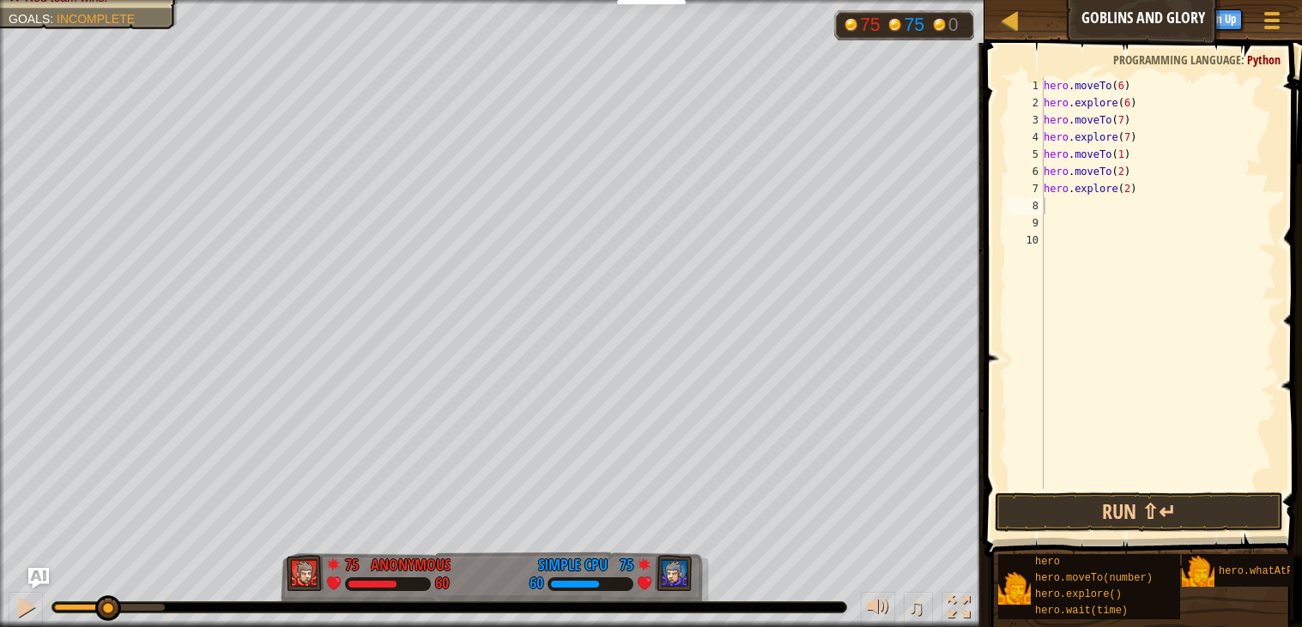
click at [1073, 203] on div "hero . moveTo ( 6 ) hero . explore ( 6 ) hero . moveTo ( 7 ) hero . explore ( 7…" at bounding box center [1158, 300] width 236 height 446
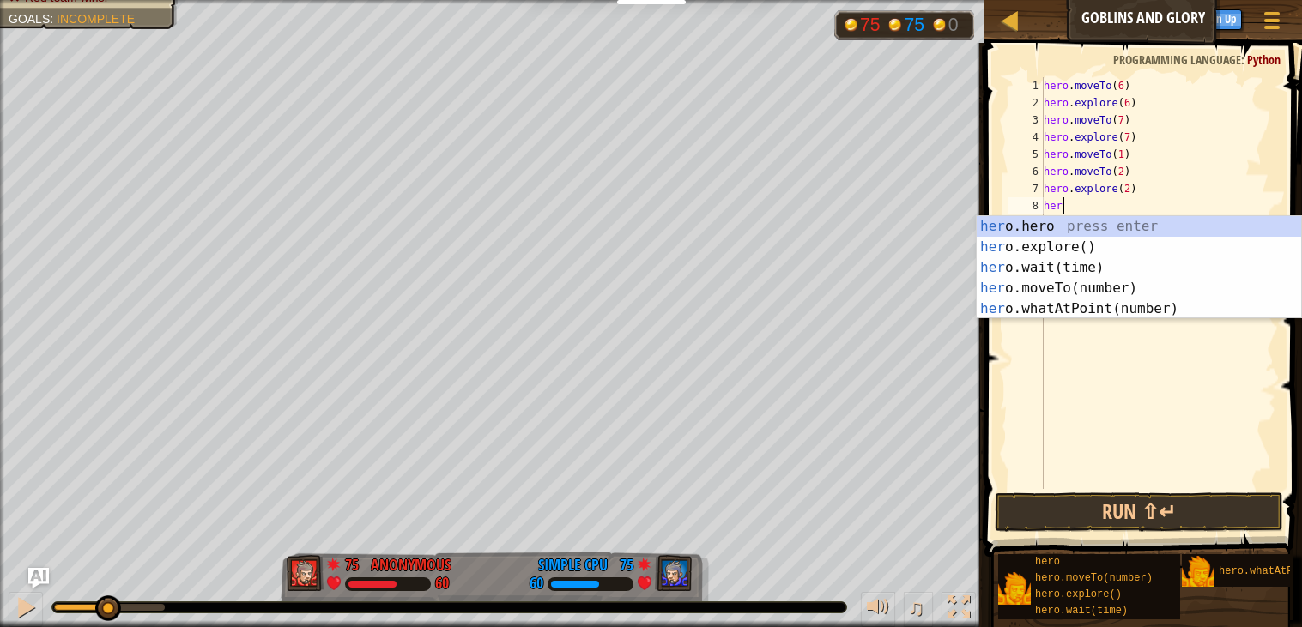
type textarea "hero"
click at [1086, 253] on div "hero .hero press enter hero .explore() press enter hero .wait(time) press enter…" at bounding box center [1138, 288] width 324 height 144
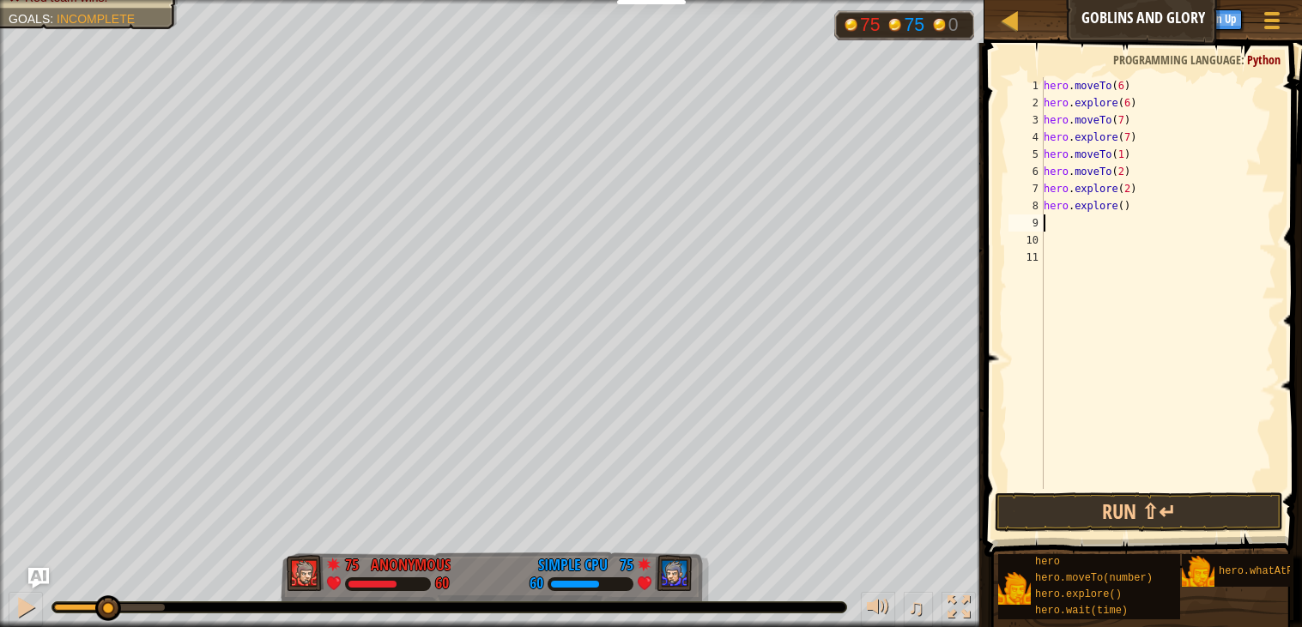
scroll to position [7, 0]
click at [1125, 204] on div "hero . moveTo ( 6 ) hero . explore ( 6 ) hero . moveTo ( 7 ) hero . explore ( 7…" at bounding box center [1158, 300] width 236 height 446
type textarea "hero.explore(8)"
click at [1092, 220] on div "hero . moveTo ( 6 ) hero . explore ( 6 ) hero . moveTo ( 7 ) hero . explore ( 7…" at bounding box center [1158, 300] width 236 height 446
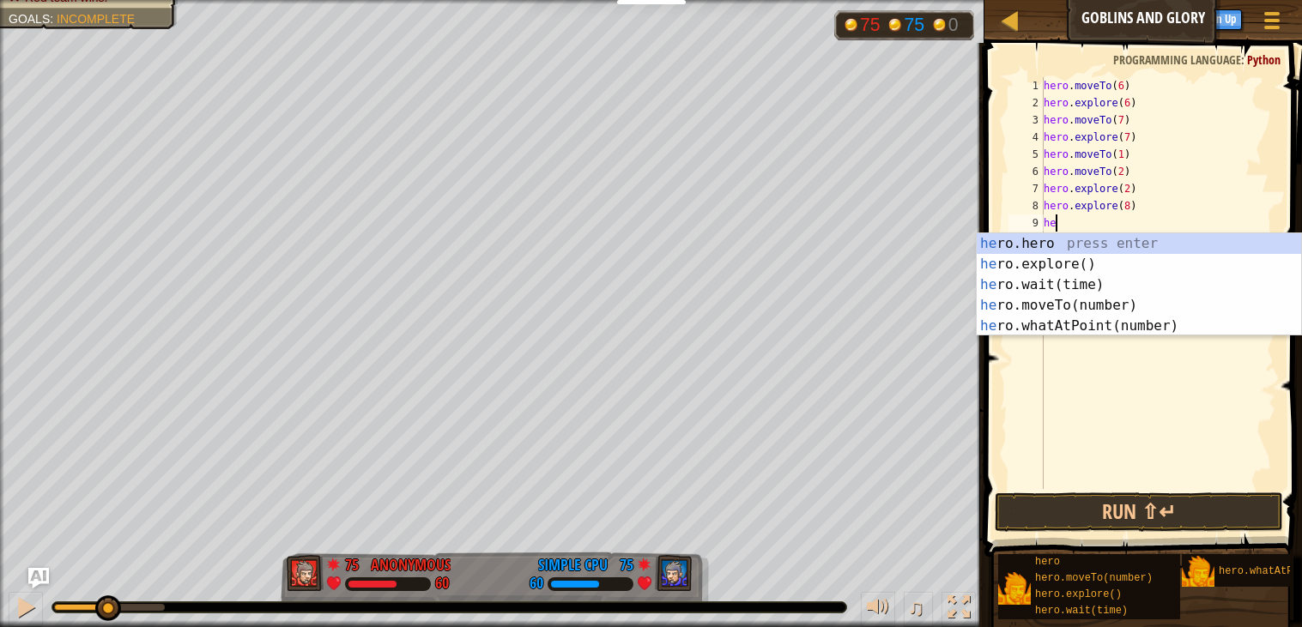
scroll to position [7, 1]
type textarea "hero"
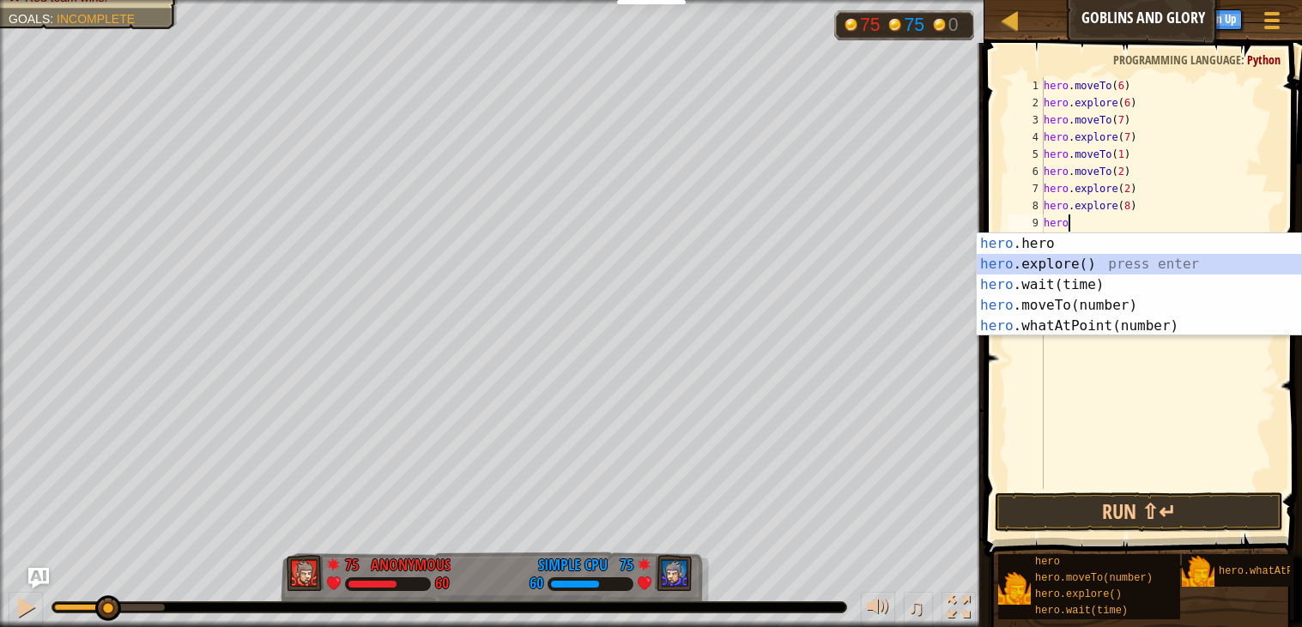
click at [1084, 261] on div "hero .hero press enter hero .explore() press enter hero .wait(time) press enter…" at bounding box center [1138, 305] width 324 height 144
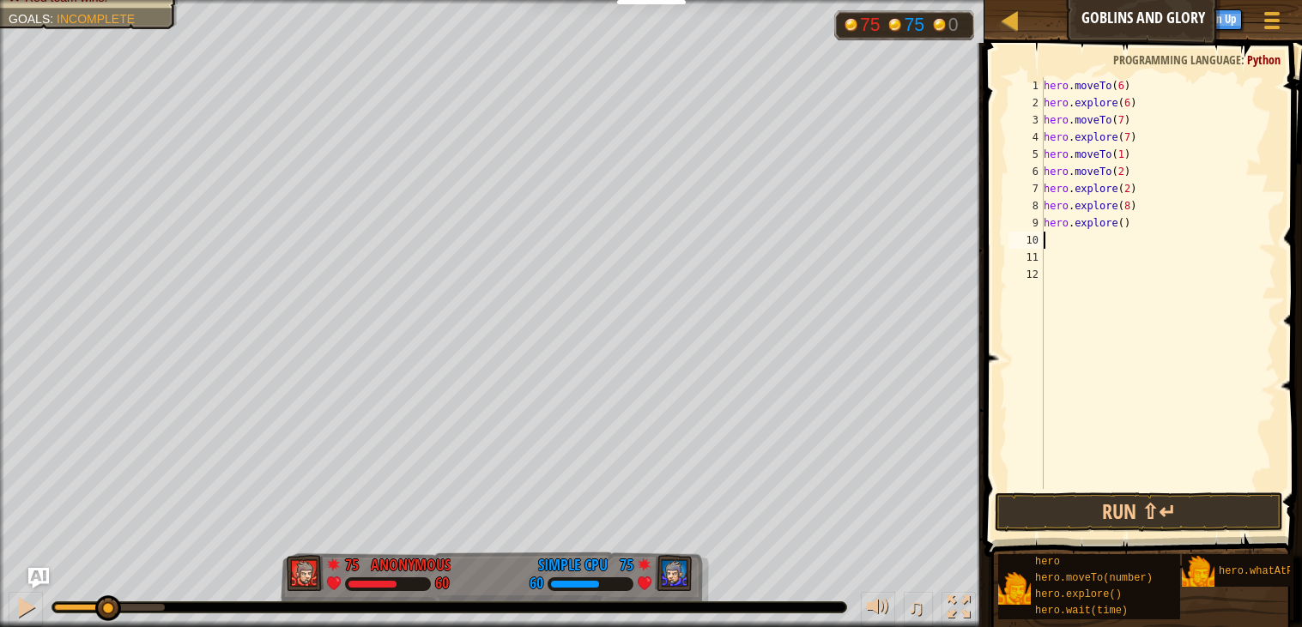
click at [1098, 203] on div "hero . moveTo ( 6 ) hero . explore ( 6 ) hero . moveTo ( 7 ) hero . explore ( 7…" at bounding box center [1158, 300] width 236 height 446
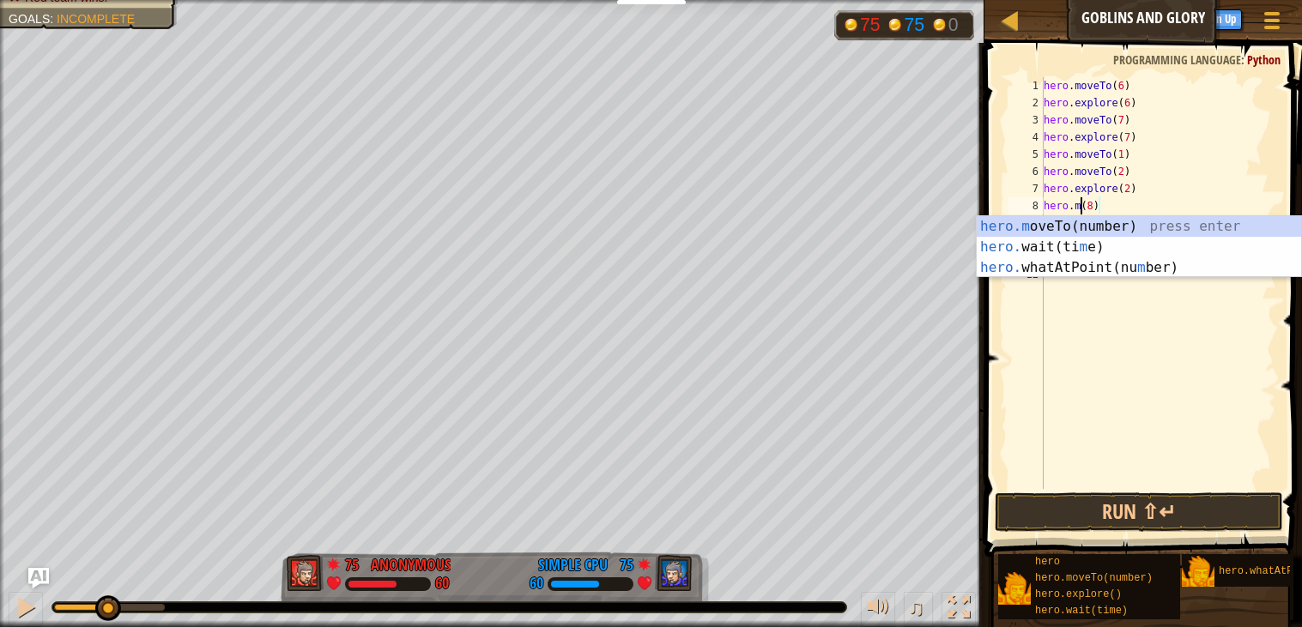
scroll to position [7, 3]
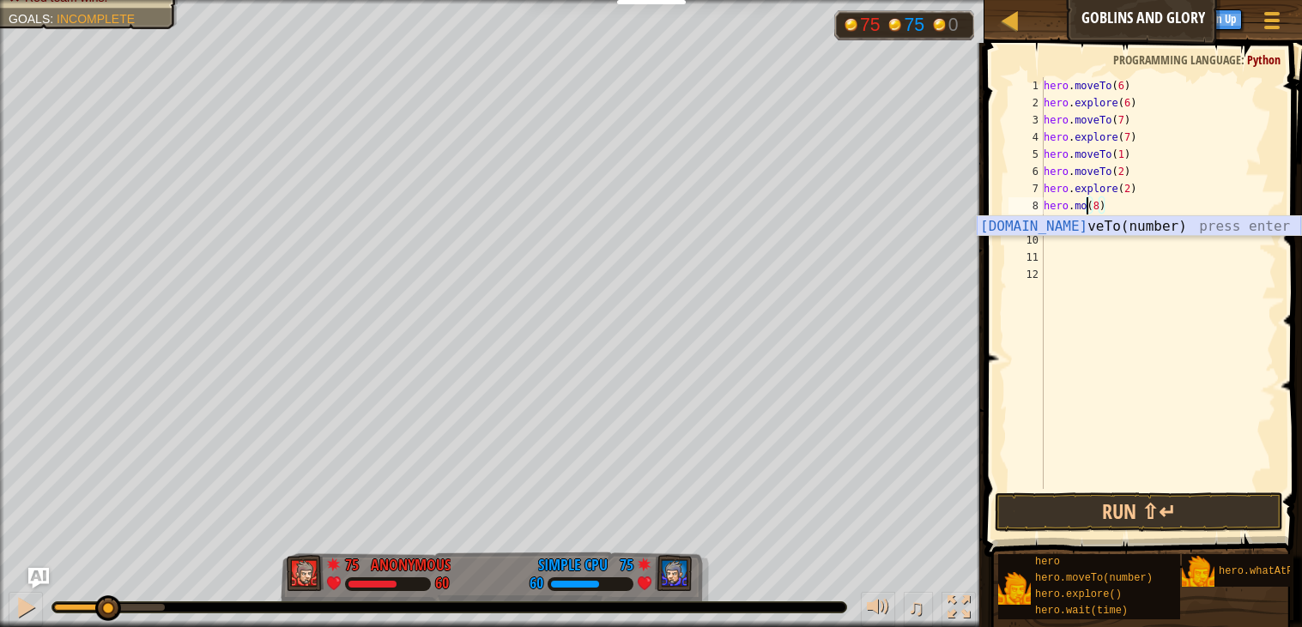
click at [1065, 230] on div "[DOMAIN_NAME] veTo(number) press enter" at bounding box center [1138, 247] width 324 height 62
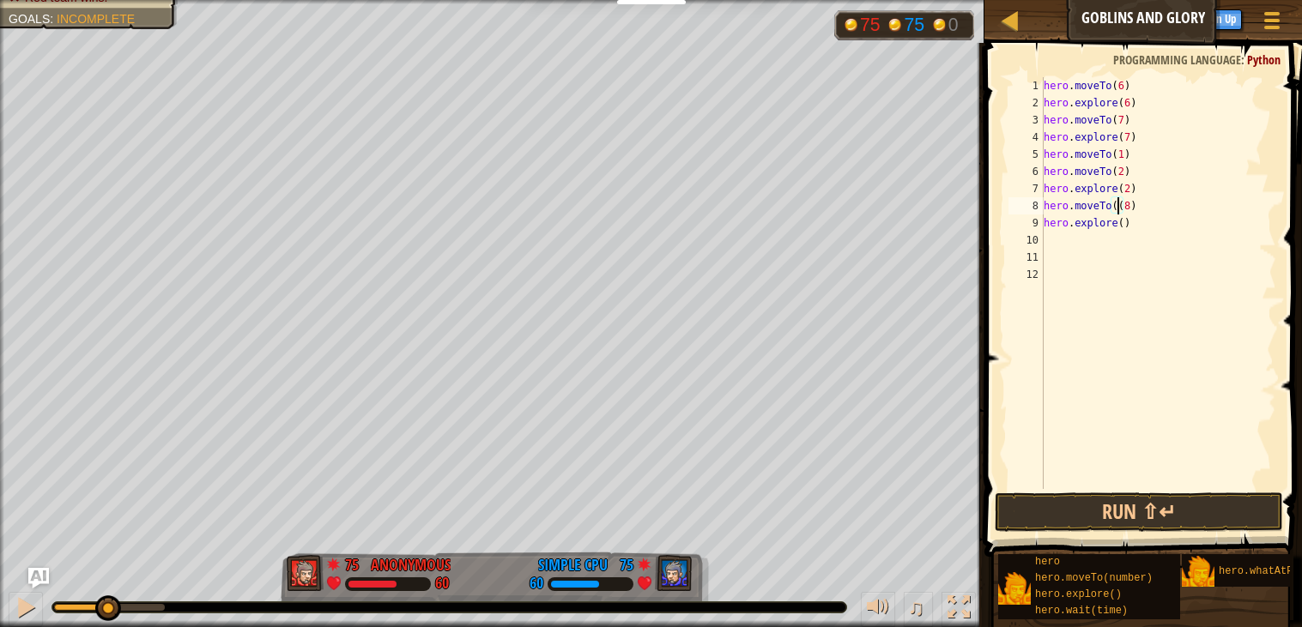
type textarea "hero.moveTo(8)"
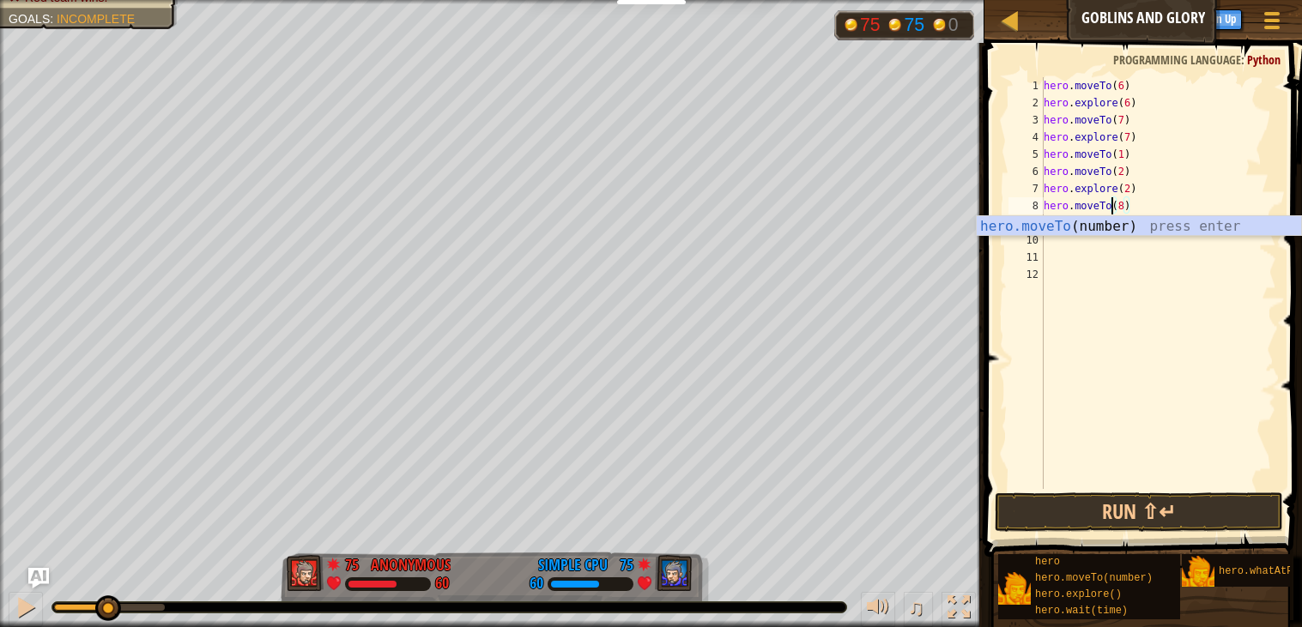
click at [1120, 249] on div "hero . moveTo ( 6 ) hero . explore ( 6 ) hero . moveTo ( 7 ) hero . explore ( 7…" at bounding box center [1158, 300] width 236 height 446
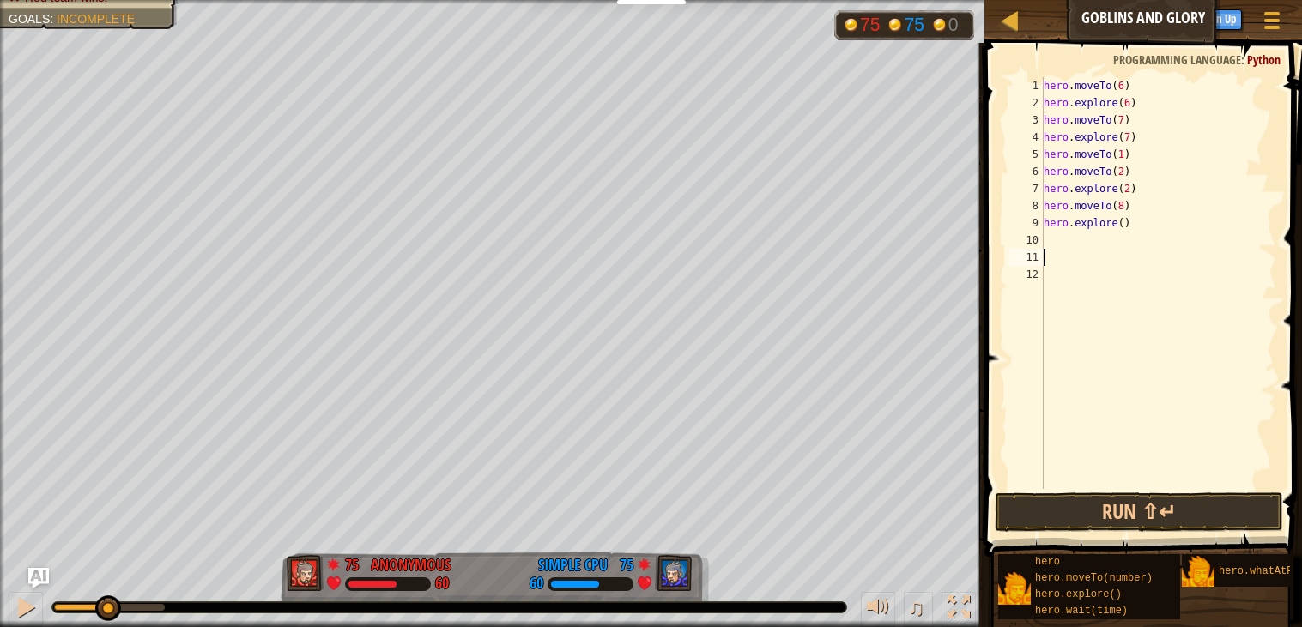
scroll to position [7, 0]
click at [1144, 224] on div "hero . moveTo ( 6 ) hero . explore ( 6 ) hero . moveTo ( 7 ) hero . explore ( 7…" at bounding box center [1158, 300] width 236 height 446
click at [1122, 221] on div "hero . moveTo ( 6 ) hero . explore ( 6 ) hero . moveTo ( 7 ) hero . explore ( 7…" at bounding box center [1158, 300] width 236 height 446
drag, startPoint x: 1130, startPoint y: 224, endPoint x: 1039, endPoint y: 233, distance: 91.4
click at [1039, 233] on div "hero.explore() 1 2 3 4 5 6 7 8 9 10 11 12 hero . moveTo ( 6 ) hero . explore ( …" at bounding box center [1140, 283] width 271 height 412
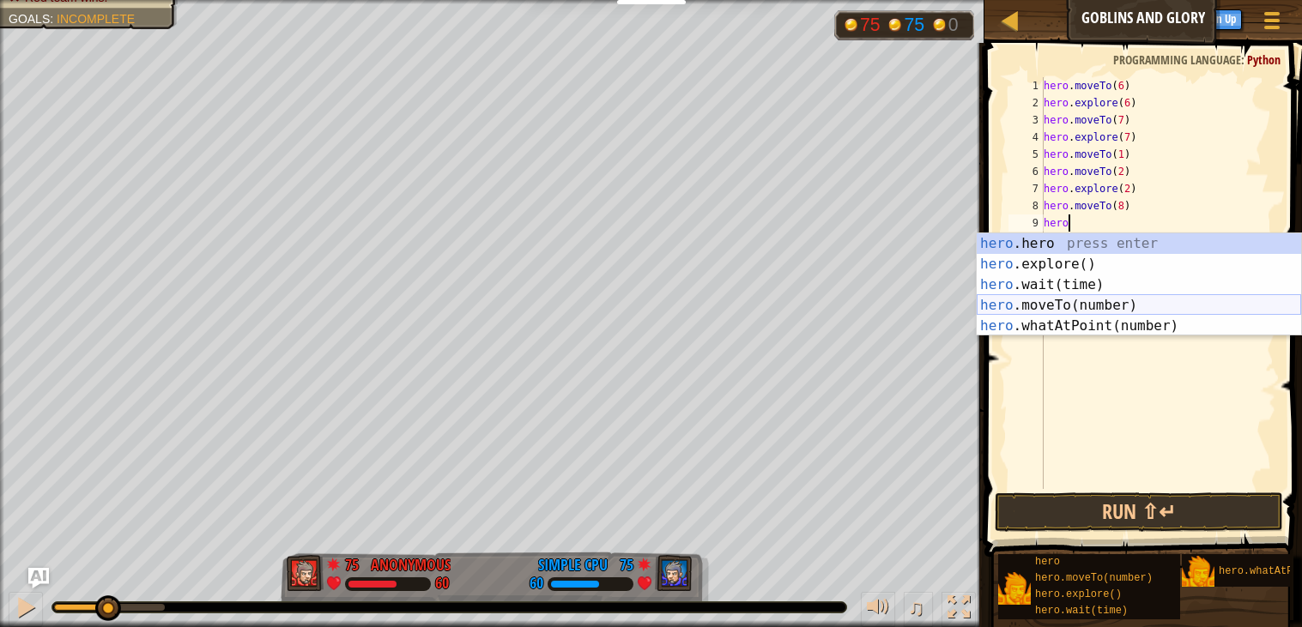
click at [1084, 300] on div "hero .hero press enter hero .explore() press enter hero .wait(time) press enter…" at bounding box center [1138, 305] width 324 height 144
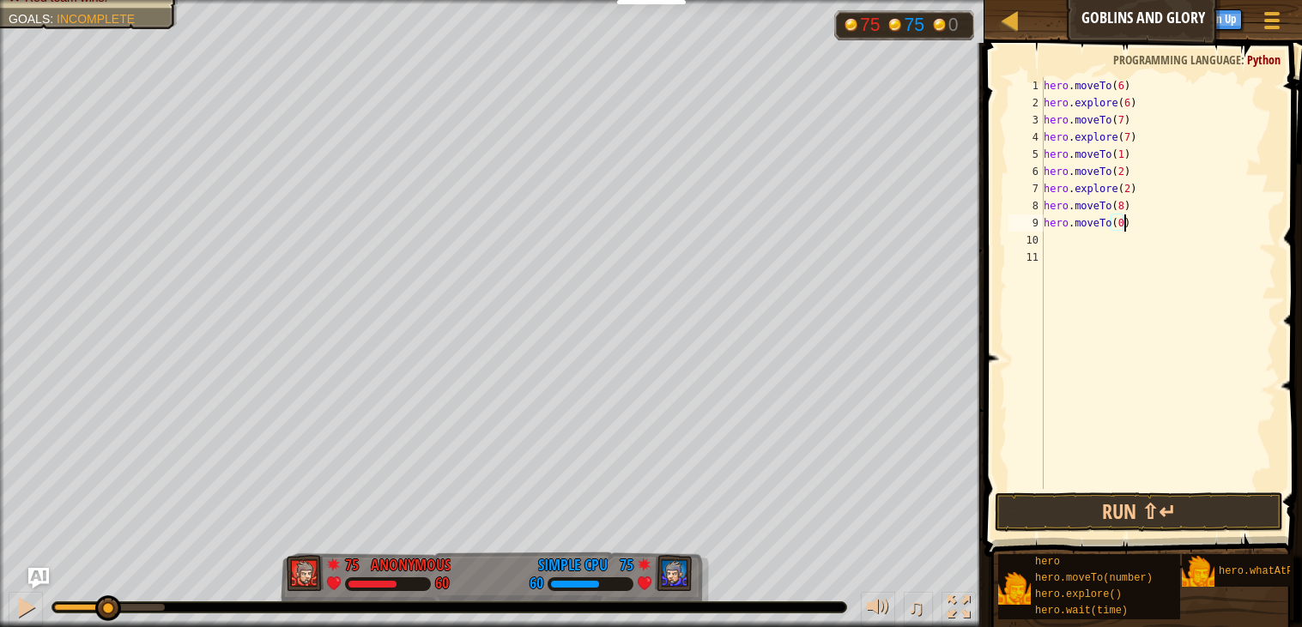
scroll to position [7, 5]
click at [1089, 505] on button "Run ⇧↵" at bounding box center [1138, 512] width 288 height 39
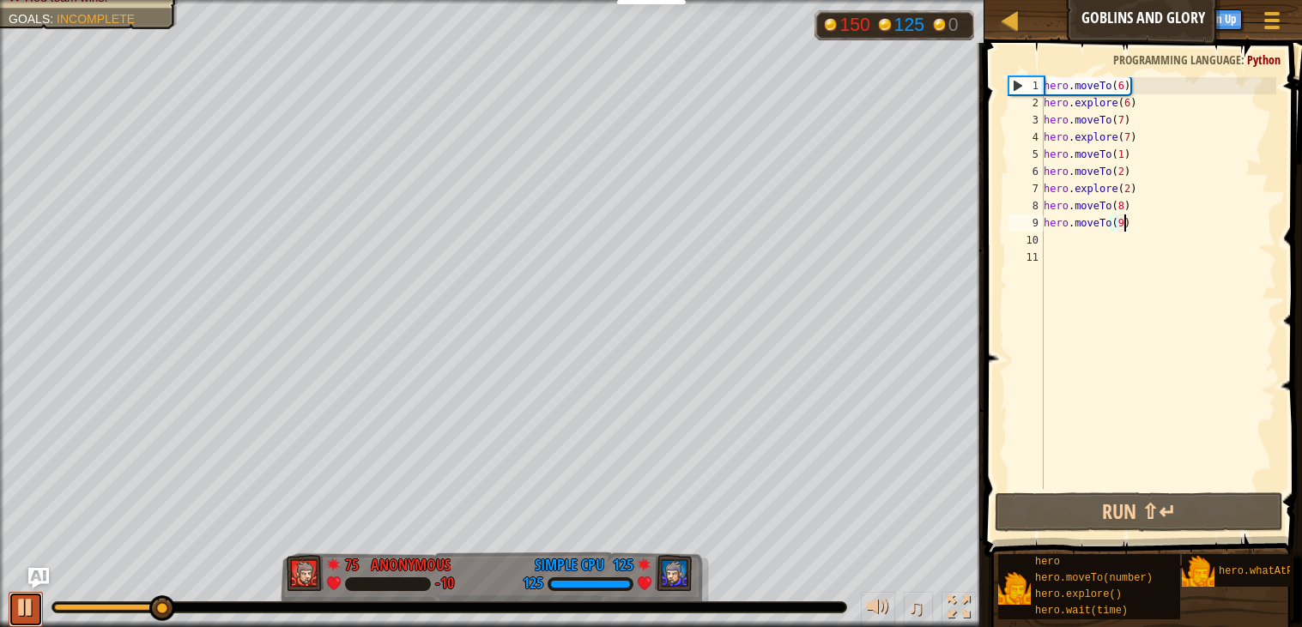
click at [28, 617] on div at bounding box center [26, 607] width 22 height 22
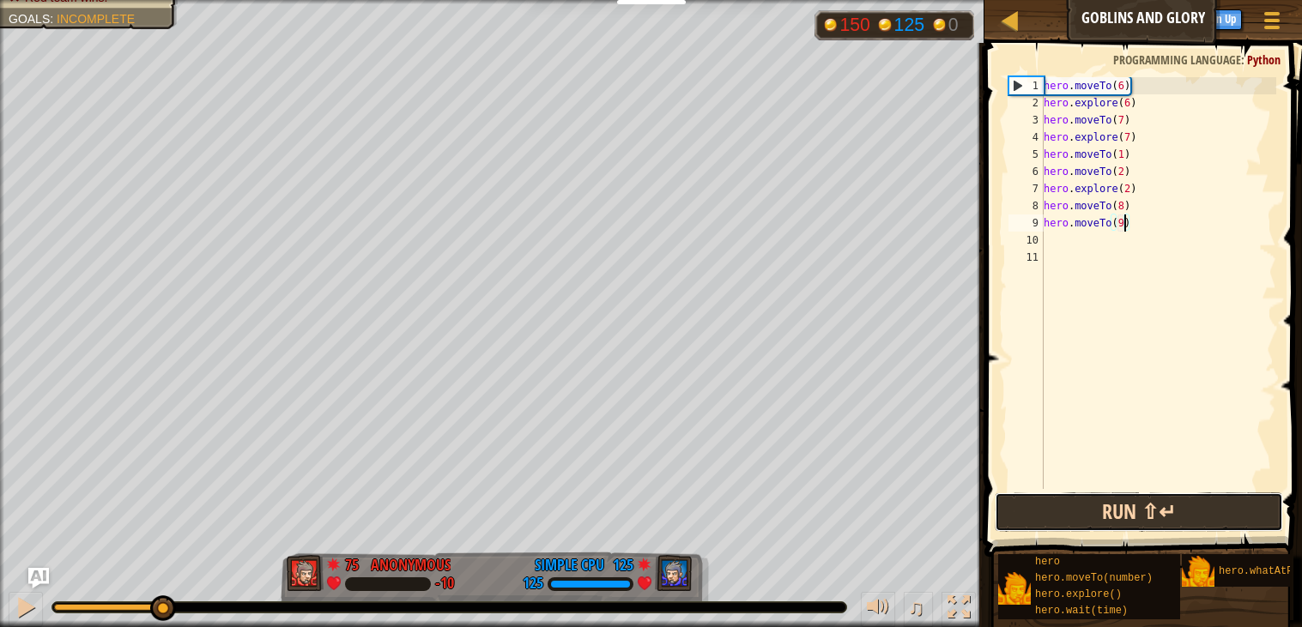
click at [1144, 515] on button "Run ⇧↵" at bounding box center [1138, 512] width 288 height 39
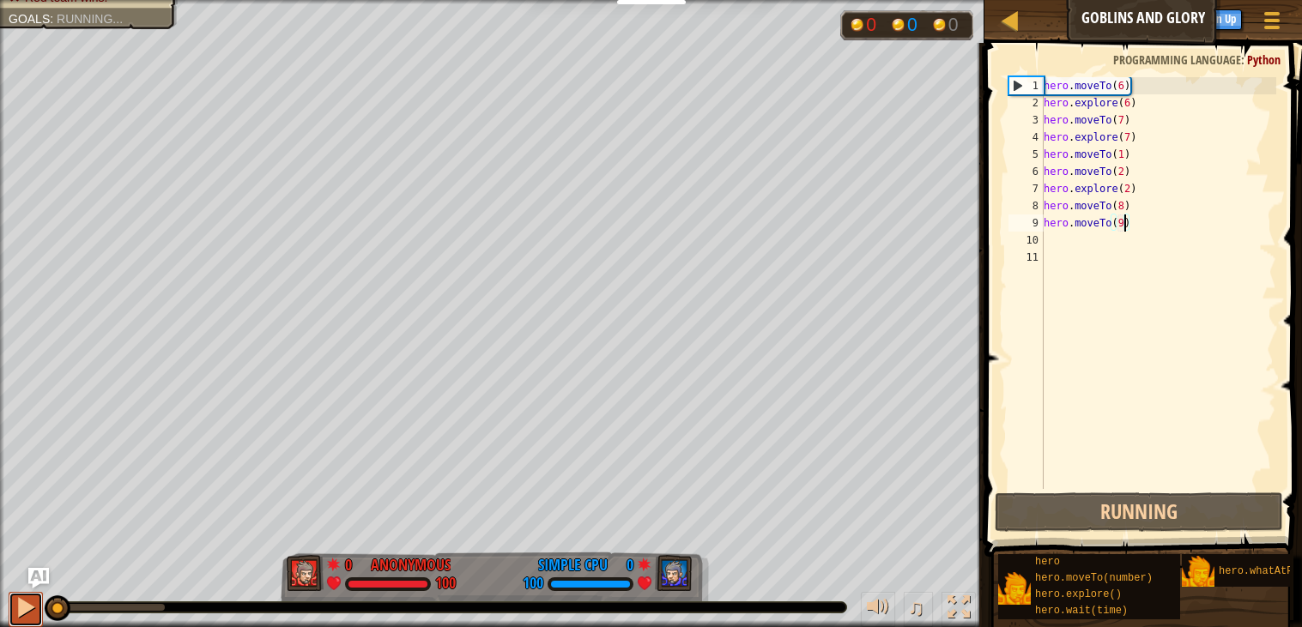
click at [33, 620] on button at bounding box center [26, 609] width 34 height 35
click at [23, 600] on div at bounding box center [26, 607] width 22 height 22
click at [1120, 85] on div "hero . moveTo ( 6 ) hero . explore ( 6 ) hero . moveTo ( 7 ) hero . explore ( 7…" at bounding box center [1158, 300] width 236 height 446
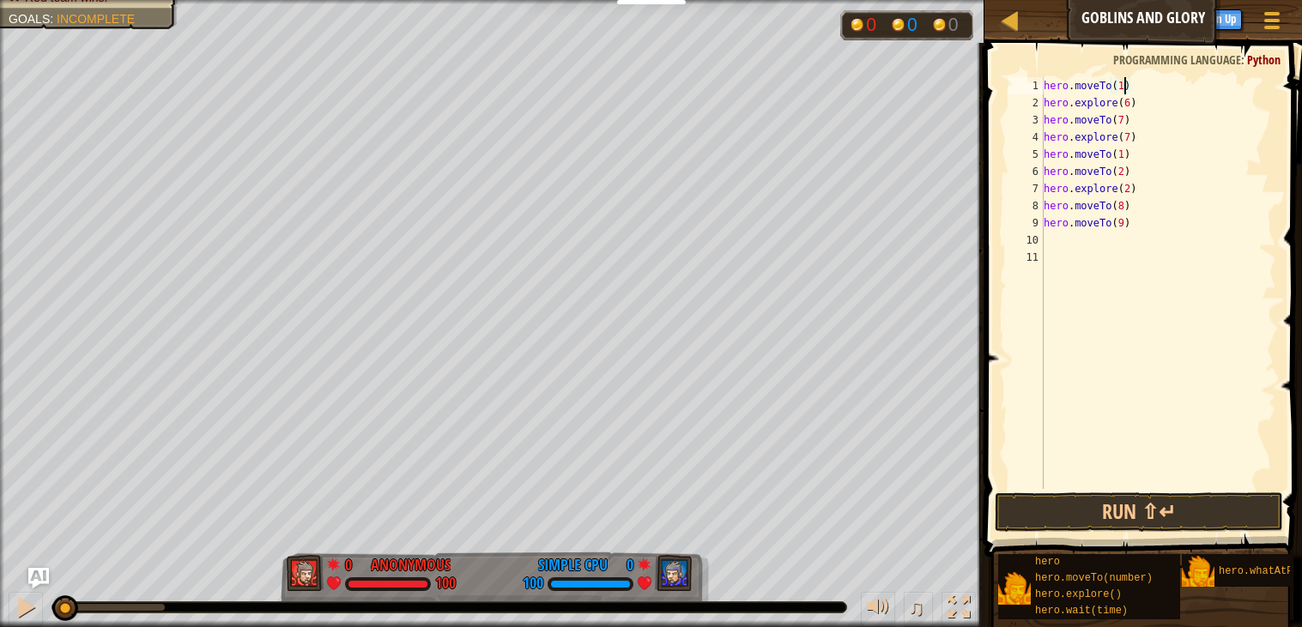
click at [1130, 103] on div "hero . moveTo ( 1 ) hero . explore ( 6 ) hero . moveTo ( 7 ) hero . explore ( 7…" at bounding box center [1158, 300] width 236 height 446
click at [1120, 117] on div "hero . moveTo ( 1 ) hero . explore ( 1 ) hero . moveTo ( 7 ) hero . explore ( 7…" at bounding box center [1158, 300] width 236 height 446
click at [1127, 140] on div "hero . moveTo ( 1 ) hero . explore ( 1 ) hero . moveTo ( 2 ) hero . explore ( 7…" at bounding box center [1158, 300] width 236 height 446
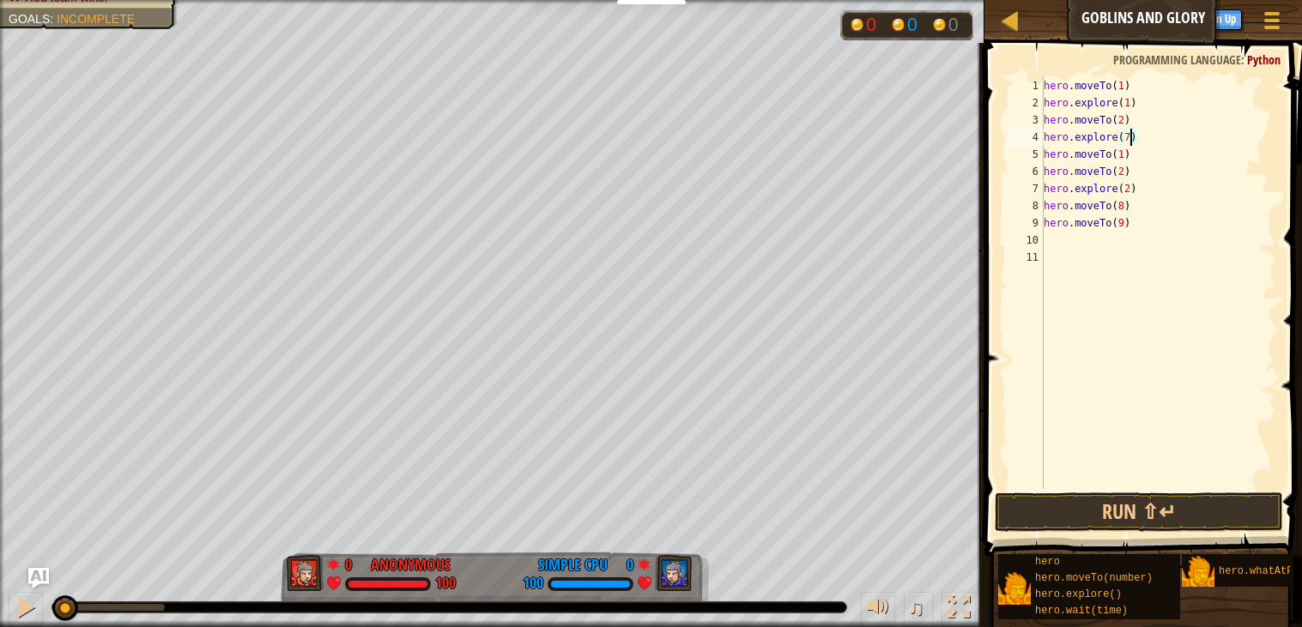
click at [1127, 140] on div "hero . moveTo ( 1 ) hero . explore ( 1 ) hero . moveTo ( 2 ) hero . explore ( 7…" at bounding box center [1158, 300] width 236 height 446
click at [1121, 154] on div "hero . moveTo ( 1 ) hero . explore ( 1 ) hero . moveTo ( 2 ) hero . explore ( 2…" at bounding box center [1158, 300] width 236 height 446
click at [1121, 166] on div "hero . moveTo ( 1 ) hero . explore ( 1 ) hero . moveTo ( 2 ) hero . explore ( 2…" at bounding box center [1158, 300] width 236 height 446
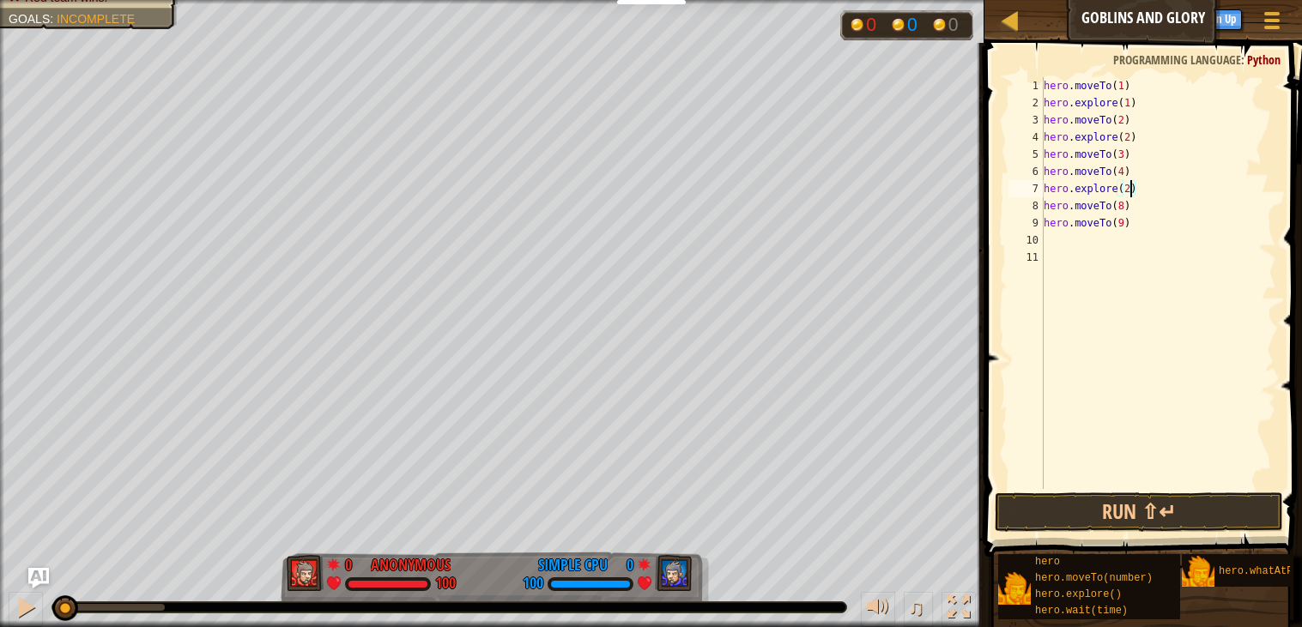
click at [1127, 182] on div "hero . moveTo ( 1 ) hero . explore ( 1 ) hero . moveTo ( 2 ) hero . explore ( 2…" at bounding box center [1158, 300] width 236 height 446
click at [1126, 182] on div "hero . moveTo ( 1 ) hero . explore ( 1 ) hero . moveTo ( 2 ) hero . explore ( 2…" at bounding box center [1158, 300] width 236 height 446
click at [1121, 205] on div "hero . moveTo ( 1 ) hero . explore ( 1 ) hero . moveTo ( 2 ) hero . explore ( 2…" at bounding box center [1158, 300] width 236 height 446
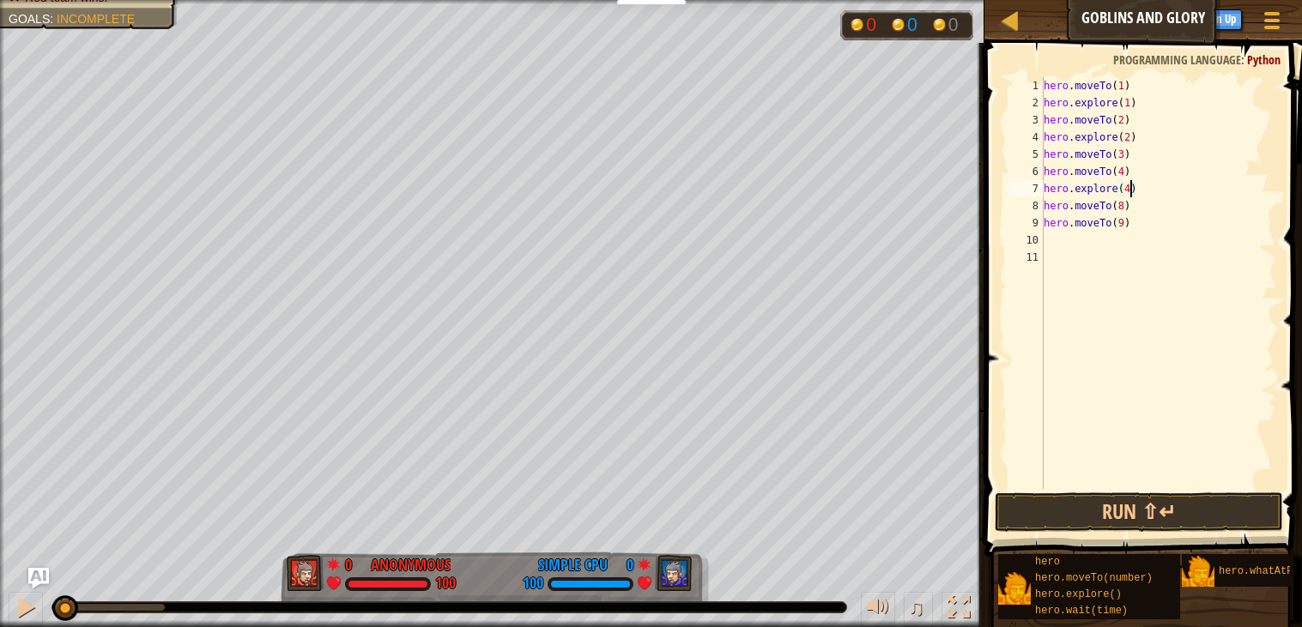
scroll to position [7, 5]
click at [1121, 205] on div "hero . moveTo ( 1 ) hero . explore ( 1 ) hero . moveTo ( 2 ) hero . explore ( 2…" at bounding box center [1158, 300] width 236 height 446
drag, startPoint x: 1137, startPoint y: 223, endPoint x: 1011, endPoint y: 225, distance: 126.1
click at [1011, 225] on div "hero.moveTo(5) 1 2 3 4 5 6 7 8 9 10 11 hero . moveTo ( 1 ) hero . explore ( 1 )…" at bounding box center [1140, 283] width 271 height 412
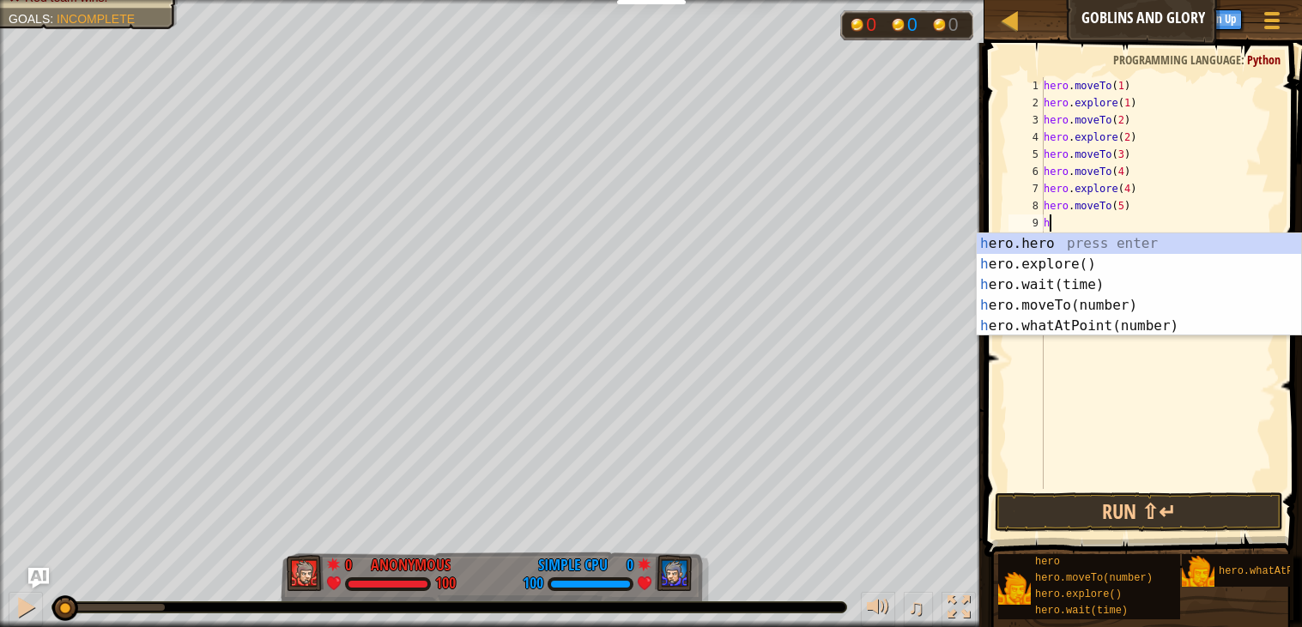
scroll to position [7, 0]
type textarea "her"
click at [1044, 267] on div "her o.hero press enter her o.explore() press enter her o.wait(time) press enter…" at bounding box center [1138, 305] width 324 height 144
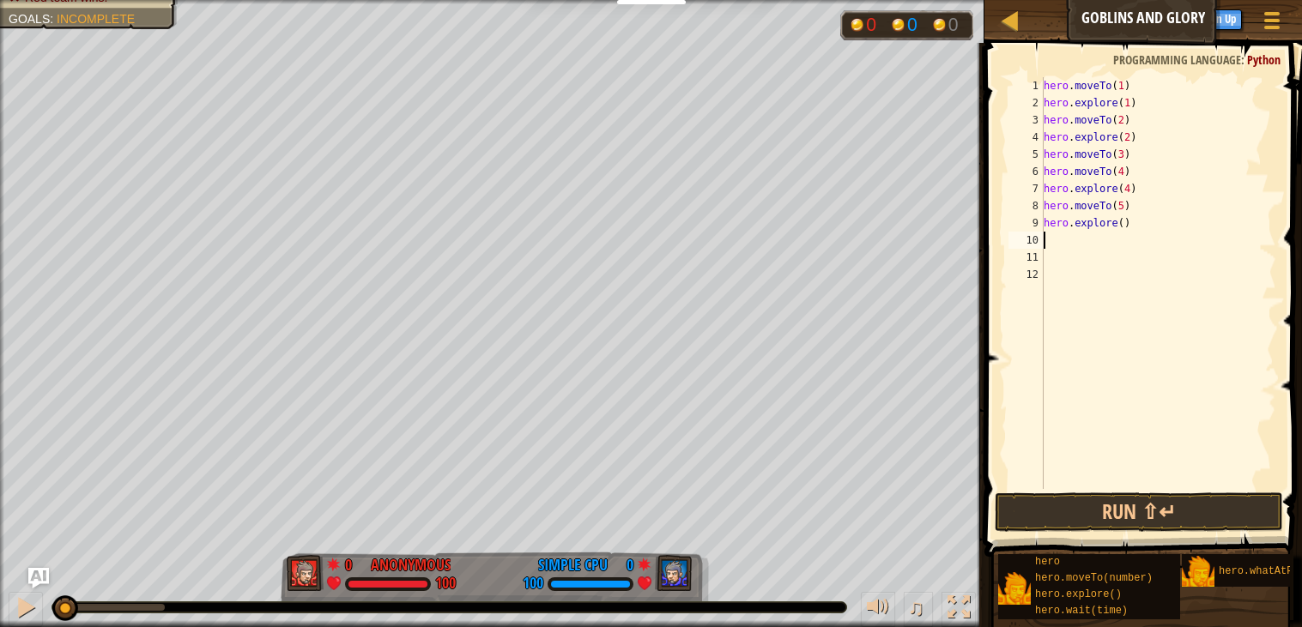
scroll to position [7, 0]
click at [1122, 217] on div "hero . moveTo ( 1 ) hero . explore ( 1 ) hero . moveTo ( 2 ) hero . explore ( 2…" at bounding box center [1158, 300] width 236 height 446
type textarea "hero.explore(5)"
click at [1042, 519] on button "Run ⇧↵" at bounding box center [1138, 512] width 288 height 39
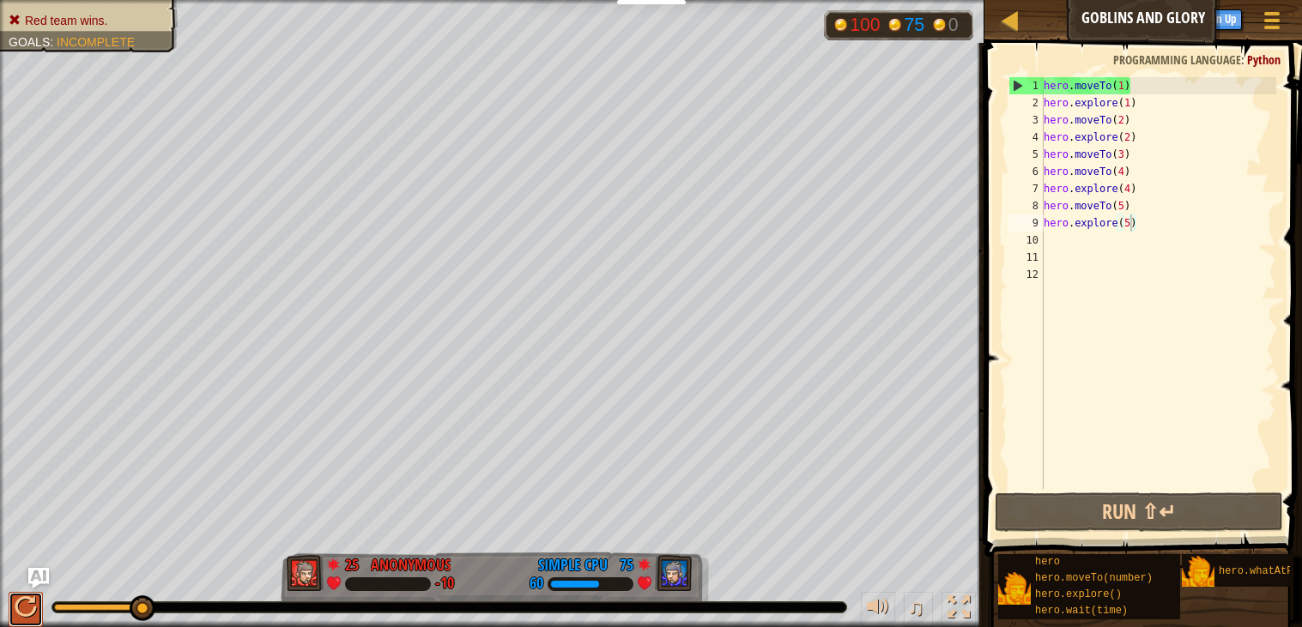
click at [15, 601] on div at bounding box center [26, 607] width 22 height 22
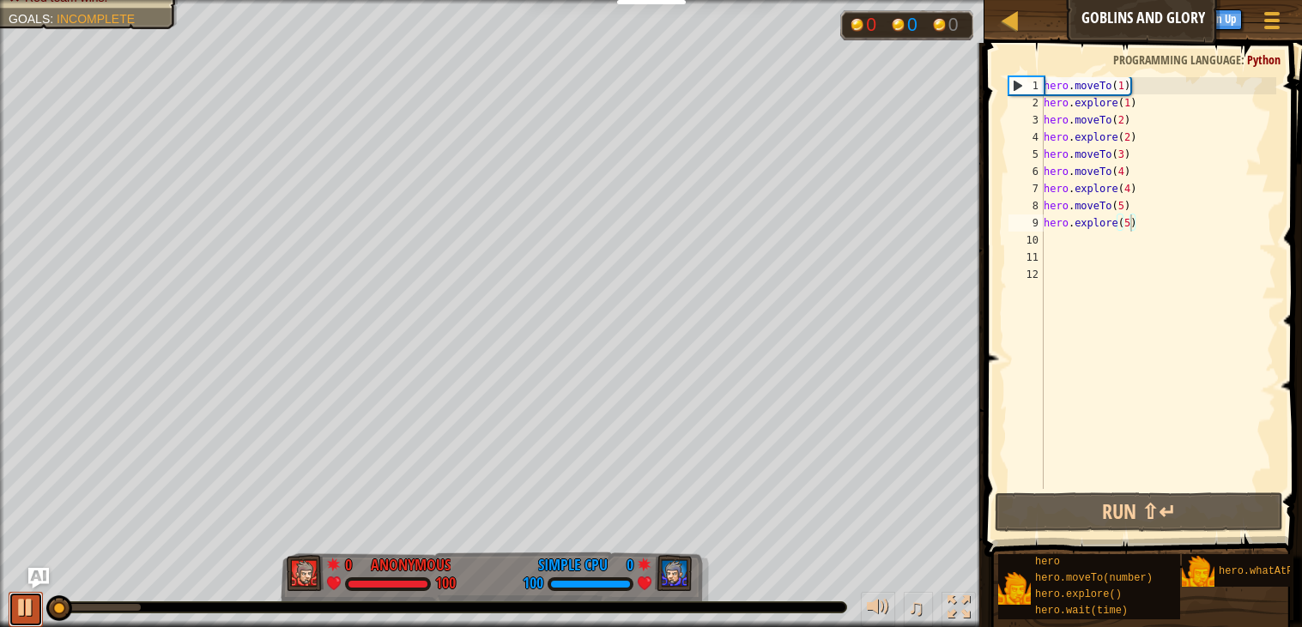
click at [24, 609] on div at bounding box center [26, 607] width 22 height 22
click at [1081, 262] on div "hero . moveTo ( 1 ) hero . explore ( 1 ) hero . moveTo ( 2 ) hero . explore ( 2…" at bounding box center [1158, 300] width 236 height 446
drag, startPoint x: 1153, startPoint y: 163, endPoint x: 1014, endPoint y: 167, distance: 139.1
click at [1014, 167] on div "1 2 3 4 5 6 7 8 9 10 11 12 hero . moveTo ( 1 ) hero . explore ( 1 ) hero . move…" at bounding box center [1140, 283] width 271 height 412
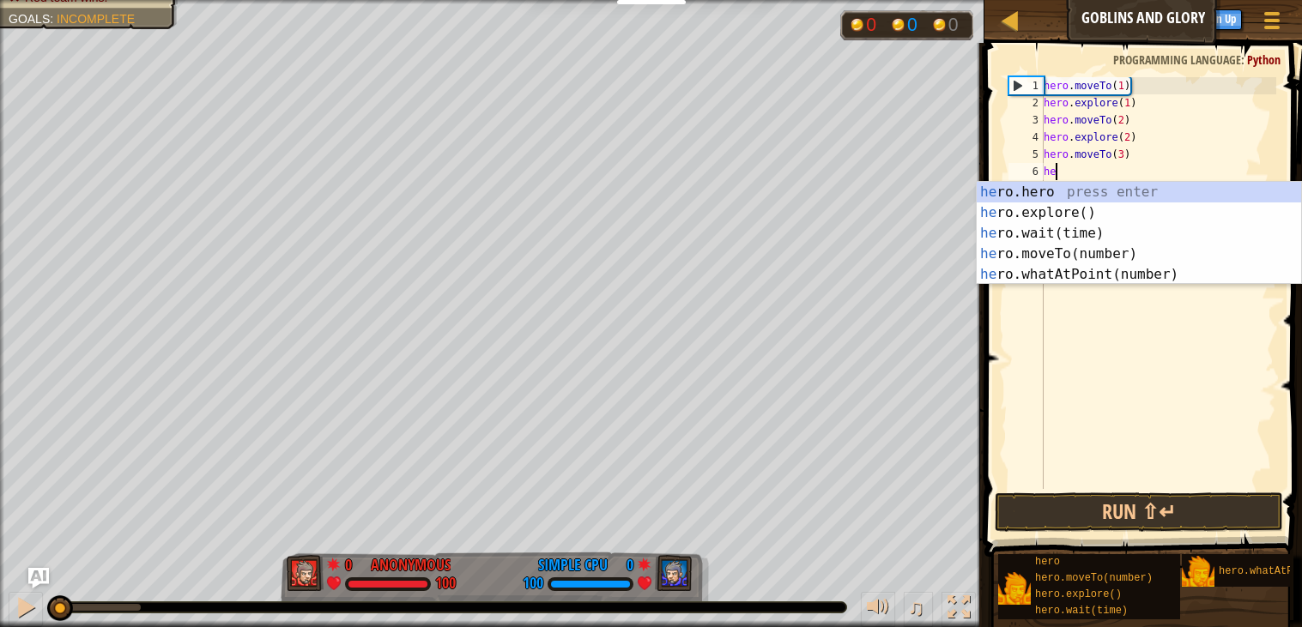
type textarea "her"
click at [1045, 210] on div "her o.hero press enter her o.explore() press enter her o.wait(time) press enter…" at bounding box center [1138, 254] width 324 height 144
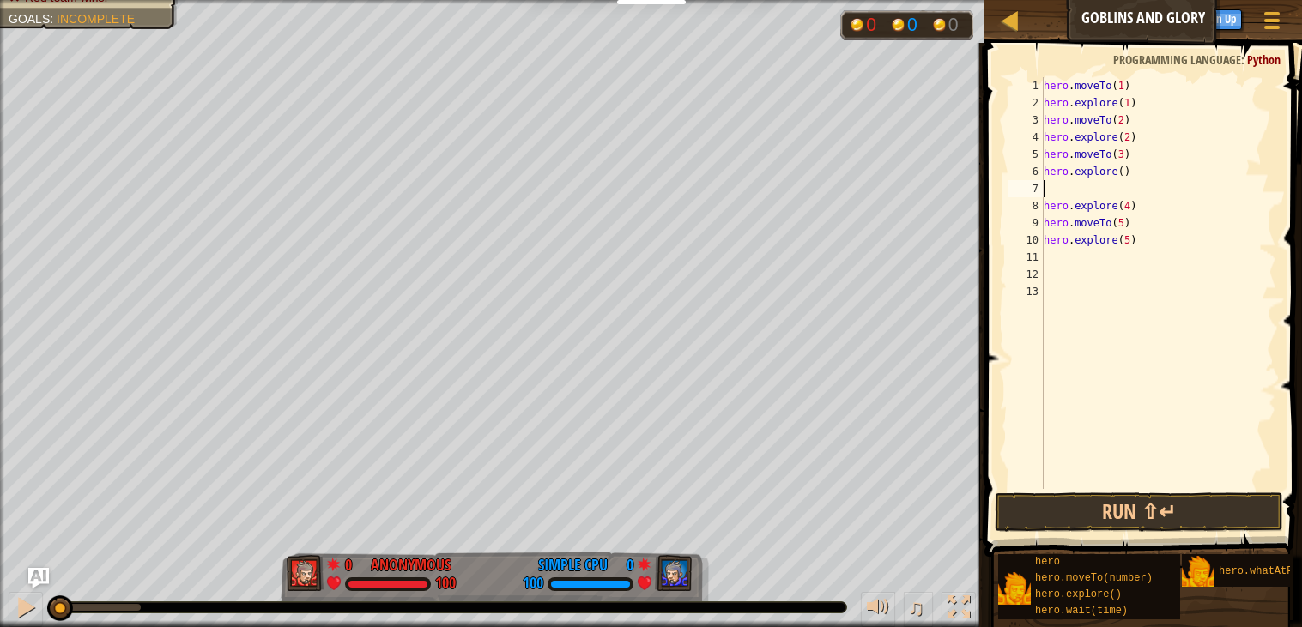
type textarea "hero.explore()"
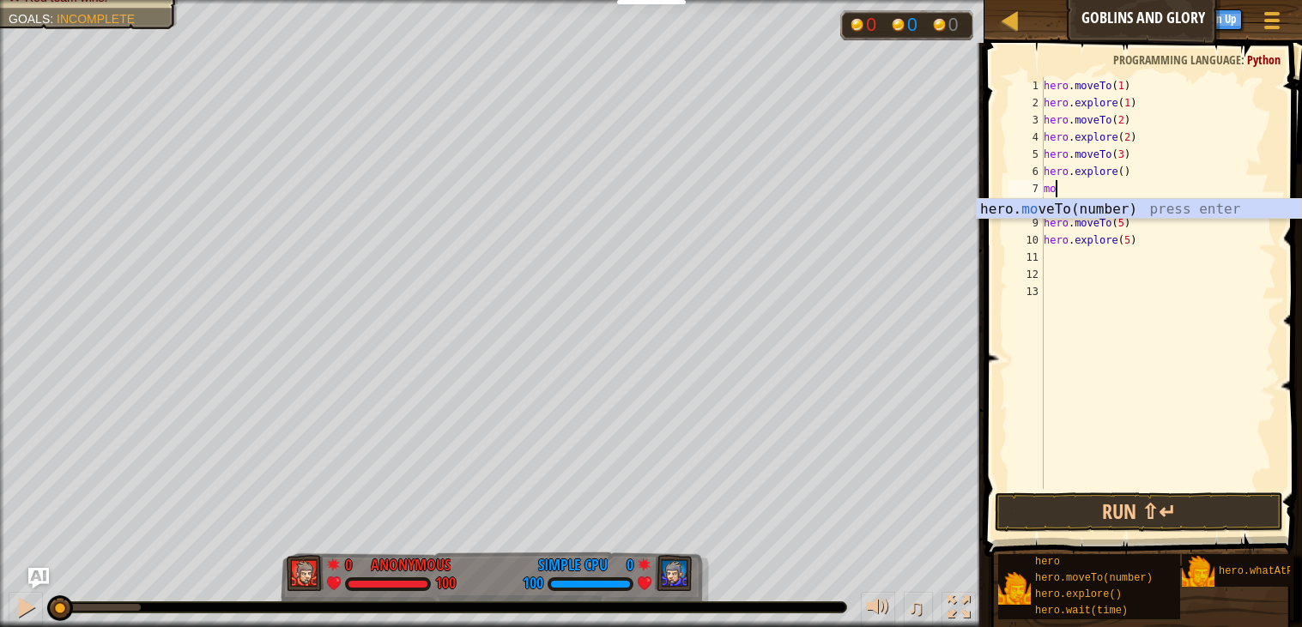
scroll to position [7, 1]
click at [1140, 196] on div "hero . moveTo ( 1 ) hero . explore ( 1 ) hero . moveTo ( 2 ) hero . explore ( 2…" at bounding box center [1158, 300] width 236 height 446
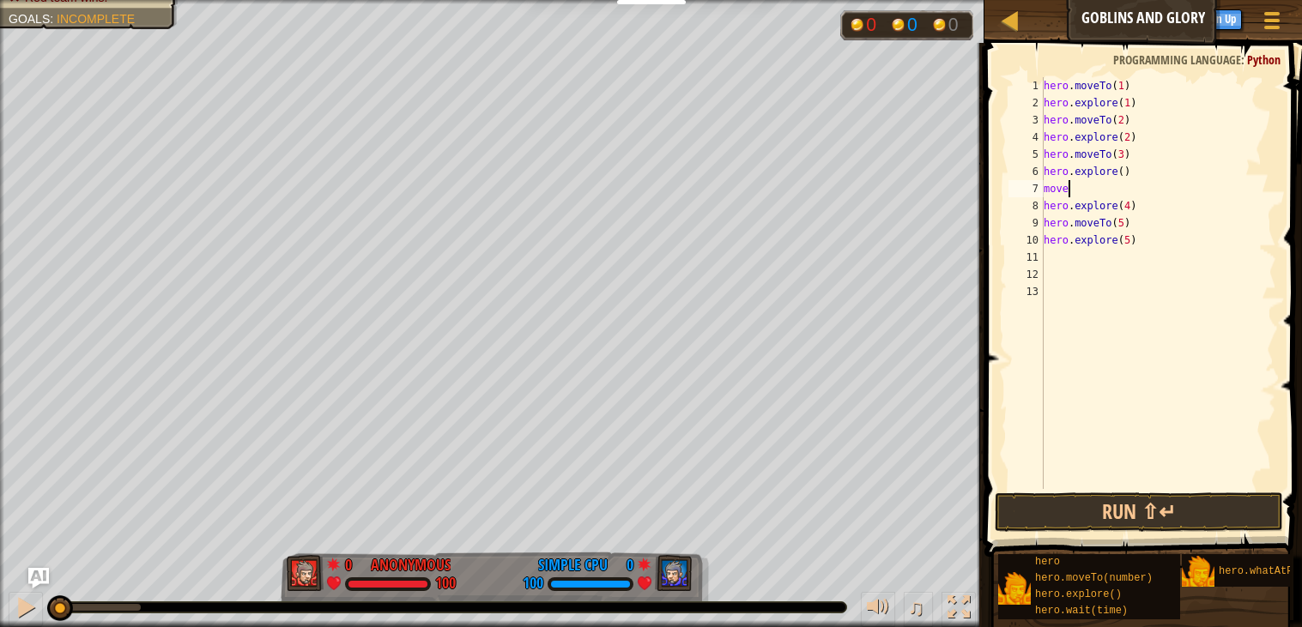
click at [1121, 193] on div "hero . moveTo ( 1 ) hero . explore ( 1 ) hero . moveTo ( 2 ) hero . explore ( 2…" at bounding box center [1158, 300] width 236 height 446
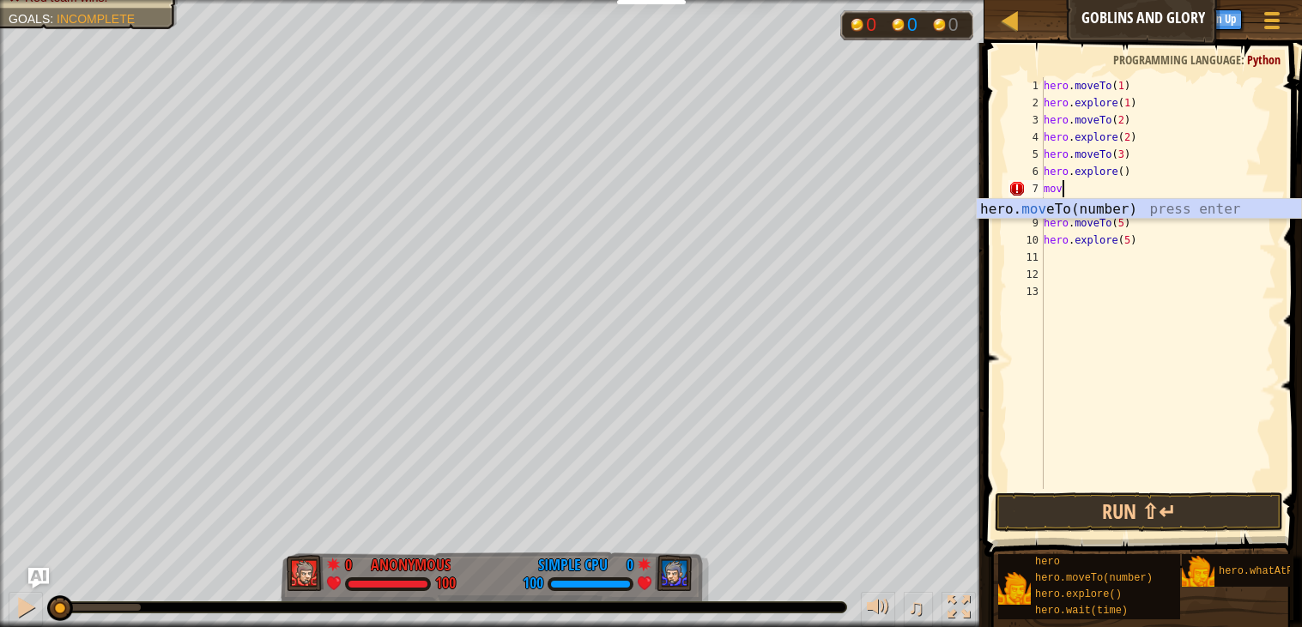
scroll to position [7, 0]
type textarea "m"
click at [1099, 209] on div "hero. move To(number) press enter" at bounding box center [1138, 230] width 324 height 62
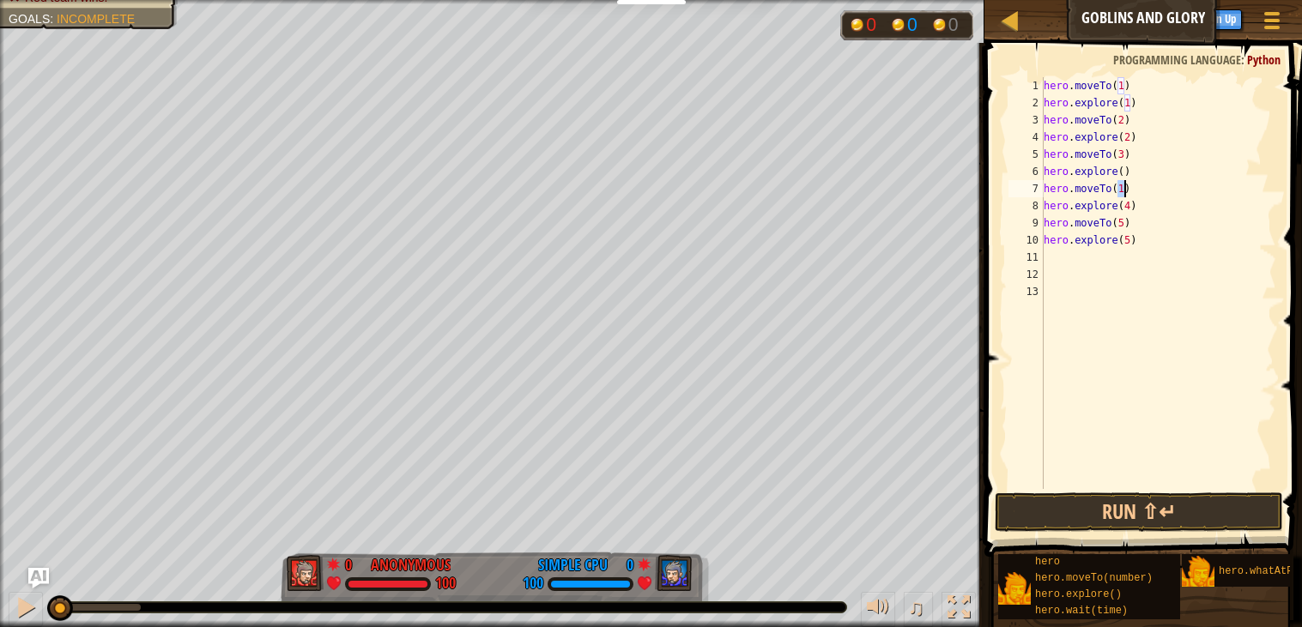
type textarea "hero.moveTo(1)"
click at [1077, 257] on div "hero . moveTo ( 1 ) hero . explore ( 1 ) hero . moveTo ( 2 ) hero . explore ( 2…" at bounding box center [1158, 300] width 236 height 446
click at [1121, 82] on div "hero . moveTo ( 1 ) hero . explore ( 1 ) hero . moveTo ( 2 ) hero . explore ( 2…" at bounding box center [1158, 300] width 236 height 446
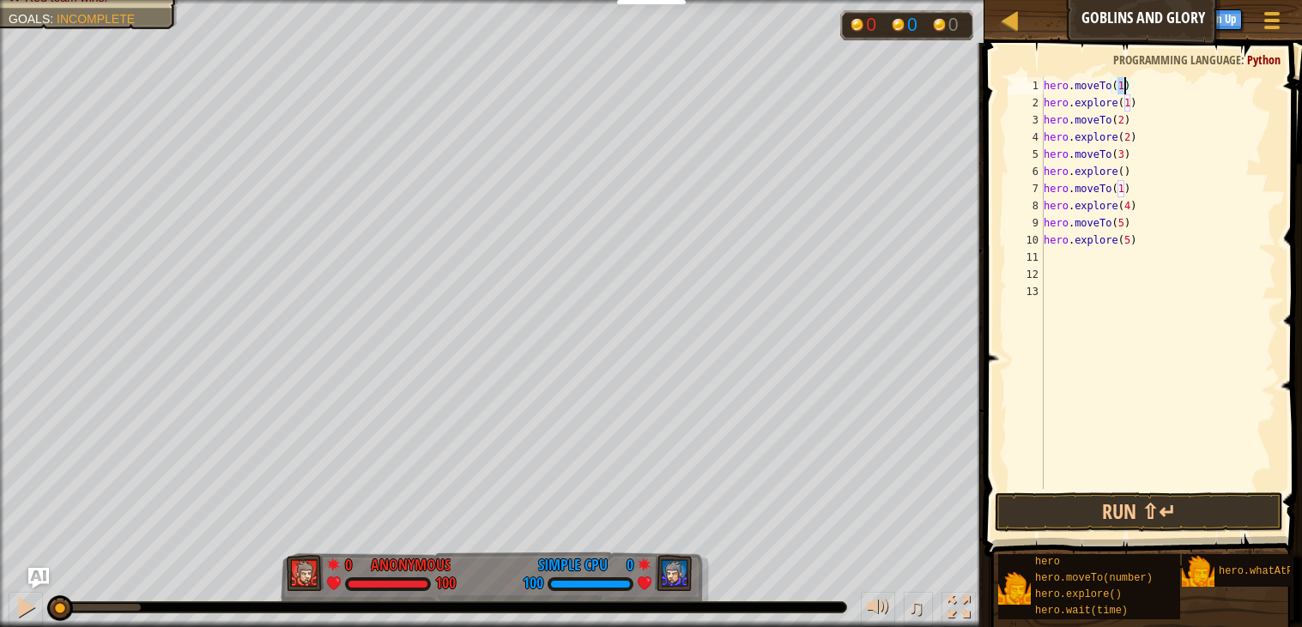
scroll to position [7, 5]
click at [1128, 97] on div "hero . moveTo ( 6 ) hero . explore ( 1 ) hero . moveTo ( 2 ) hero . explore ( 2…" at bounding box center [1158, 300] width 236 height 446
click at [1121, 120] on div "hero . moveTo ( 6 ) hero . explore ( 6 ) hero . moveTo ( 2 ) hero . explore ( 2…" at bounding box center [1158, 300] width 236 height 446
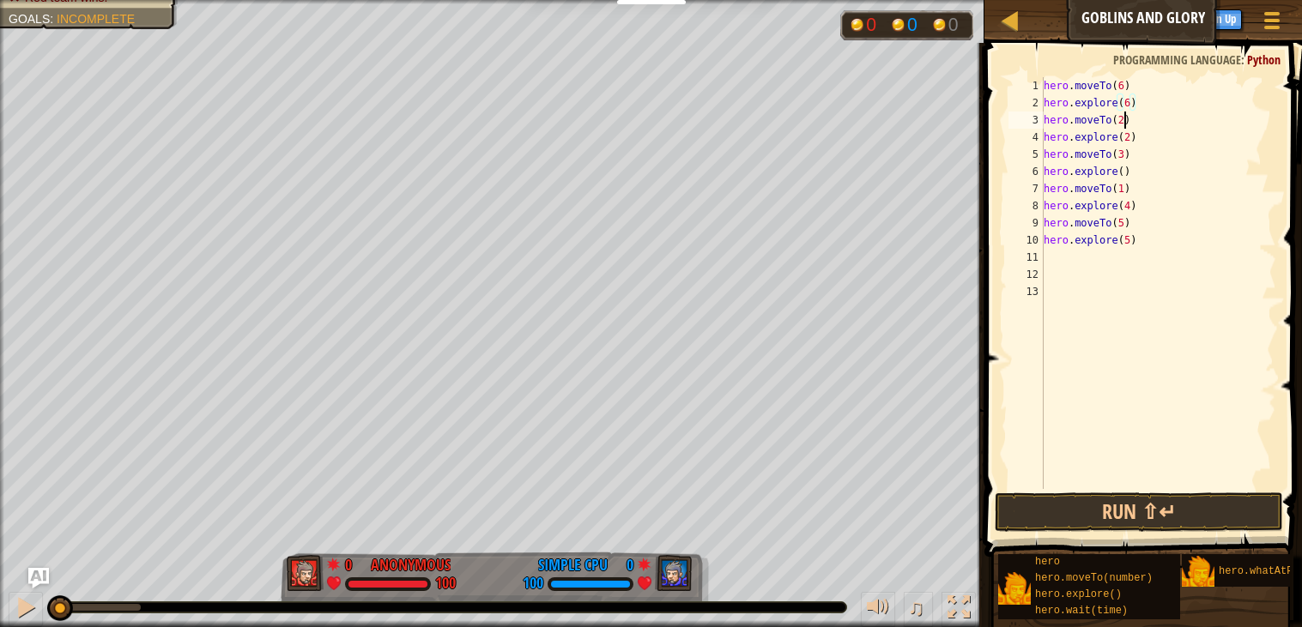
click at [1121, 120] on div "hero . moveTo ( 6 ) hero . explore ( 6 ) hero . moveTo ( 2 ) hero . explore ( 2…" at bounding box center [1158, 300] width 236 height 446
click at [1125, 129] on div "hero . moveTo ( 6 ) hero . explore ( 6 ) hero . moveTo ( 7 ) hero . explore ( 2…" at bounding box center [1158, 300] width 236 height 446
click at [1121, 148] on div "hero . moveTo ( 6 ) hero . explore ( 6 ) hero . moveTo ( 7 ) hero . explore ( 7…" at bounding box center [1158, 300] width 236 height 446
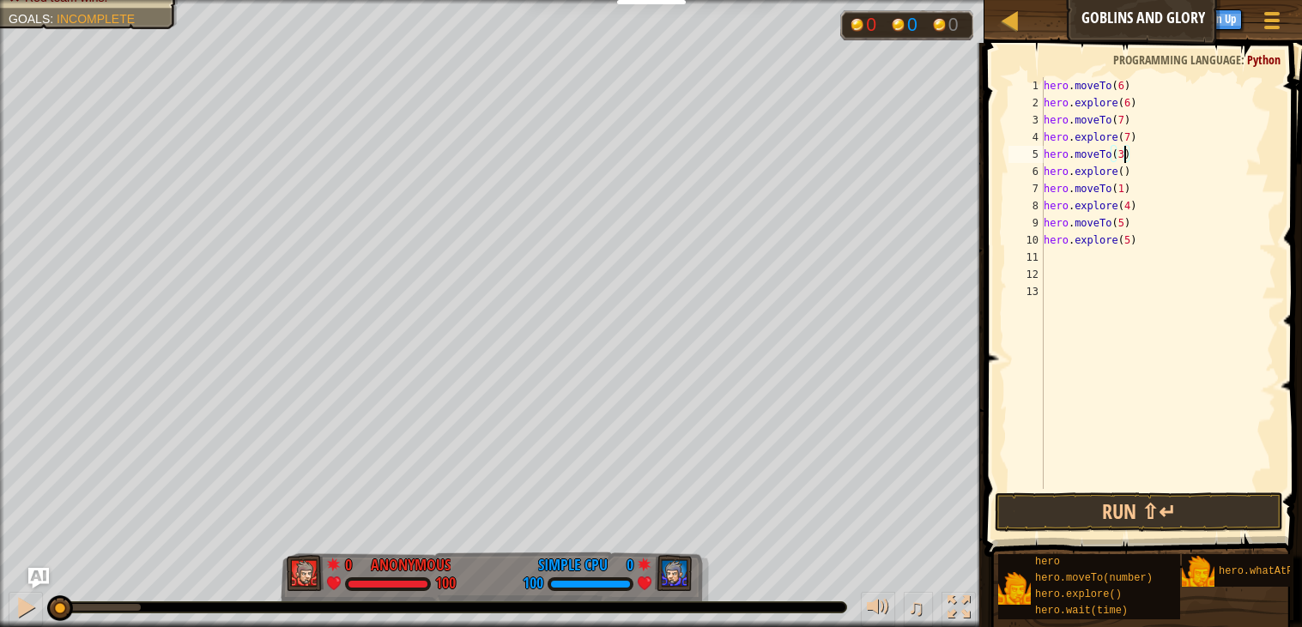
click at [1121, 148] on div "hero . moveTo ( 6 ) hero . explore ( 6 ) hero . moveTo ( 7 ) hero . explore ( 7…" at bounding box center [1158, 300] width 236 height 446
click at [1124, 160] on div "hero . moveTo ( 6 ) hero . explore ( 6 ) hero . moveTo ( 7 ) hero . explore ( 7…" at bounding box center [1158, 300] width 236 height 446
click at [1122, 171] on div "hero . moveTo ( 6 ) hero . explore ( 6 ) hero . moveTo ( 7 ) hero . explore ( 7…" at bounding box center [1158, 300] width 236 height 446
click at [1120, 178] on div "hero . moveTo ( 6 ) hero . explore ( 6 ) hero . moveTo ( 7 ) hero . explore ( 7…" at bounding box center [1158, 300] width 236 height 446
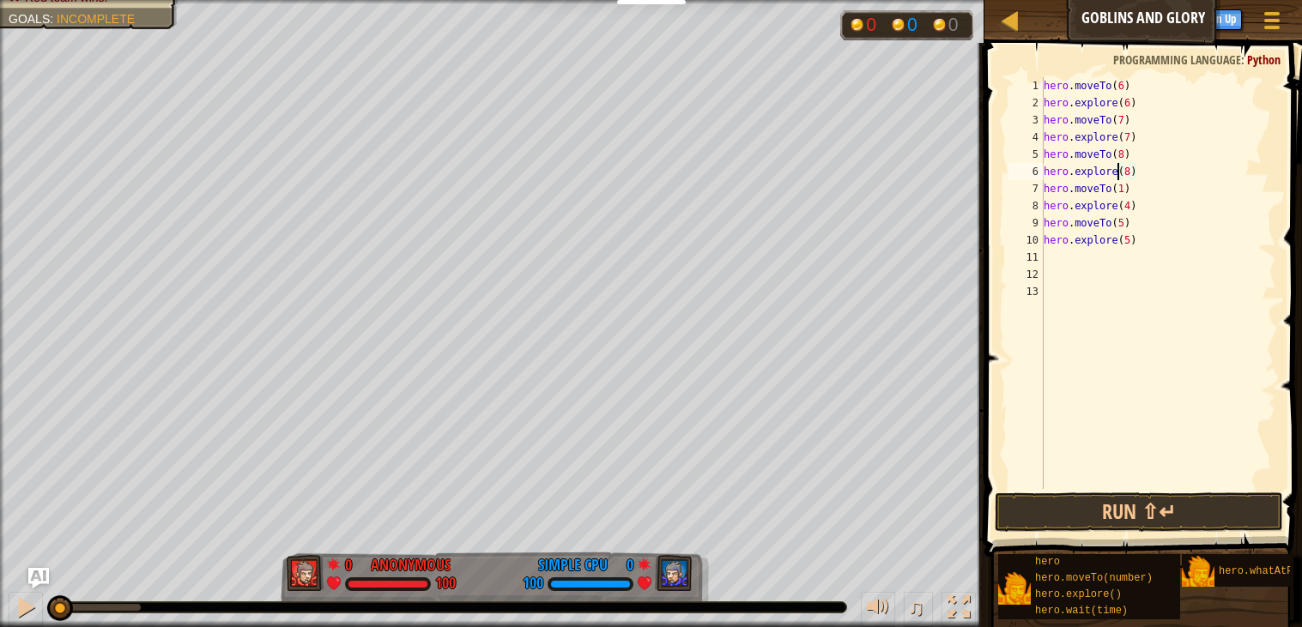
click at [1120, 178] on div "hero . moveTo ( 6 ) hero . explore ( 6 ) hero . moveTo ( 7 ) hero . explore ( 7…" at bounding box center [1158, 300] width 236 height 446
click at [1121, 182] on div "hero . moveTo ( 6 ) hero . explore ( 6 ) hero . moveTo ( 7 ) hero . explore ( 7…" at bounding box center [1158, 300] width 236 height 446
click at [1125, 199] on div "hero . moveTo ( 6 ) hero . explore ( 6 ) hero . moveTo ( 7 ) hero . explore ( 7…" at bounding box center [1158, 300] width 236 height 446
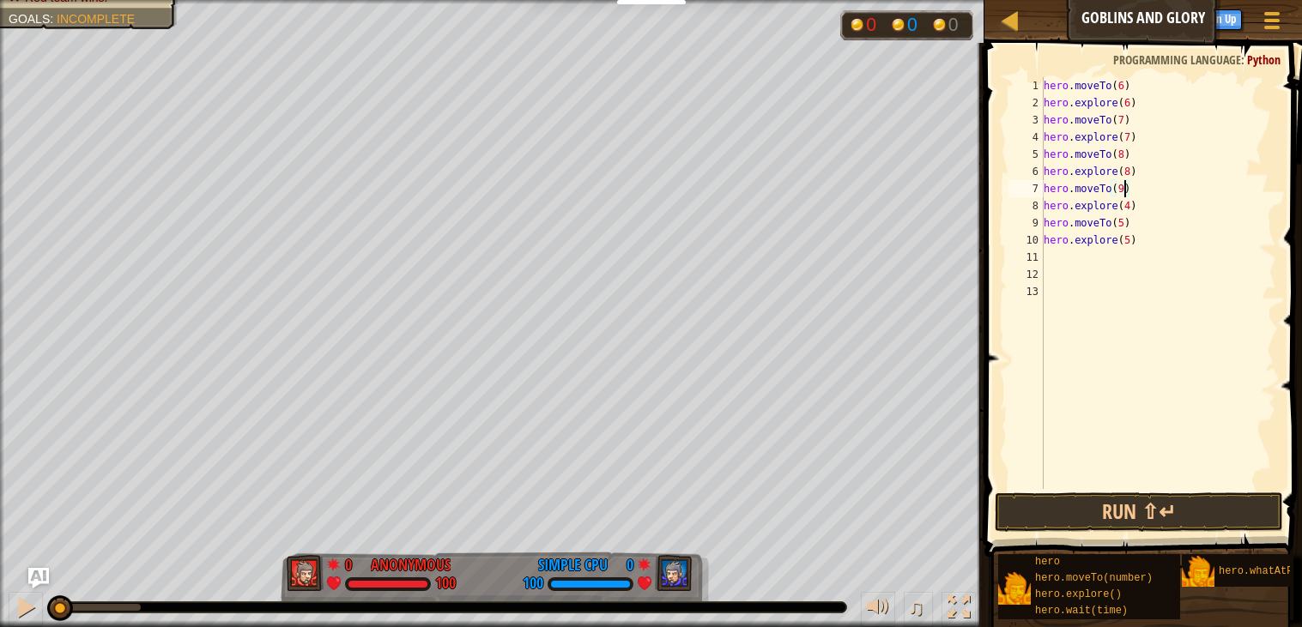
click at [1125, 199] on div "hero . moveTo ( 6 ) hero . explore ( 6 ) hero . moveTo ( 7 ) hero . explore ( 7…" at bounding box center [1158, 300] width 236 height 446
click at [1120, 221] on div "hero . moveTo ( 6 ) hero . explore ( 6 ) hero . moveTo ( 7 ) hero . explore ( 7…" at bounding box center [1158, 300] width 236 height 446
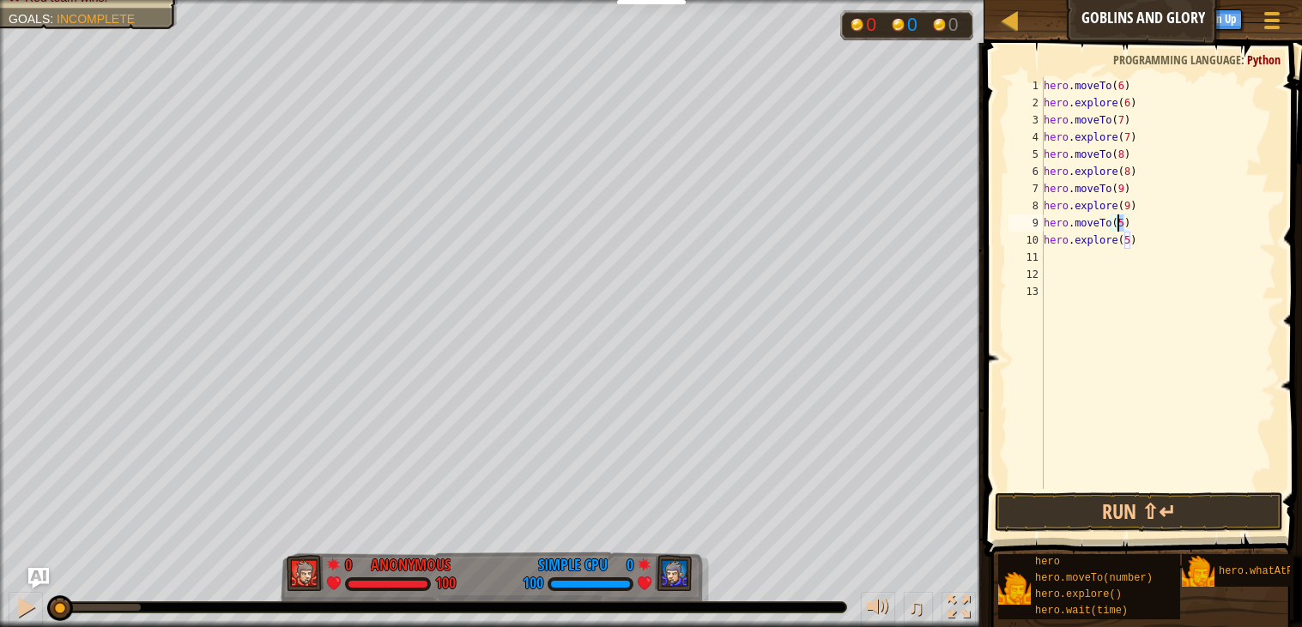
scroll to position [7, 6]
click at [1126, 238] on div "hero . moveTo ( 6 ) hero . explore ( 6 ) hero . moveTo ( 7 ) hero . explore ( 7…" at bounding box center [1158, 300] width 236 height 446
type textarea "hero.explore(10)"
click at [1066, 254] on div "hero . moveTo ( 6 ) hero . explore ( 6 ) hero . moveTo ( 7 ) hero . explore ( 7…" at bounding box center [1158, 300] width 236 height 446
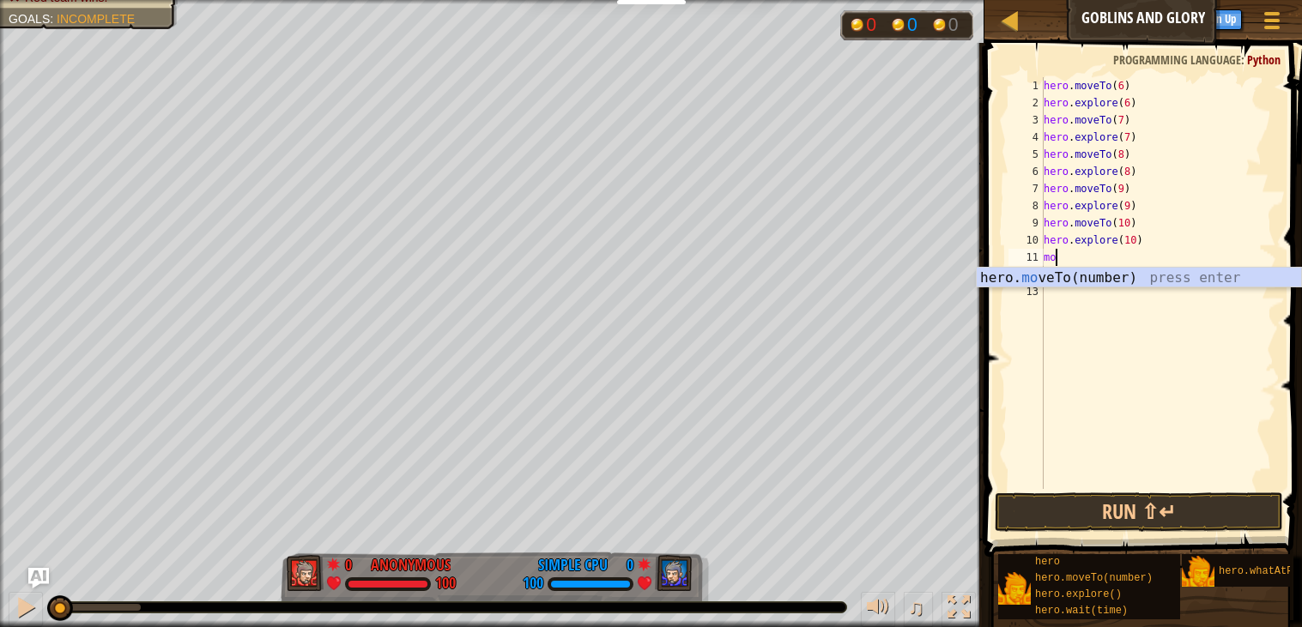
scroll to position [7, 1]
type textarea "move"
click at [1059, 288] on div "hero . moveTo ( 6 ) hero . explore ( 6 ) hero . moveTo ( 7 ) hero . explore ( 7…" at bounding box center [1158, 300] width 236 height 446
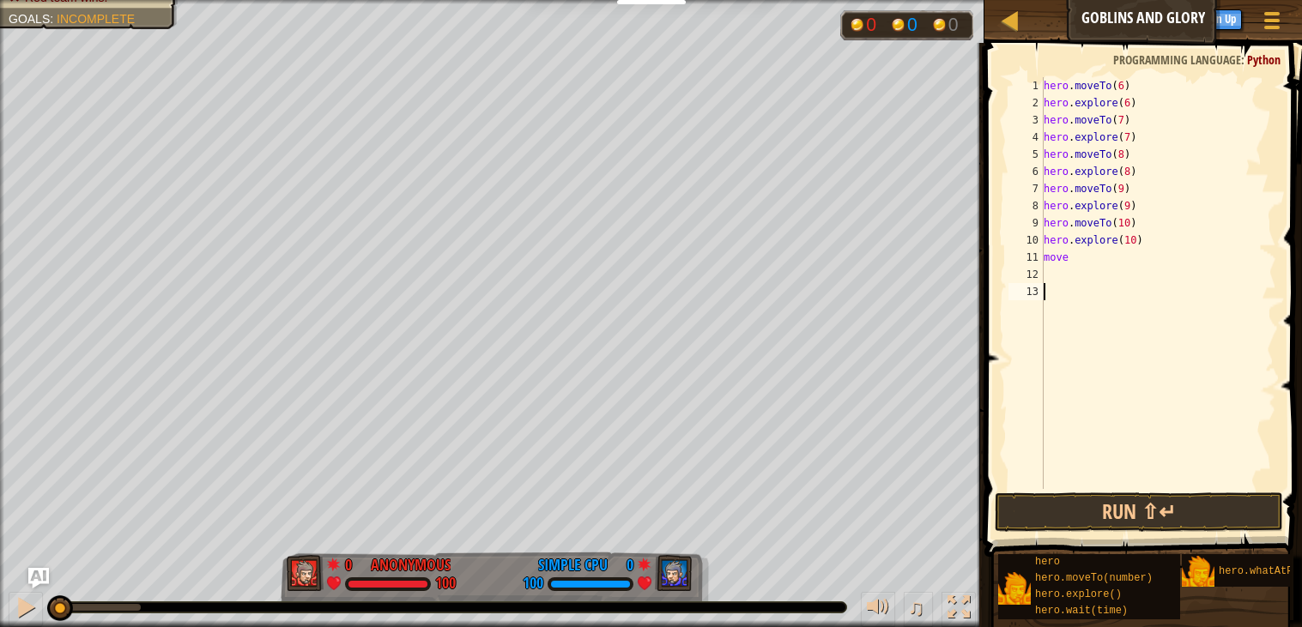
scroll to position [7, 0]
click at [1084, 256] on div "hero . moveTo ( 6 ) hero . explore ( 6 ) hero . moveTo ( 7 ) hero . explore ( 7…" at bounding box center [1158, 300] width 236 height 446
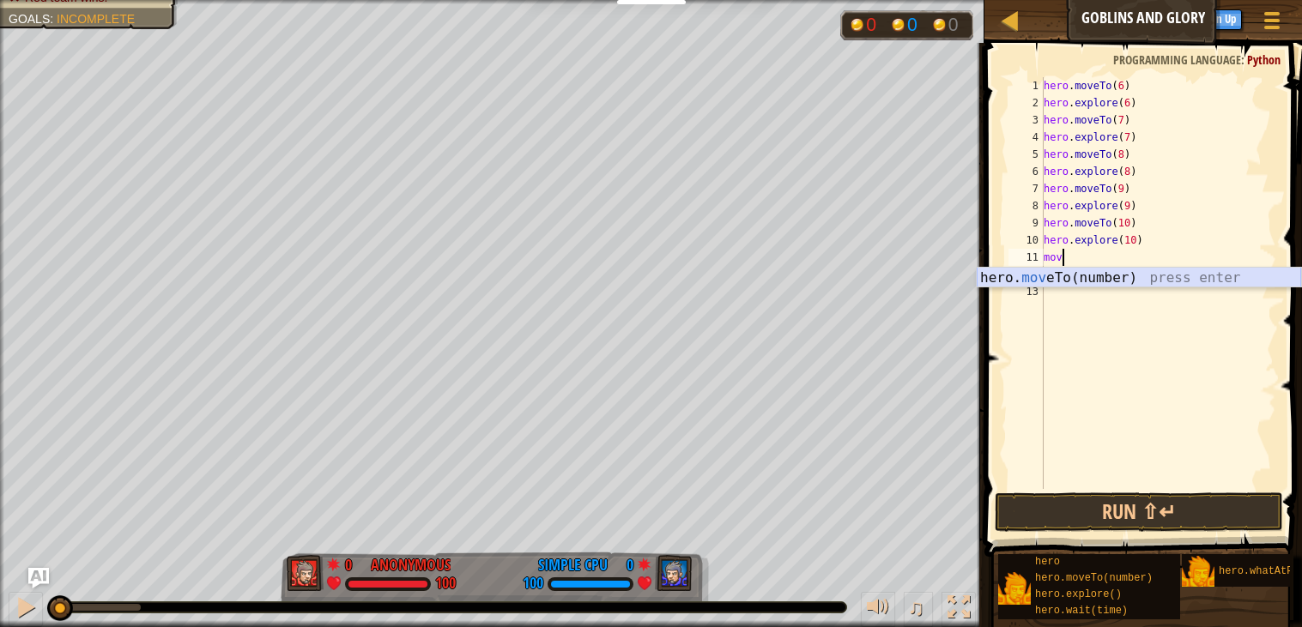
click at [1072, 272] on div "hero. mov eTo(number) press enter" at bounding box center [1138, 299] width 324 height 62
type textarea "hero.moveTo(1)"
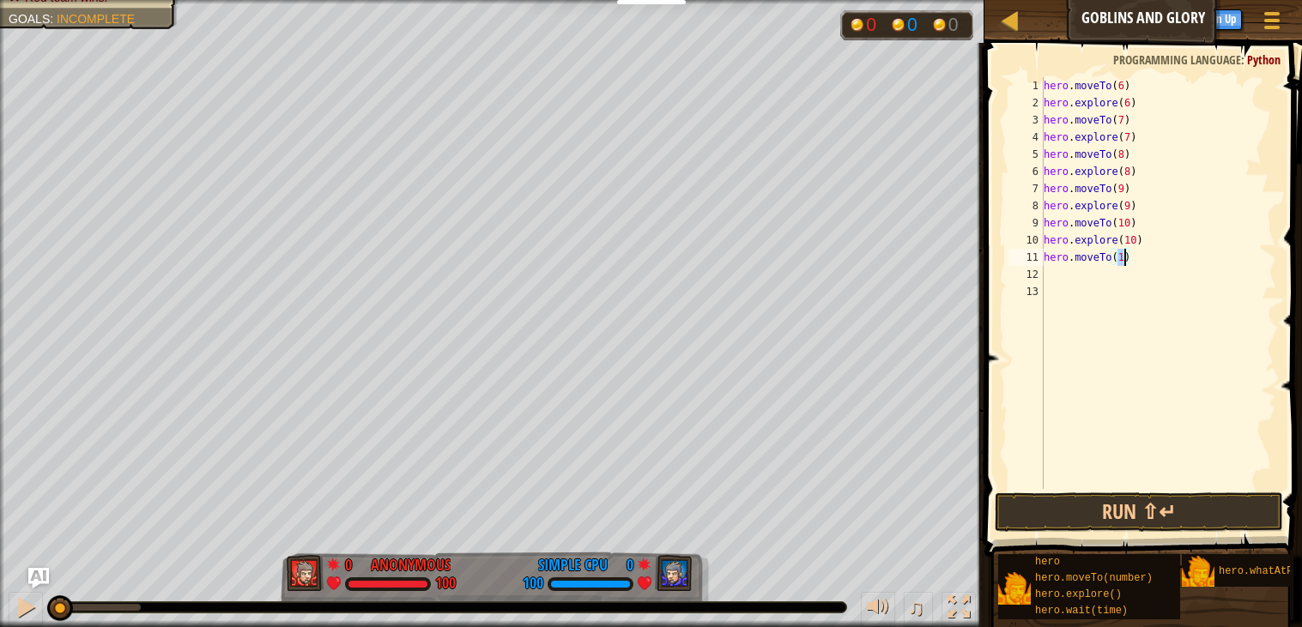
click at [1072, 273] on div "hero . moveTo ( 6 ) hero . explore ( 6 ) hero . moveTo ( 7 ) hero . explore ( 7…" at bounding box center [1158, 300] width 236 height 446
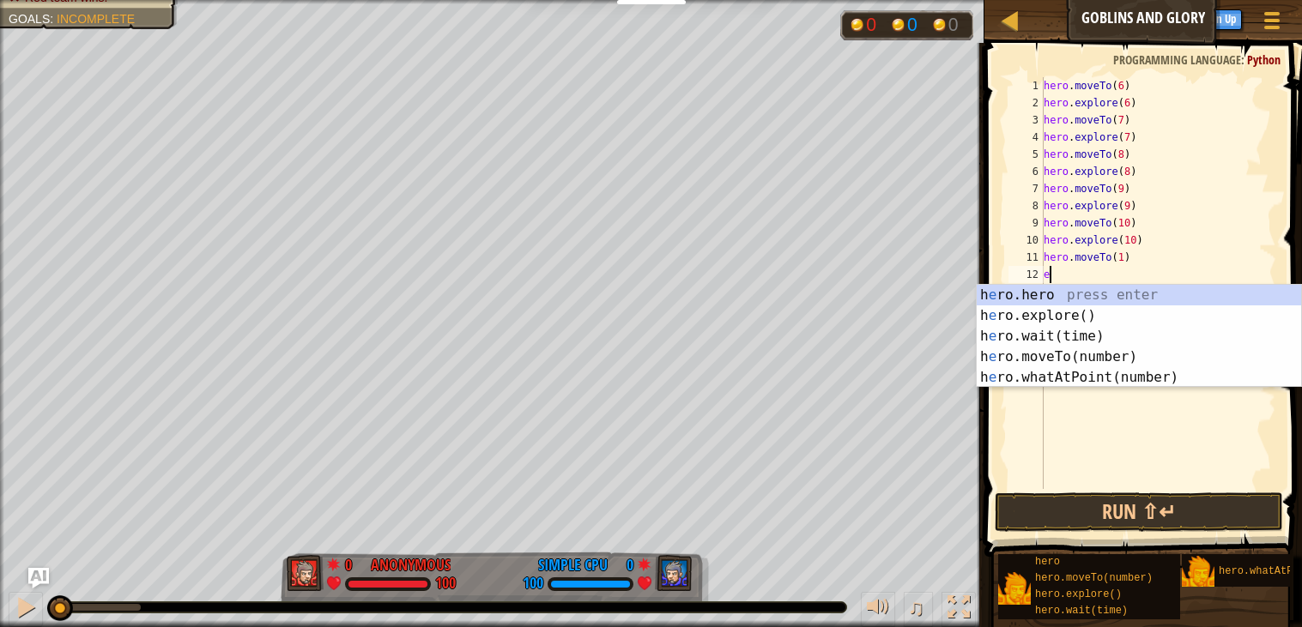
type textarea "ex"
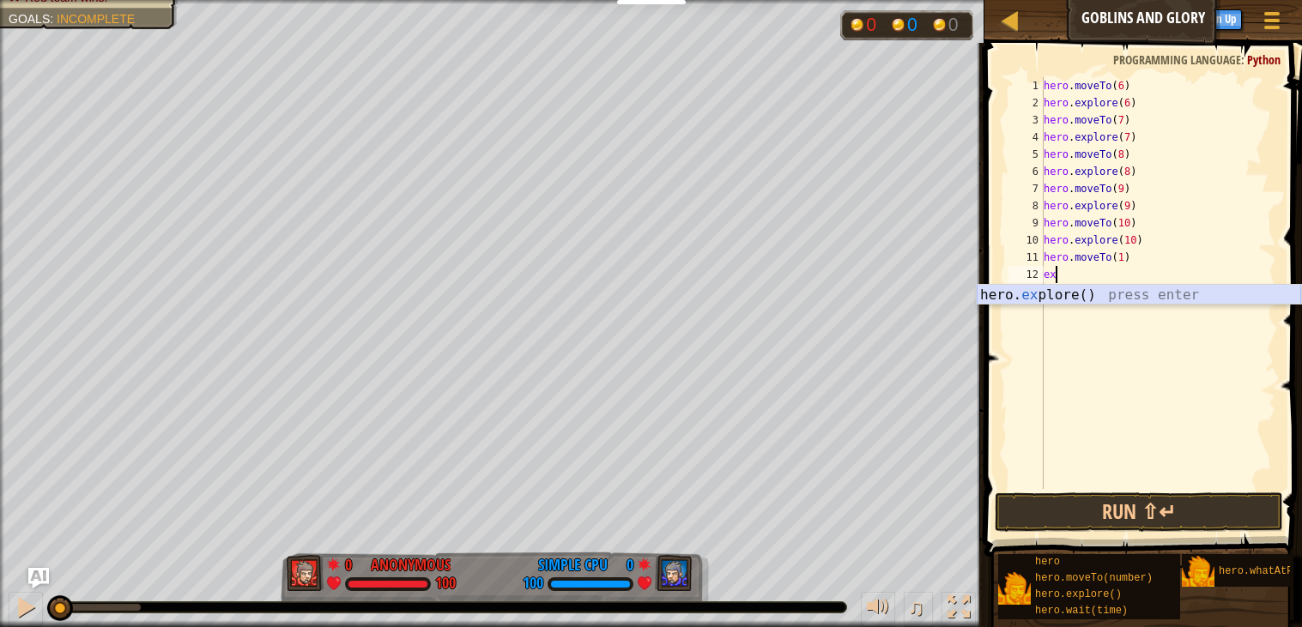
click at [1073, 293] on div "hero. ex plore() press enter" at bounding box center [1138, 316] width 324 height 62
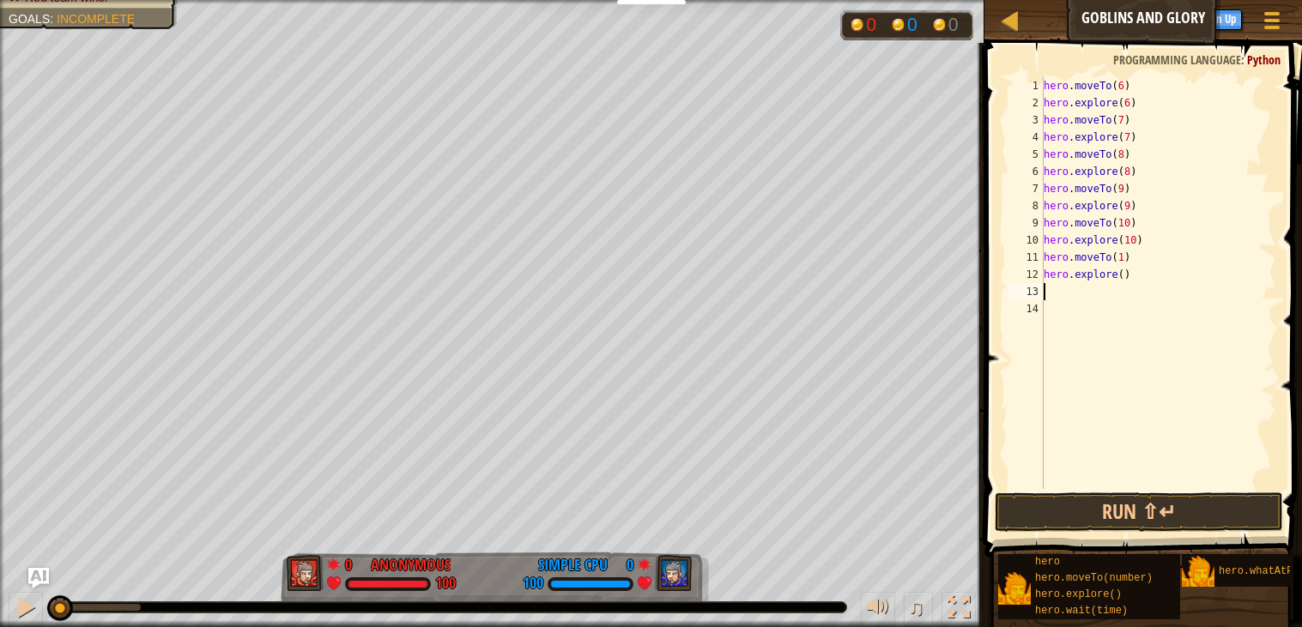
click at [1073, 293] on div "hero . moveTo ( 6 ) hero . explore ( 6 ) hero . moveTo ( 7 ) hero . explore ( 7…" at bounding box center [1158, 300] width 236 height 446
click at [1064, 311] on div "hero. mo veTo(number) press enter" at bounding box center [1138, 333] width 324 height 62
type textarea "hero.moveTo(1)"
click at [1069, 309] on div "hero . moveTo ( 6 ) hero . explore ( 6 ) hero . moveTo ( 7 ) hero . explore ( 7…" at bounding box center [1158, 300] width 236 height 446
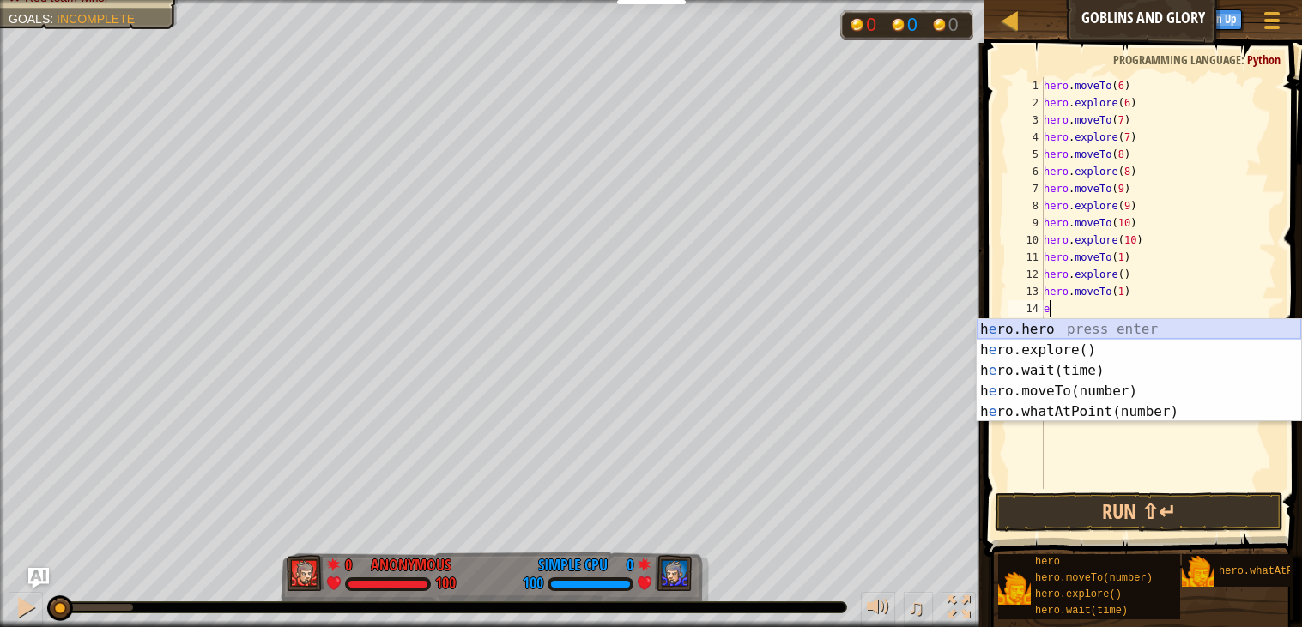
type textarea "ex"
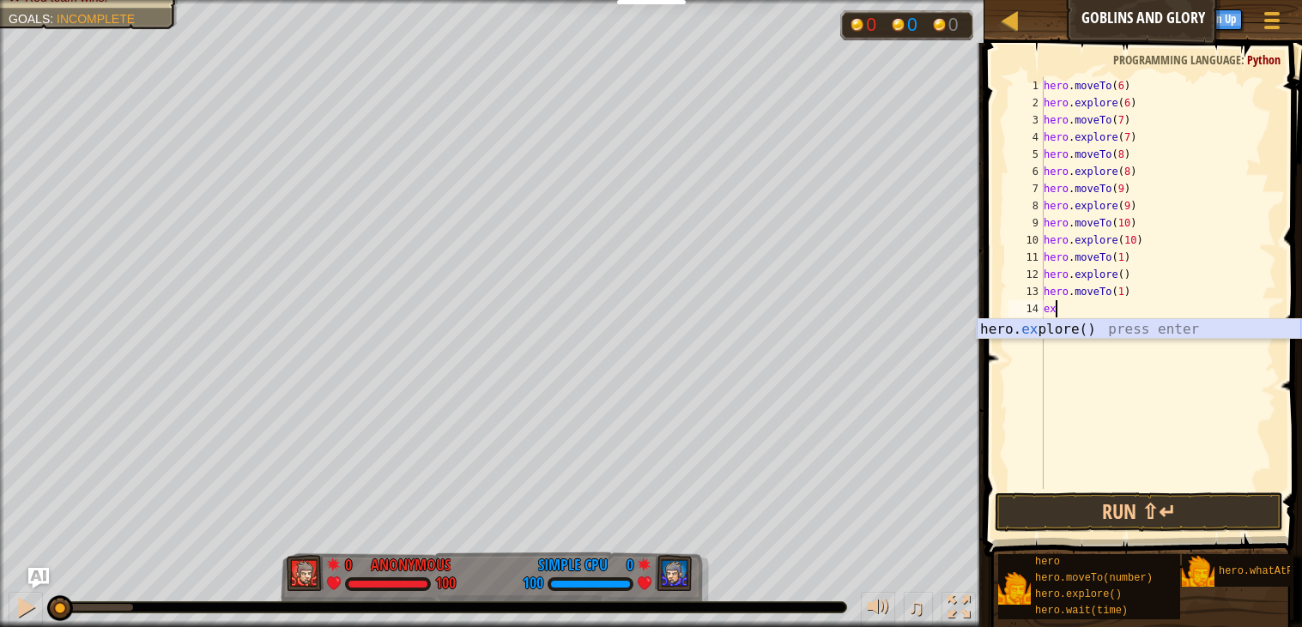
click at [1067, 329] on div "hero. ex plore() press enter" at bounding box center [1138, 350] width 324 height 62
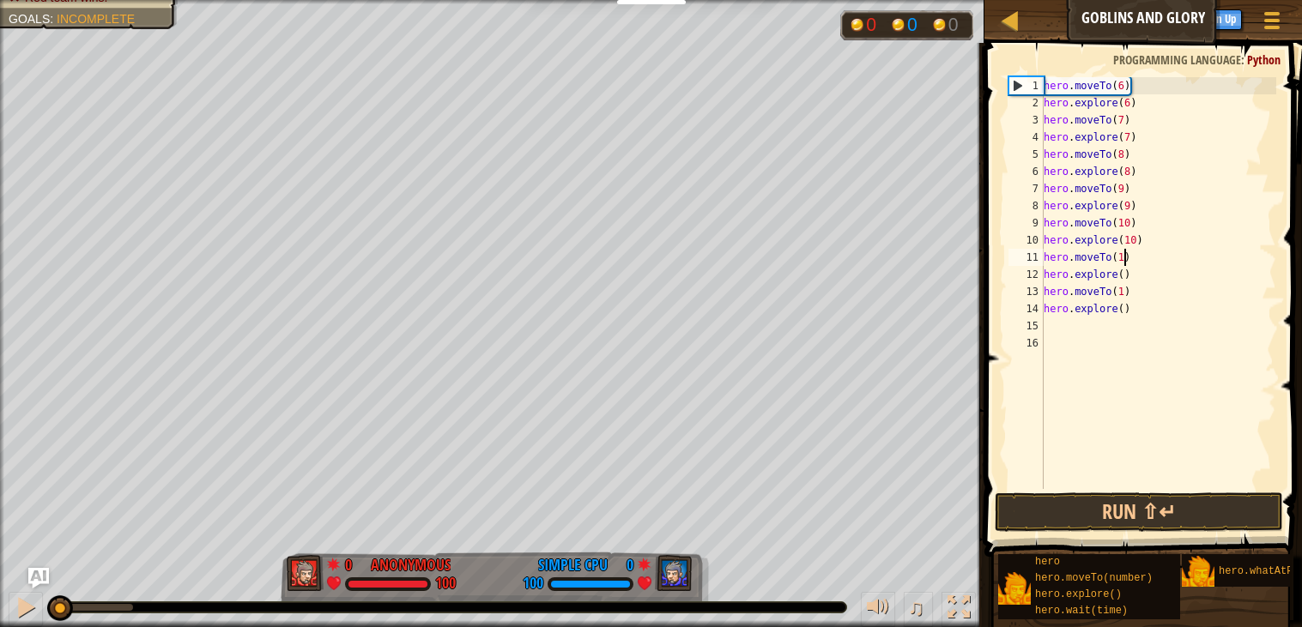
click at [1123, 257] on div "hero . moveTo ( 6 ) hero . explore ( 6 ) hero . moveTo ( 7 ) hero . explore ( 7…" at bounding box center [1158, 300] width 236 height 446
click at [1121, 275] on div "hero . moveTo ( 6 ) hero . explore ( 6 ) hero . moveTo ( 7 ) hero . explore ( 7…" at bounding box center [1158, 300] width 236 height 446
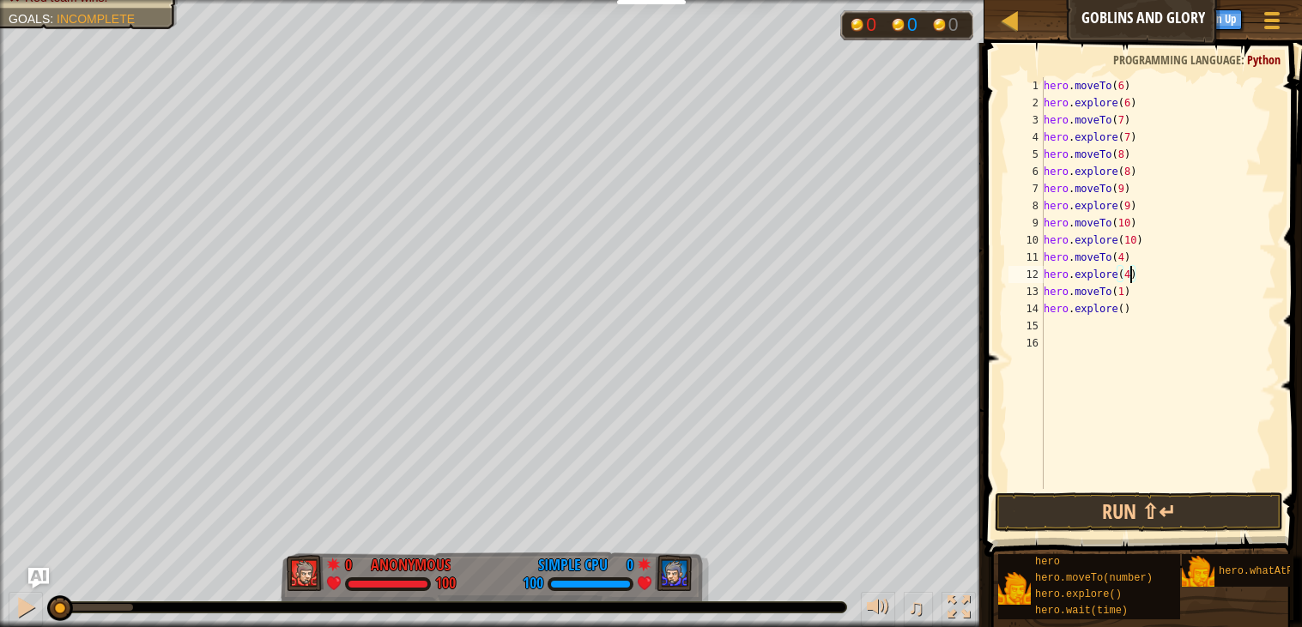
click at [1121, 293] on div "hero . moveTo ( 6 ) hero . explore ( 6 ) hero . moveTo ( 7 ) hero . explore ( 7…" at bounding box center [1158, 300] width 236 height 446
click at [1121, 311] on div "hero . moveTo ( 6 ) hero . explore ( 6 ) hero . moveTo ( 7 ) hero . explore ( 7…" at bounding box center [1158, 300] width 236 height 446
type textarea "hero.explore(5)"
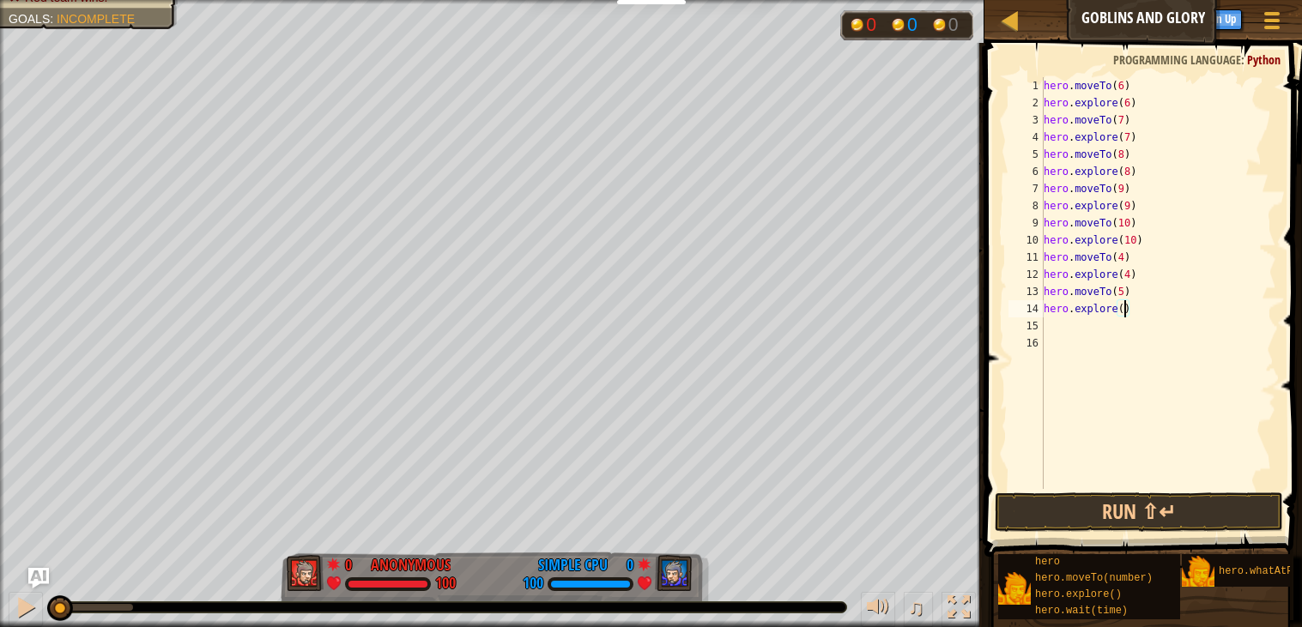
scroll to position [7, 6]
click at [1059, 323] on div "hero . moveTo ( 6 ) hero . explore ( 6 ) hero . moveTo ( 7 ) hero . explore ( 7…" at bounding box center [1158, 300] width 236 height 446
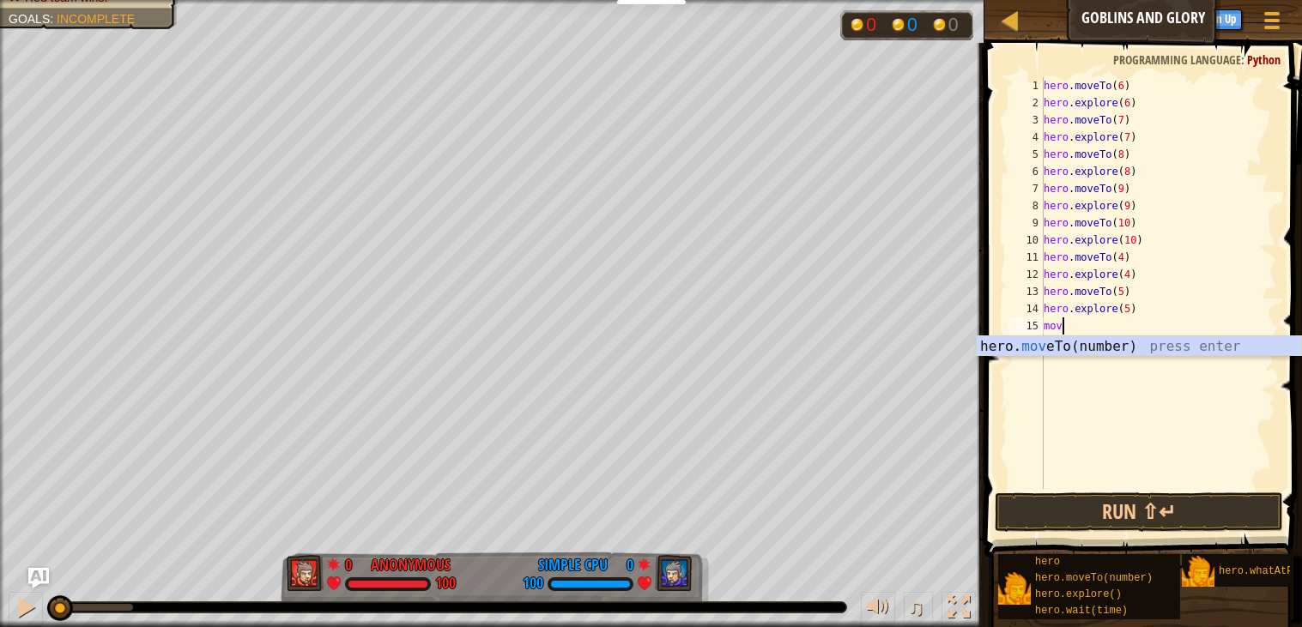
scroll to position [7, 1]
click at [1062, 347] on div "hero. move To(number) press enter" at bounding box center [1138, 367] width 324 height 62
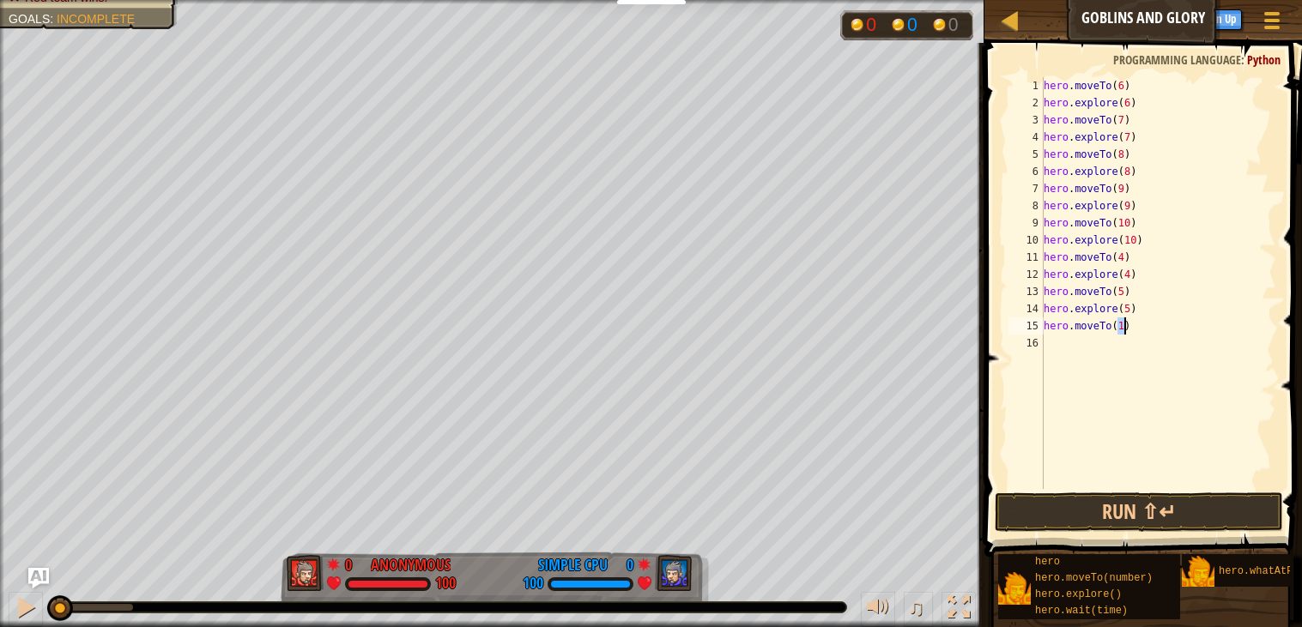
type textarea "hero.moveTo(1)"
click at [1073, 339] on div "hero . moveTo ( 6 ) hero . explore ( 6 ) hero . moveTo ( 7 ) hero . explore ( 7…" at bounding box center [1158, 300] width 236 height 446
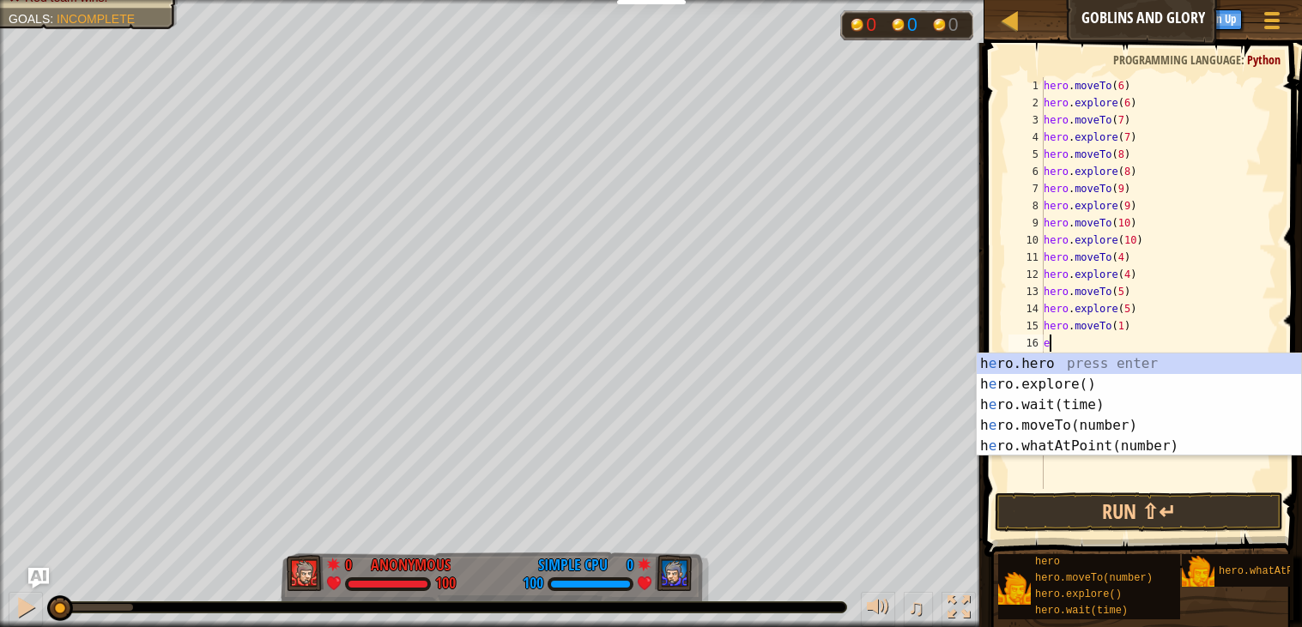
type textarea "ex"
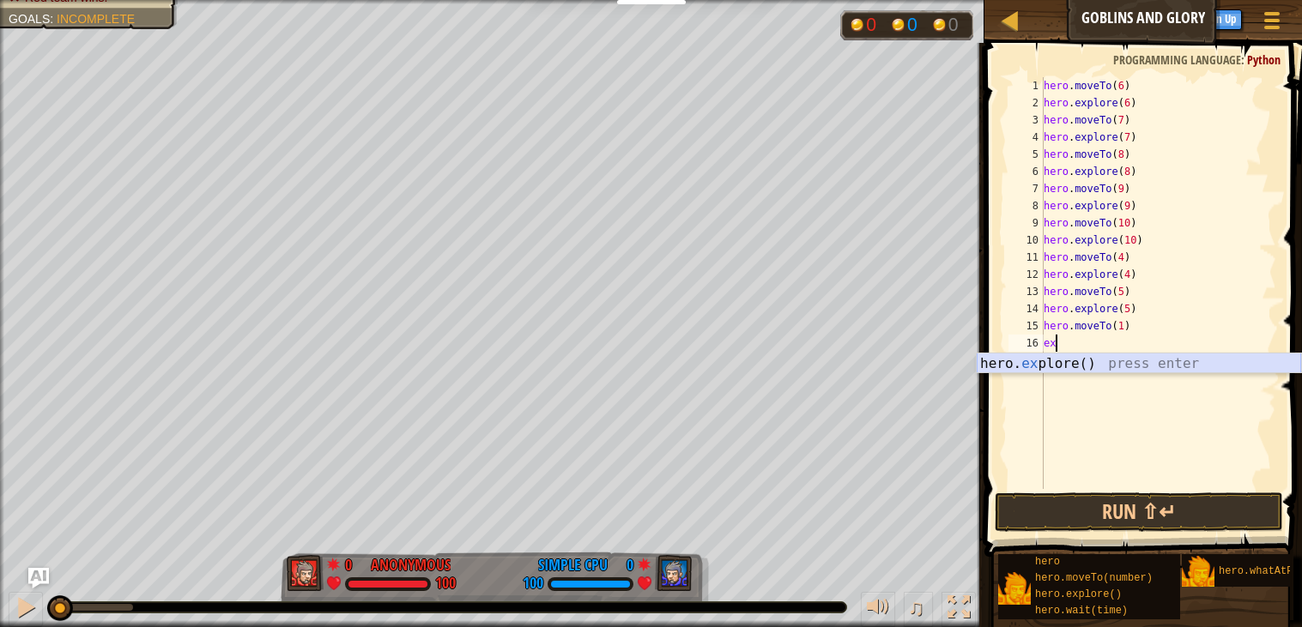
click at [1067, 371] on div "hero. ex plore() press enter" at bounding box center [1138, 385] width 324 height 62
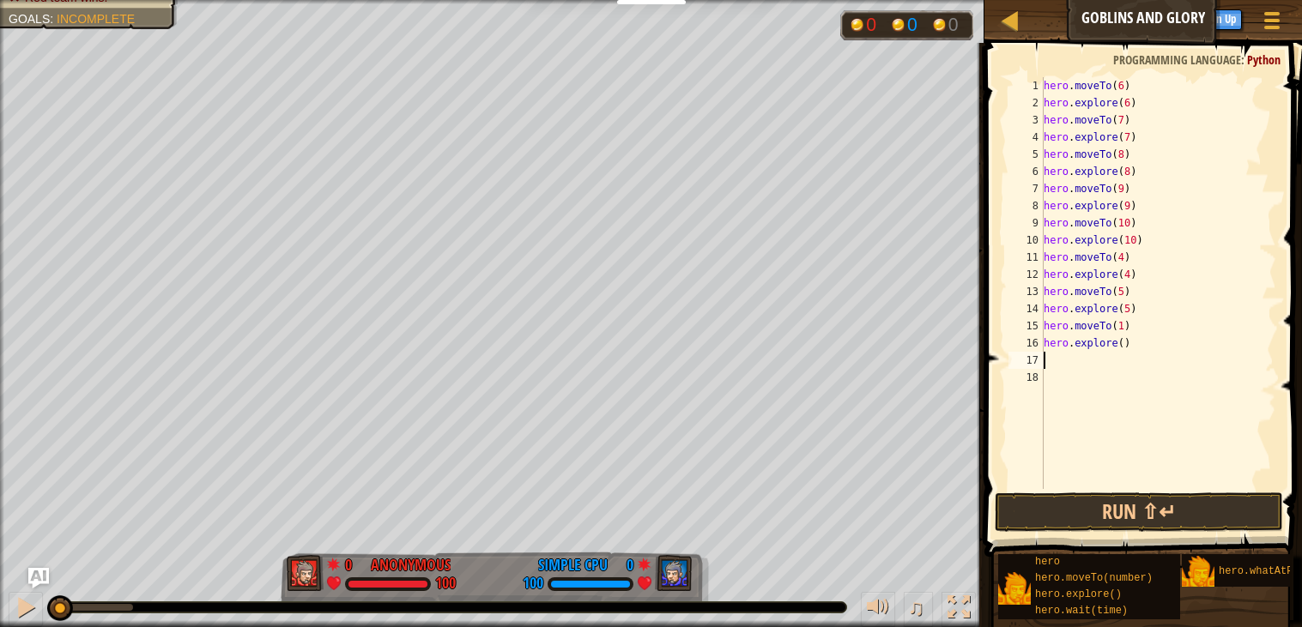
click at [1121, 325] on div "hero . moveTo ( 6 ) hero . explore ( 6 ) hero . moveTo ( 7 ) hero . explore ( 7…" at bounding box center [1158, 300] width 236 height 446
click at [1123, 345] on div "hero . moveTo ( 6 ) hero . explore ( 6 ) hero . moveTo ( 7 ) hero . explore ( 7…" at bounding box center [1158, 300] width 236 height 446
type textarea "hero.explore(11)"
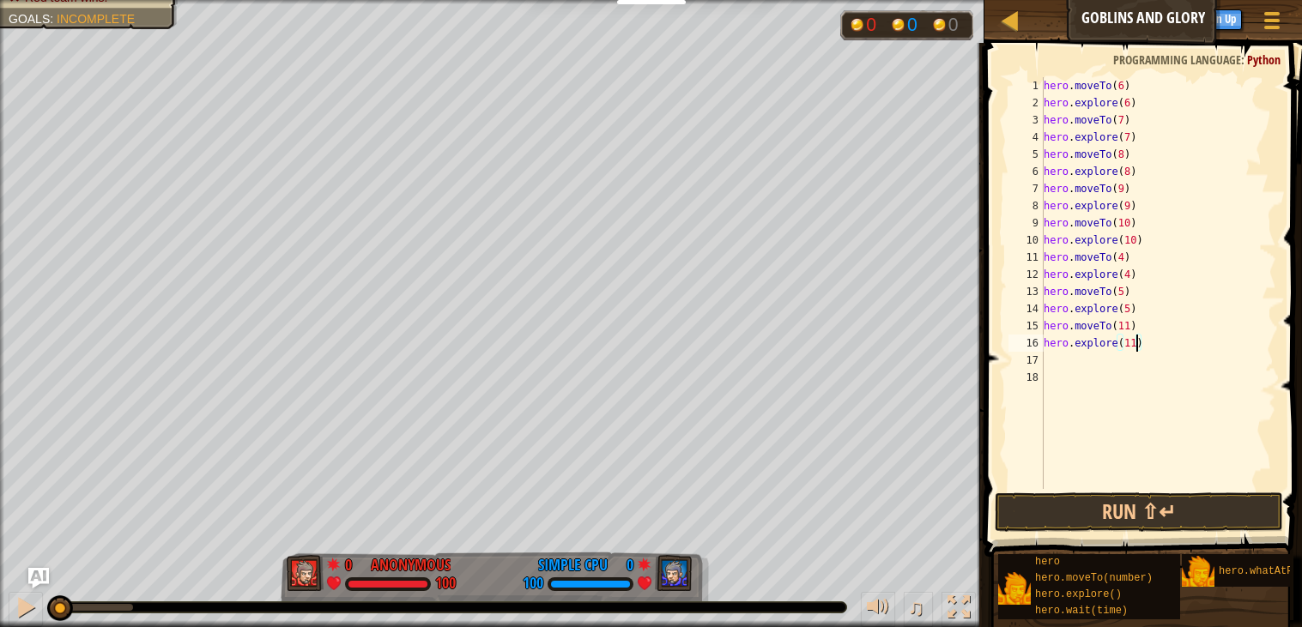
click at [1104, 354] on div "hero . moveTo ( 6 ) hero . explore ( 6 ) hero . moveTo ( 7 ) hero . explore ( 7…" at bounding box center [1158, 300] width 236 height 446
click at [1121, 384] on div "hero. move To(number) press enter" at bounding box center [1138, 402] width 324 height 62
type textarea "hero.moveTo(17)"
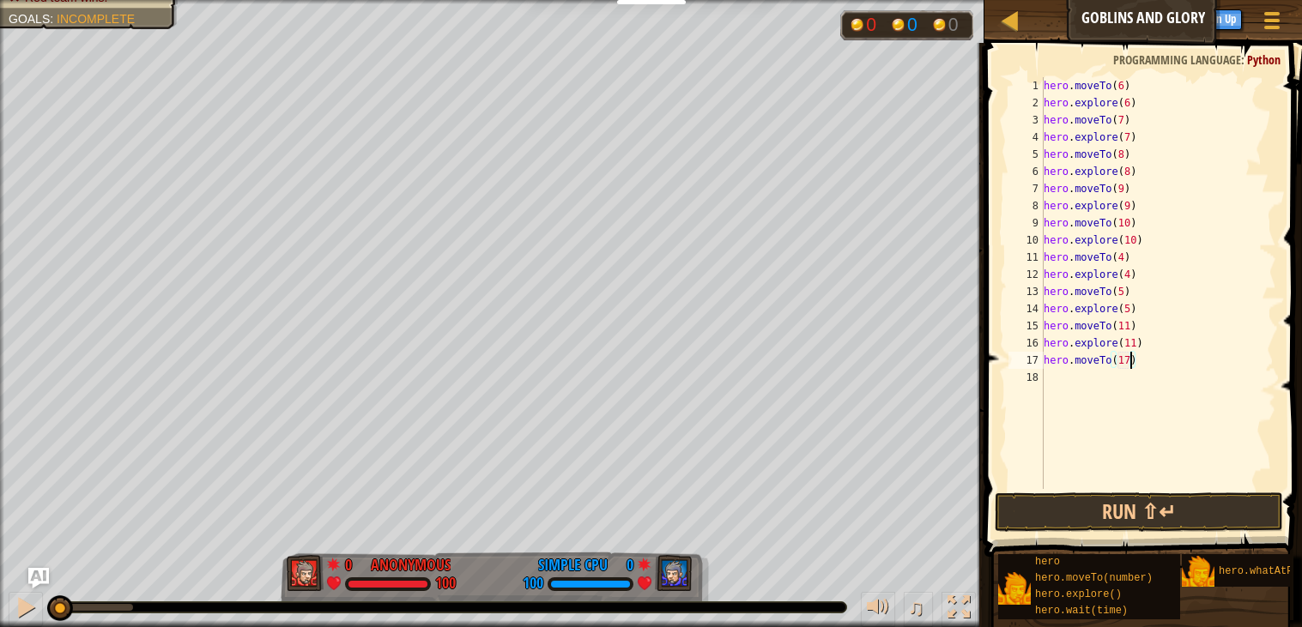
click at [1072, 385] on div "hero . moveTo ( 6 ) hero . explore ( 6 ) hero . moveTo ( 7 ) hero . explore ( 7…" at bounding box center [1158, 300] width 236 height 446
type textarea "e"
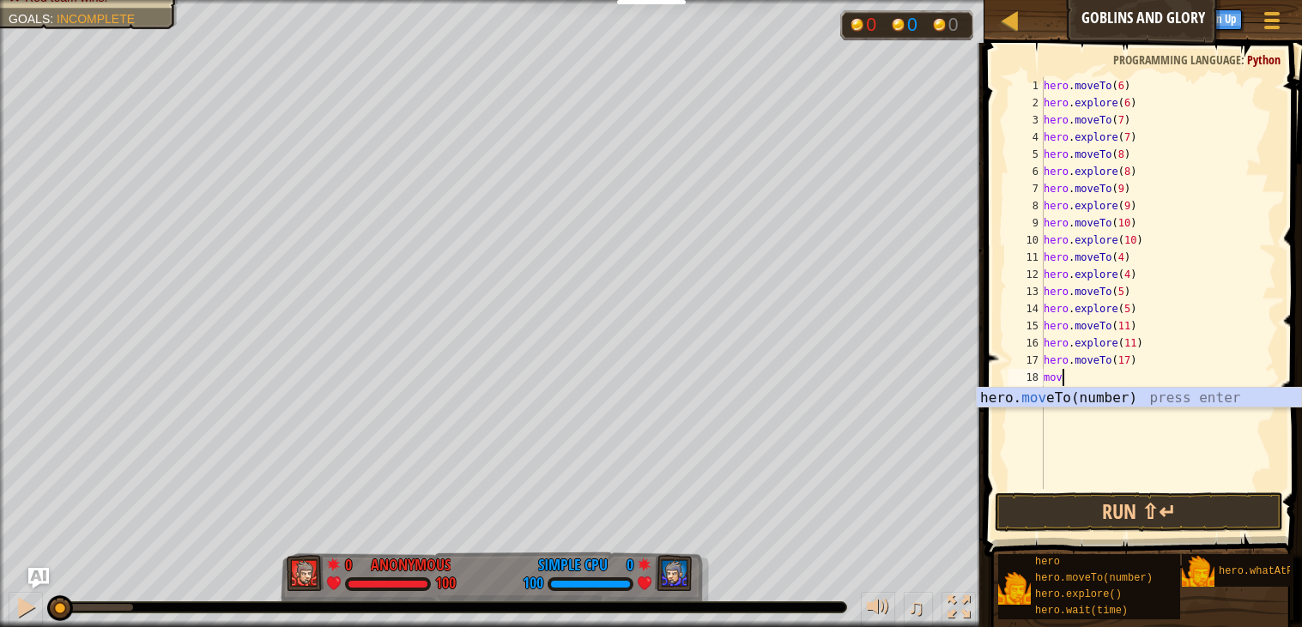
scroll to position [7, 1]
click at [1083, 398] on div "hero. move To(number) press enter" at bounding box center [1138, 419] width 324 height 62
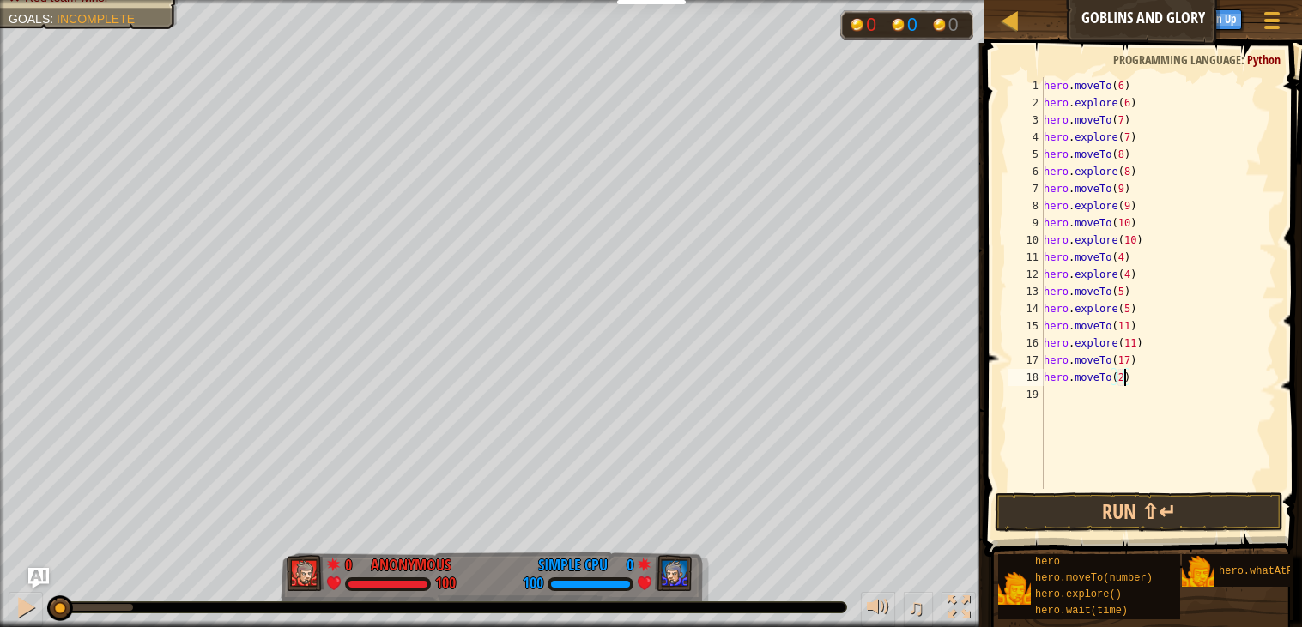
type textarea "hero.moveTo(23)"
click at [1094, 388] on div "hero . moveTo ( 6 ) hero . explore ( 6 ) hero . moveTo ( 7 ) hero . explore ( 7…" at bounding box center [1158, 300] width 236 height 446
type textarea "3"
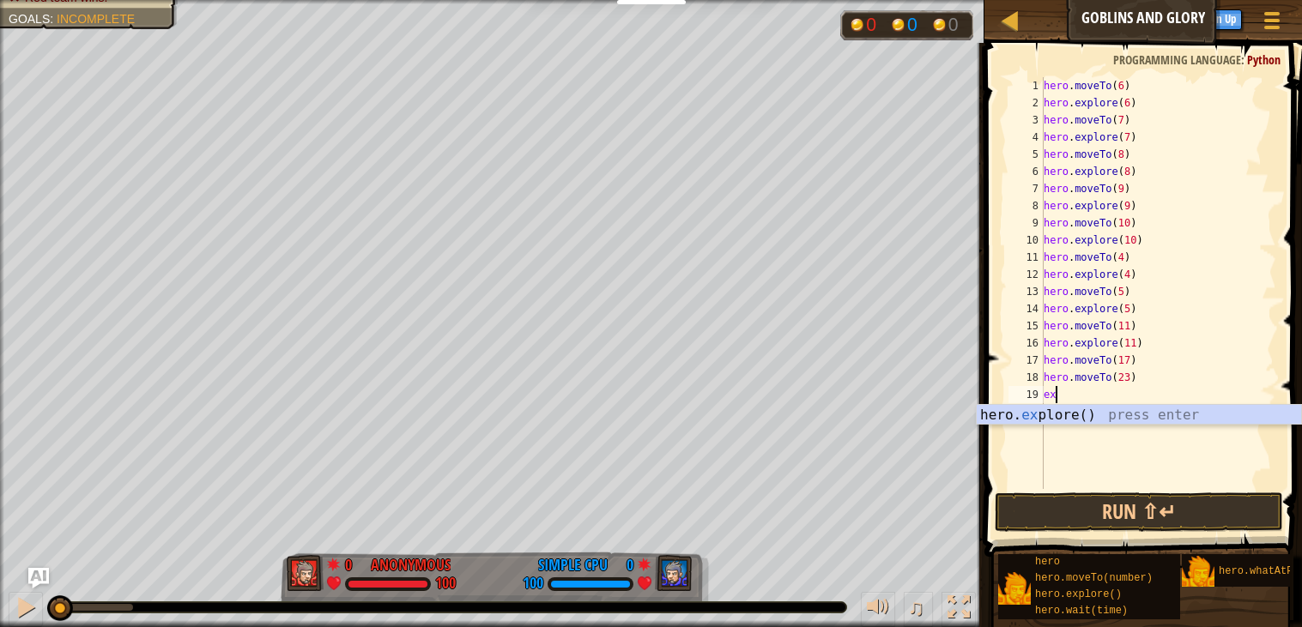
type textarea "exp"
click at [1100, 412] on div "hero. exp lore() press enter" at bounding box center [1138, 436] width 324 height 62
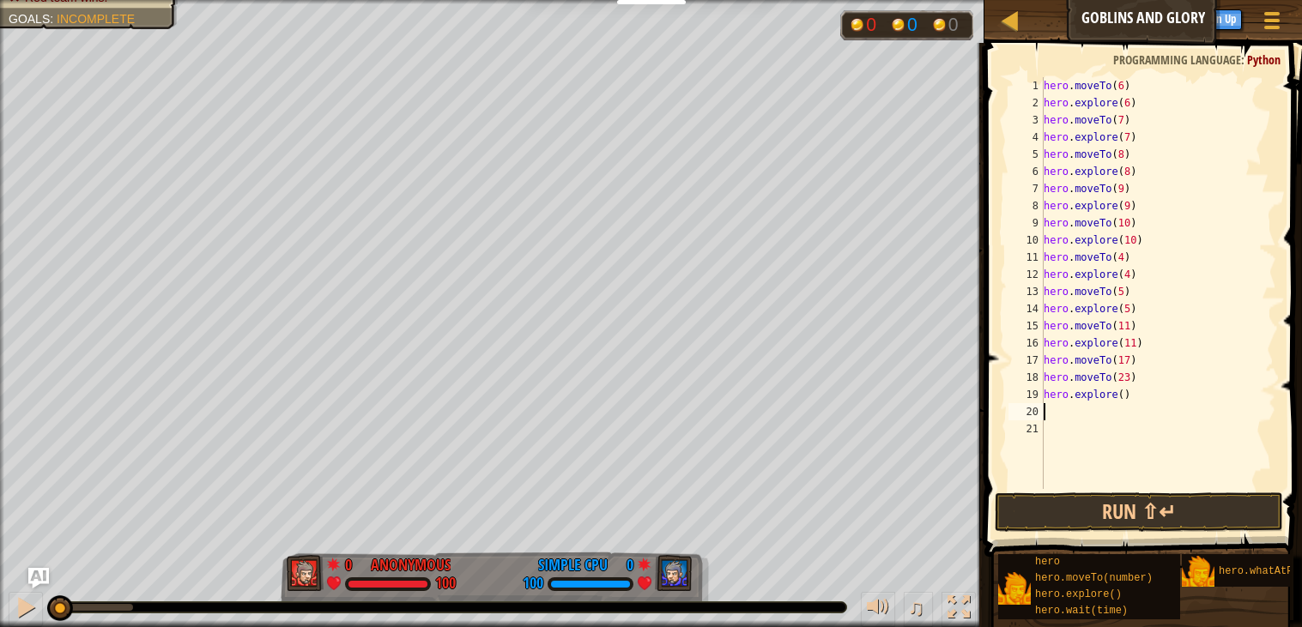
scroll to position [7, 0]
click at [1123, 395] on div "hero . moveTo ( 6 ) hero . explore ( 6 ) hero . moveTo ( 7 ) hero . explore ( 7…" at bounding box center [1158, 300] width 236 height 446
type textarea "hero.explore(23)"
click at [1103, 409] on div "hero . moveTo ( 6 ) hero . explore ( 6 ) hero . moveTo ( 7 ) hero . explore ( 7…" at bounding box center [1158, 300] width 236 height 446
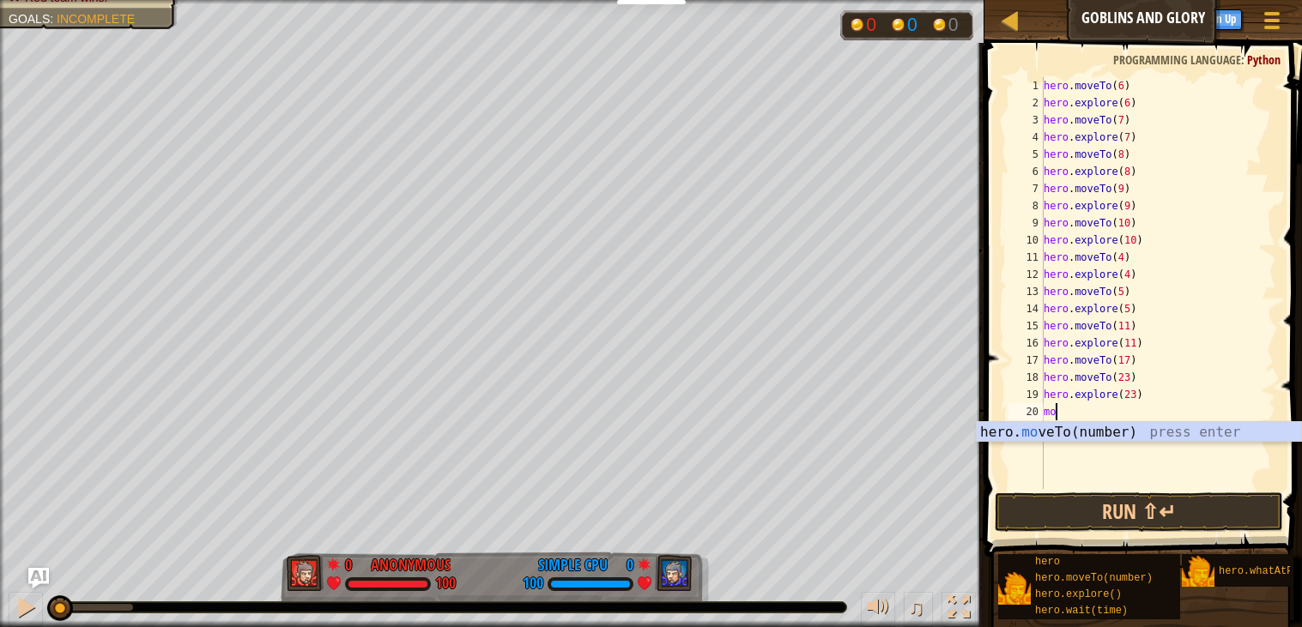
scroll to position [7, 1]
click at [1086, 432] on div "hero. move To(number) press enter" at bounding box center [1138, 453] width 324 height 62
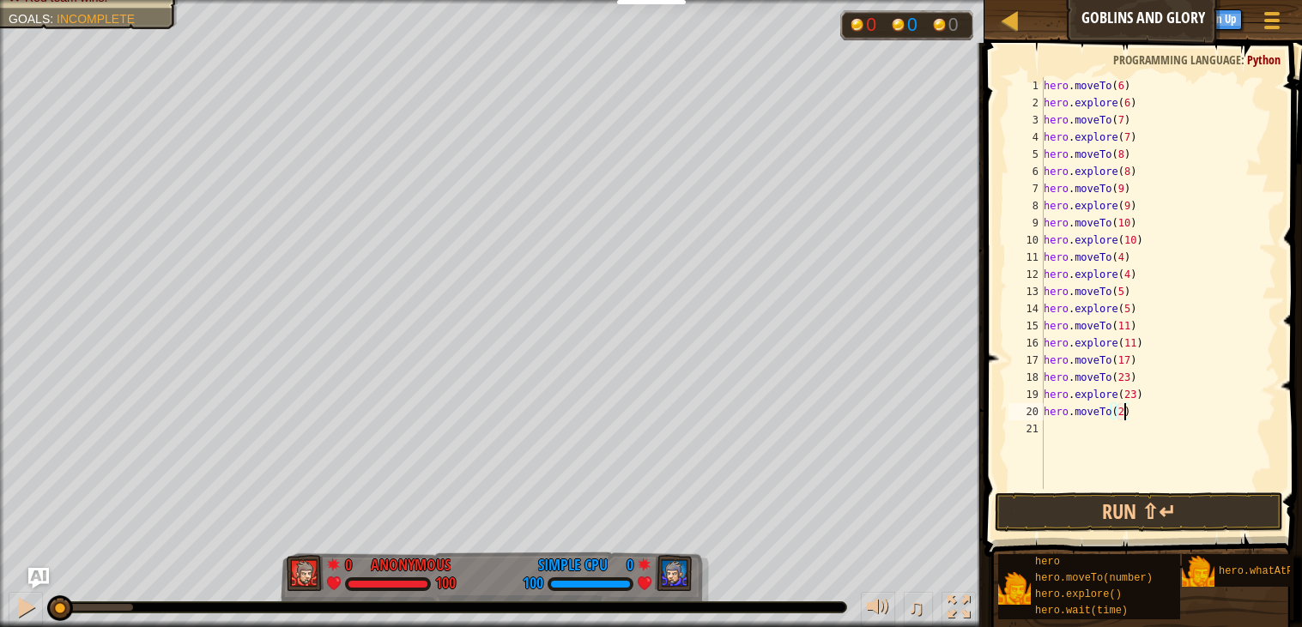
scroll to position [7, 6]
type textarea "hero.moveTo(23)"
click at [1066, 430] on div "hero . moveTo ( 6 ) hero . explore ( 6 ) hero . moveTo ( 7 ) hero . explore ( 7…" at bounding box center [1158, 300] width 236 height 446
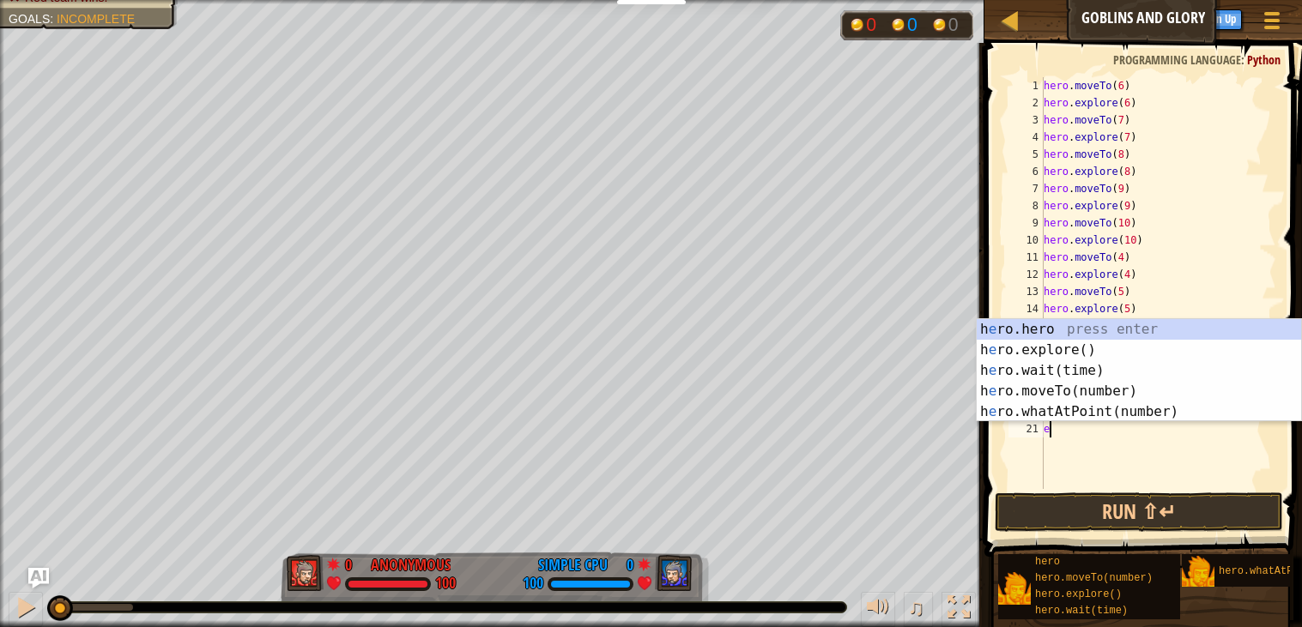
type textarea "expl"
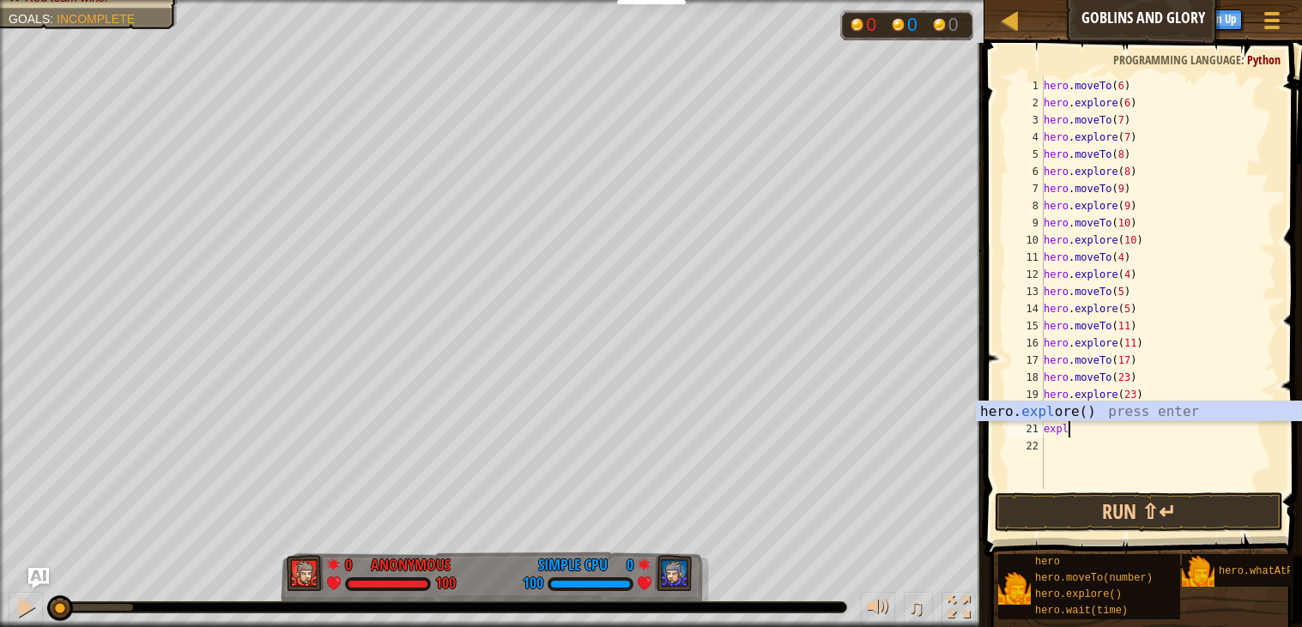
scroll to position [7, 1]
click at [1046, 414] on div "hero. expl ore() press enter" at bounding box center [1138, 433] width 324 height 62
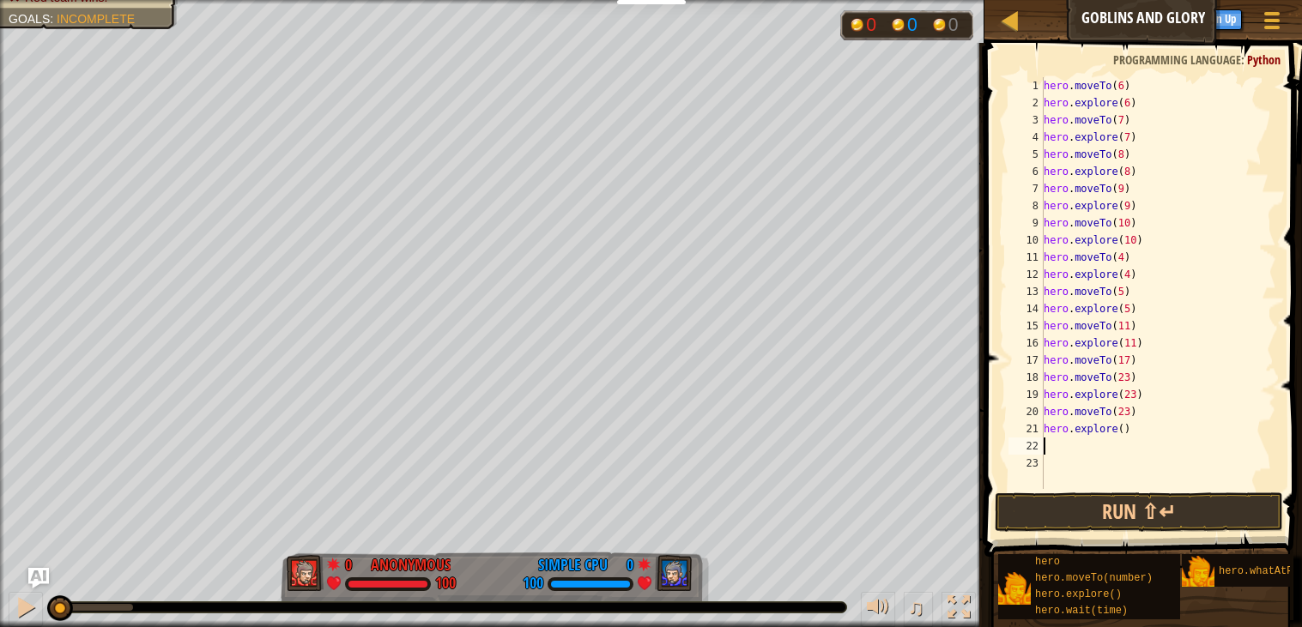
scroll to position [7, 0]
click at [1131, 431] on div "hero . moveTo ( 6 ) hero . explore ( 6 ) hero . moveTo ( 7 ) hero . explore ( 7…" at bounding box center [1158, 300] width 236 height 446
click at [1121, 426] on div "hero . moveTo ( 6 ) hero . explore ( 6 ) hero . moveTo ( 7 ) hero . explore ( 7…" at bounding box center [1158, 300] width 236 height 446
click at [1103, 504] on button "Run ⇧↵" at bounding box center [1138, 512] width 288 height 39
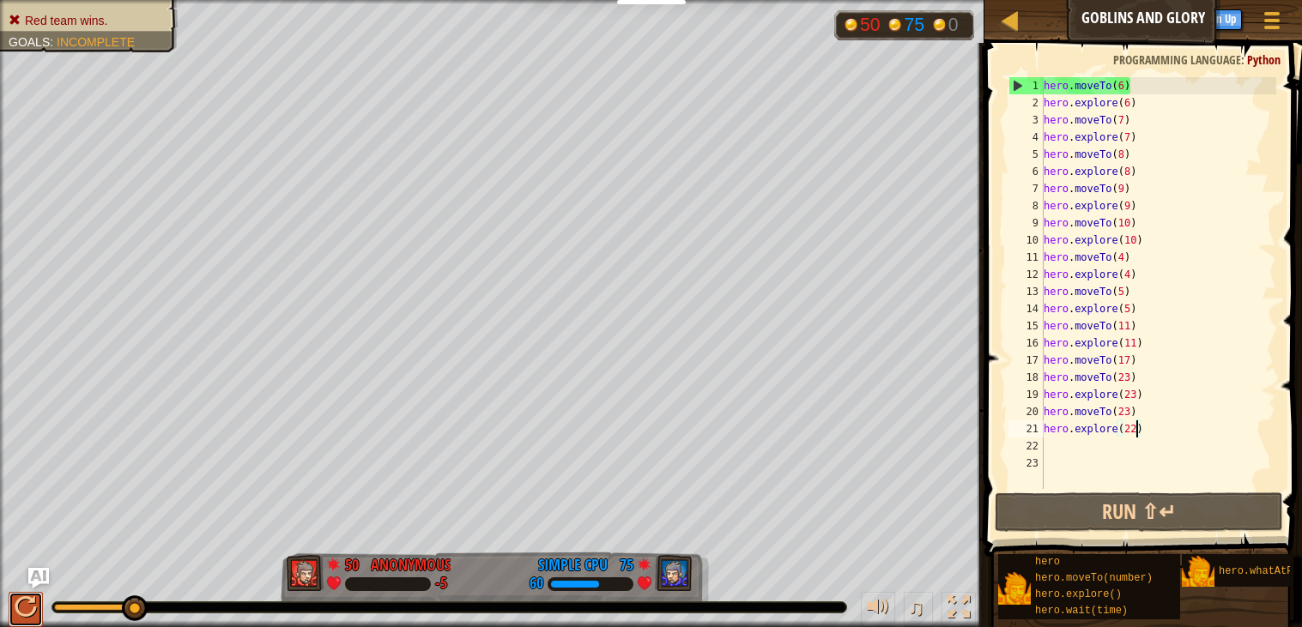
click at [18, 608] on div at bounding box center [26, 607] width 22 height 22
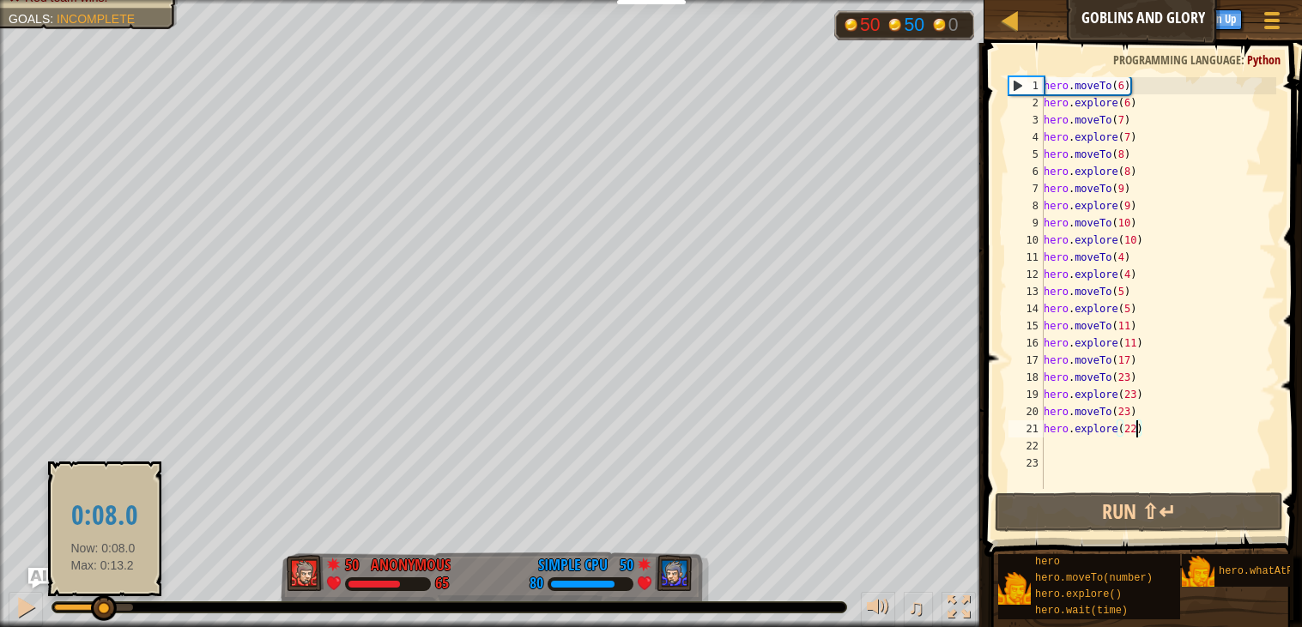
drag, startPoint x: 74, startPoint y: 600, endPoint x: 100, endPoint y: 602, distance: 26.7
click at [100, 602] on div at bounding box center [104, 608] width 26 height 26
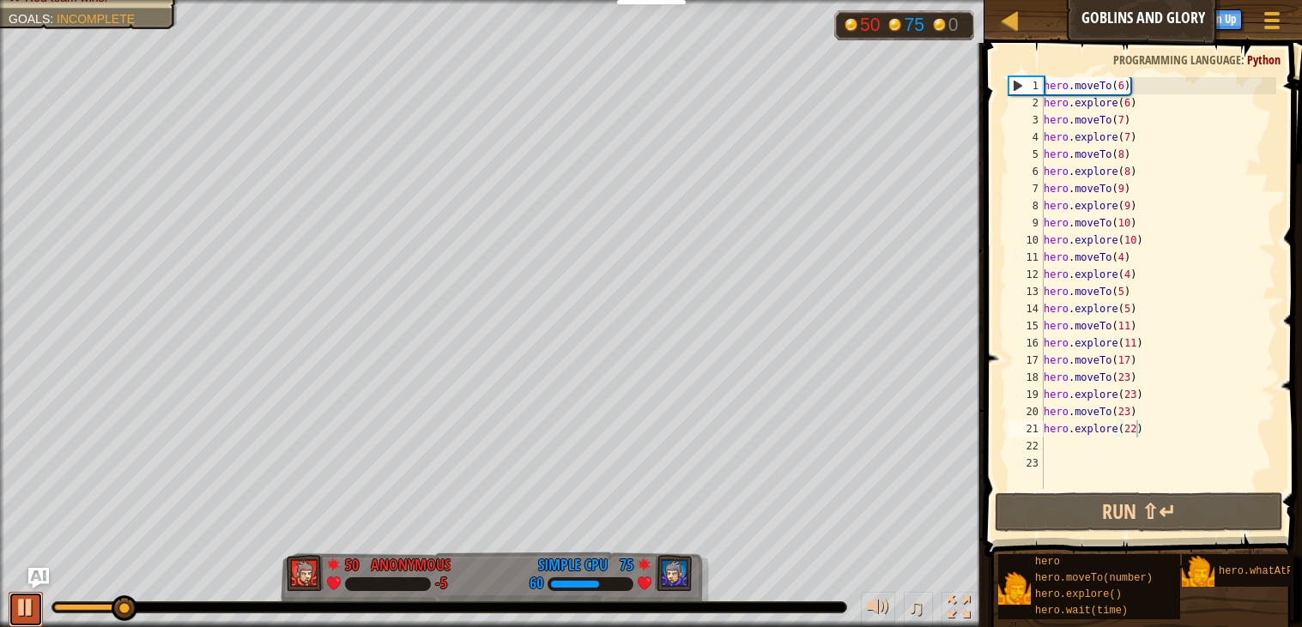
click at [24, 606] on div at bounding box center [26, 607] width 22 height 22
click at [1149, 99] on div "hero . moveTo ( 6 ) hero . explore ( 6 ) hero . moveTo ( 7 ) hero . explore ( 7…" at bounding box center [1158, 300] width 236 height 446
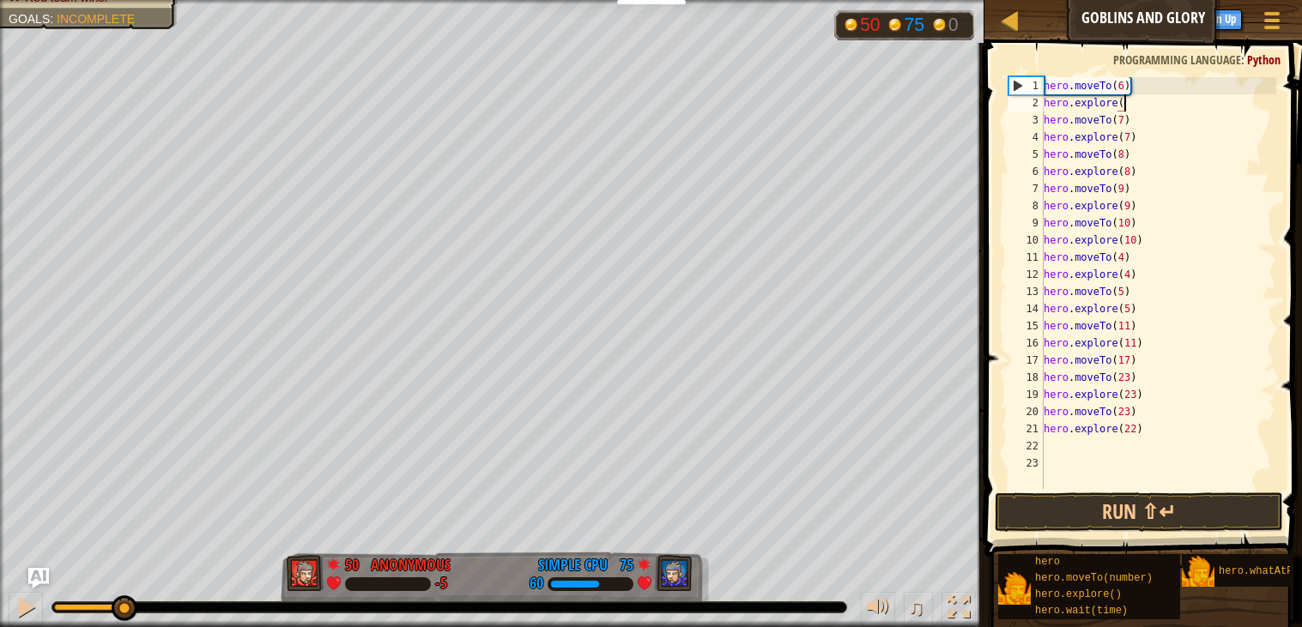
scroll to position [7, 4]
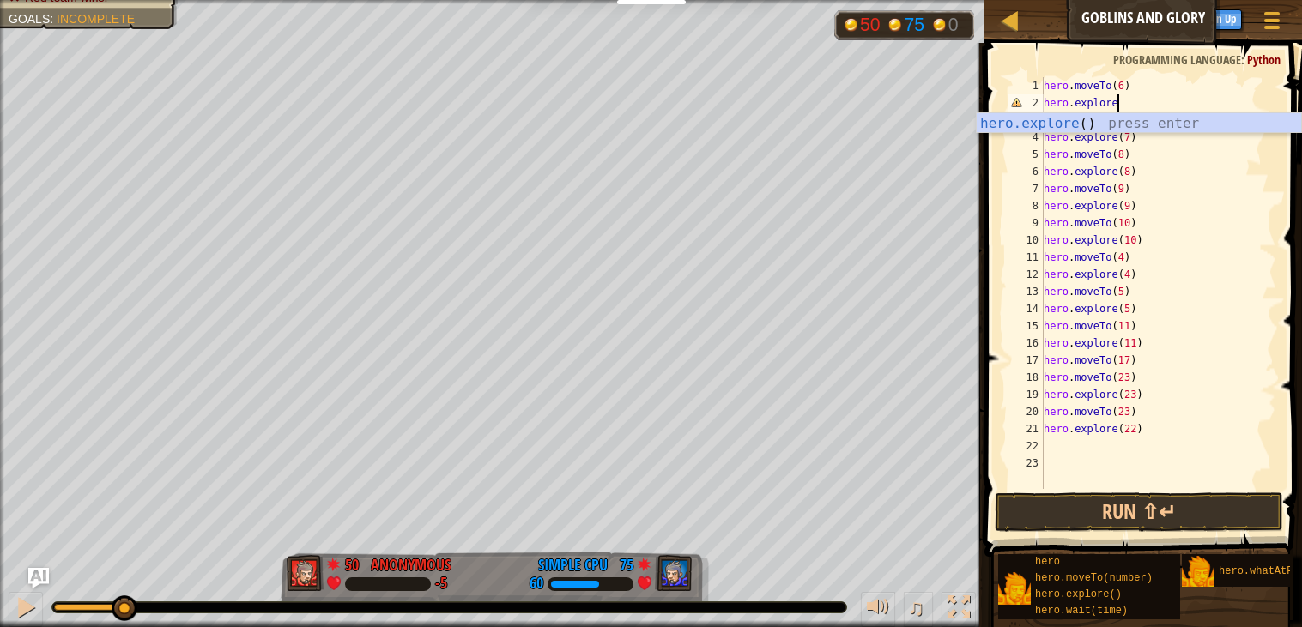
click at [1114, 176] on div "hero . moveTo ( 6 ) hero . explore hero . moveTo ( 7 ) hero . explore ( 7 ) her…" at bounding box center [1158, 300] width 236 height 446
click at [1146, 130] on div "hero . moveTo ( 6 ) hero . explore hero . moveTo ( 7 ) hero . explore ( 7 ) her…" at bounding box center [1158, 300] width 236 height 446
click at [1160, 86] on div "hero . moveTo ( 6 ) hero . explore hero . moveTo ( 7 ) hero . explore ( 7 ) her…" at bounding box center [1158, 300] width 236 height 446
click at [1148, 138] on div "hero . moveTo ( 6 ) hero . explore hero . moveTo ( 7 ) hero . explore ( 7 ) her…" at bounding box center [1158, 300] width 236 height 446
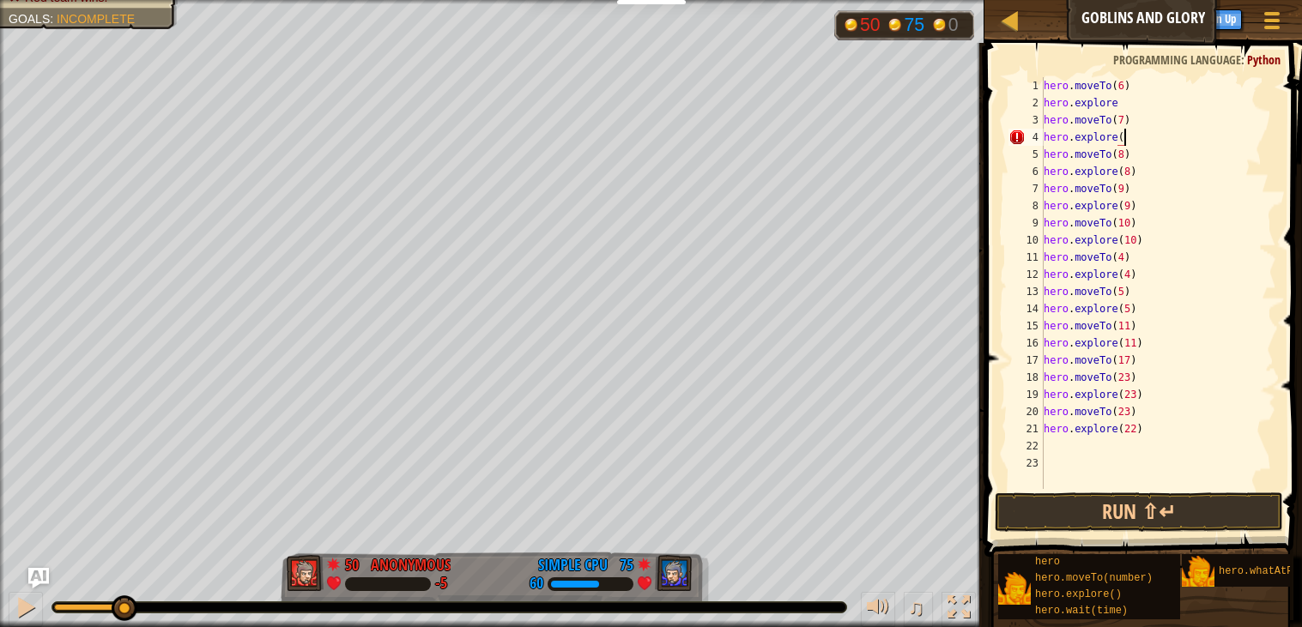
scroll to position [7, 4]
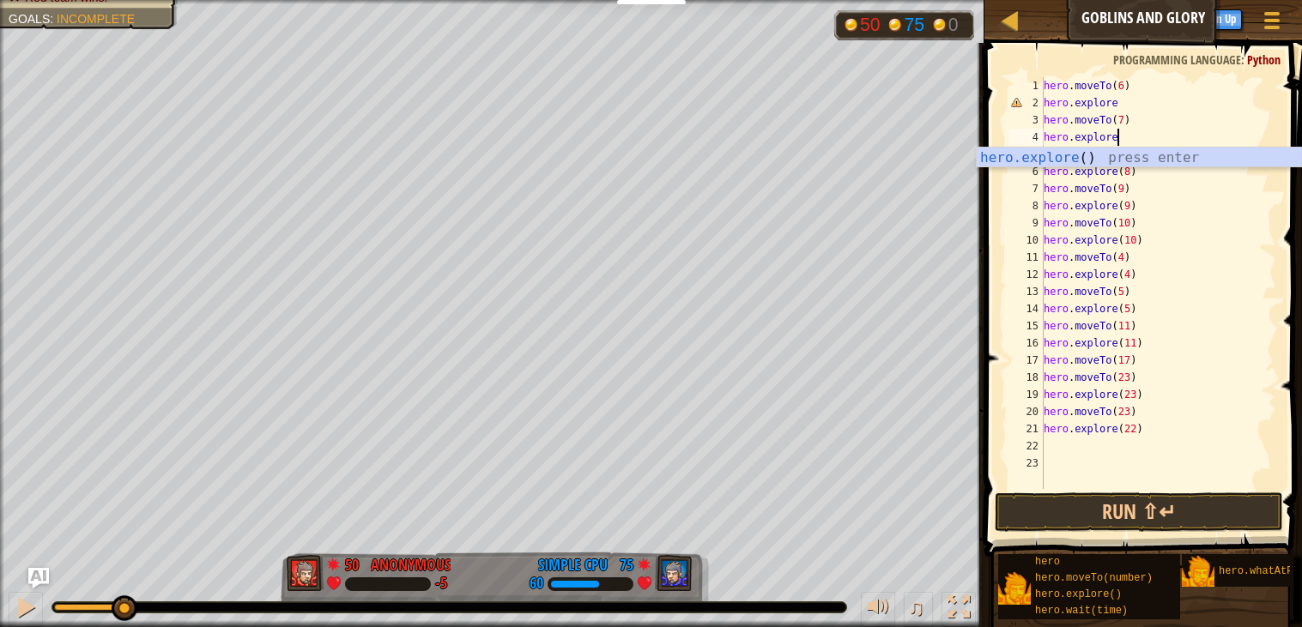
click at [1152, 178] on div "hero . moveTo ( 6 ) hero . explore hero . moveTo ( 7 ) hero . explore hero . mo…" at bounding box center [1158, 300] width 236 height 446
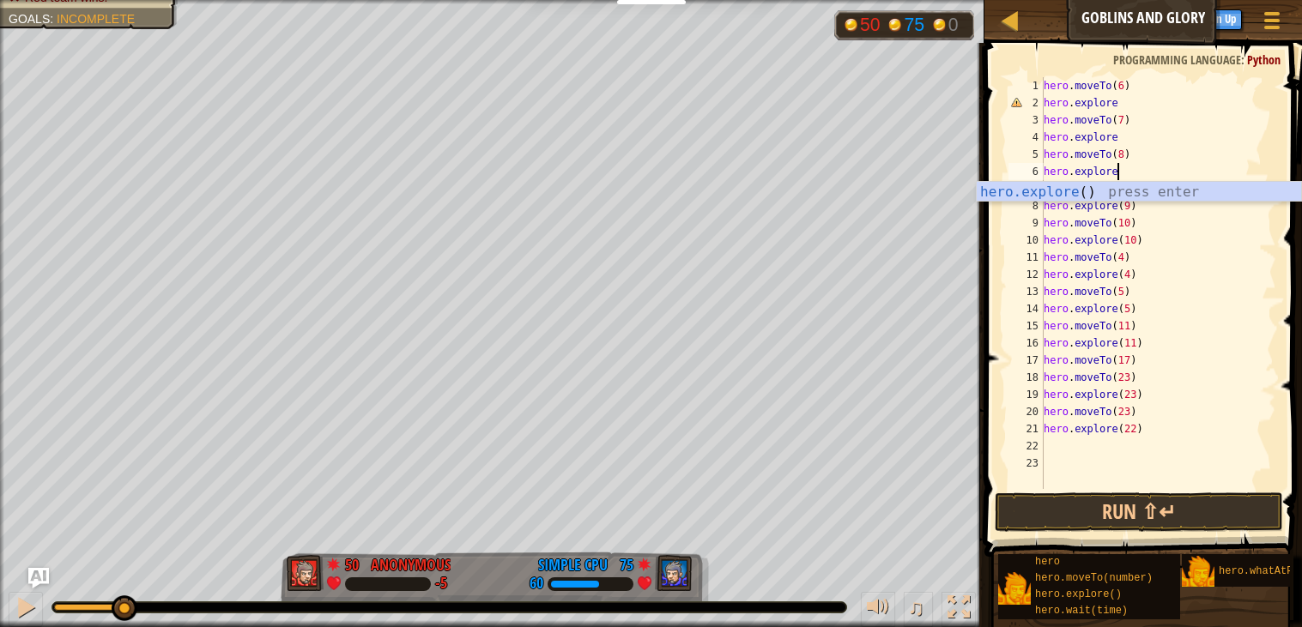
click at [1151, 205] on div "hero . moveTo ( 6 ) hero . explore hero . moveTo ( 7 ) hero . explore hero . mo…" at bounding box center [1158, 300] width 236 height 446
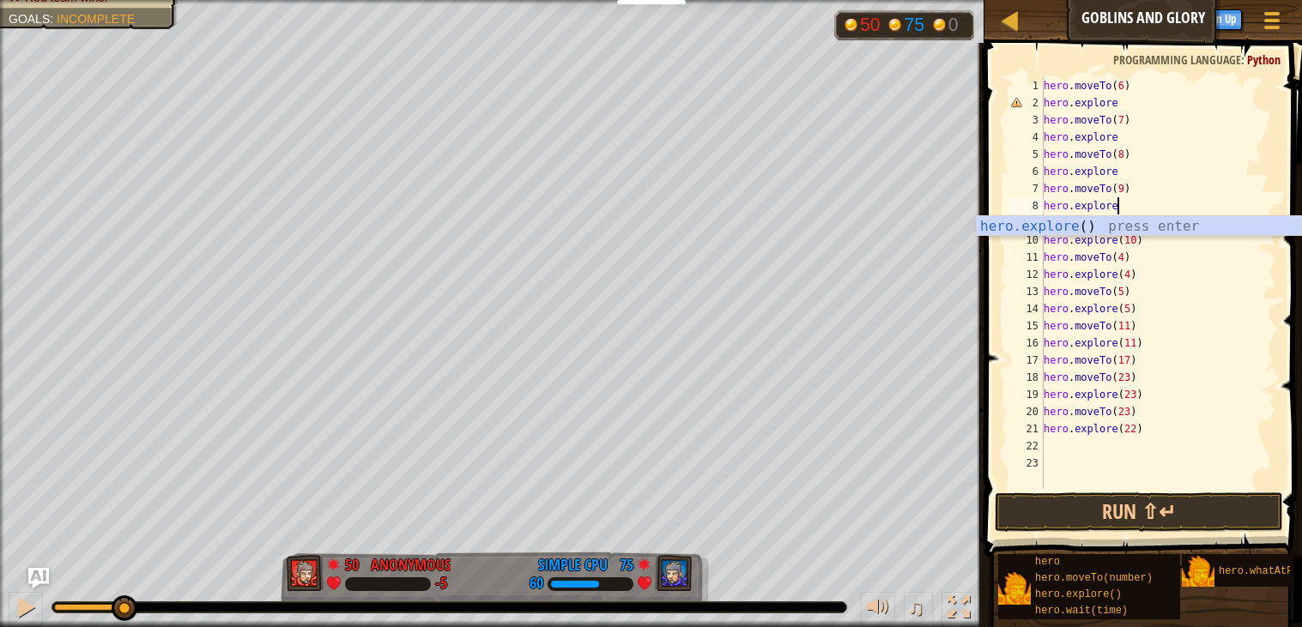
click at [1142, 259] on div "hero . moveTo ( 6 ) hero . explore hero . moveTo ( 7 ) hero . explore hero . mo…" at bounding box center [1158, 300] width 236 height 446
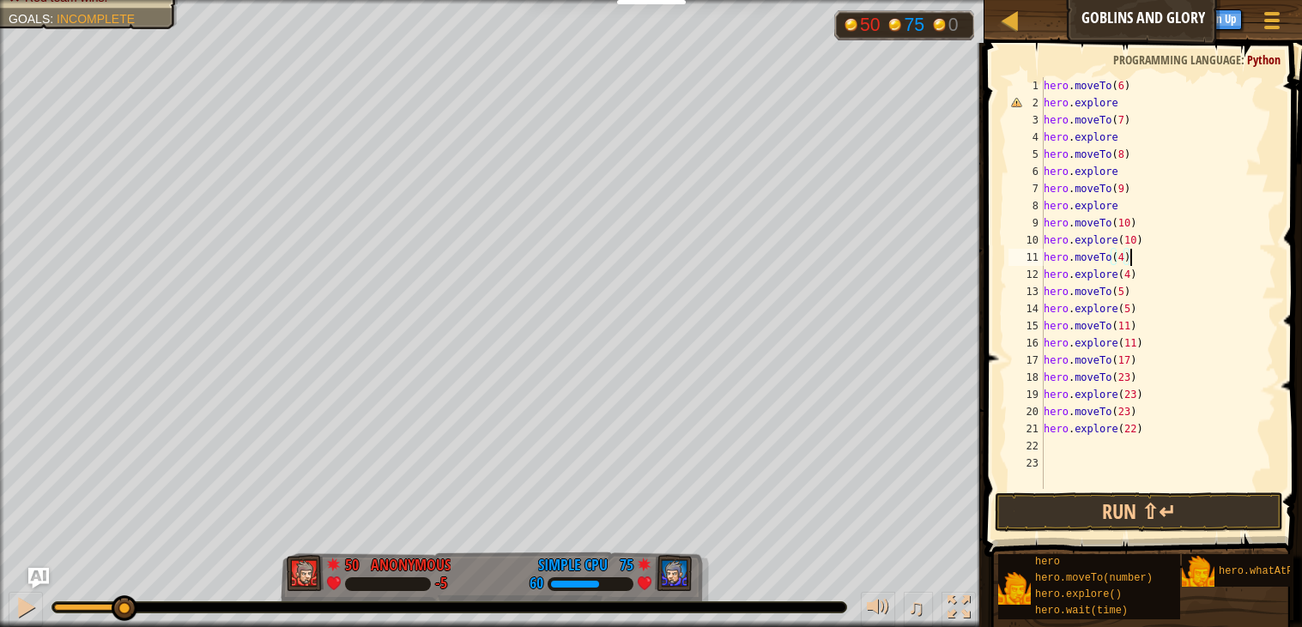
click at [1153, 237] on div "hero . moveTo ( 6 ) hero . explore hero . moveTo ( 7 ) hero . explore hero . mo…" at bounding box center [1158, 300] width 236 height 446
click at [1134, 274] on div "hero . moveTo ( 6 ) hero . explore hero . moveTo ( 7 ) hero . explore hero . mo…" at bounding box center [1158, 300] width 236 height 446
click at [1123, 259] on div "hero . moveTo ( 6 ) hero . explore hero . moveTo ( 7 ) hero . explore hero . mo…" at bounding box center [1158, 300] width 236 height 446
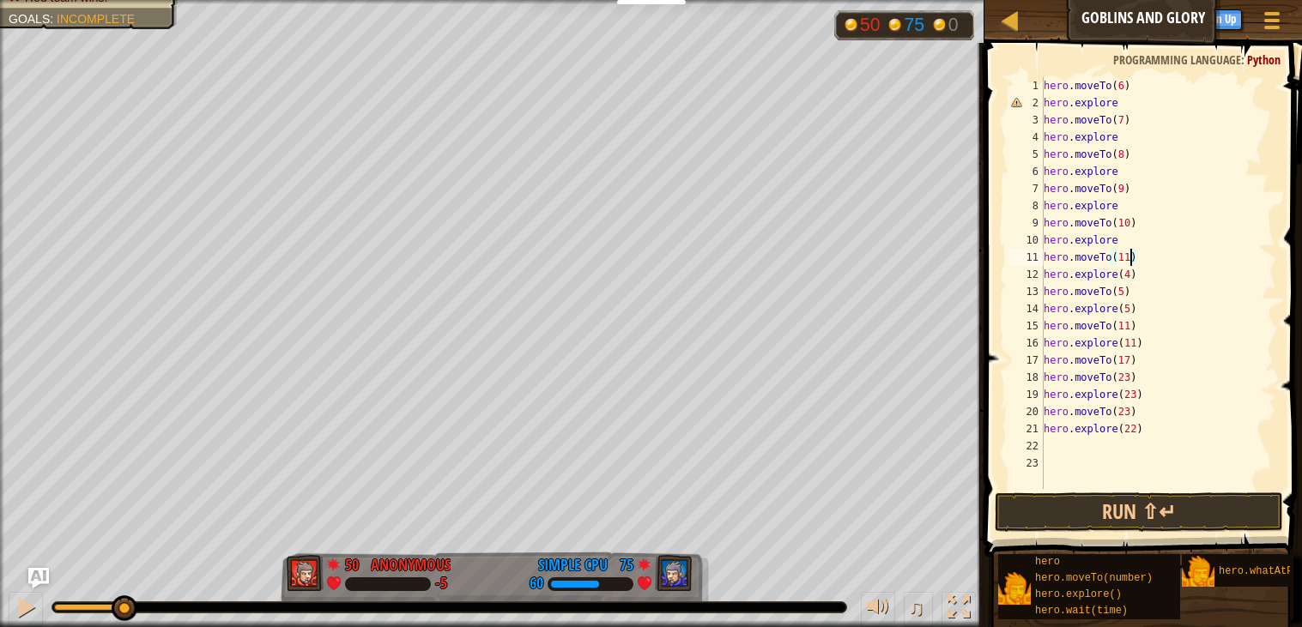
click at [1146, 276] on div "hero . moveTo ( 6 ) hero . explore hero . moveTo ( 7 ) hero . explore hero . mo…" at bounding box center [1158, 300] width 236 height 446
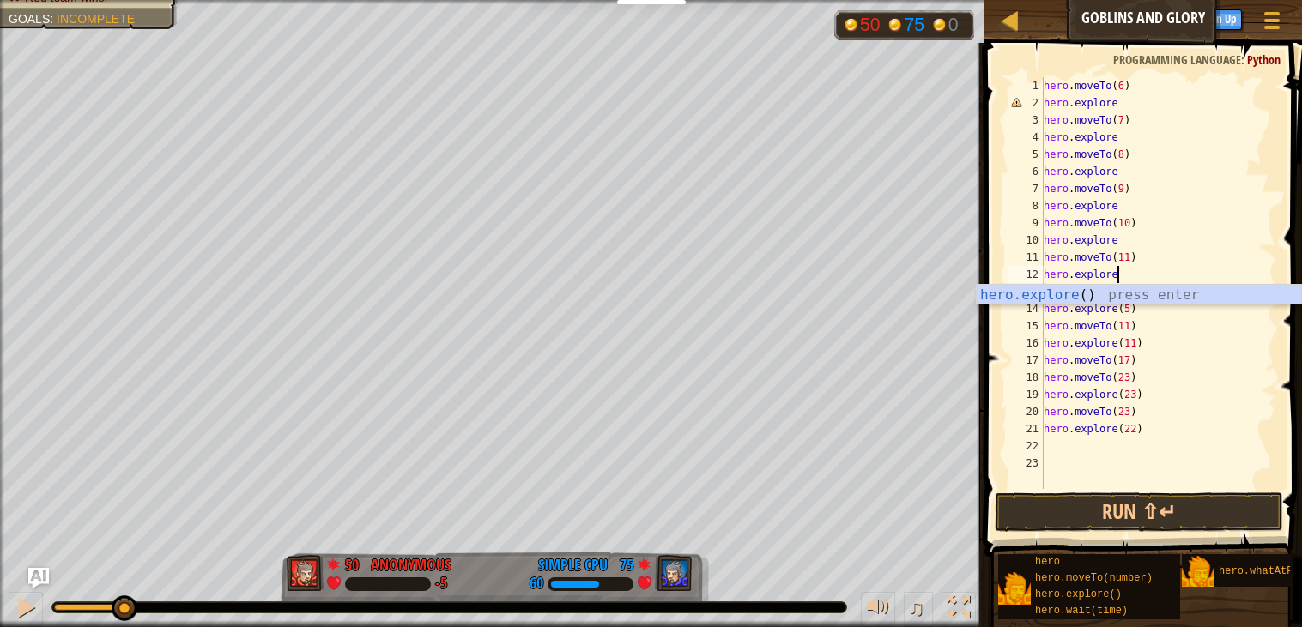
scroll to position [7, 4]
click at [1162, 318] on div "hero . moveTo ( 6 ) hero . explore hero . moveTo ( 7 ) hero . explore hero . mo…" at bounding box center [1158, 300] width 236 height 446
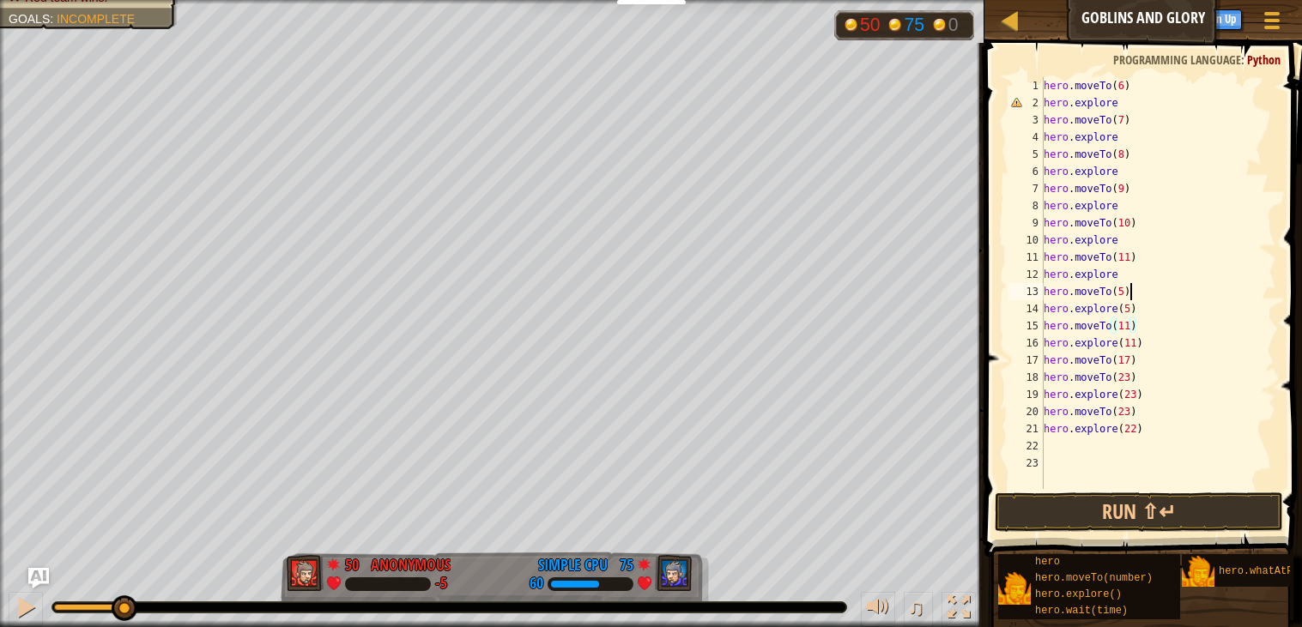
click at [1146, 288] on div "hero . moveTo ( 6 ) hero . explore hero . moveTo ( 7 ) hero . explore hero . mo…" at bounding box center [1158, 300] width 236 height 446
click at [1135, 308] on div "hero . moveTo ( 6 ) hero . explore hero . moveTo ( 7 ) hero . explore hero . mo…" at bounding box center [1158, 300] width 236 height 446
click at [1161, 362] on div "hero . moveTo ( 6 ) hero . explore hero . moveTo ( 7 ) hero . explore hero . mo…" at bounding box center [1158, 300] width 236 height 446
click at [1154, 347] on div "hero . moveTo ( 6 ) hero . explore hero . moveTo ( 7 ) hero . explore hero . mo…" at bounding box center [1158, 300] width 236 height 446
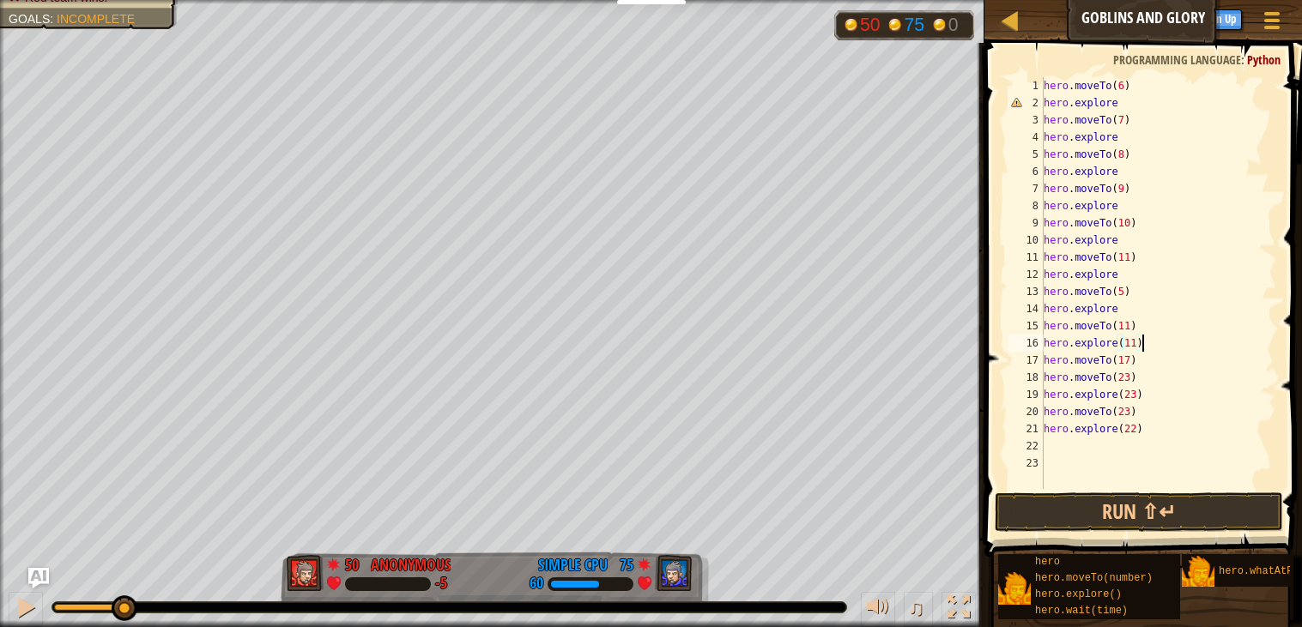
click at [1151, 329] on div "hero . moveTo ( 6 ) hero . explore hero . moveTo ( 7 ) hero . explore hero . mo…" at bounding box center [1158, 300] width 236 height 446
click at [1118, 326] on div "hero . moveTo ( 6 ) hero . explore hero . moveTo ( 7 ) hero . explore hero . mo…" at bounding box center [1158, 300] width 236 height 446
click at [1158, 339] on div "hero . moveTo ( 6 ) hero . explore hero . moveTo ( 7 ) hero . explore hero . mo…" at bounding box center [1158, 300] width 236 height 446
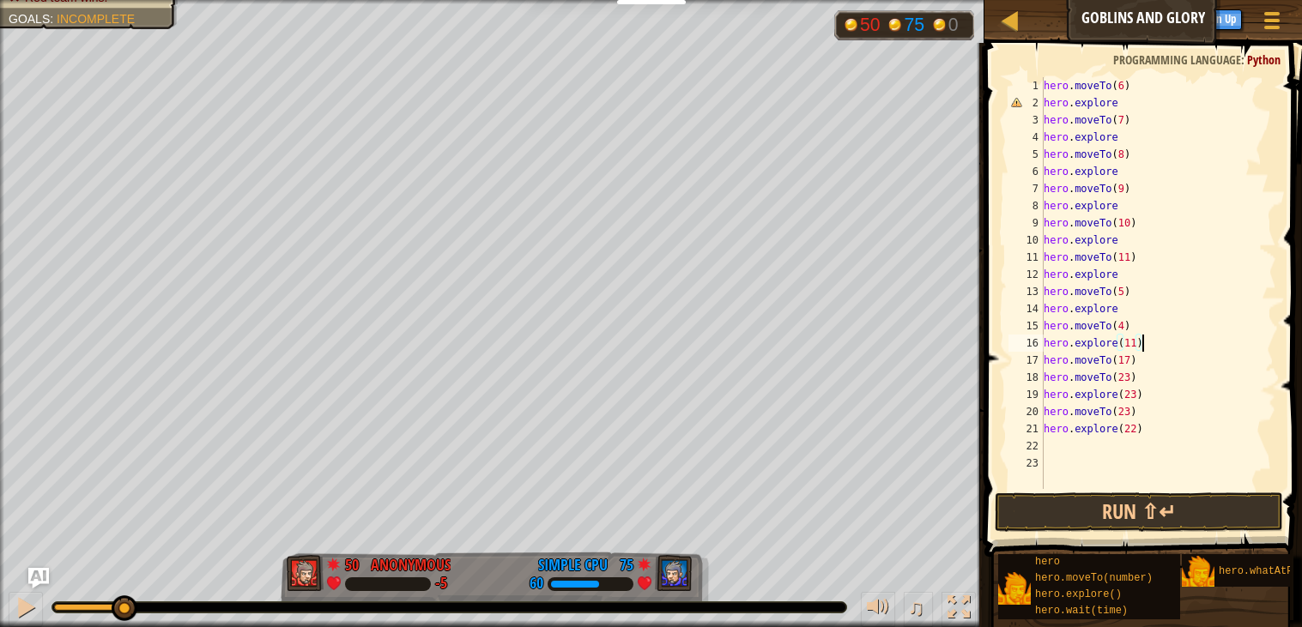
click at [1152, 346] on div "hero . moveTo ( 6 ) hero . explore hero . moveTo ( 7 ) hero . explore hero . mo…" at bounding box center [1158, 300] width 236 height 446
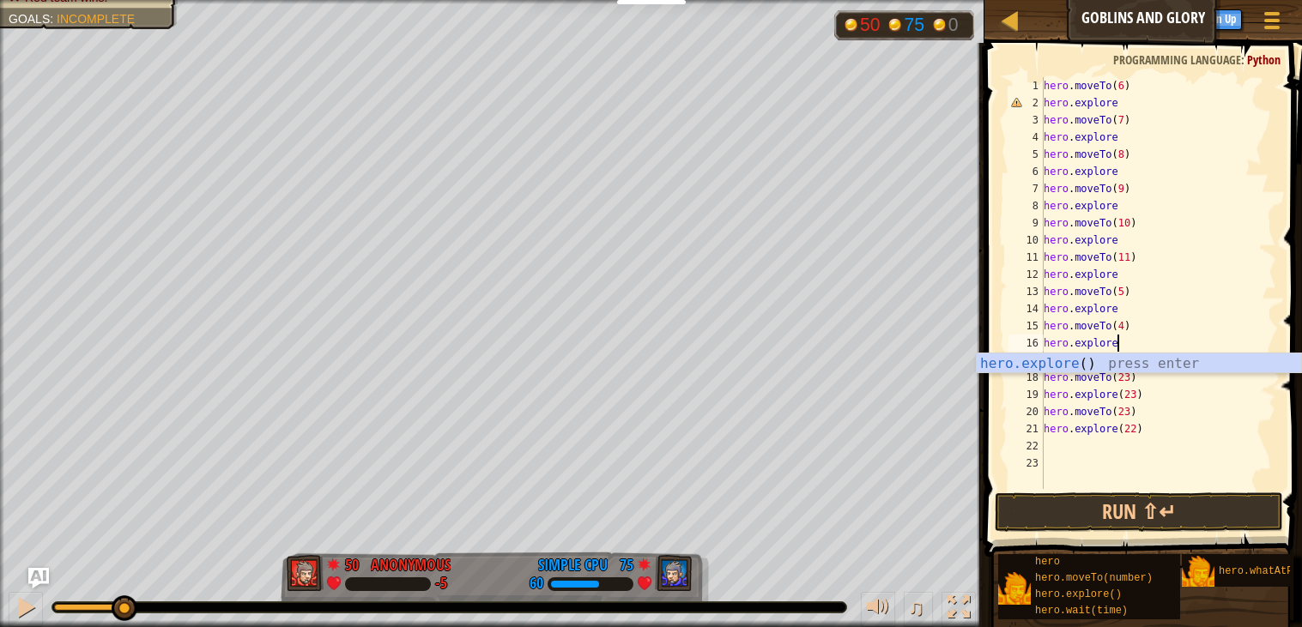
scroll to position [7, 4]
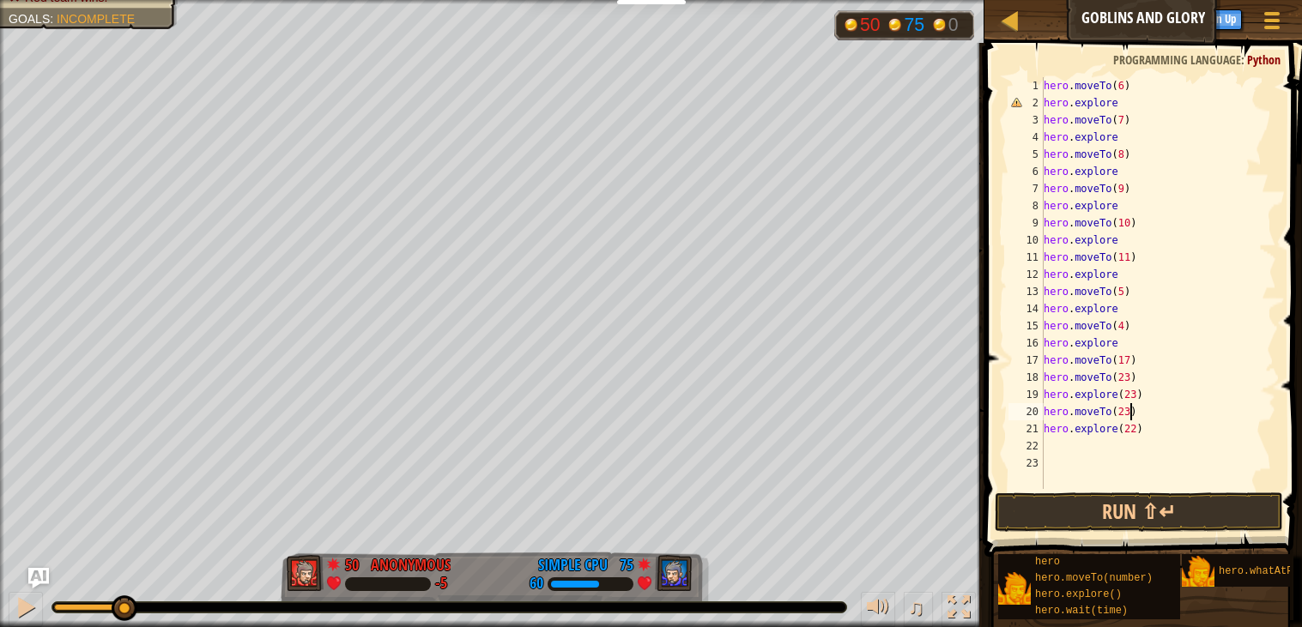
click at [1133, 407] on div "hero . moveTo ( 6 ) hero . explore hero . moveTo ( 7 ) hero . explore hero . mo…" at bounding box center [1158, 300] width 236 height 446
click at [1134, 394] on div "hero . moveTo ( 6 ) hero . explore hero . moveTo ( 7 ) hero . explore hero . mo…" at bounding box center [1158, 300] width 236 height 446
type textarea "hero.explore"
click at [1144, 475] on div "hero . moveTo ( 6 ) hero . explore hero . moveTo ( 7 ) hero . explore hero . mo…" at bounding box center [1158, 300] width 236 height 446
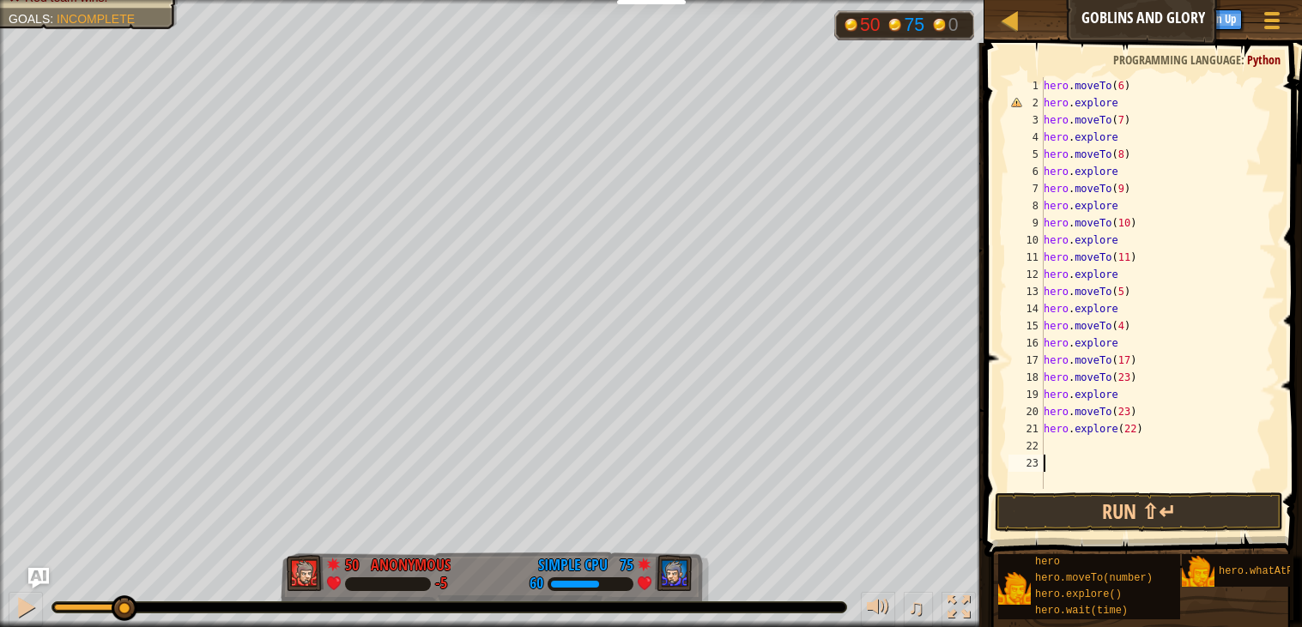
scroll to position [7, 0]
click at [1132, 430] on div "hero . moveTo ( 6 ) hero . explore hero . moveTo ( 7 ) hero . explore hero . mo…" at bounding box center [1158, 300] width 236 height 446
type textarea "hero.explore"
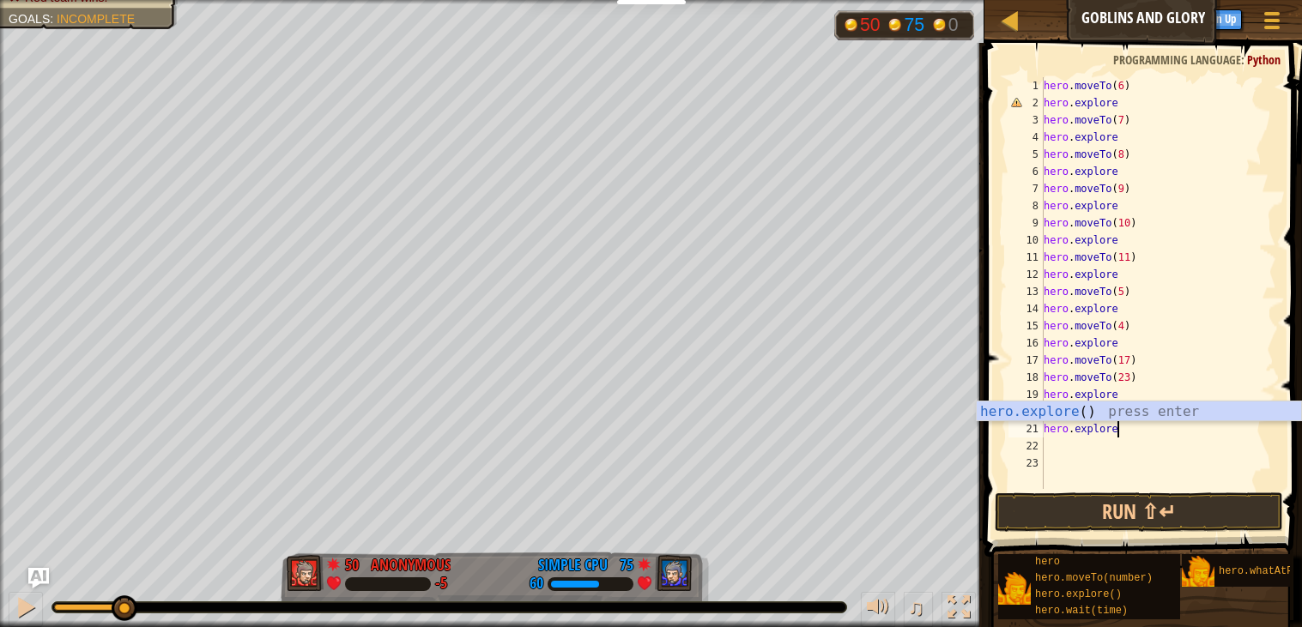
click at [1137, 448] on div "hero . moveTo ( 6 ) hero . explore hero . moveTo ( 7 ) hero . explore hero . mo…" at bounding box center [1158, 300] width 236 height 446
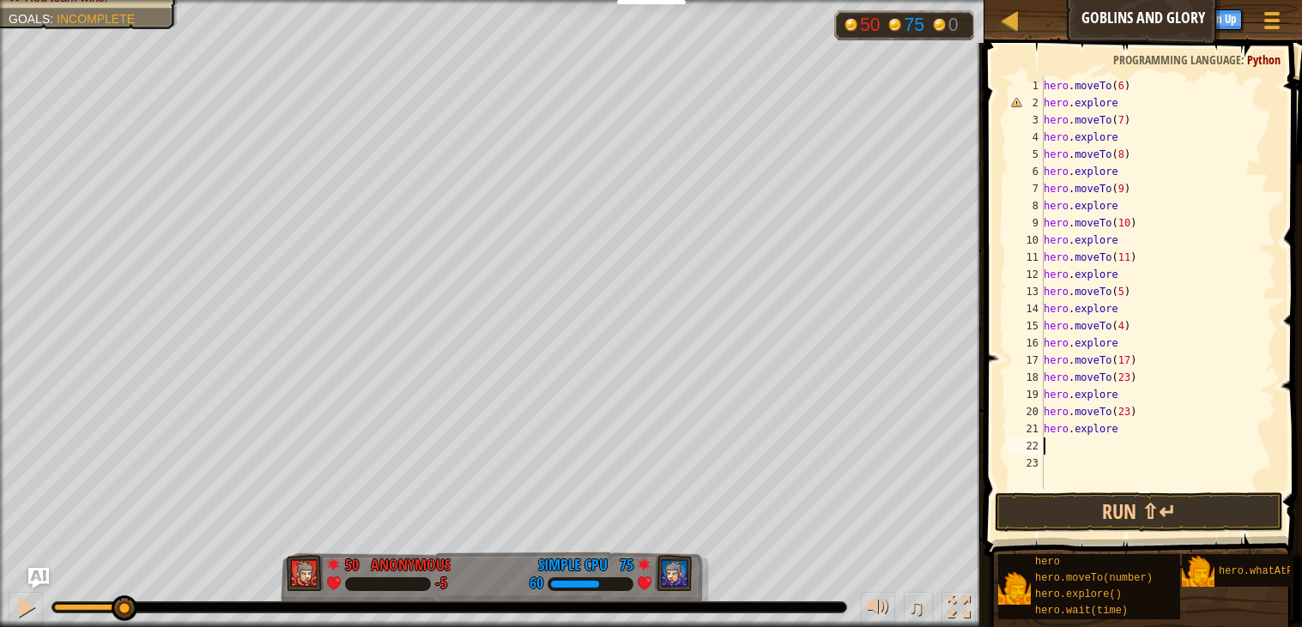
click at [1125, 100] on div "hero . moveTo ( 6 ) hero . explore hero . moveTo ( 7 ) hero . explore hero . mo…" at bounding box center [1158, 300] width 236 height 446
click at [1064, 514] on button "Run ⇧↵" at bounding box center [1138, 512] width 288 height 39
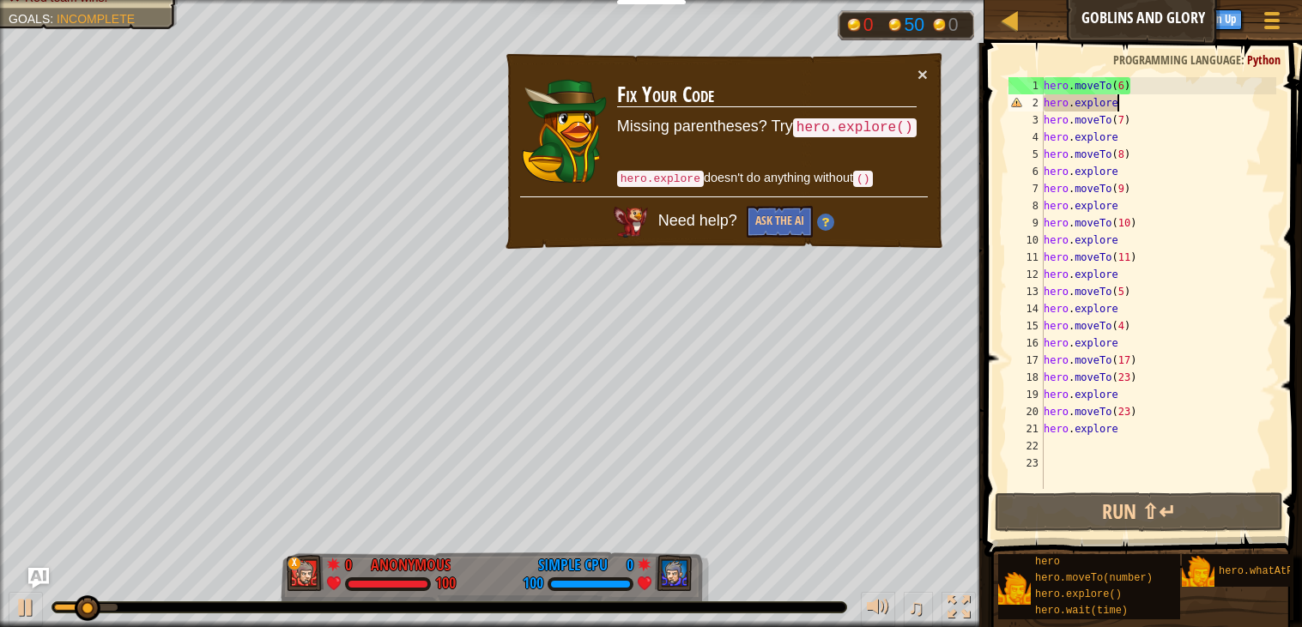
click at [911, 72] on td "Fix Your Code Missing parentheses? Try hero.explore() hero.explore doesn't do a…" at bounding box center [766, 130] width 301 height 131
click at [920, 67] on button "×" at bounding box center [922, 74] width 10 height 18
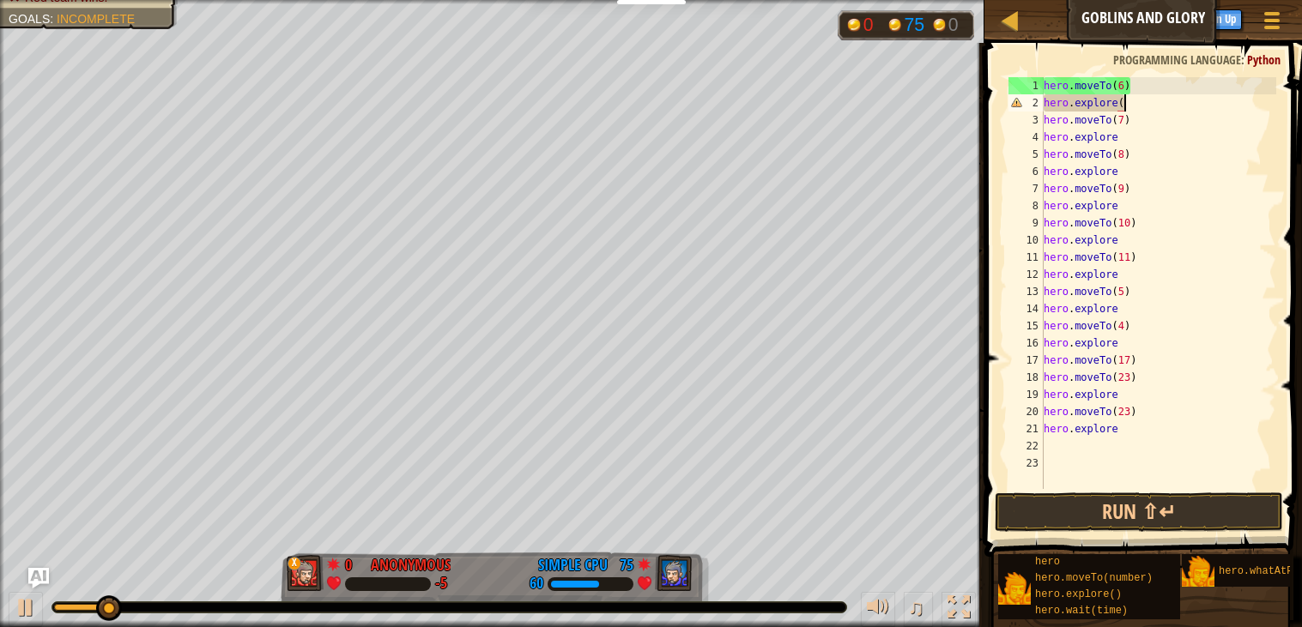
scroll to position [7, 5]
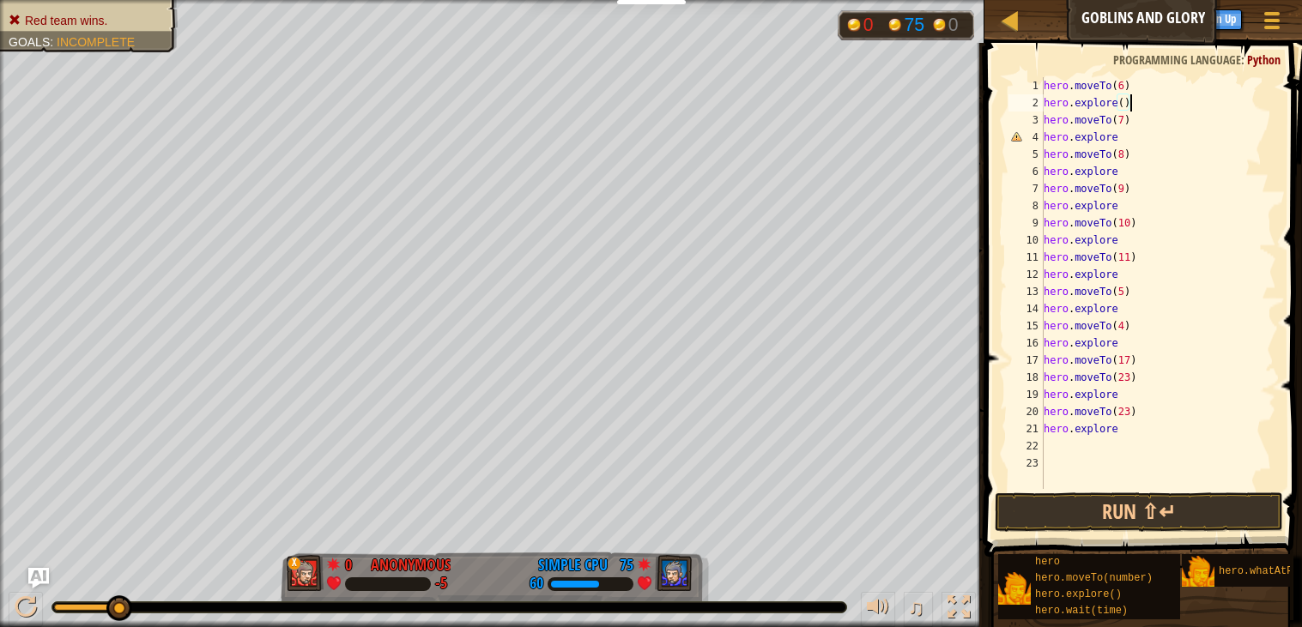
click at [1123, 133] on div "hero . moveTo ( 6 ) hero . explore ( ) hero . moveTo ( 7 ) hero . explore hero …" at bounding box center [1158, 300] width 236 height 446
click at [1123, 165] on div "hero . moveTo ( 6 ) hero . explore ( ) hero . moveTo ( 7 ) hero . explore ( ) h…" at bounding box center [1158, 300] width 236 height 446
click at [1130, 196] on div "hero . moveTo ( 6 ) hero . explore ( ) hero . moveTo ( 7 ) hero . explore ( ) h…" at bounding box center [1158, 300] width 236 height 446
click at [1124, 211] on div "hero . moveTo ( 6 ) hero . explore ( ) hero . moveTo ( 7 ) hero . explore ( ) h…" at bounding box center [1158, 300] width 236 height 446
click at [1133, 234] on div "hero . moveTo ( 6 ) hero . explore ( ) hero . moveTo ( 7 ) hero . explore ( ) h…" at bounding box center [1158, 300] width 236 height 446
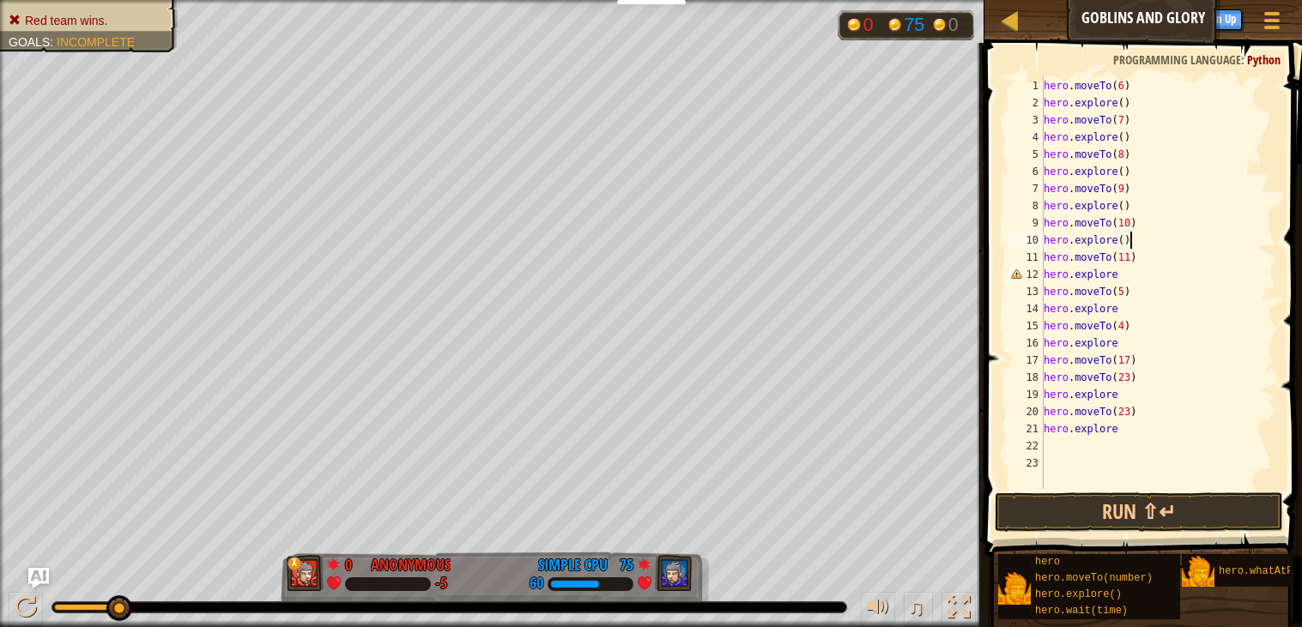
click at [1134, 269] on div "hero . moveTo ( 6 ) hero . explore ( ) hero . moveTo ( 7 ) hero . explore ( ) h…" at bounding box center [1158, 300] width 236 height 446
click at [1130, 306] on div "hero . moveTo ( 6 ) hero . explore ( ) hero . moveTo ( 7 ) hero . explore ( ) h…" at bounding box center [1158, 300] width 236 height 446
click at [1123, 342] on div "hero . moveTo ( 6 ) hero . explore ( ) hero . moveTo ( 7 ) hero . explore ( ) h…" at bounding box center [1158, 300] width 236 height 446
click at [1141, 399] on div "hero . moveTo ( 6 ) hero . explore ( ) hero . moveTo ( 7 ) hero . explore ( ) h…" at bounding box center [1158, 300] width 236 height 446
click at [1153, 426] on div "hero . moveTo ( 6 ) hero . explore ( ) hero . moveTo ( 7 ) hero . explore ( ) h…" at bounding box center [1158, 300] width 236 height 446
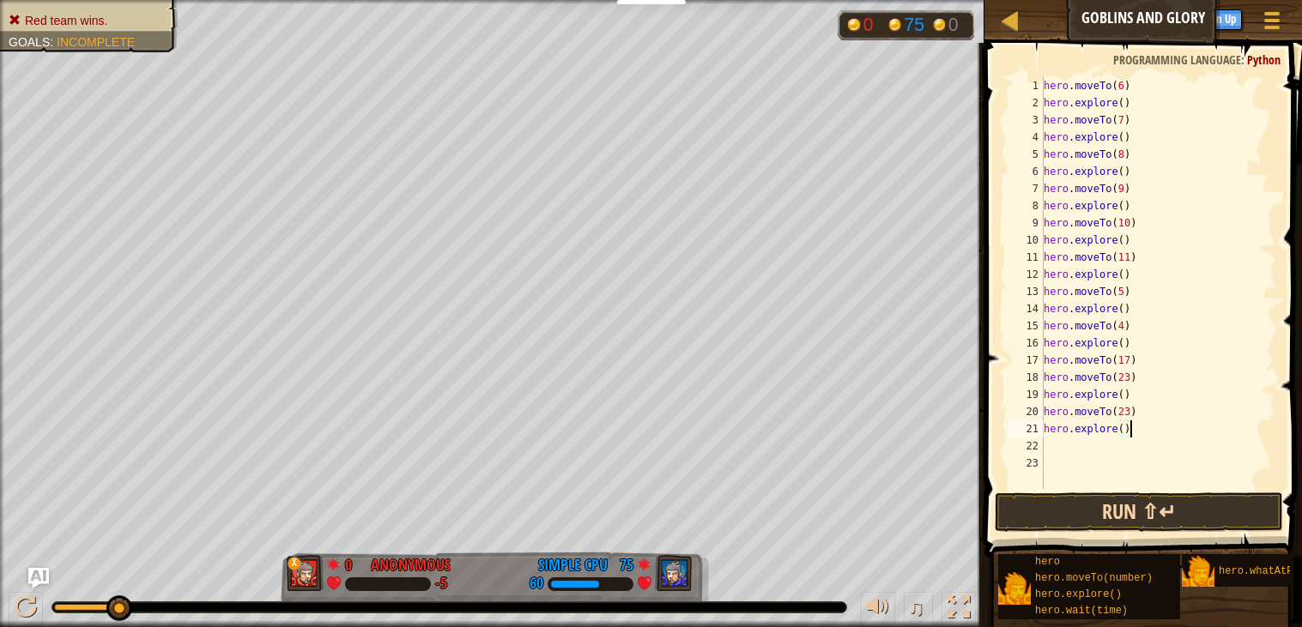
type textarea "hero.explore()"
click at [1129, 514] on button "Run ⇧↵" at bounding box center [1138, 512] width 288 height 39
